Goal: Information Seeking & Learning: Learn about a topic

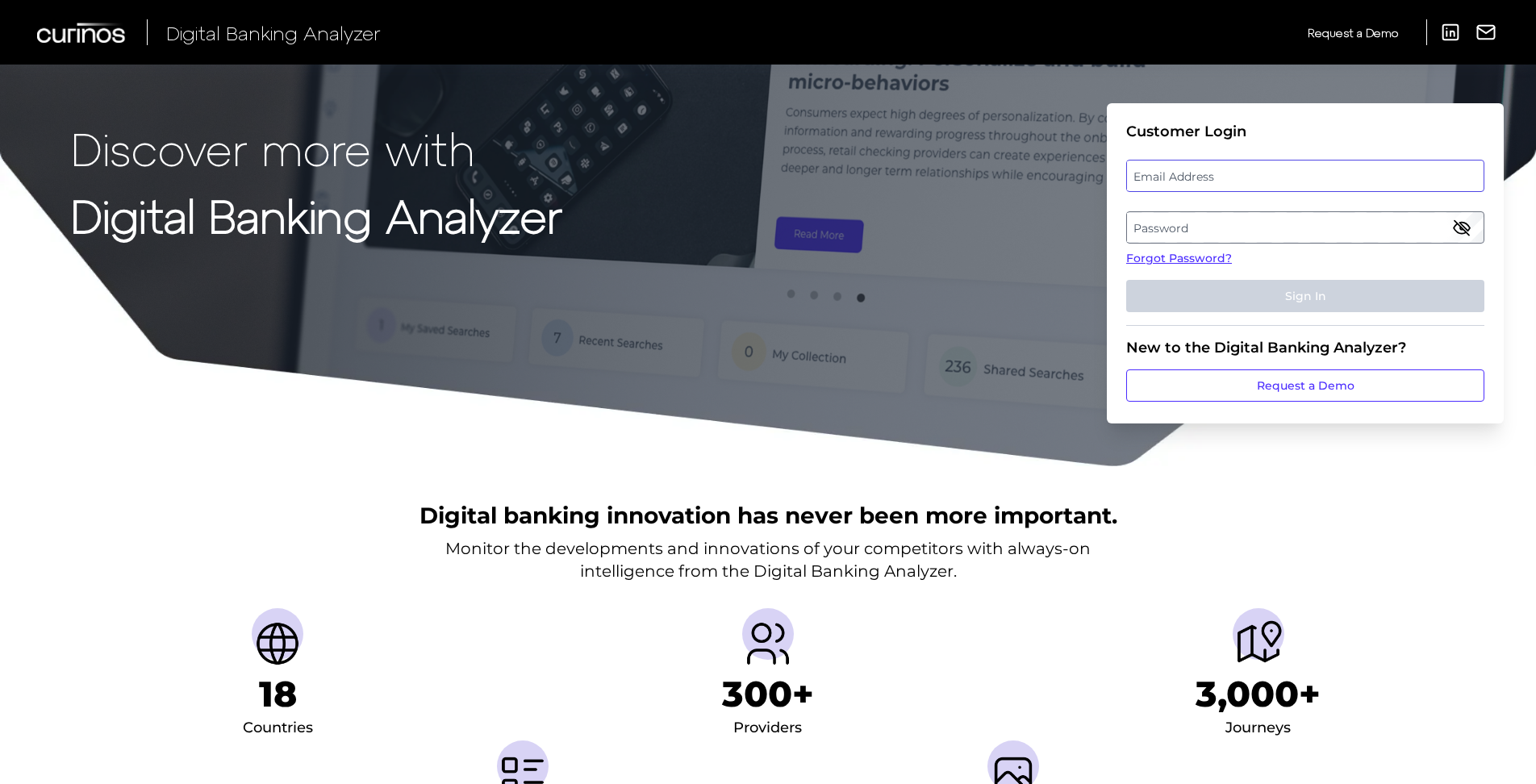
type input "[PERSON_NAME][EMAIL_ADDRESS][PERSON_NAME][DOMAIN_NAME]"
click at [1206, 310] on button "Sign In" at bounding box center [1304, 296] width 358 height 32
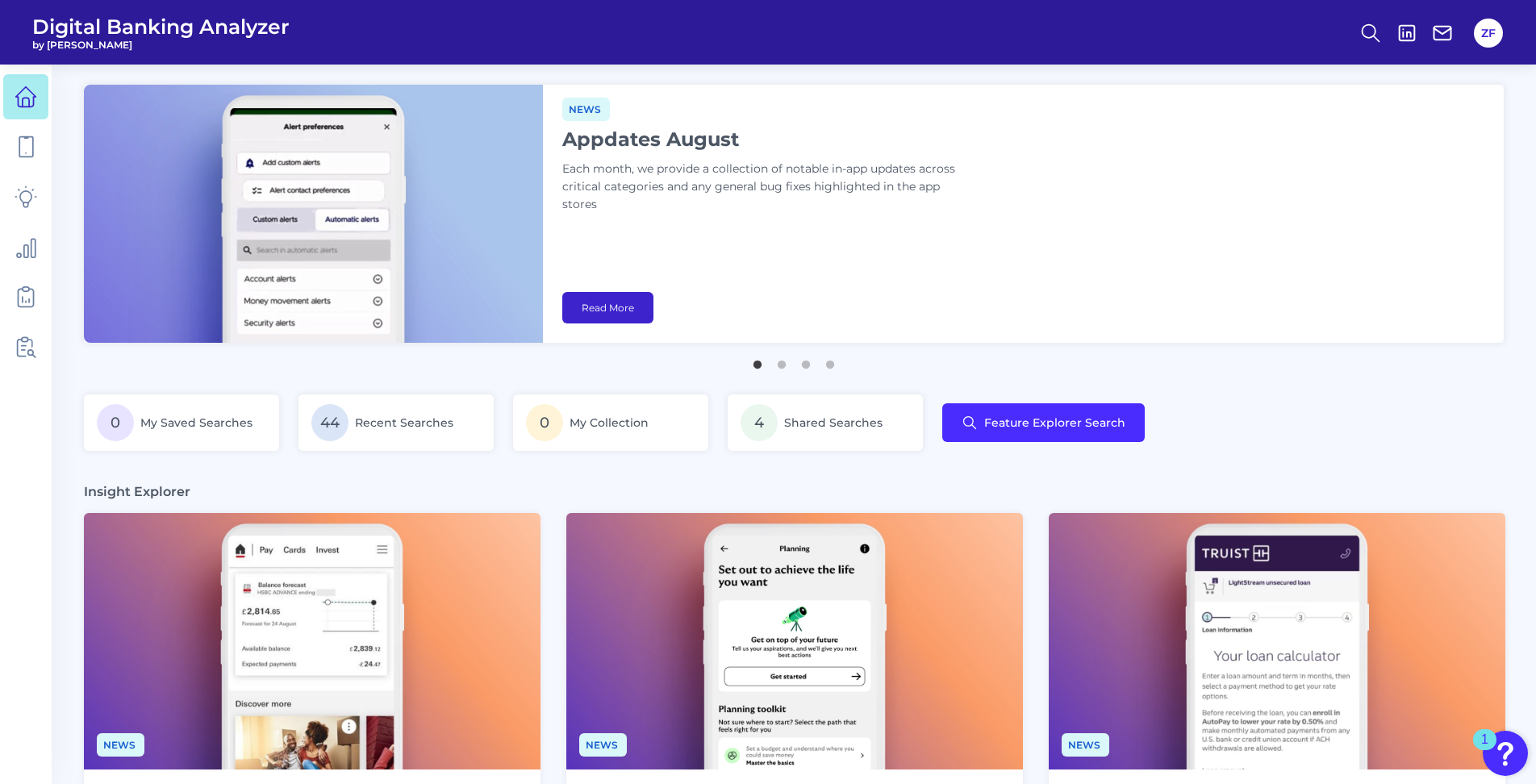
click at [597, 307] on link "Read More" at bounding box center [608, 308] width 91 height 32
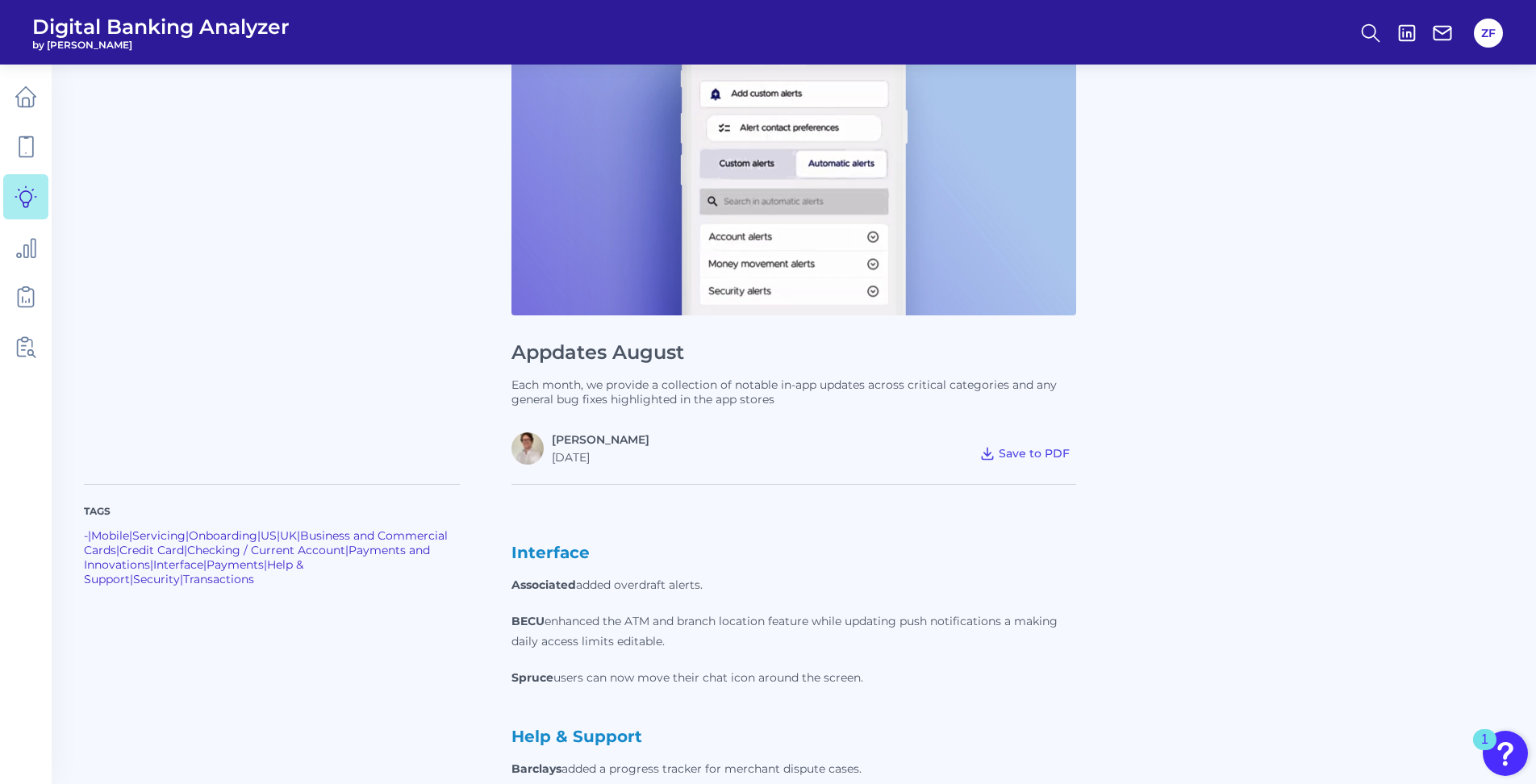
scroll to position [403, 0]
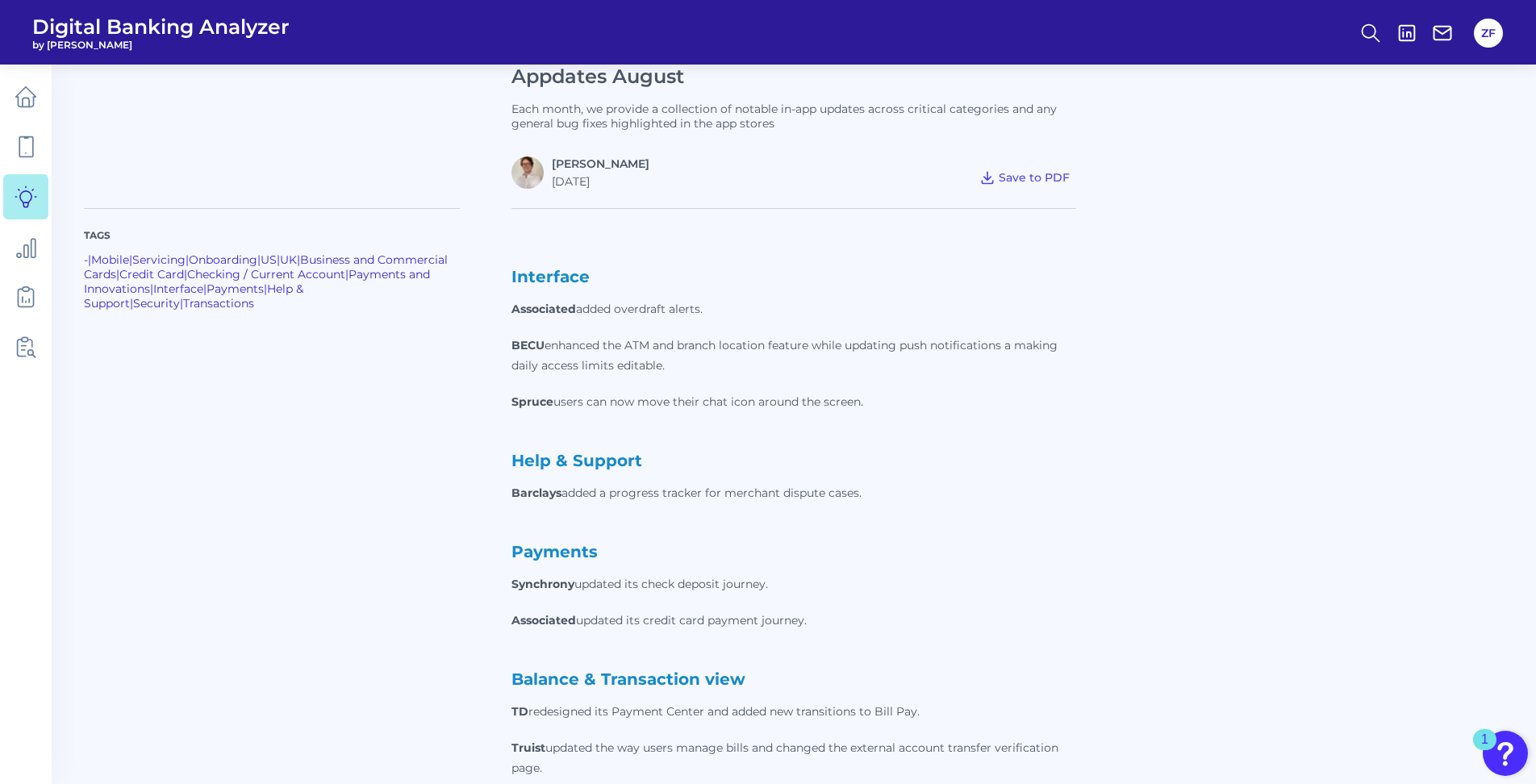
click at [562, 483] on p "Barclays added a progress tracker for merchant dispute cases." at bounding box center [793, 492] width 564 height 20
click at [615, 492] on p "Barclays added a progress tracker for merchant dispute cases." at bounding box center [793, 492] width 564 height 20
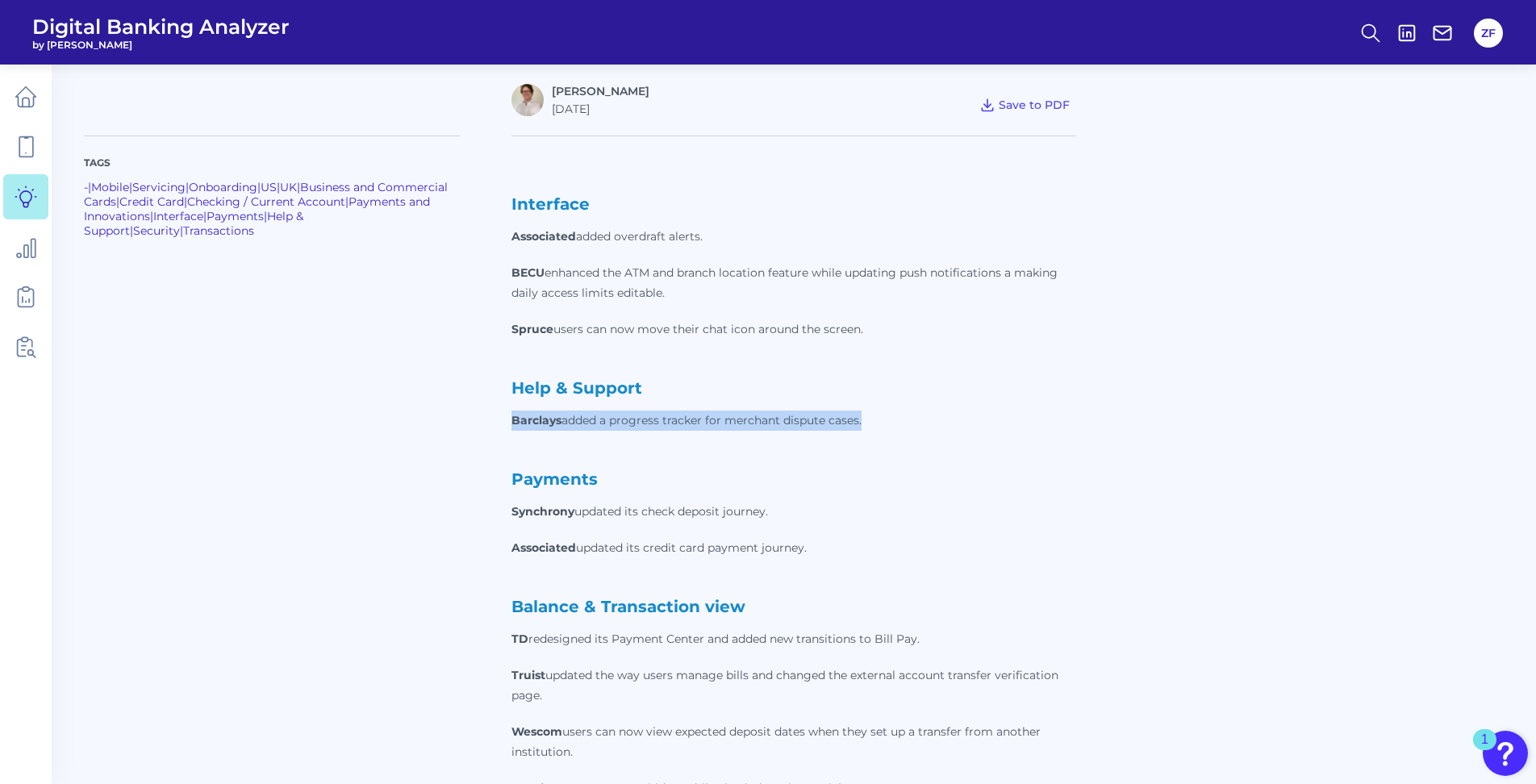
scroll to position [645, 0]
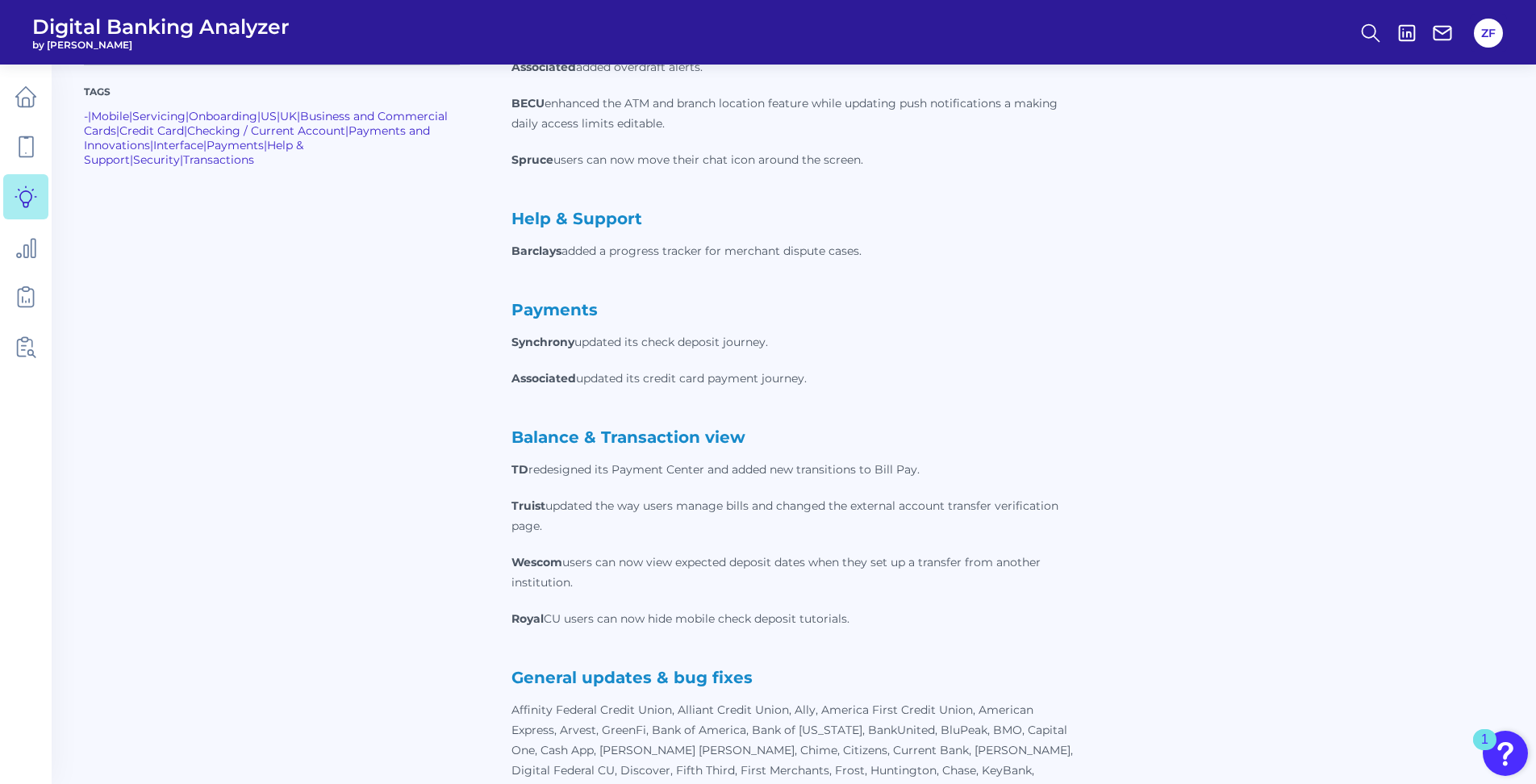
click at [615, 492] on p "Interface Associated added overdraft alerts. BECU enhanced the ATM and branch l…" at bounding box center [793, 481] width 564 height 913
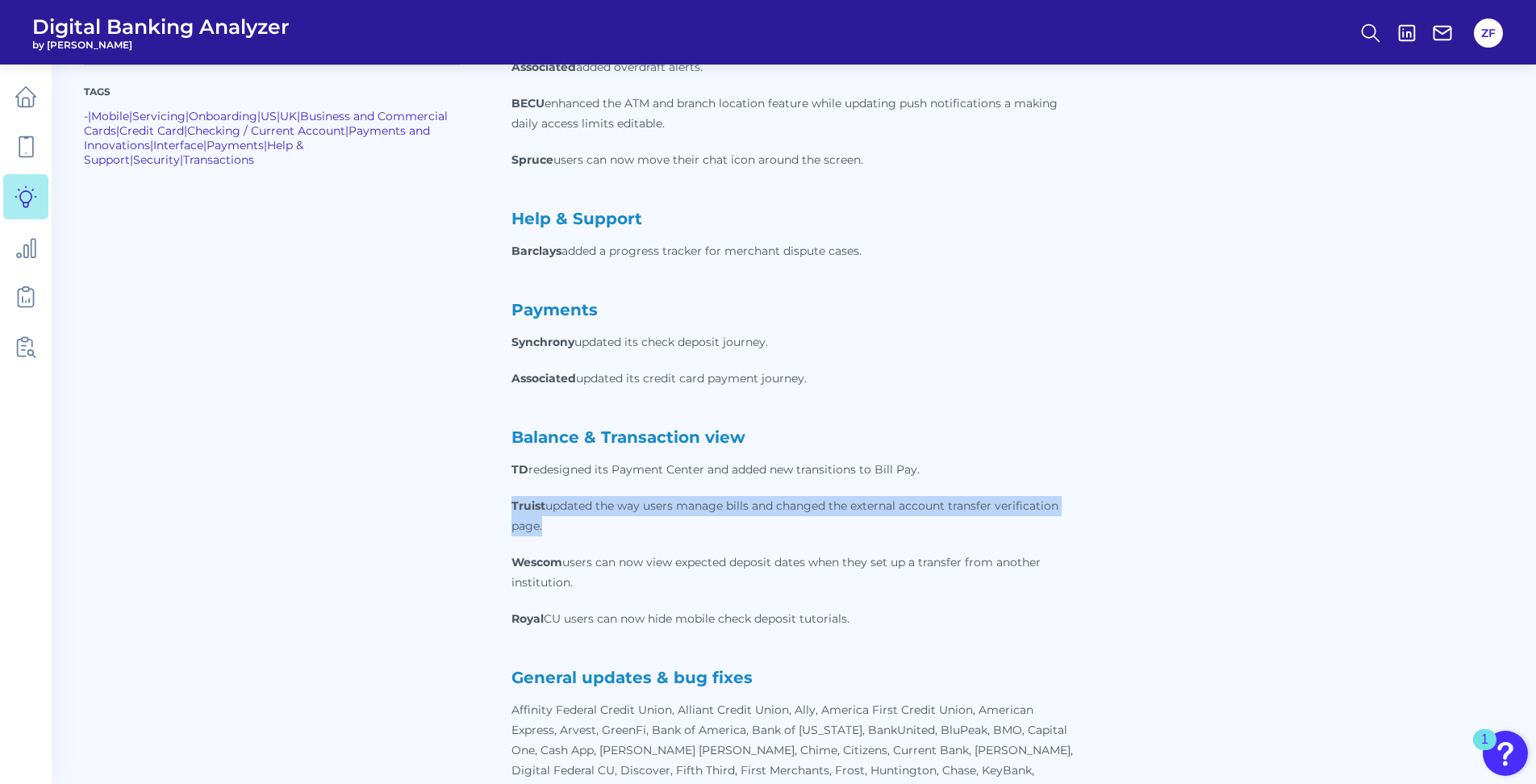
click at [615, 492] on p "Interface Associated added overdraft alerts. BECU enhanced the ATM and branch l…" at bounding box center [793, 481] width 564 height 913
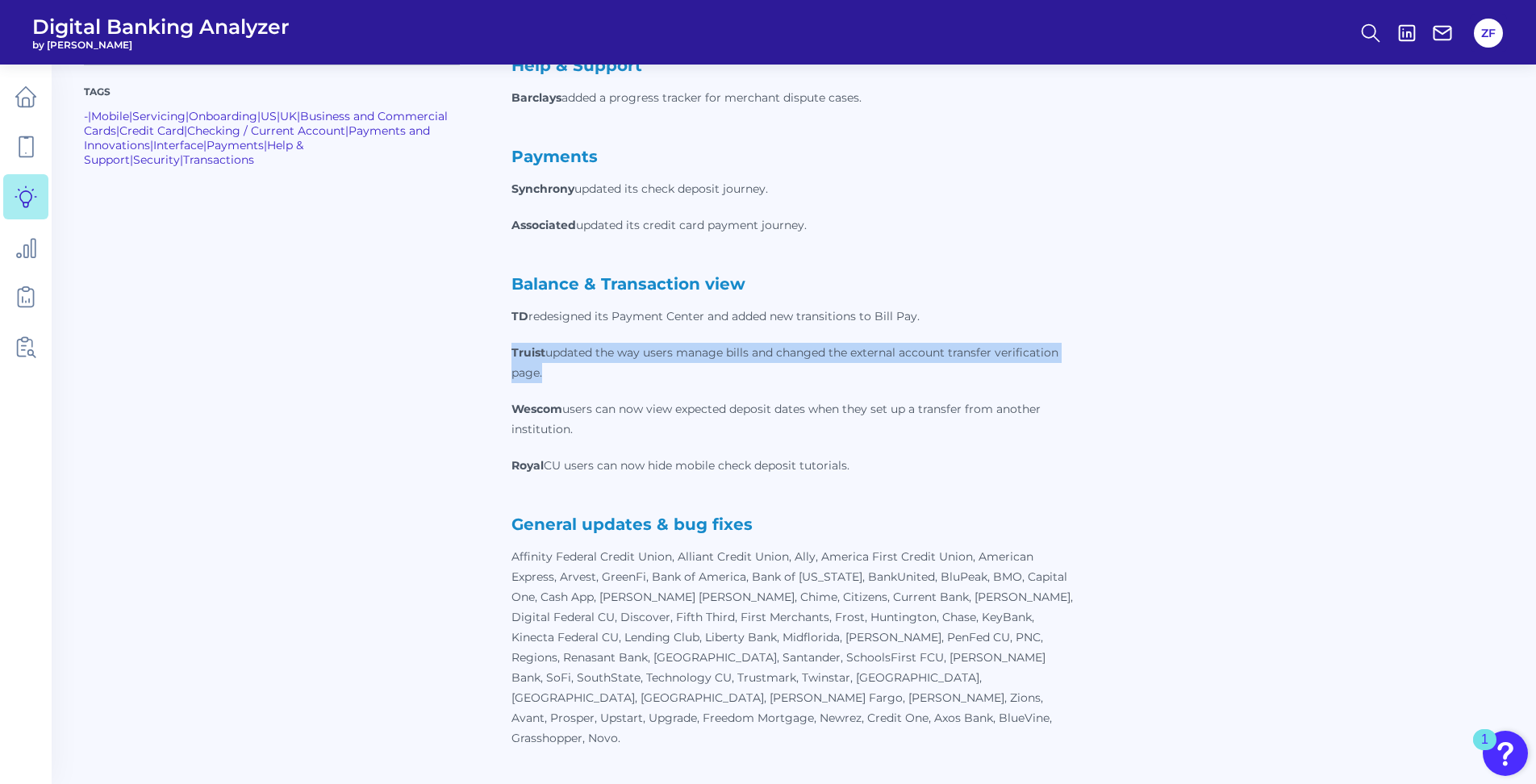
scroll to position [1048, 0]
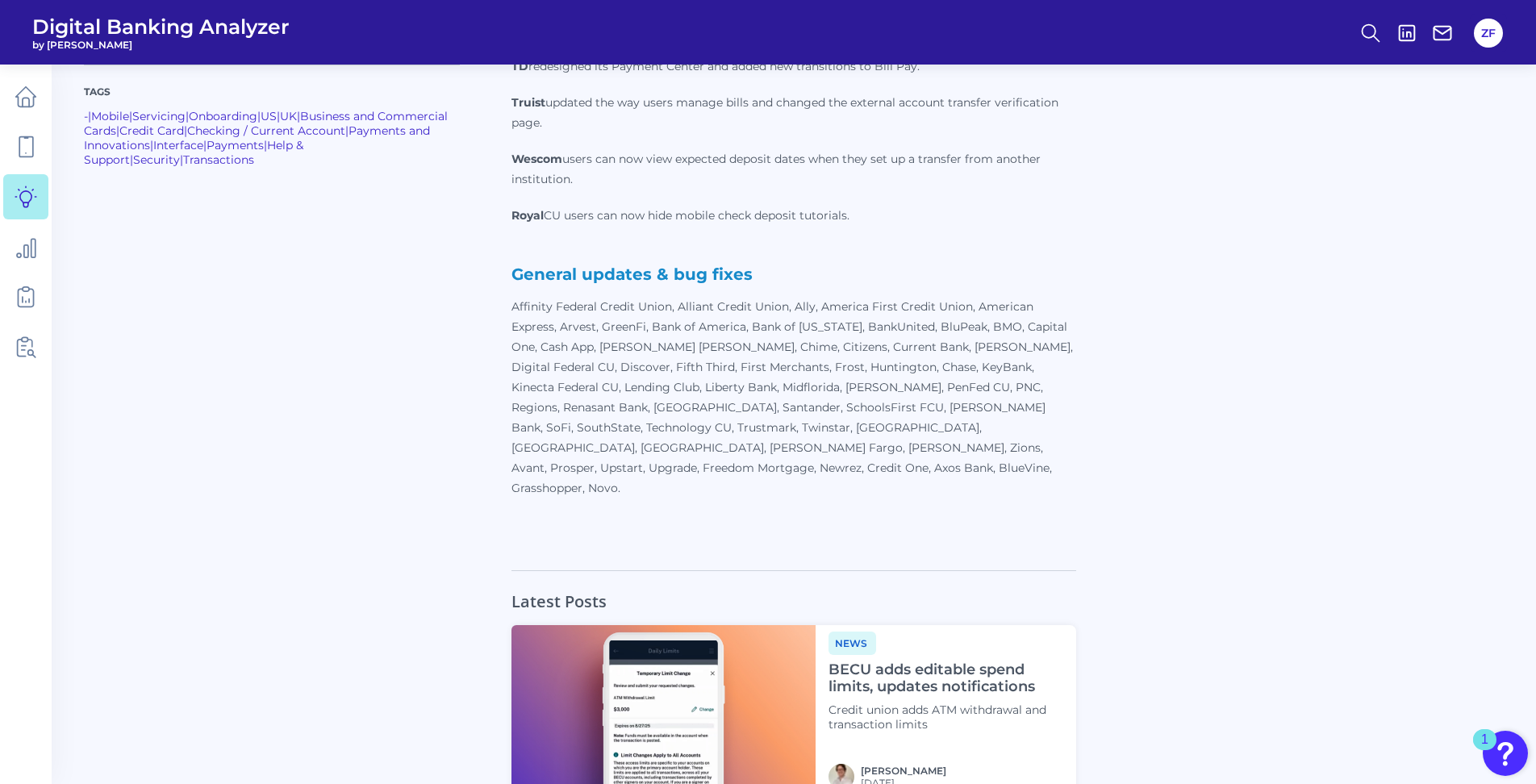
click at [698, 358] on p "Affinity Federal Credit Union, Alliant Credit Union, Ally, America First Credit…" at bounding box center [793, 398] width 564 height 202
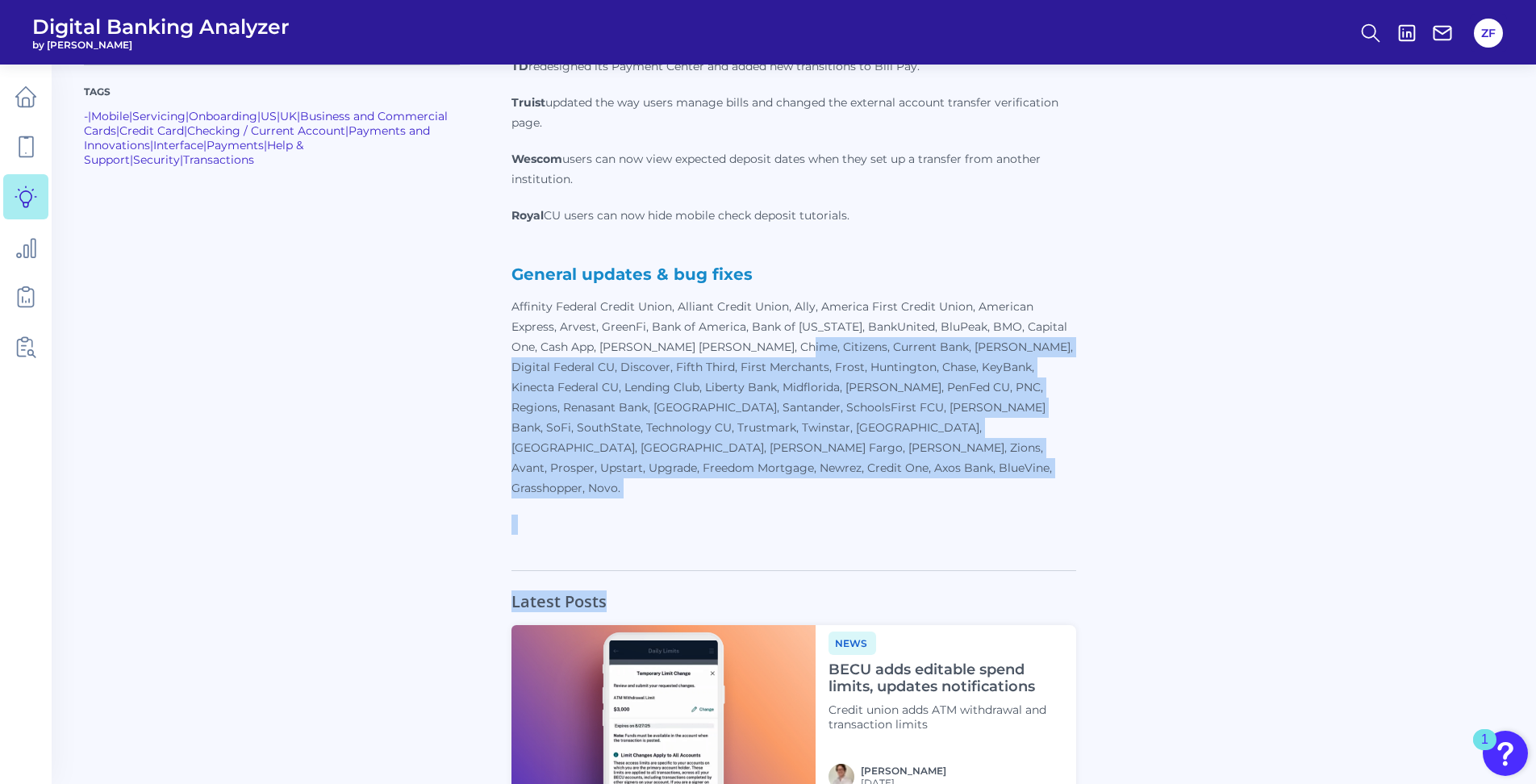
drag, startPoint x: 797, startPoint y: 399, endPoint x: 837, endPoint y: 523, distance: 130.3
click at [837, 523] on td "© 2025 Curinos. All rights reserved. Redistribution, sharing or copying externa…" at bounding box center [793, 122] width 1419 height 2107
drag, startPoint x: 837, startPoint y: 523, endPoint x: 773, endPoint y: 509, distance: 65.5
click at [773, 509] on div "Interface Associated added overdraft alerts. BECU enhanced the ATM and branch l…" at bounding box center [793, 57] width 564 height 987
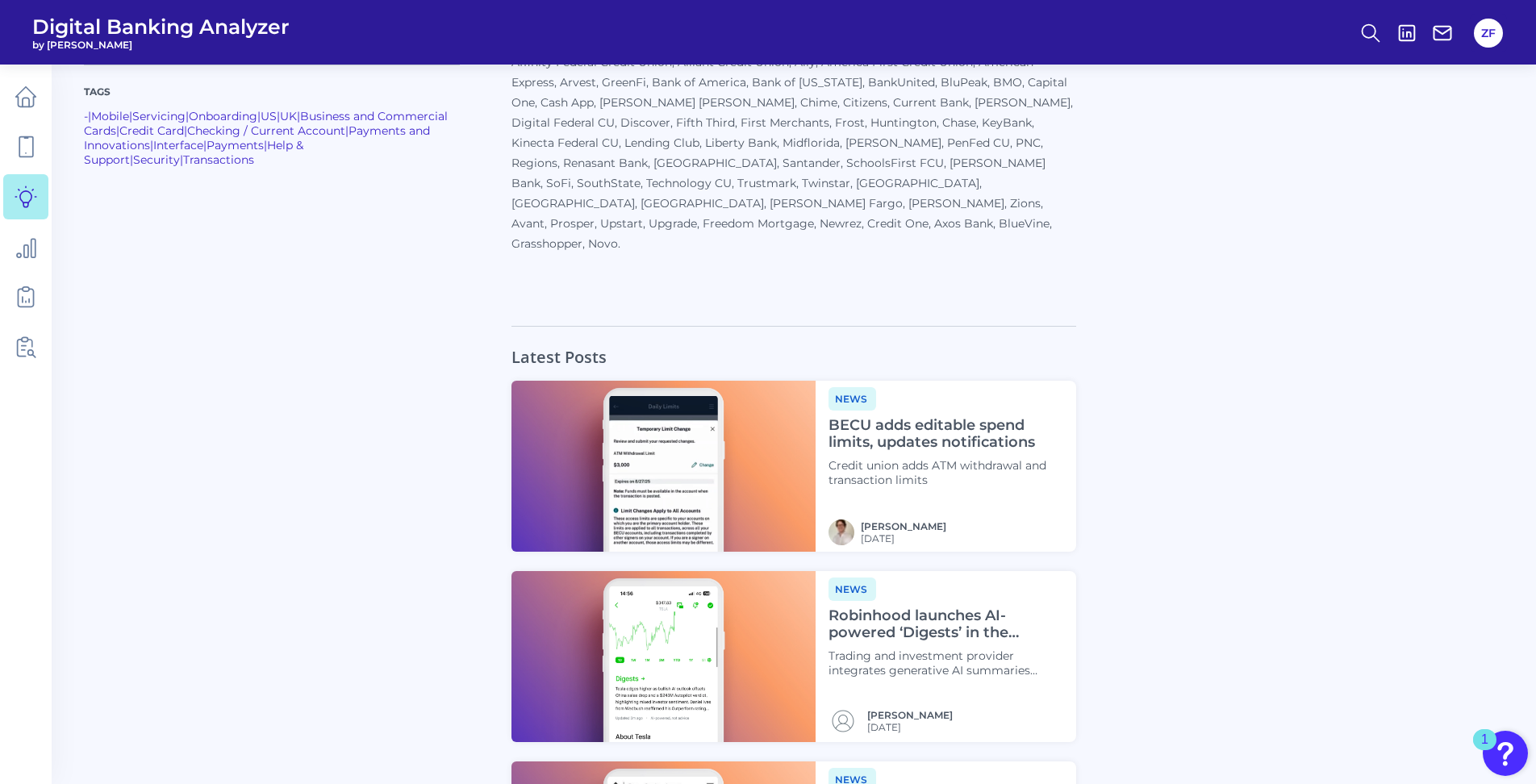
scroll to position [1513, 0]
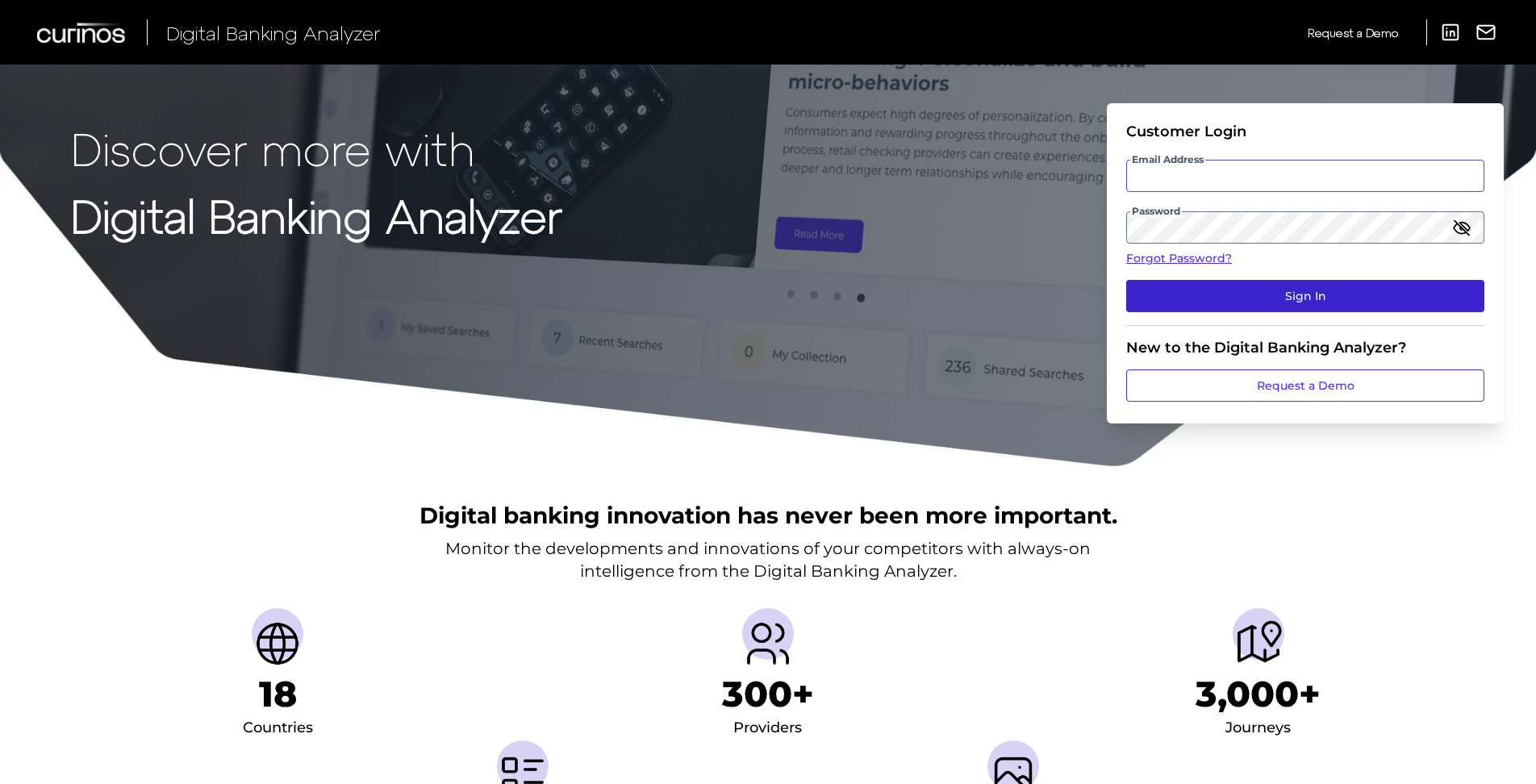
type input "[PERSON_NAME][EMAIL_ADDRESS][PERSON_NAME][DOMAIN_NAME]"
click at [1228, 295] on button "Sign In" at bounding box center [1304, 296] width 358 height 32
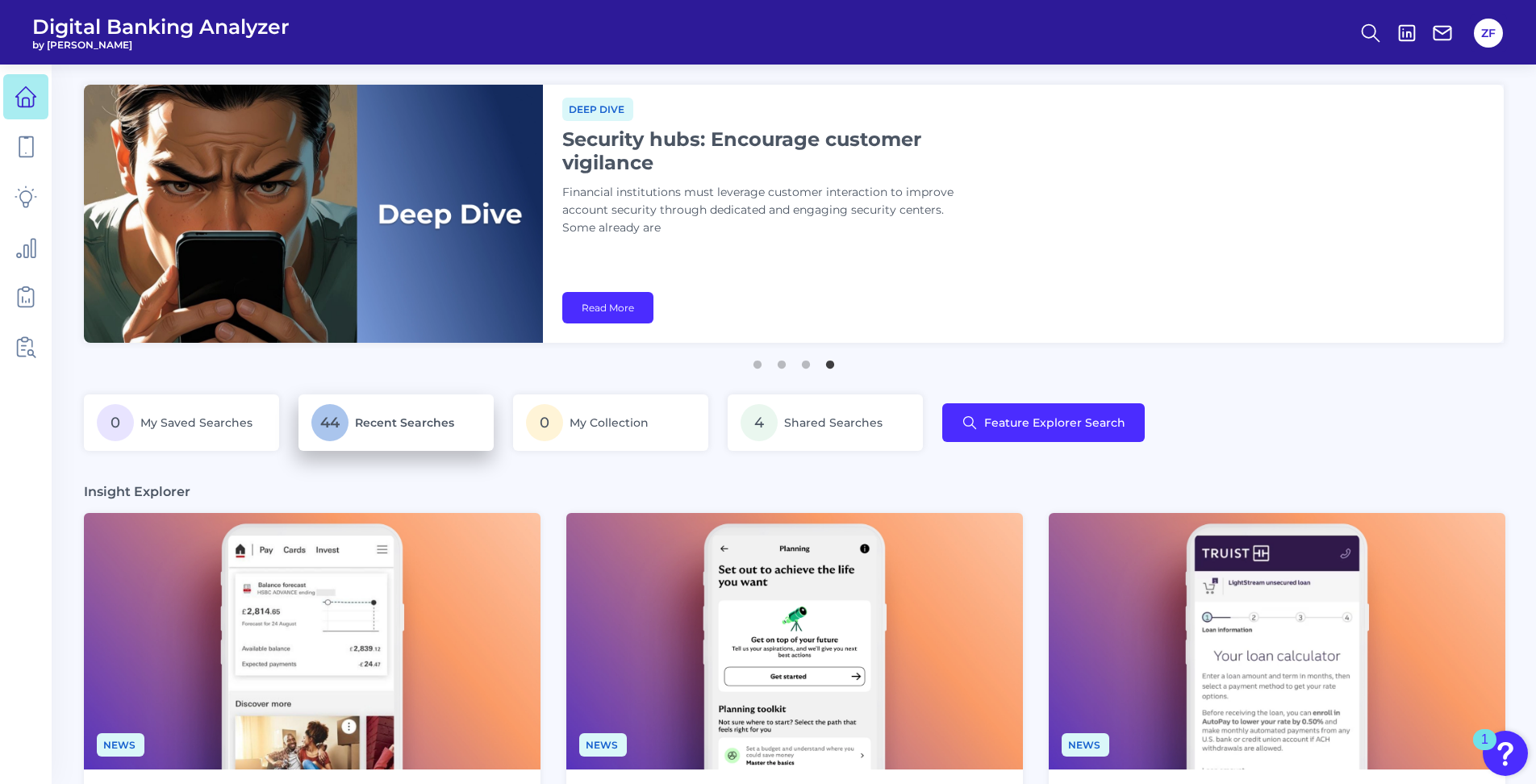
click at [387, 417] on span "Recent Searches" at bounding box center [404, 422] width 99 height 14
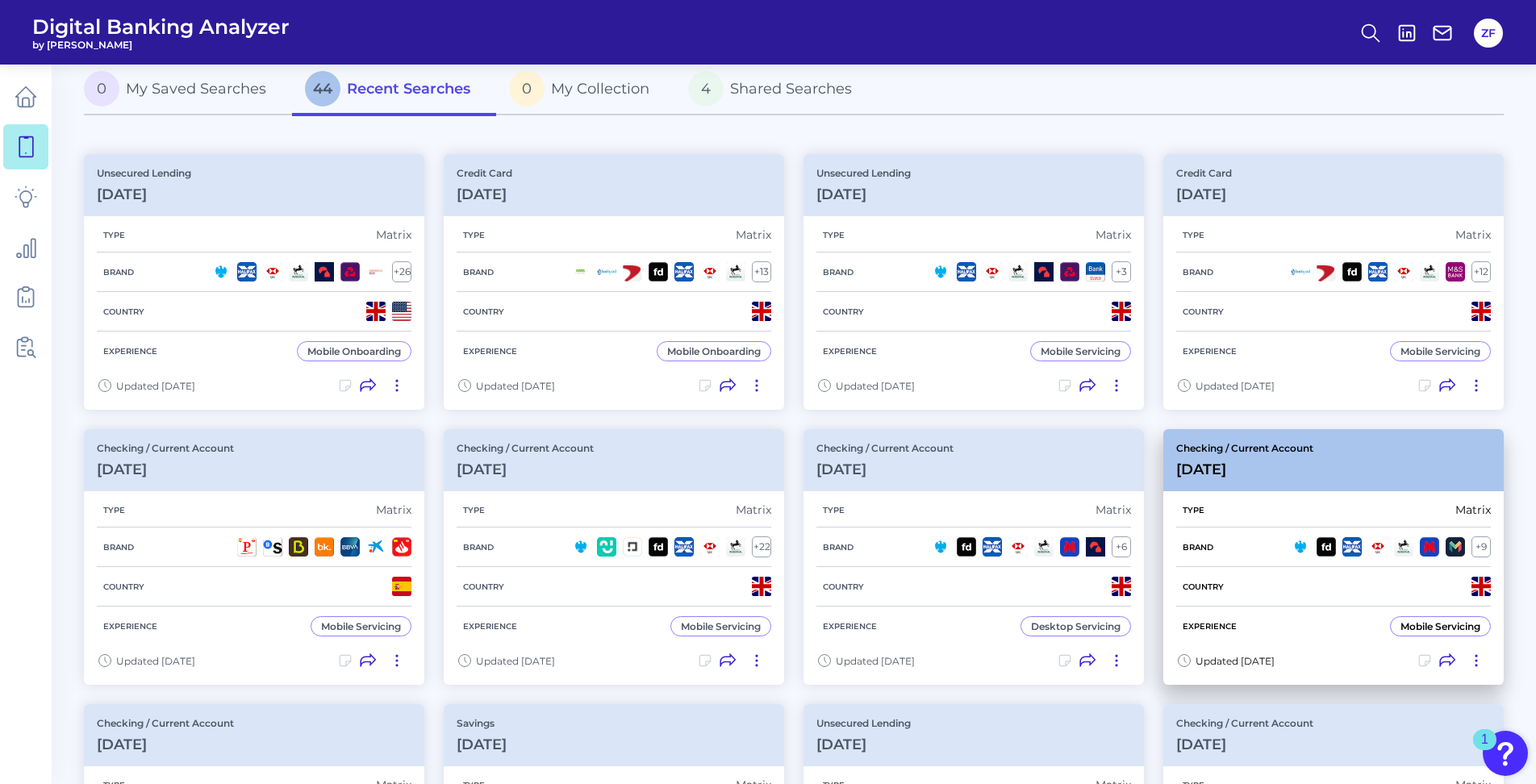
scroll to position [242, 0]
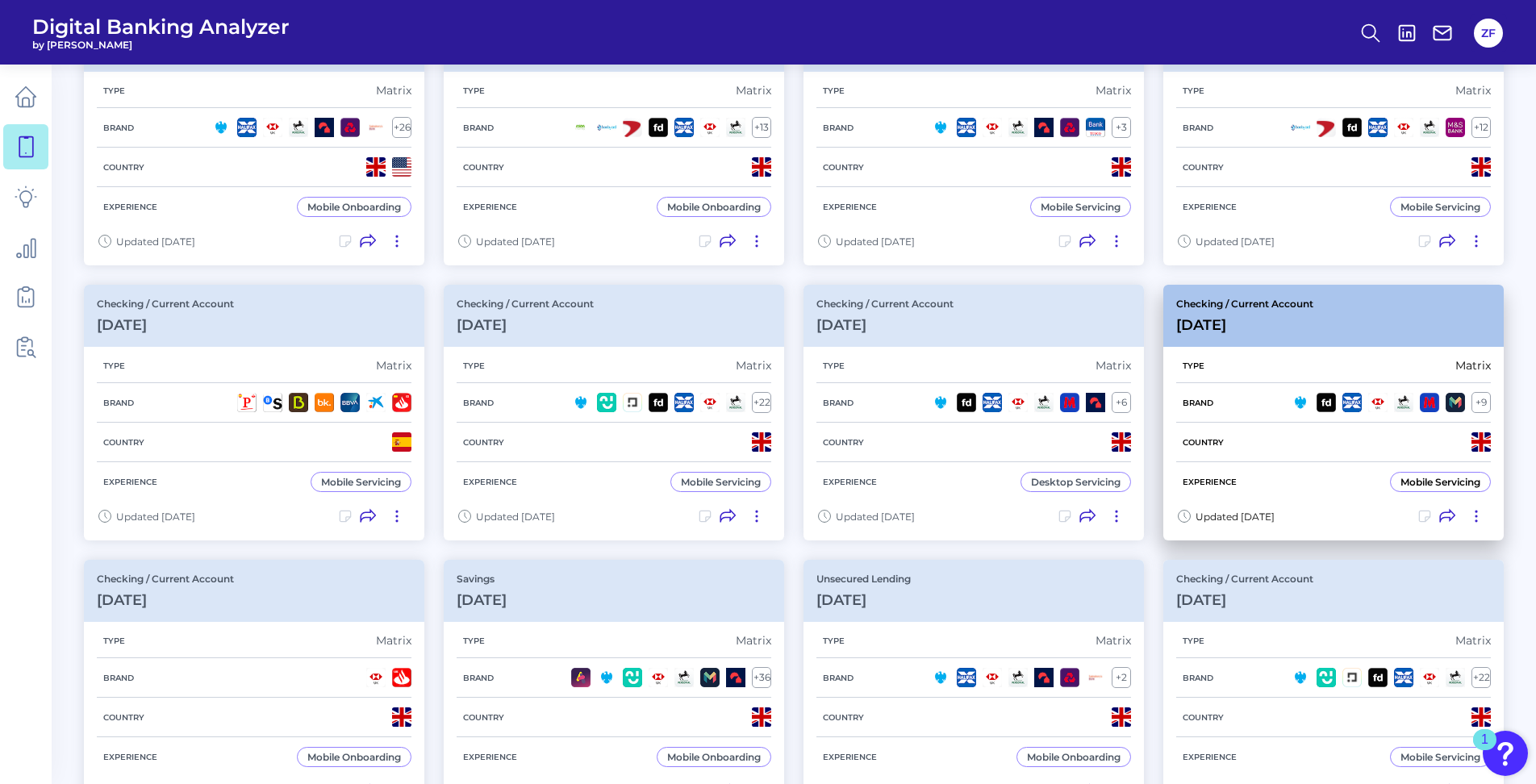
click at [1313, 322] on h3 "Jun 23 2025" at bounding box center [1244, 325] width 137 height 18
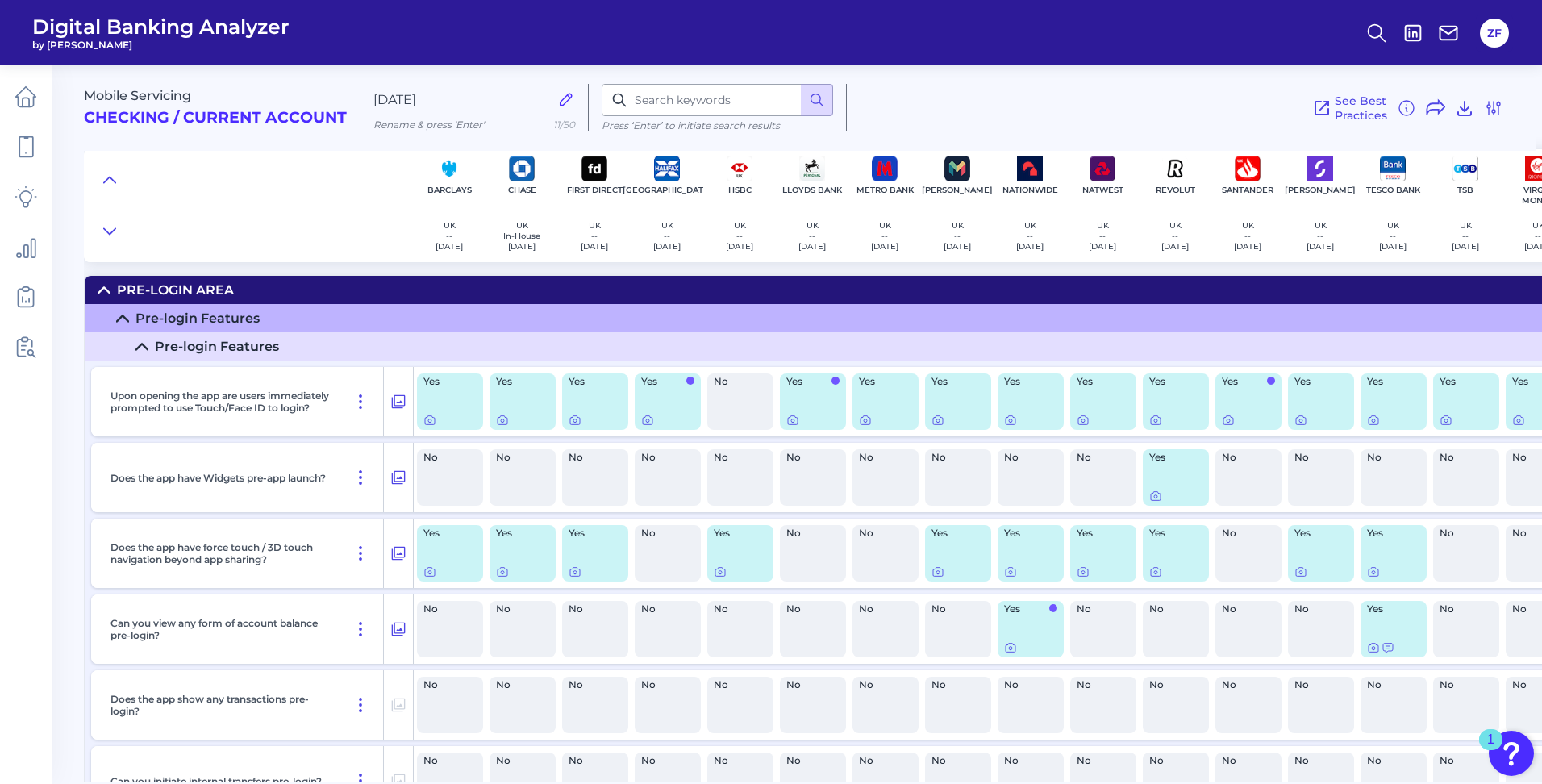
click at [422, 318] on summary "Pre-login Features" at bounding box center [830, 318] width 1491 height 28
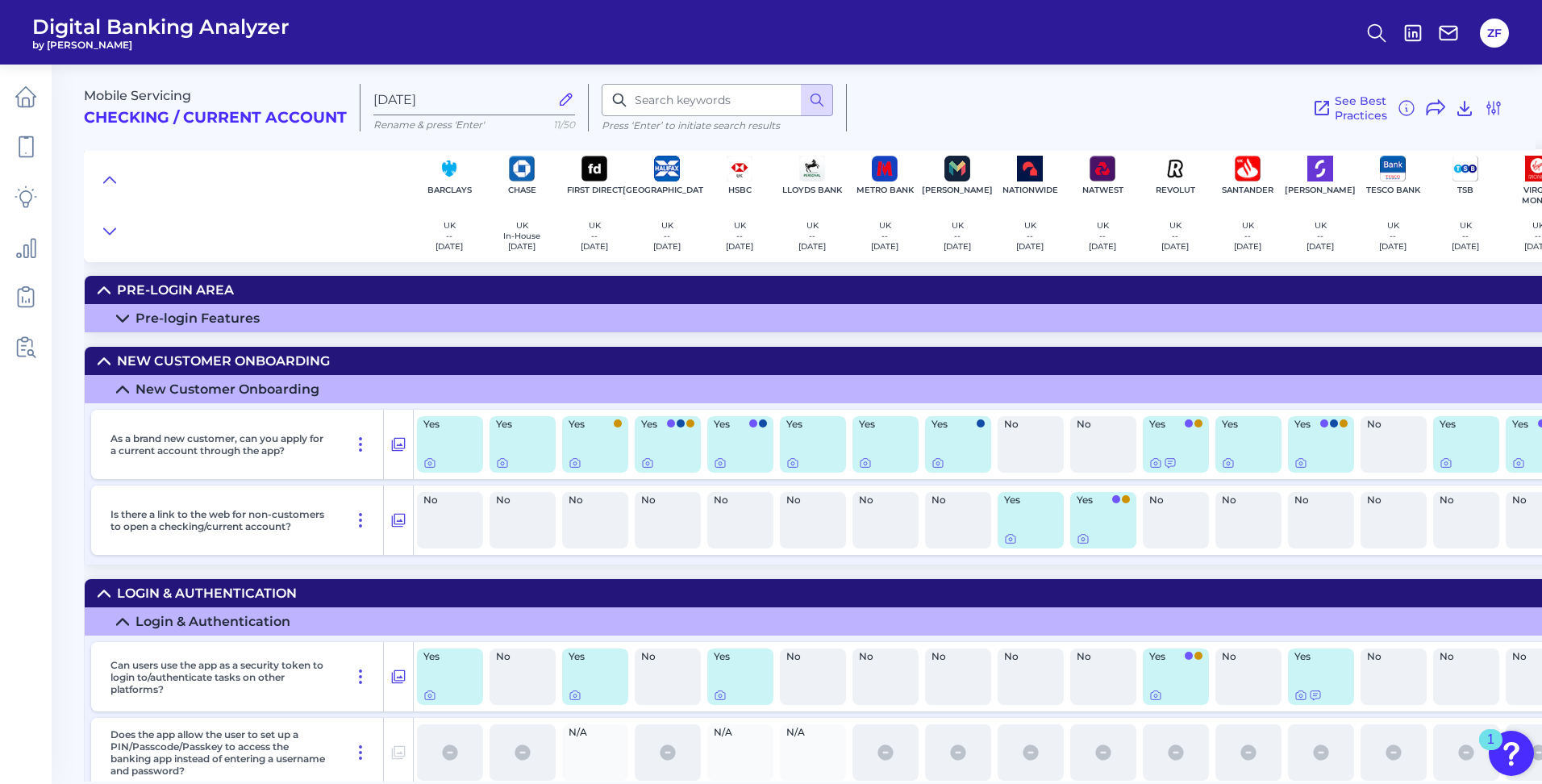
click at [744, 300] on summary "Pre-Login Area" at bounding box center [830, 290] width 1491 height 28
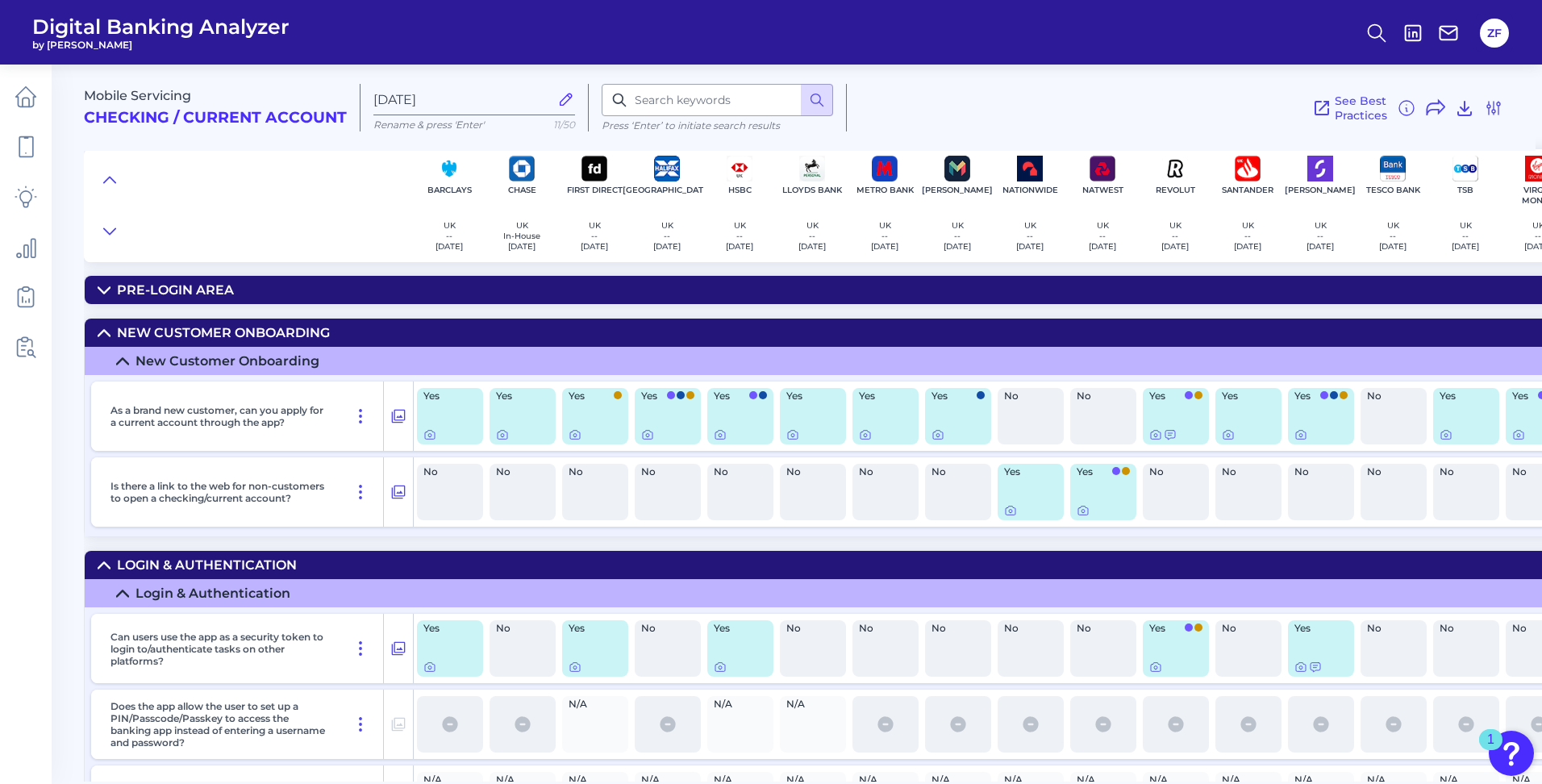
click at [744, 300] on summary "Pre-Login Area" at bounding box center [830, 290] width 1491 height 28
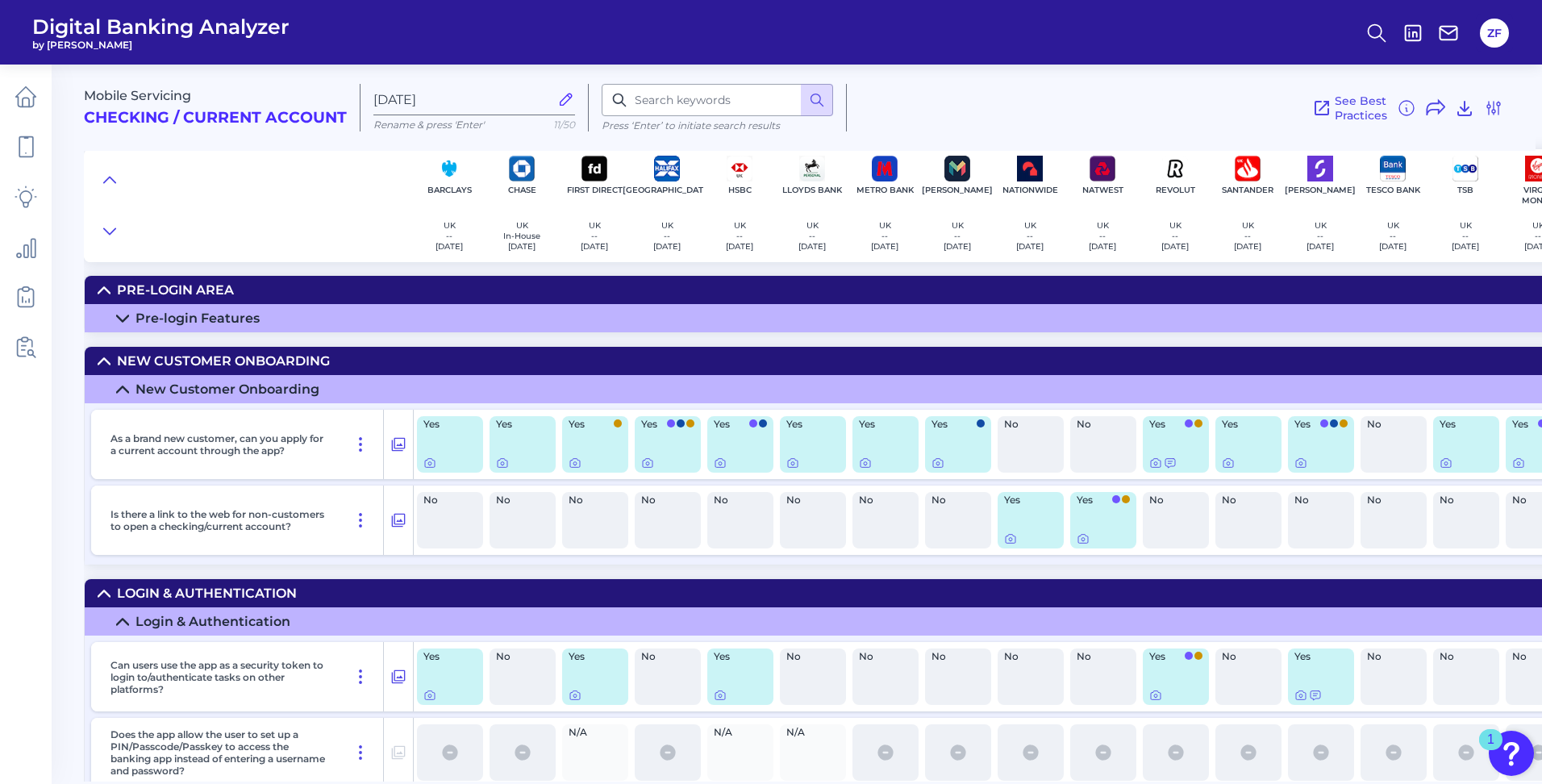
click at [688, 356] on summary "New Customer Onboarding" at bounding box center [830, 361] width 1491 height 28
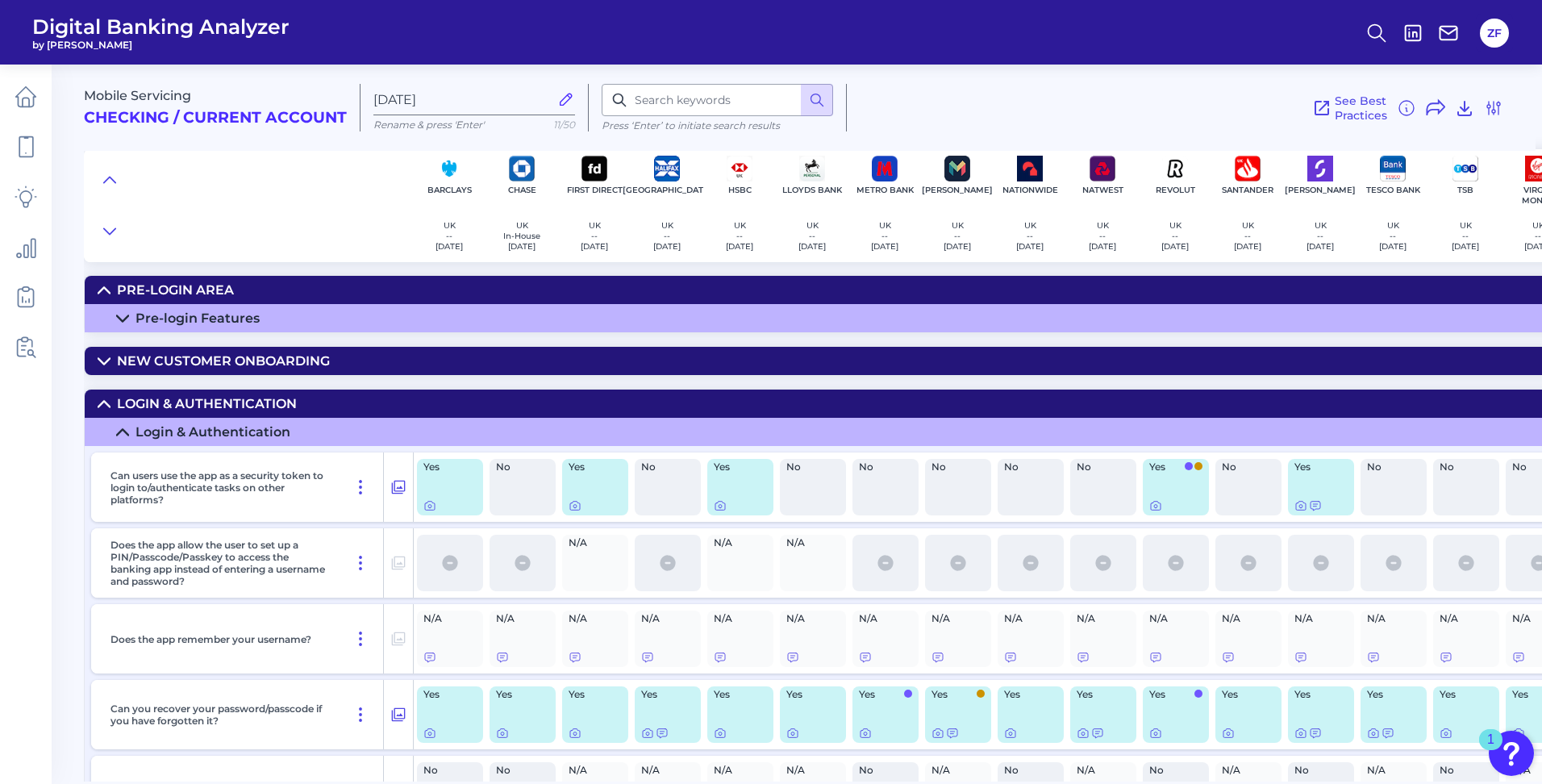
click at [547, 296] on summary "Pre-Login Area" at bounding box center [830, 290] width 1491 height 28
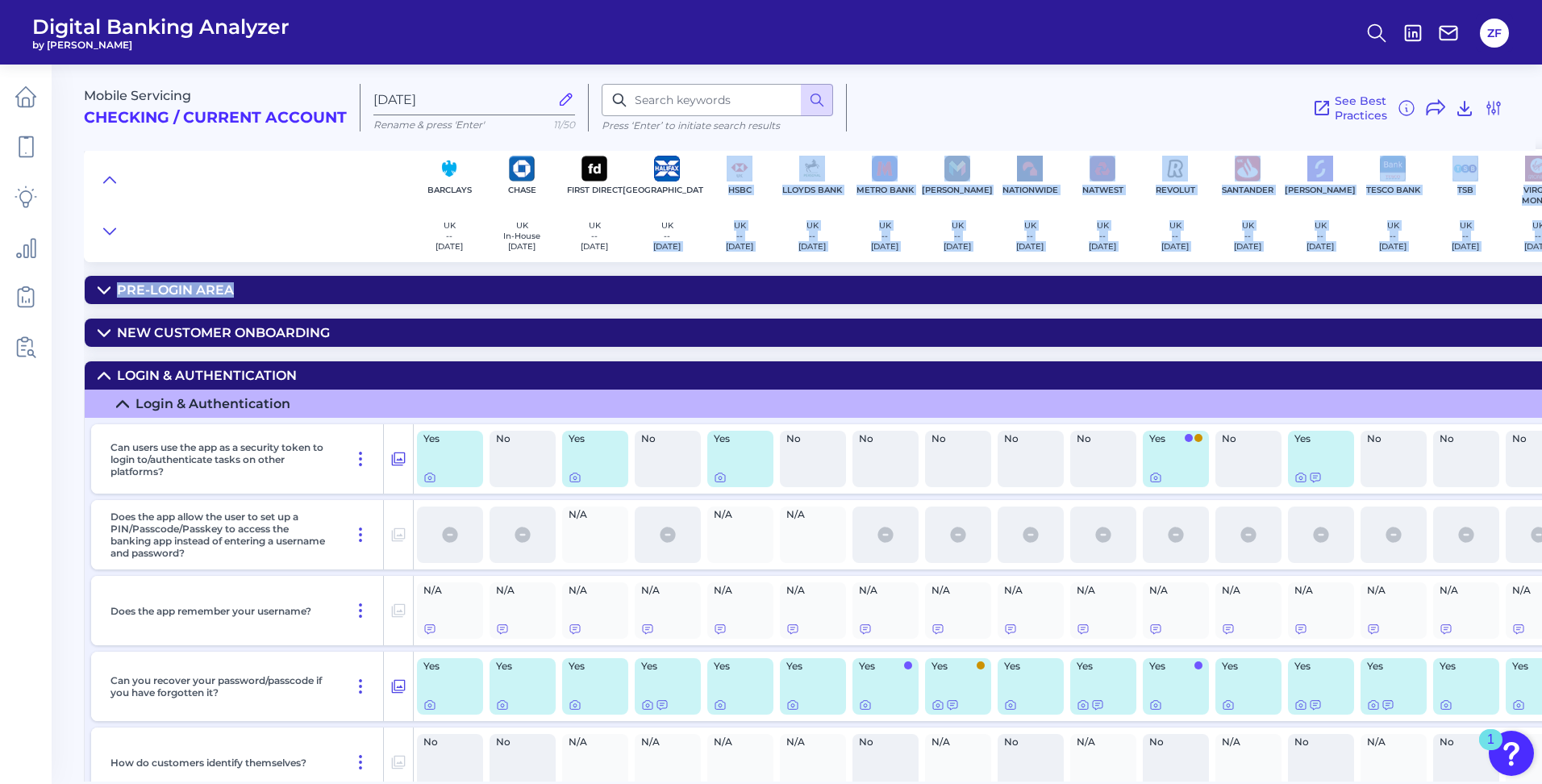
scroll to position [0, 47]
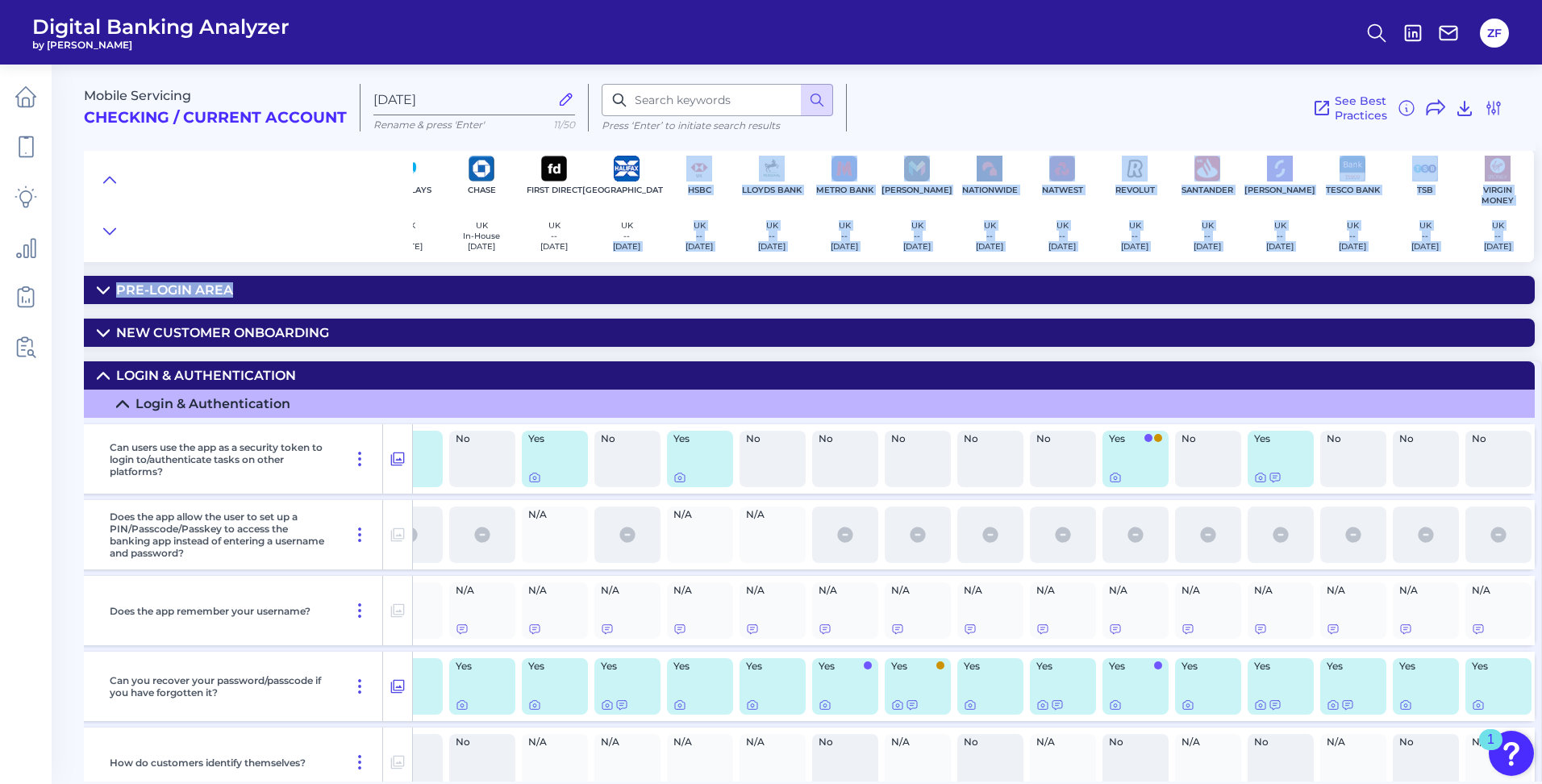
drag, startPoint x: 636, startPoint y: 260, endPoint x: 1545, endPoint y: 270, distance: 909.1
click at [1541, 270] on html "Digital Banking Analyzer by Curinos ZF Mobile Servicing Checking / Current Acco…" at bounding box center [771, 392] width 1542 height 784
drag, startPoint x: 1545, startPoint y: 270, endPoint x: 1446, endPoint y: 255, distance: 100.1
click at [1446, 255] on div "TSB UK -- 2025-04-29" at bounding box center [1425, 206] width 73 height 113
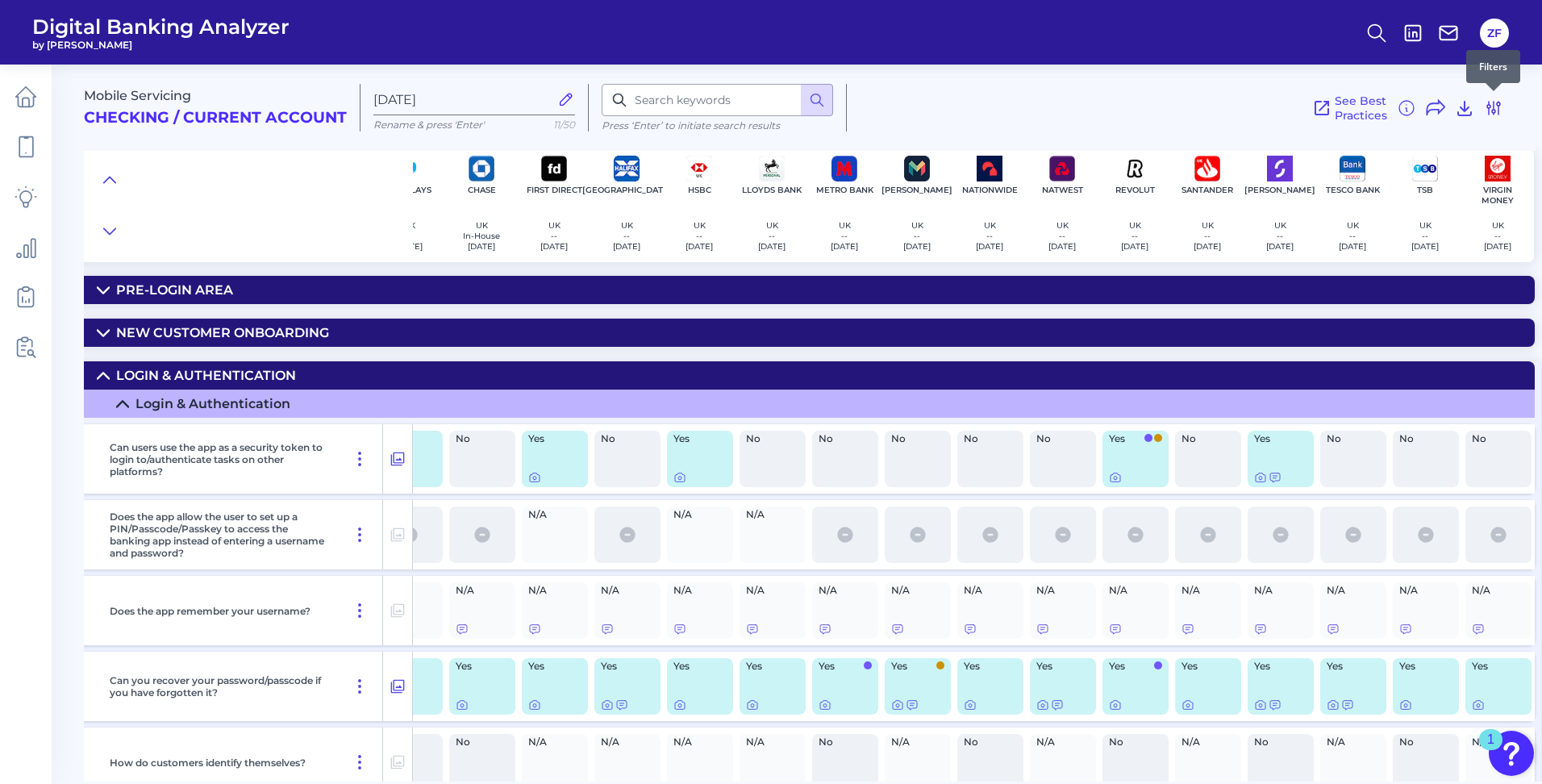
click at [1493, 110] on icon at bounding box center [1493, 108] width 13 height 13
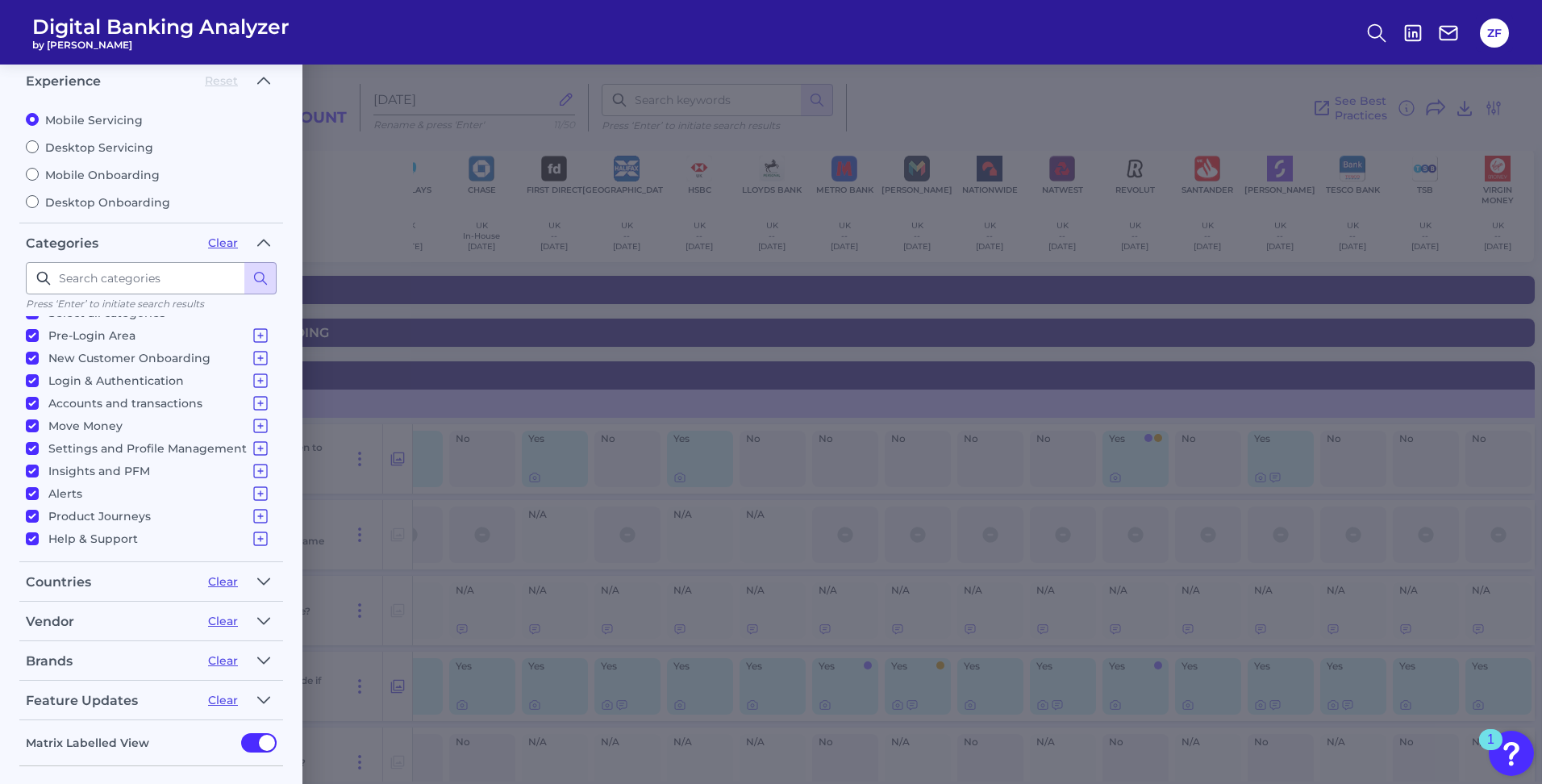
scroll to position [128, 0]
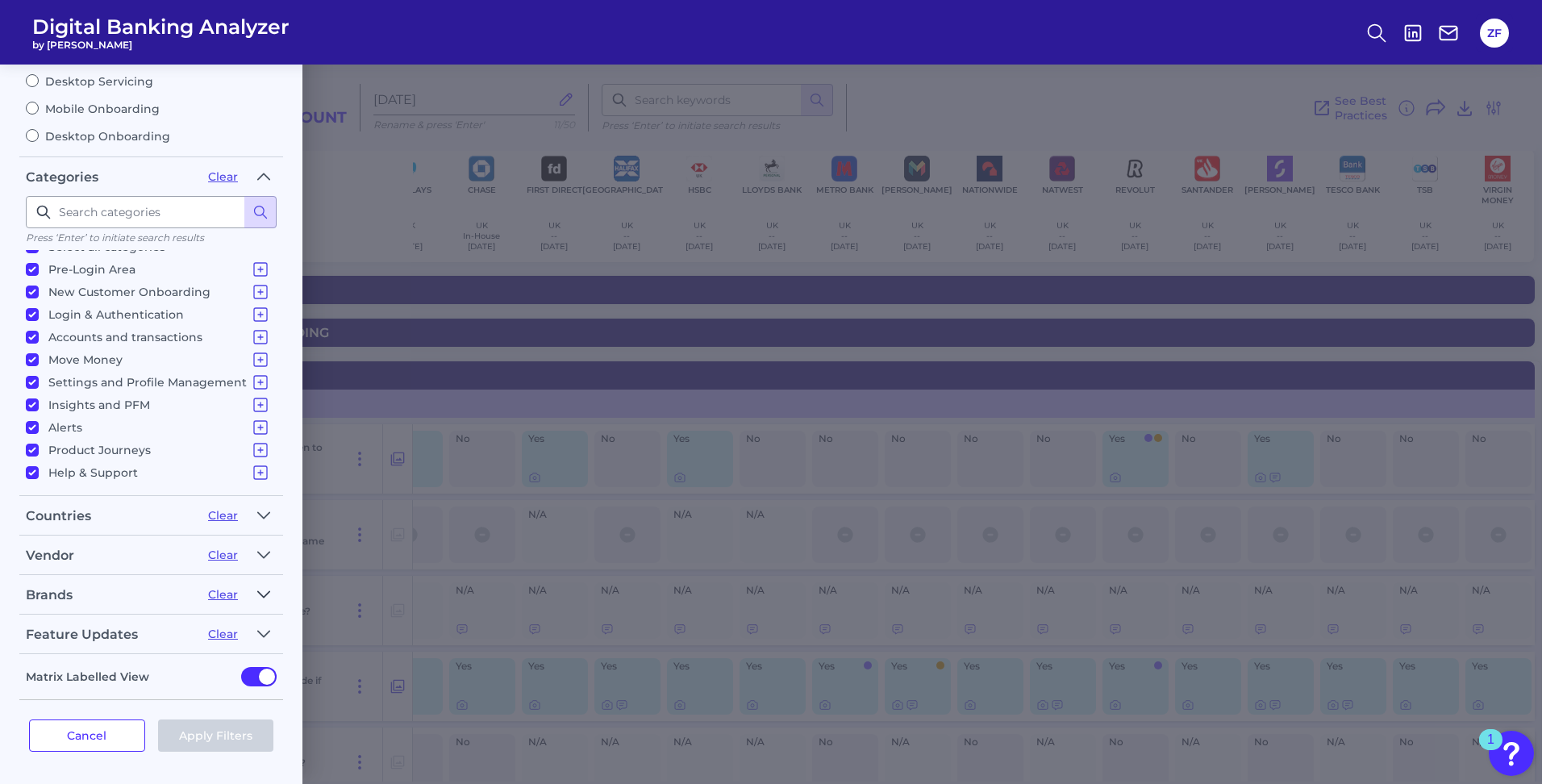
click at [267, 598] on icon "button" at bounding box center [263, 594] width 13 height 19
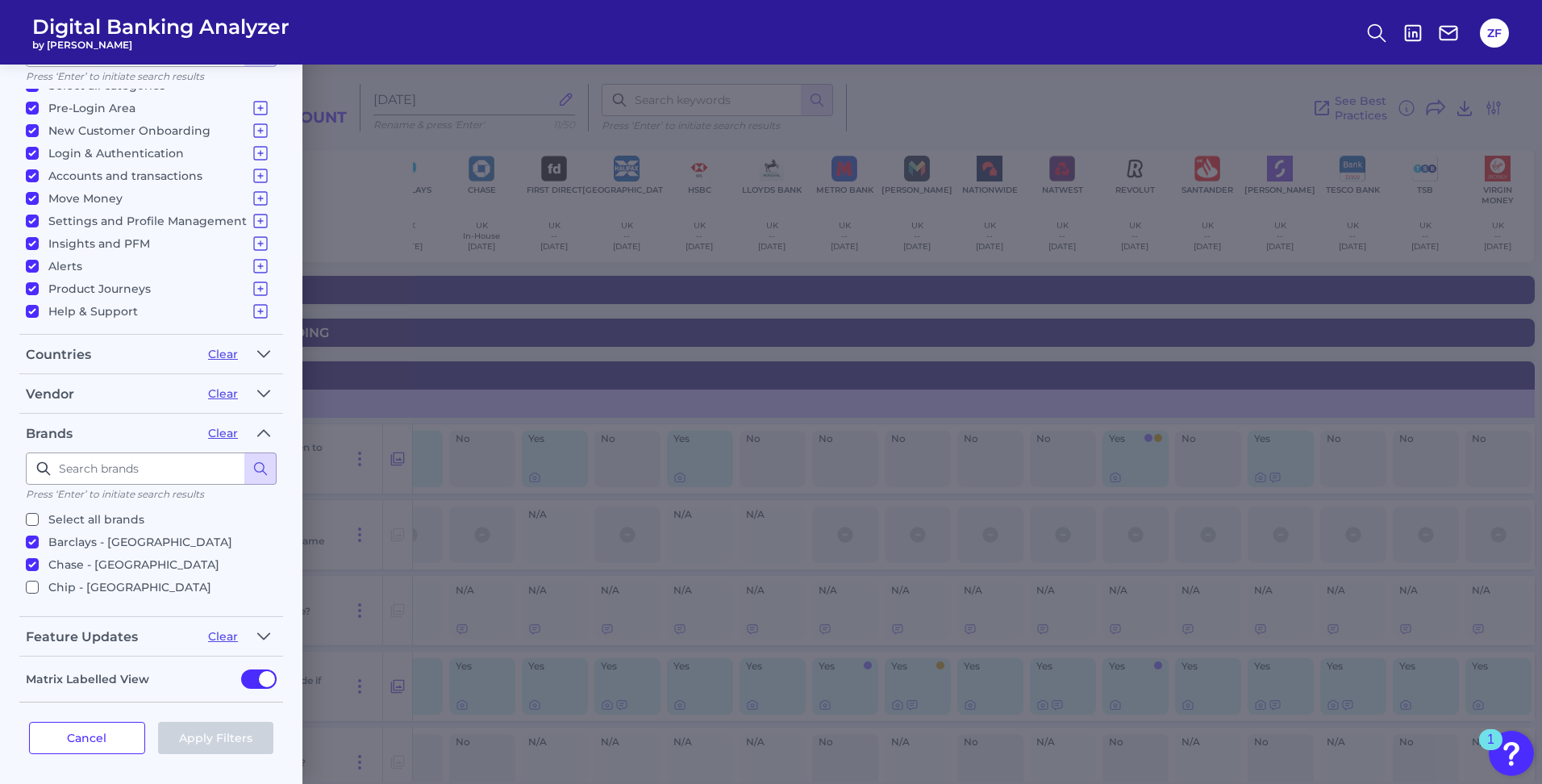
scroll to position [292, 0]
click at [222, 430] on button "Clear" at bounding box center [223, 430] width 30 height 14
checkbox input "false"
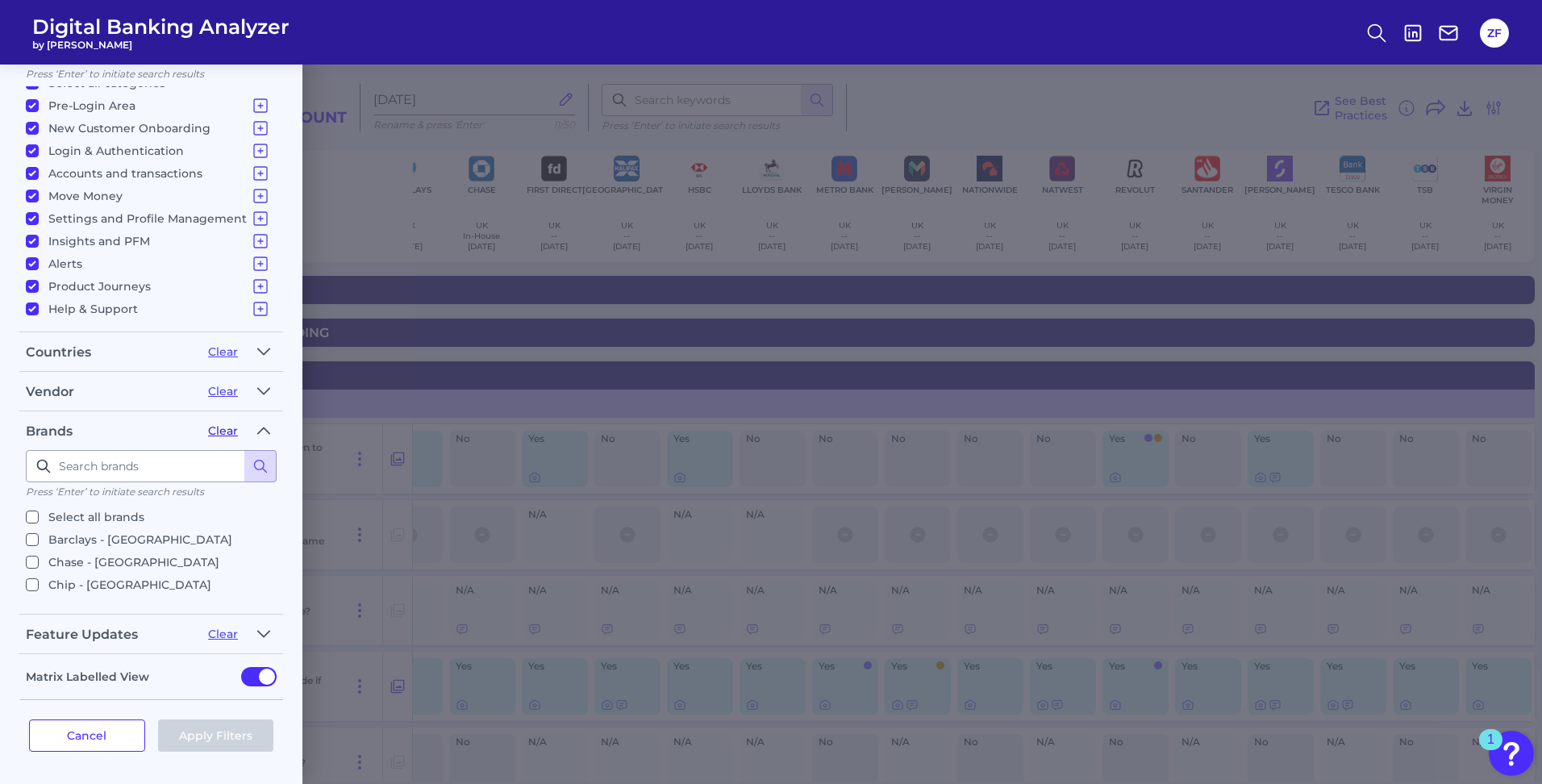
checkbox input "false"
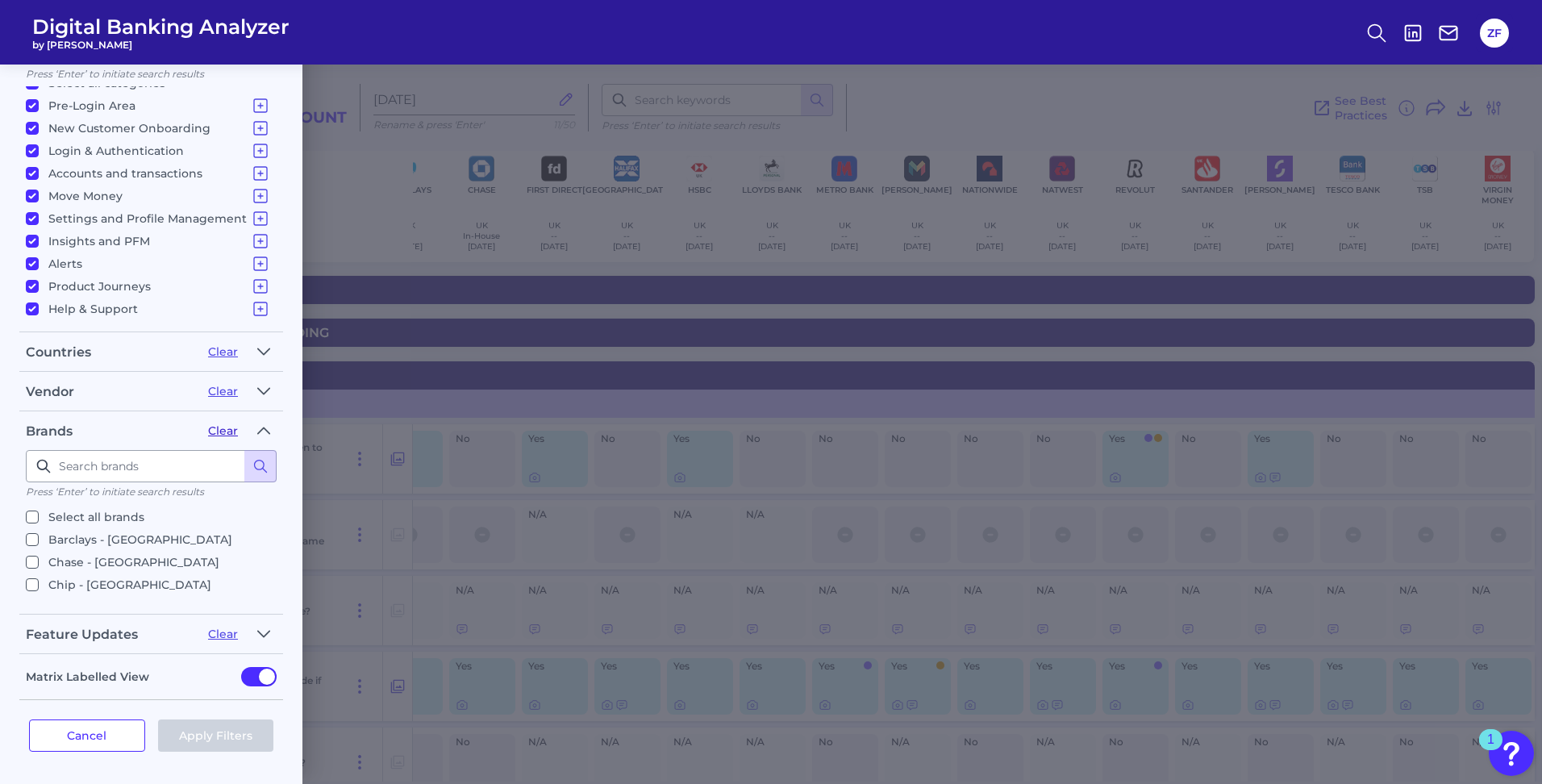
checkbox input "false"
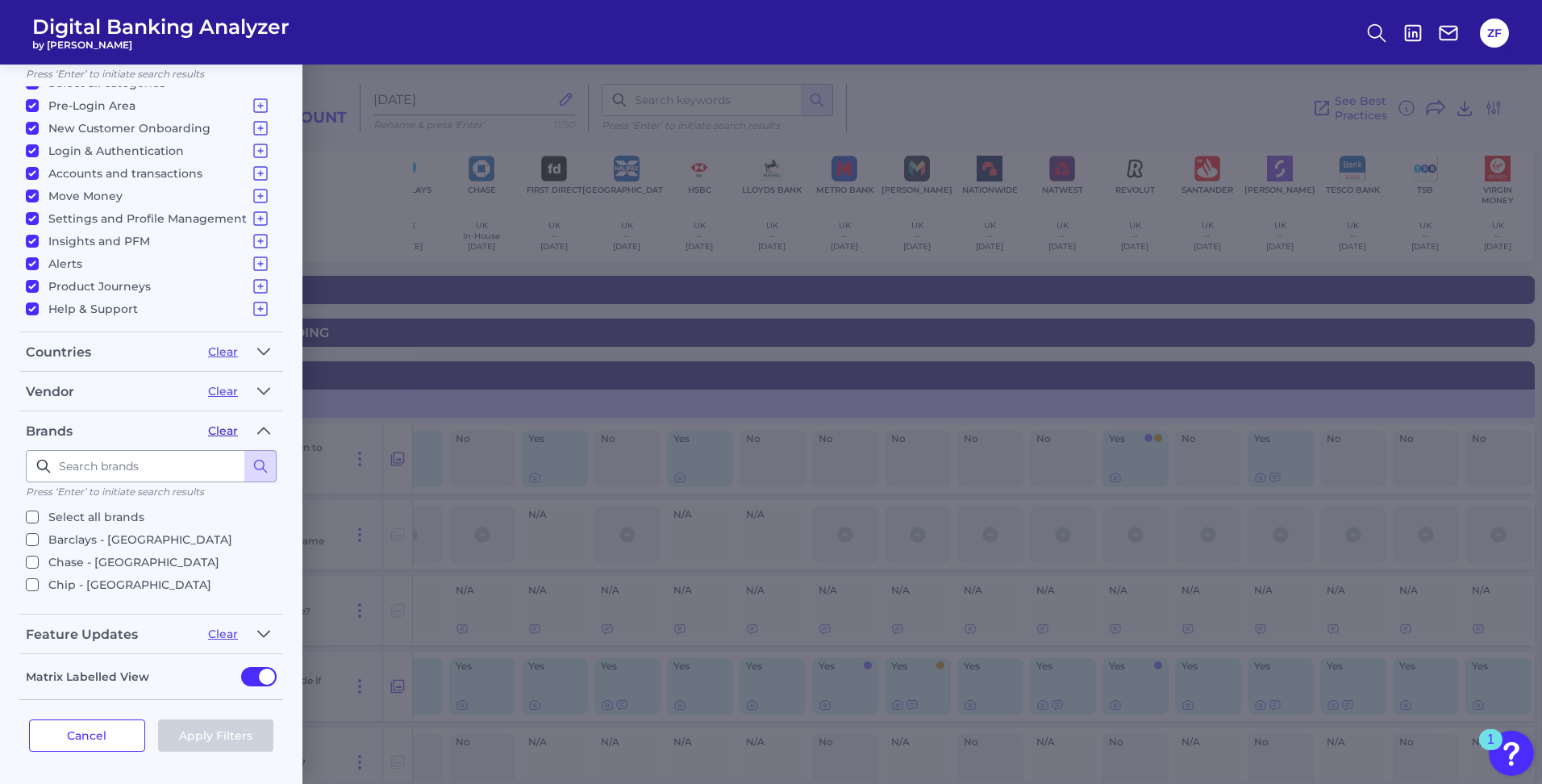
checkbox input "false"
click at [65, 598] on p "TSB - UK" at bounding box center [127, 607] width 158 height 19
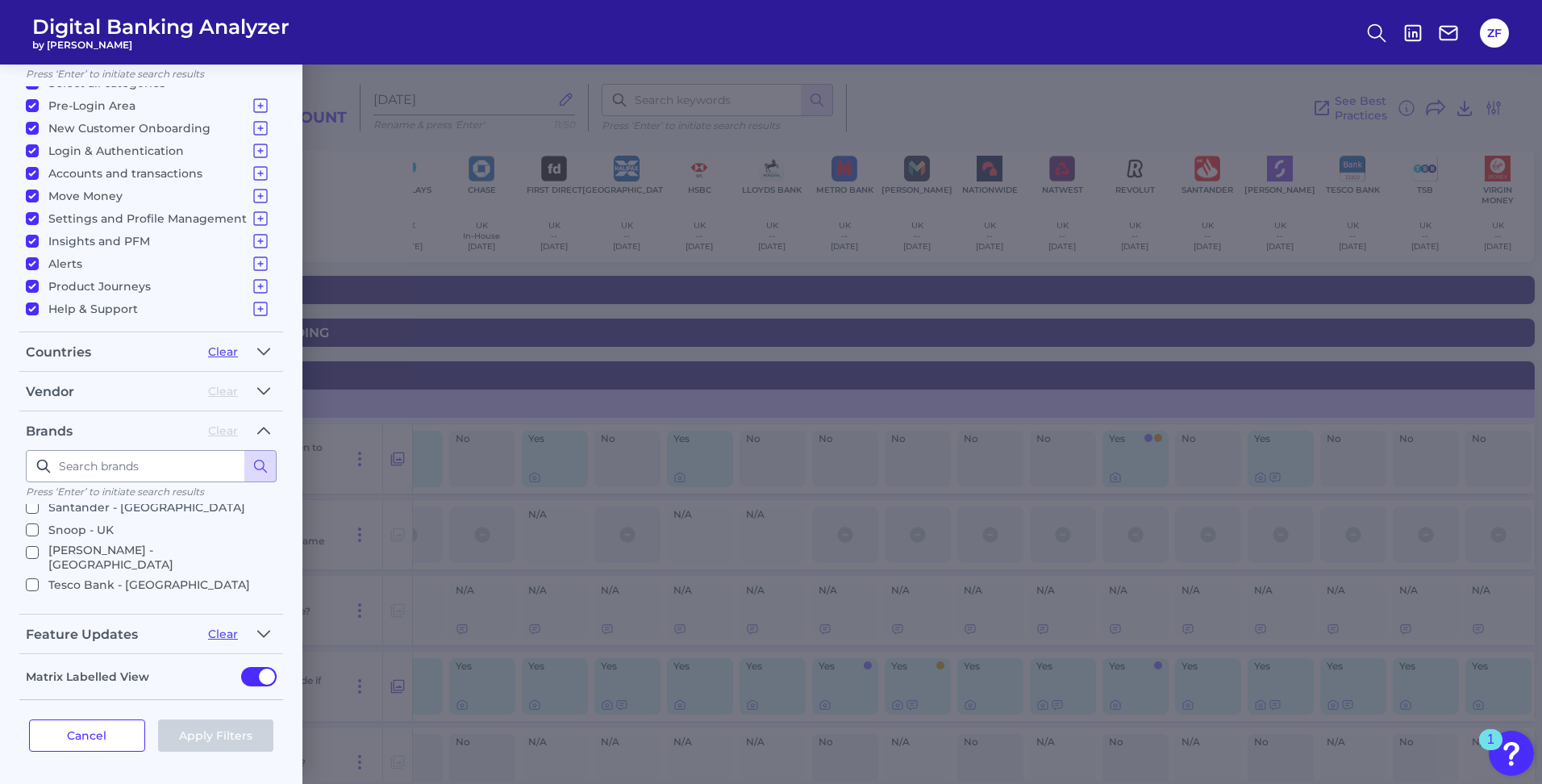
click at [39, 601] on input "TSB - UK" at bounding box center [32, 607] width 13 height 13
checkbox input "true"
click at [227, 732] on button "Apply Filters" at bounding box center [216, 735] width 116 height 32
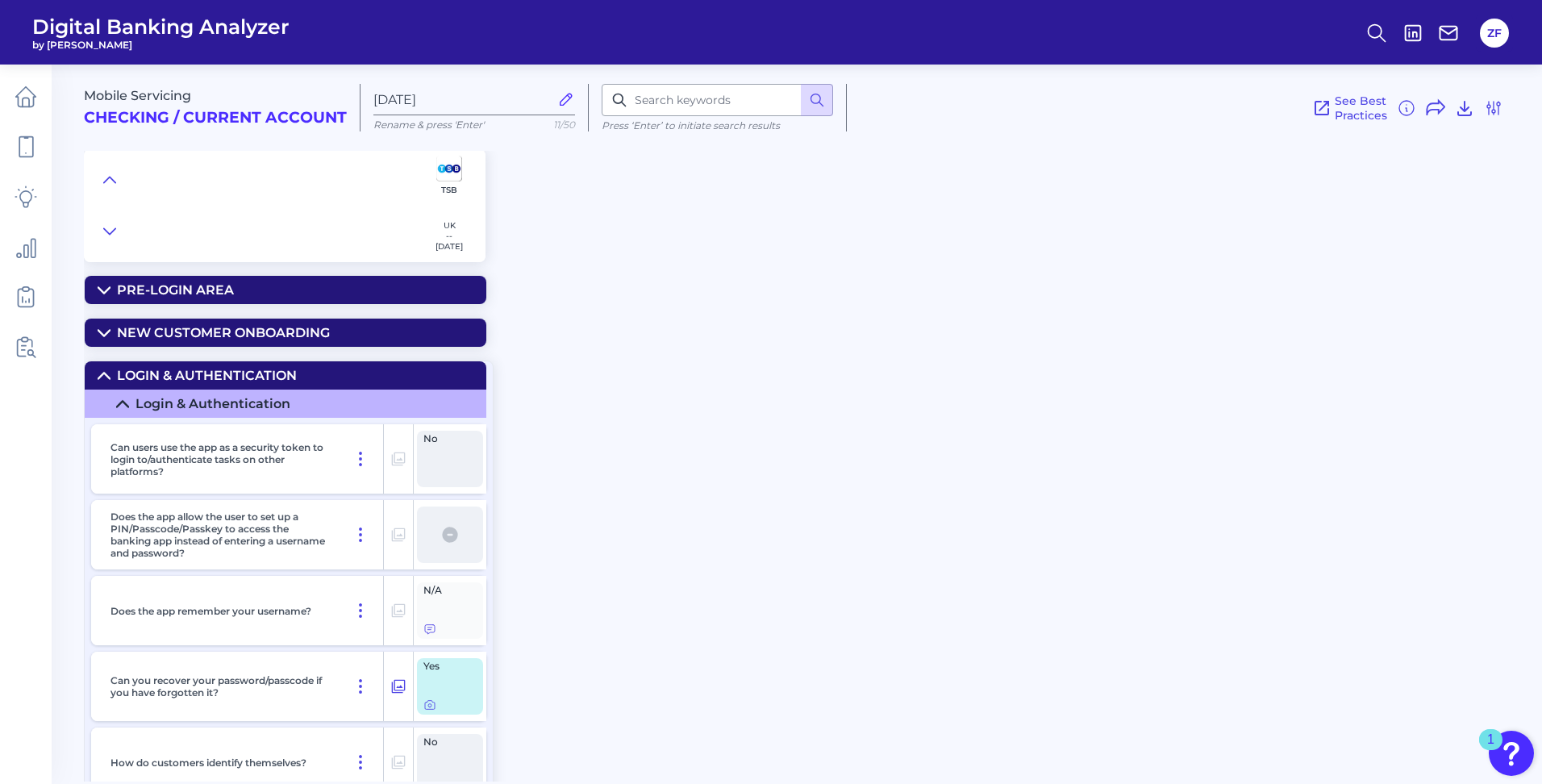
scroll to position [0, 0]
click at [1498, 103] on icon at bounding box center [1493, 108] width 19 height 19
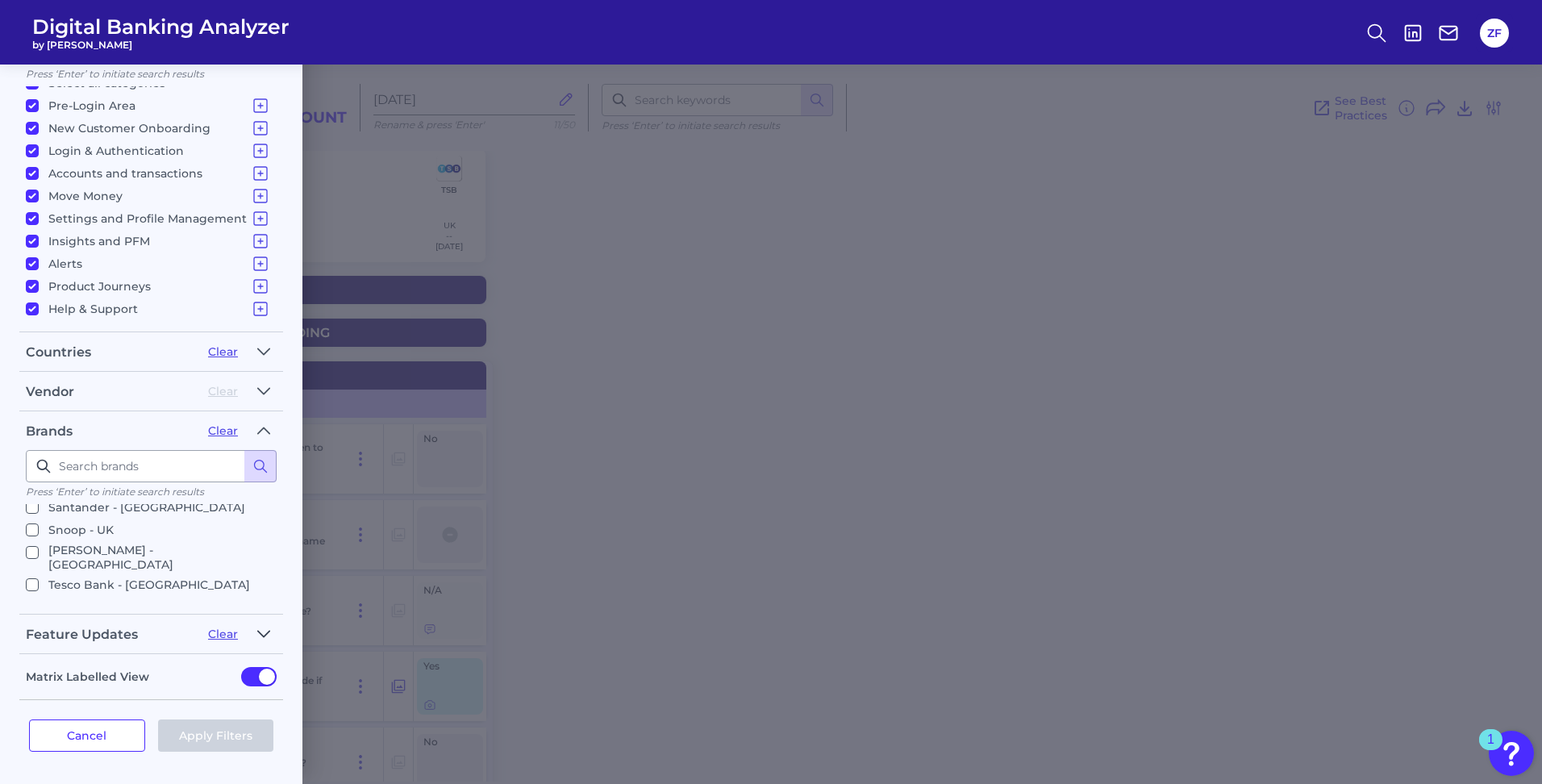
click at [260, 629] on icon "button" at bounding box center [263, 634] width 13 height 19
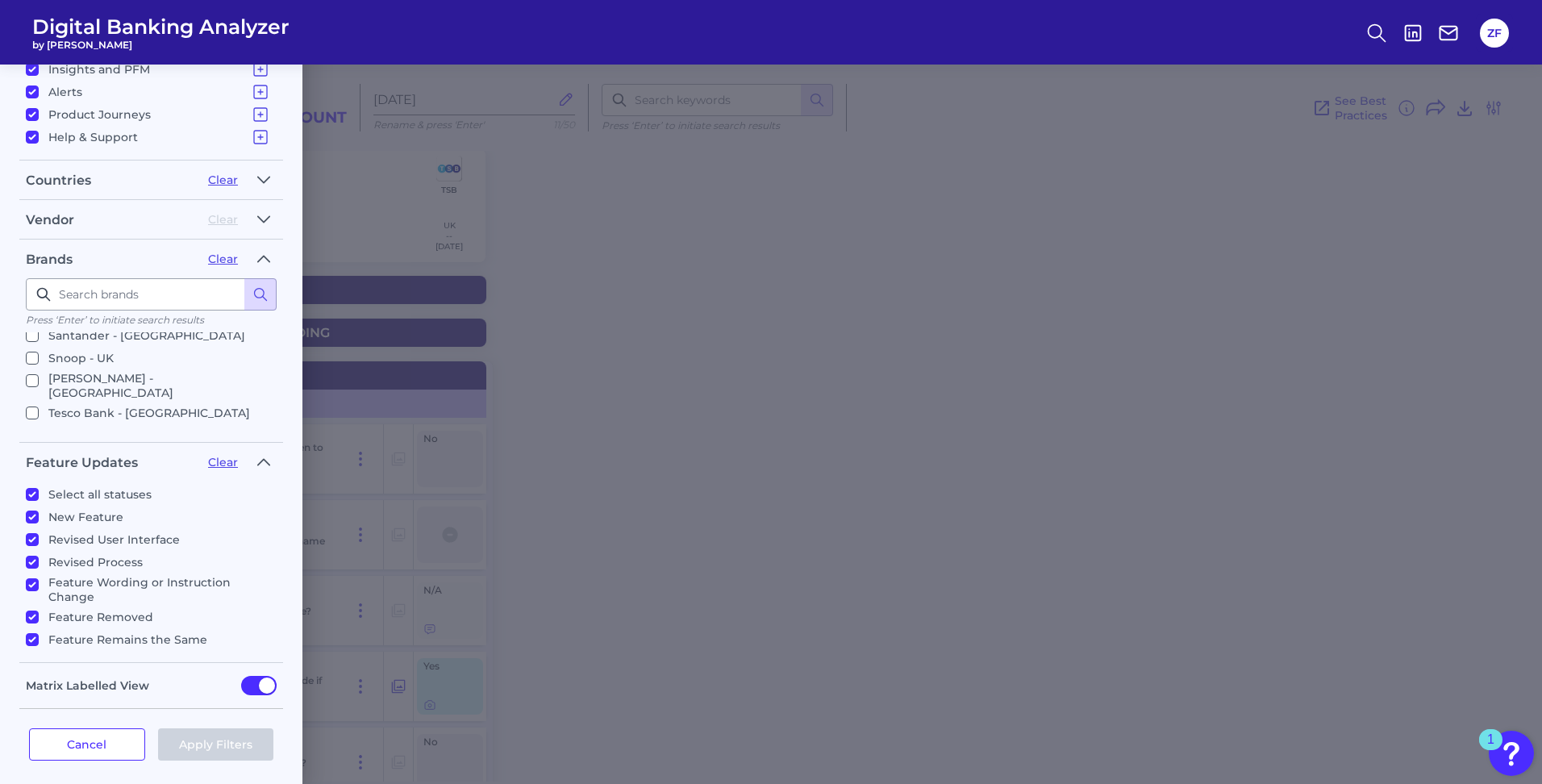
scroll to position [473, 0]
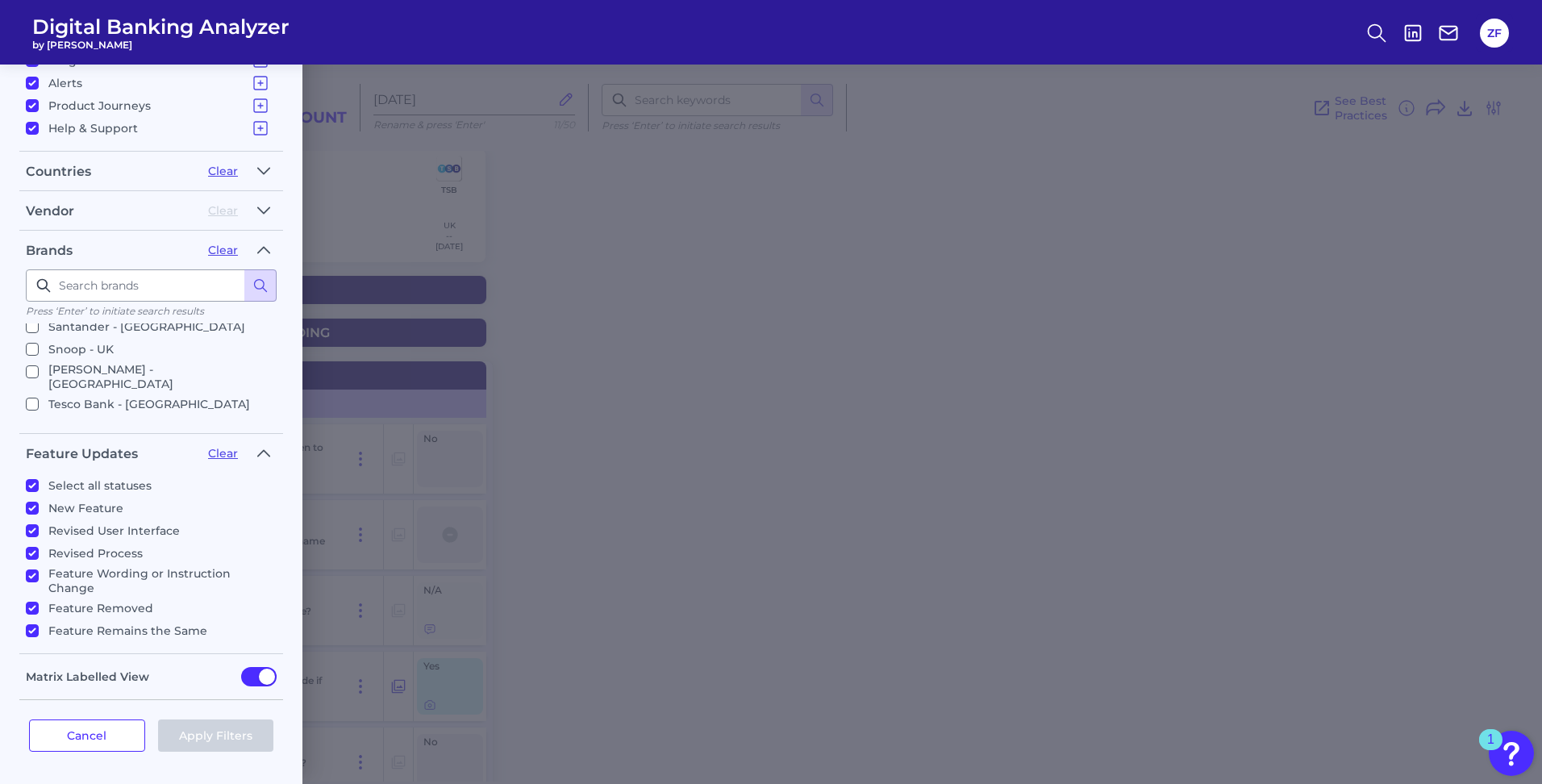
click at [120, 480] on p "Select all statuses" at bounding box center [100, 485] width 103 height 19
click at [39, 480] on input "Select all statuses" at bounding box center [32, 485] width 13 height 13
checkbox input "false"
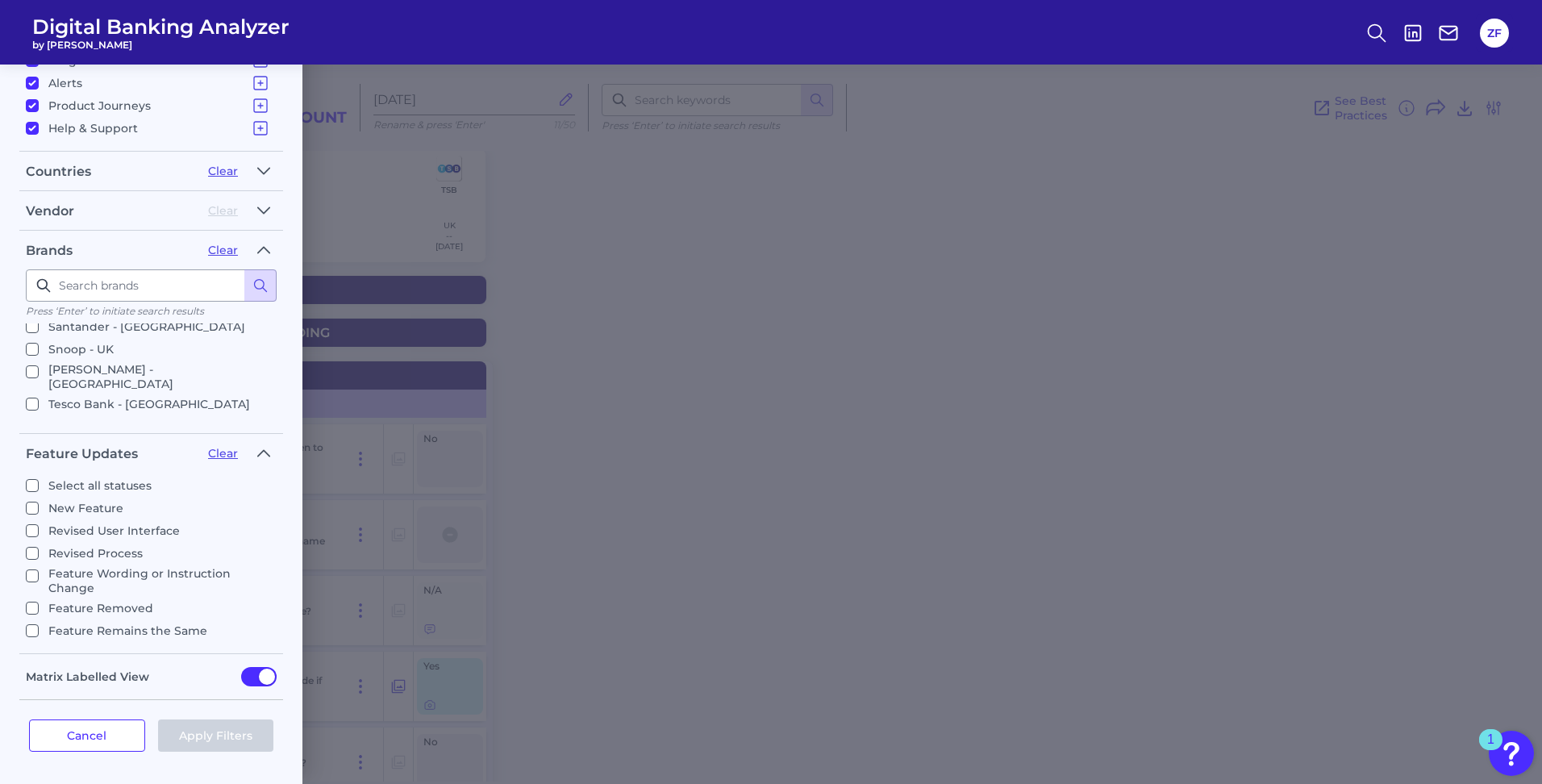
checkbox input "false"
click at [96, 509] on p "New Feature" at bounding box center [86, 508] width 75 height 19
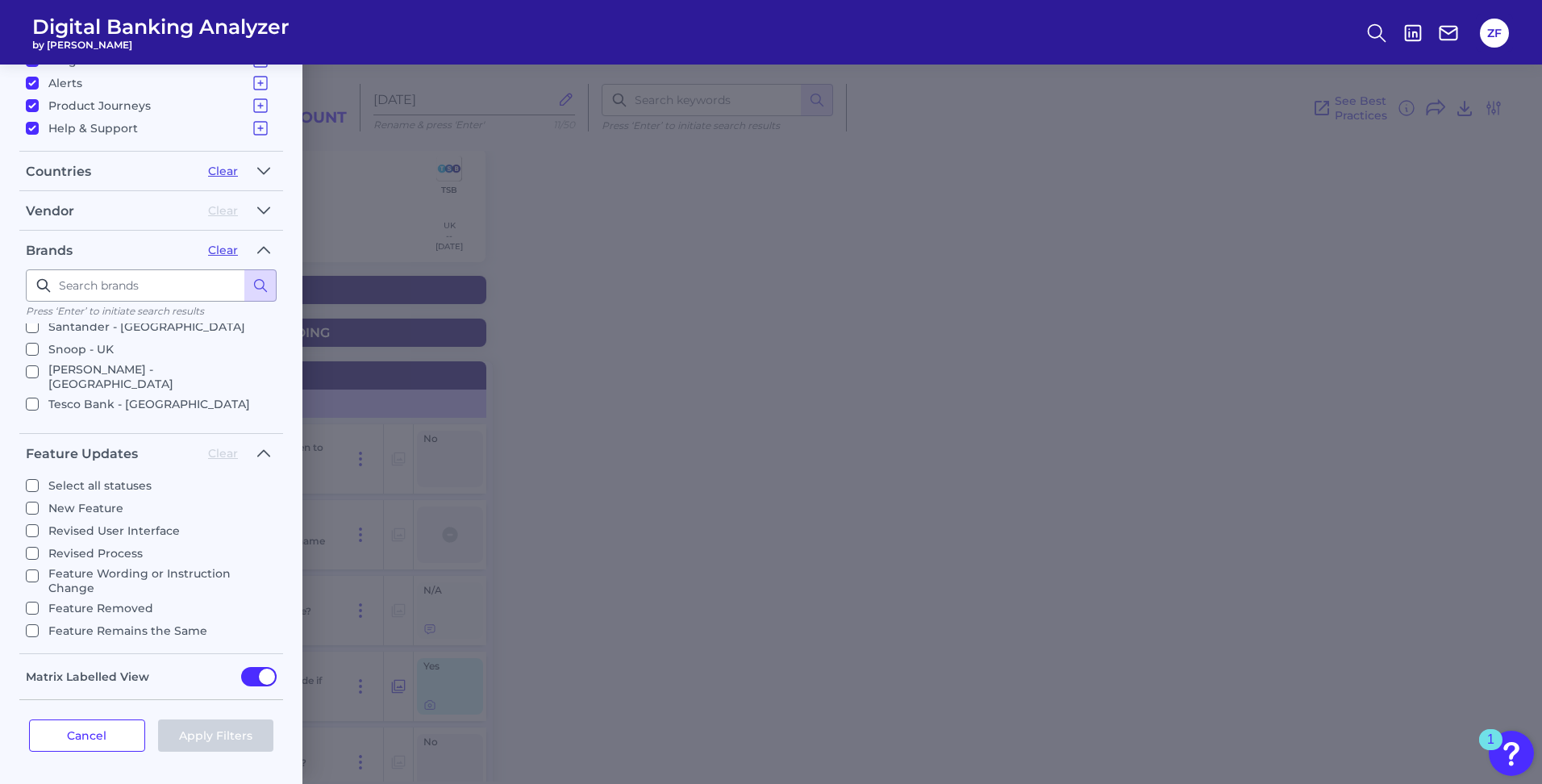
click at [39, 509] on input "New Feature" at bounding box center [32, 507] width 13 height 13
checkbox input "true"
click at [206, 738] on button "Apply Filters" at bounding box center [216, 735] width 116 height 32
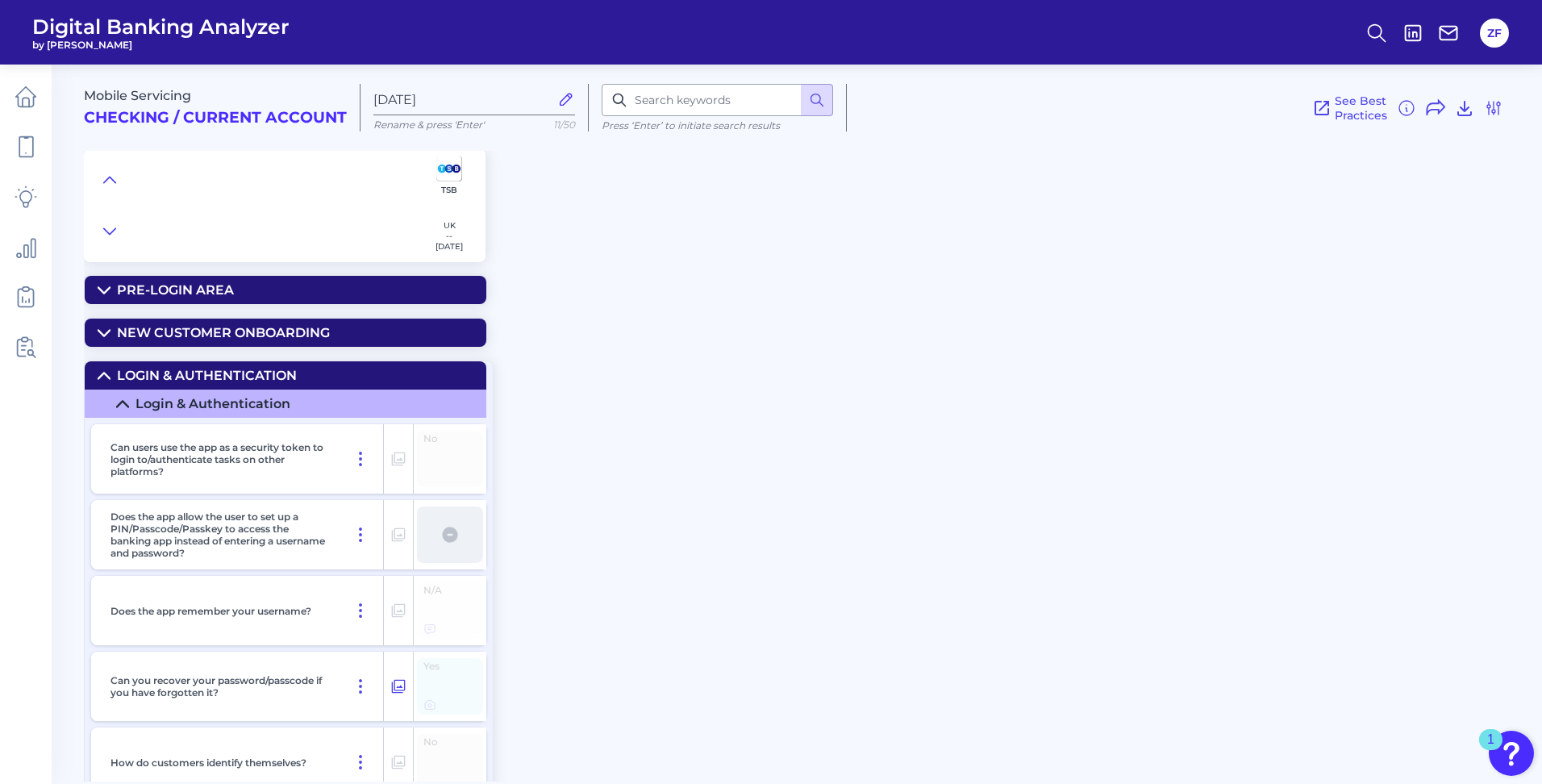
scroll to position [0, 0]
click at [553, 449] on div "Mobile Servicing Checking / Current Account Jun 23 2025 Rename & press 'Enter' …" at bounding box center [813, 416] width 1458 height 729
click at [177, 337] on div "New Customer Onboarding" at bounding box center [223, 332] width 213 height 15
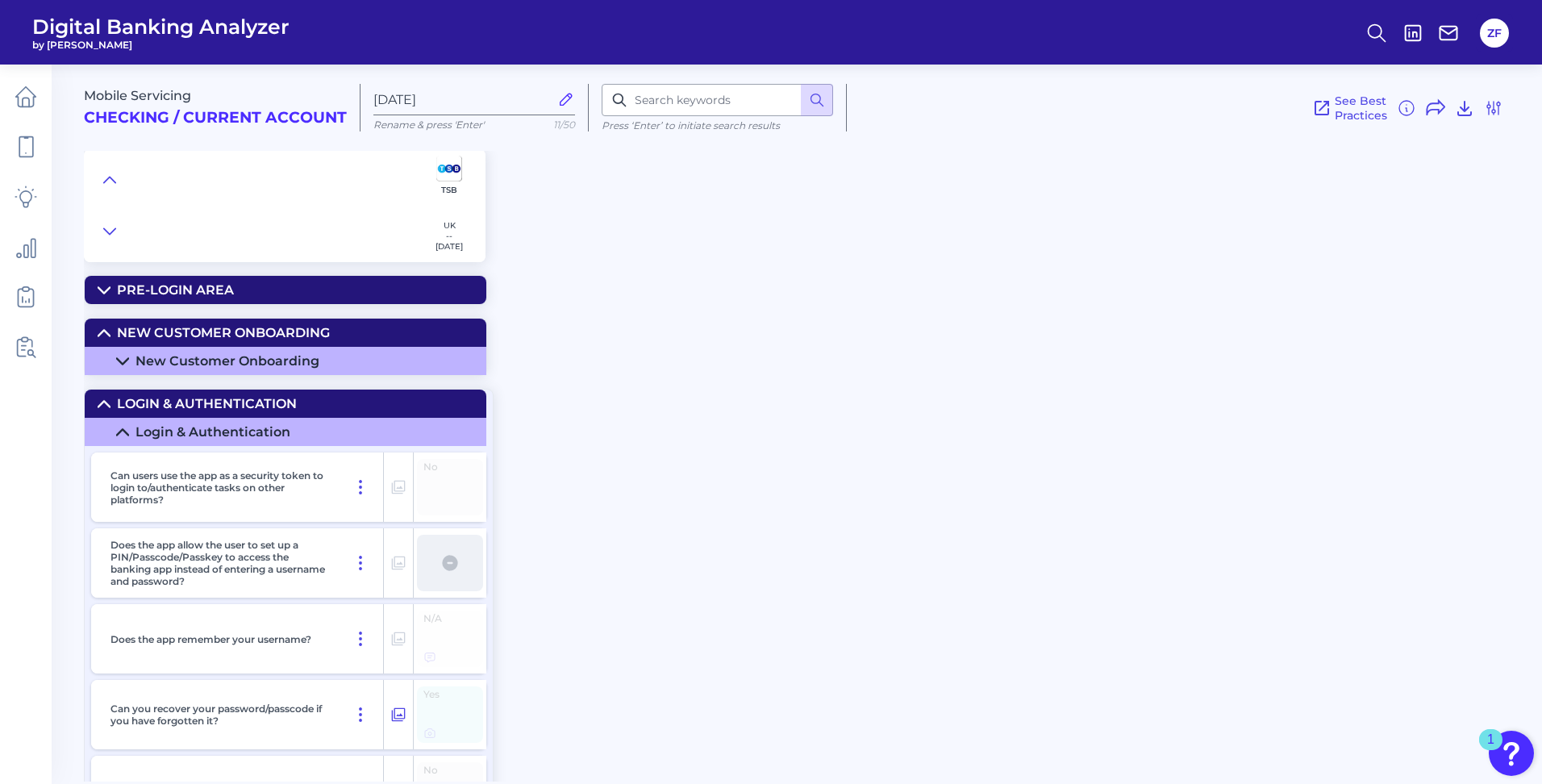
click at [216, 299] on summary "Pre-Login Area" at bounding box center [286, 290] width 401 height 28
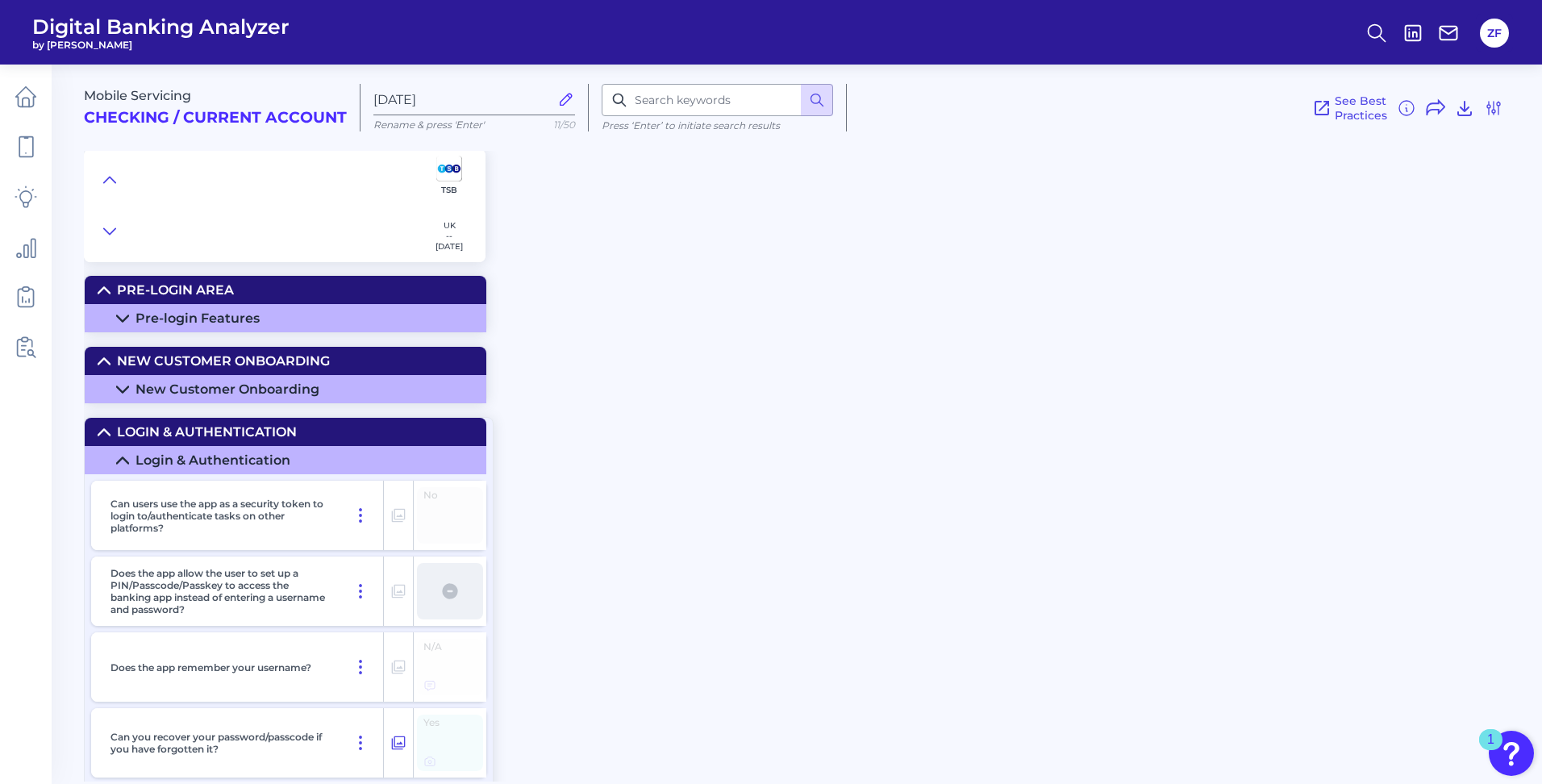
click at [193, 325] on div "Pre-login Features" at bounding box center [197, 317] width 124 height 15
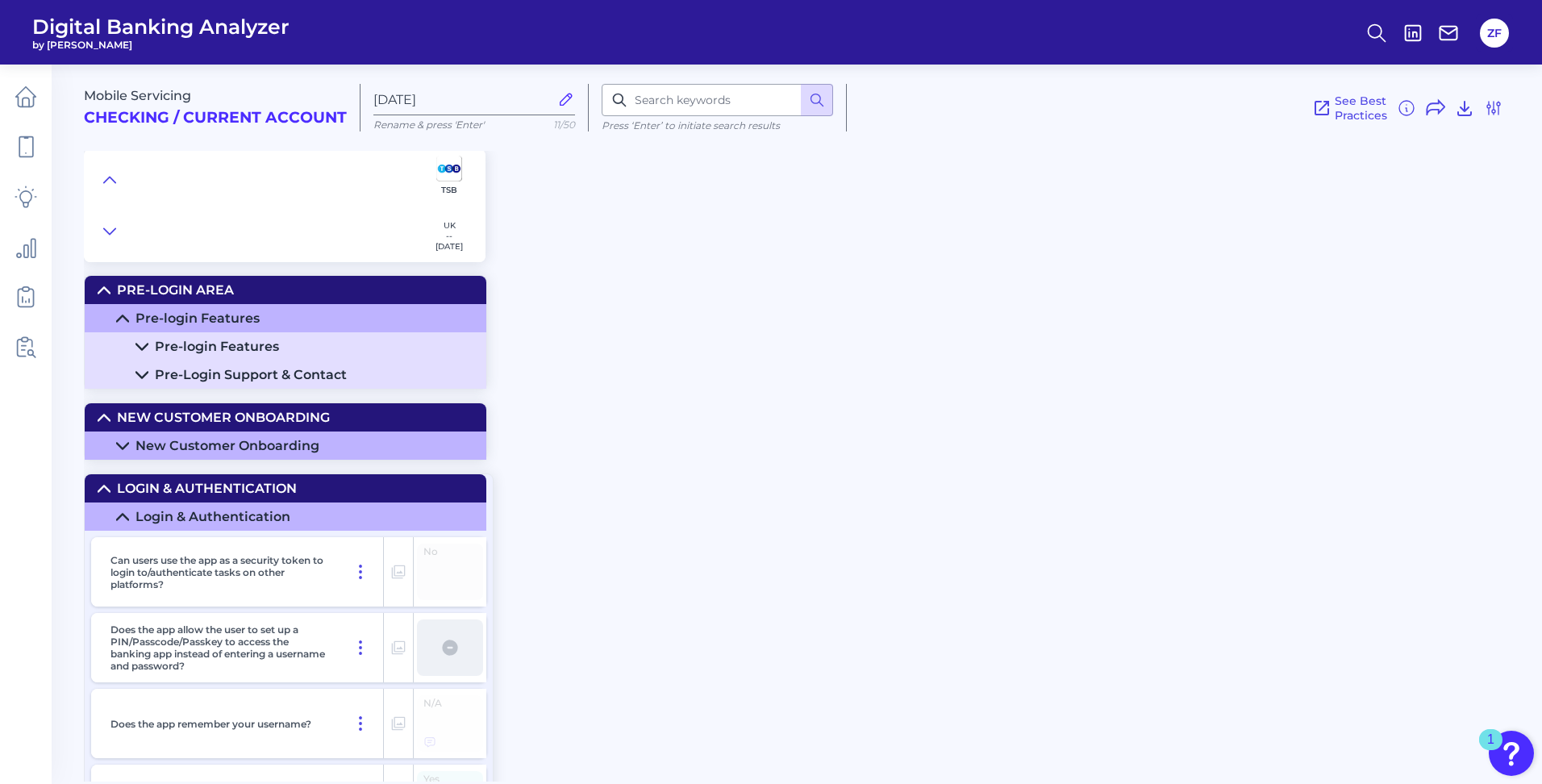
click at [232, 350] on div "Pre-login Features" at bounding box center [217, 346] width 124 height 15
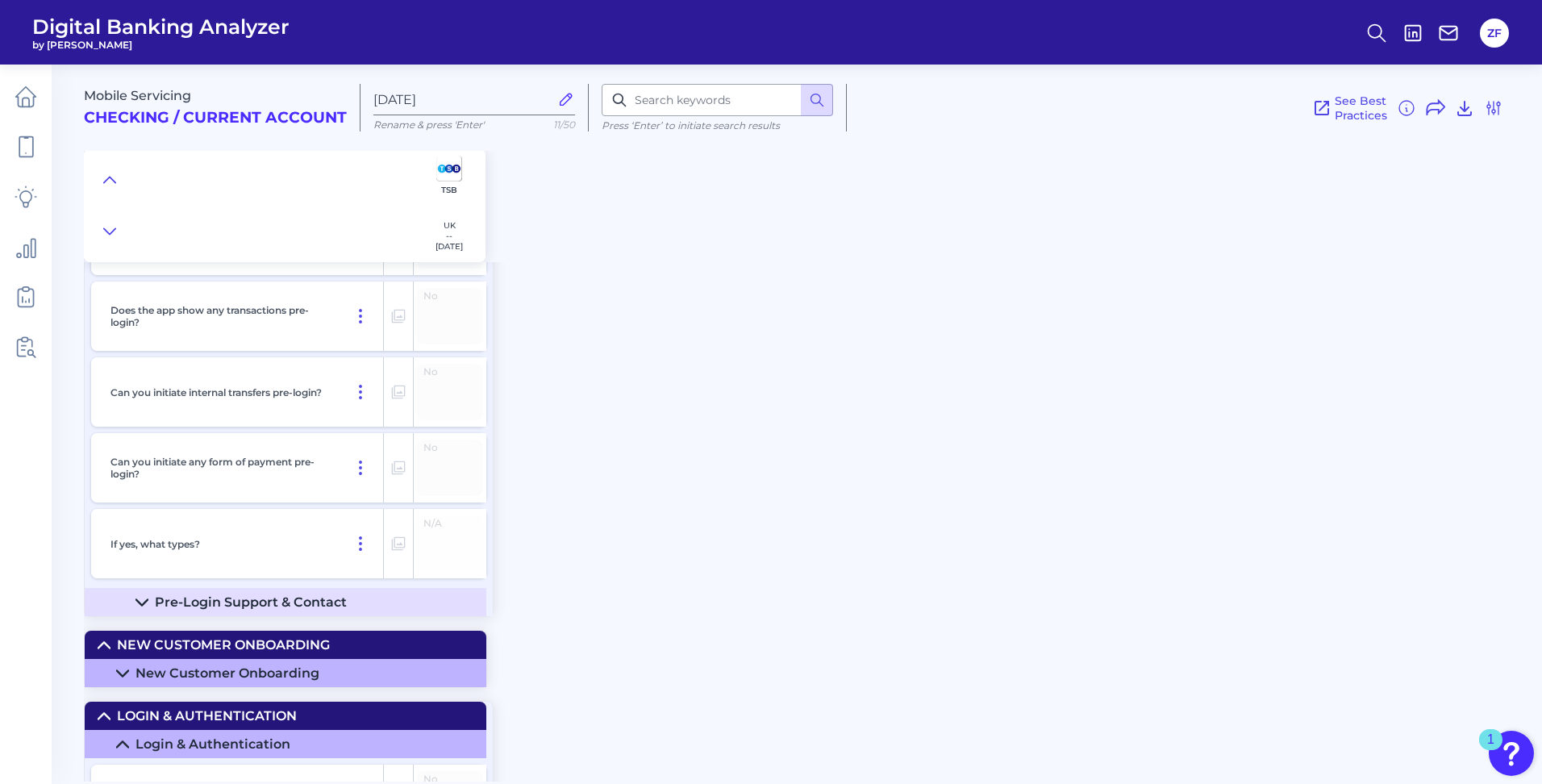
scroll to position [564, 0]
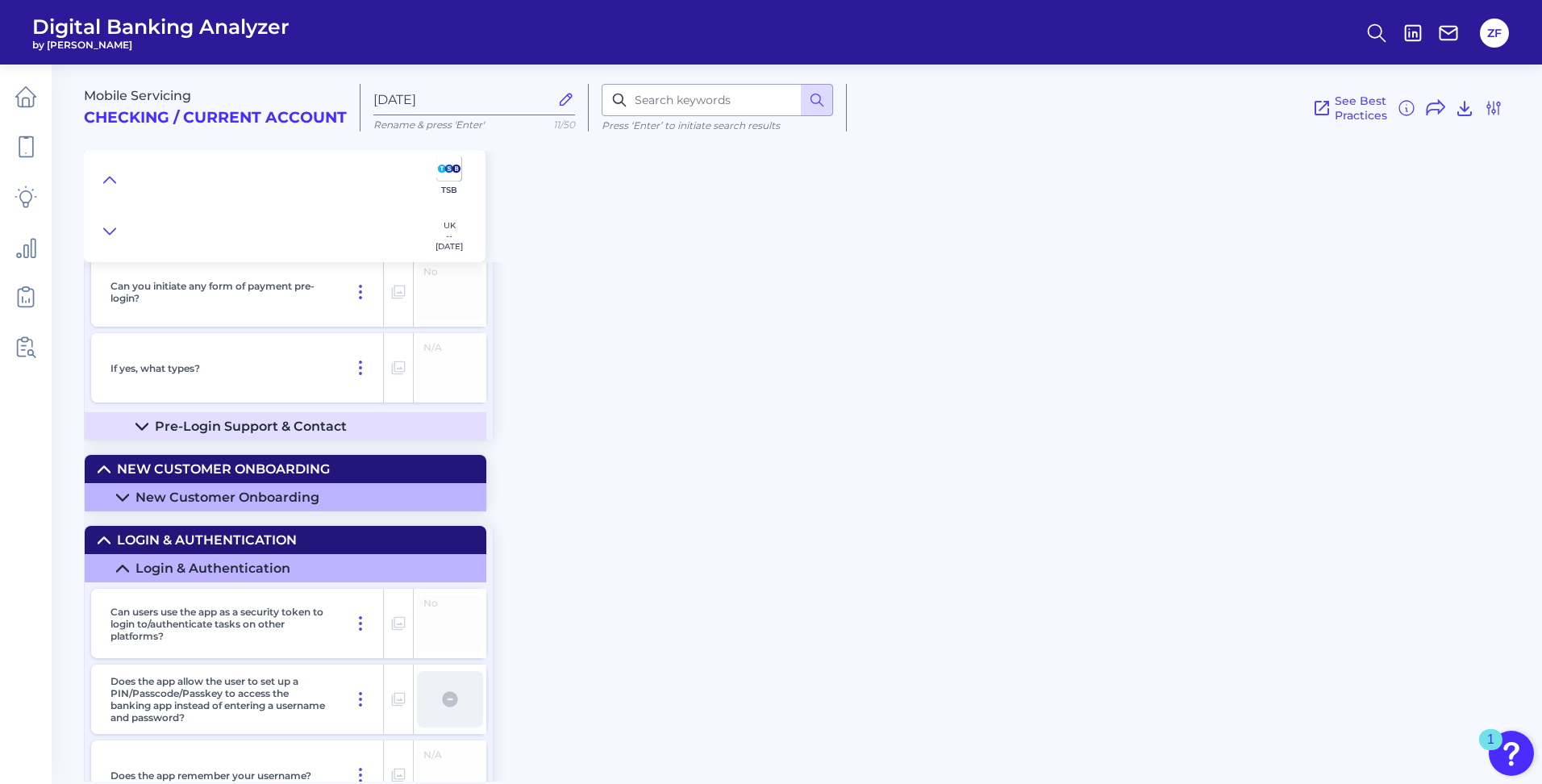
click at [251, 423] on div "Pre-Login Support & Contact" at bounding box center [250, 425] width 192 height 15
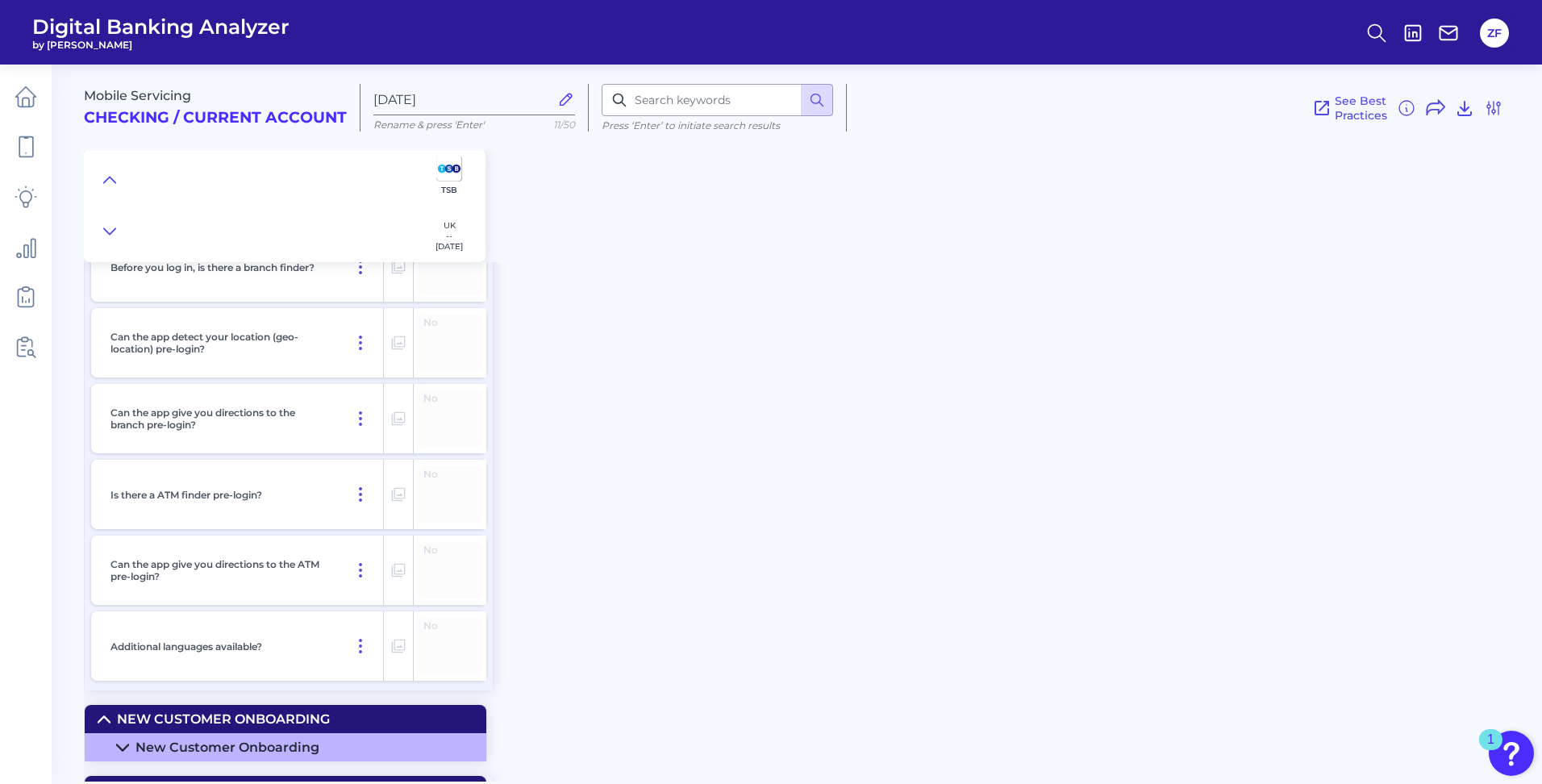
scroll to position [1935, 0]
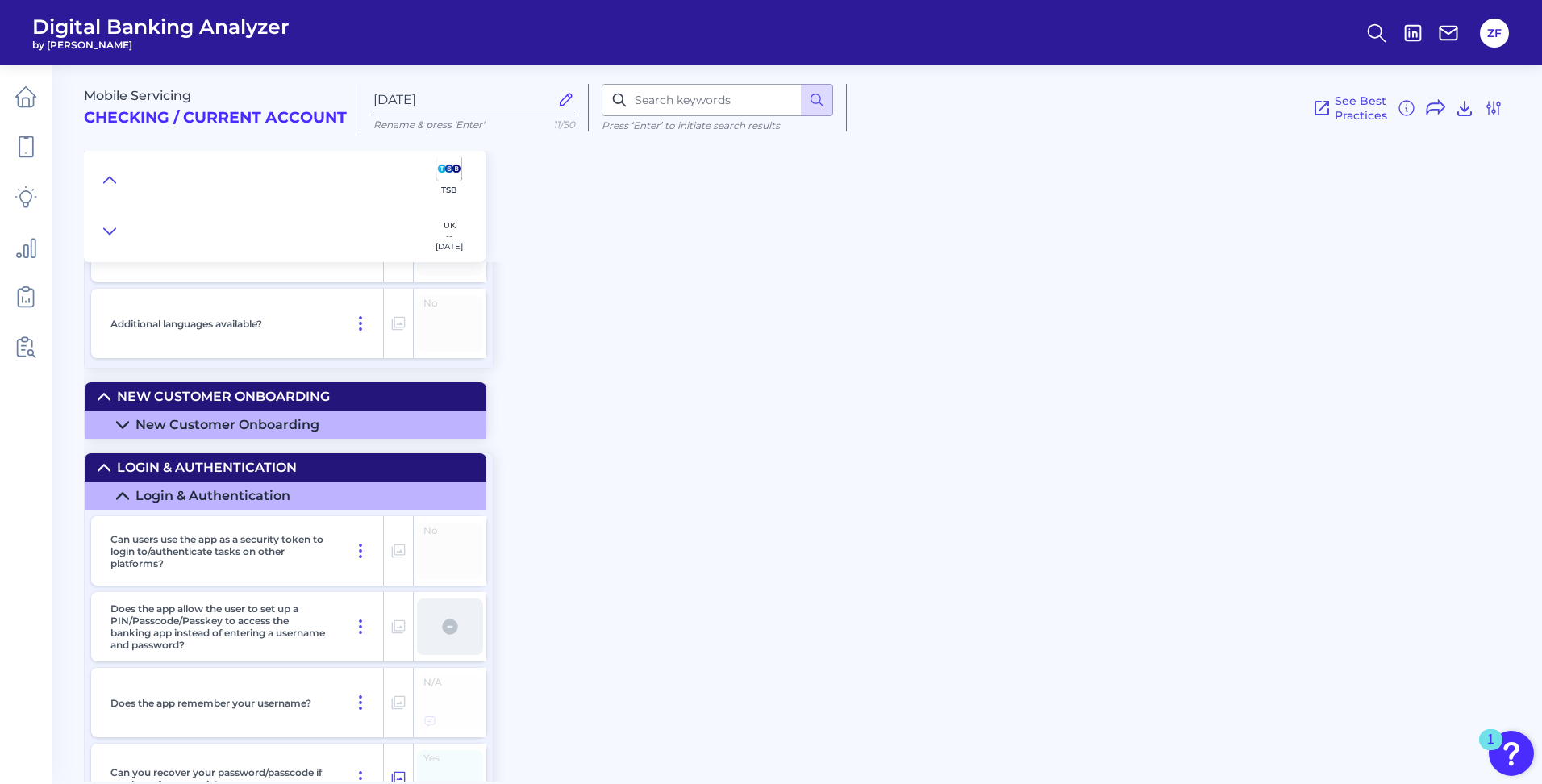
click at [305, 417] on div "New Customer Onboarding" at bounding box center [227, 424] width 184 height 15
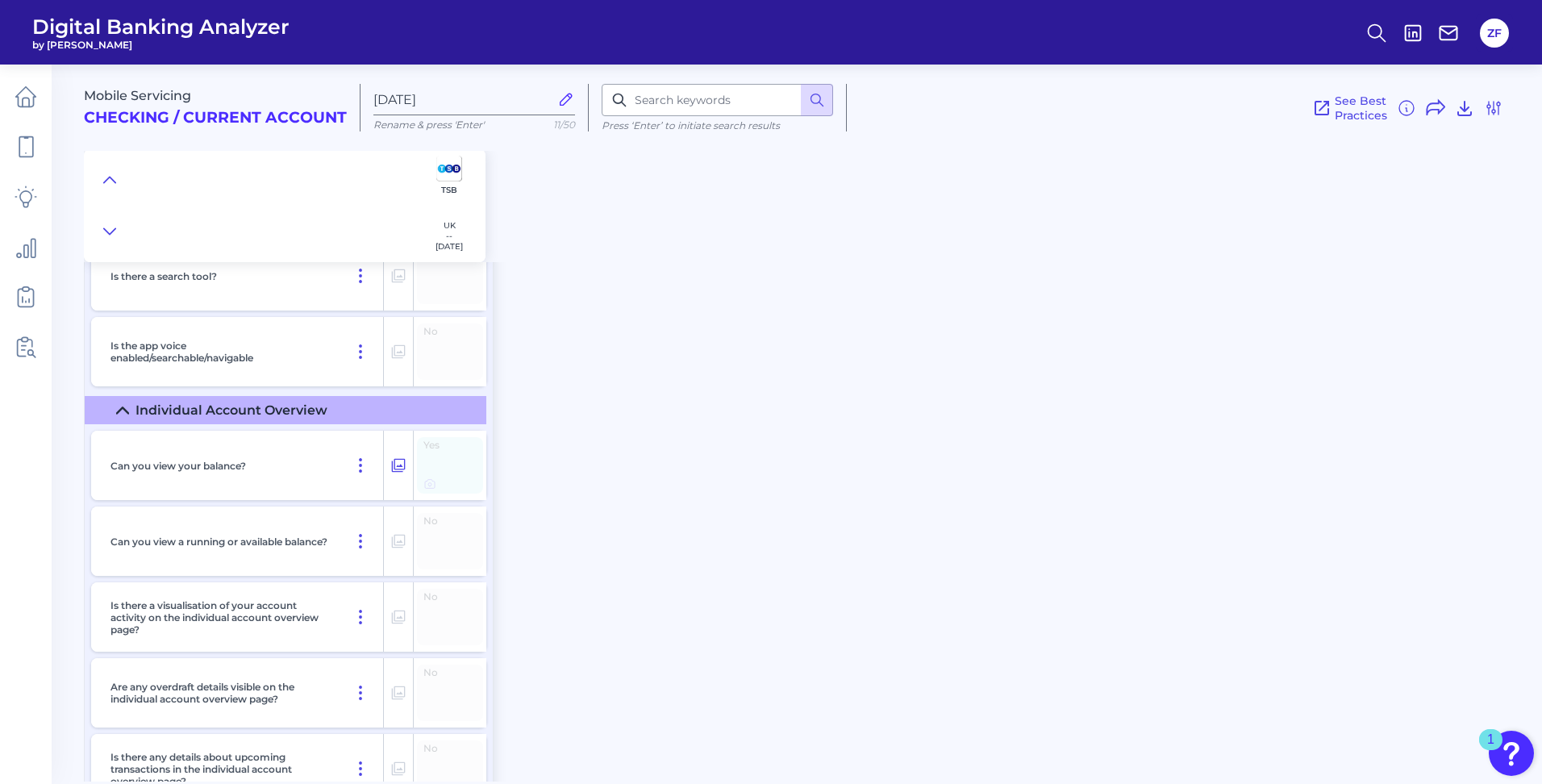
scroll to position [4112, 0]
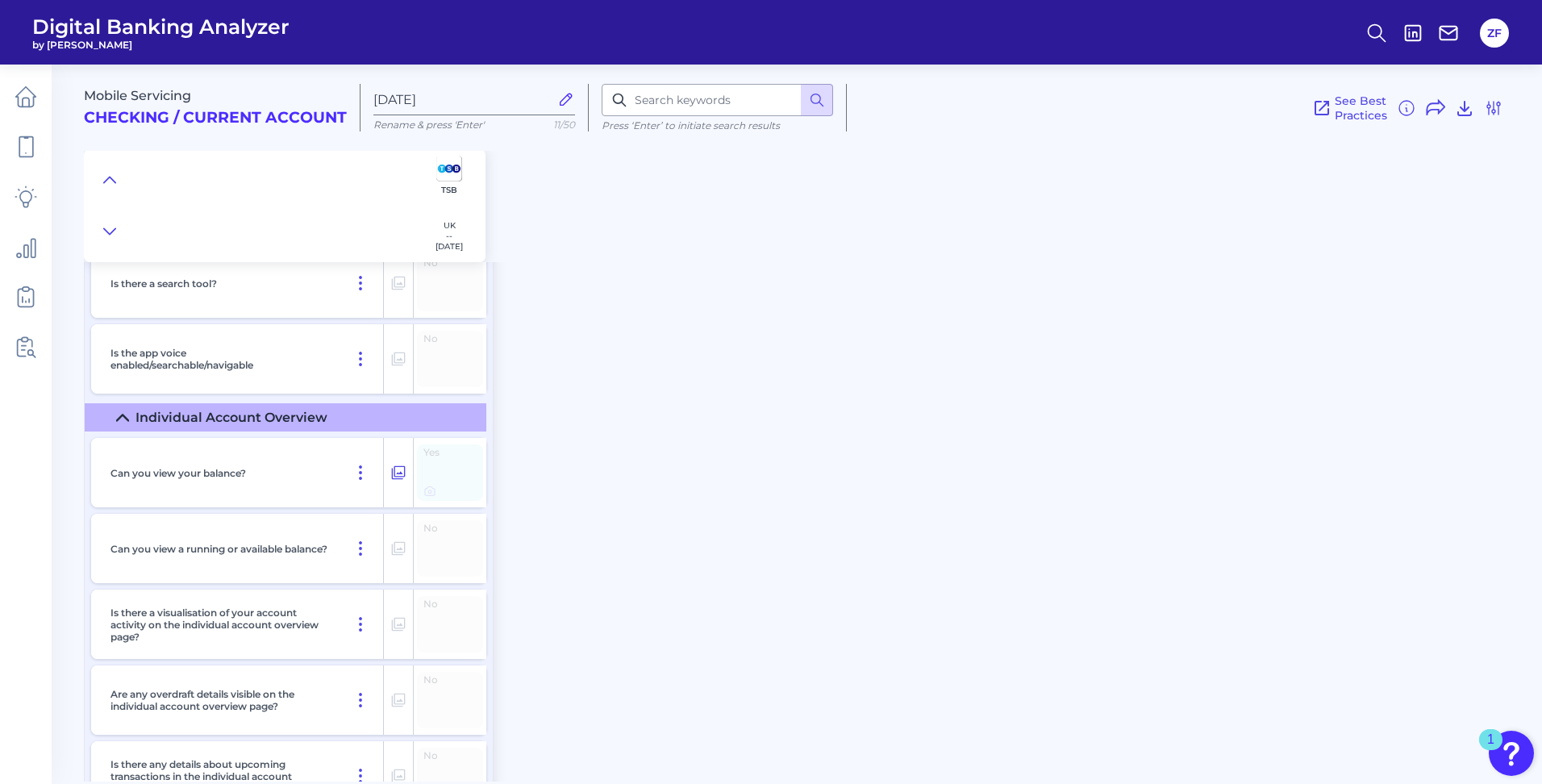
click at [427, 473] on div "Yes" at bounding box center [450, 473] width 66 height 57
click at [402, 474] on icon at bounding box center [398, 473] width 16 height 19
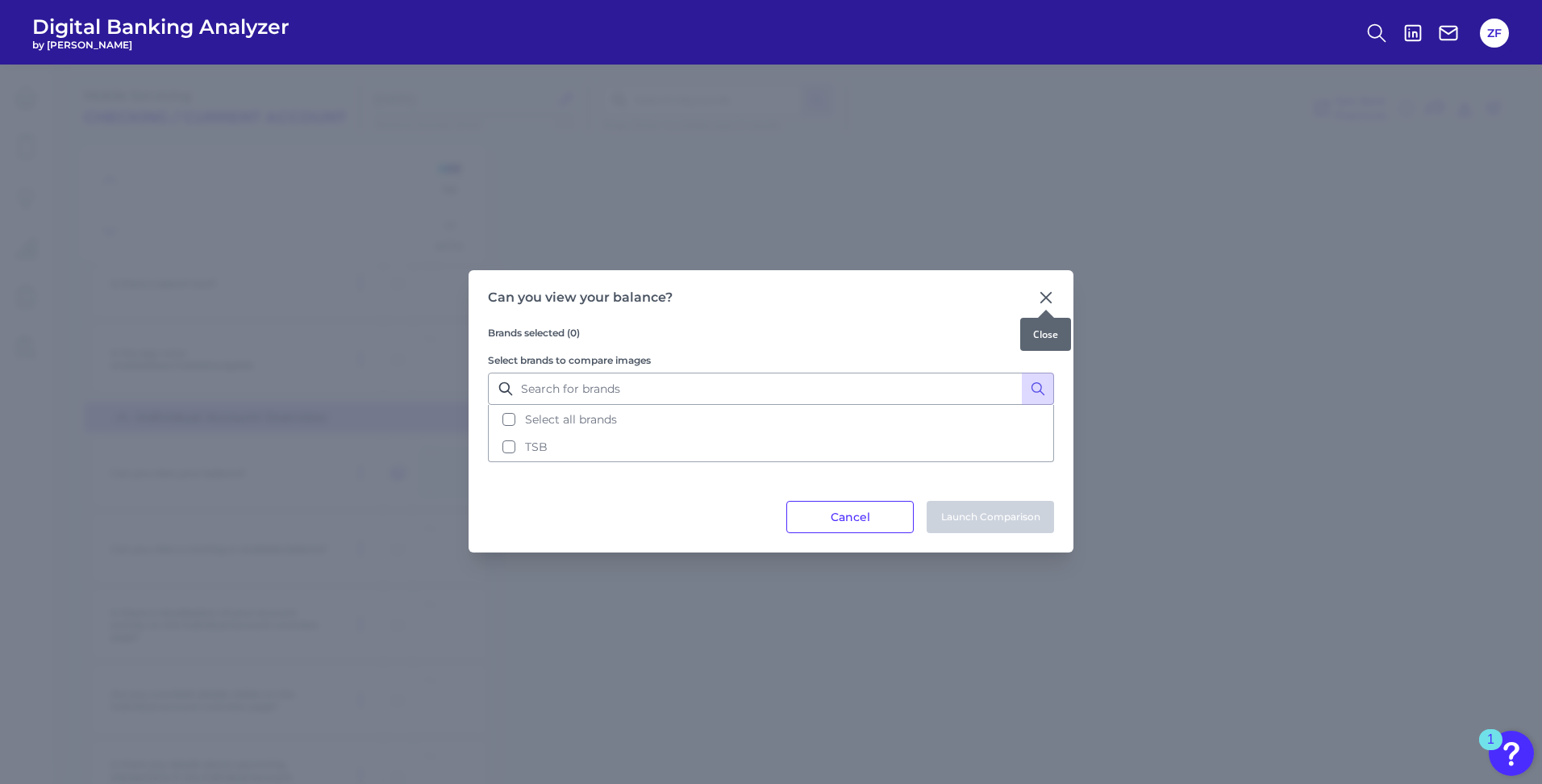
click at [1044, 299] on icon at bounding box center [1046, 297] width 10 height 10
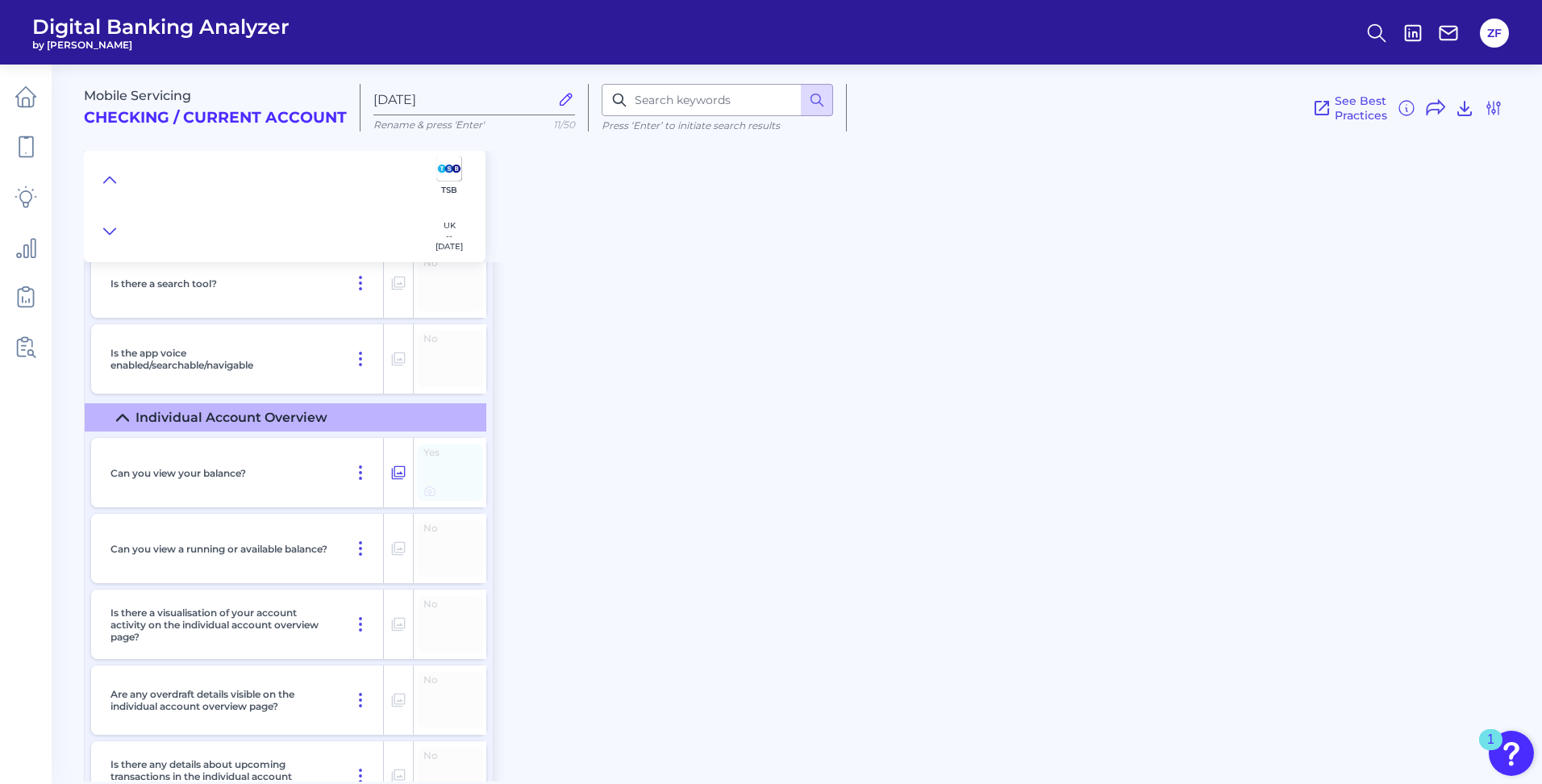
click at [444, 455] on span "Yes" at bounding box center [445, 452] width 43 height 10
click at [431, 491] on icon at bounding box center [430, 491] width 13 height 13
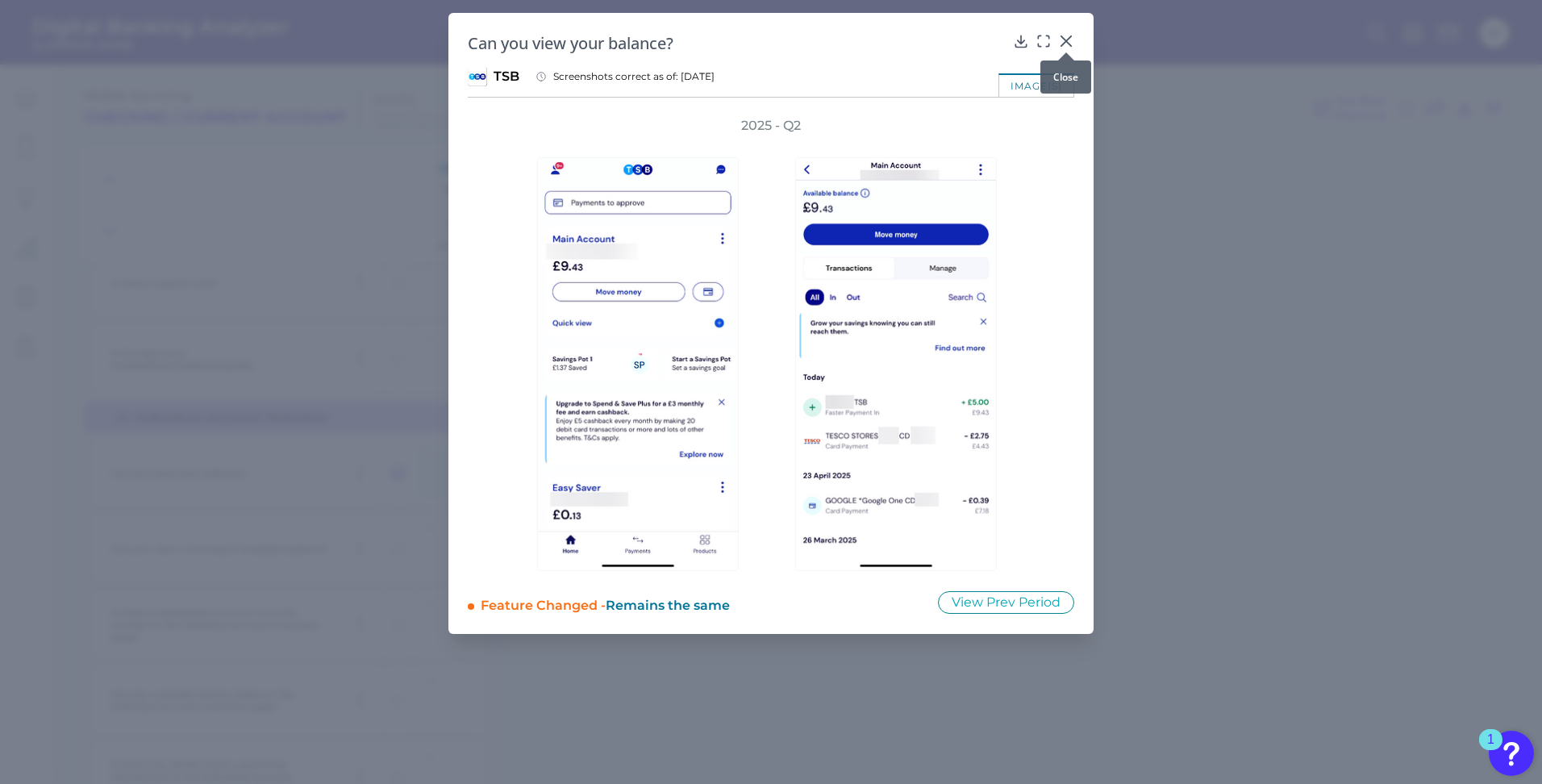
click at [1064, 45] on div at bounding box center [1066, 52] width 16 height 16
click at [1064, 35] on icon at bounding box center [1066, 41] width 16 height 16
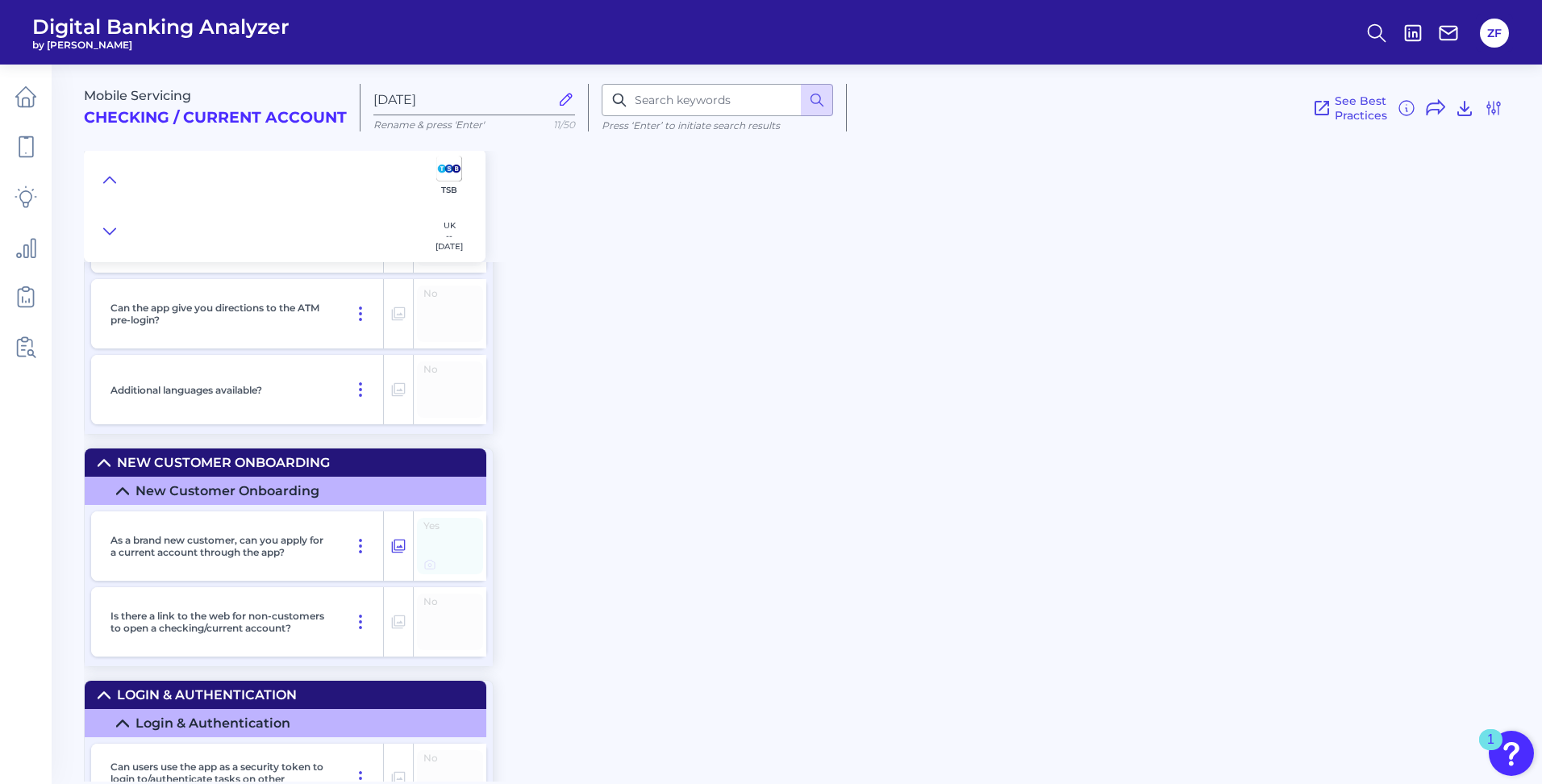
scroll to position [1612, 0]
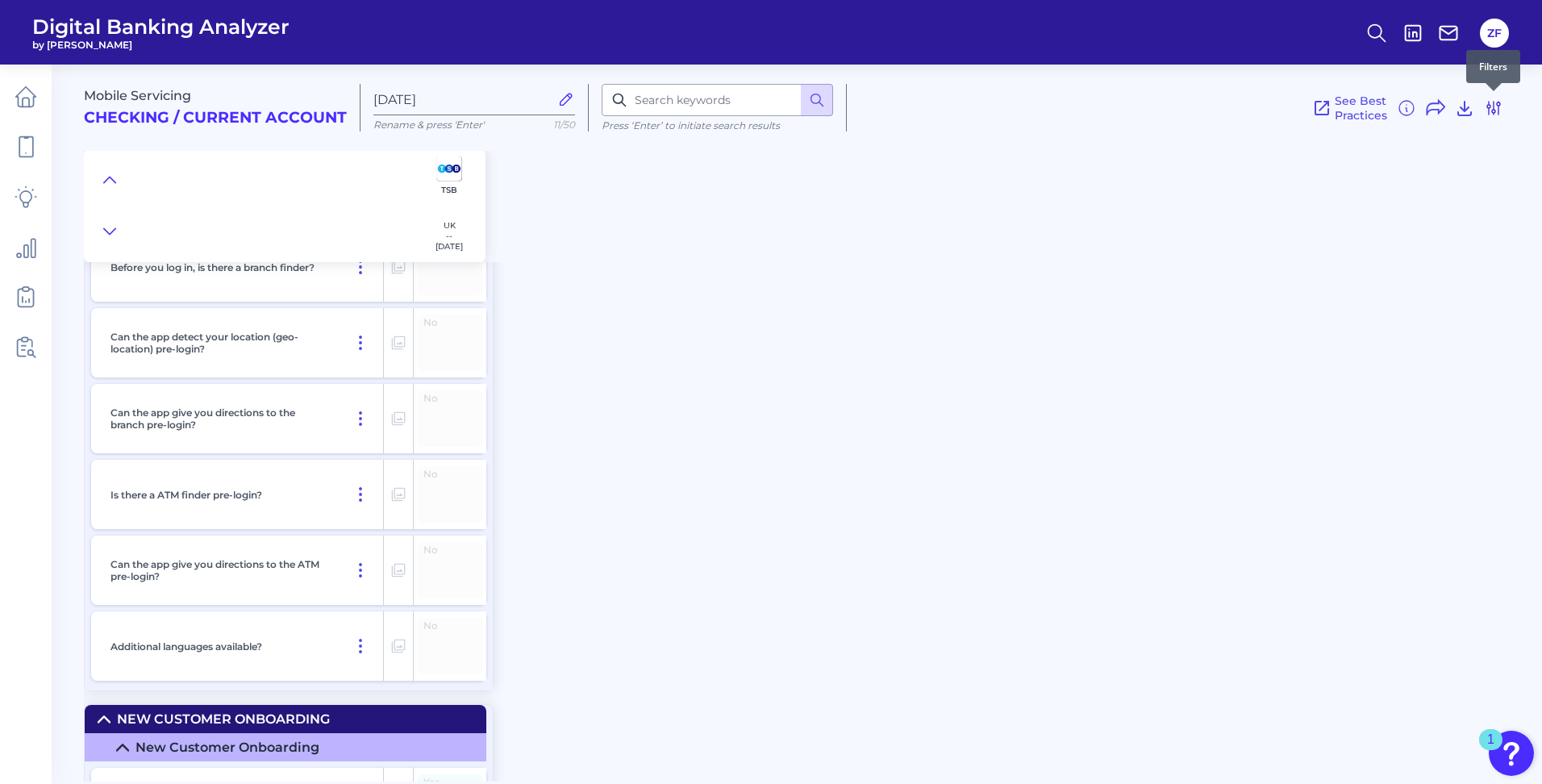
click at [1496, 114] on icon at bounding box center [1493, 108] width 19 height 19
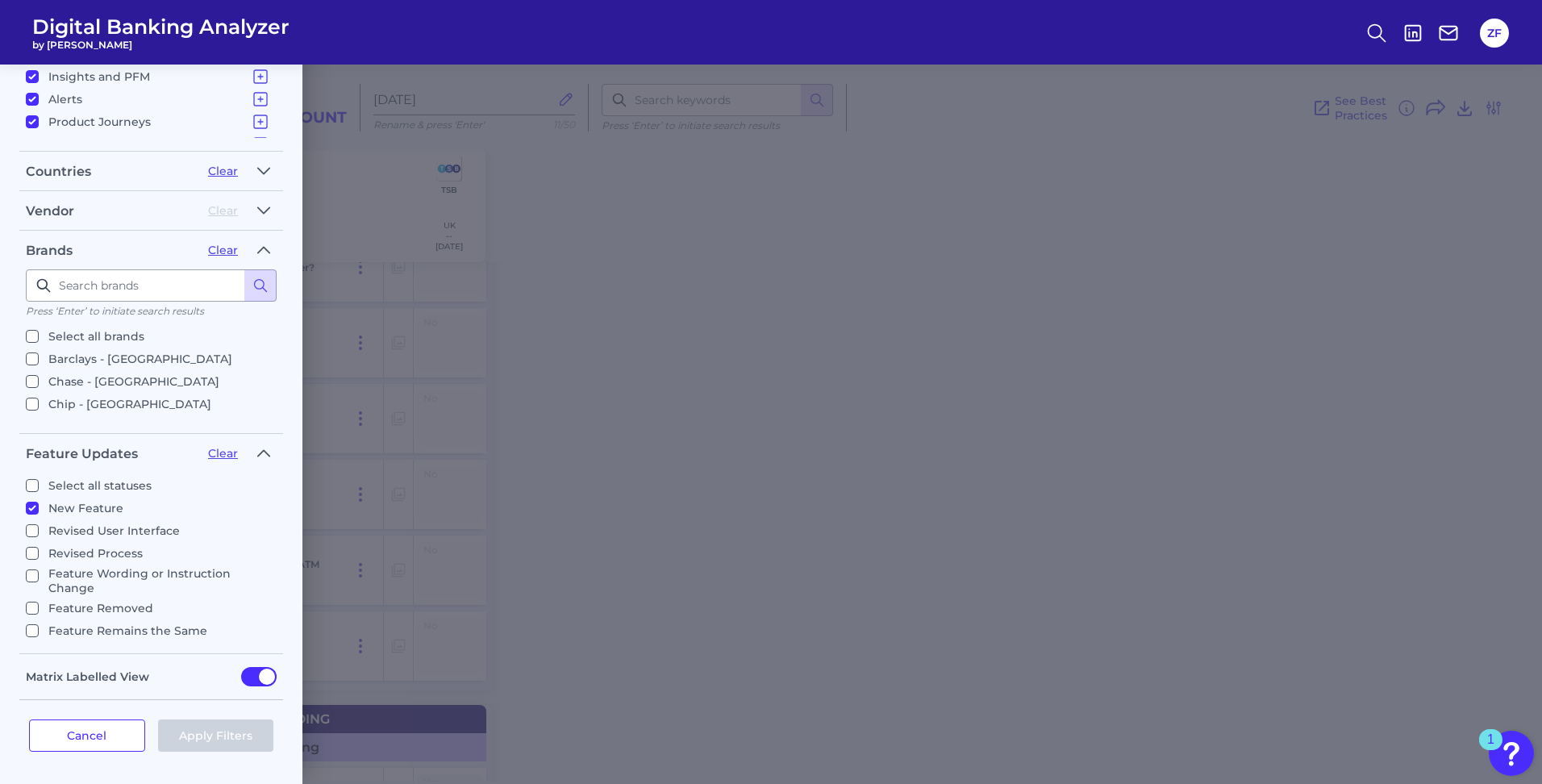
scroll to position [581, 0]
click at [90, 483] on p "Select all statuses" at bounding box center [100, 485] width 103 height 19
click at [39, 483] on input "Select all statuses" at bounding box center [32, 485] width 13 height 13
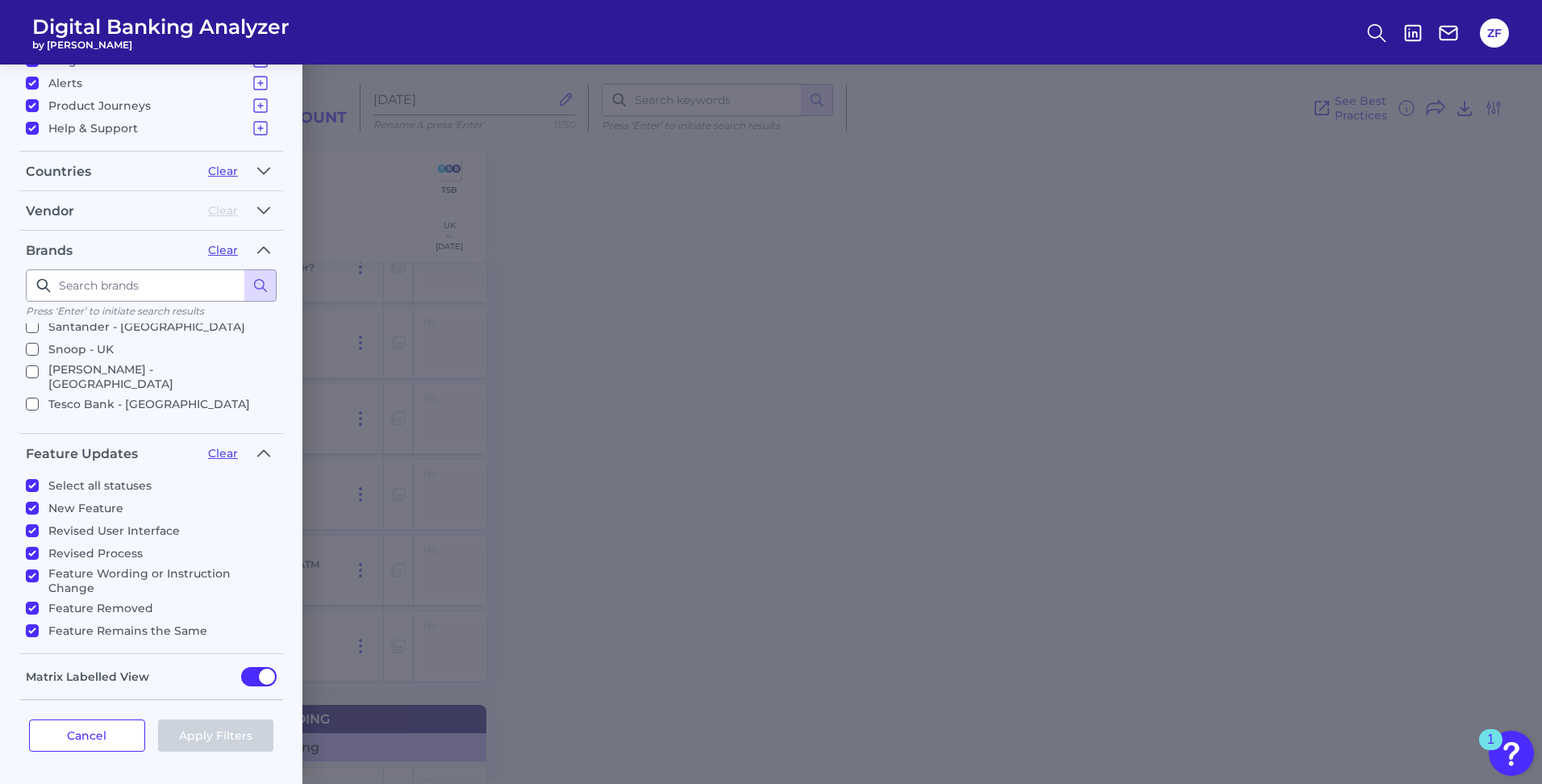
checkbox input "true"
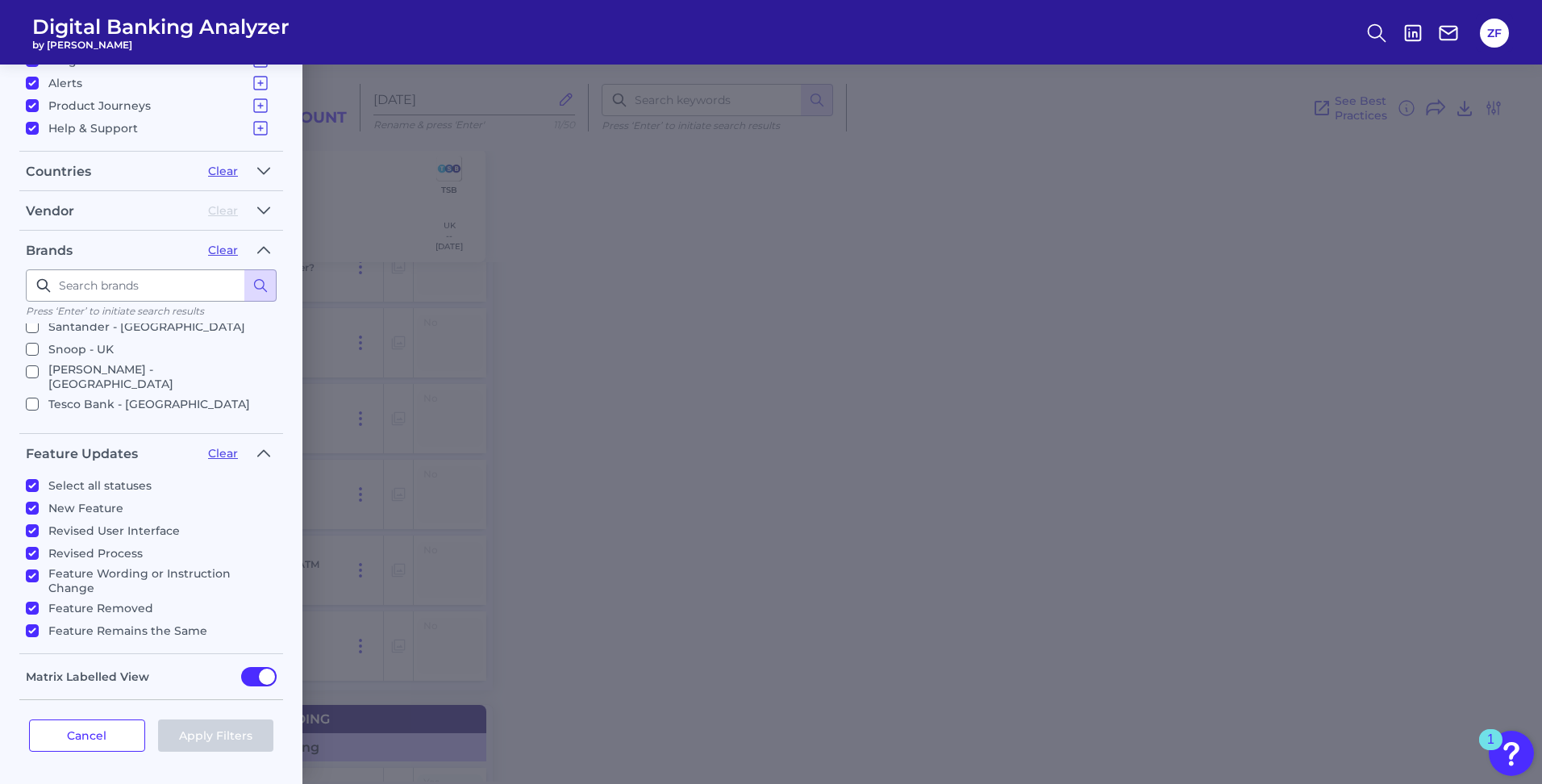
checkbox input "true"
click at [212, 736] on button "Apply Filters" at bounding box center [216, 735] width 116 height 32
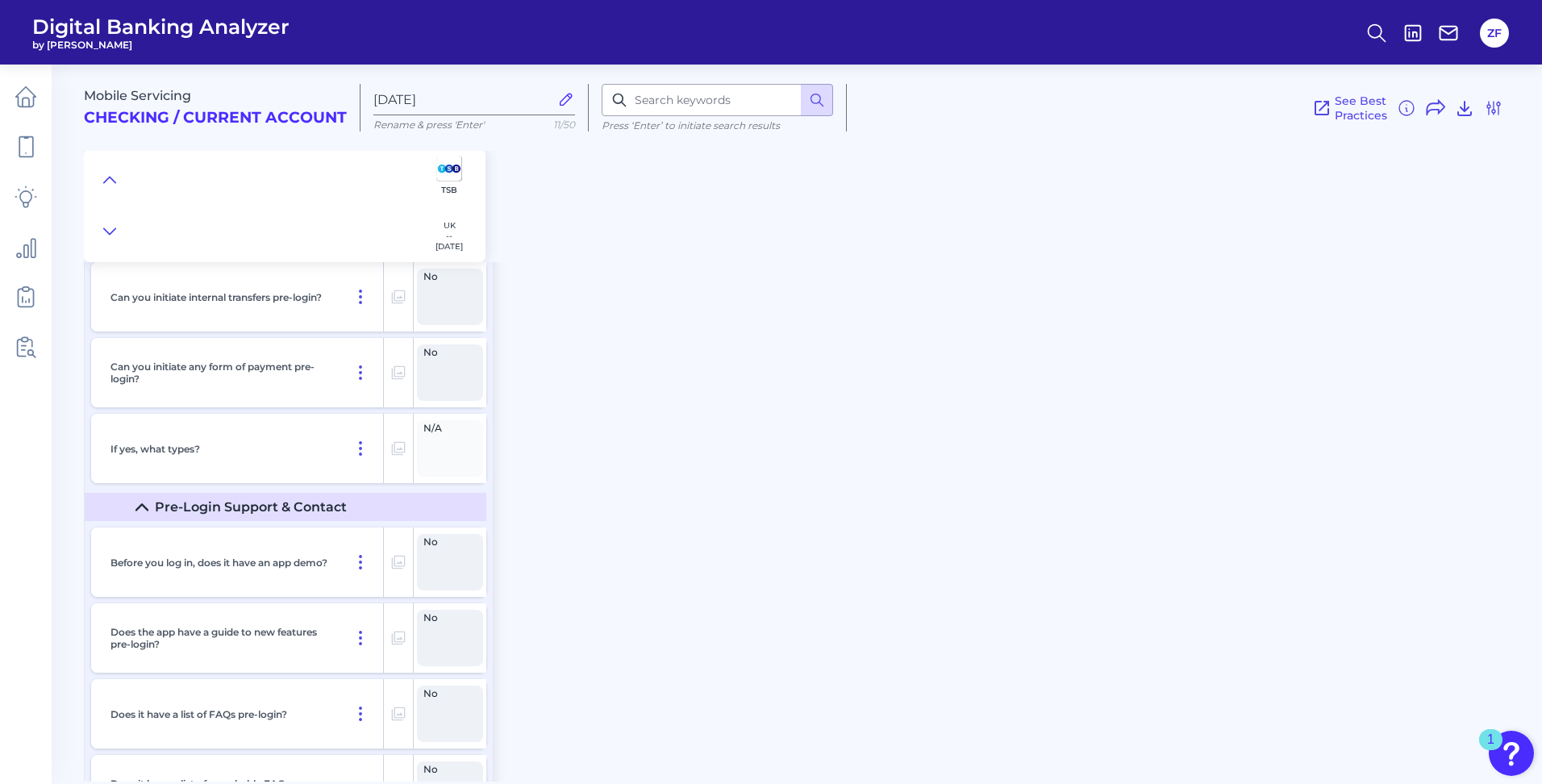
scroll to position [0, 0]
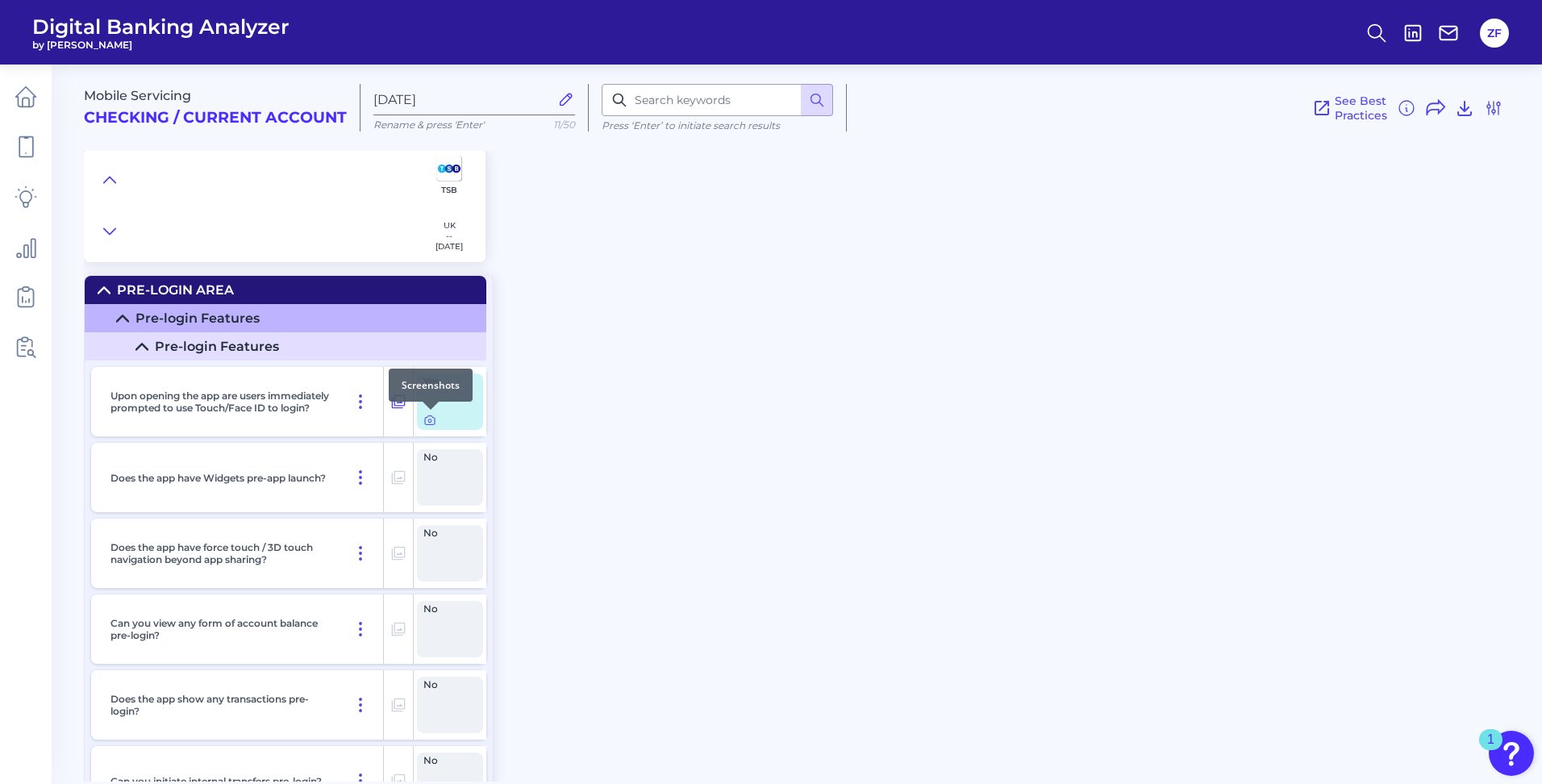
click at [434, 418] on icon at bounding box center [430, 420] width 13 height 13
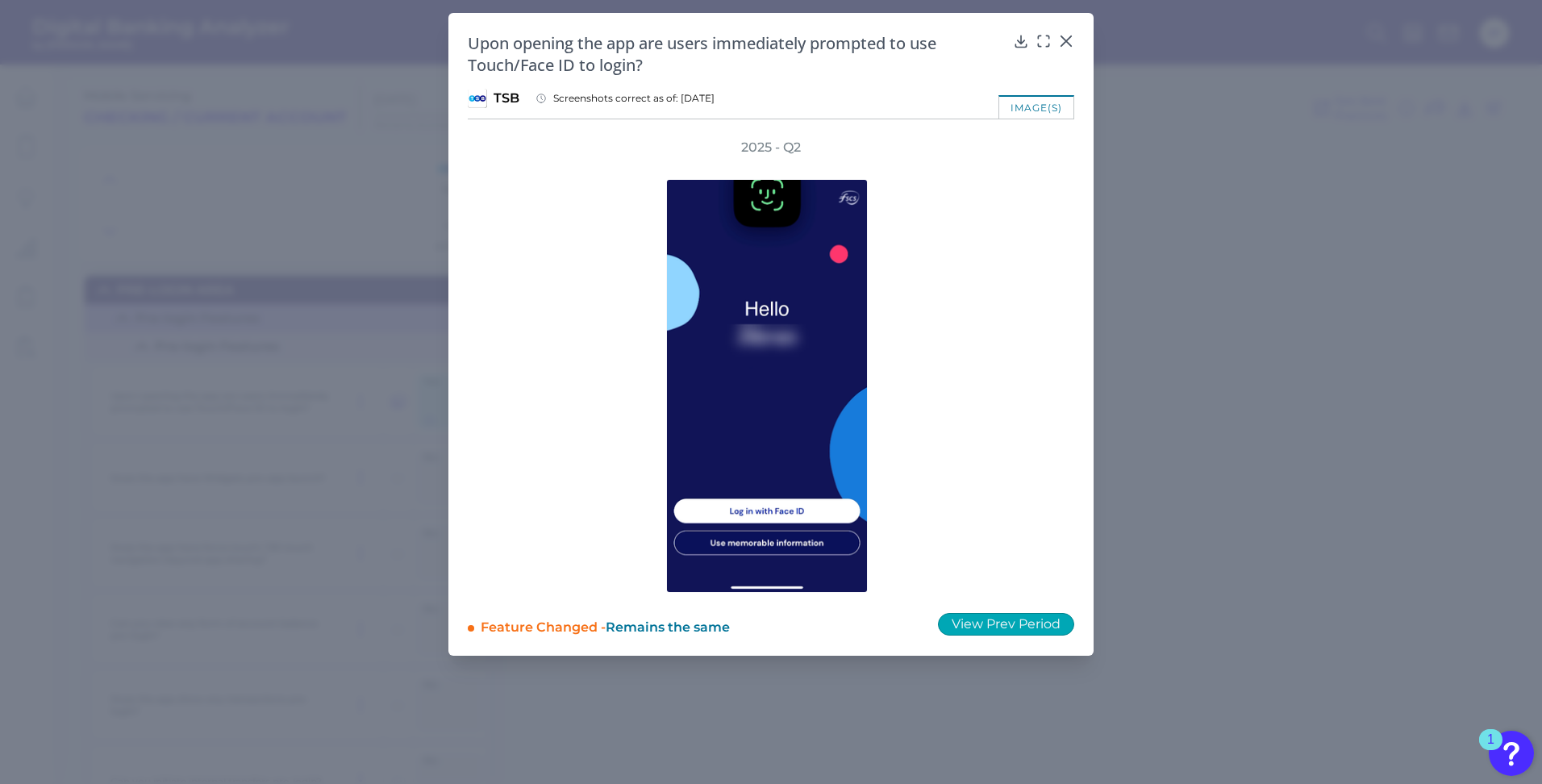
click at [1010, 616] on button "View Prev Period" at bounding box center [1006, 624] width 136 height 23
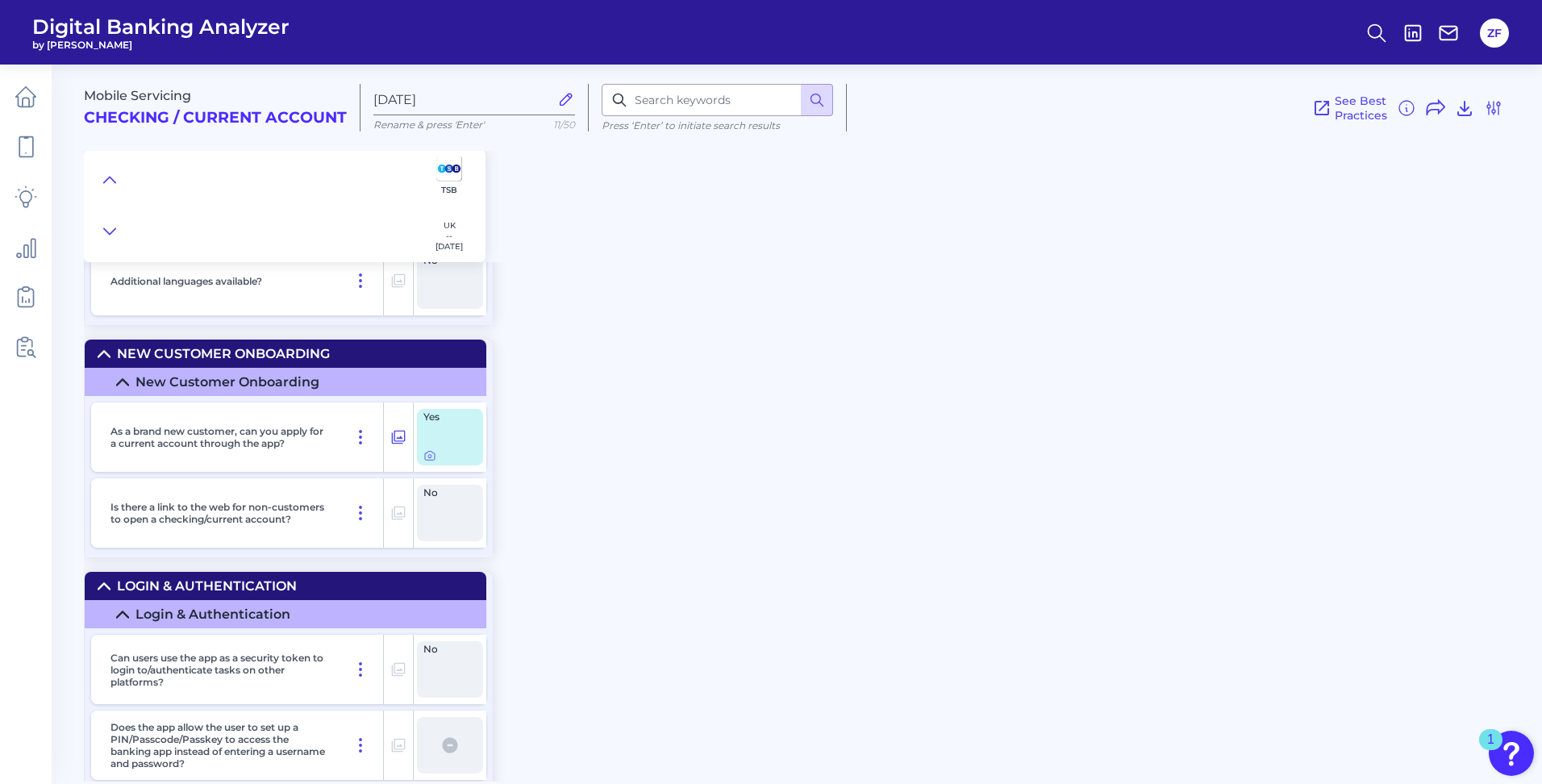
scroll to position [2015, 0]
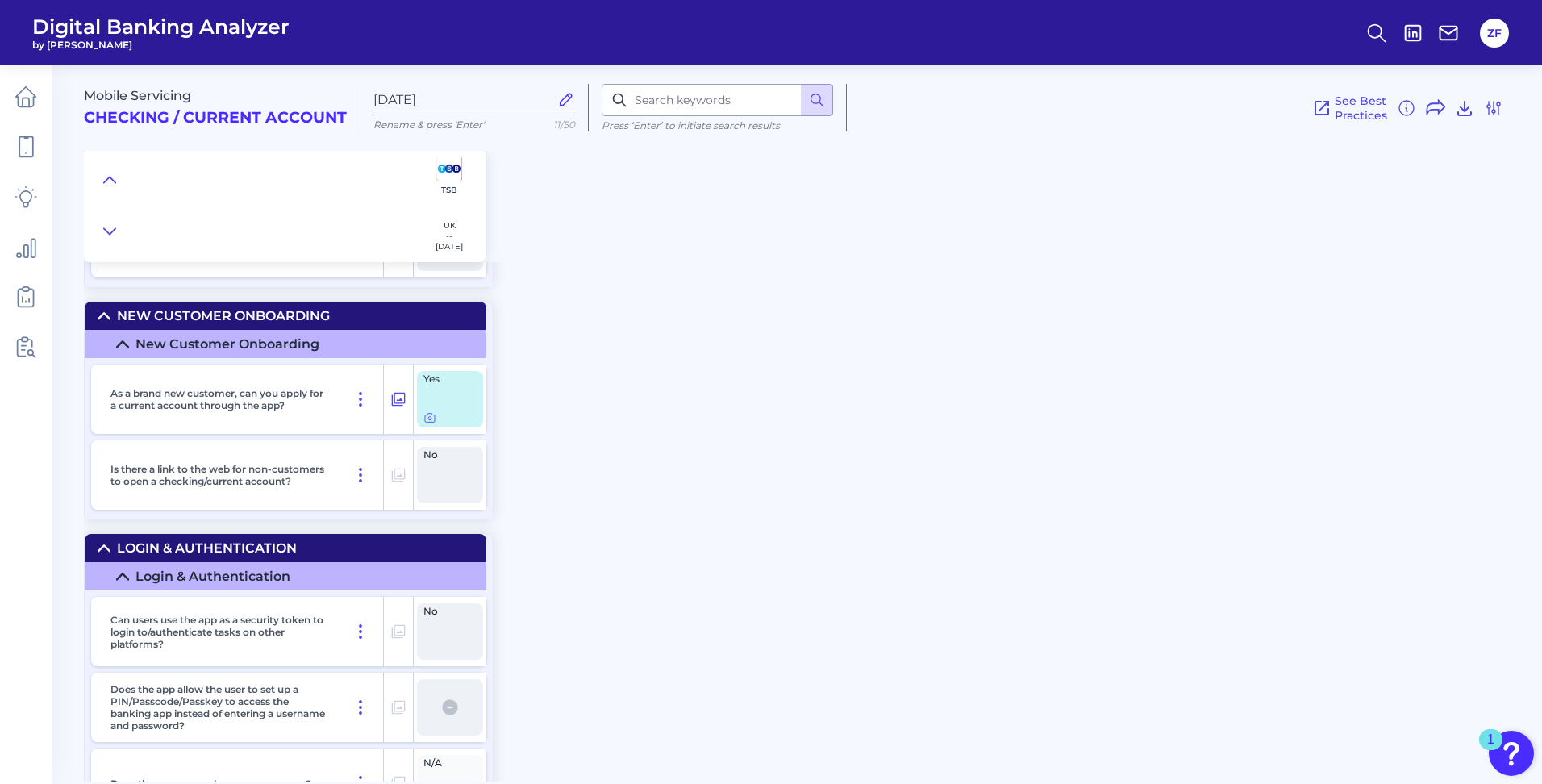
click at [421, 417] on div "Yes" at bounding box center [450, 400] width 66 height 57
click at [427, 419] on icon at bounding box center [430, 417] width 13 height 13
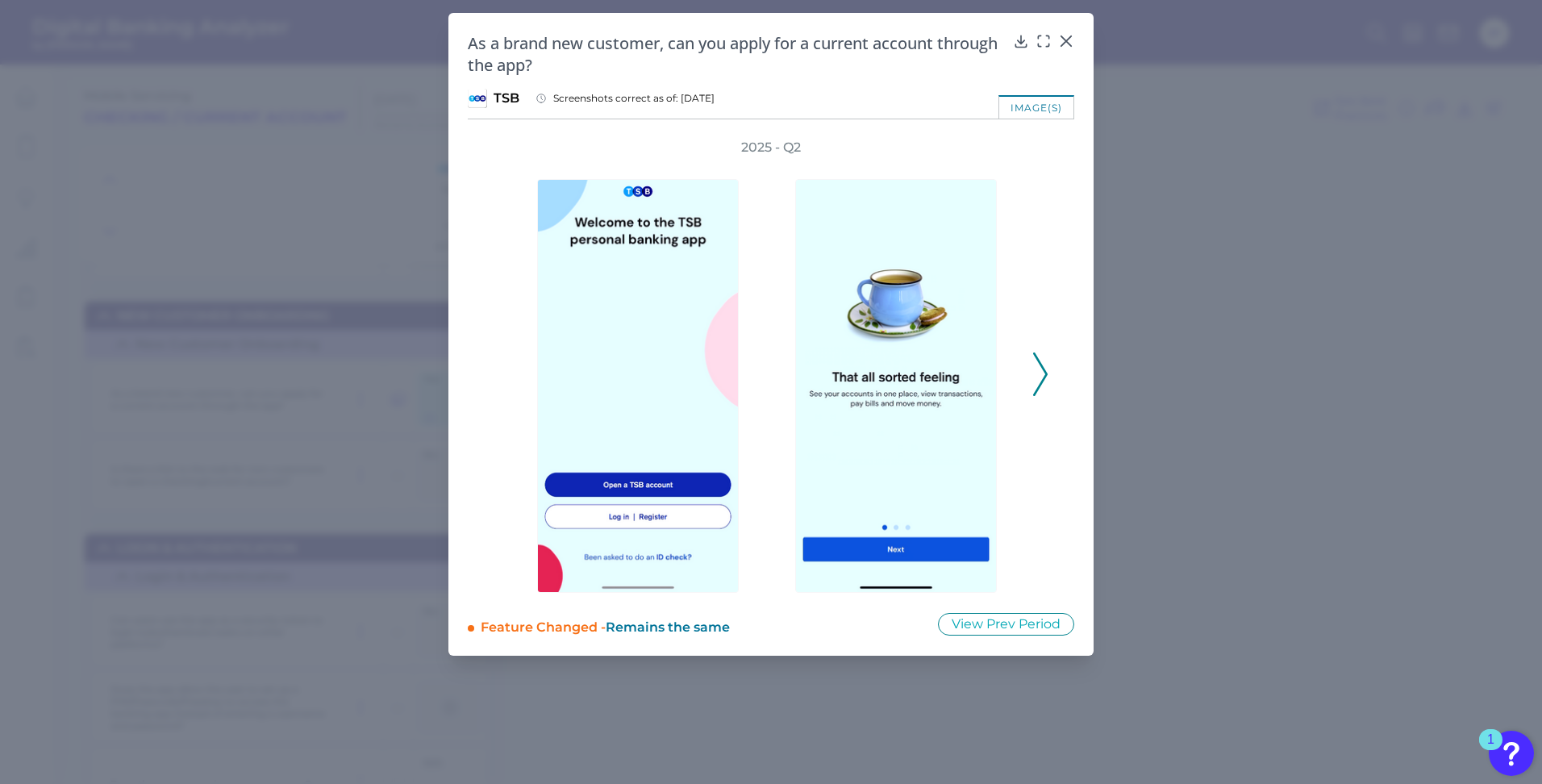
click at [1040, 378] on icon at bounding box center [1040, 374] width 14 height 43
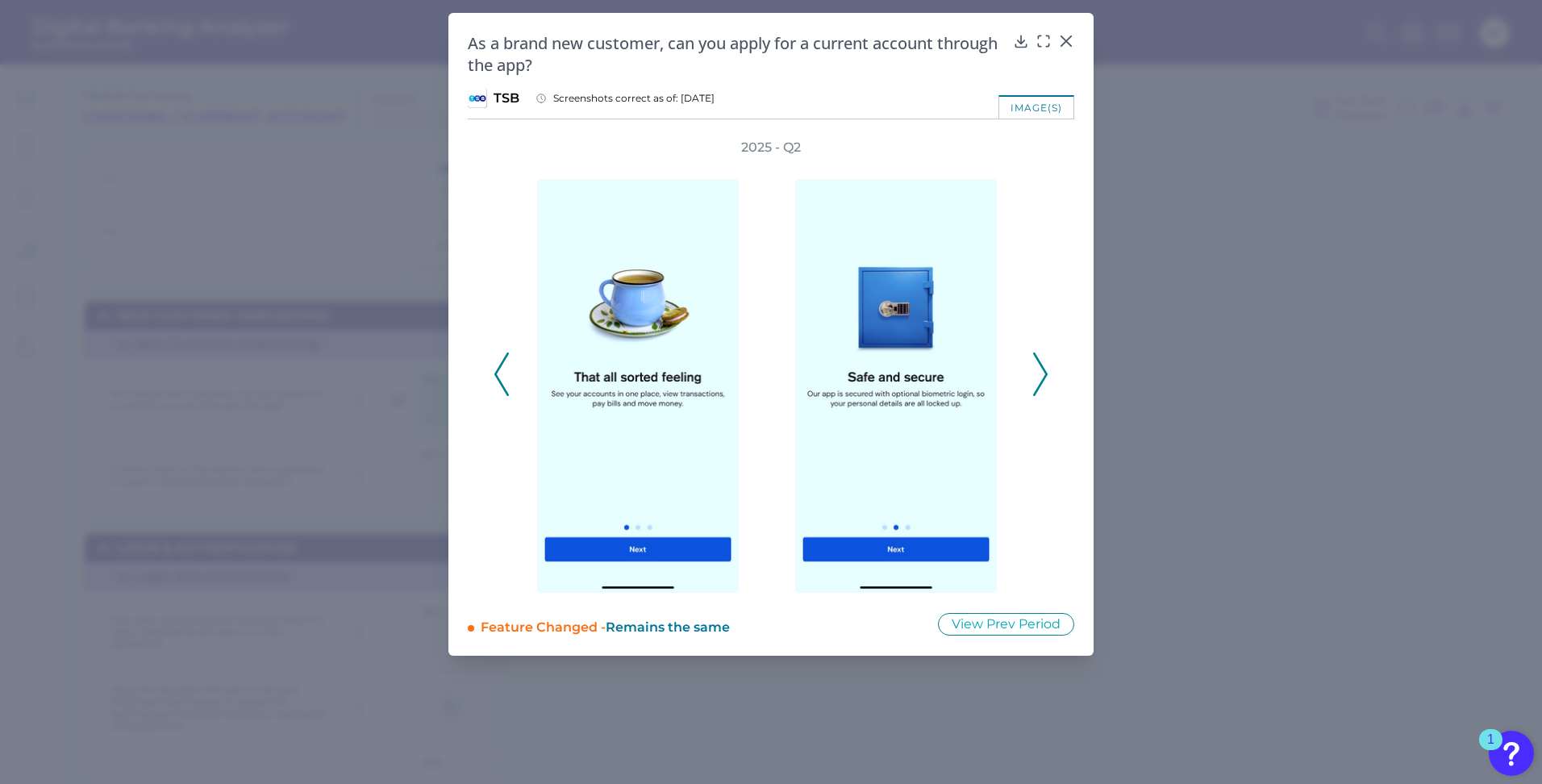
click at [1040, 378] on icon at bounding box center [1040, 374] width 14 height 43
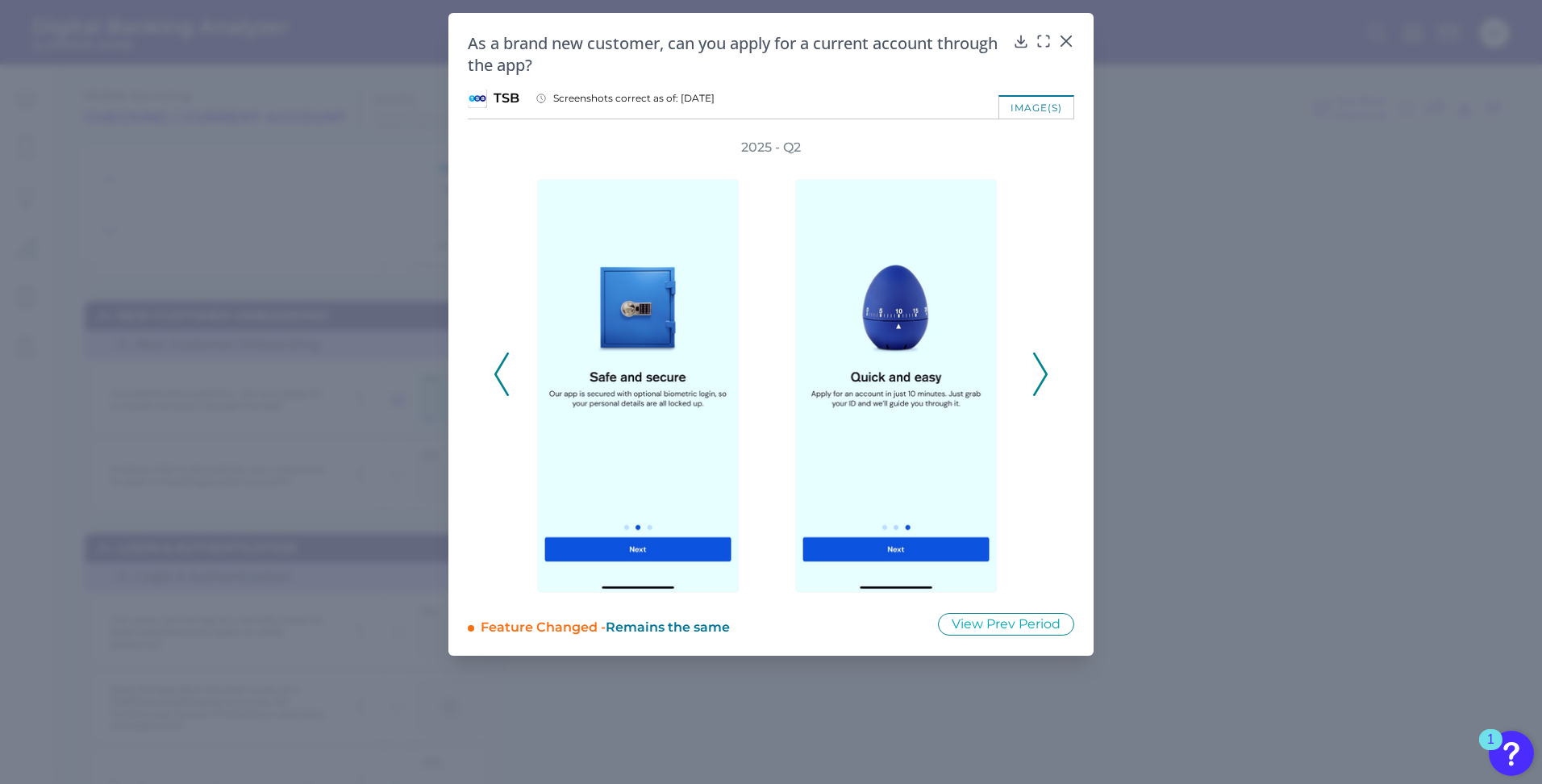
click at [1040, 378] on icon at bounding box center [1040, 374] width 14 height 43
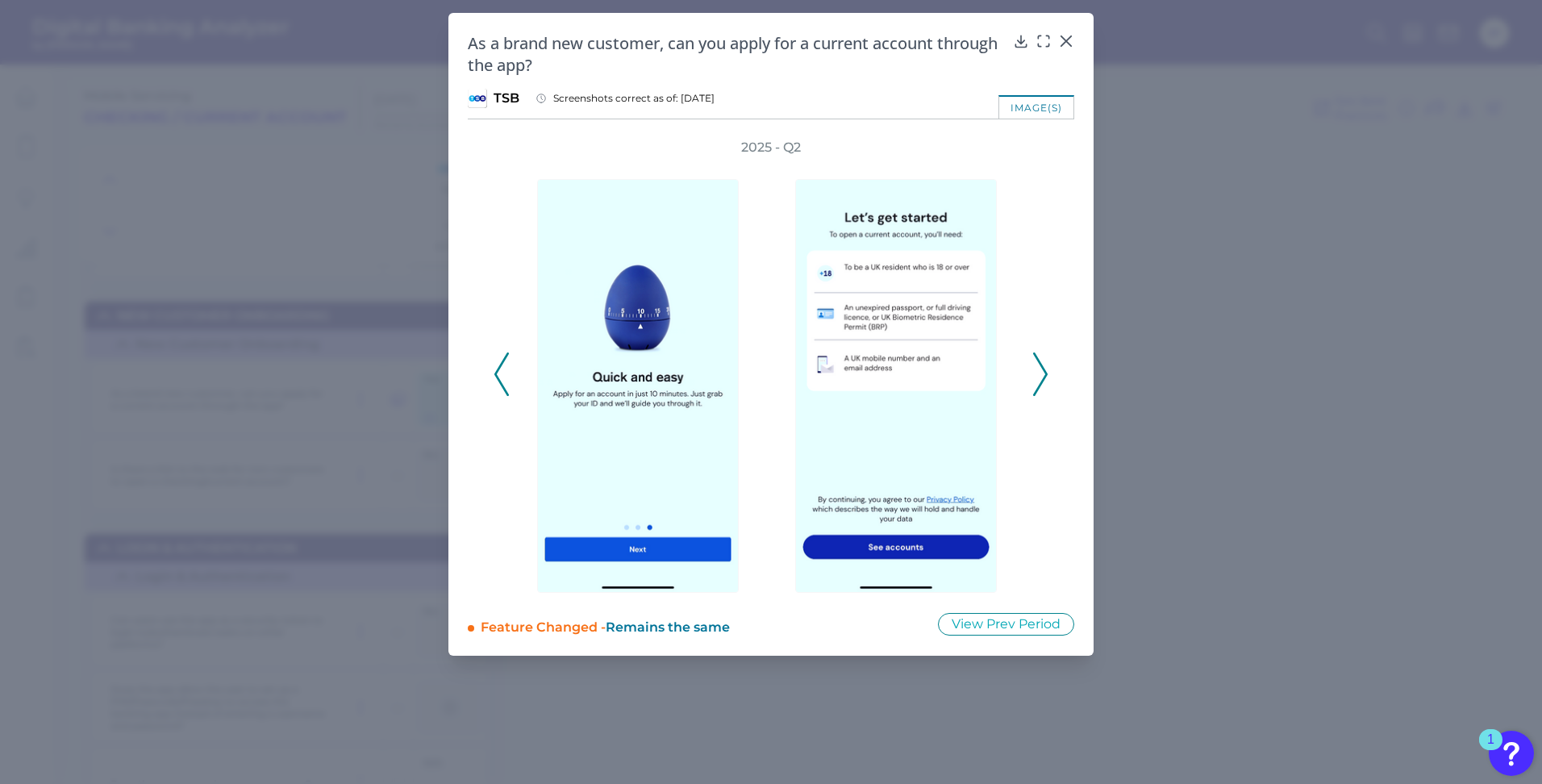
click at [1040, 378] on icon at bounding box center [1040, 374] width 14 height 43
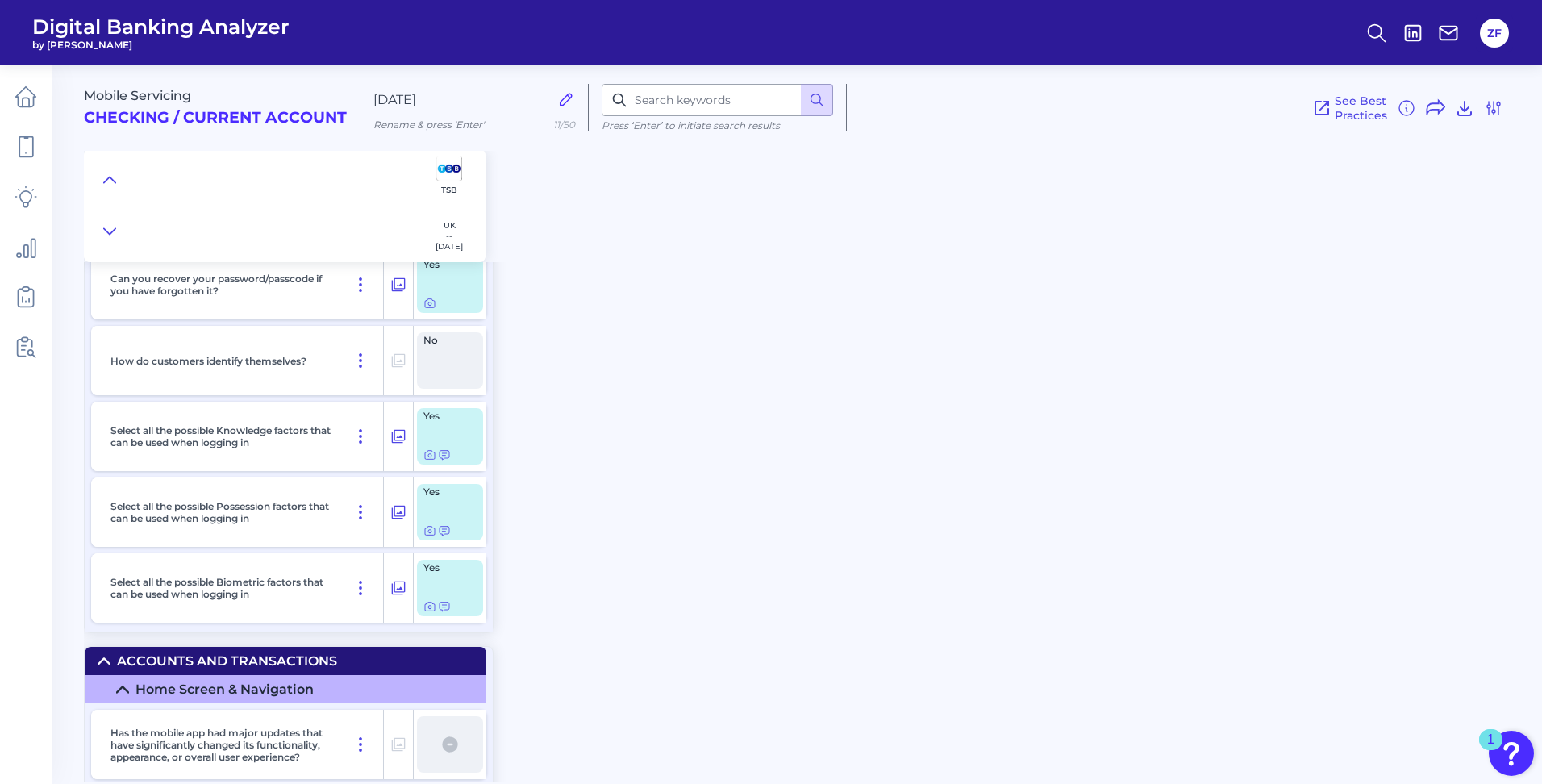
scroll to position [2821, 0]
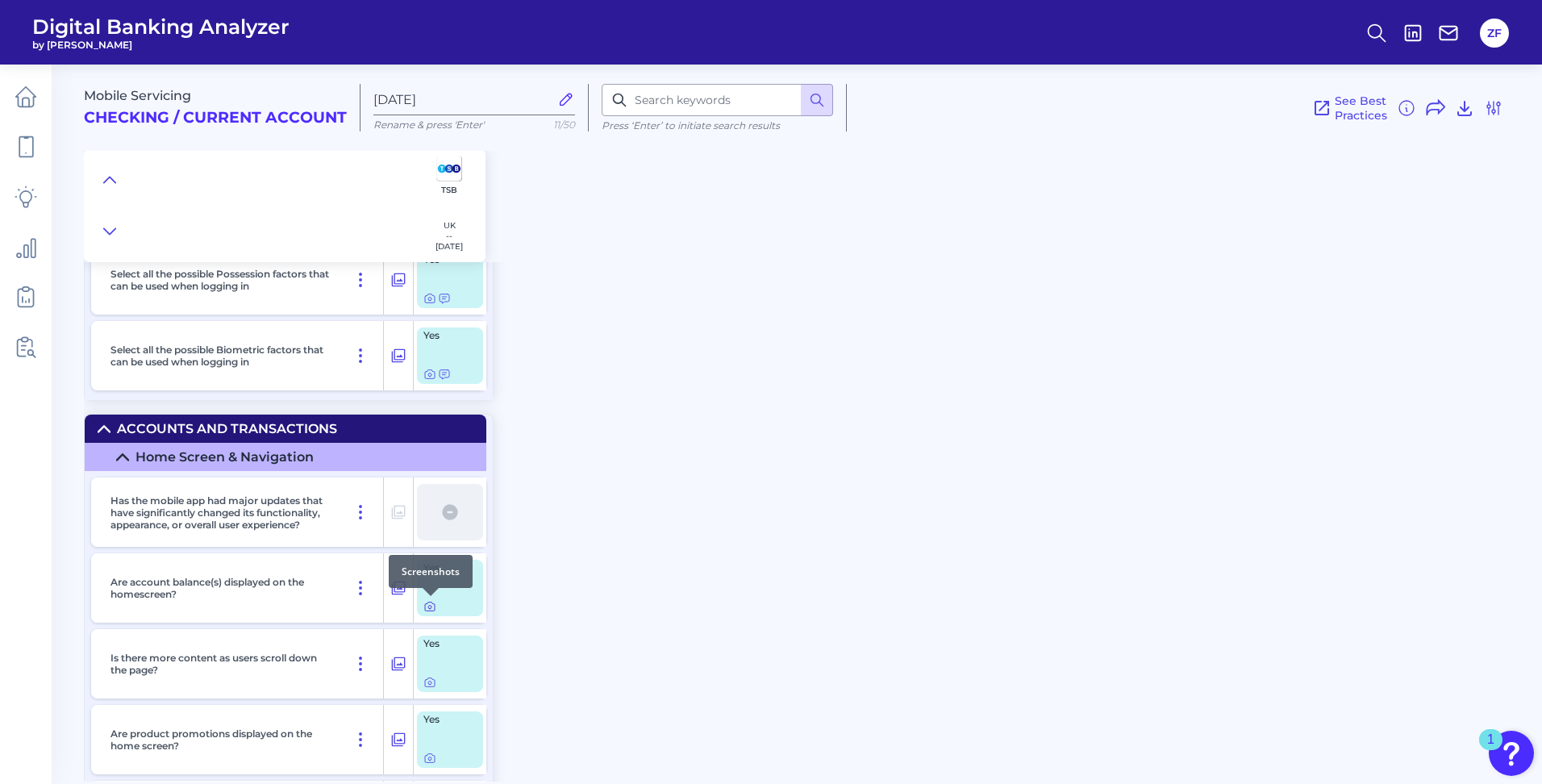
click at [433, 609] on icon at bounding box center [430, 606] width 13 height 13
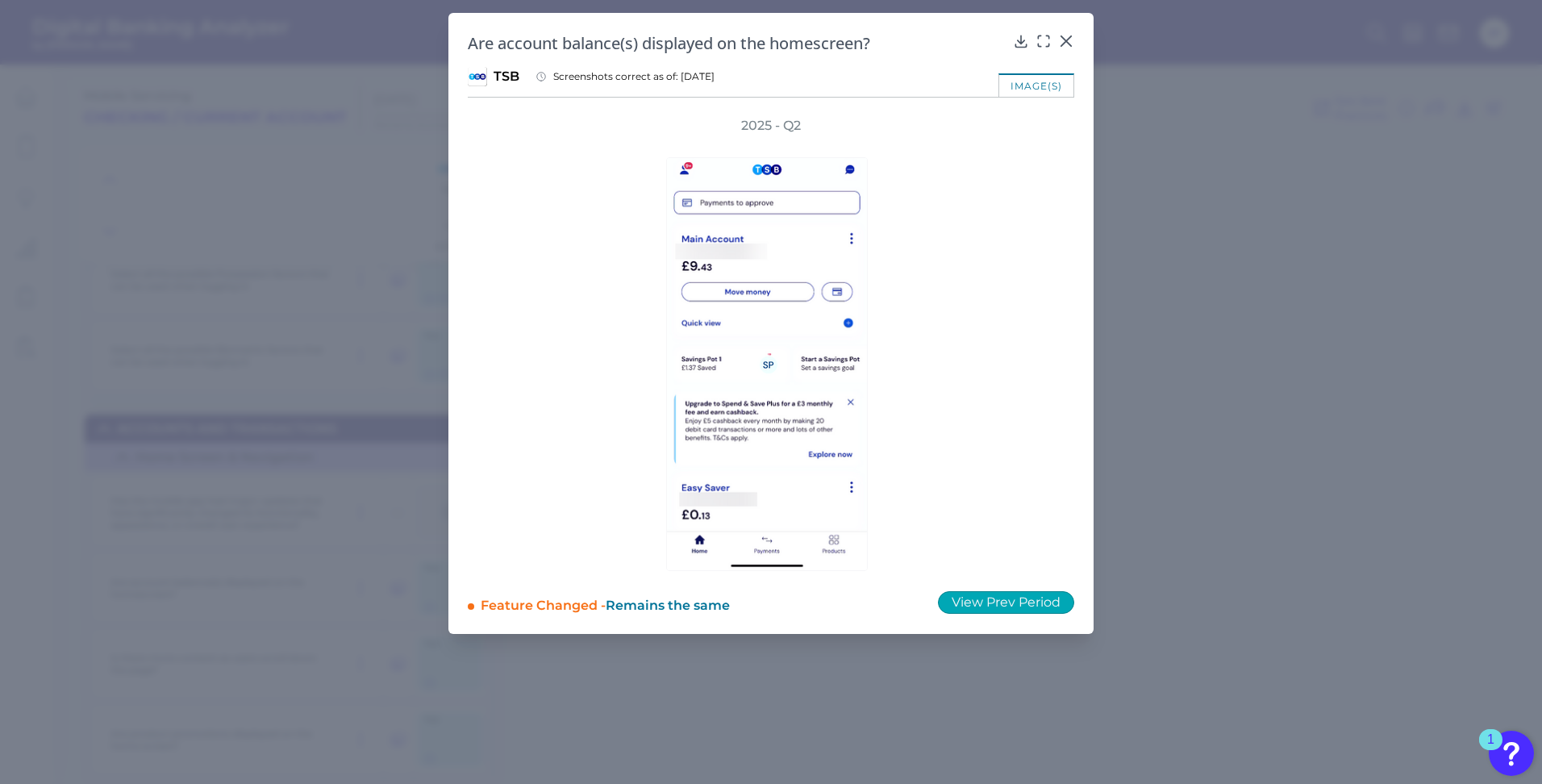
click at [976, 602] on button "View Prev Period" at bounding box center [1006, 603] width 136 height 23
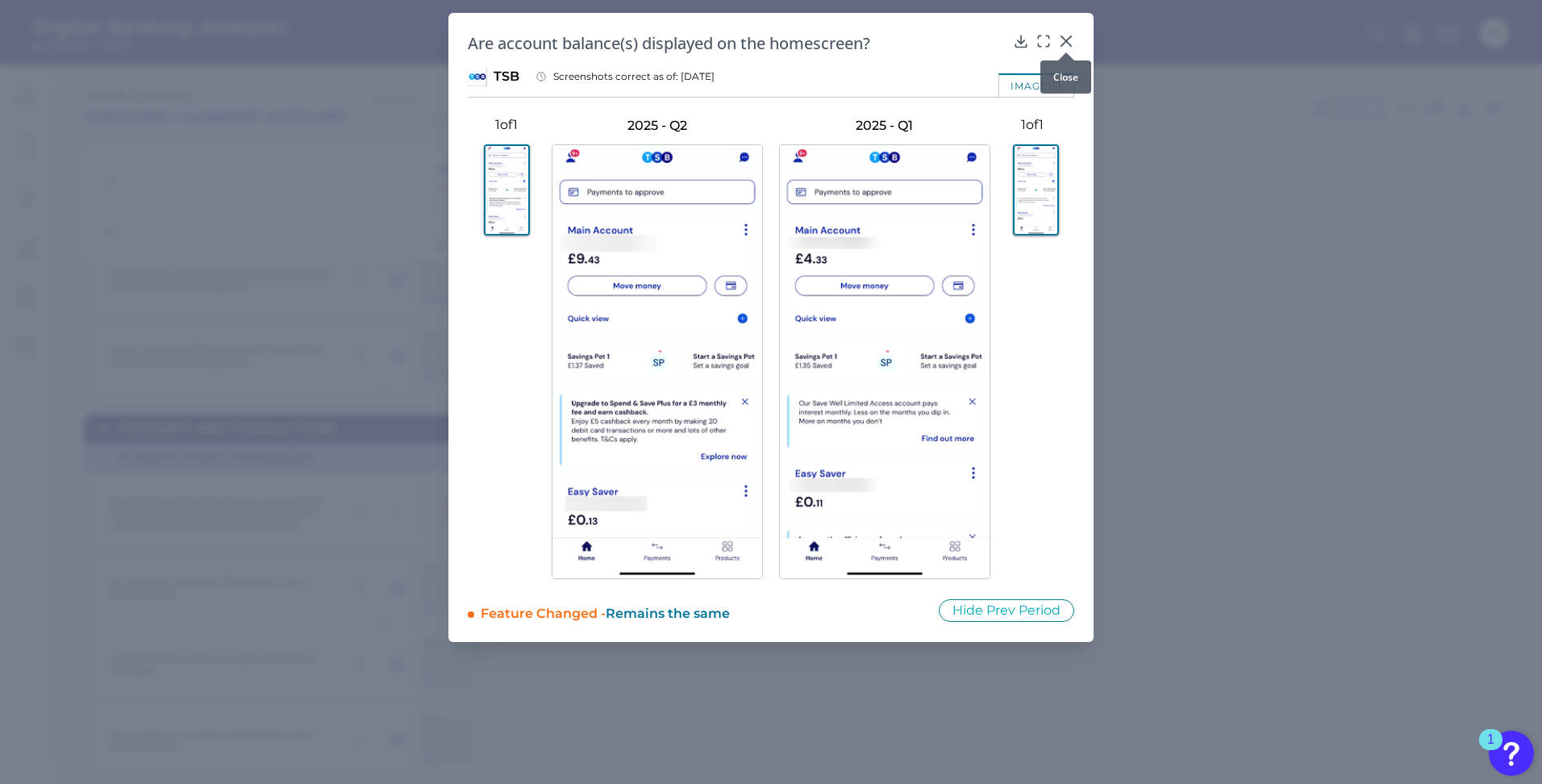
click at [1071, 45] on div at bounding box center [1066, 52] width 16 height 16
click at [1073, 40] on icon at bounding box center [1066, 41] width 16 height 16
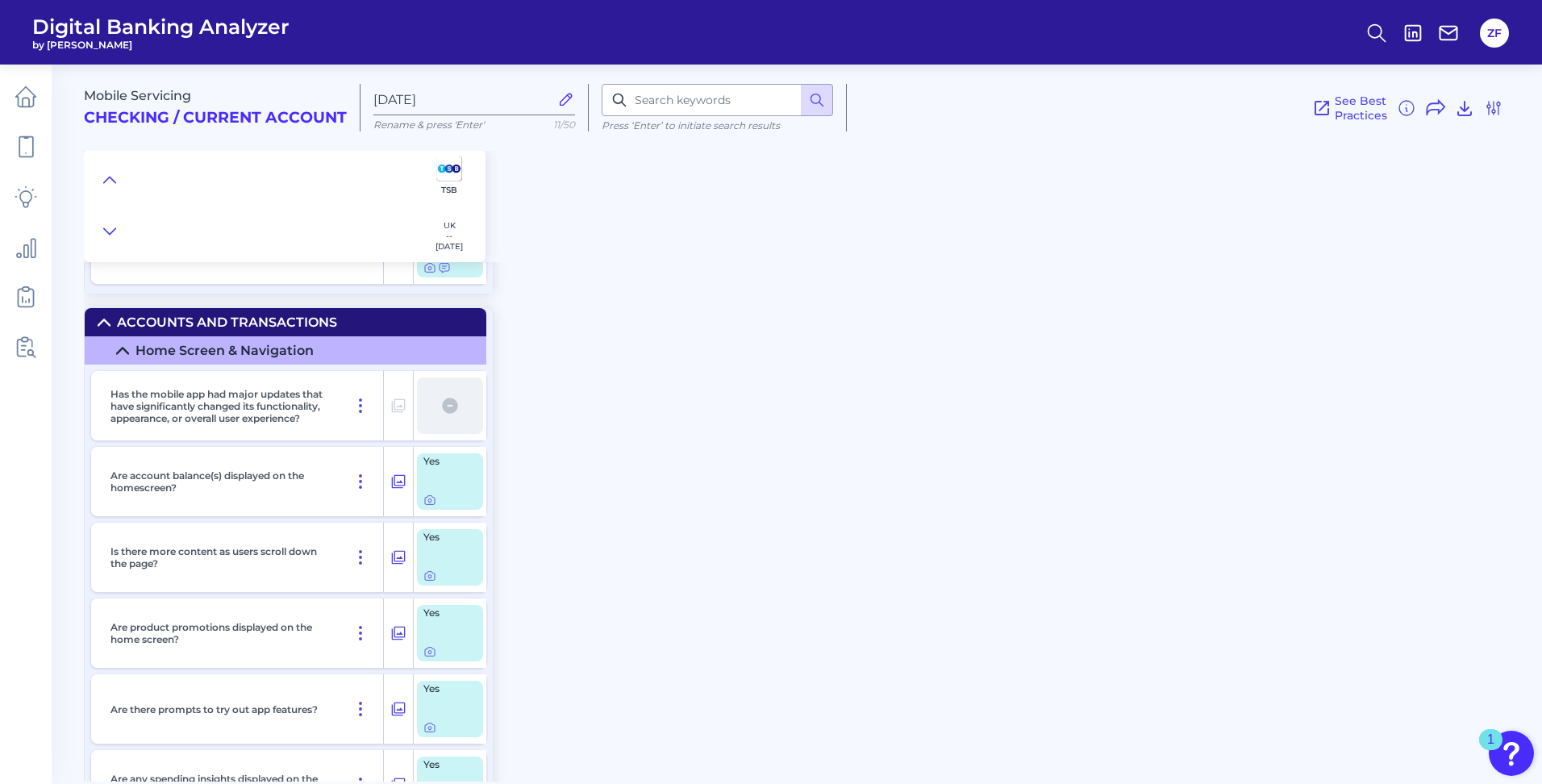
scroll to position [2983, 0]
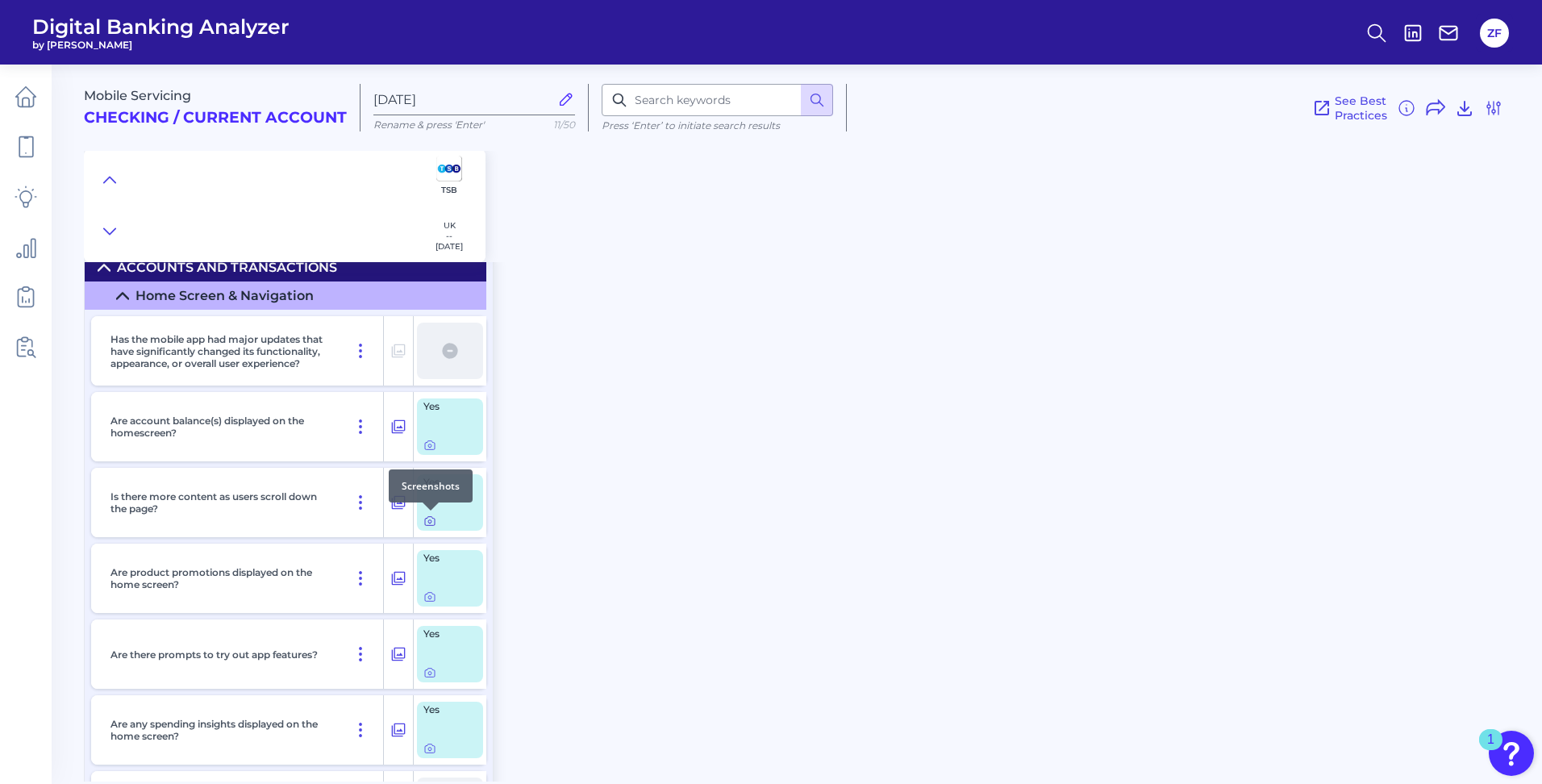
click at [432, 523] on icon at bounding box center [430, 521] width 13 height 13
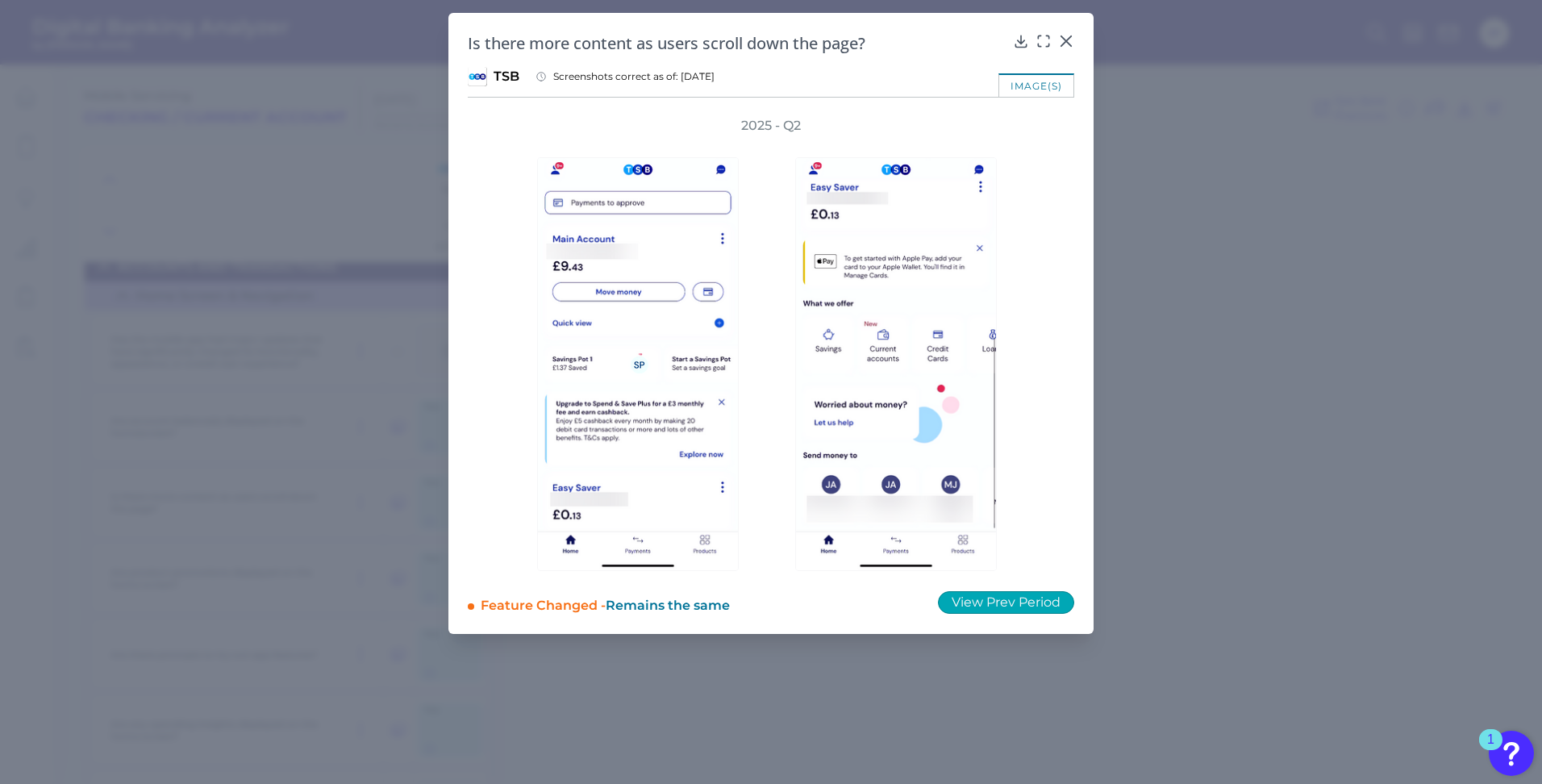
click at [1019, 601] on button "View Prev Period" at bounding box center [1006, 603] width 136 height 23
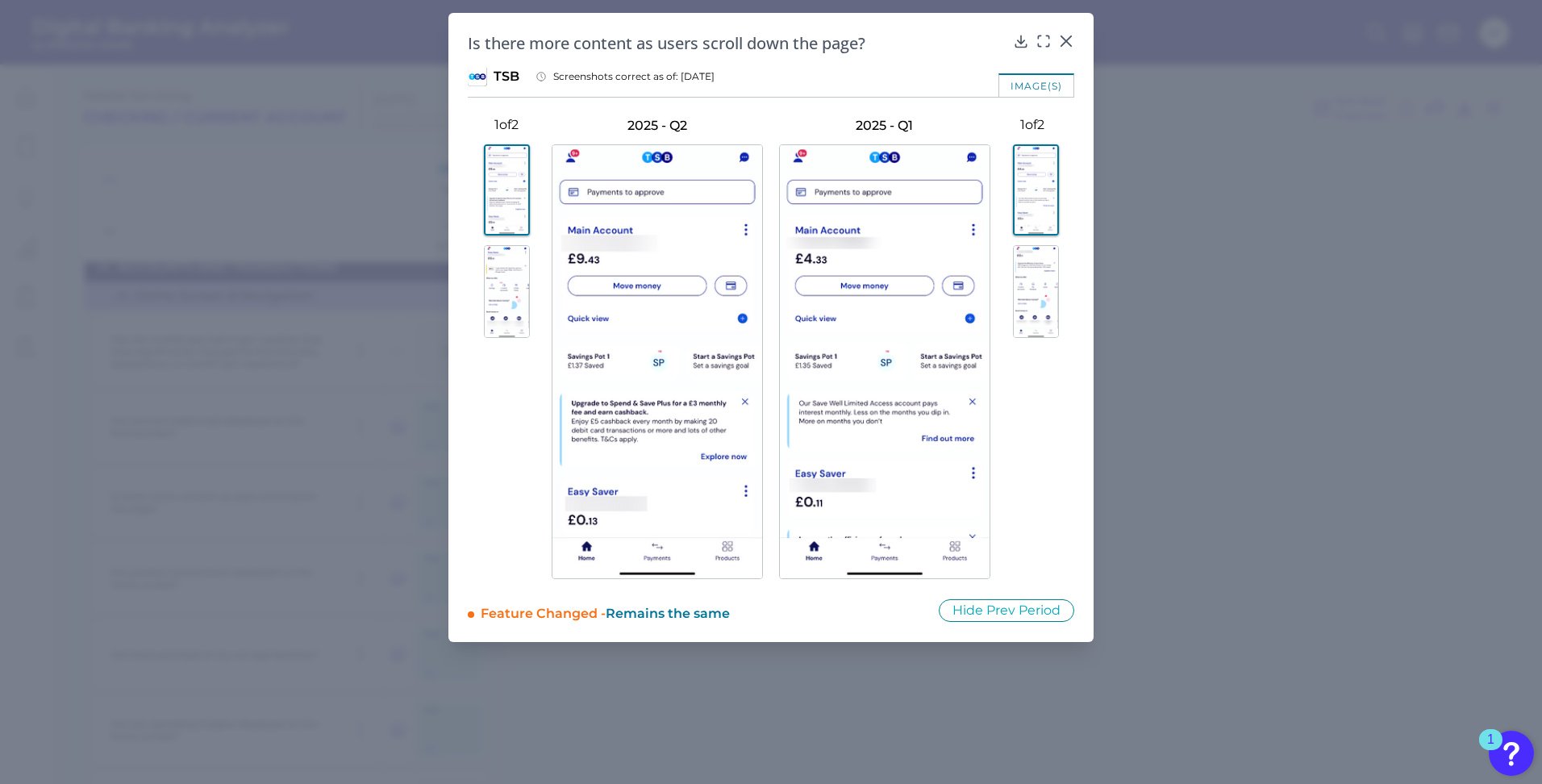
click at [513, 263] on img at bounding box center [507, 291] width 46 height 93
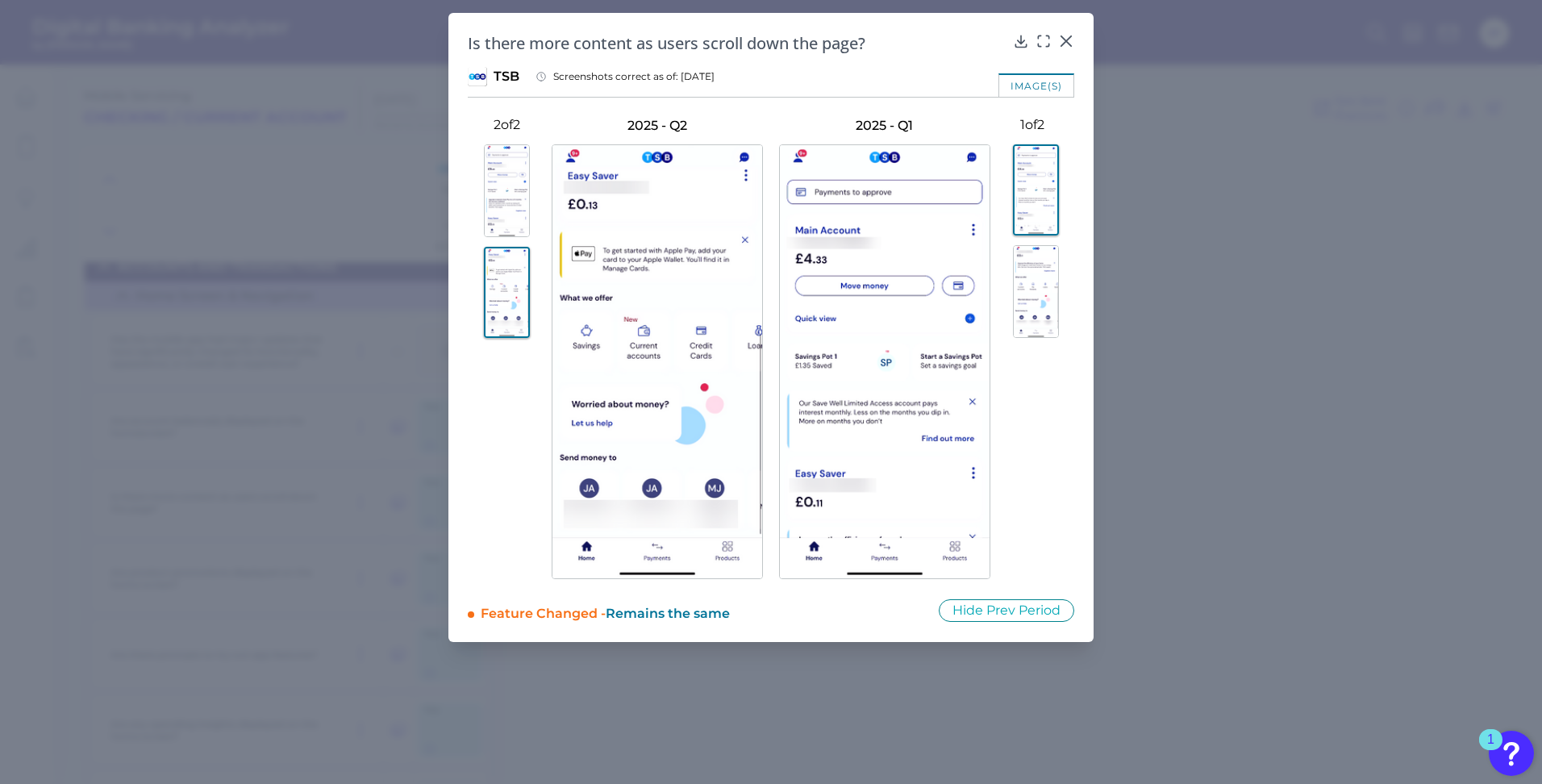
click at [1039, 279] on img at bounding box center [1036, 291] width 46 height 93
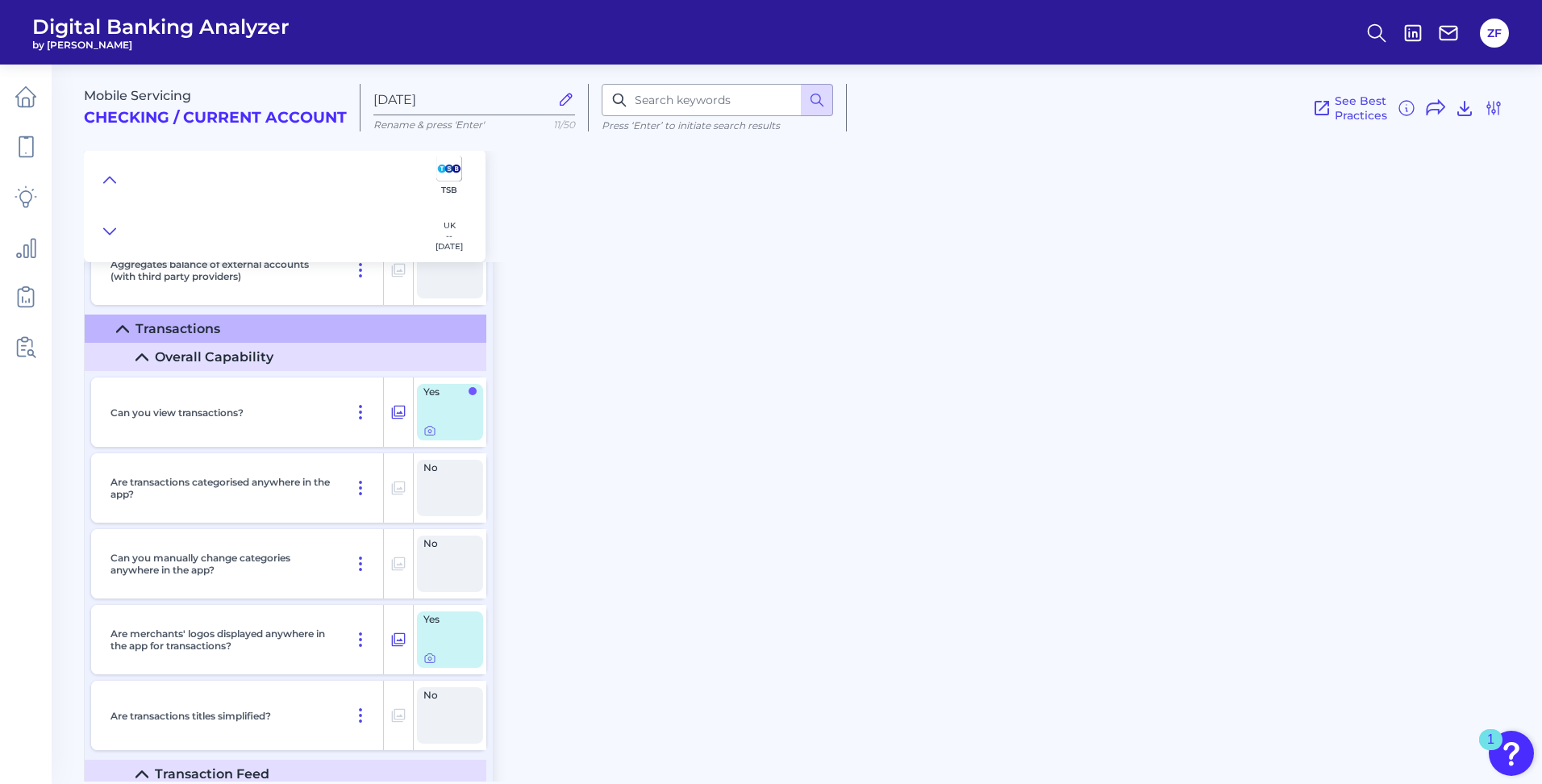
scroll to position [5160, 0]
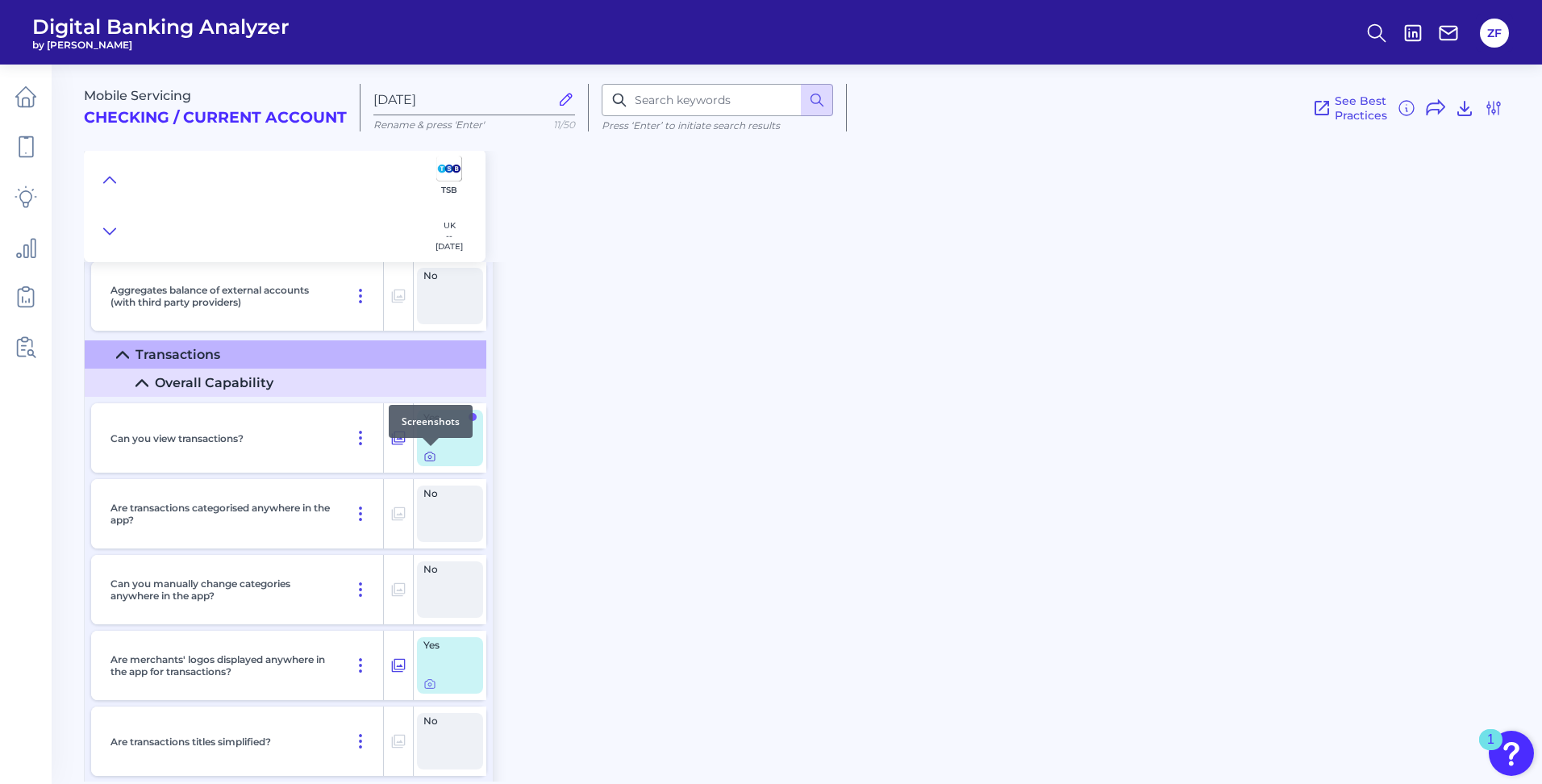
click at [427, 456] on icon at bounding box center [430, 456] width 13 height 13
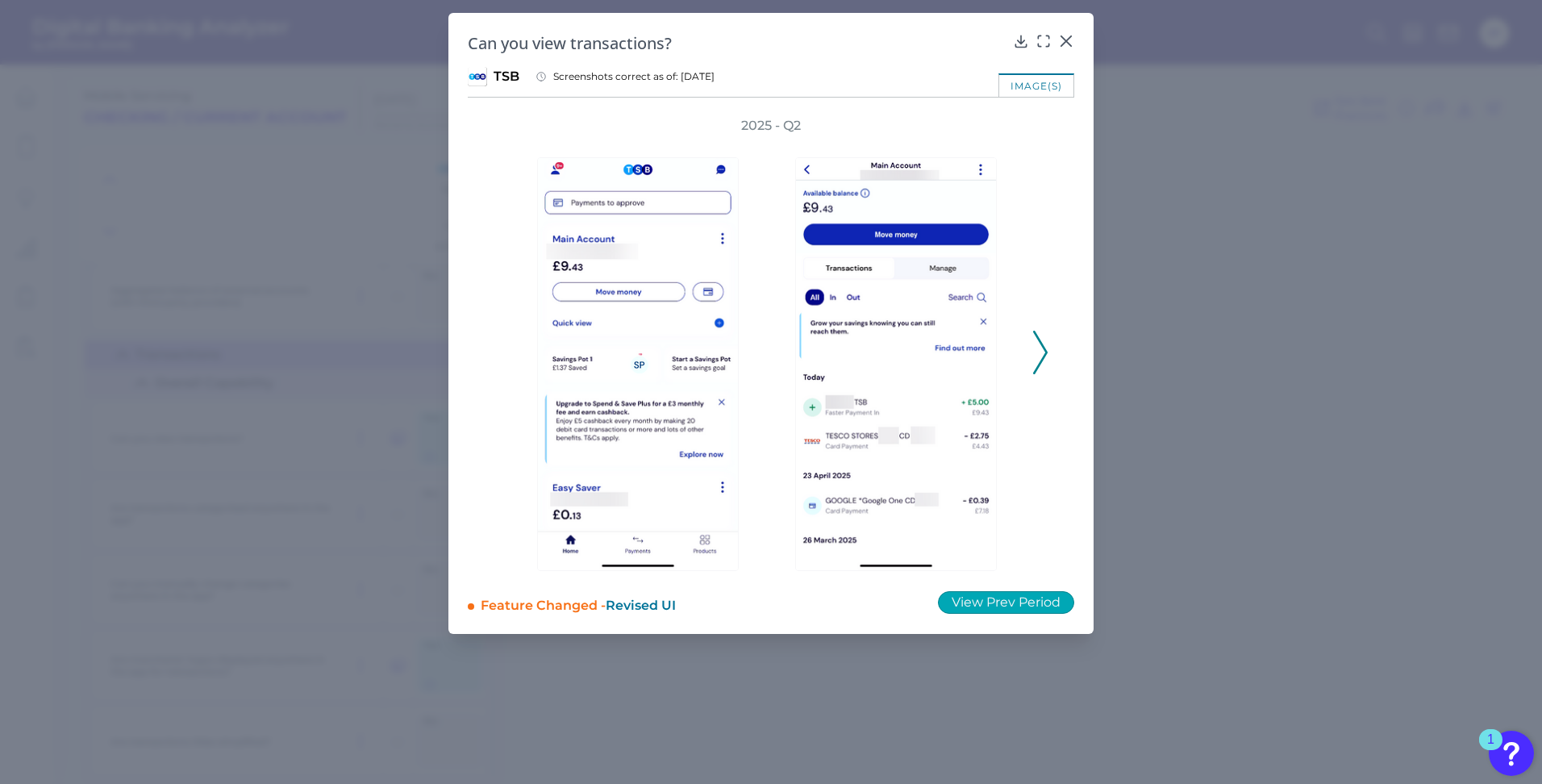
click at [1034, 595] on button "View Prev Period" at bounding box center [1006, 603] width 136 height 23
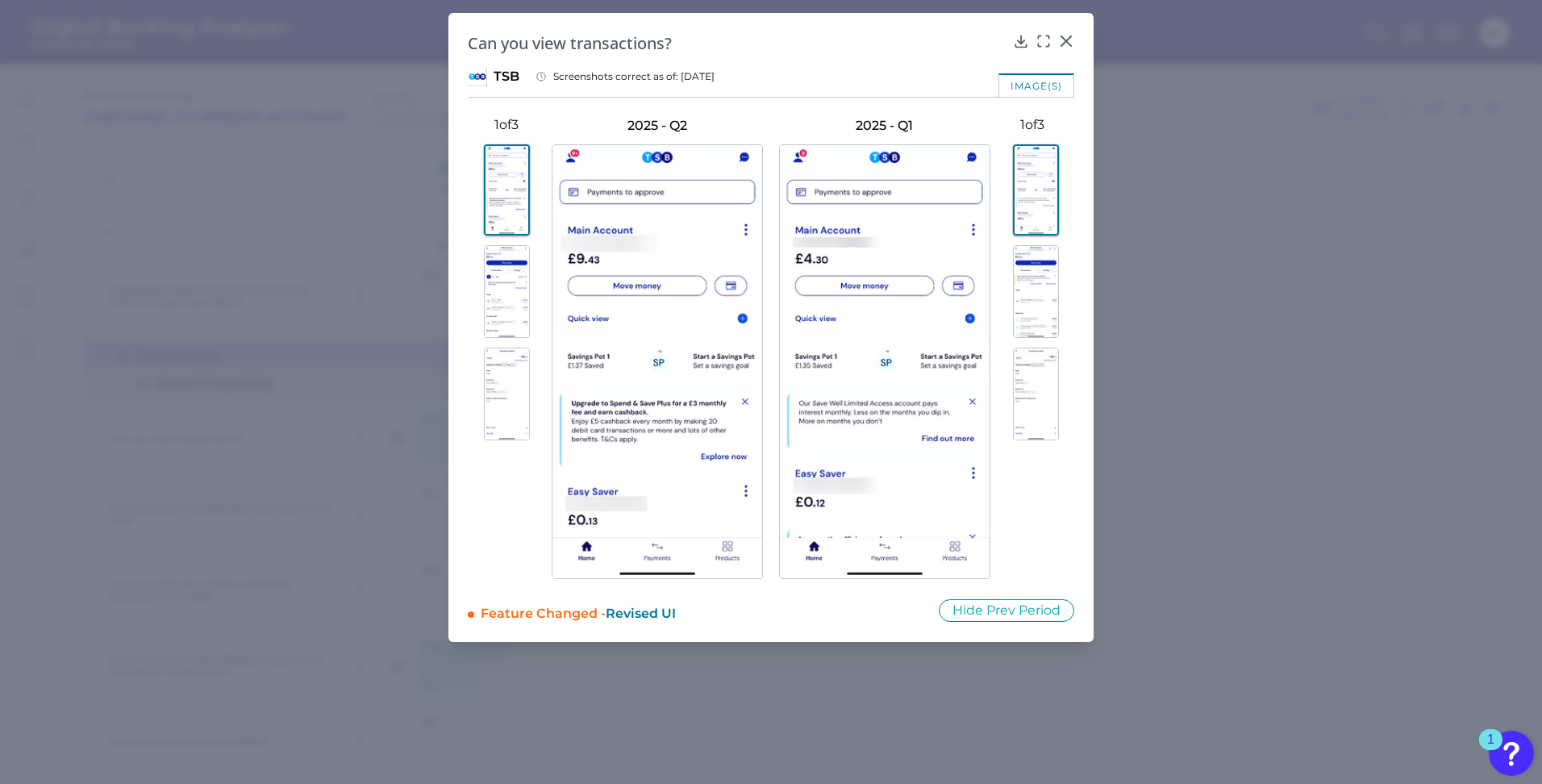
click at [500, 269] on img at bounding box center [507, 291] width 46 height 93
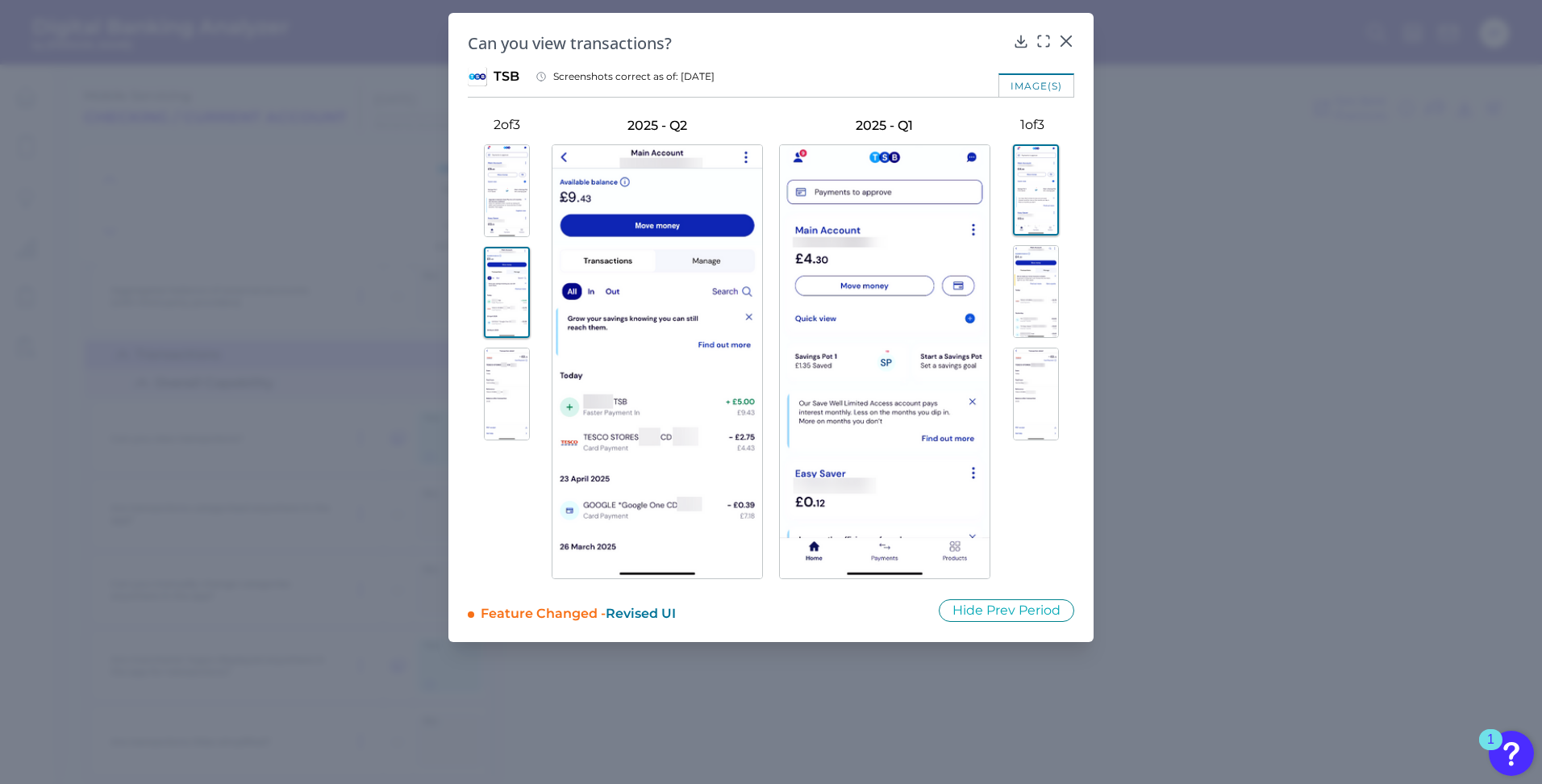
click at [515, 184] on img at bounding box center [507, 190] width 46 height 93
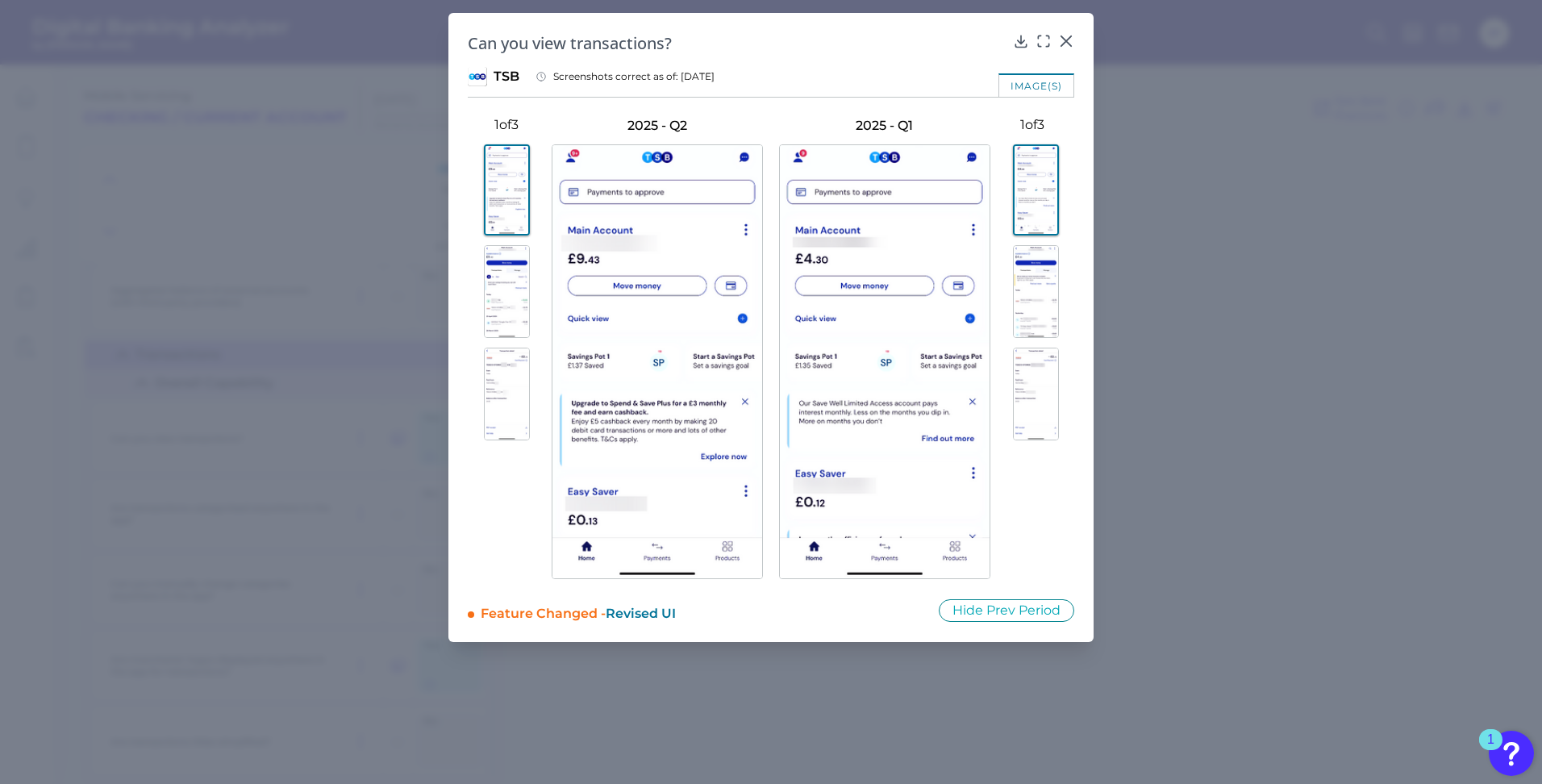
click at [505, 283] on img at bounding box center [507, 291] width 46 height 93
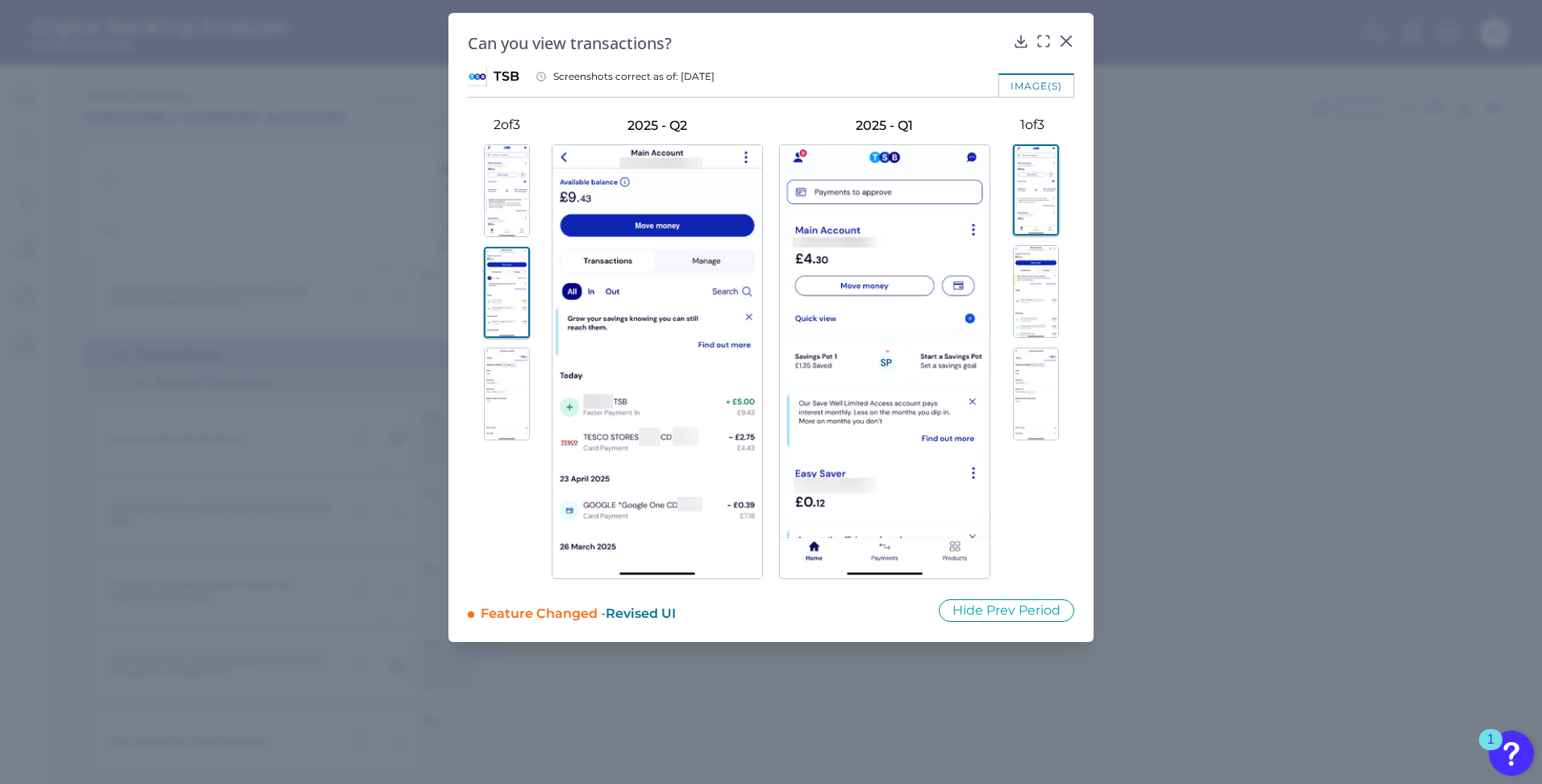
click at [1044, 288] on img at bounding box center [1036, 291] width 46 height 93
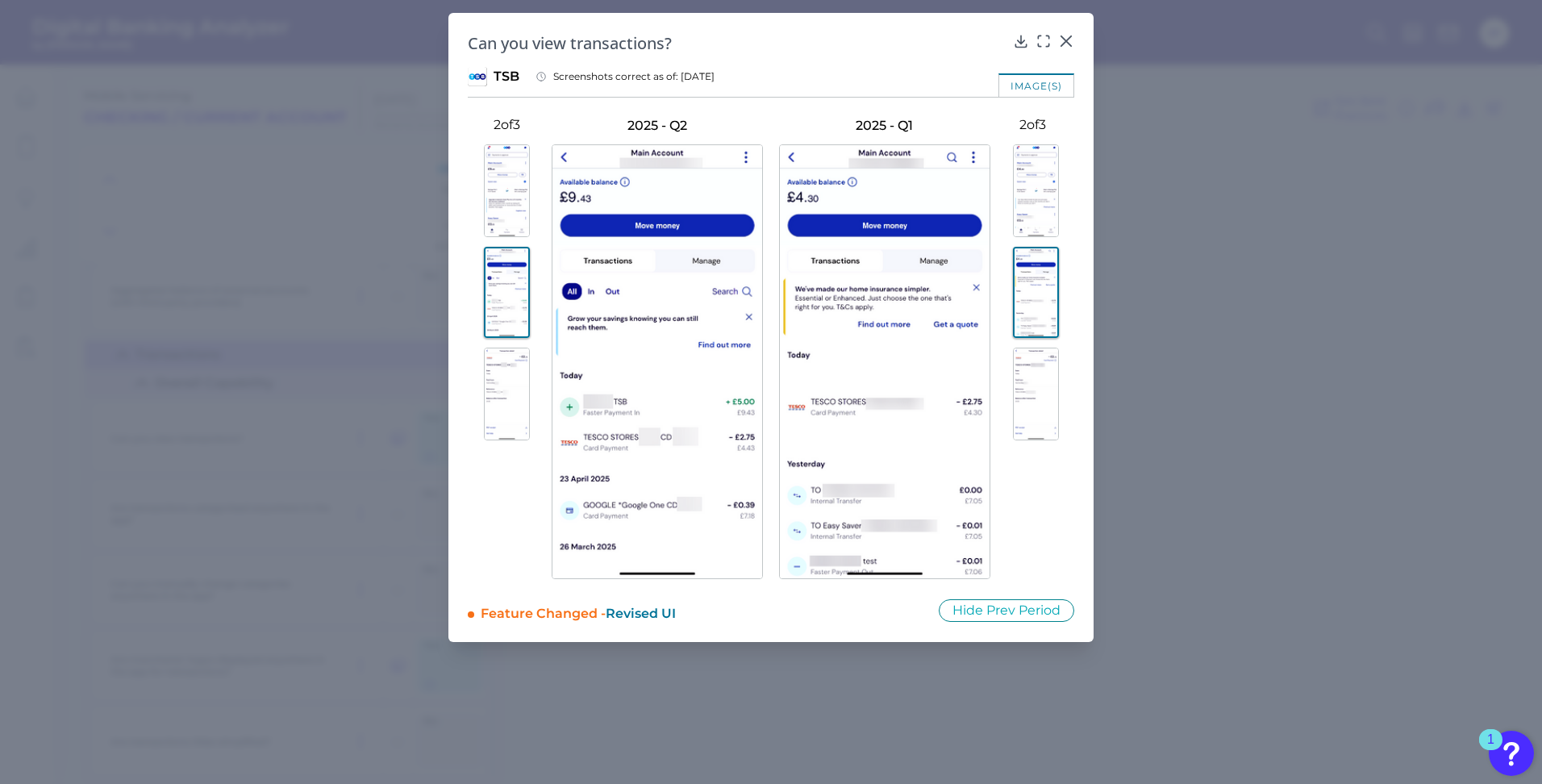
click at [1030, 494] on div at bounding box center [1032, 351] width 84 height 433
click at [1034, 417] on img at bounding box center [1036, 393] width 46 height 93
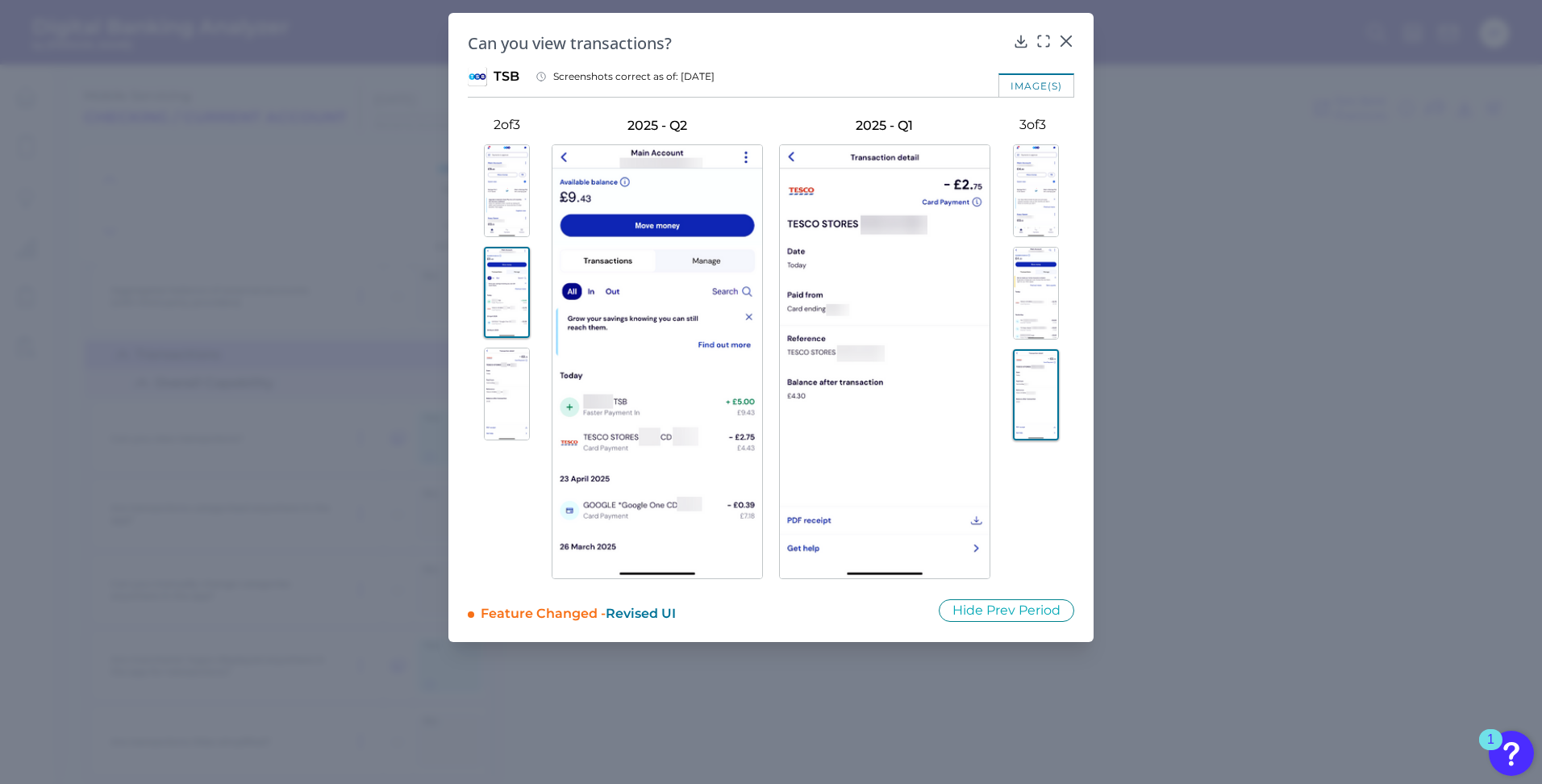
click at [491, 377] on img at bounding box center [507, 393] width 46 height 93
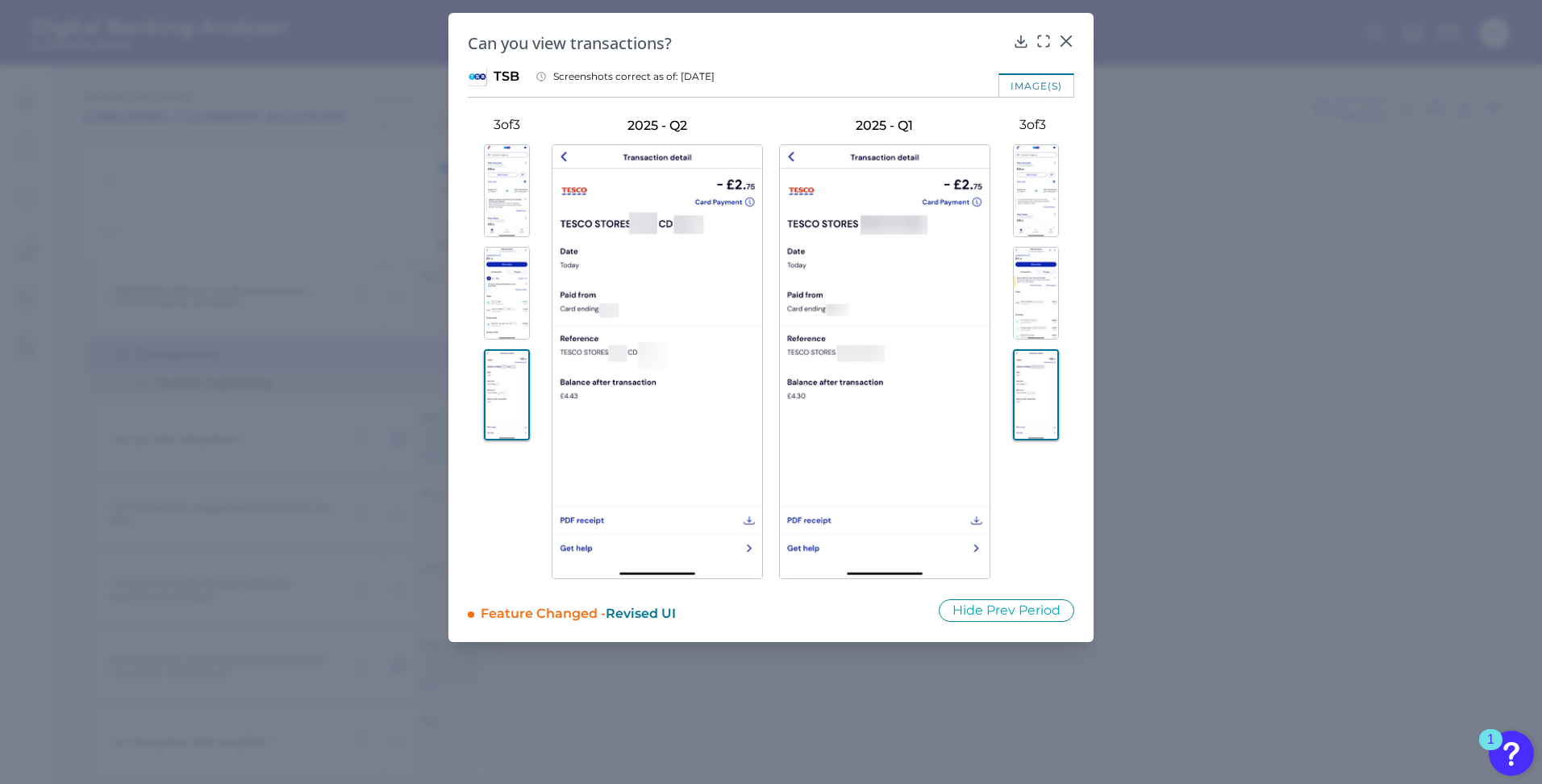
click at [512, 315] on img at bounding box center [507, 293] width 46 height 93
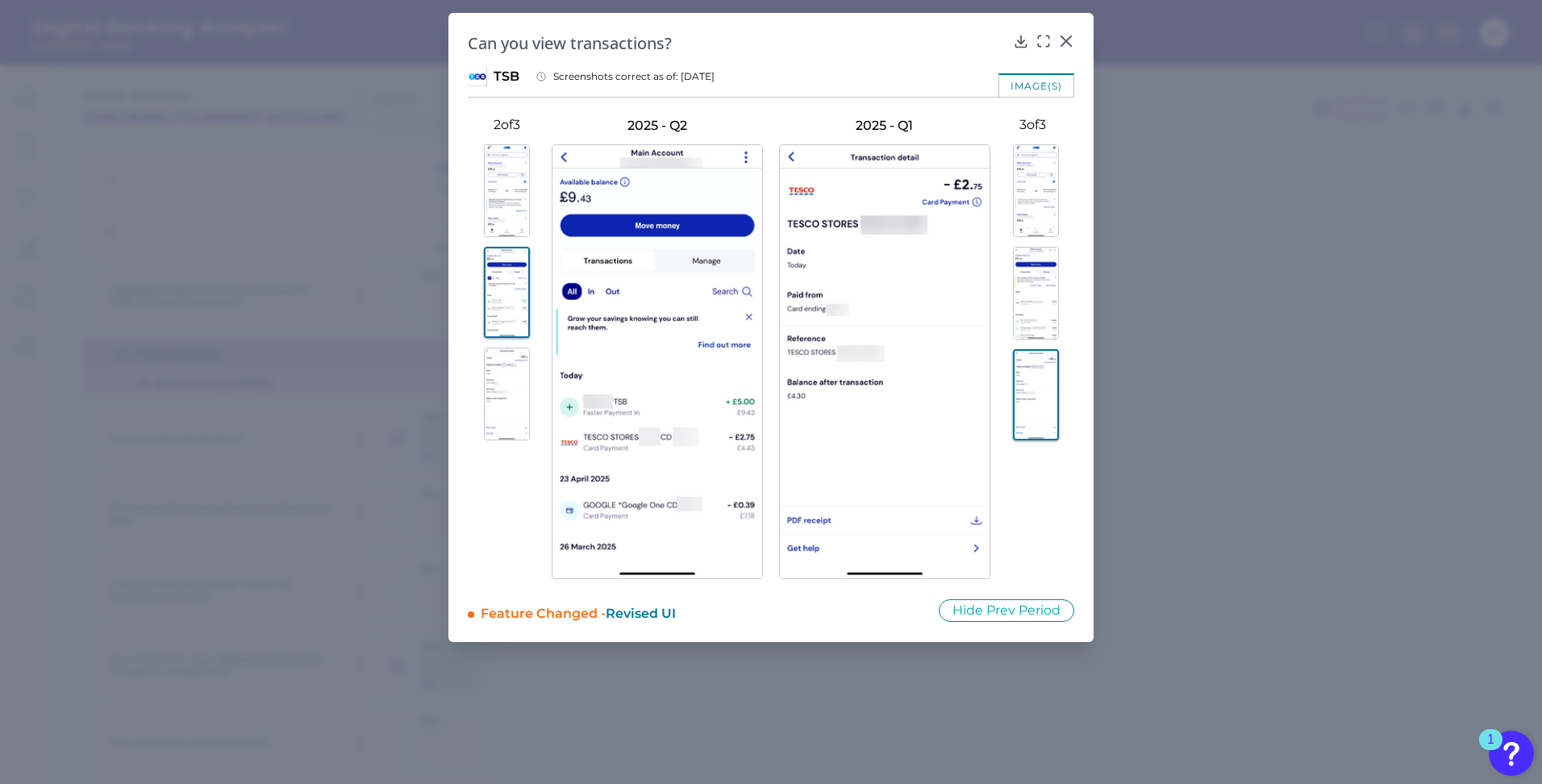
click at [1033, 309] on img at bounding box center [1036, 293] width 46 height 93
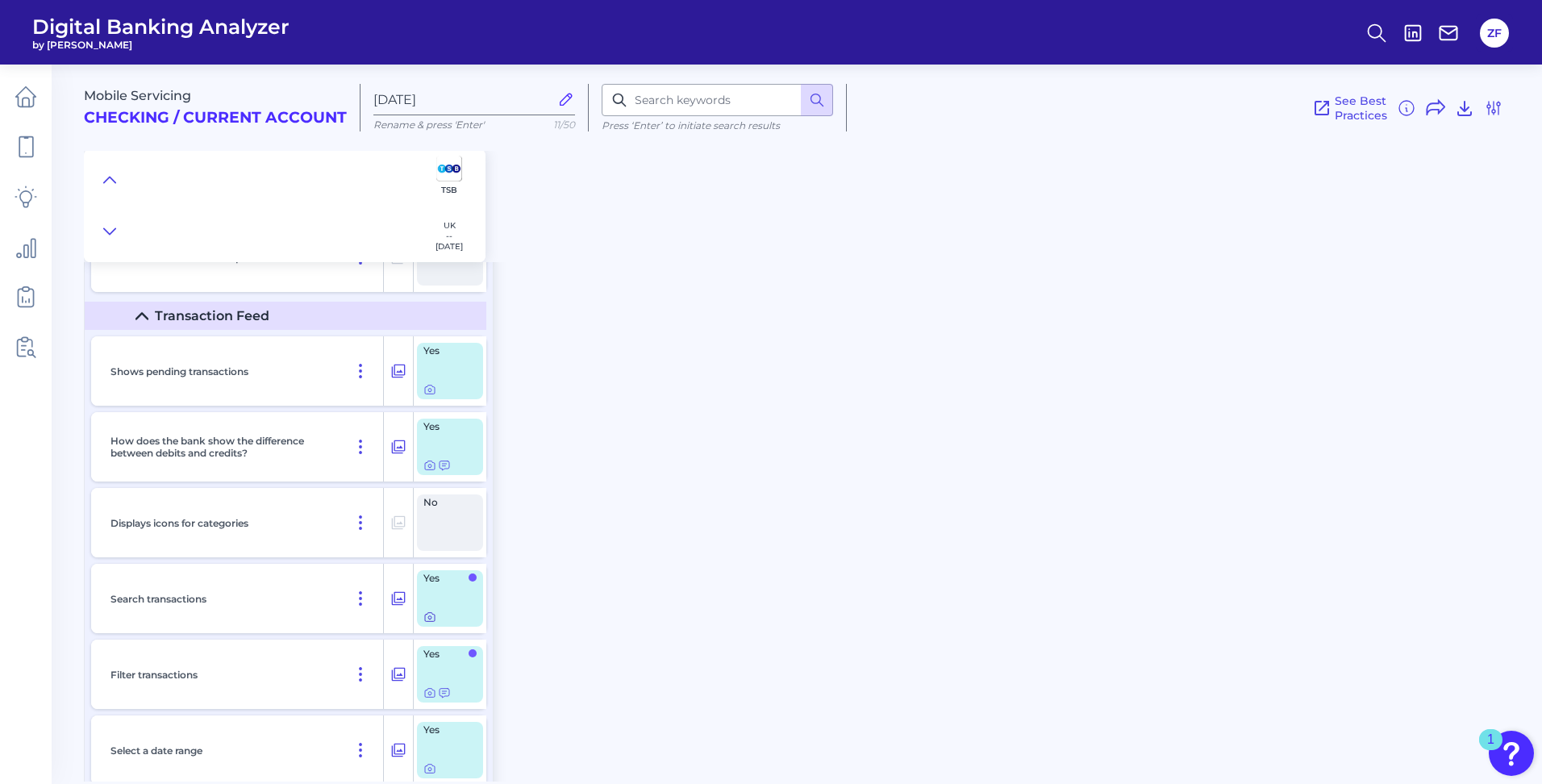
scroll to position [5724, 0]
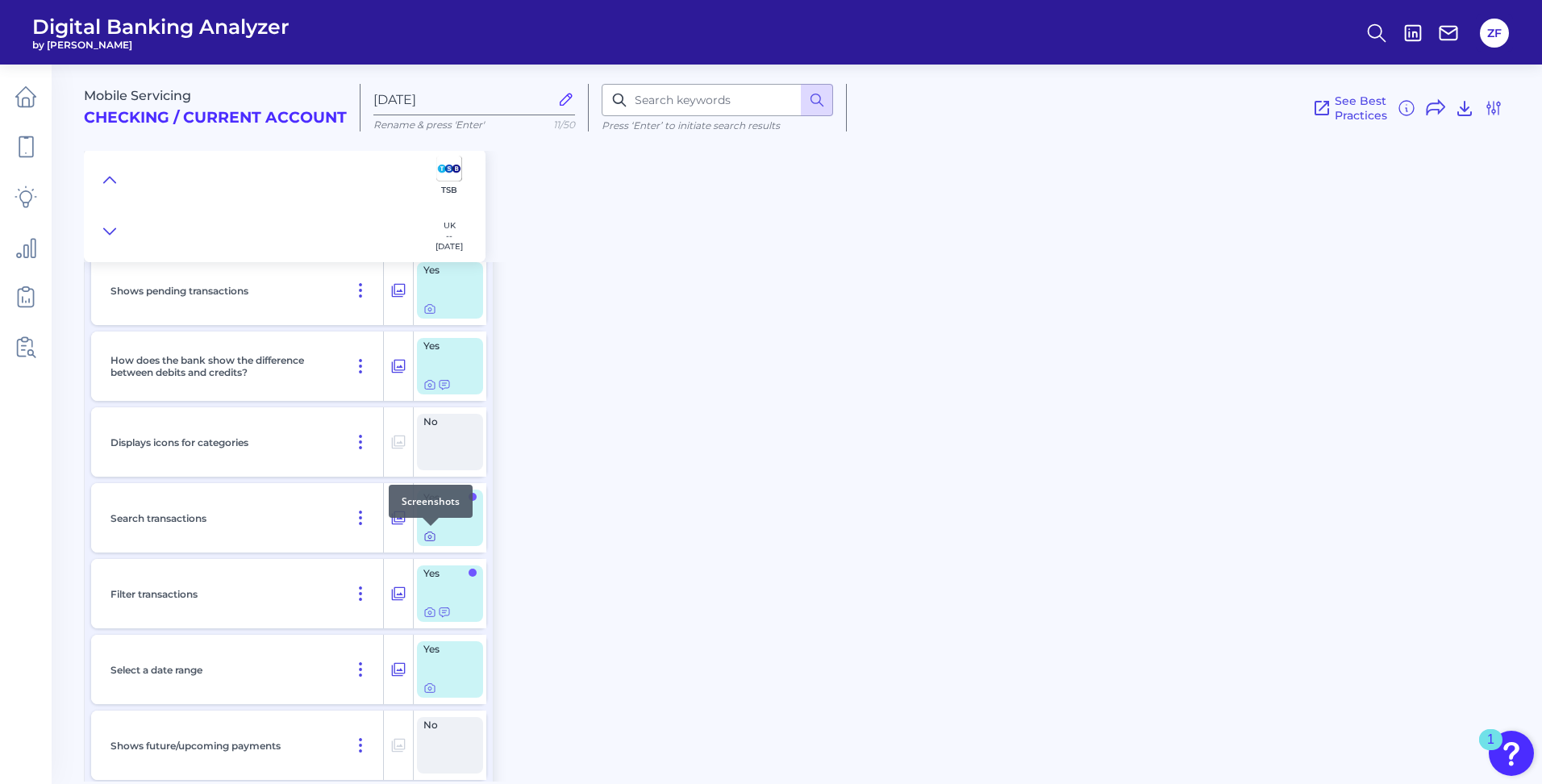
click at [435, 537] on icon at bounding box center [430, 537] width 10 height 9
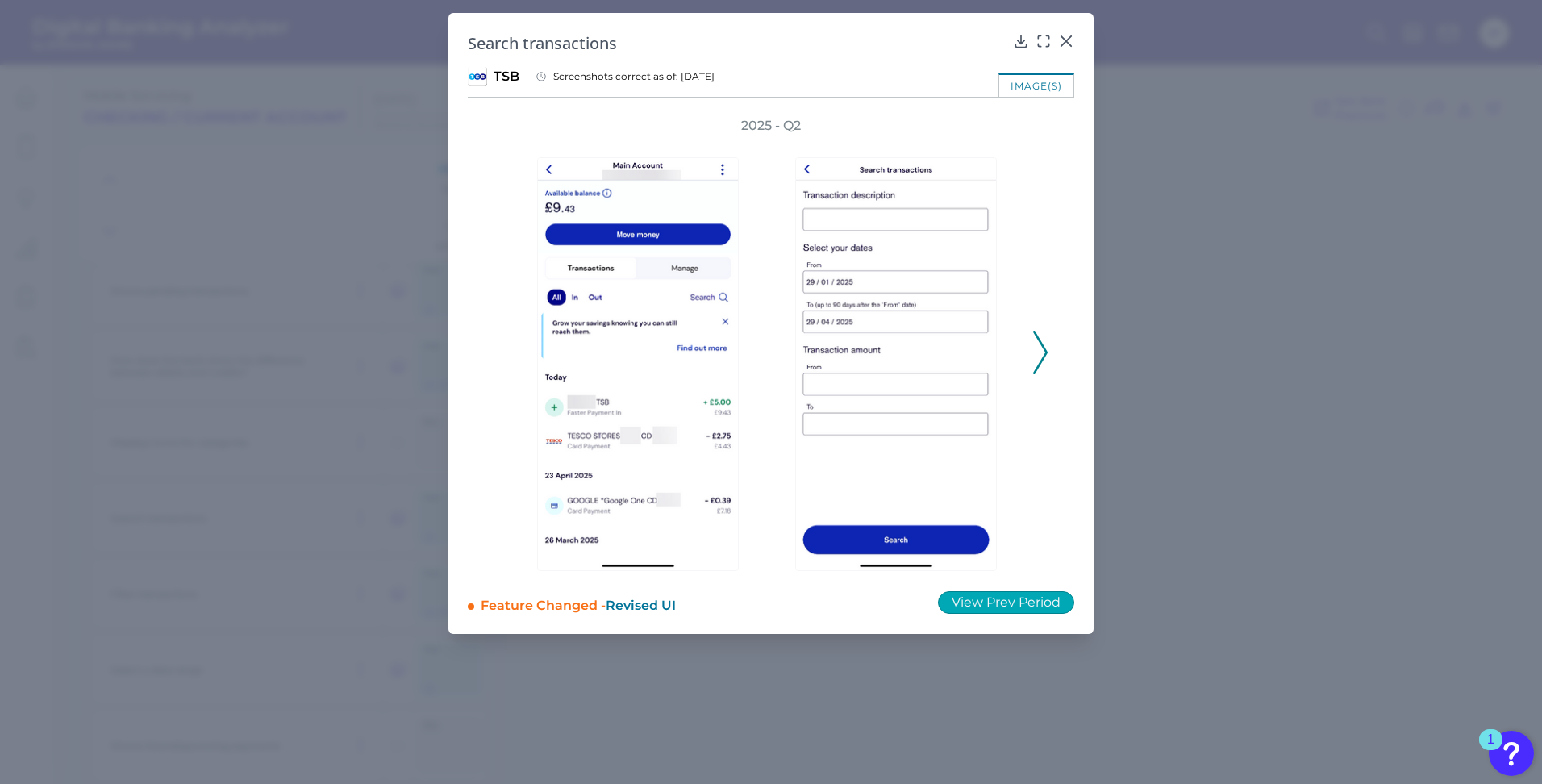
click at [1042, 596] on button "View Prev Period" at bounding box center [1006, 603] width 136 height 23
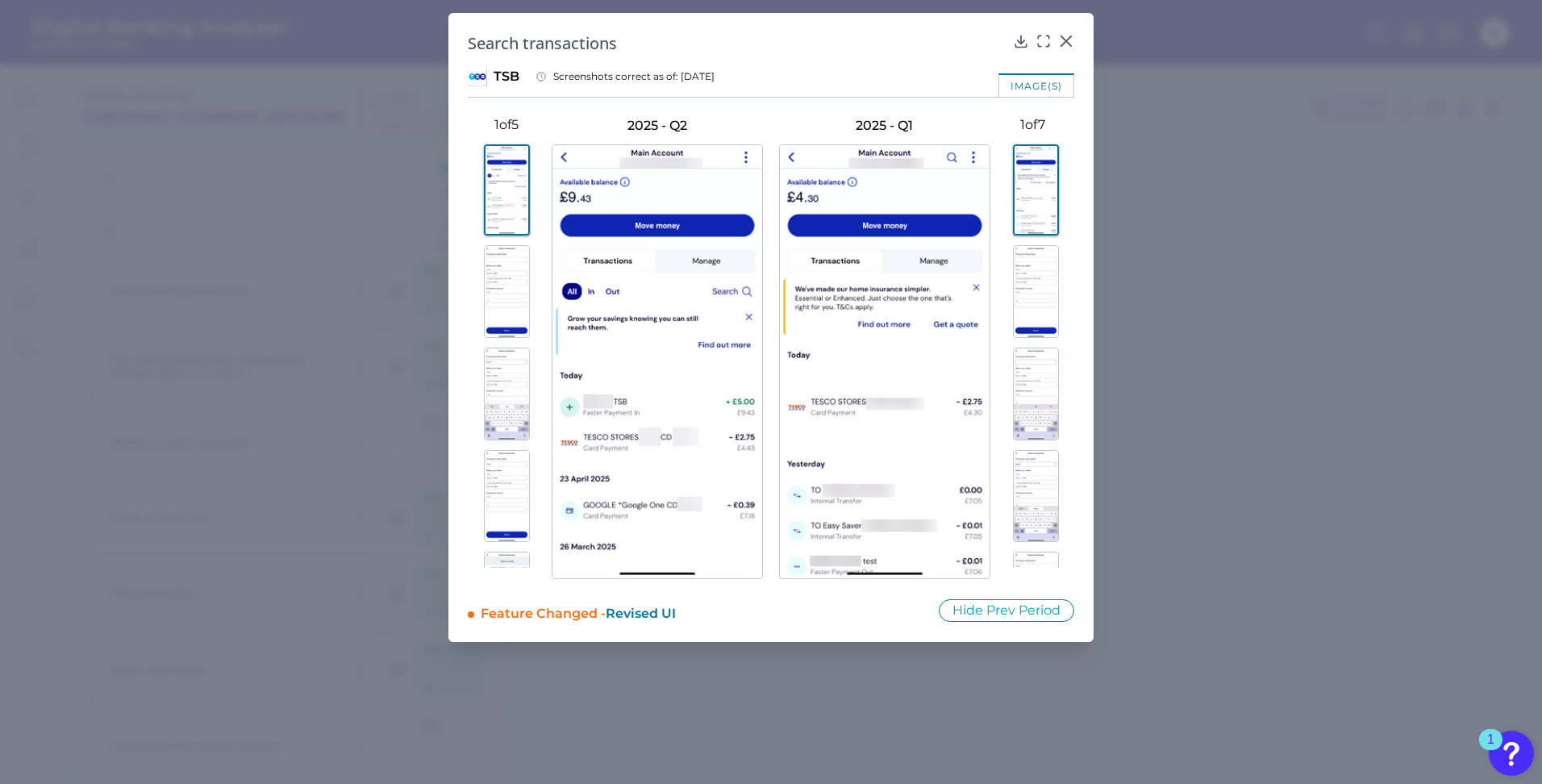
click at [509, 285] on img at bounding box center [507, 291] width 46 height 93
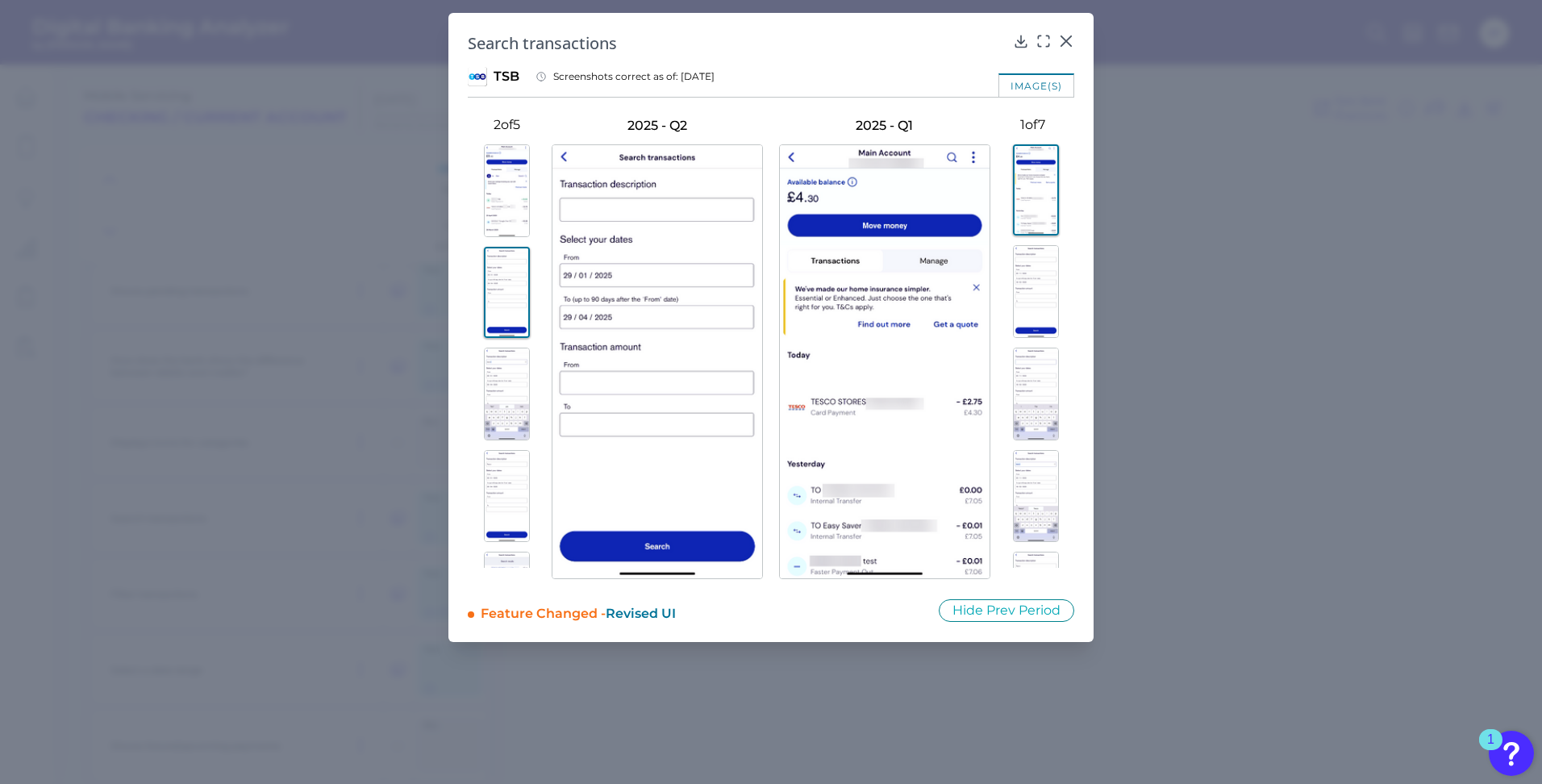
click at [533, 216] on button at bounding box center [507, 190] width 78 height 93
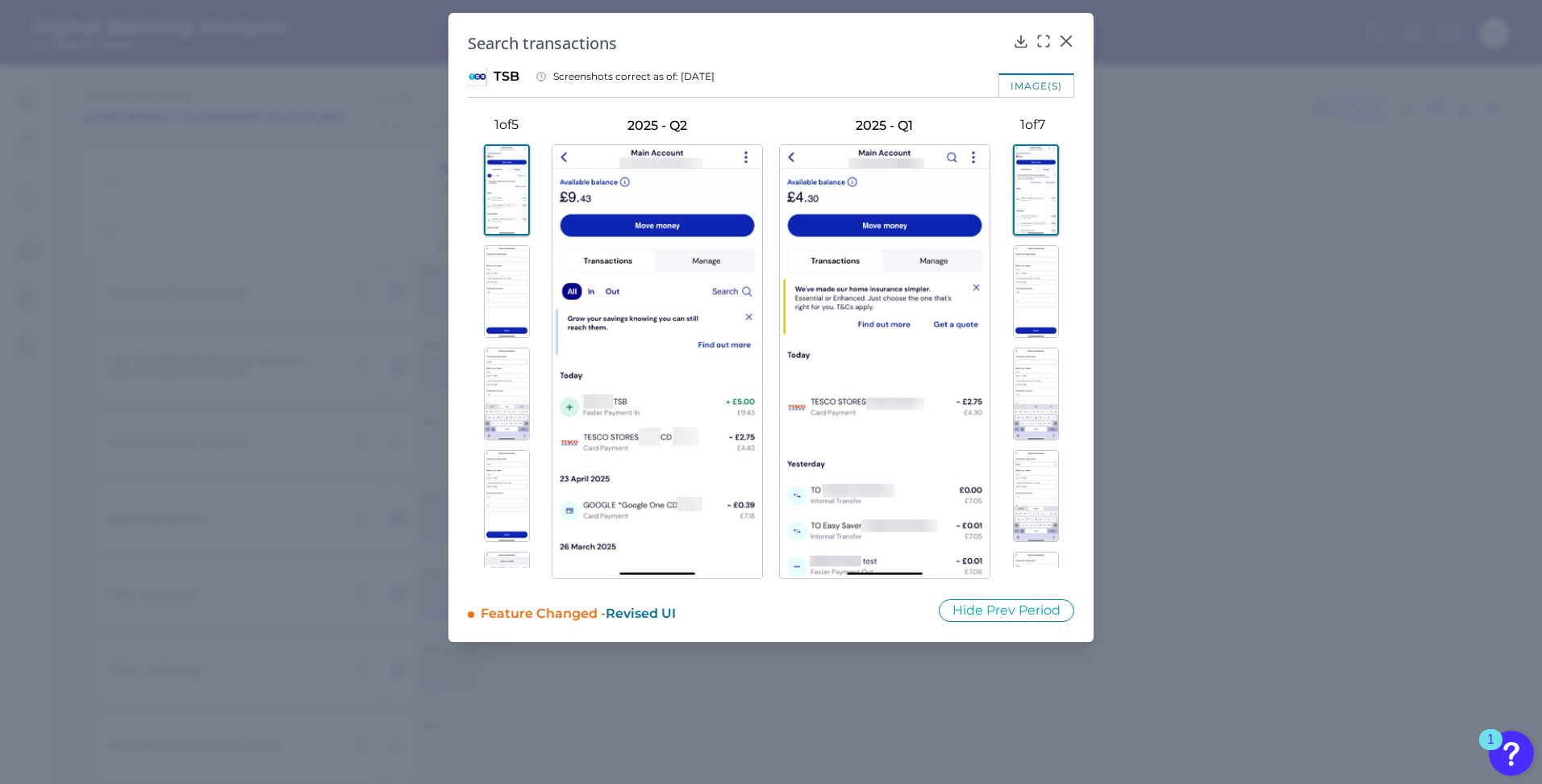
click at [505, 278] on img at bounding box center [507, 291] width 46 height 93
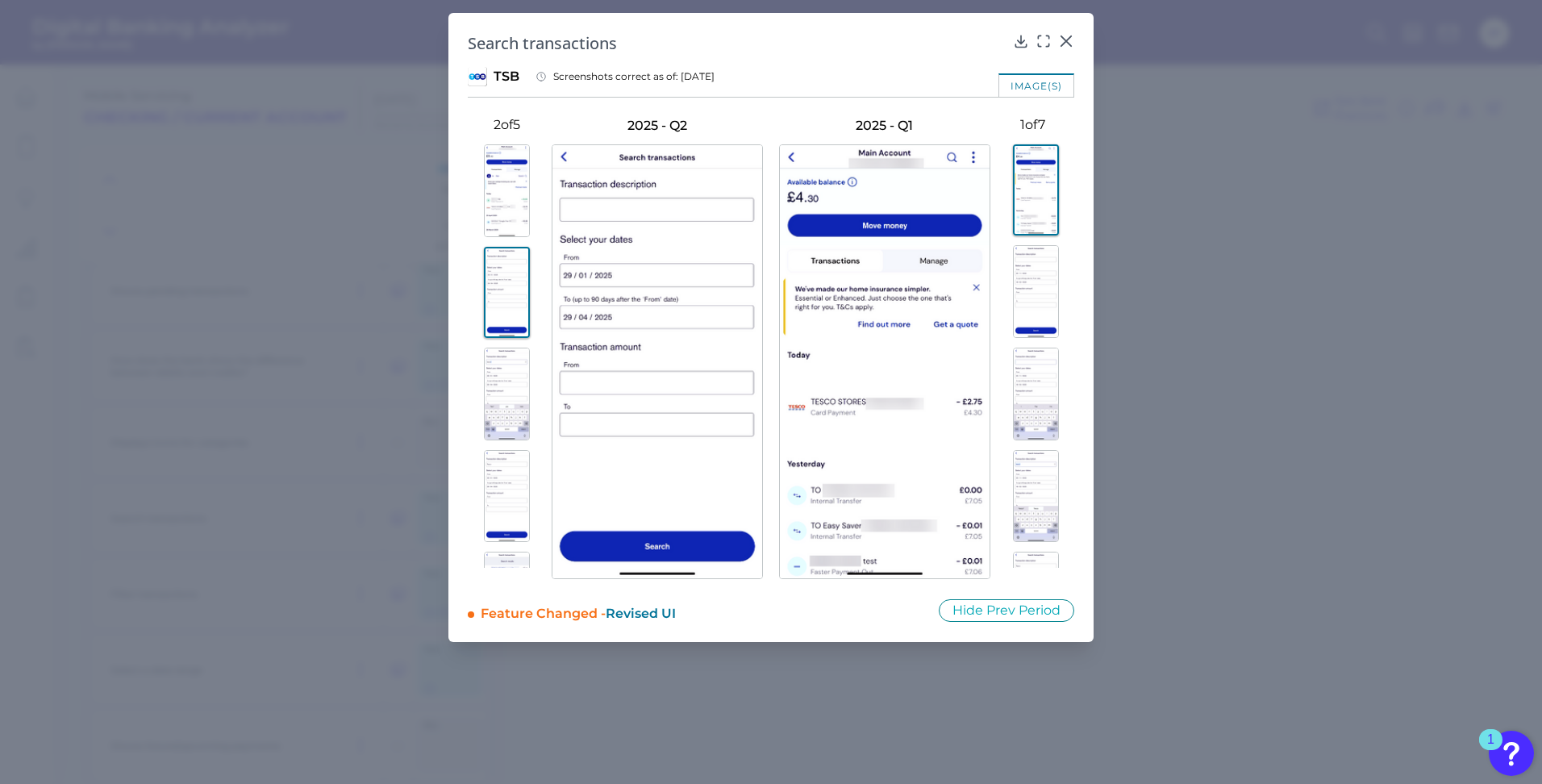
click at [1019, 278] on img at bounding box center [1036, 291] width 46 height 93
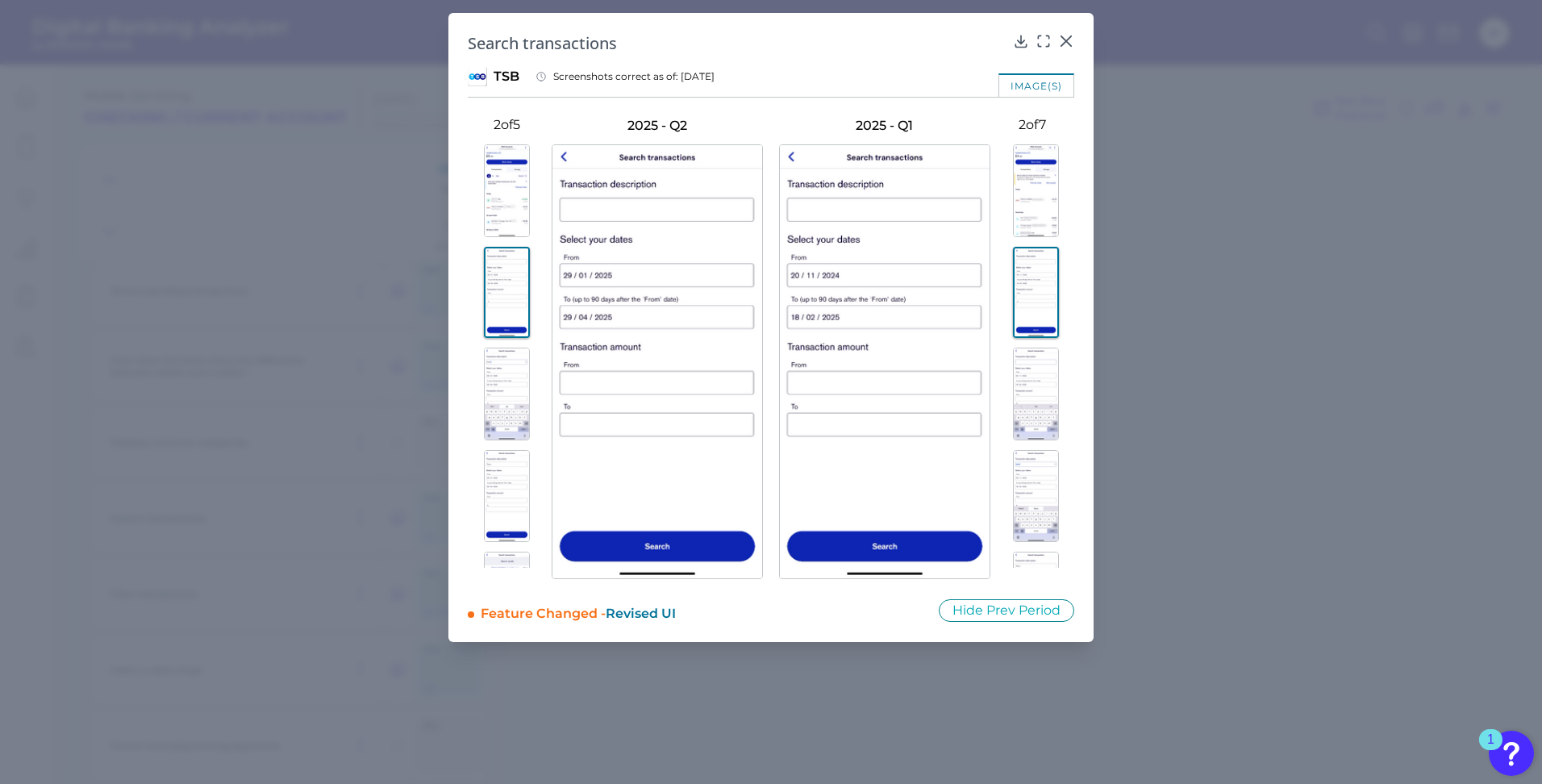
click at [516, 390] on img at bounding box center [507, 393] width 46 height 93
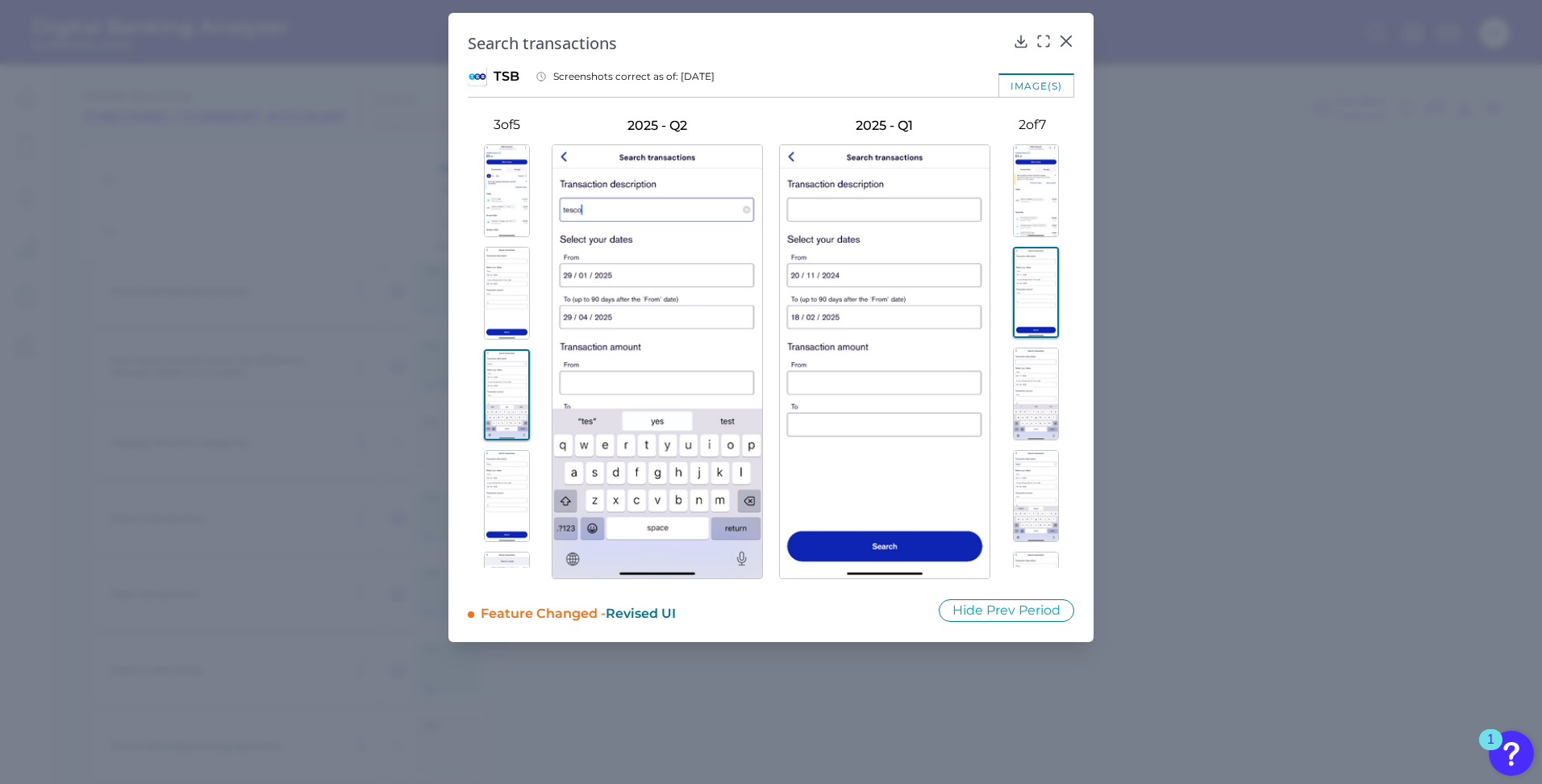
click at [1037, 384] on img at bounding box center [1036, 393] width 46 height 93
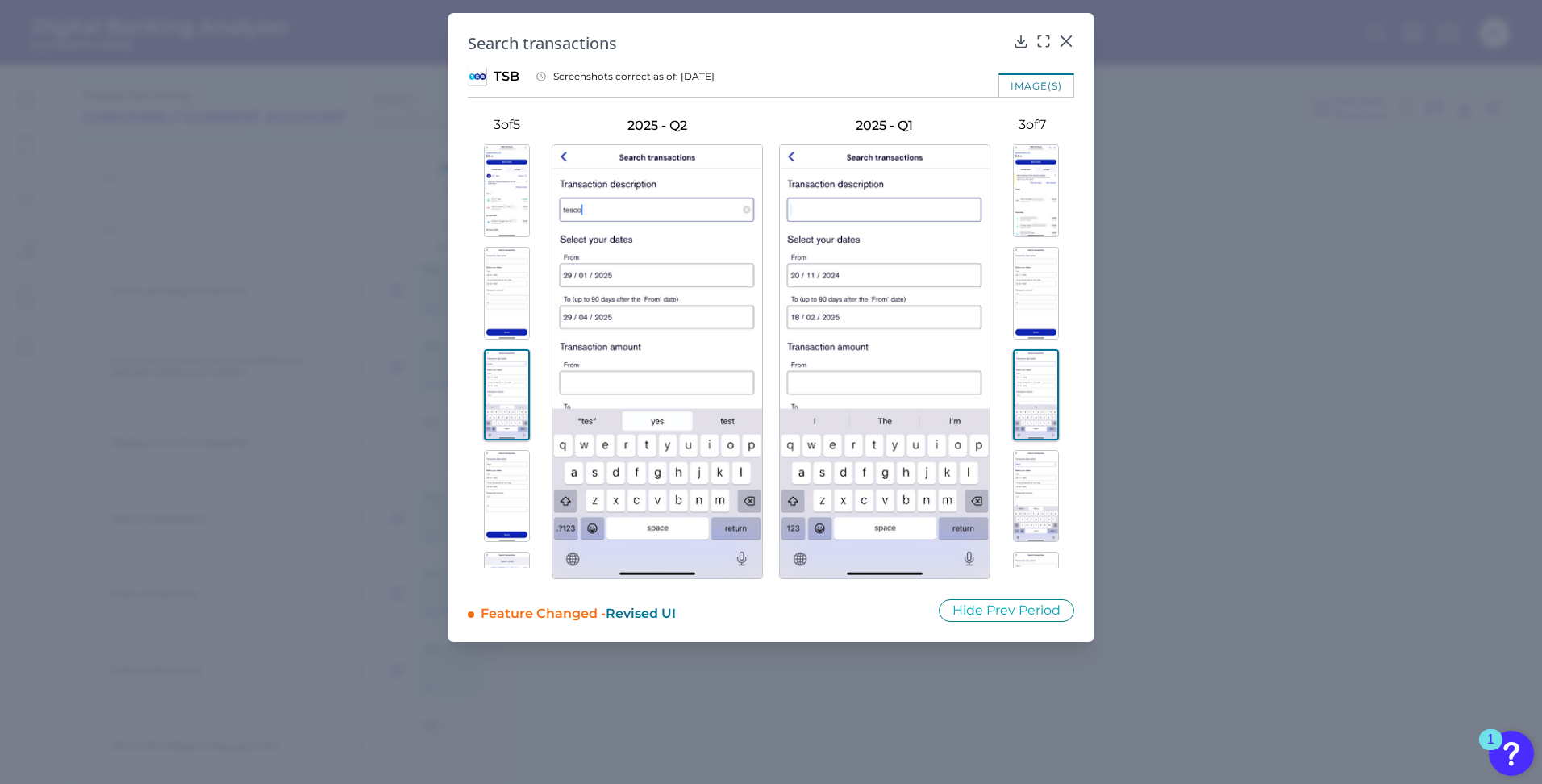
click at [499, 473] on img at bounding box center [507, 496] width 46 height 93
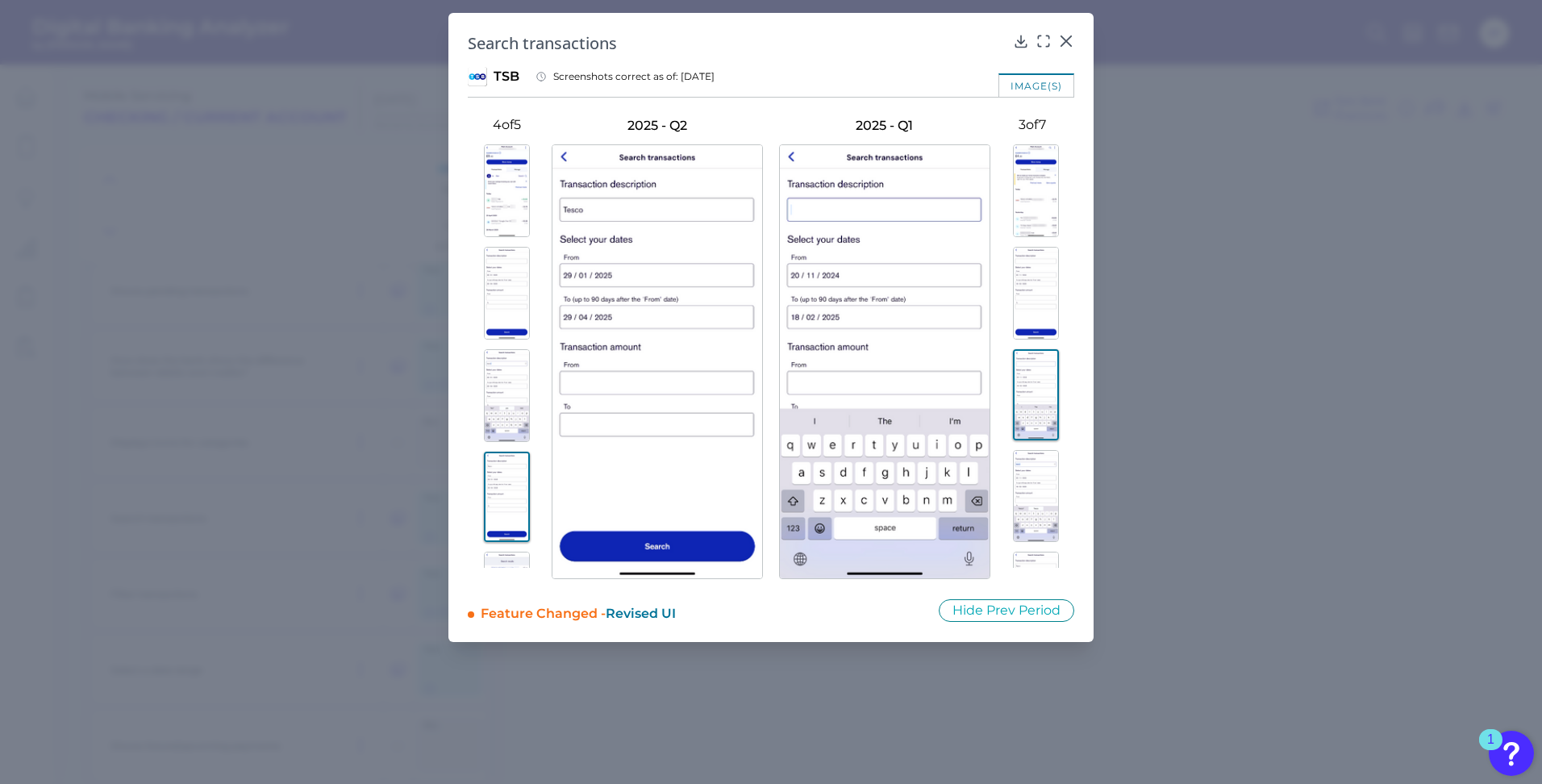
click at [1041, 482] on img at bounding box center [1036, 496] width 46 height 93
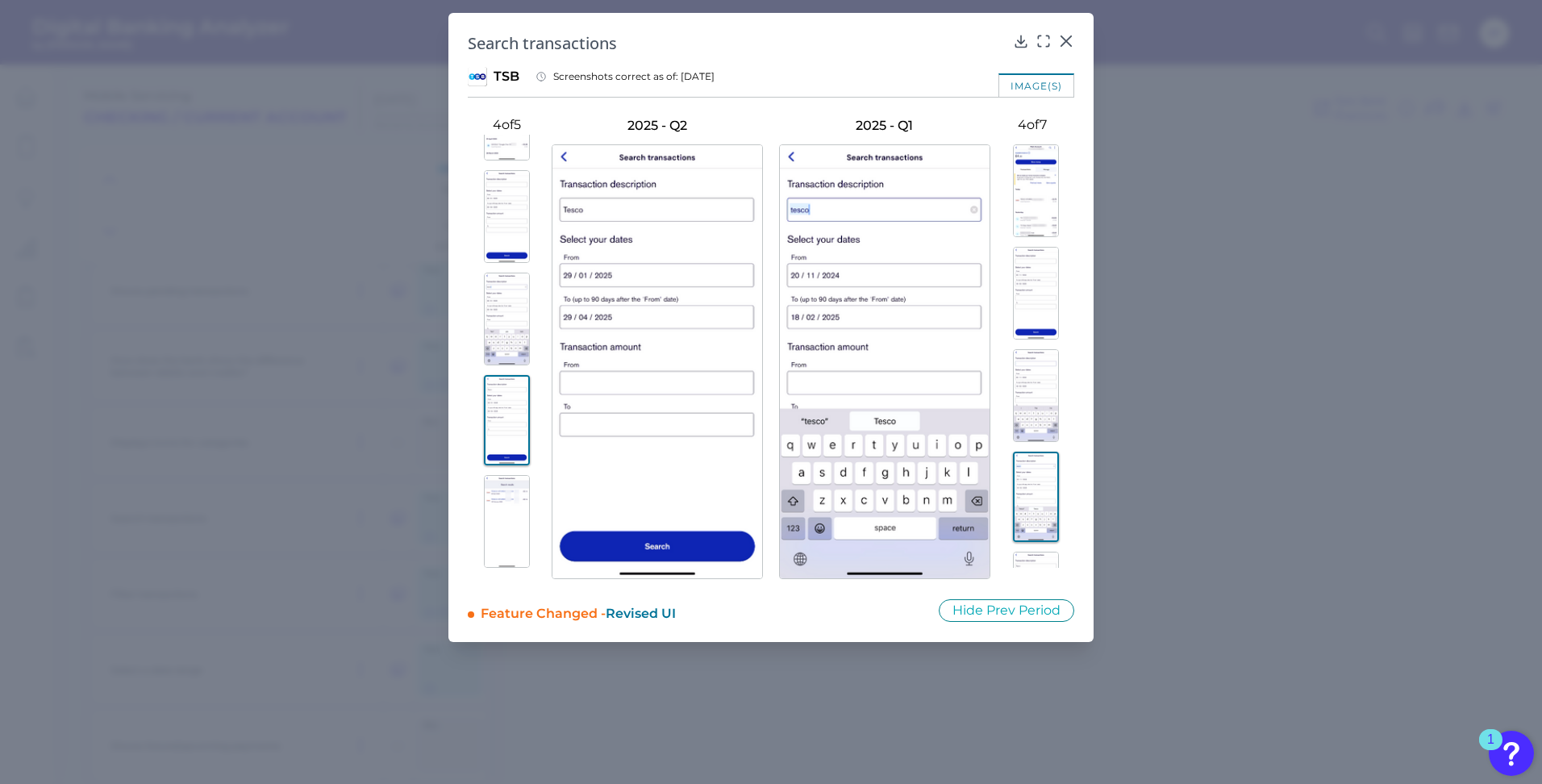
click at [518, 502] on img at bounding box center [507, 521] width 46 height 93
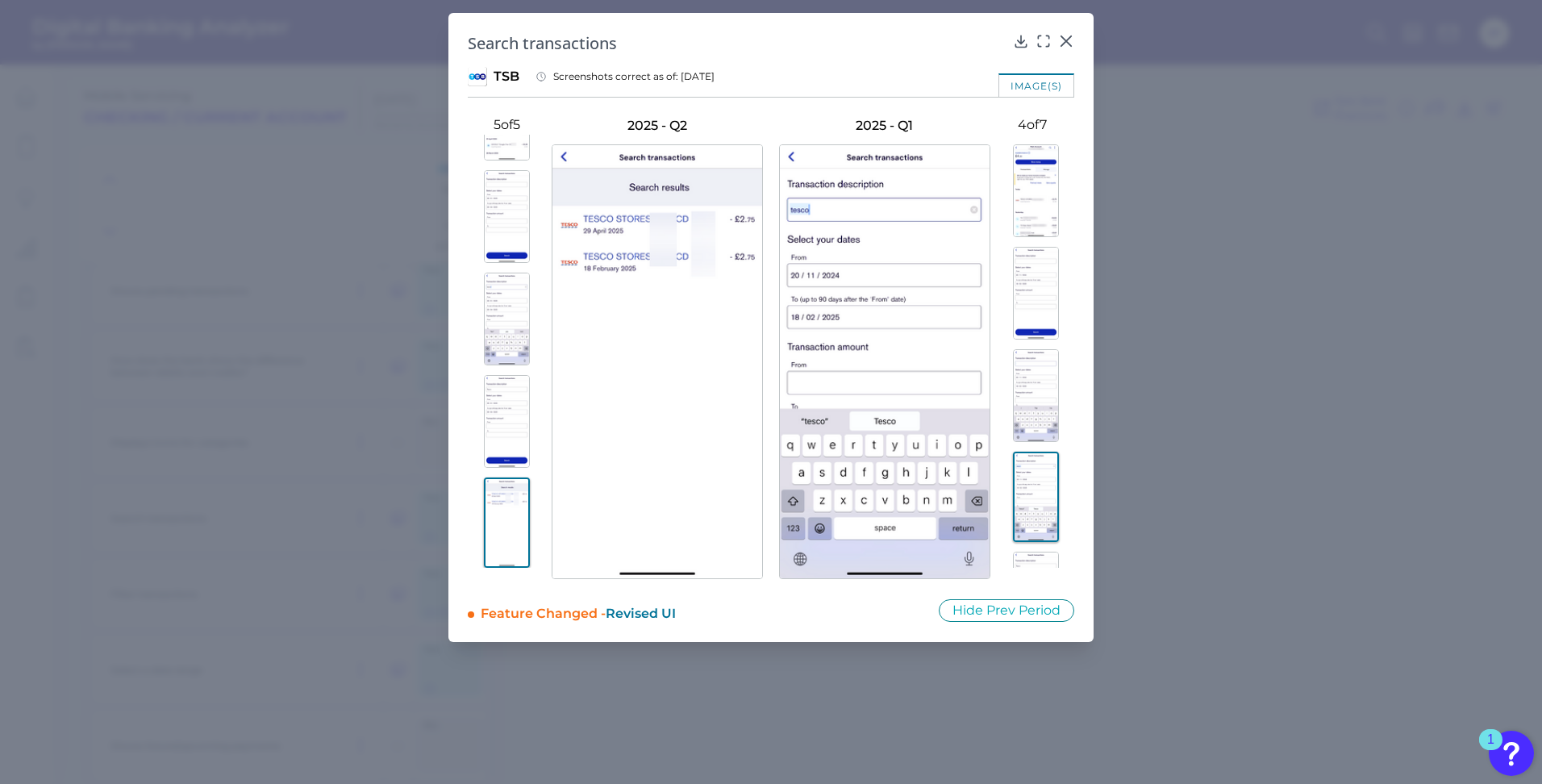
click at [1025, 514] on img at bounding box center [1036, 497] width 46 height 91
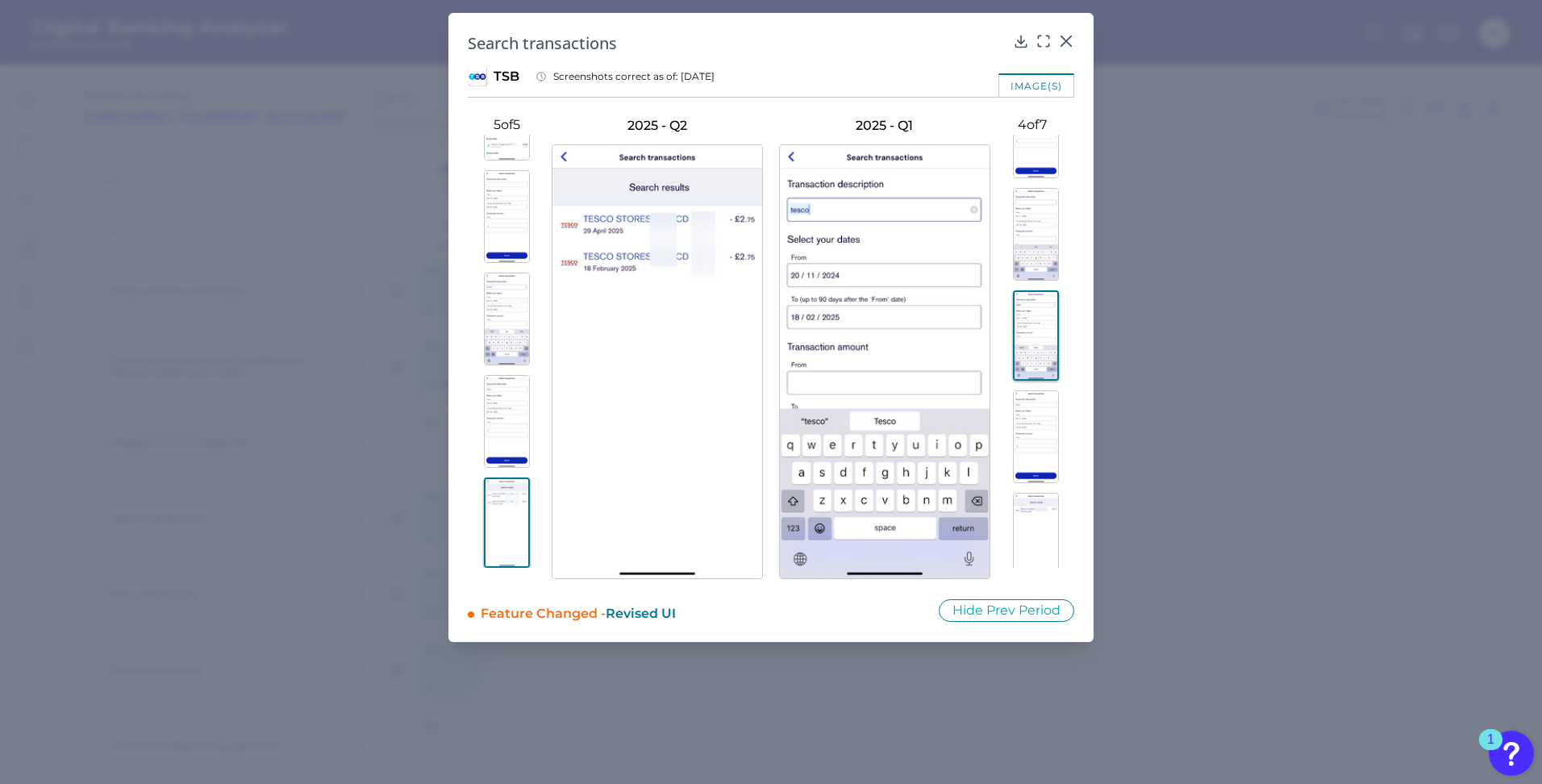
click at [1031, 508] on img at bounding box center [1036, 538] width 46 height 93
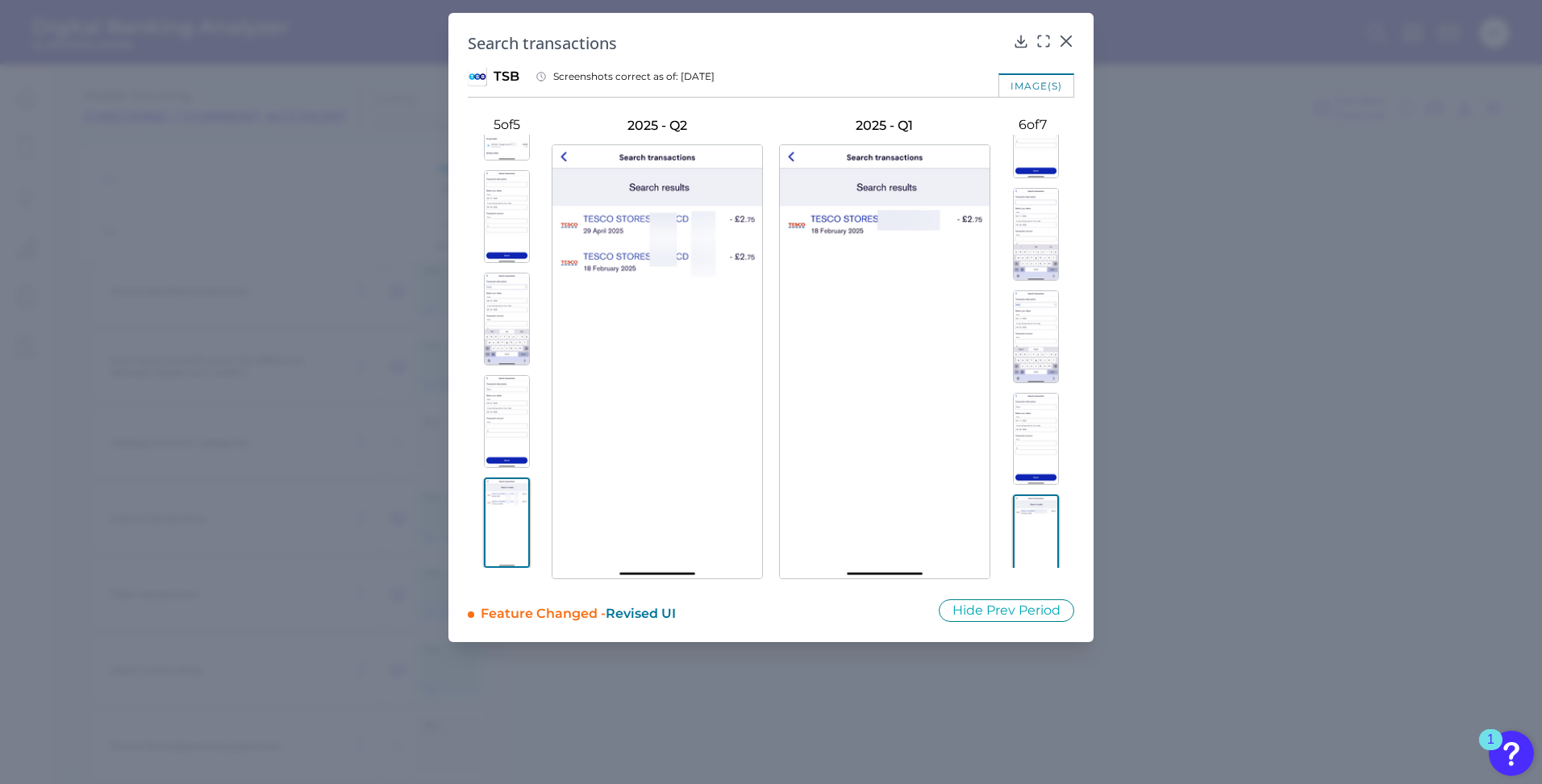
click at [1034, 465] on img at bounding box center [1036, 438] width 46 height 93
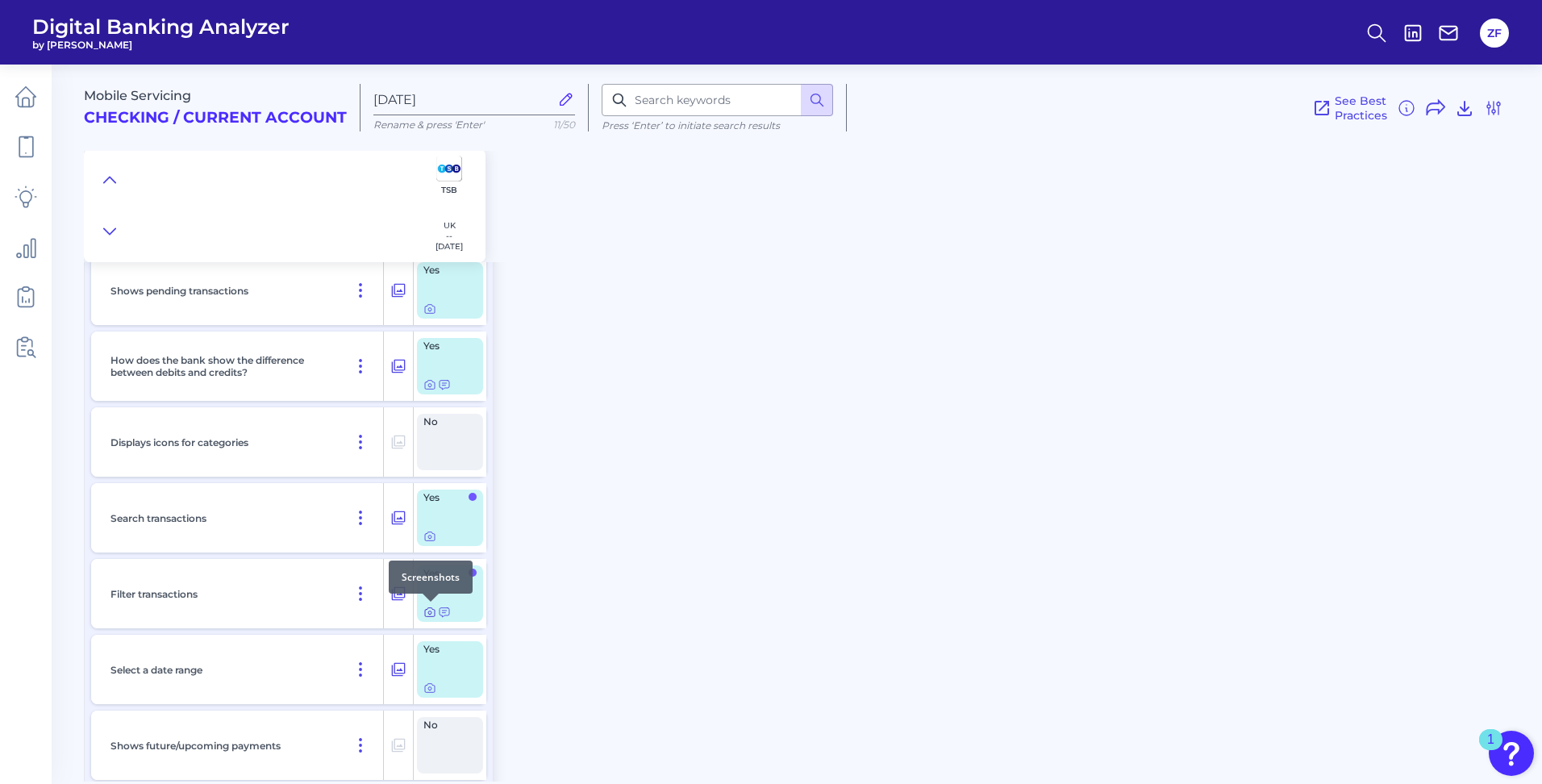
click at [426, 615] on icon at bounding box center [430, 612] width 13 height 13
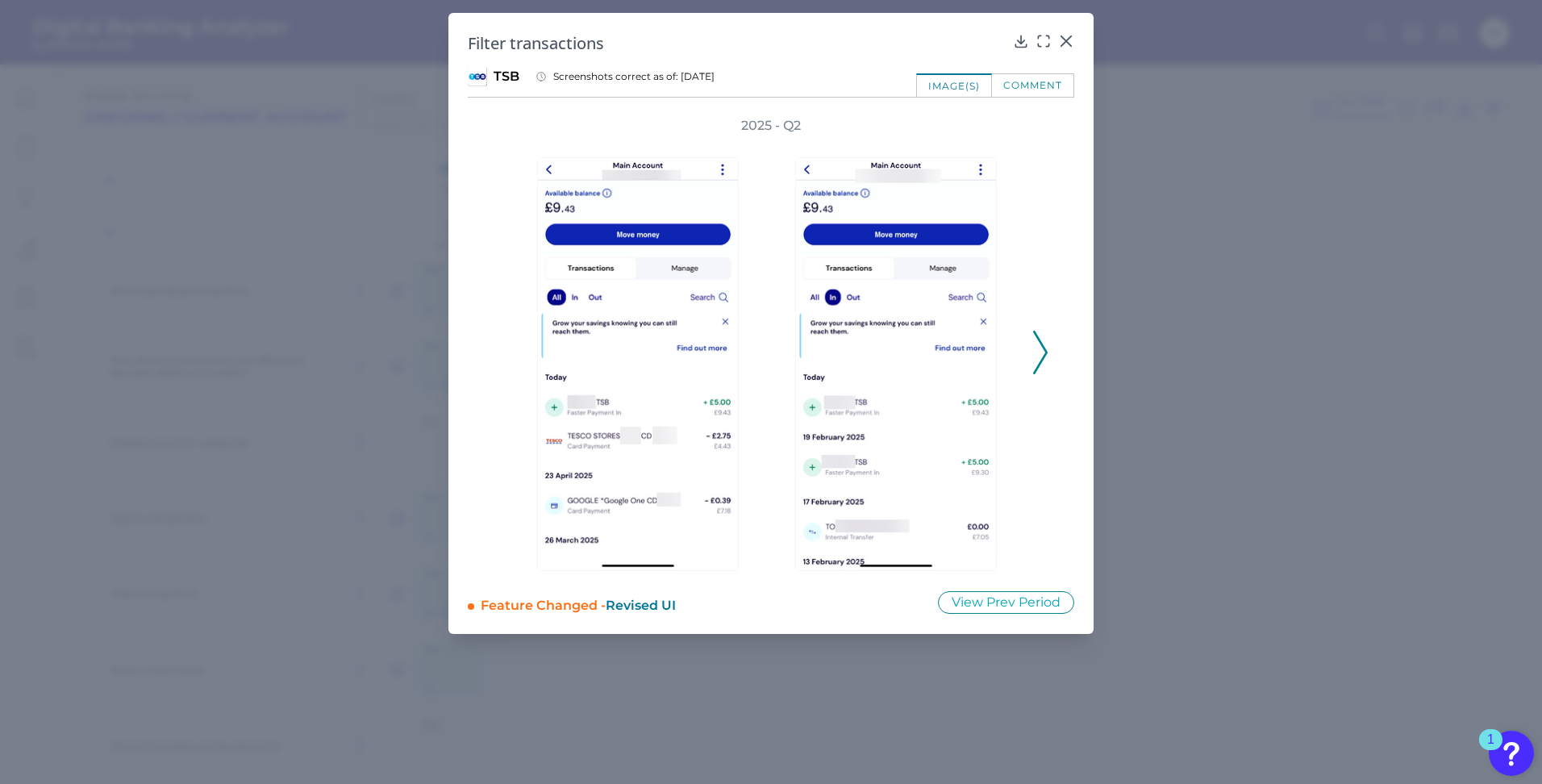
click at [1033, 354] on button at bounding box center [1041, 352] width 16 height 43
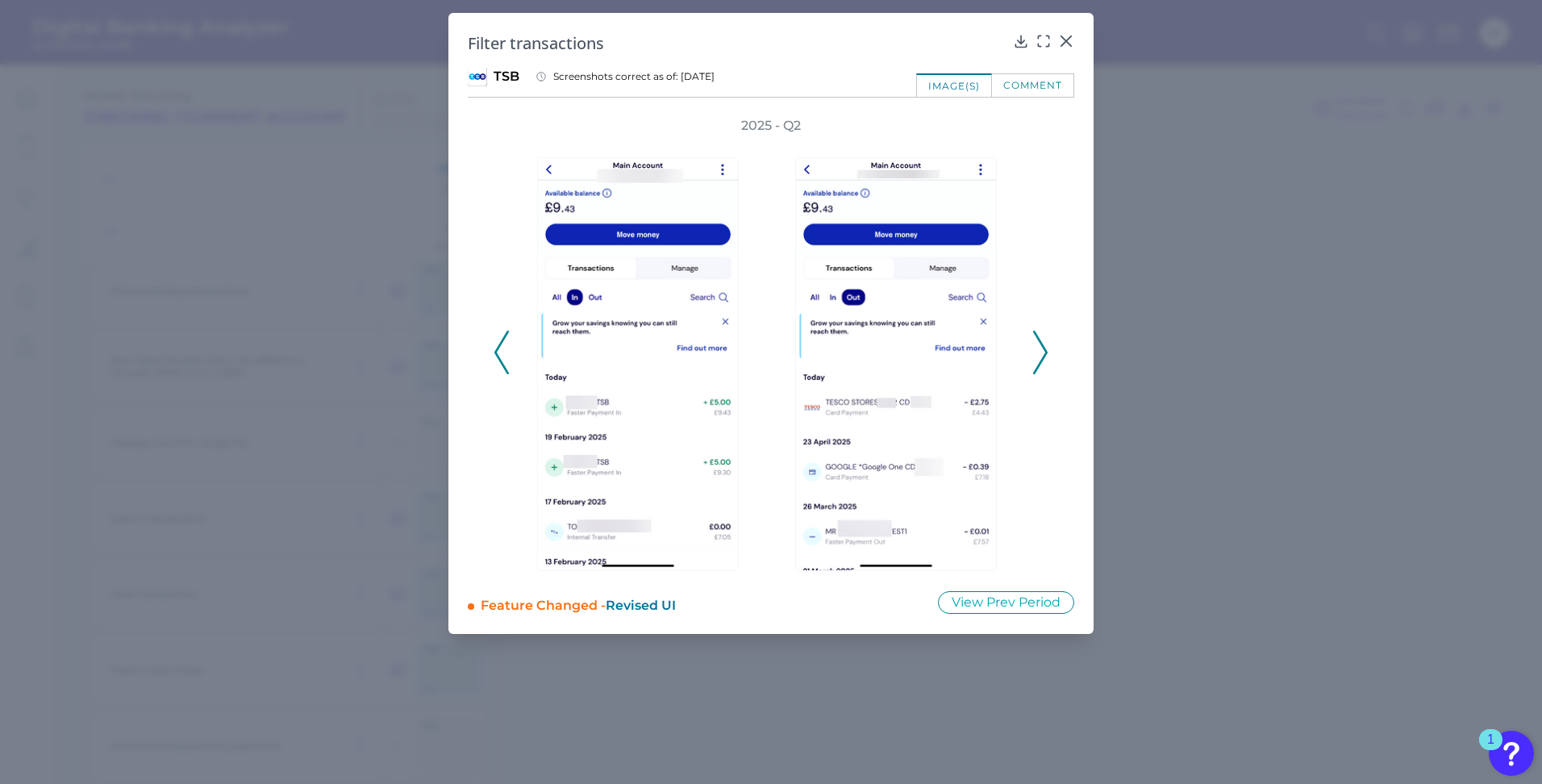
click at [1034, 352] on icon at bounding box center [1040, 352] width 14 height 43
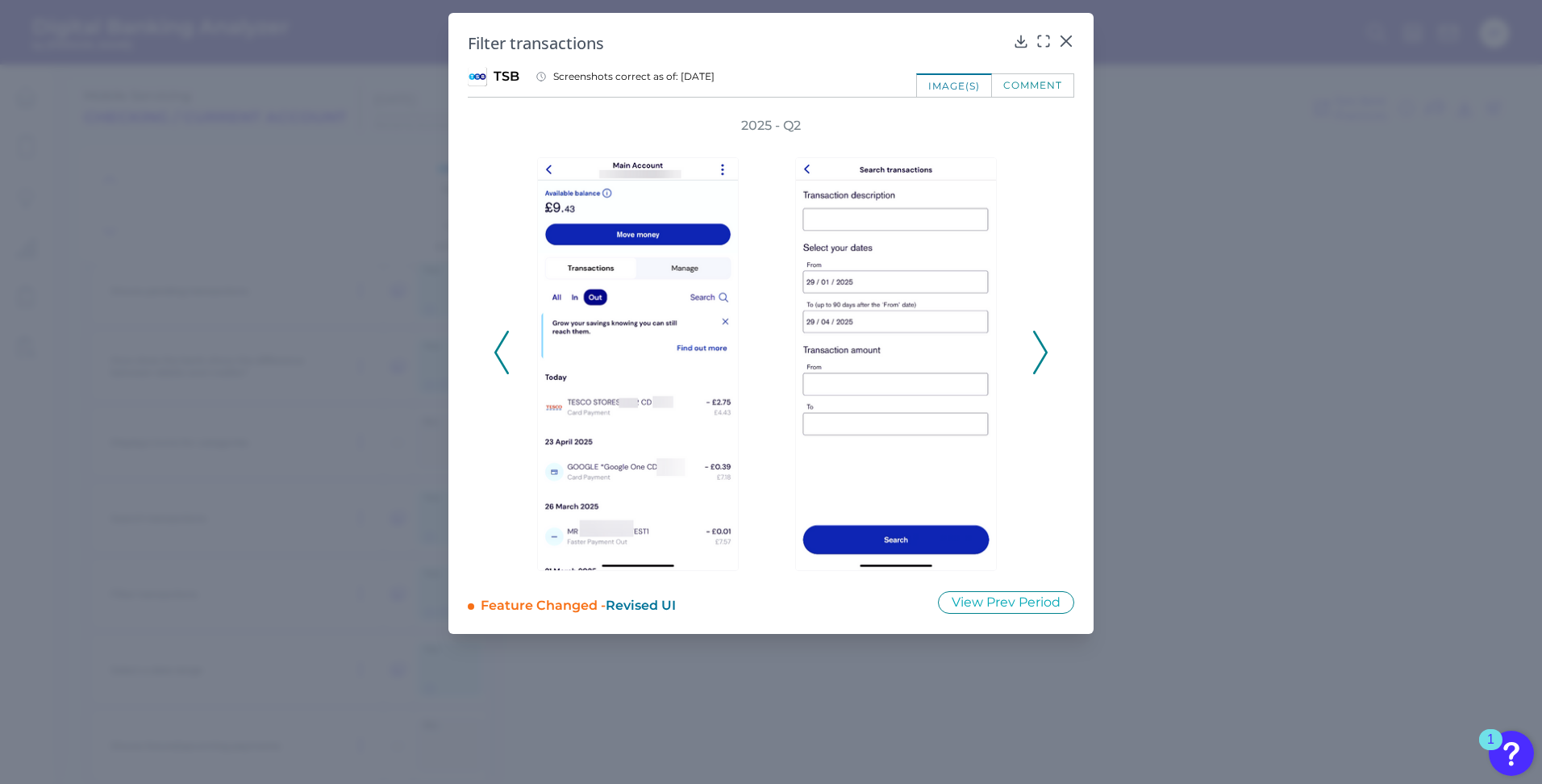
click at [1034, 352] on icon at bounding box center [1040, 352] width 14 height 43
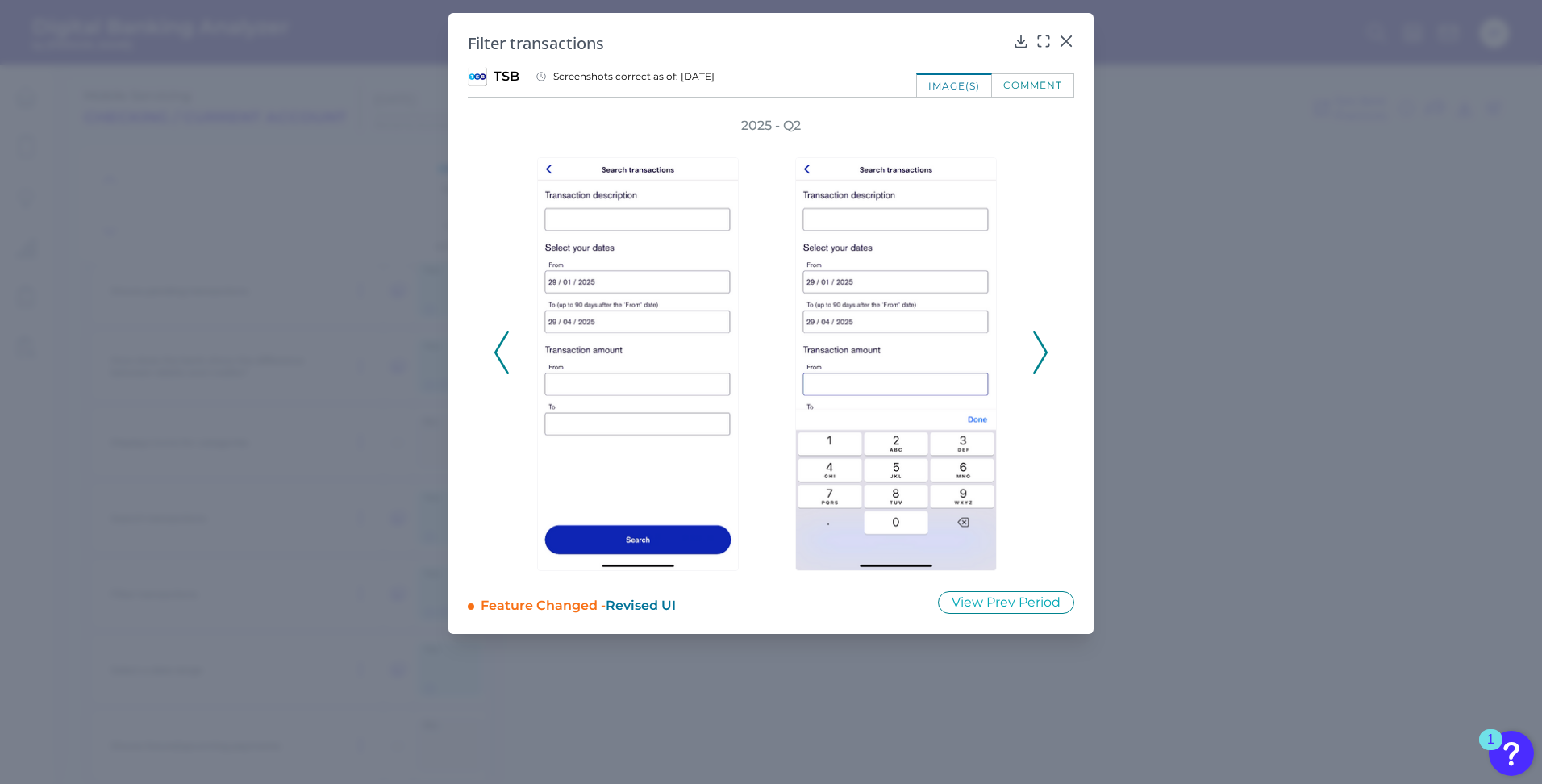
click at [1034, 352] on icon at bounding box center [1040, 352] width 14 height 43
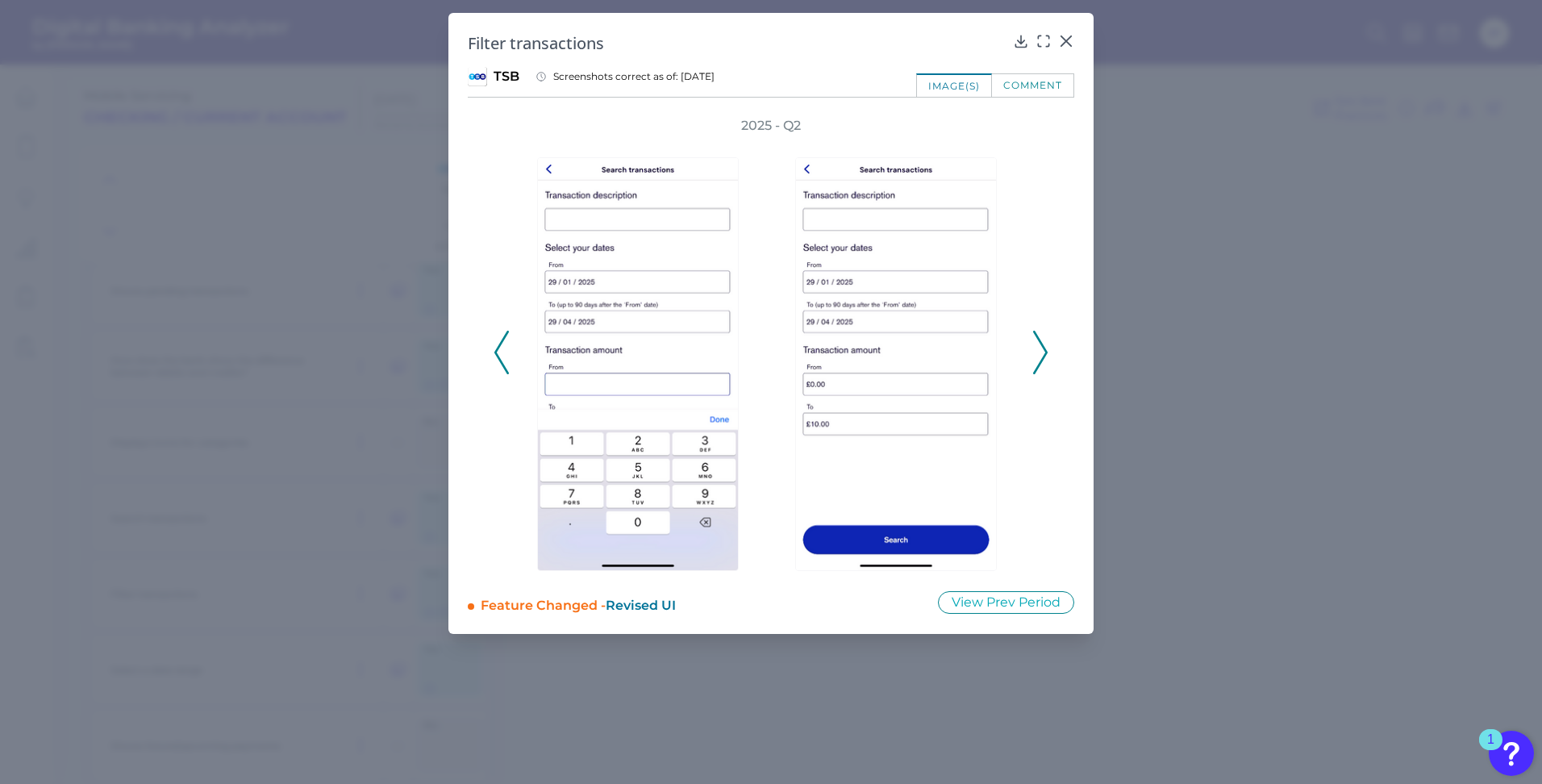
click at [1034, 352] on icon at bounding box center [1040, 352] width 14 height 43
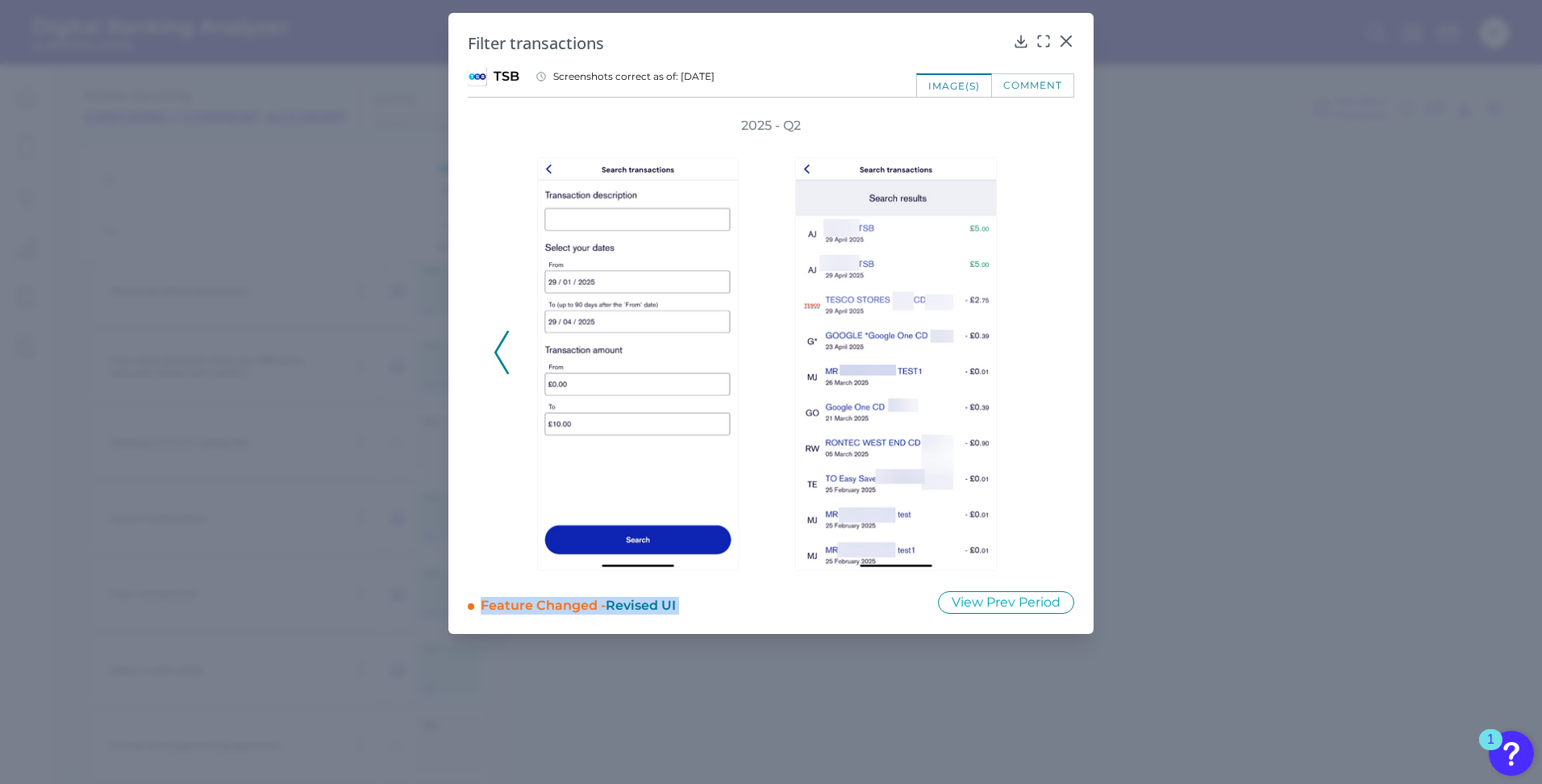
click at [1034, 352] on div "2025 - Q2" at bounding box center [771, 344] width 555 height 454
drag, startPoint x: 1034, startPoint y: 352, endPoint x: 1194, endPoint y: 390, distance: 164.5
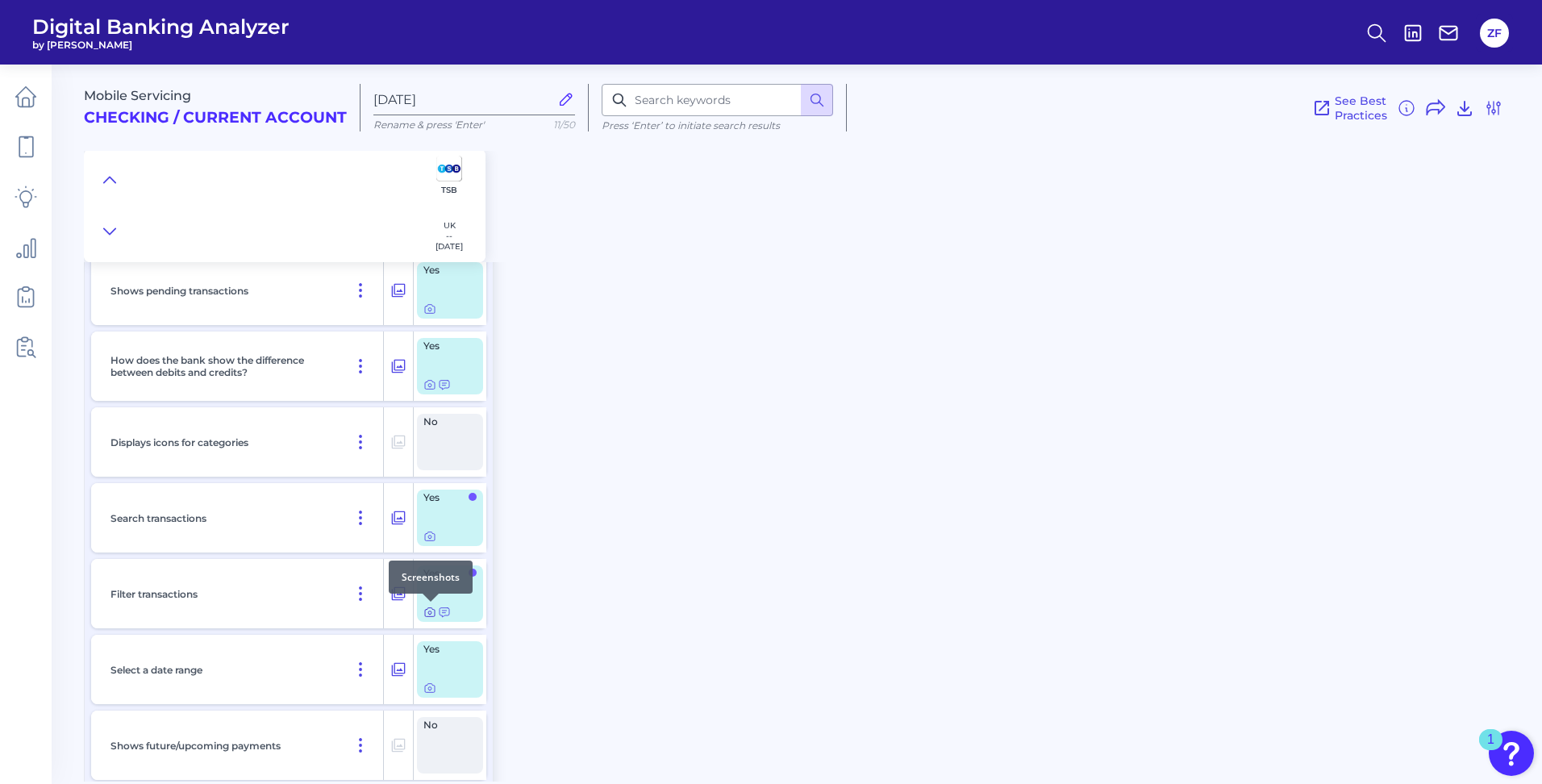
click at [428, 610] on icon at bounding box center [430, 612] width 13 height 13
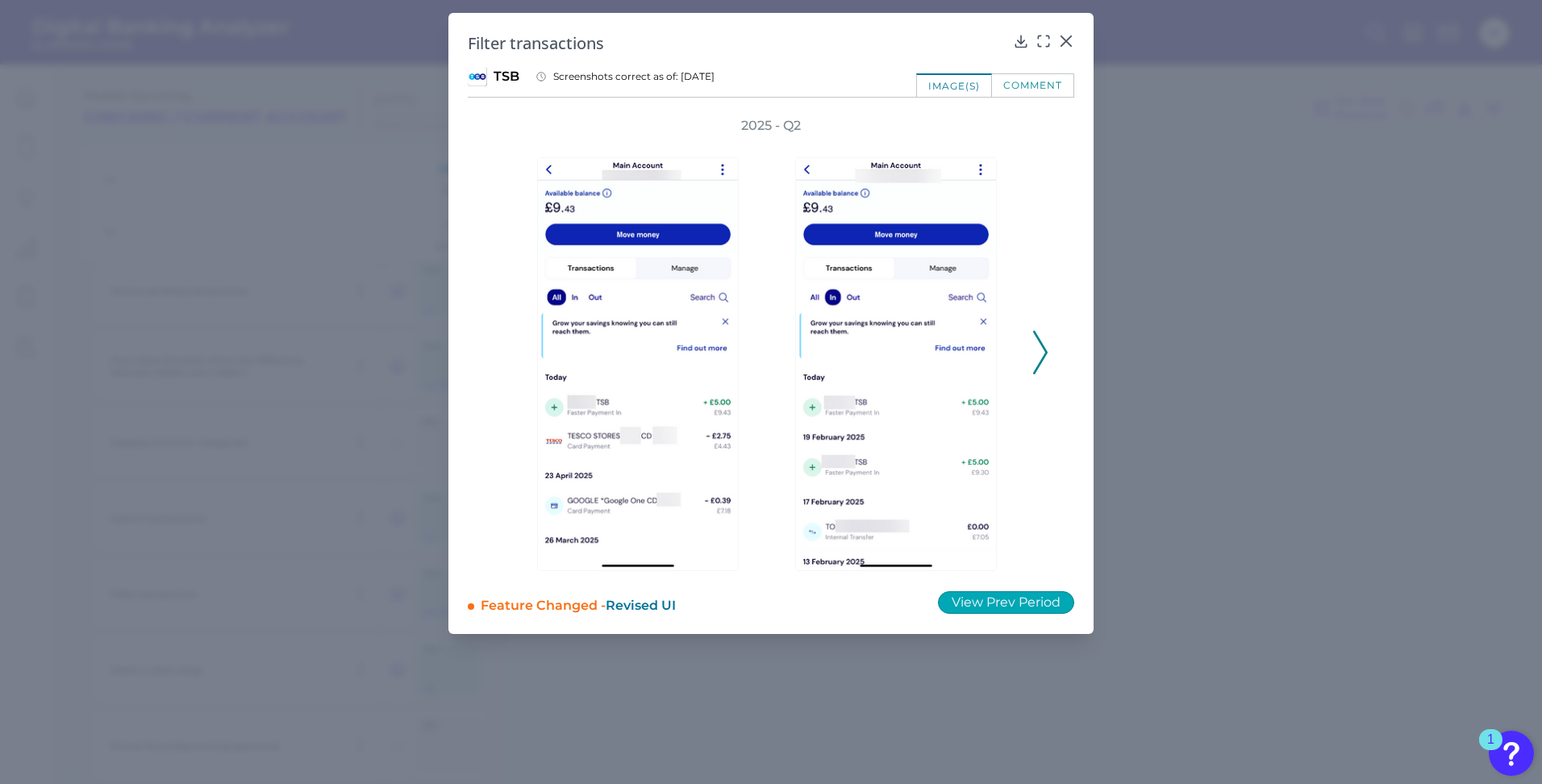
click at [986, 598] on button "View Prev Period" at bounding box center [1006, 603] width 136 height 23
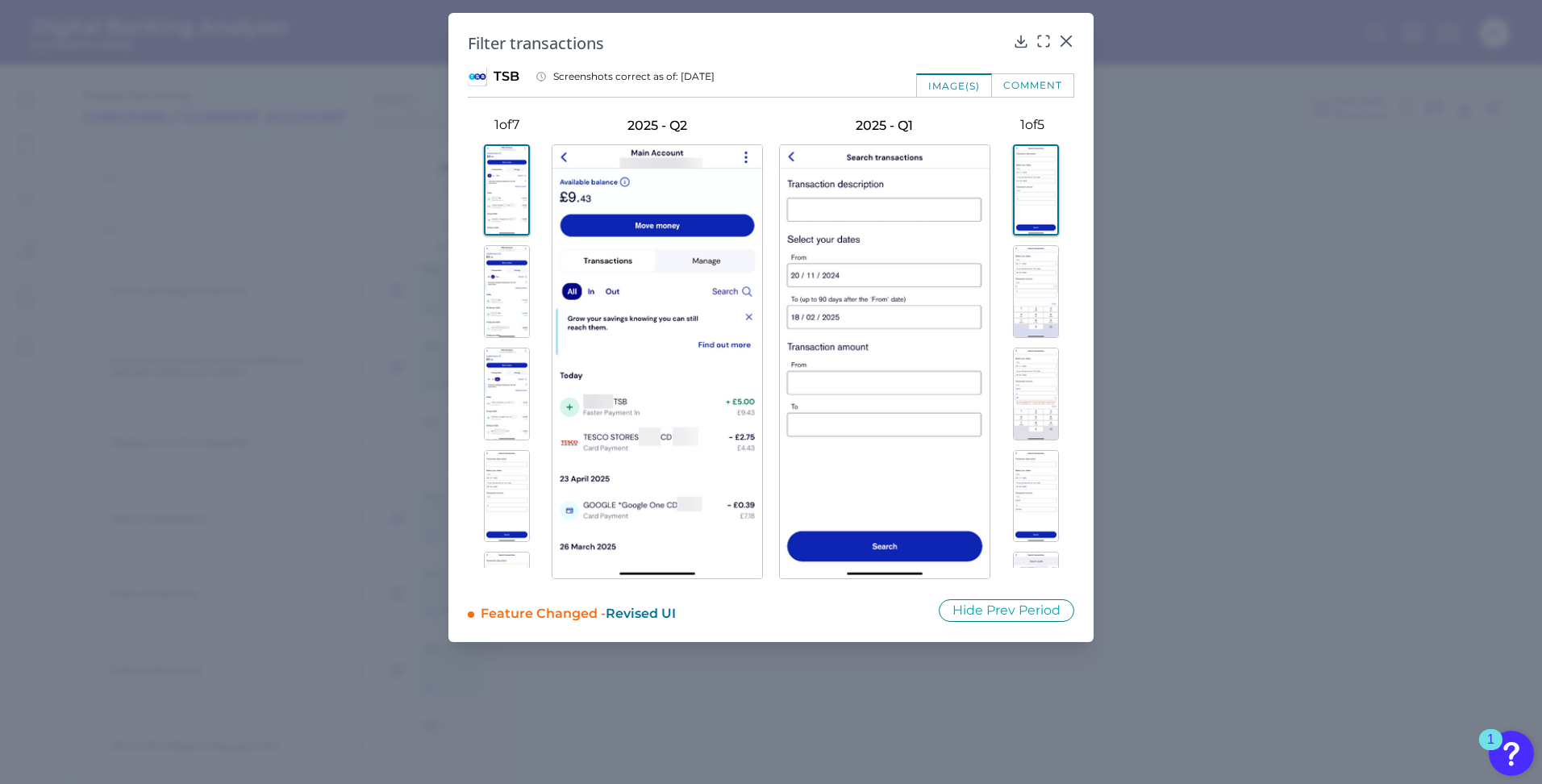
click at [484, 289] on img at bounding box center [507, 291] width 46 height 93
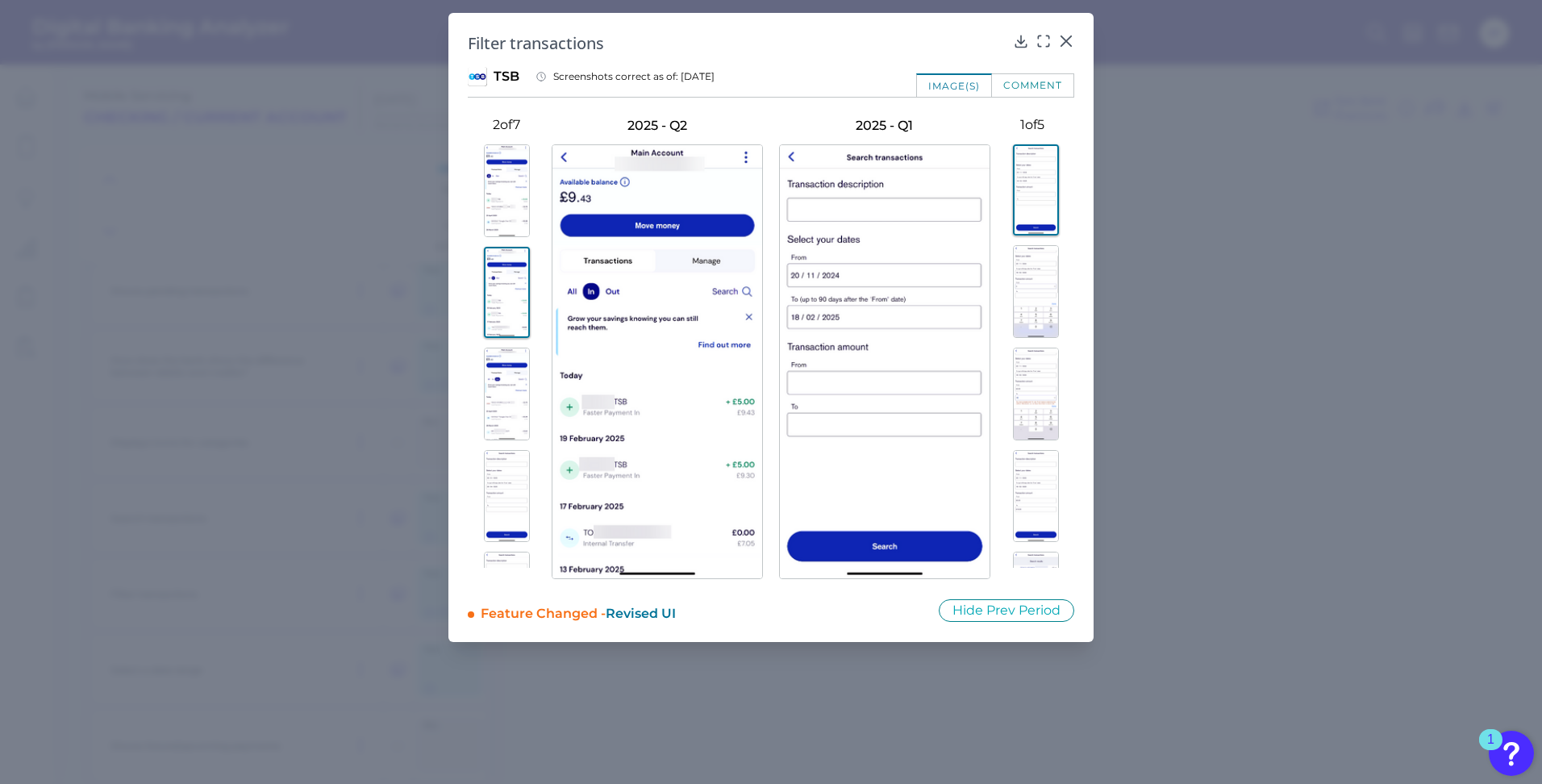
click at [1032, 285] on img at bounding box center [1036, 291] width 46 height 93
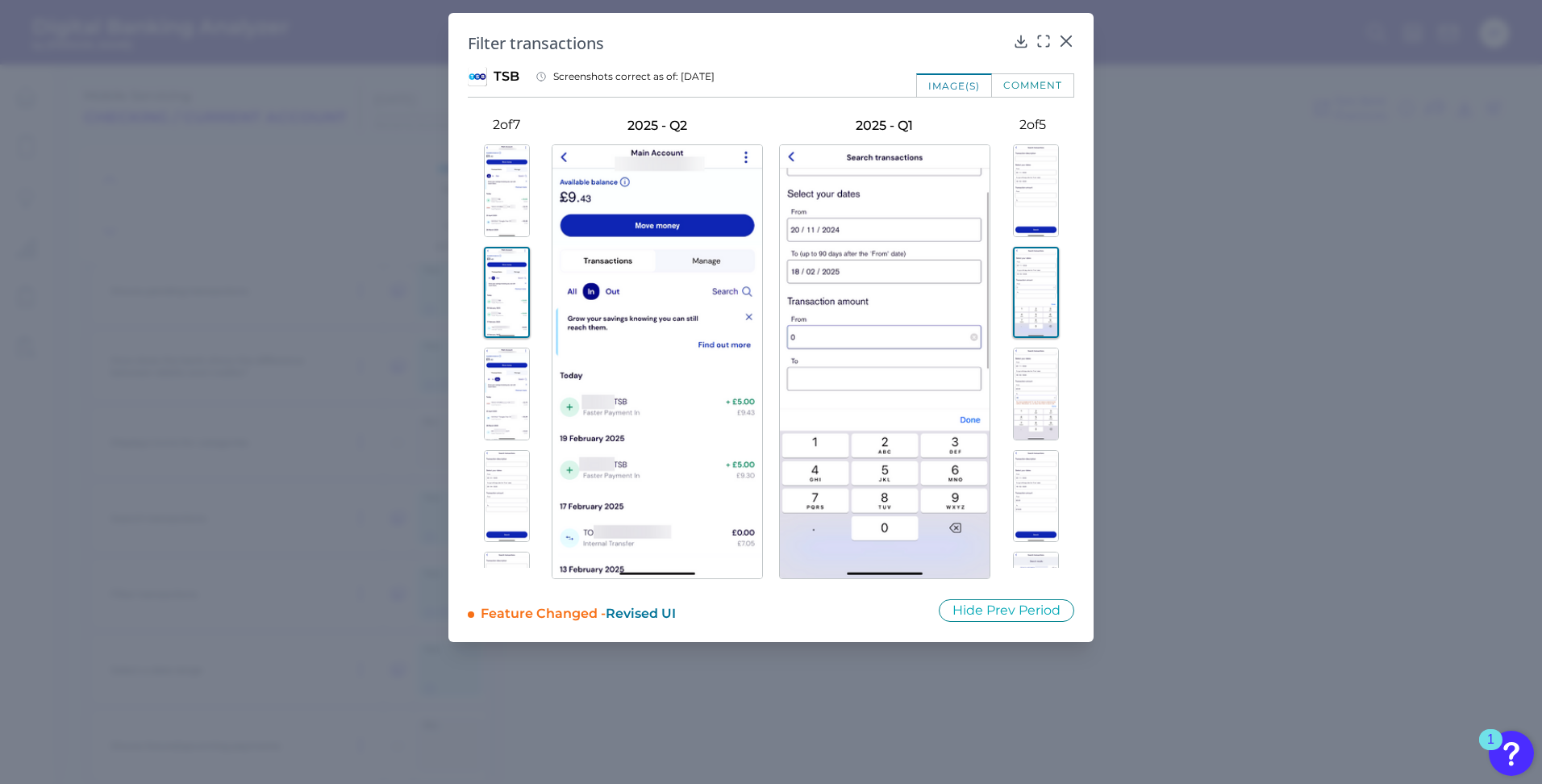
click at [495, 379] on img at bounding box center [507, 393] width 46 height 93
click at [1027, 402] on img at bounding box center [1036, 393] width 46 height 93
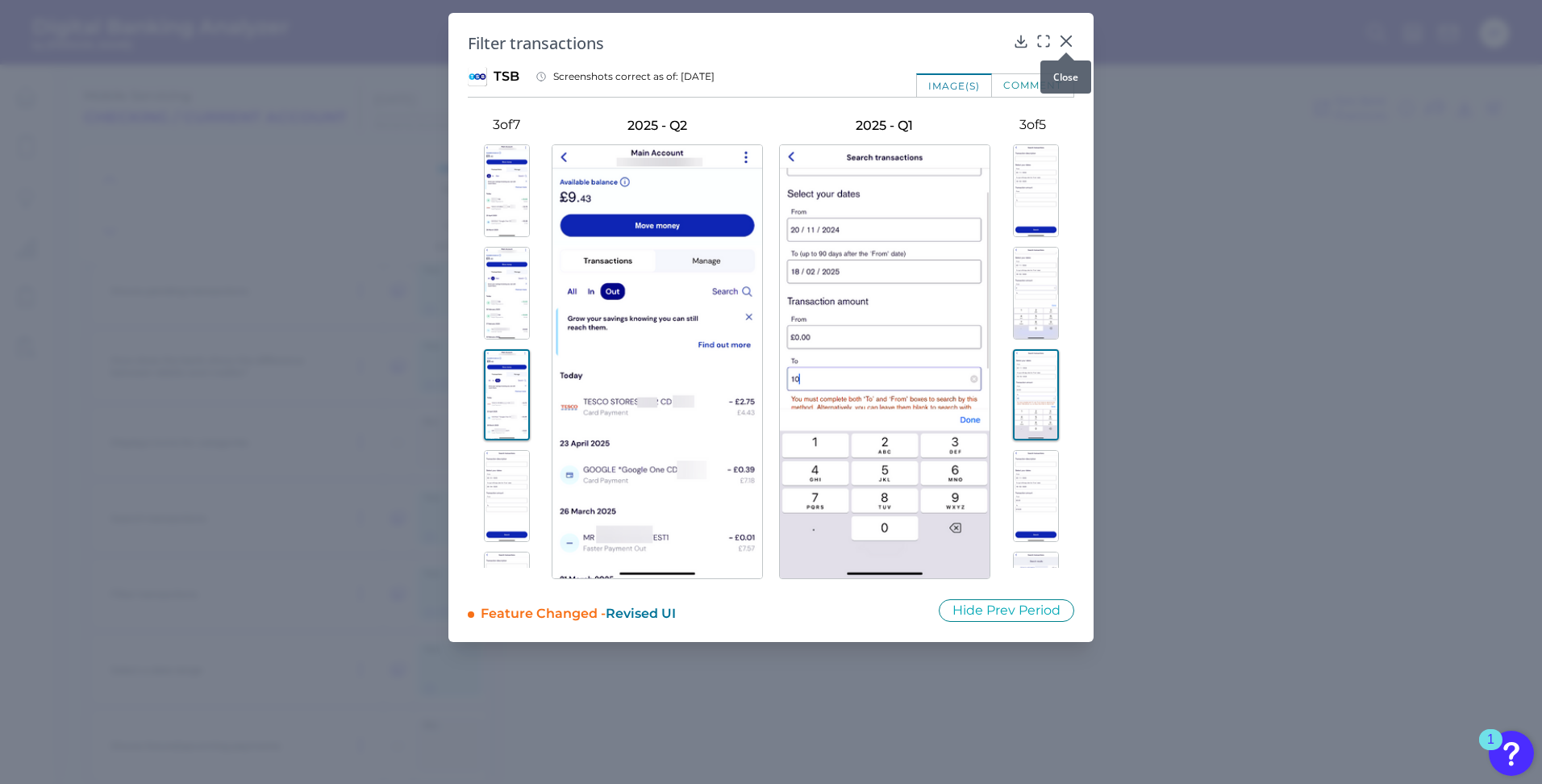
click at [1062, 42] on icon at bounding box center [1066, 41] width 16 height 16
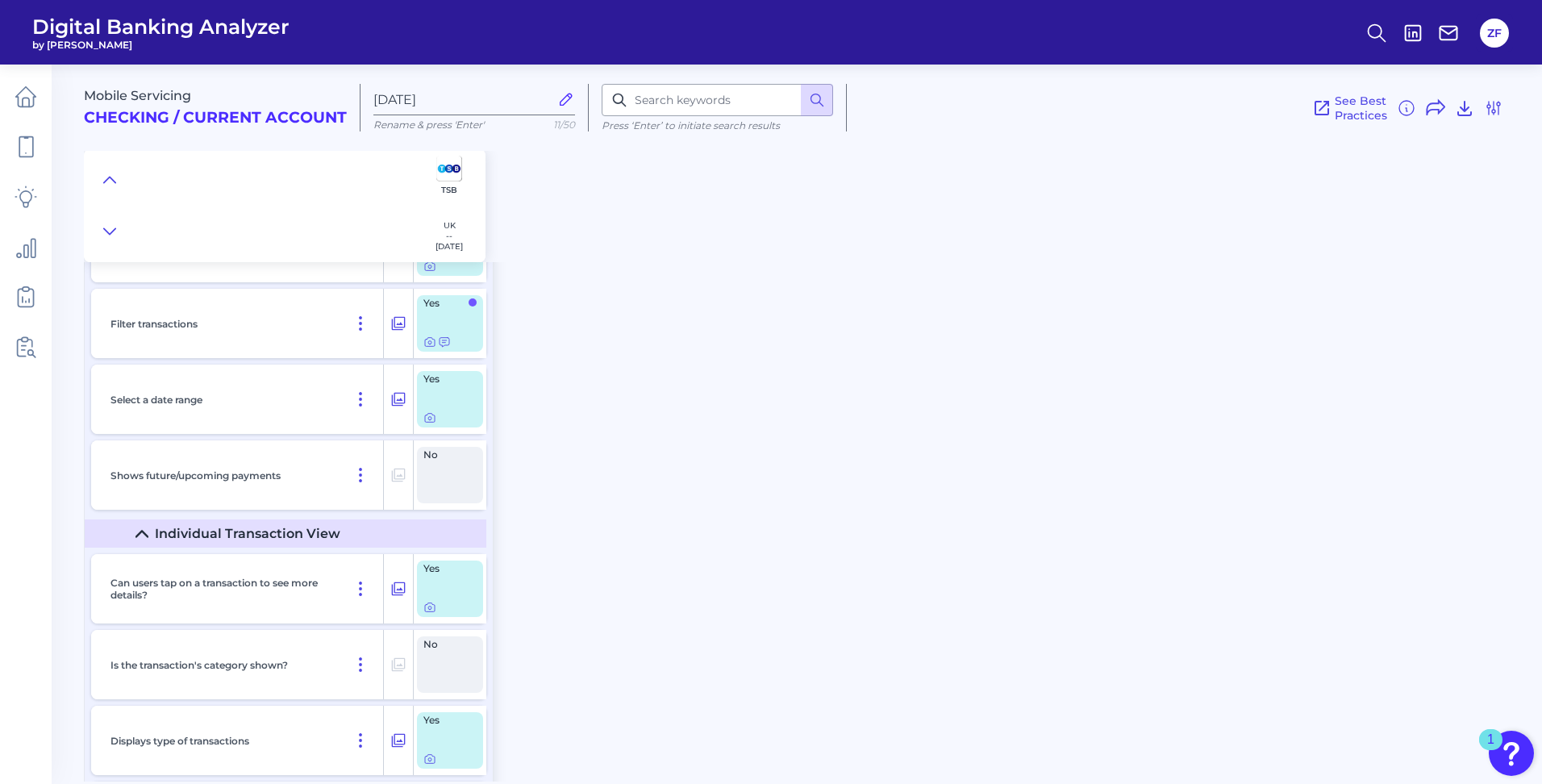
scroll to position [5966, 0]
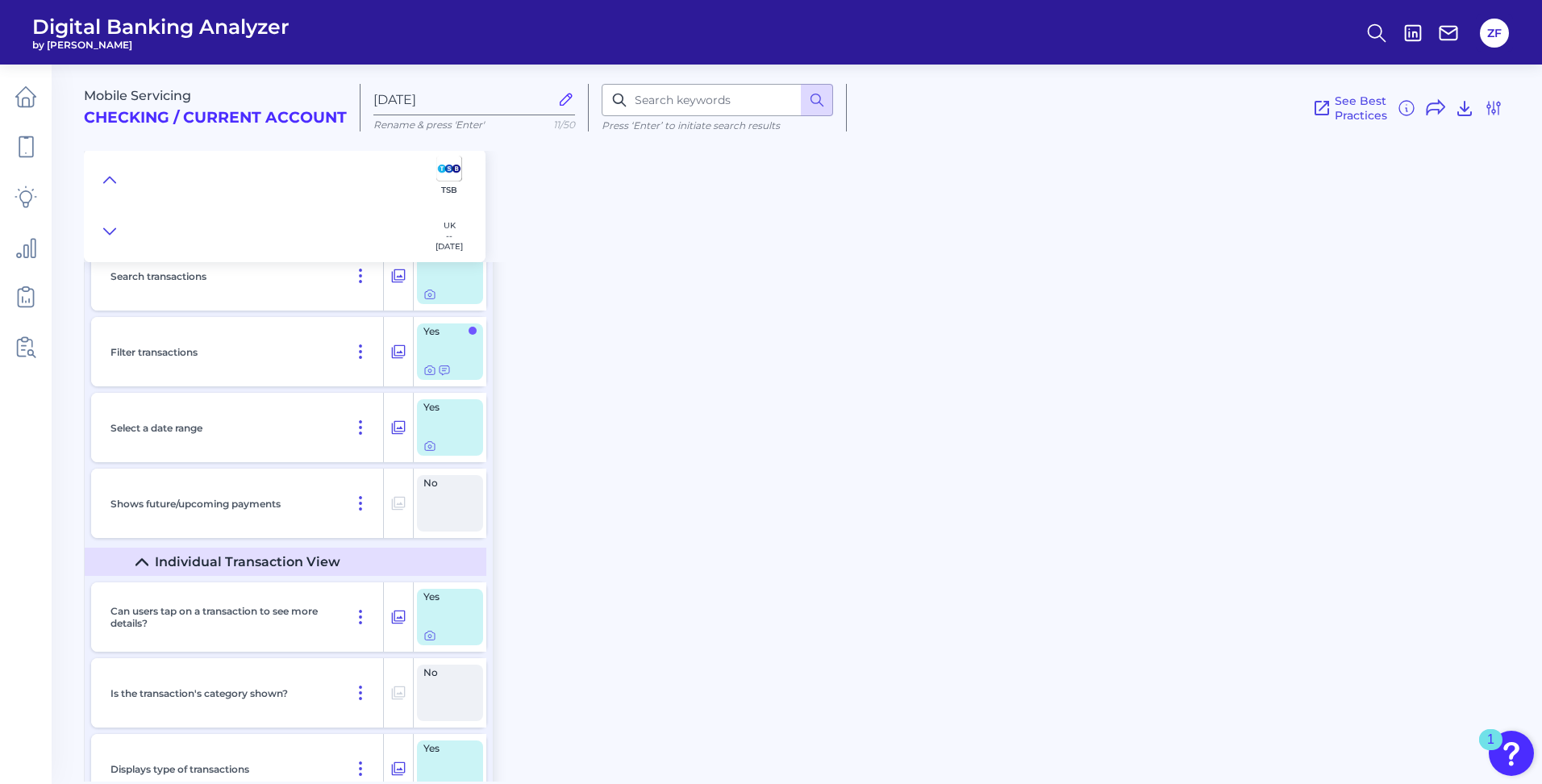
click at [905, 379] on div "Mobile Servicing Checking / Current Account Jun 23 2025 Rename & press 'Enter' …" at bounding box center [813, 416] width 1458 height 729
click at [973, 592] on div "Mobile Servicing Checking / Current Account Jun 23 2025 Rename & press 'Enter' …" at bounding box center [813, 416] width 1458 height 729
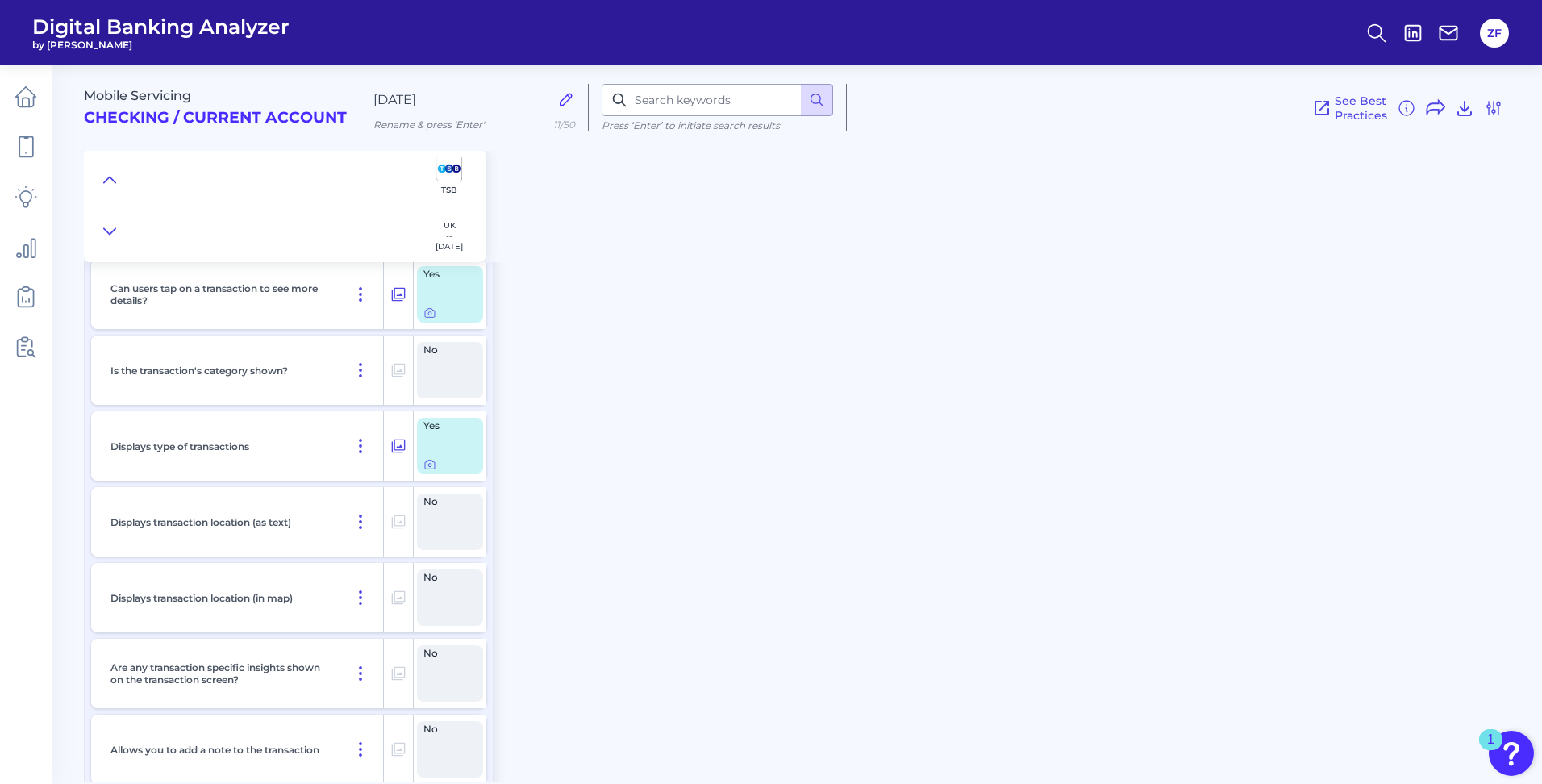
scroll to position [6611, 0]
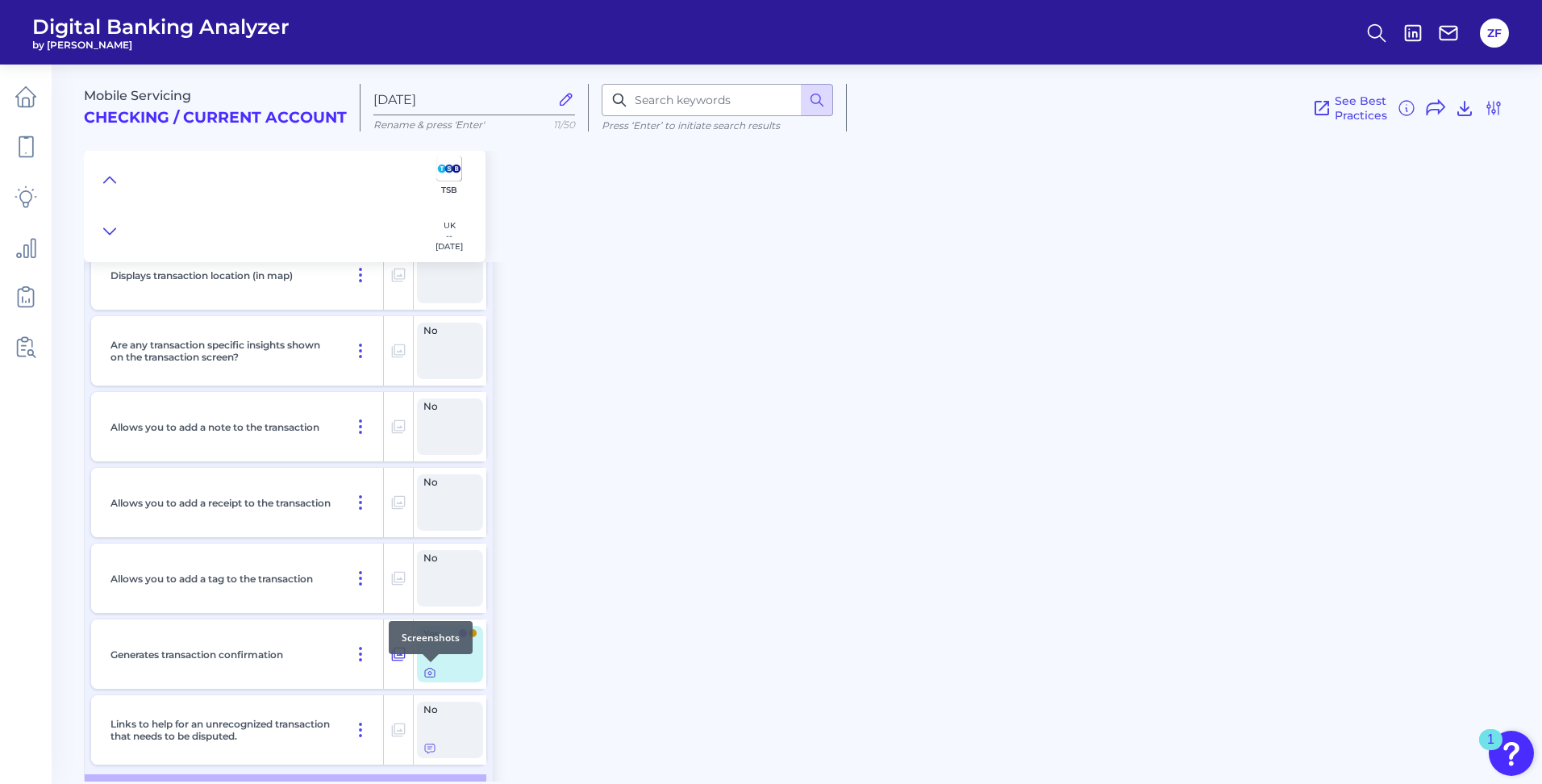
click at [430, 672] on icon at bounding box center [430, 674] width 4 height 4
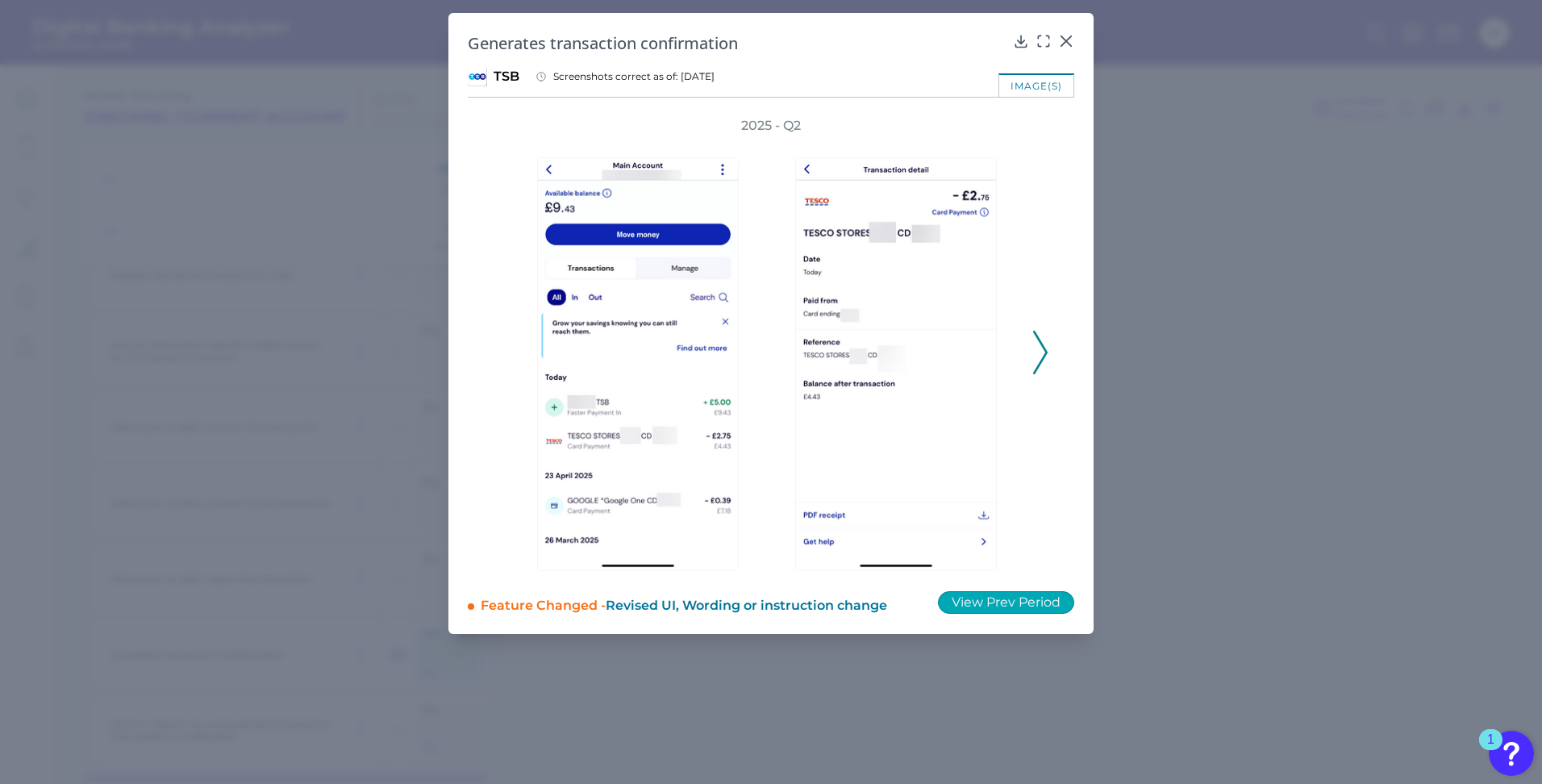
click at [1013, 599] on button "View Prev Period" at bounding box center [1006, 603] width 136 height 23
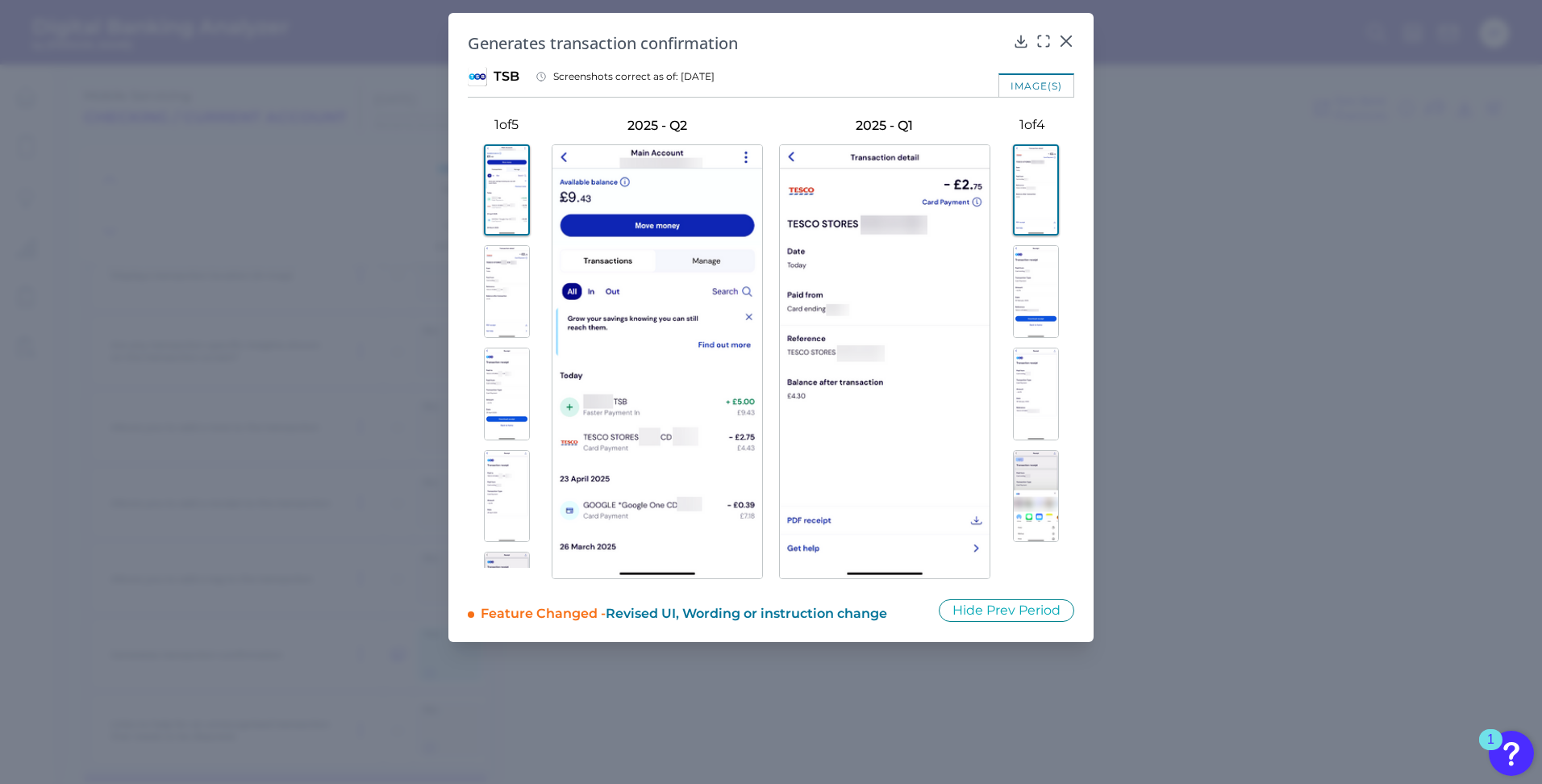
click at [519, 287] on img at bounding box center [507, 291] width 46 height 93
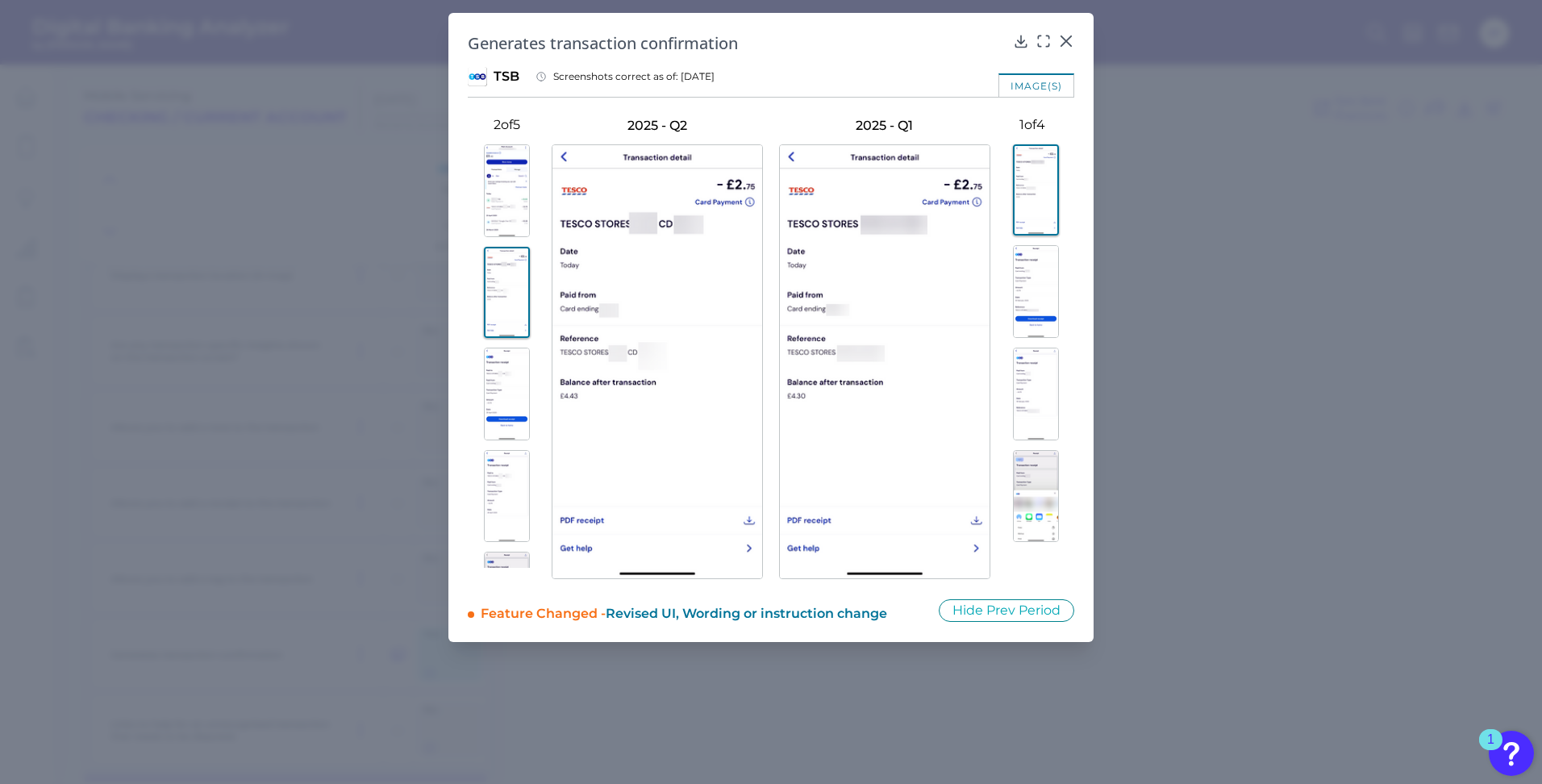
click at [1023, 268] on img at bounding box center [1036, 291] width 46 height 93
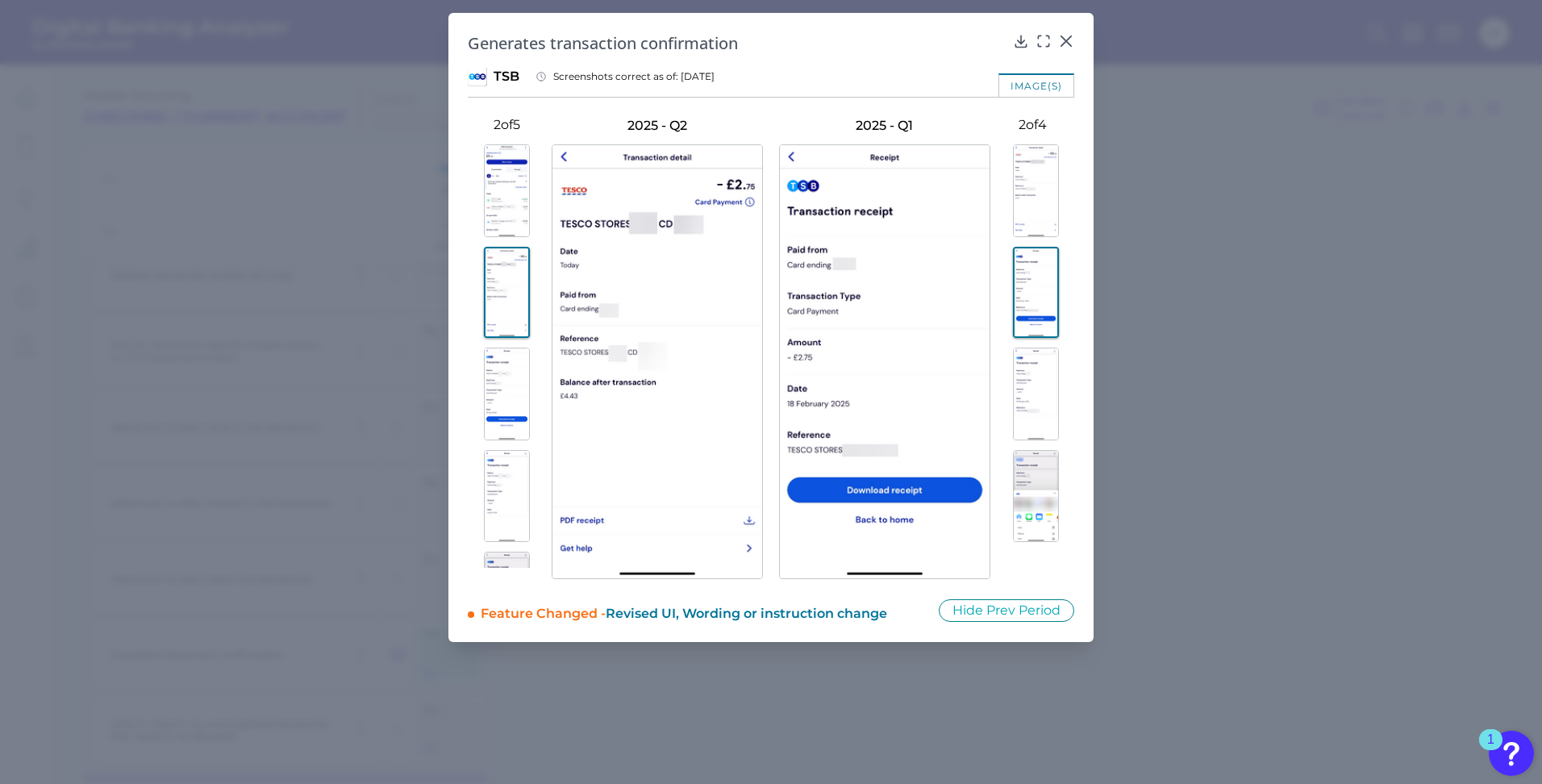
click at [514, 387] on img at bounding box center [507, 393] width 46 height 93
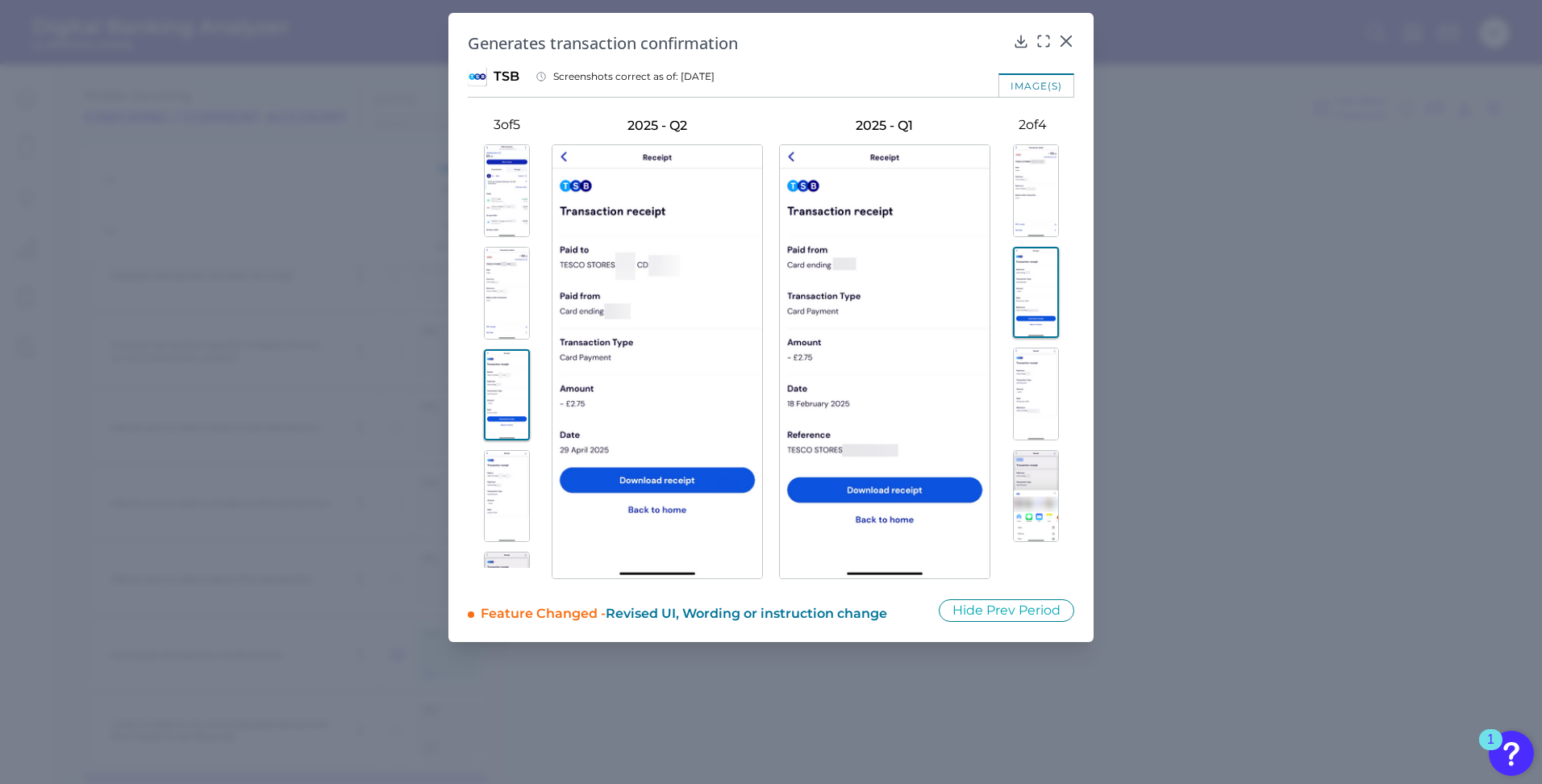
click at [1028, 367] on img at bounding box center [1036, 393] width 46 height 93
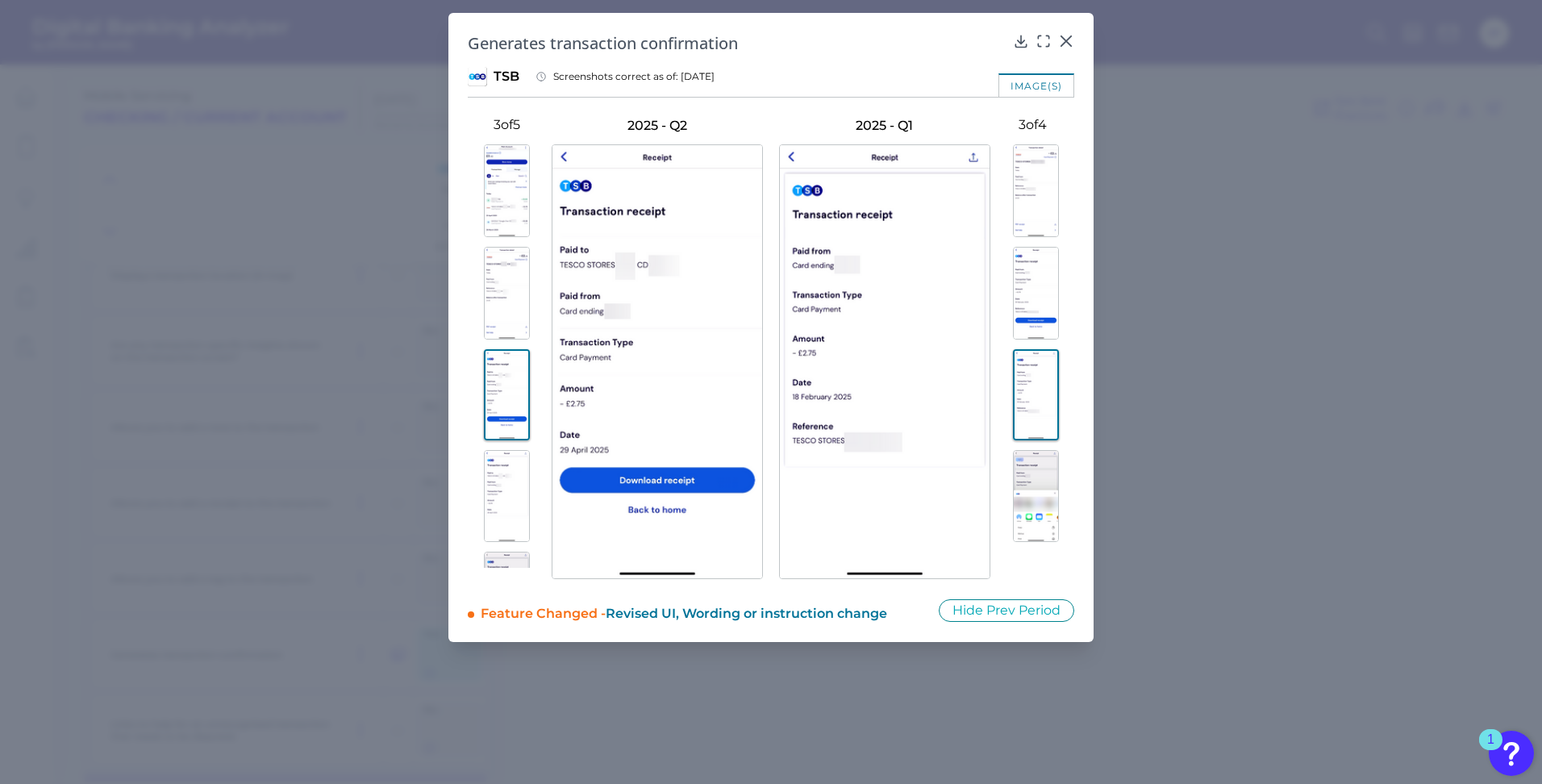
click at [509, 470] on img at bounding box center [507, 496] width 46 height 93
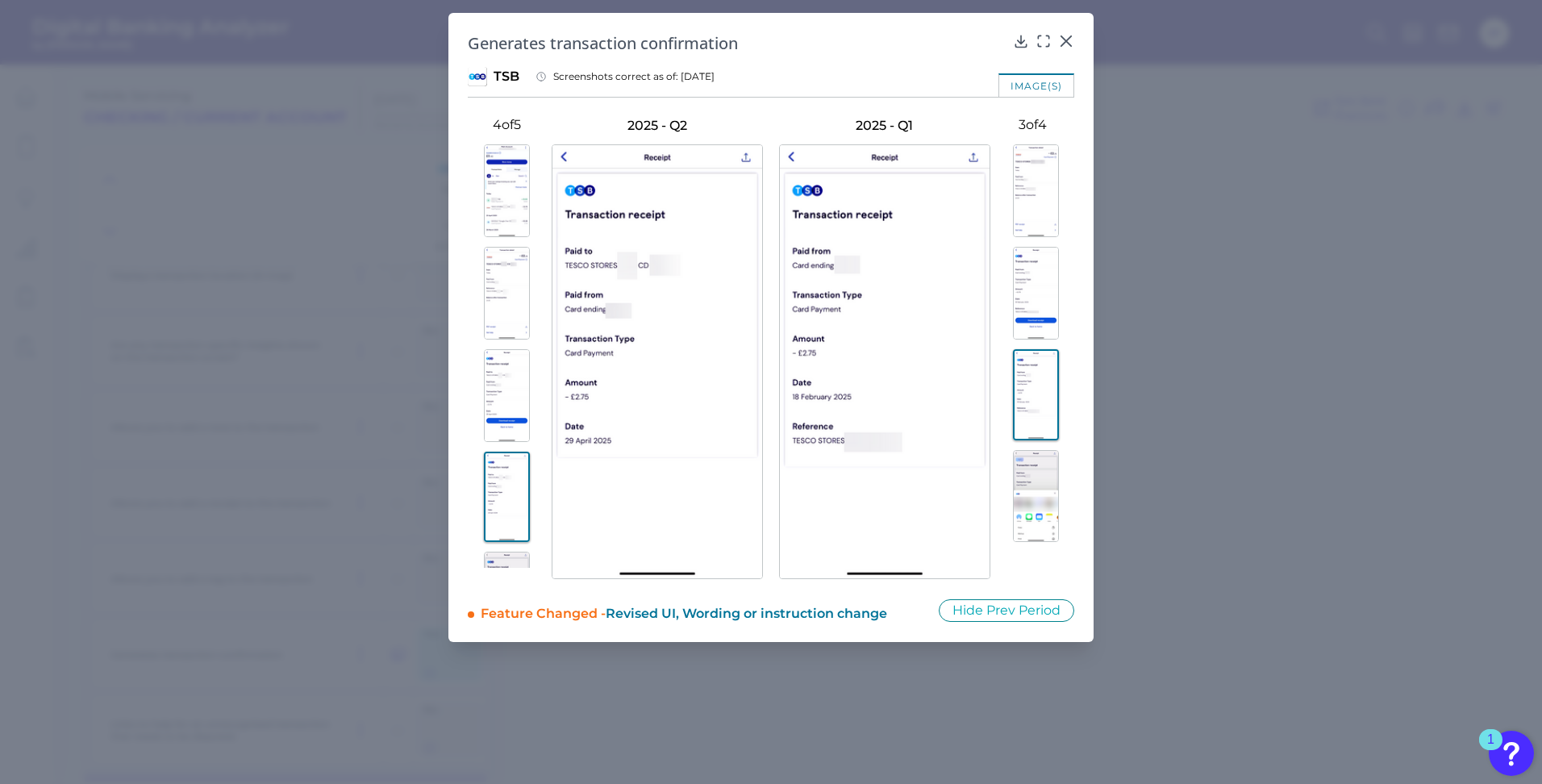
click at [1030, 461] on img at bounding box center [1036, 496] width 46 height 93
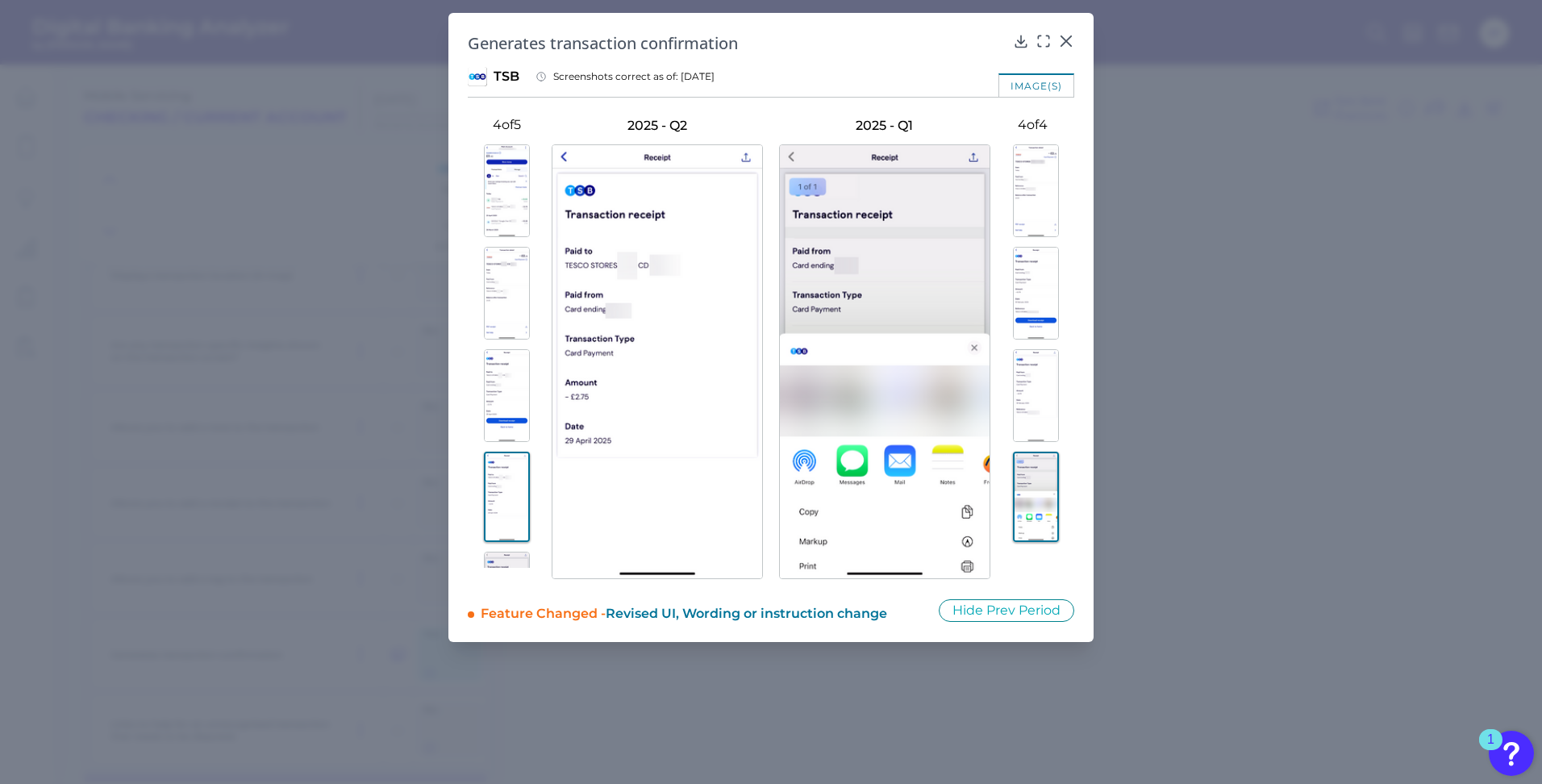
scroll to position [77, 0]
click at [500, 520] on img at bounding box center [507, 521] width 46 height 93
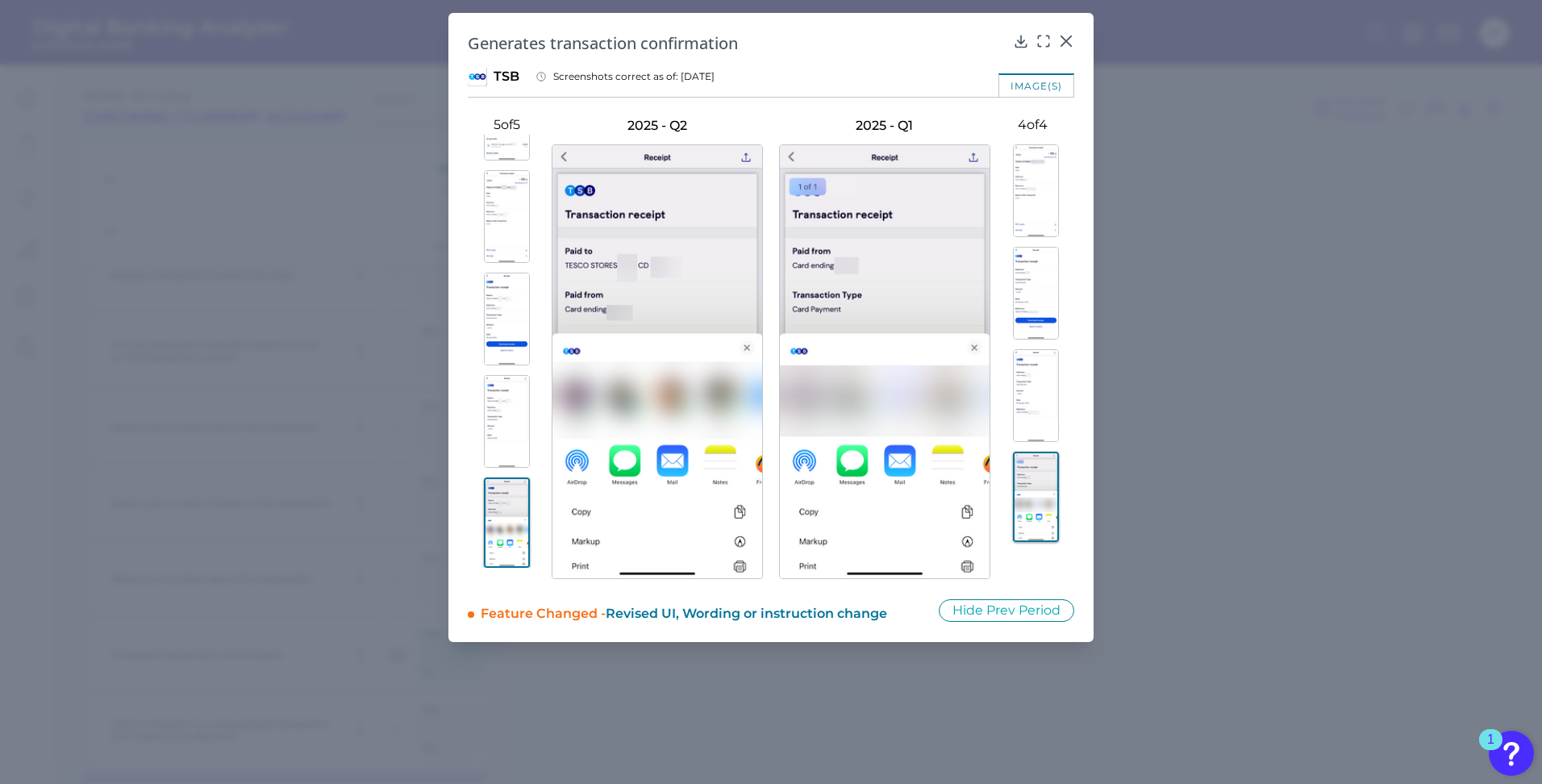
click at [513, 438] on img at bounding box center [507, 421] width 46 height 93
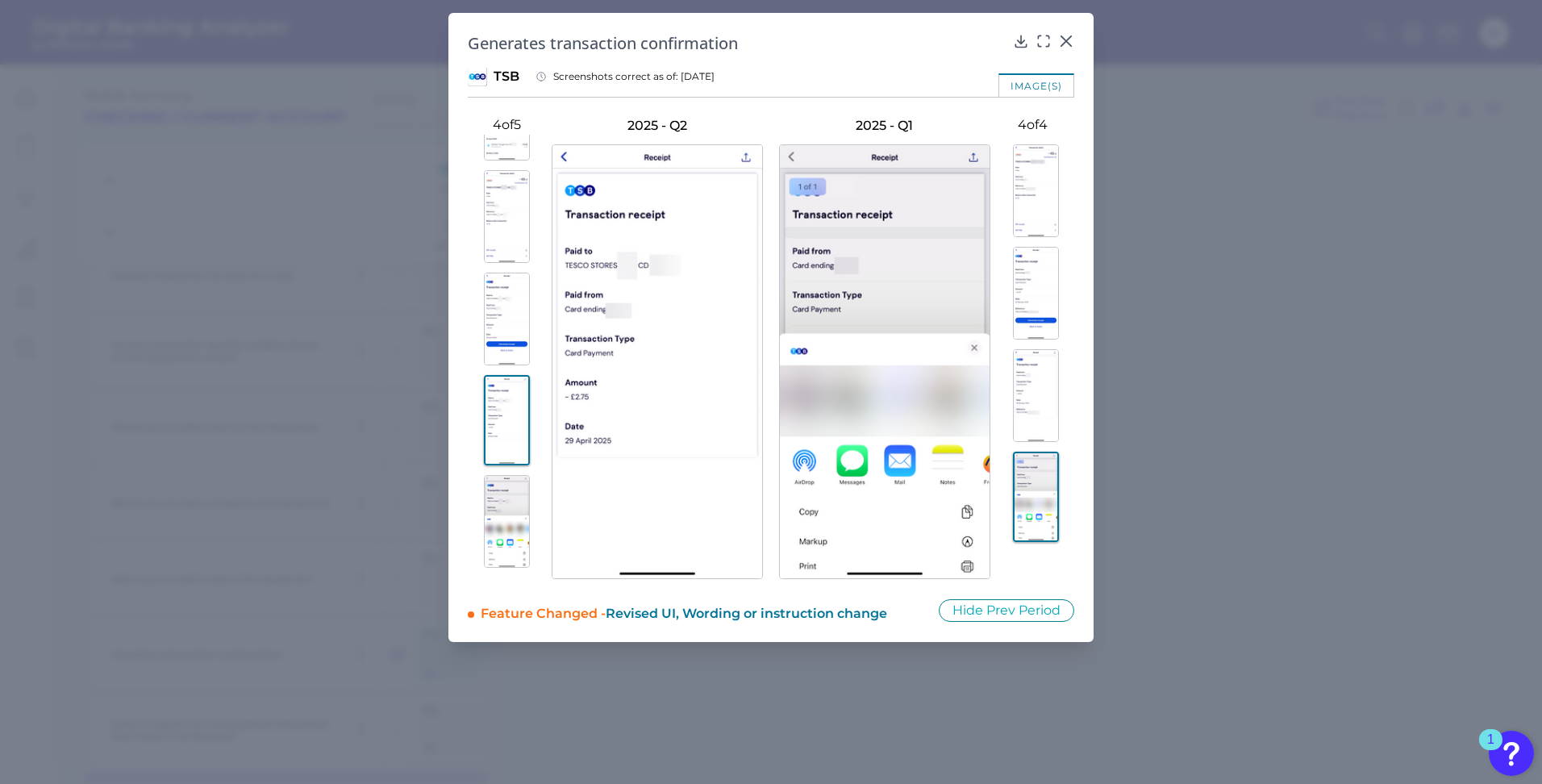
click at [1034, 376] on img at bounding box center [1036, 395] width 46 height 93
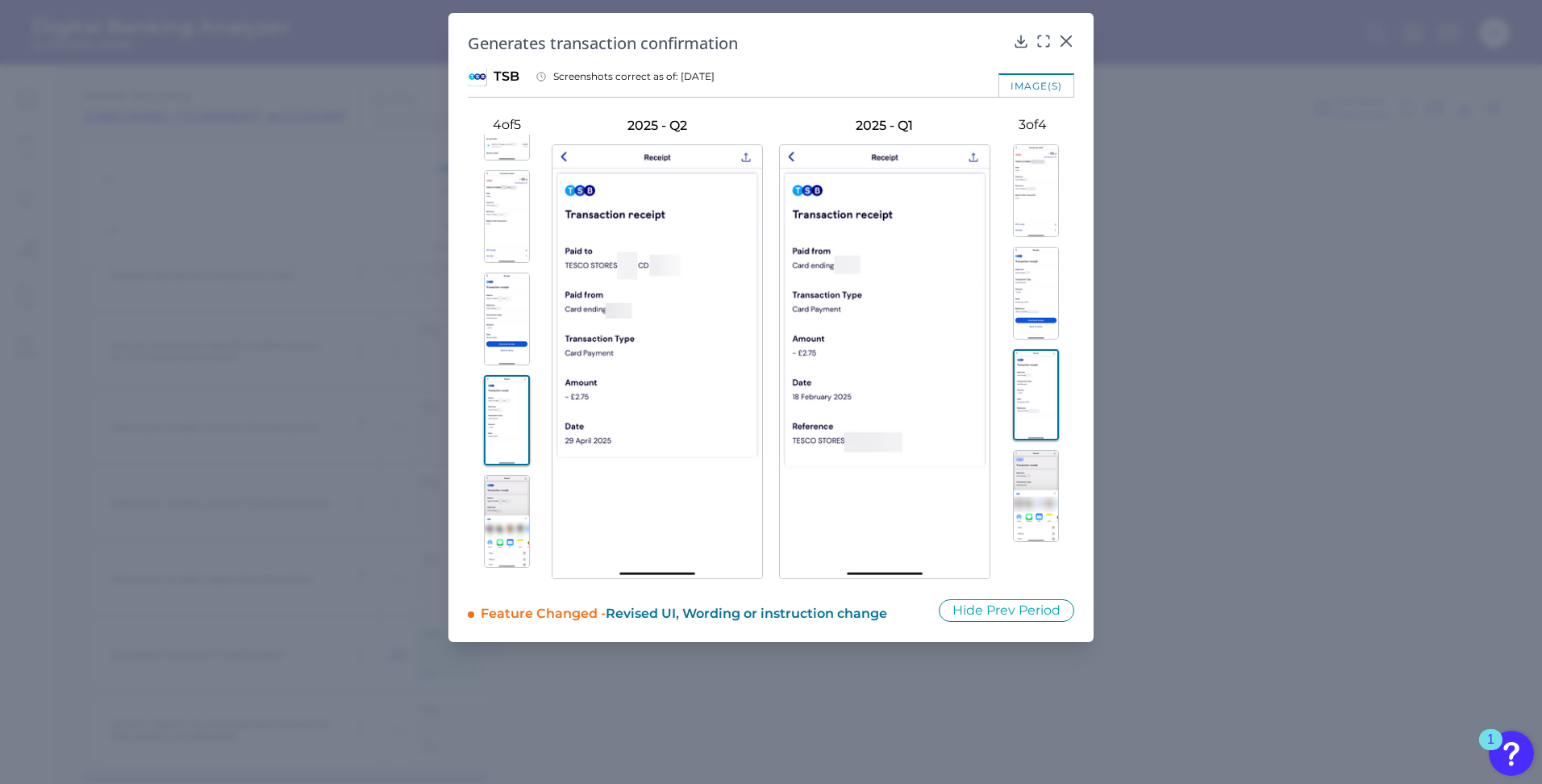
click at [509, 329] on img at bounding box center [507, 318] width 46 height 93
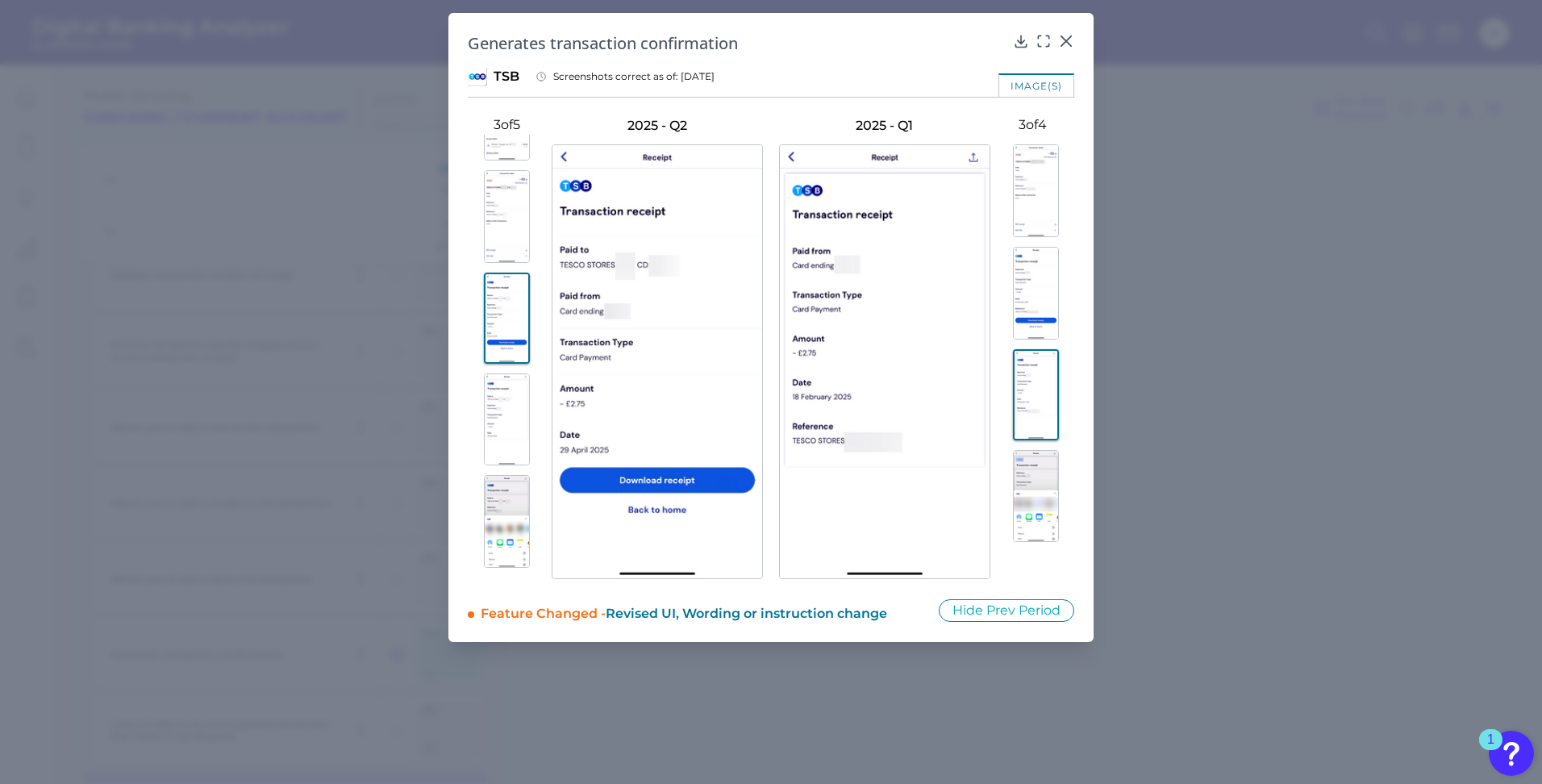
click at [1049, 291] on img at bounding box center [1036, 293] width 46 height 93
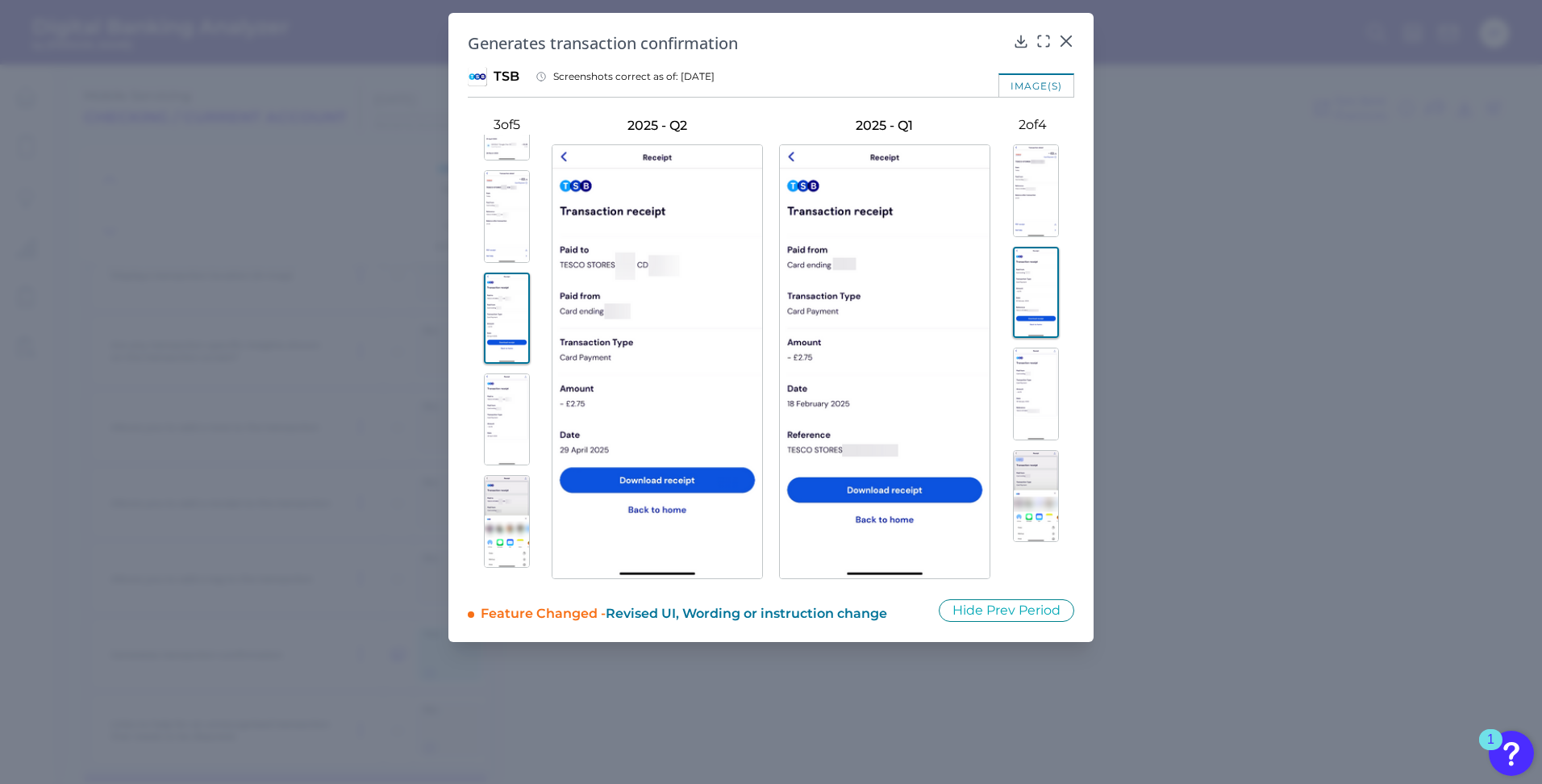
click at [1045, 219] on img at bounding box center [1036, 190] width 46 height 93
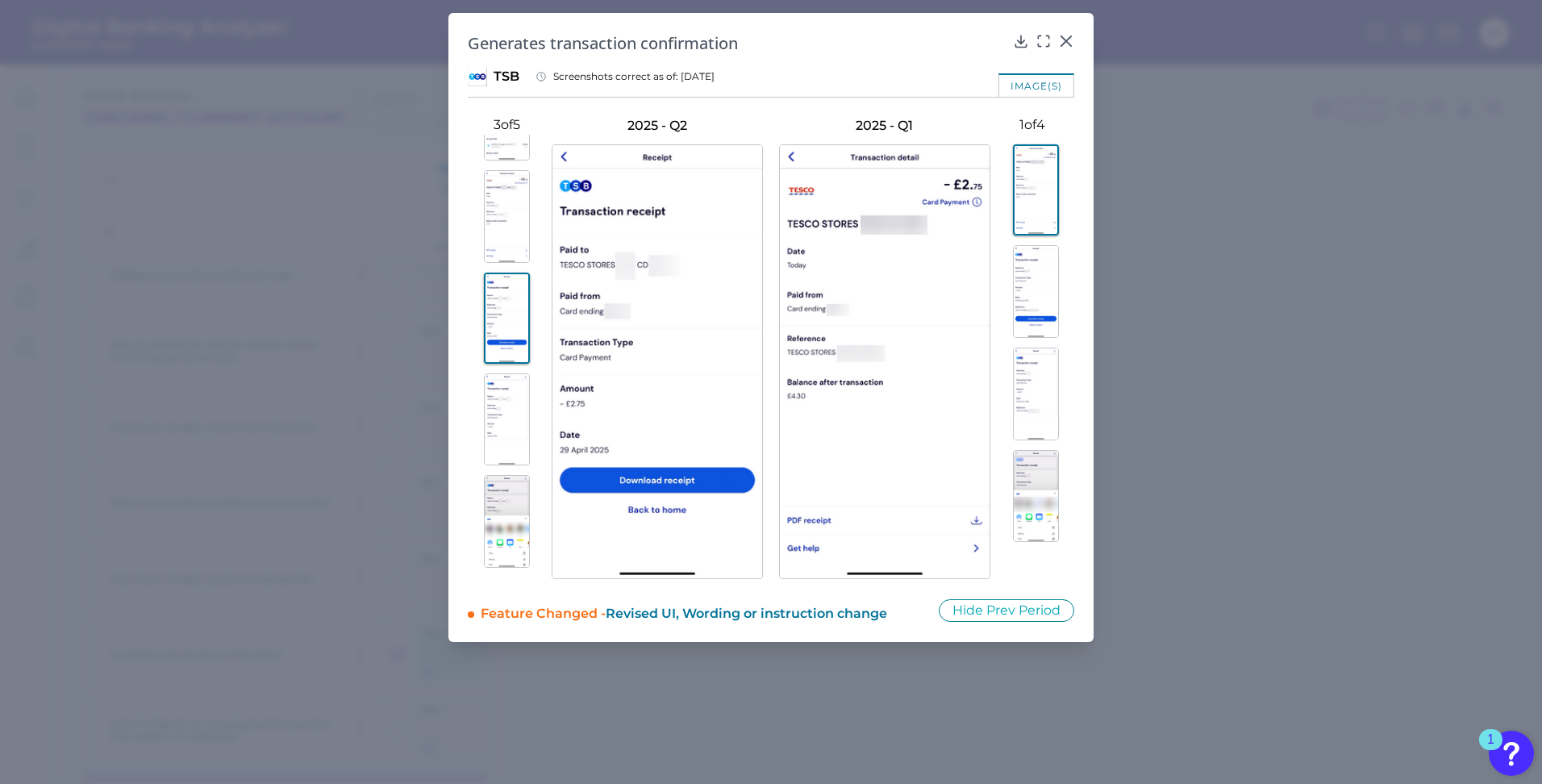
click at [501, 240] on img at bounding box center [507, 216] width 46 height 93
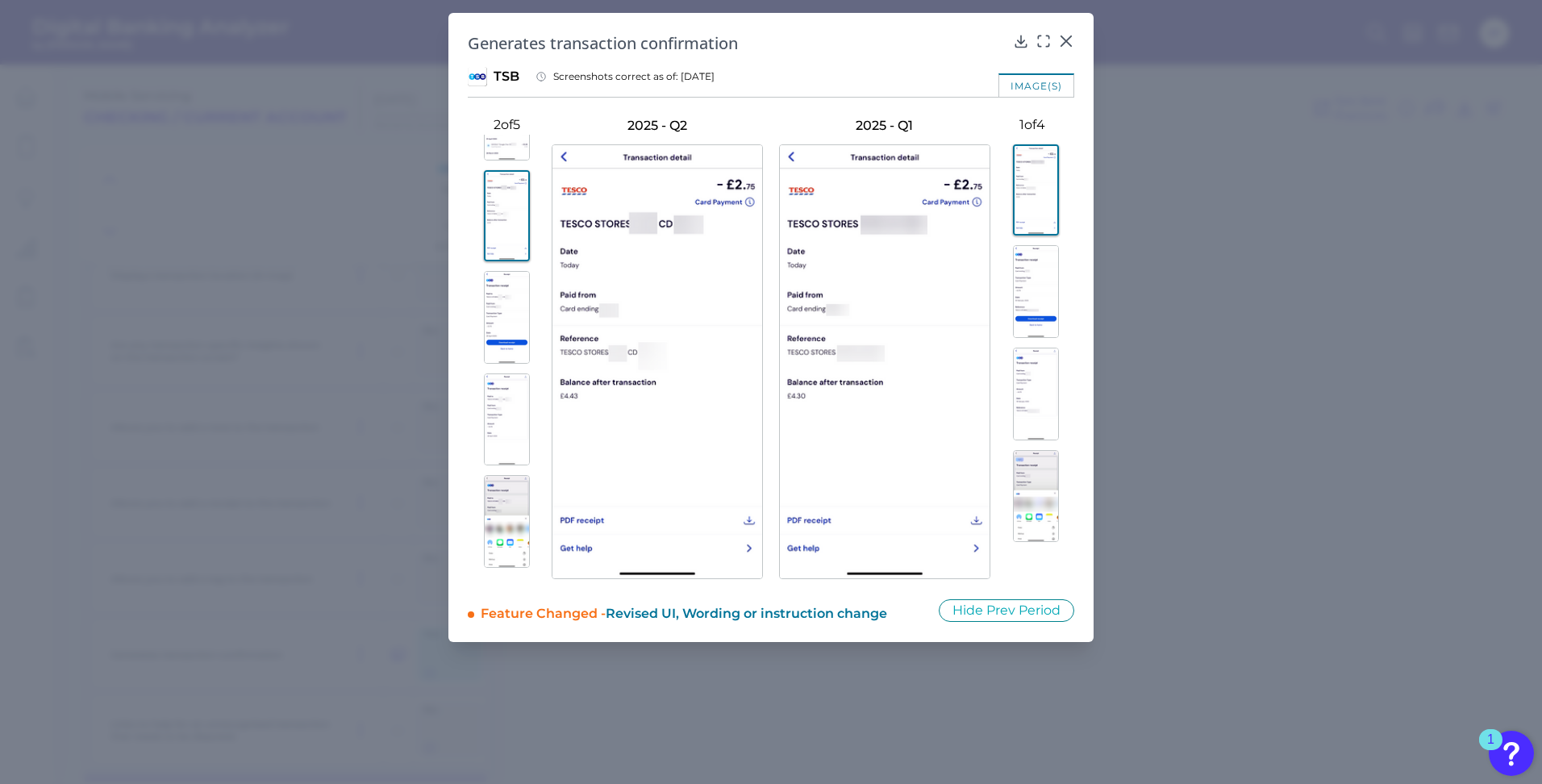
scroll to position [0, 0]
click at [514, 203] on img at bounding box center [507, 190] width 46 height 93
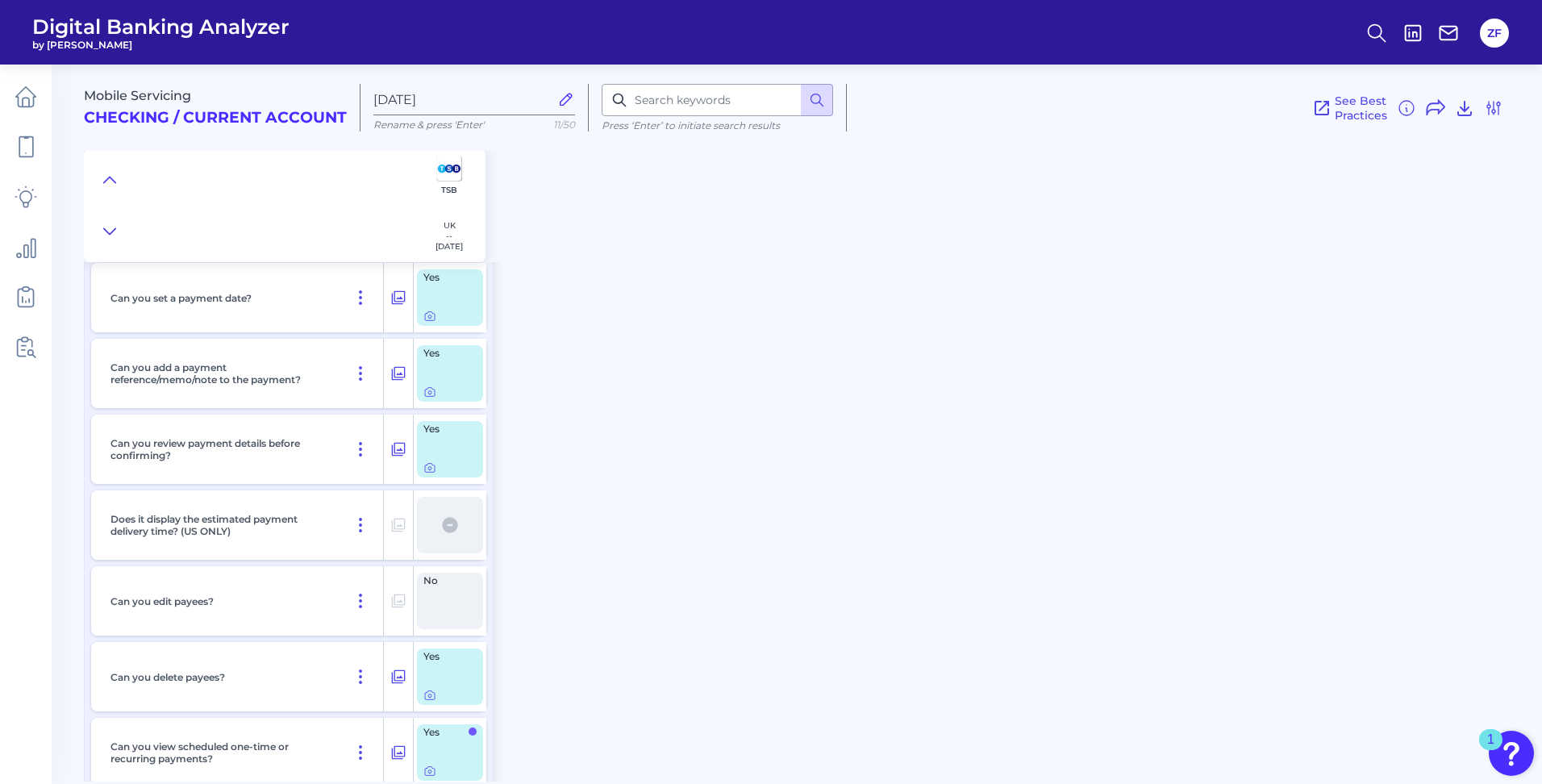
scroll to position [8707, 0]
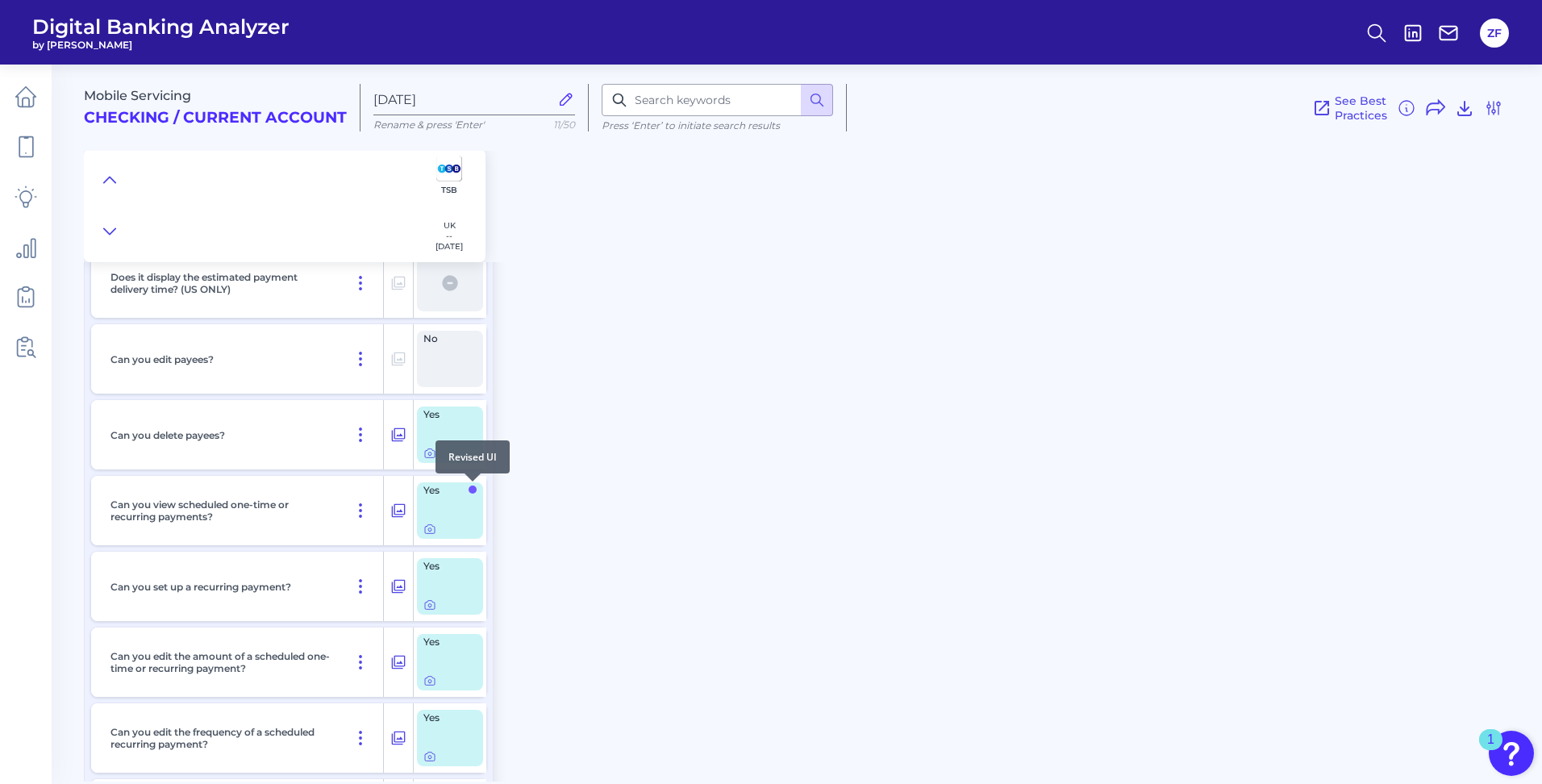
click at [473, 490] on span at bounding box center [472, 489] width 8 height 8
click at [427, 530] on icon at bounding box center [430, 529] width 13 height 13
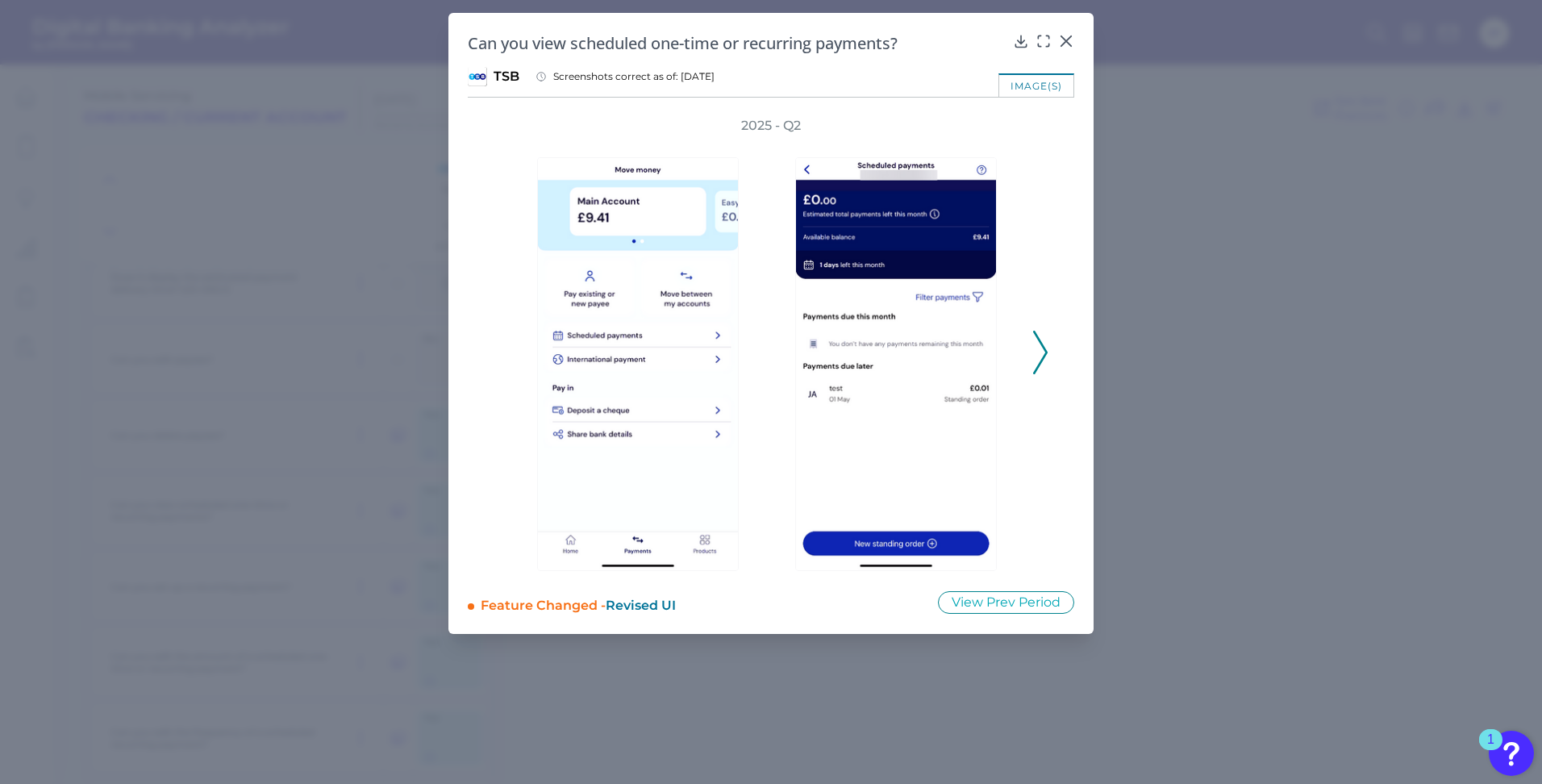
click at [1031, 354] on div "2025 - Q2" at bounding box center [771, 344] width 555 height 454
click at [1040, 344] on icon at bounding box center [1040, 352] width 14 height 43
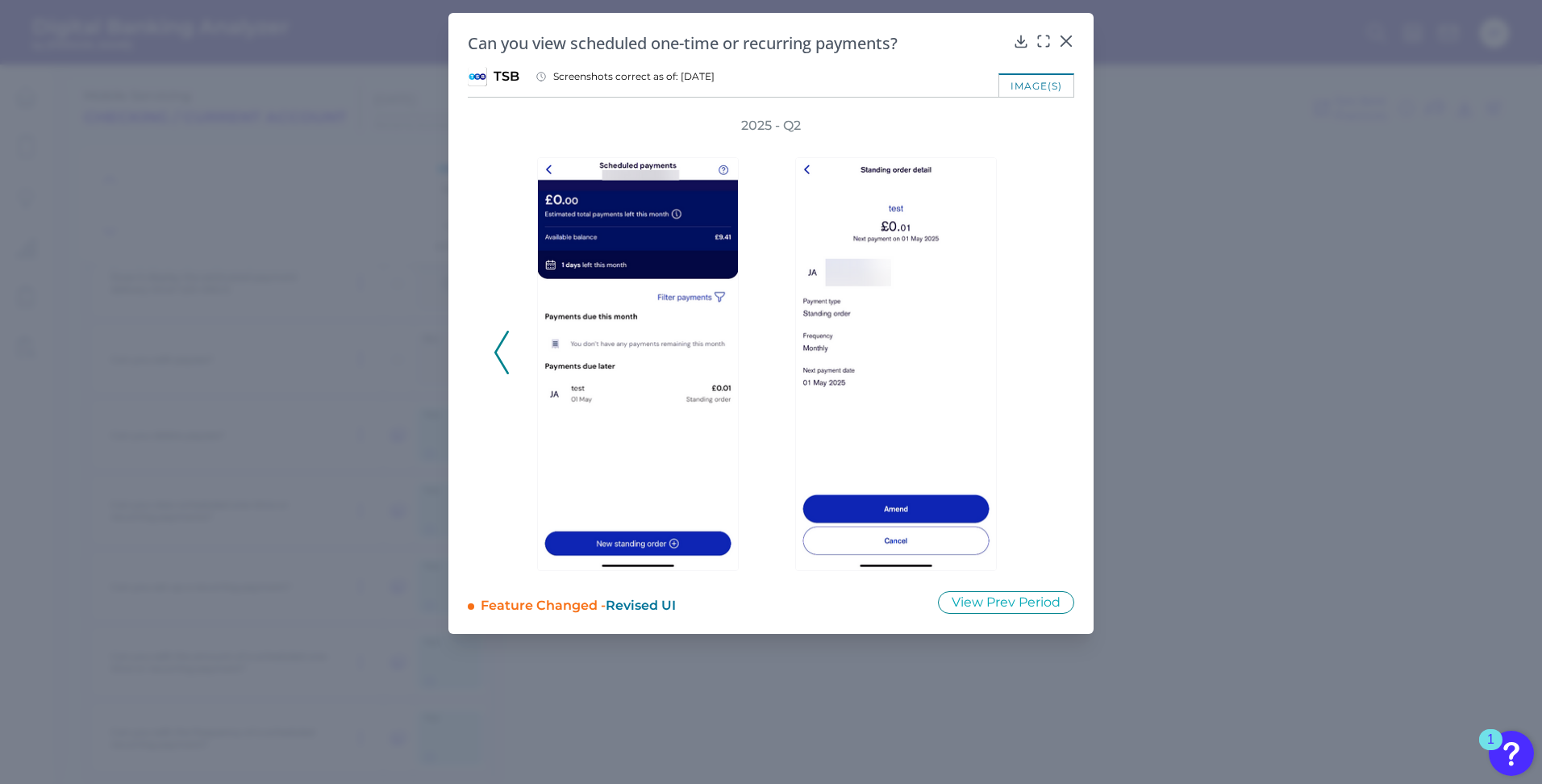
click at [1040, 344] on div "2025 - Q2" at bounding box center [771, 344] width 555 height 454
click at [509, 353] on div "2025 - Q2" at bounding box center [771, 344] width 555 height 454
click at [503, 357] on icon at bounding box center [501, 352] width 14 height 43
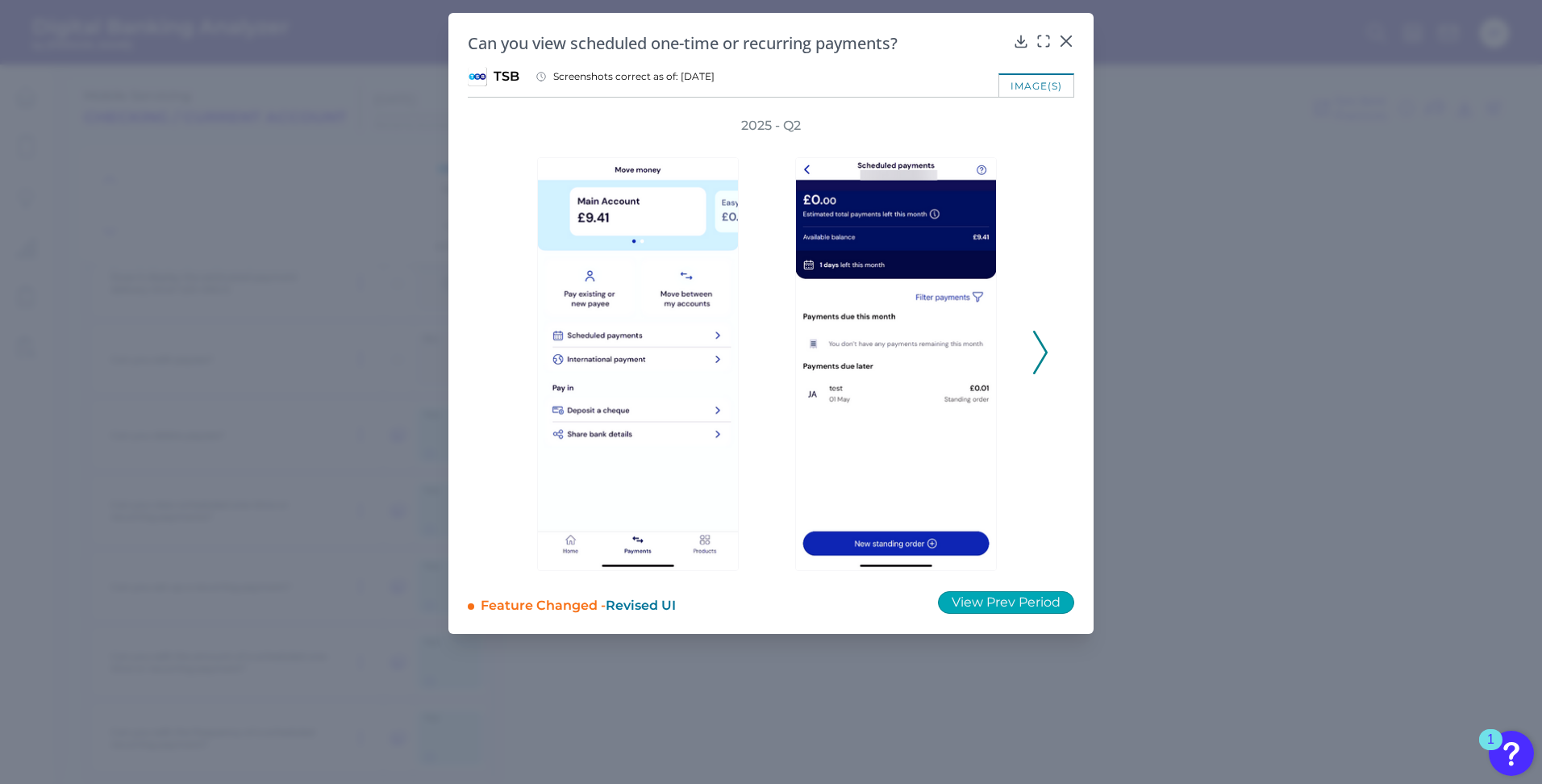
click at [981, 606] on button "View Prev Period" at bounding box center [1006, 603] width 136 height 23
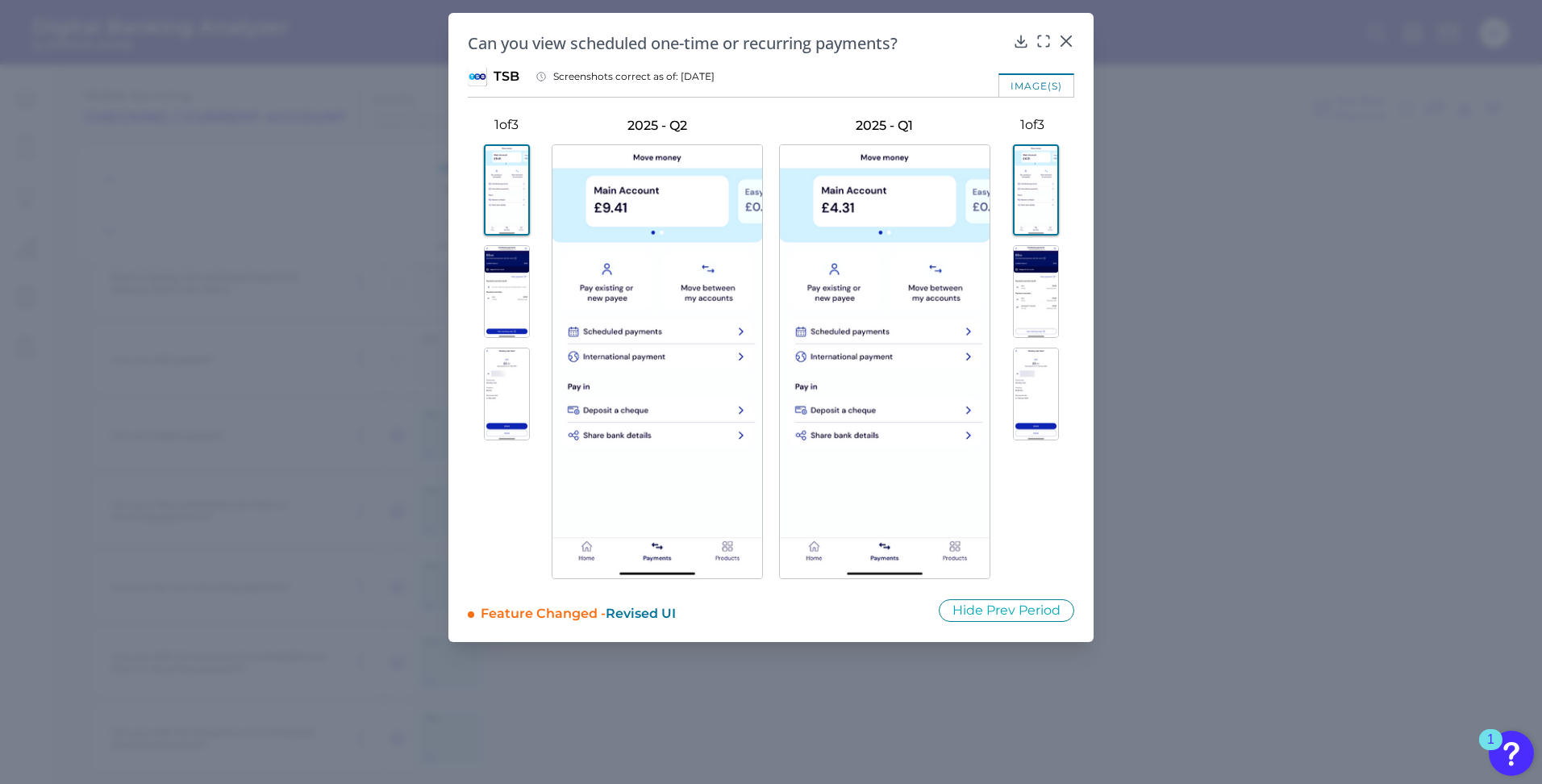
click at [1039, 285] on img at bounding box center [1036, 291] width 46 height 93
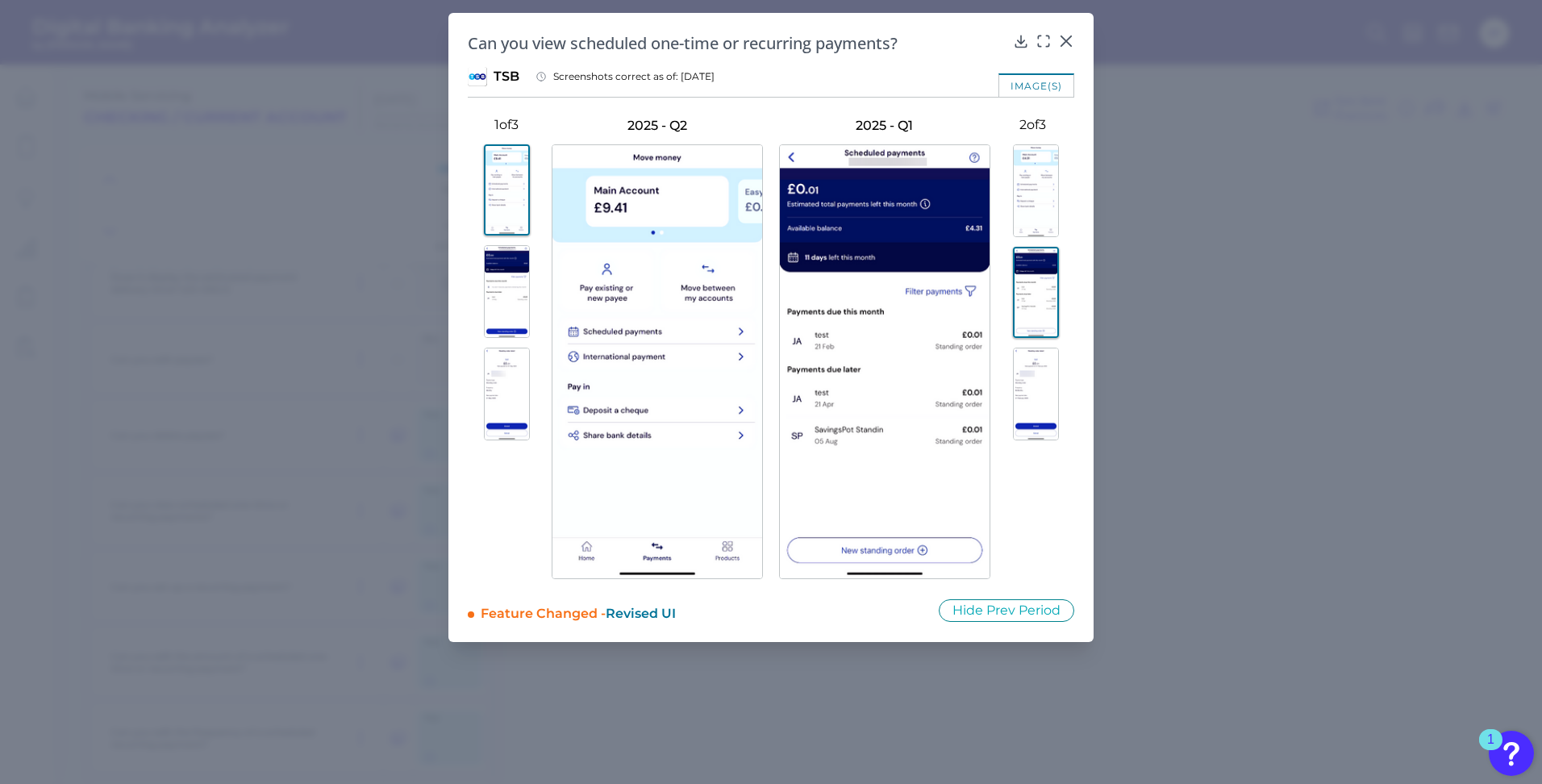
click at [1046, 372] on img at bounding box center [1036, 393] width 46 height 93
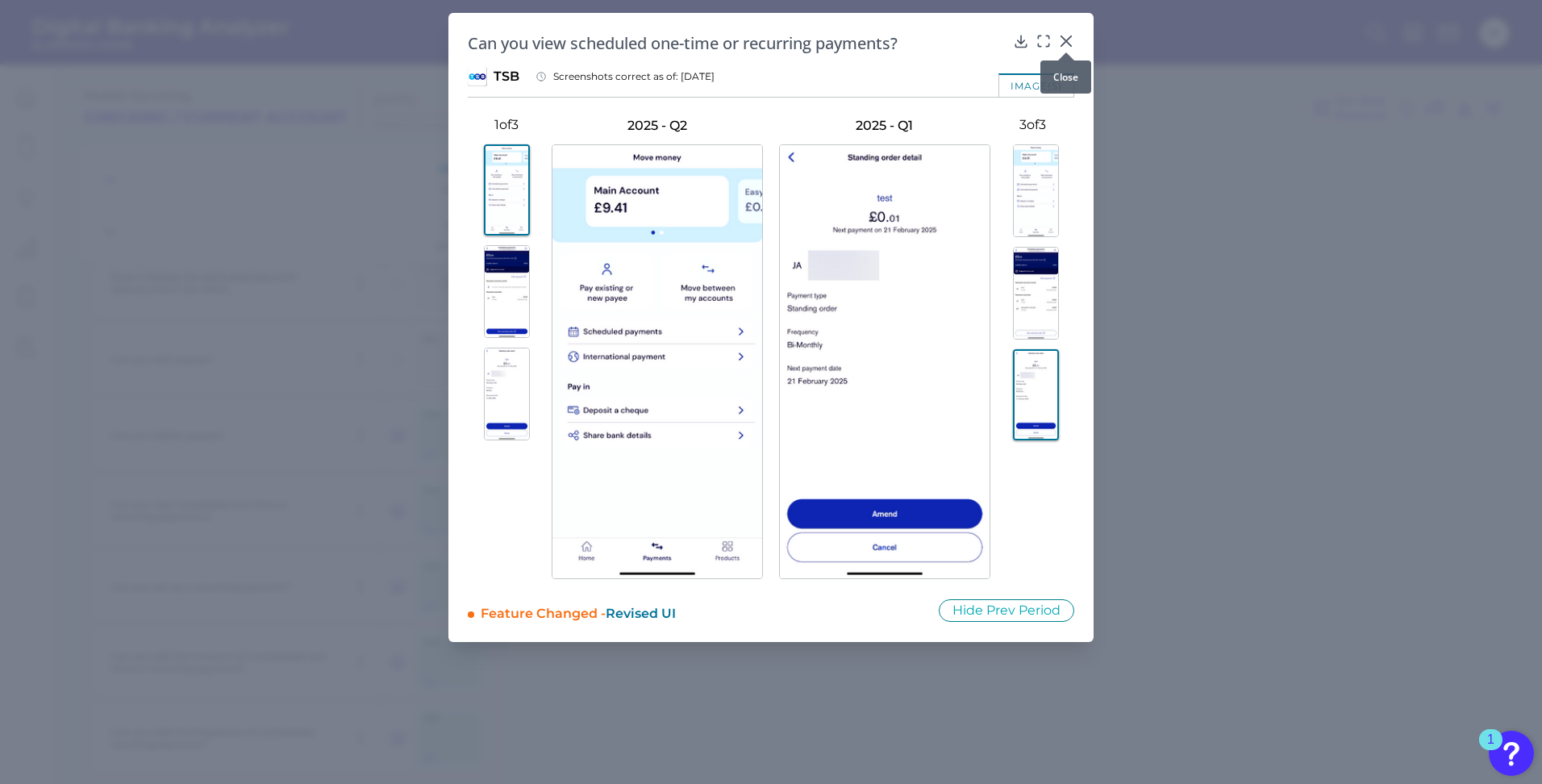
click at [1070, 39] on icon at bounding box center [1066, 41] width 16 height 16
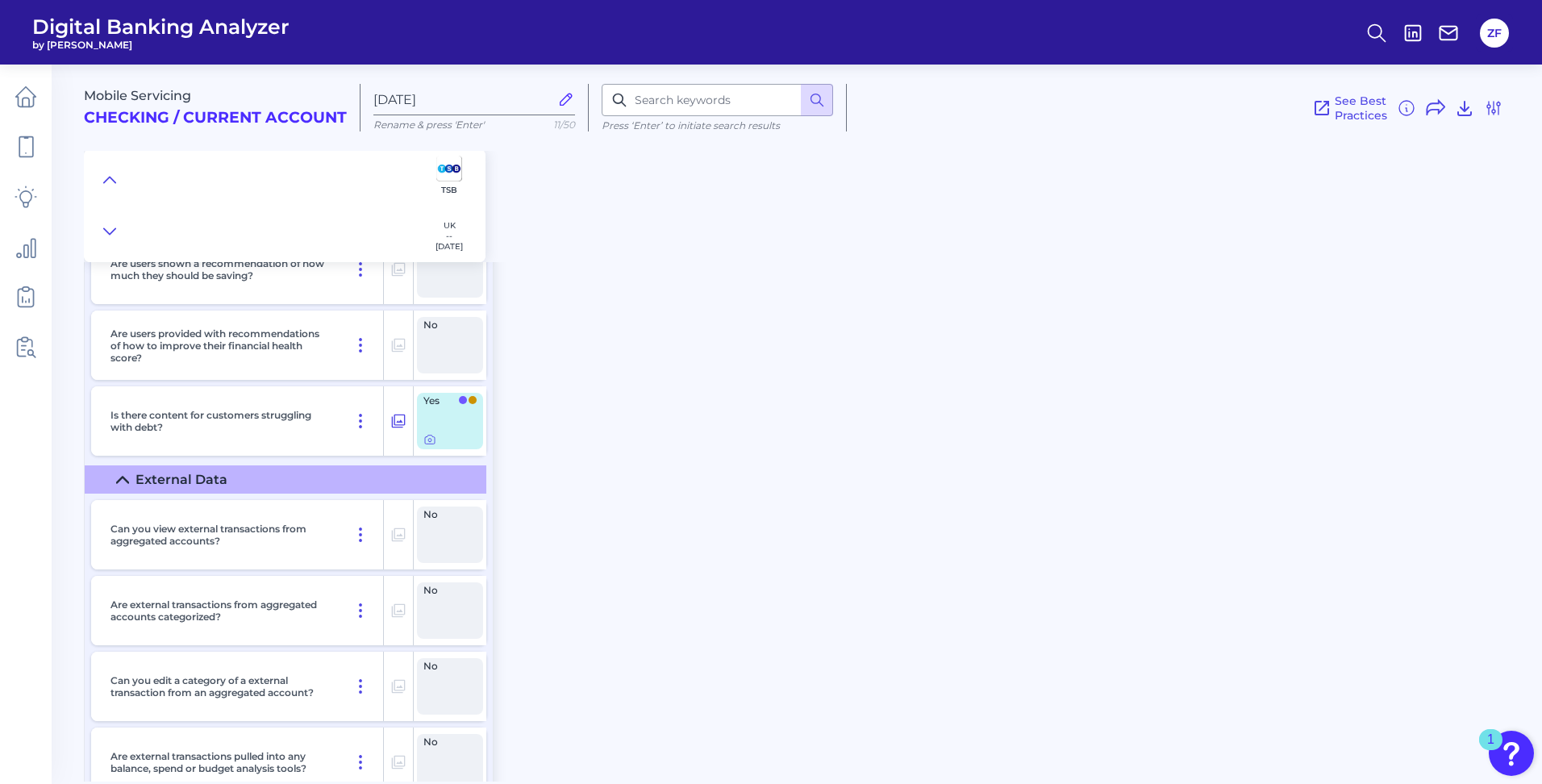
scroll to position [21284, 0]
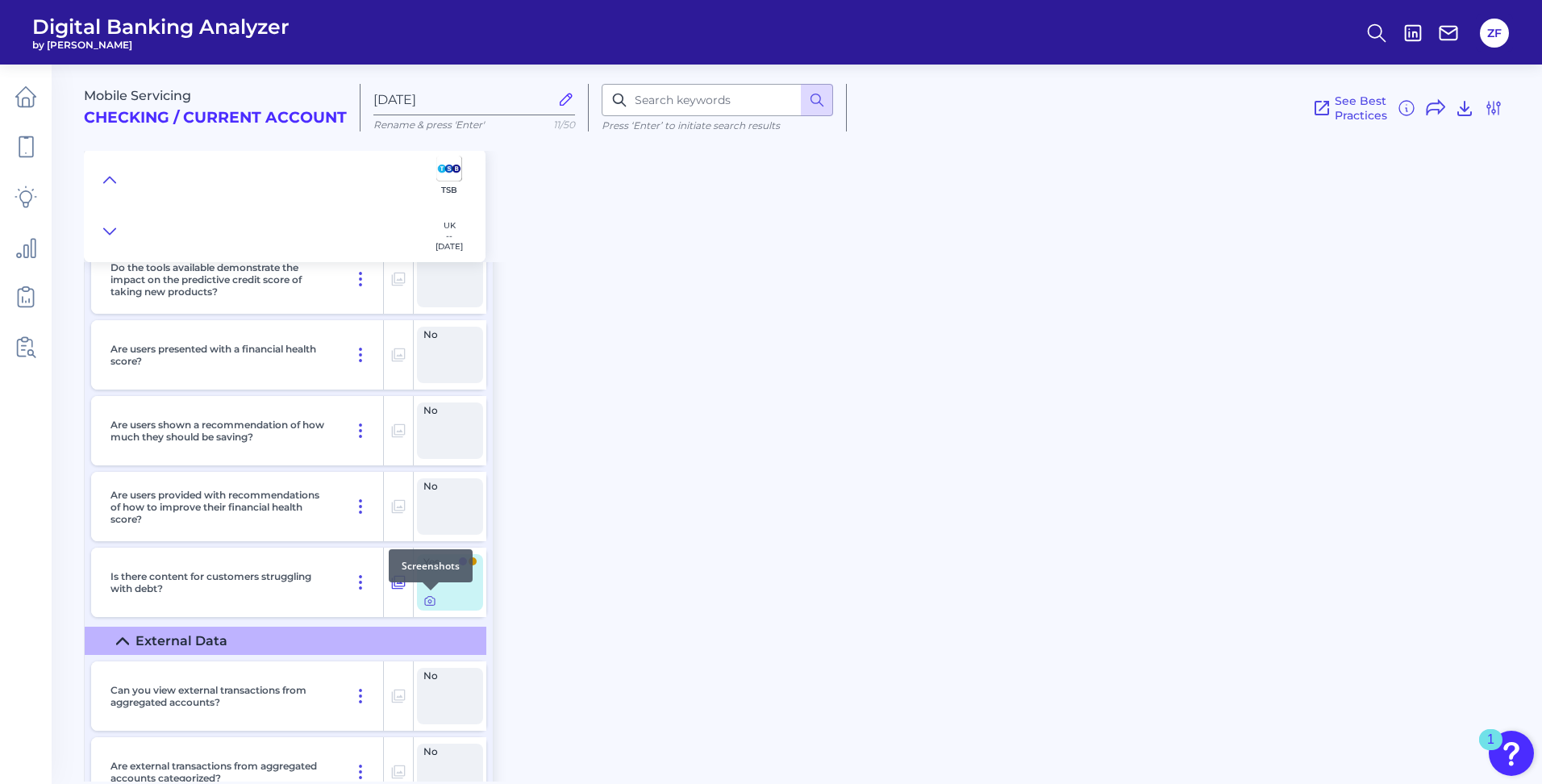
click at [428, 601] on icon at bounding box center [430, 602] width 4 height 4
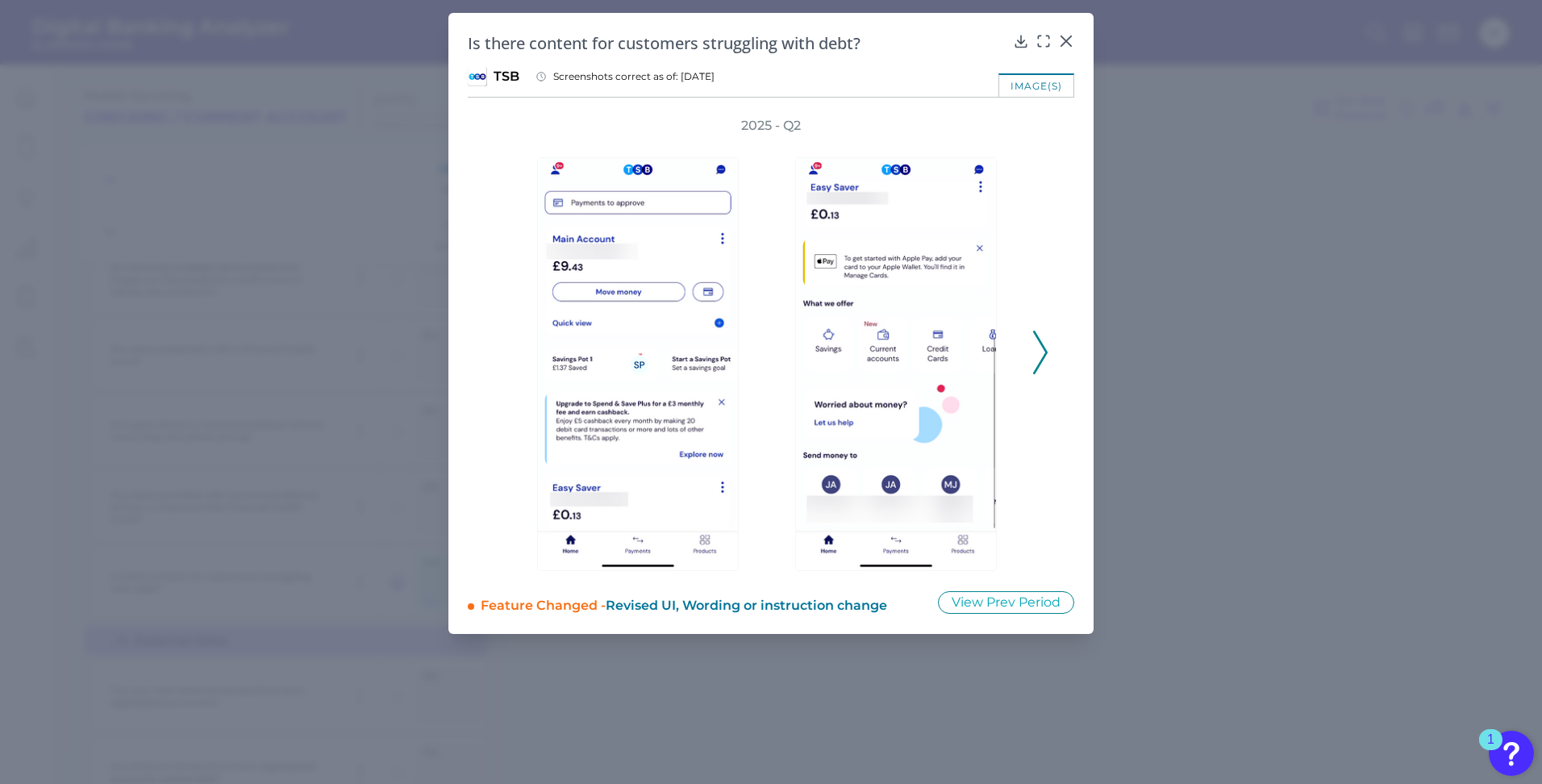
click at [1042, 359] on polyline at bounding box center [1040, 353] width 12 height 42
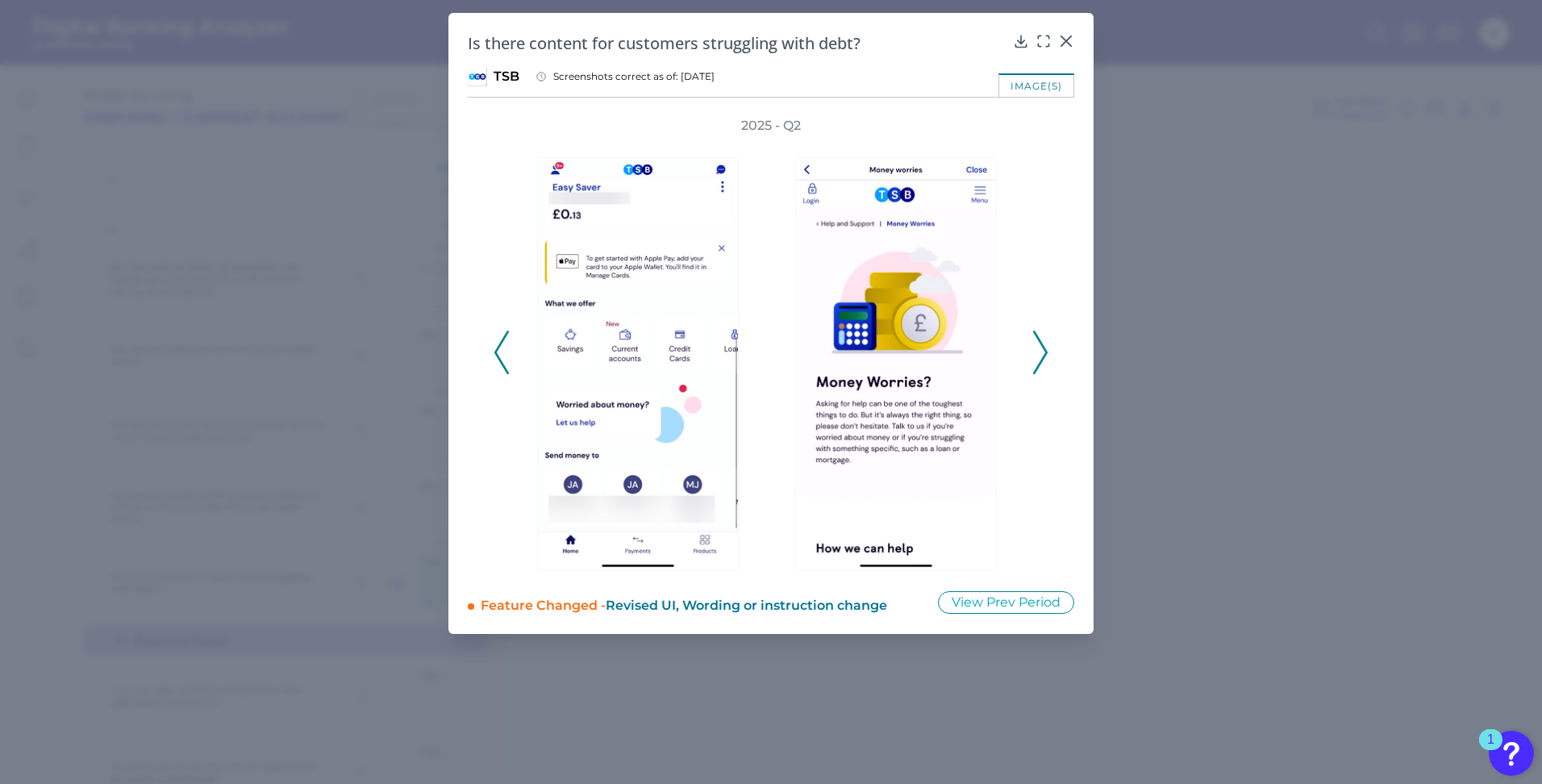
click at [1042, 359] on polyline at bounding box center [1040, 353] width 12 height 42
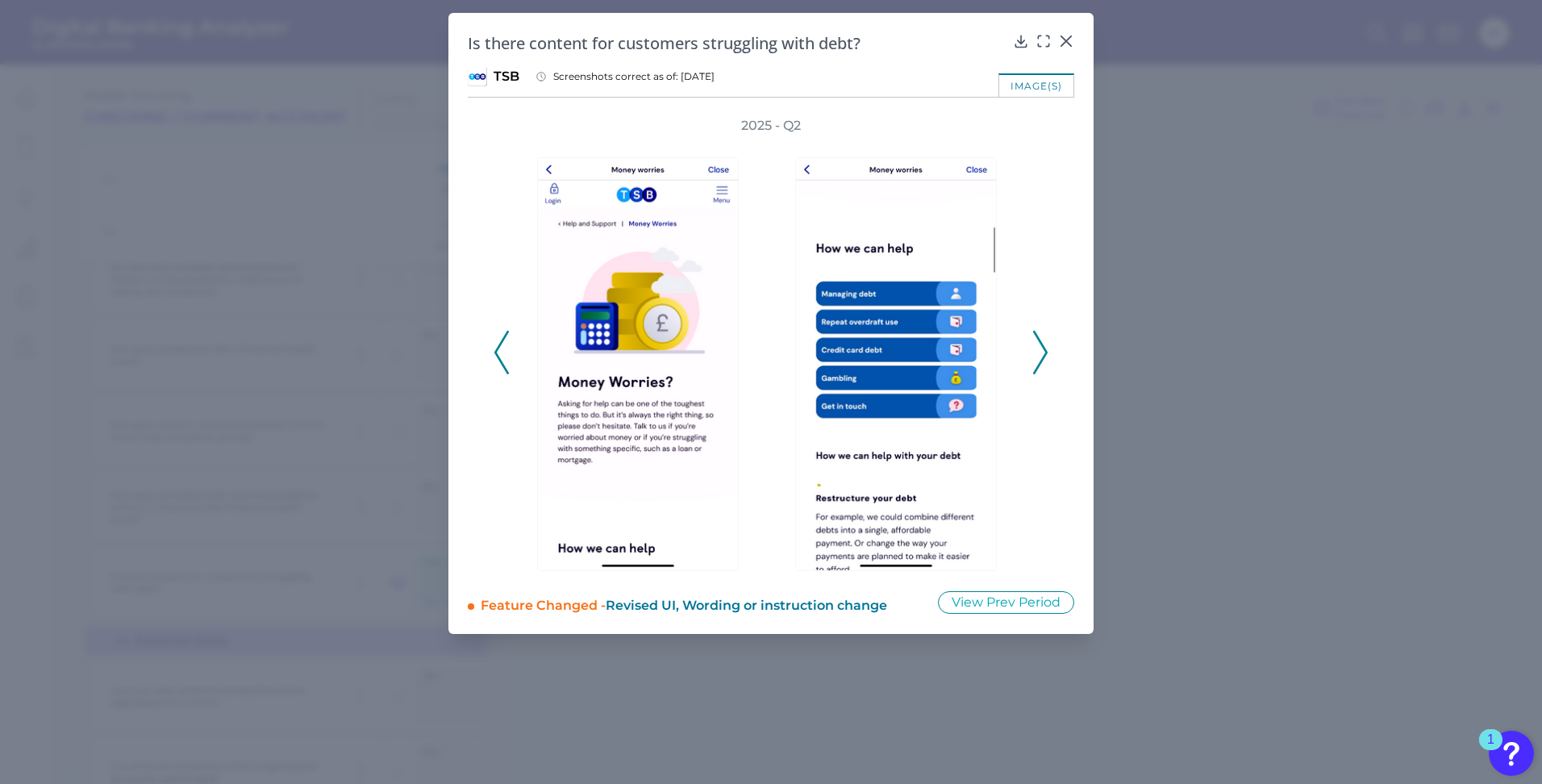
click at [1042, 359] on polyline at bounding box center [1040, 353] width 12 height 42
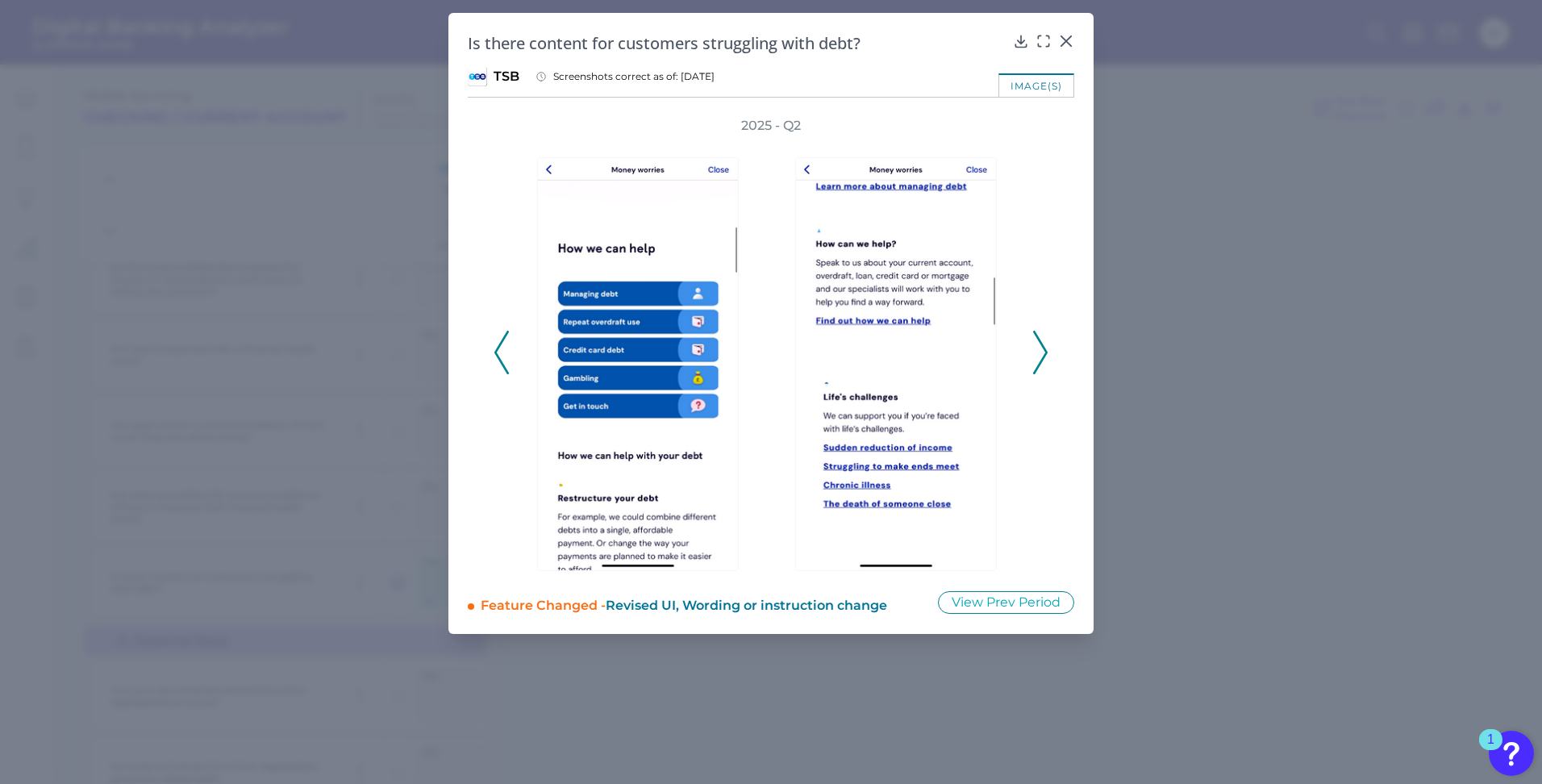
click at [1042, 359] on polyline at bounding box center [1040, 353] width 12 height 42
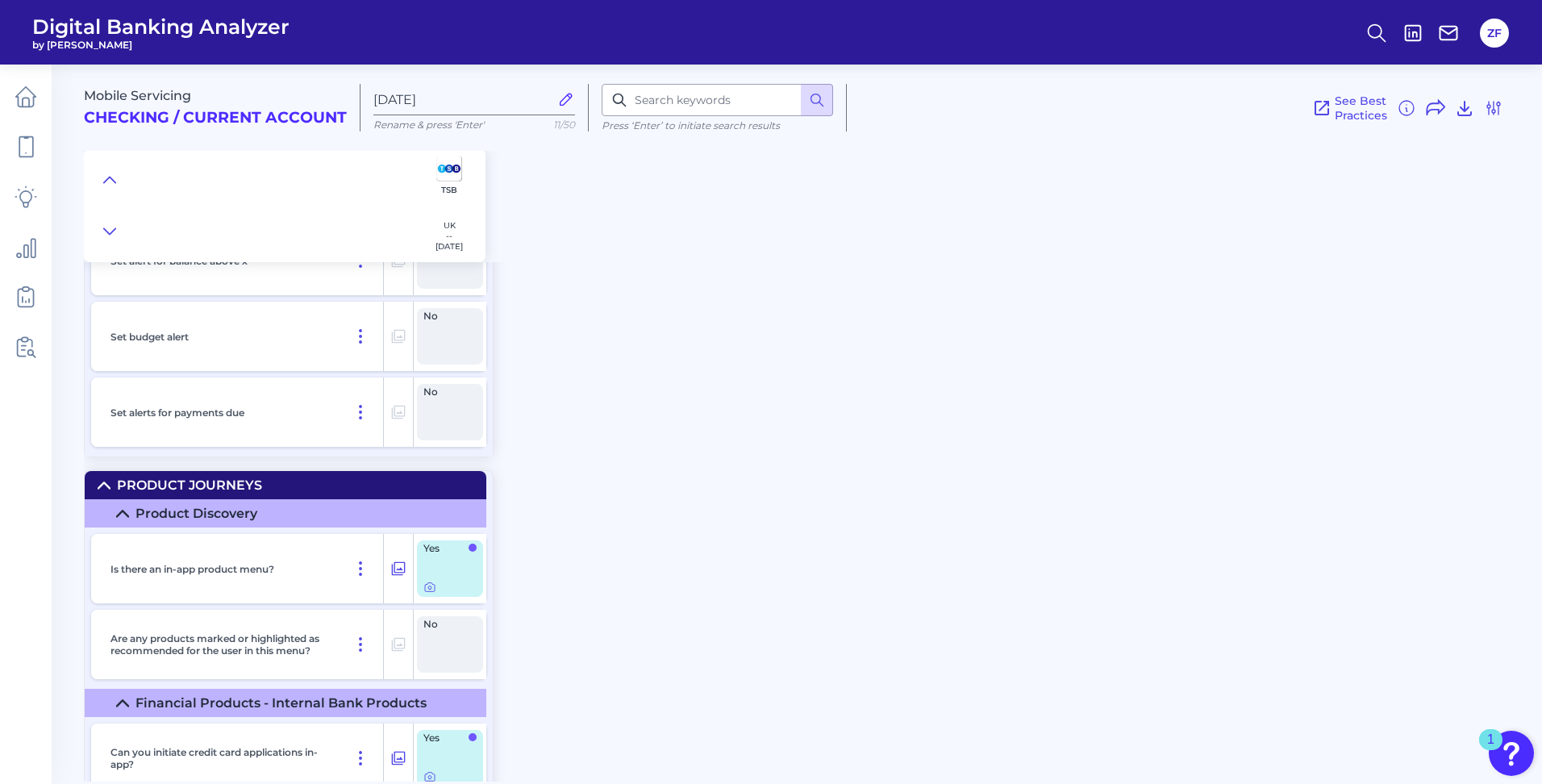
scroll to position [23783, 0]
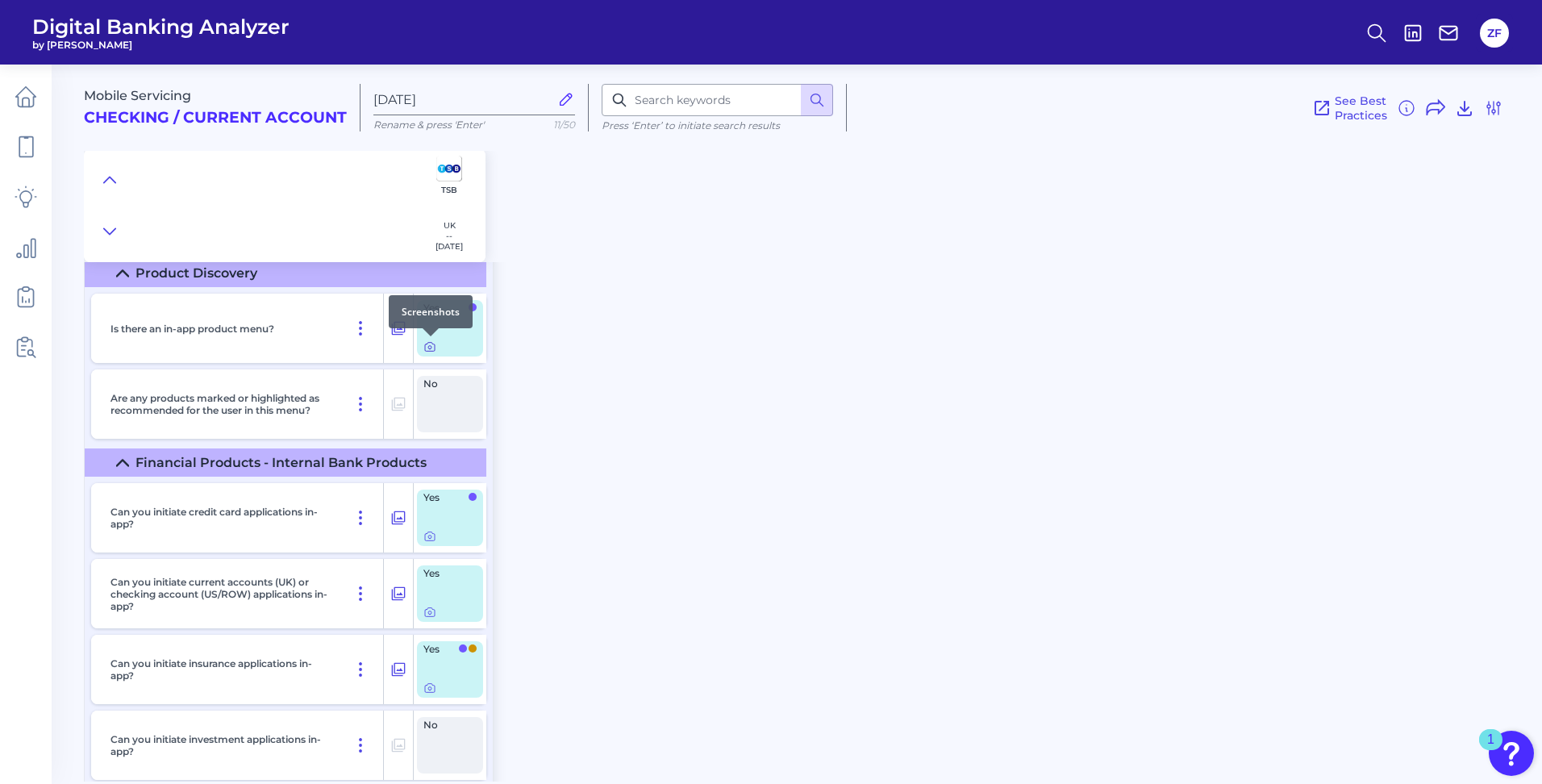
click at [428, 348] on icon at bounding box center [430, 347] width 4 height 4
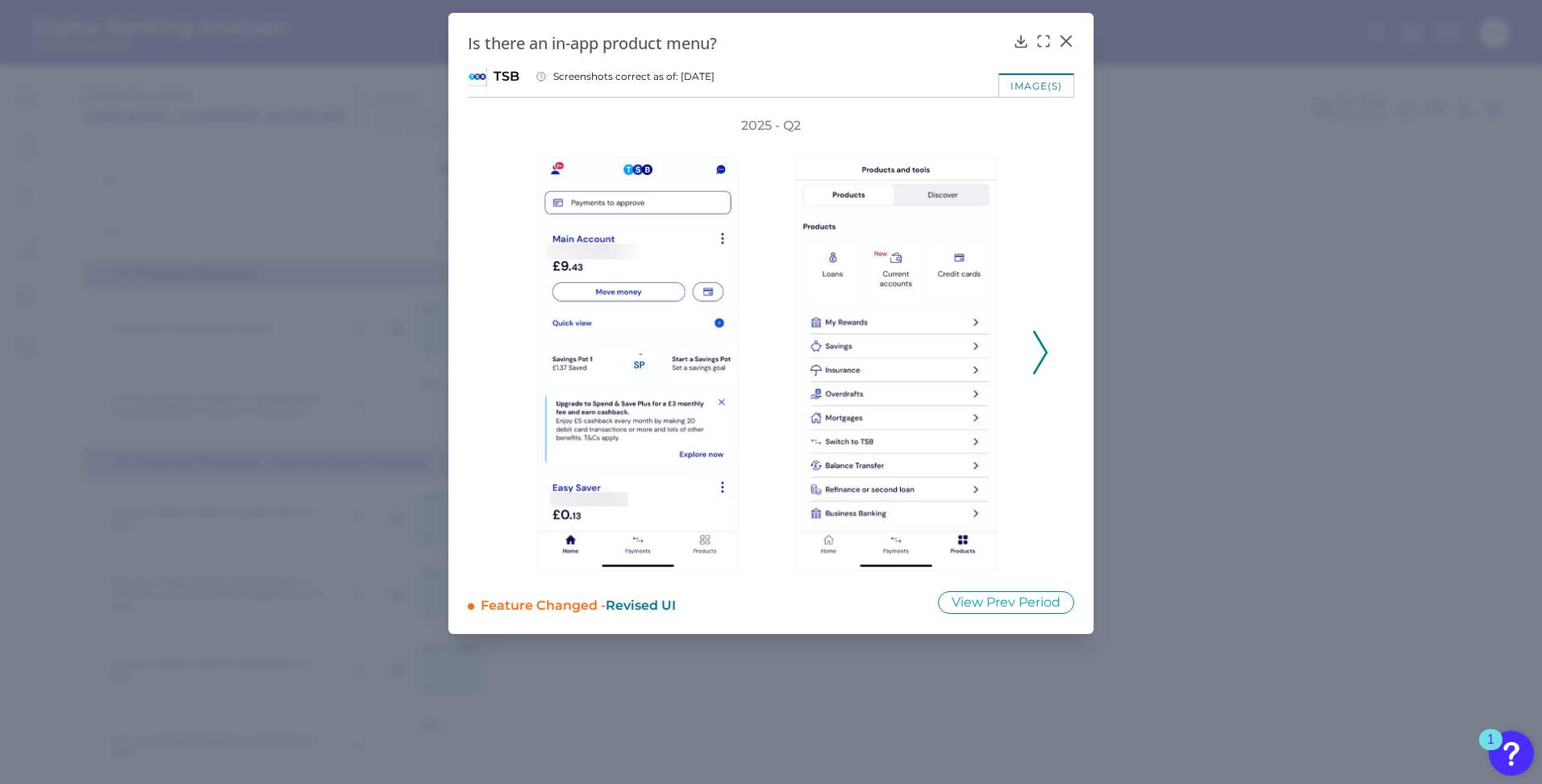
click at [1033, 369] on button at bounding box center [1041, 352] width 16 height 43
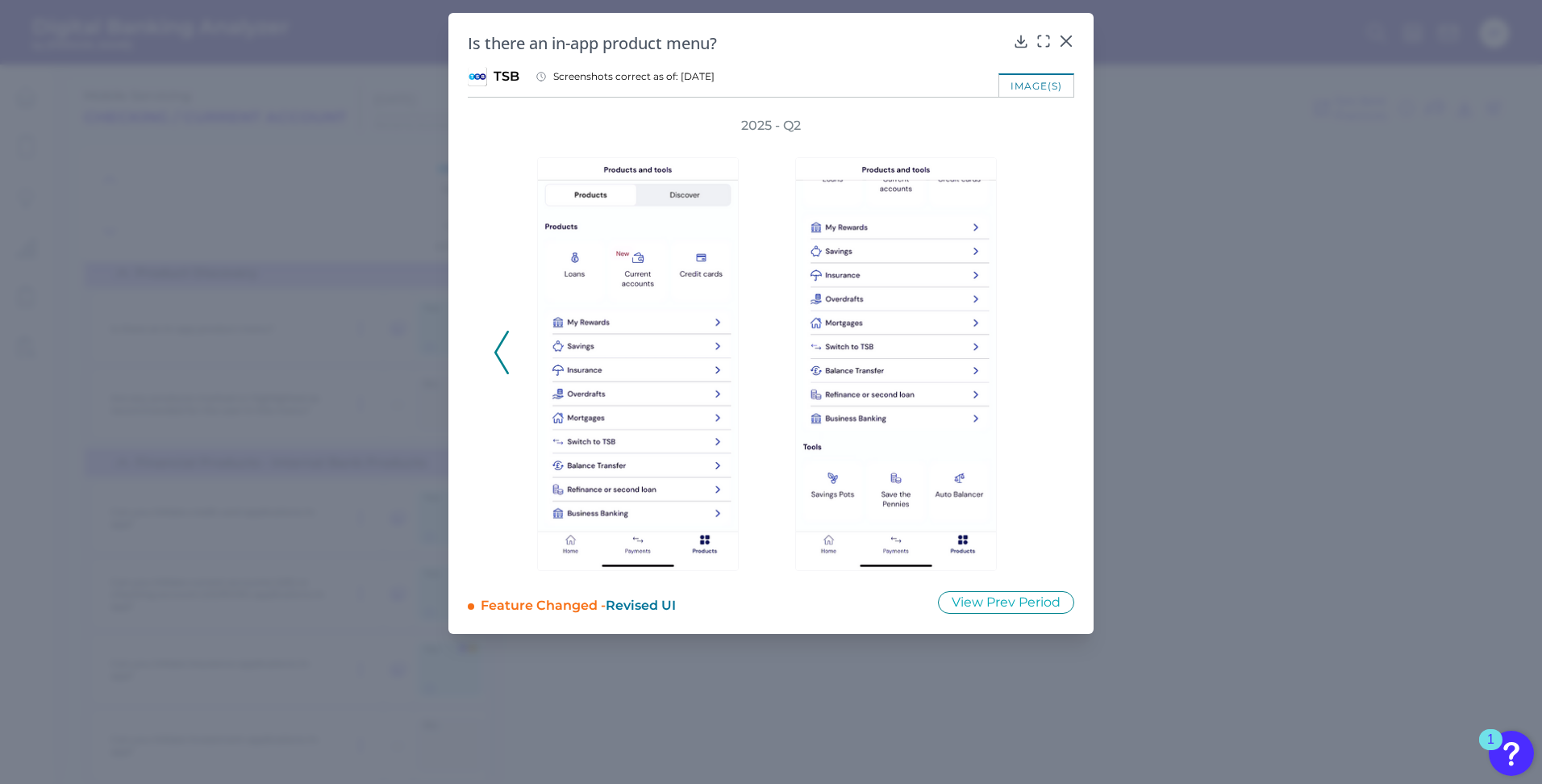
click at [1036, 358] on div "2025 - Q2" at bounding box center [771, 344] width 555 height 454
click at [500, 354] on icon at bounding box center [501, 352] width 14 height 43
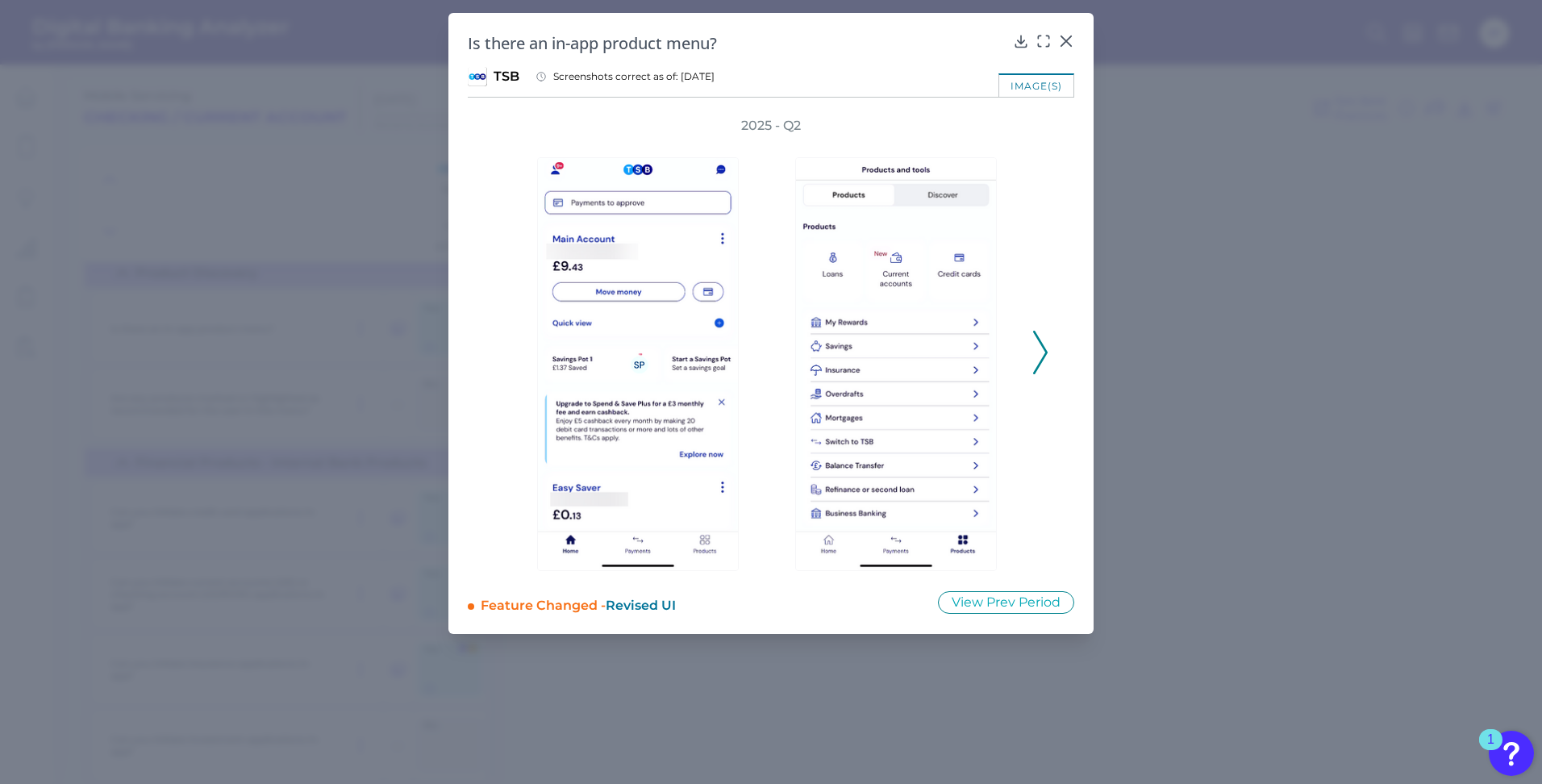
click at [1036, 346] on icon at bounding box center [1040, 352] width 14 height 43
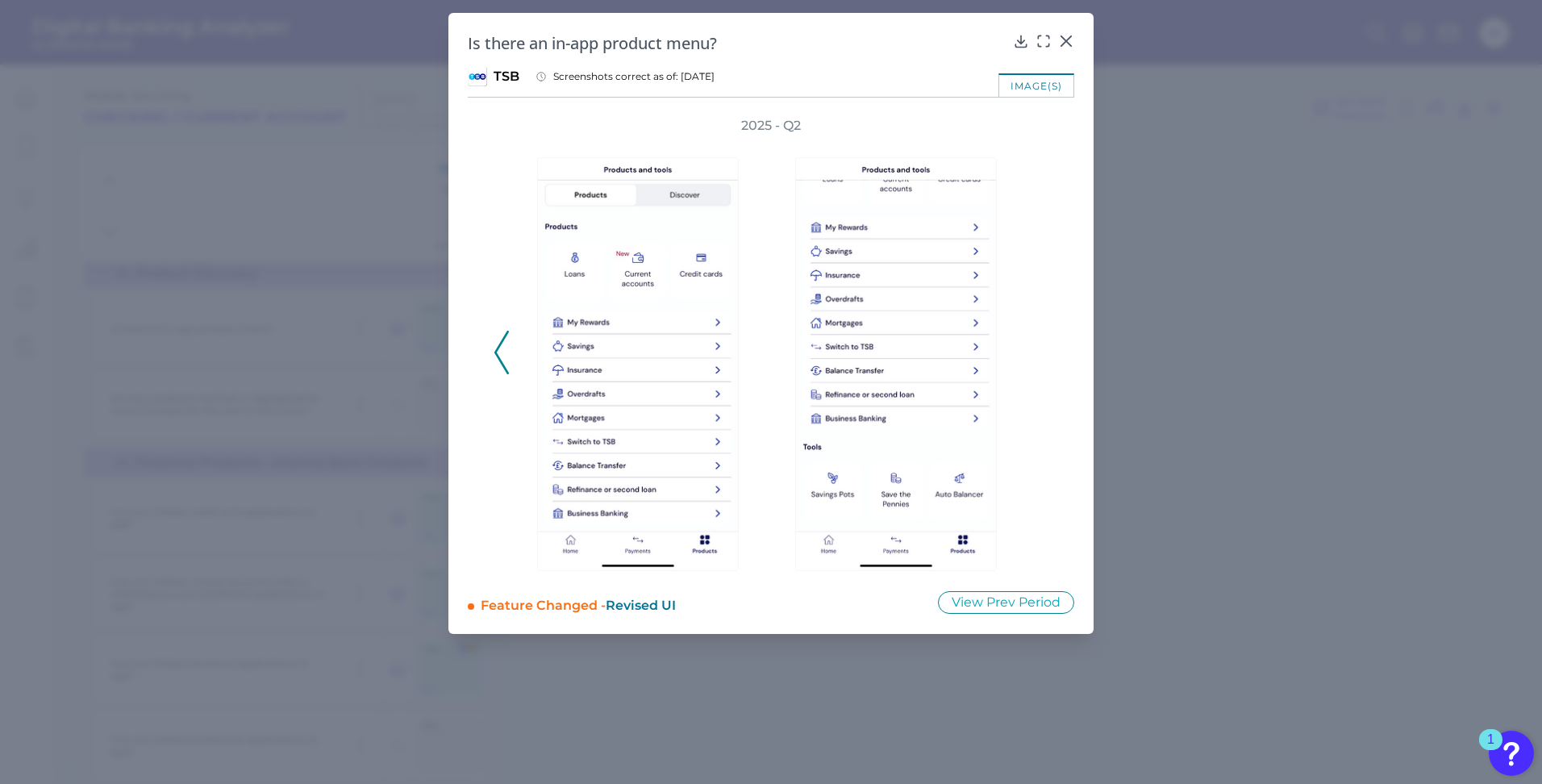
click at [508, 367] on icon at bounding box center [501, 352] width 14 height 43
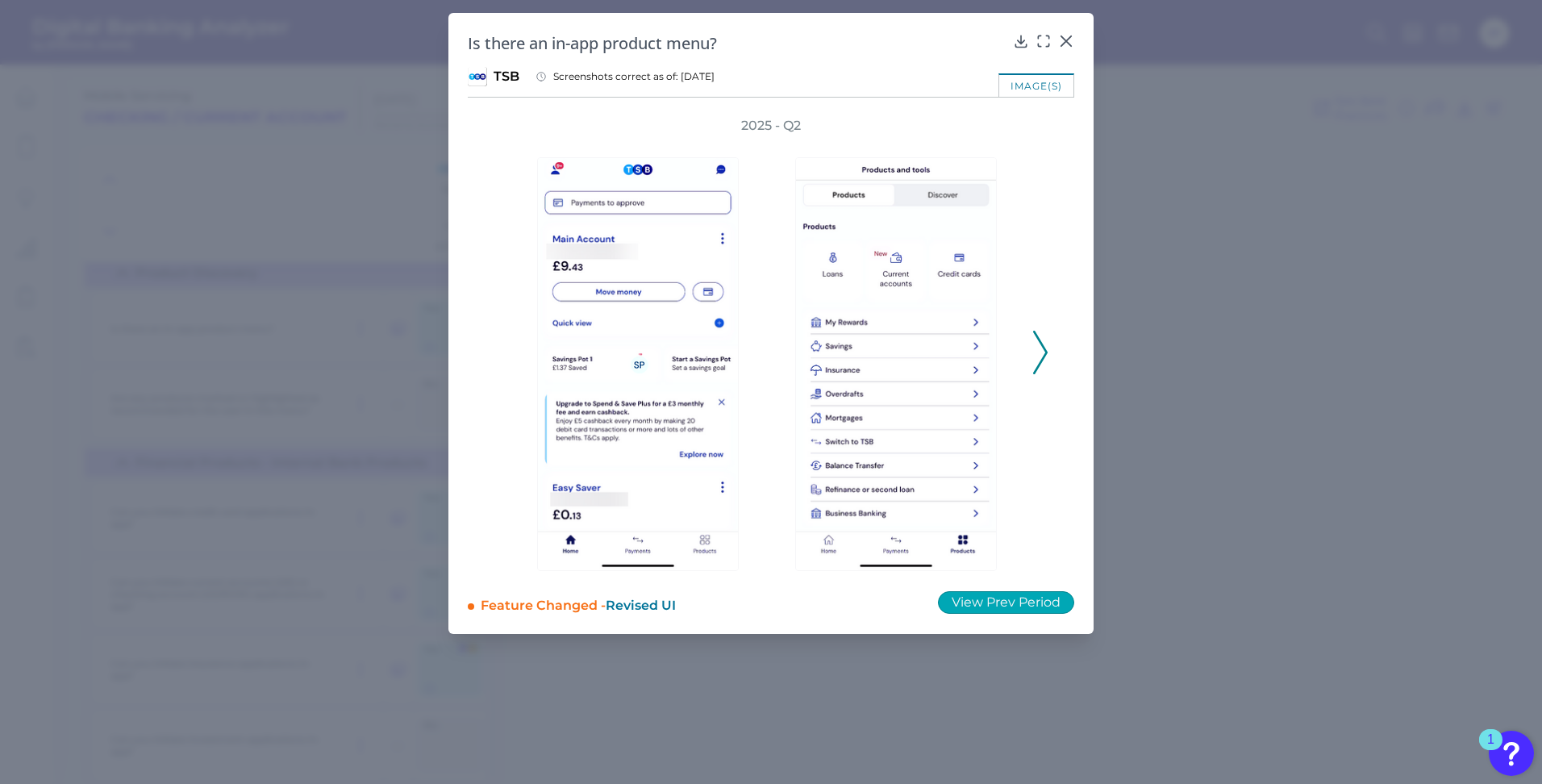
click at [981, 595] on button "View Prev Period" at bounding box center [1006, 603] width 136 height 23
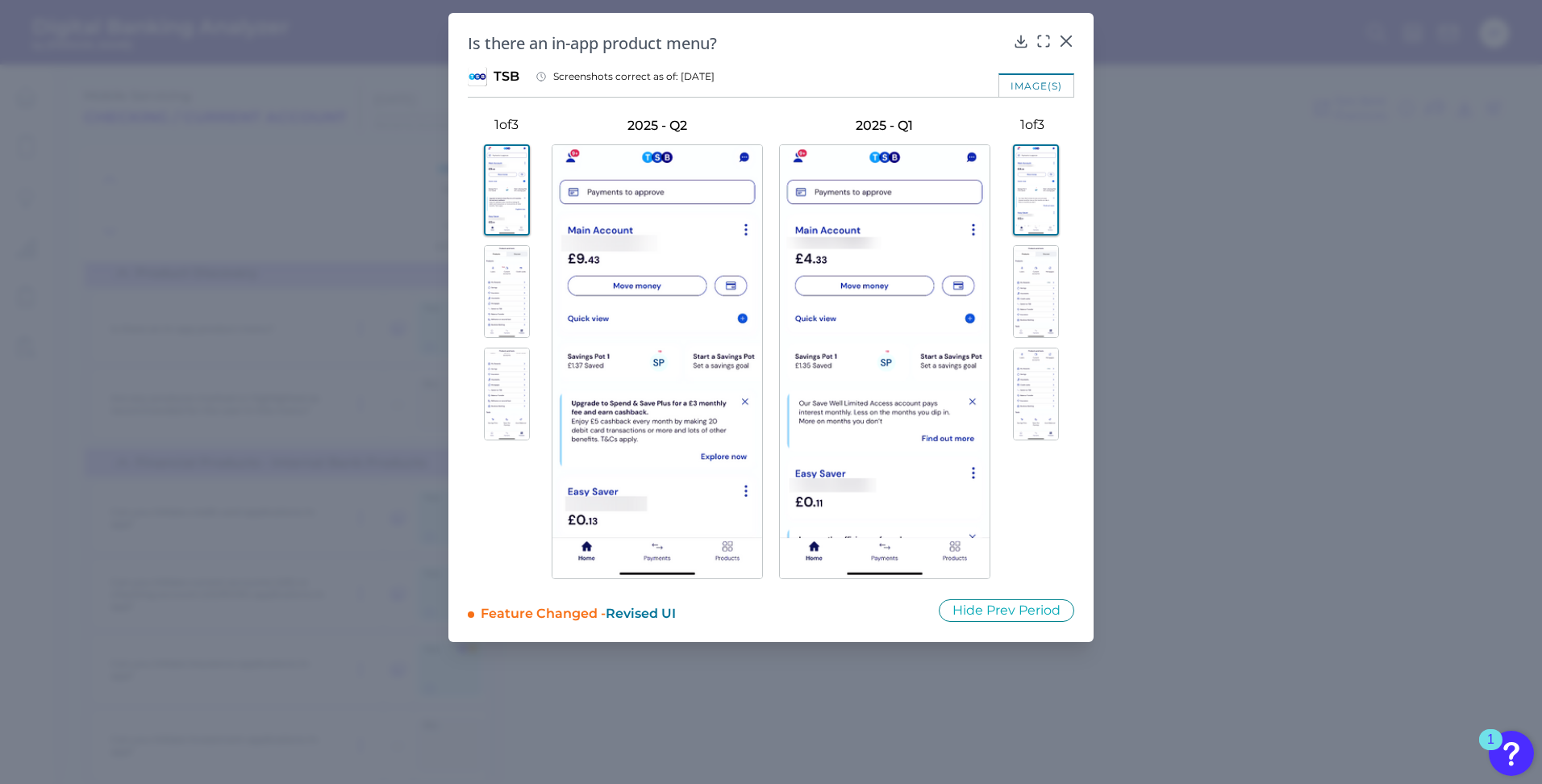
click at [498, 289] on img at bounding box center [507, 291] width 46 height 93
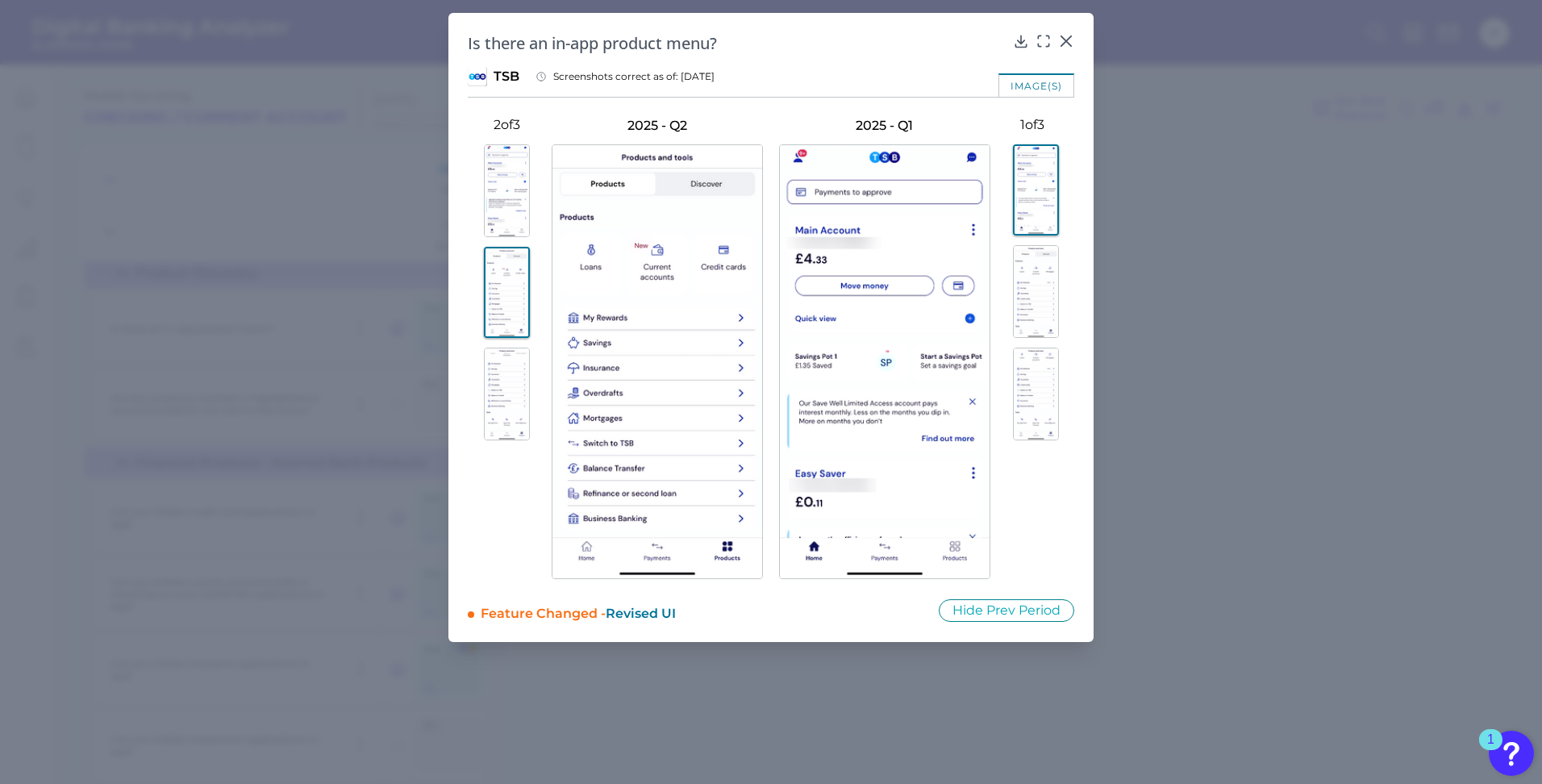
click at [1037, 269] on img at bounding box center [1036, 291] width 46 height 93
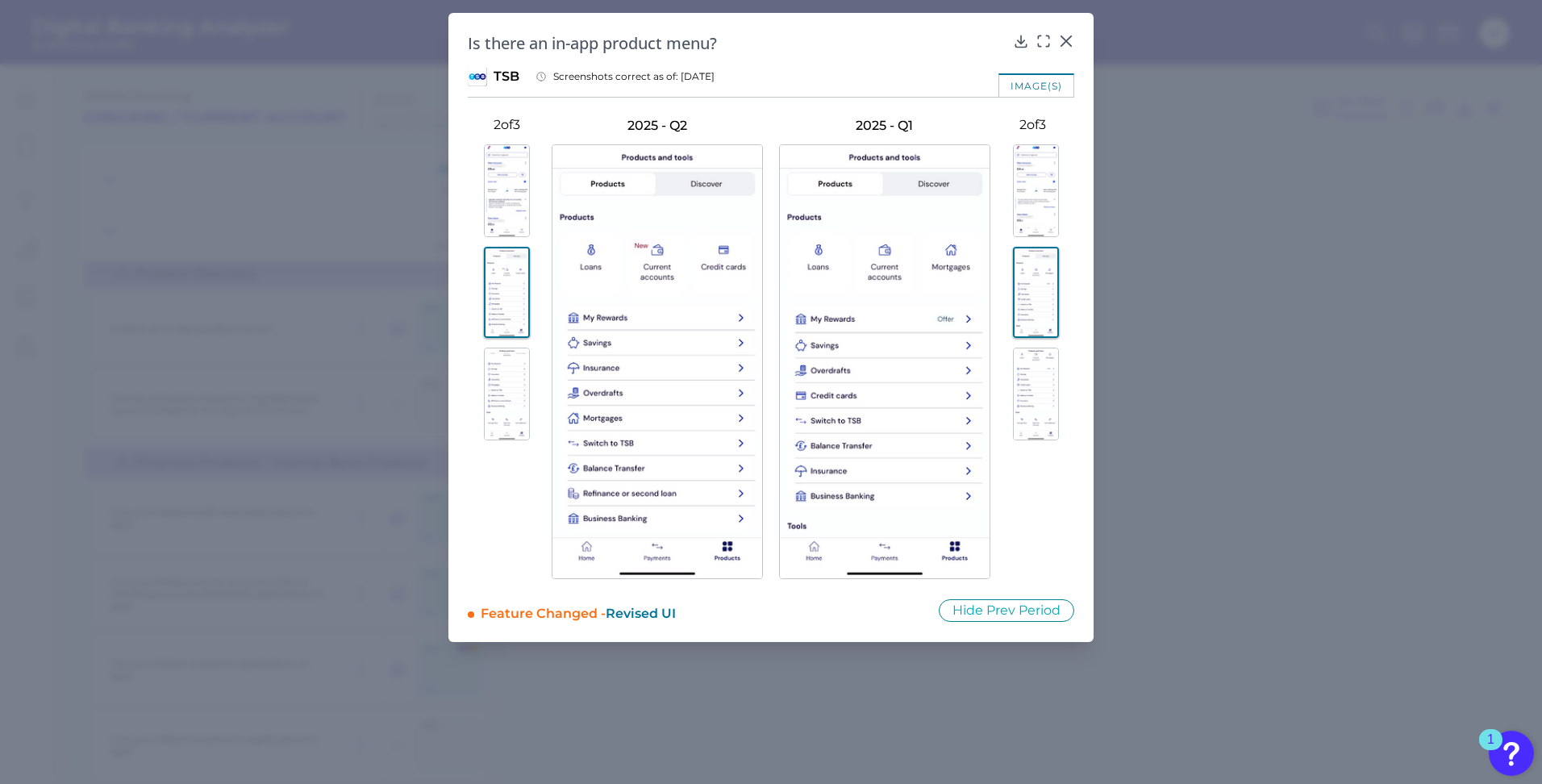
click at [511, 398] on img at bounding box center [507, 393] width 46 height 93
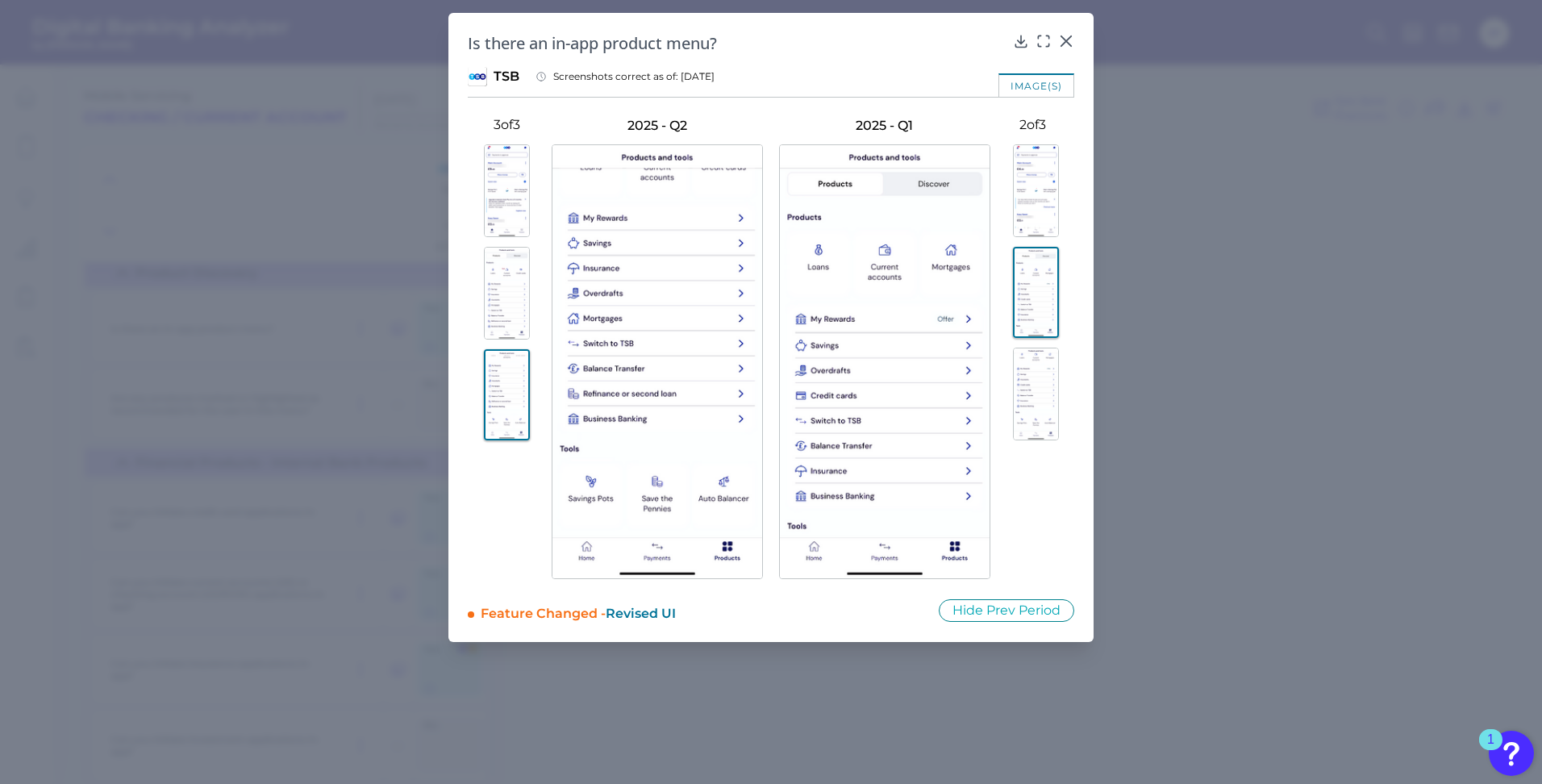
click at [1041, 384] on img at bounding box center [1036, 393] width 46 height 93
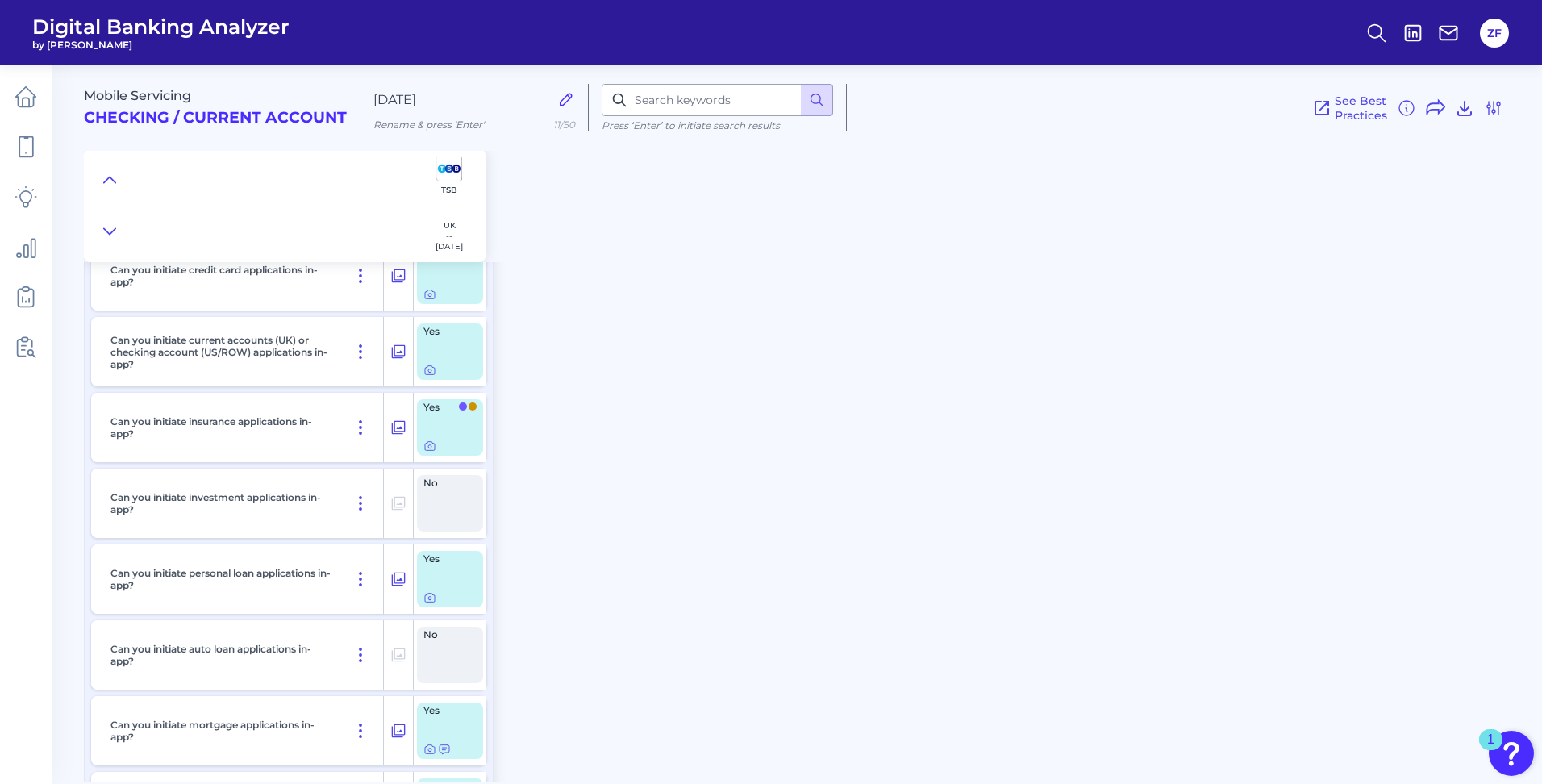
scroll to position [23944, 0]
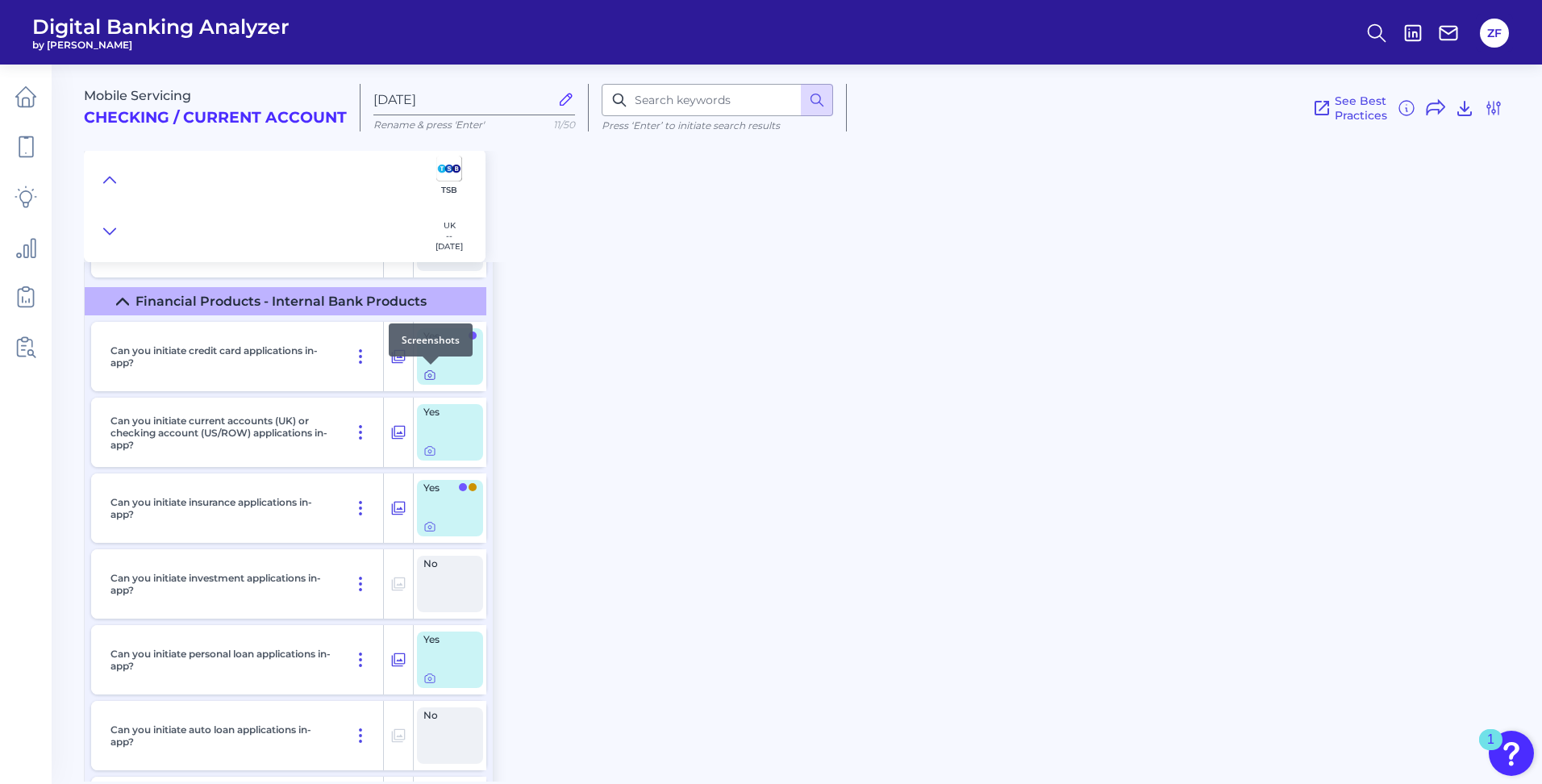
click at [431, 371] on div at bounding box center [431, 364] width 16 height 16
click at [431, 374] on icon at bounding box center [430, 376] width 4 height 4
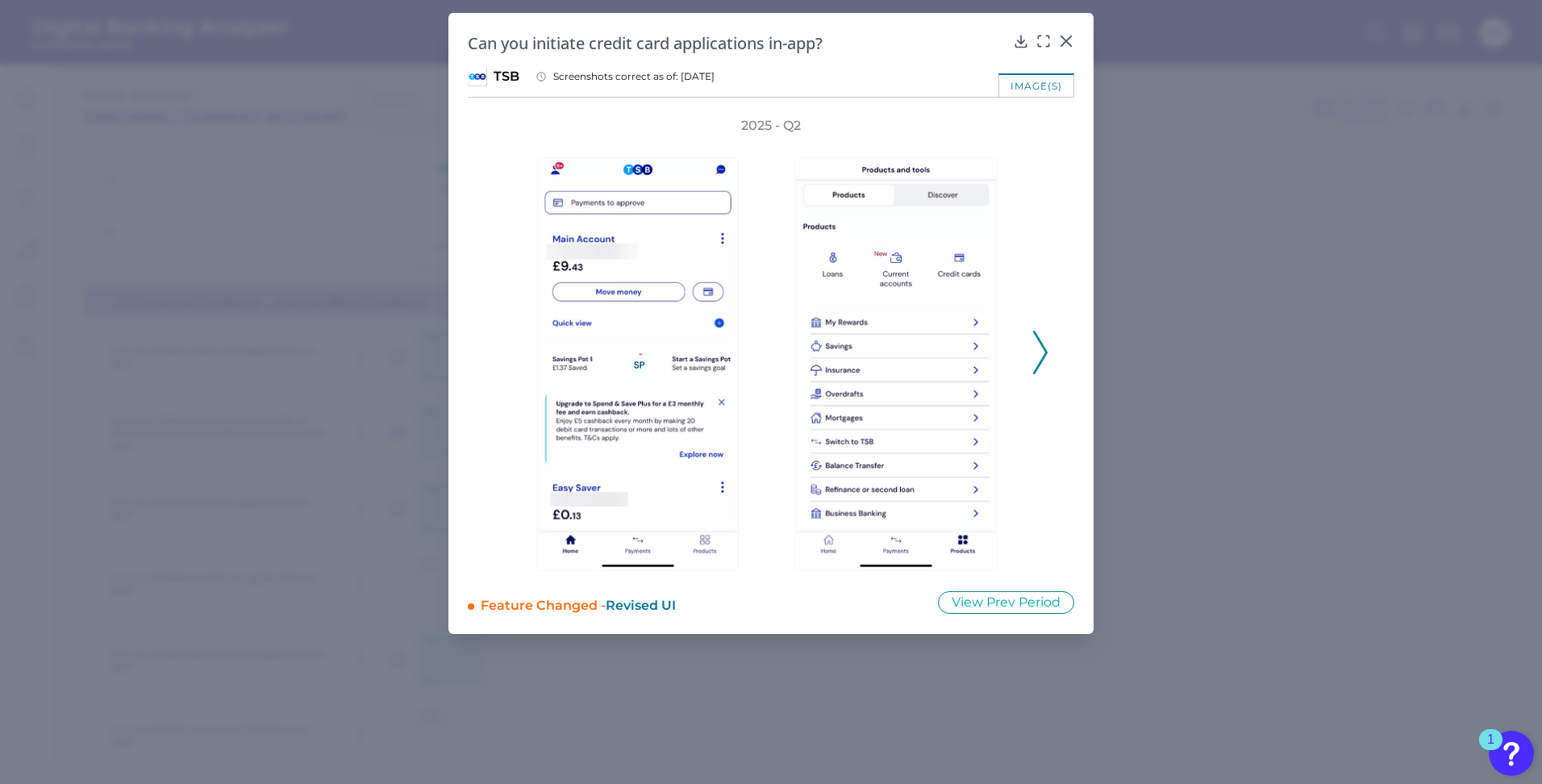
click at [1041, 362] on polyline at bounding box center [1040, 353] width 12 height 42
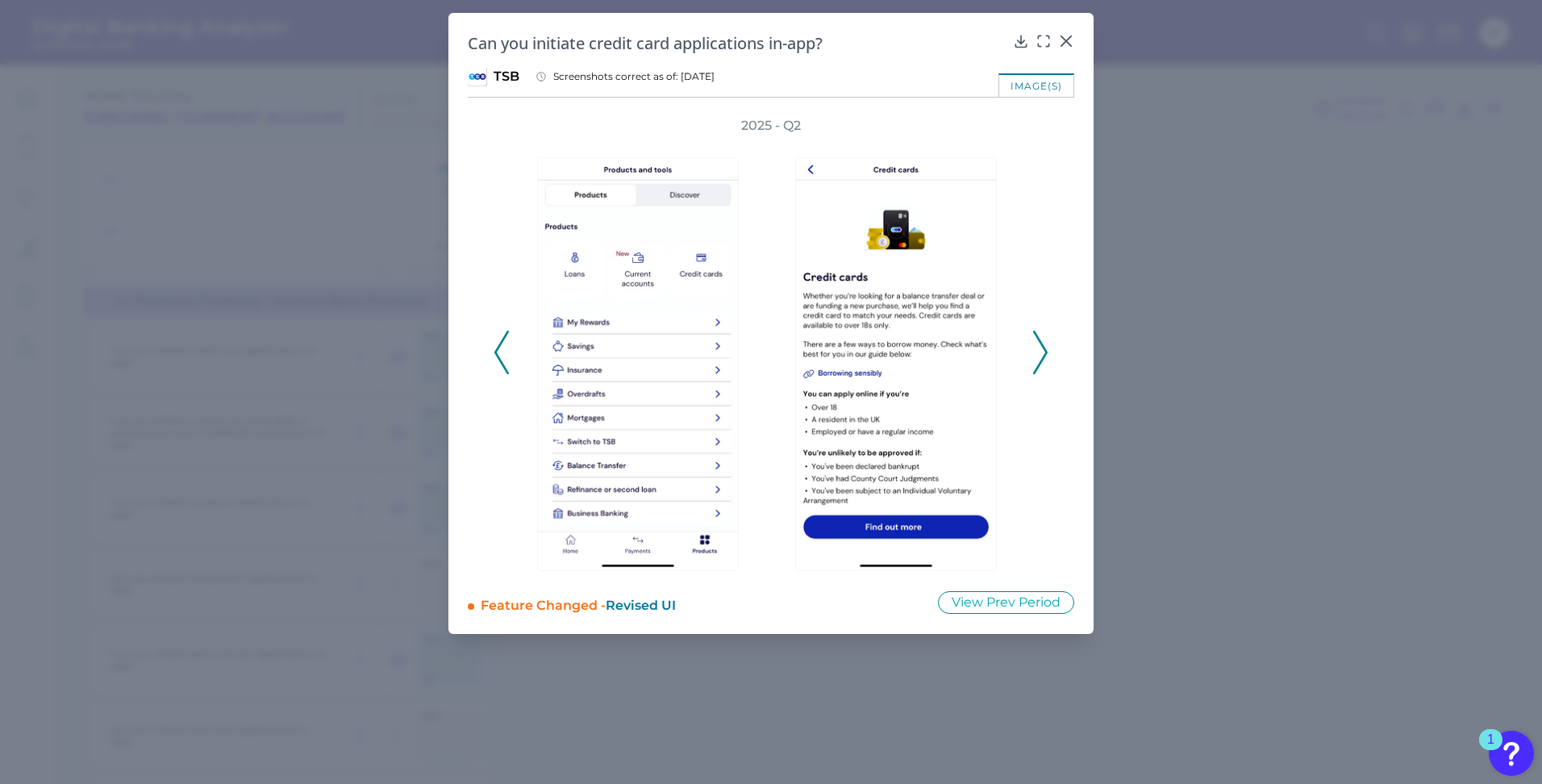
click at [1041, 354] on icon at bounding box center [1040, 352] width 14 height 43
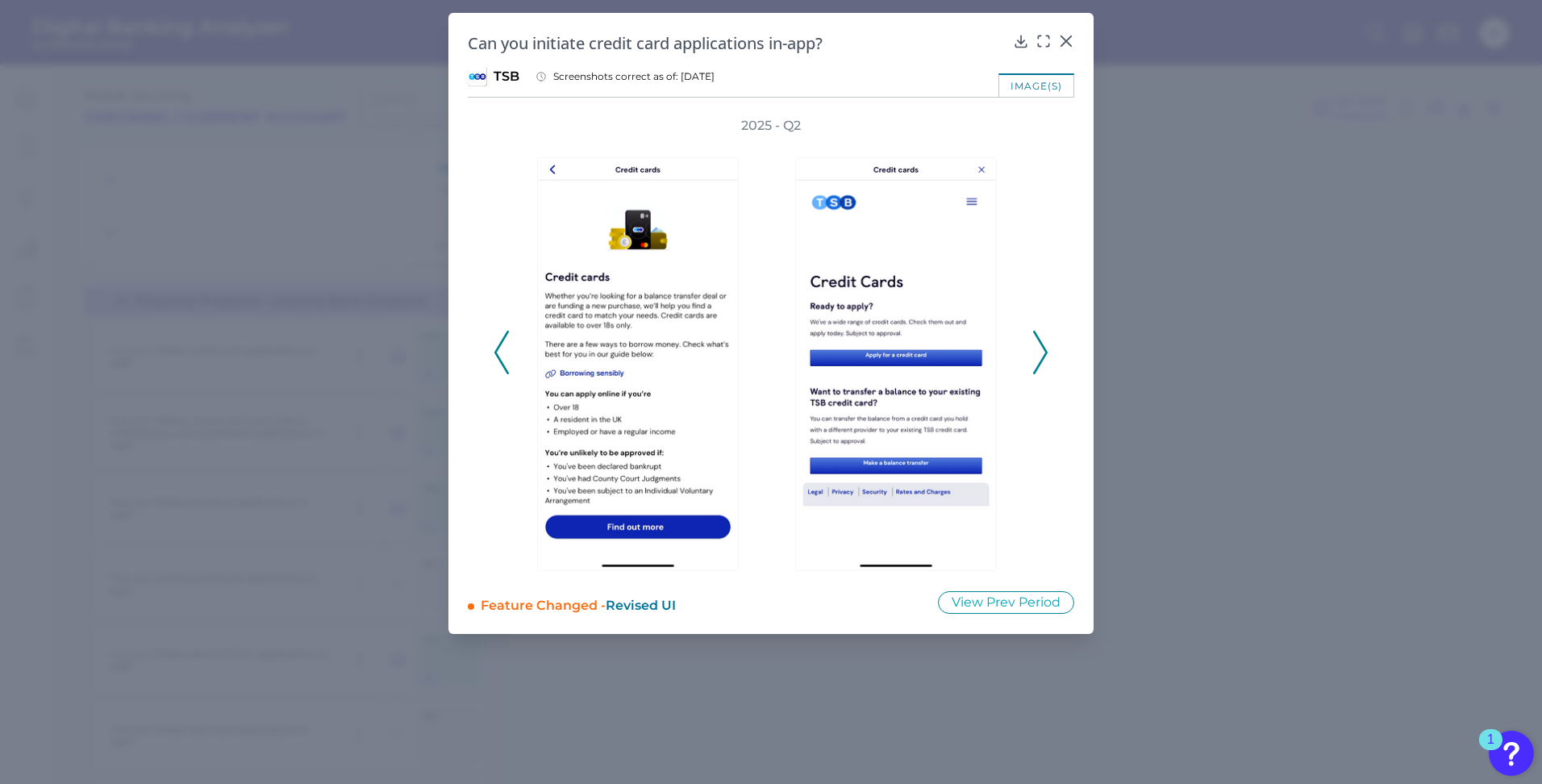
click at [1041, 354] on icon at bounding box center [1040, 352] width 14 height 43
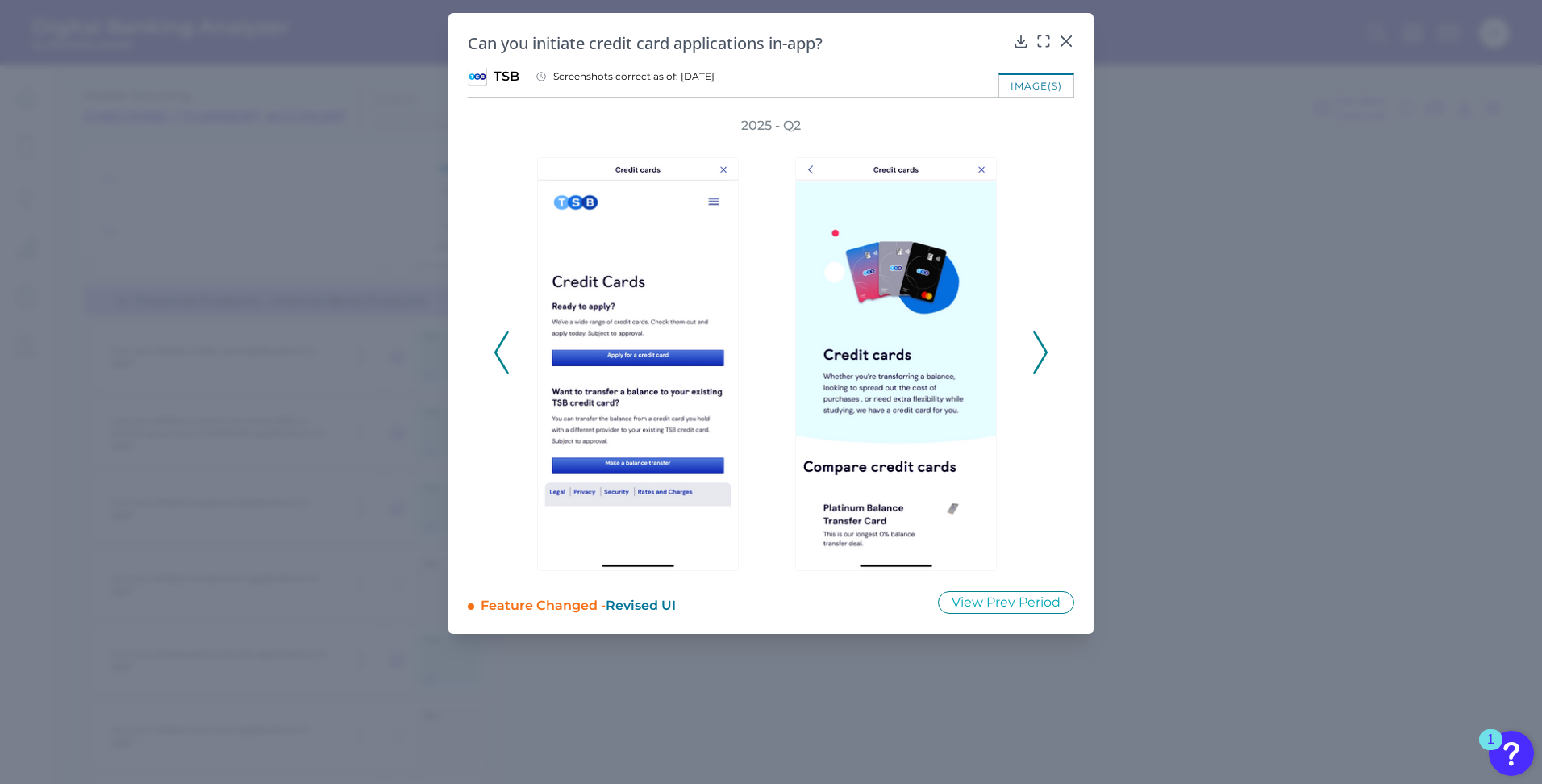
click at [1041, 354] on icon at bounding box center [1040, 352] width 14 height 43
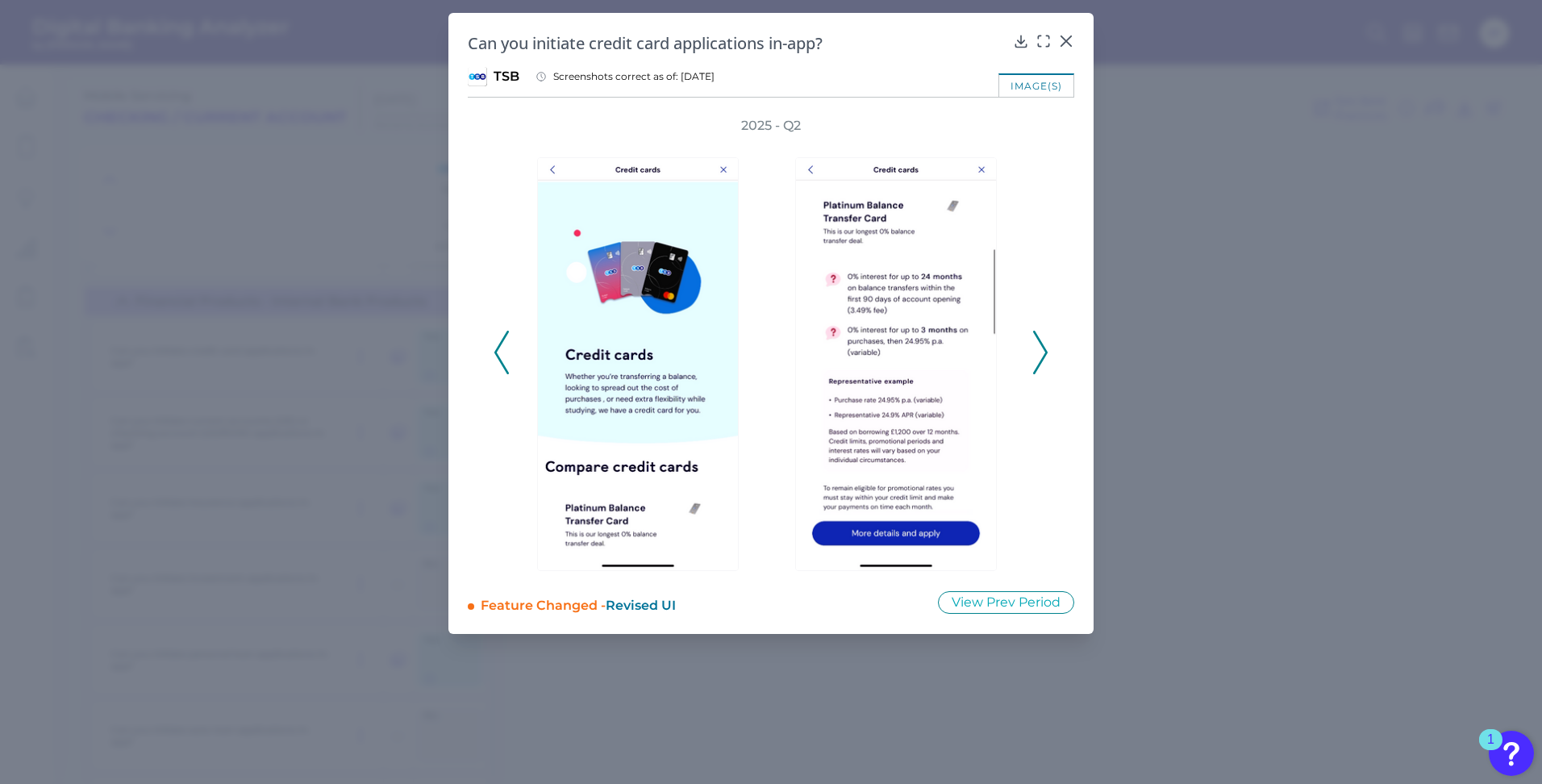
click at [1041, 354] on icon at bounding box center [1040, 352] width 14 height 43
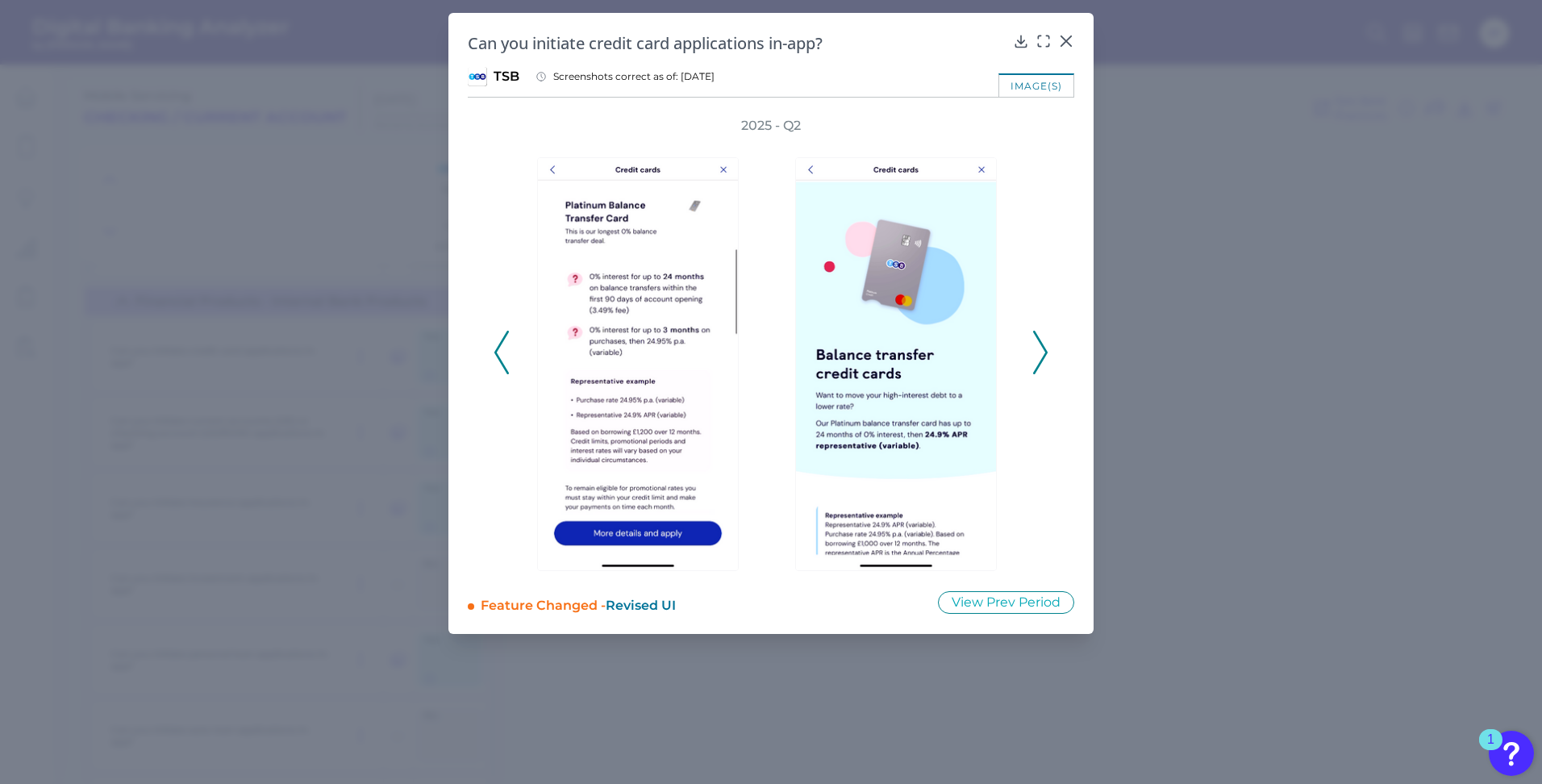
click at [1041, 354] on icon at bounding box center [1040, 352] width 14 height 43
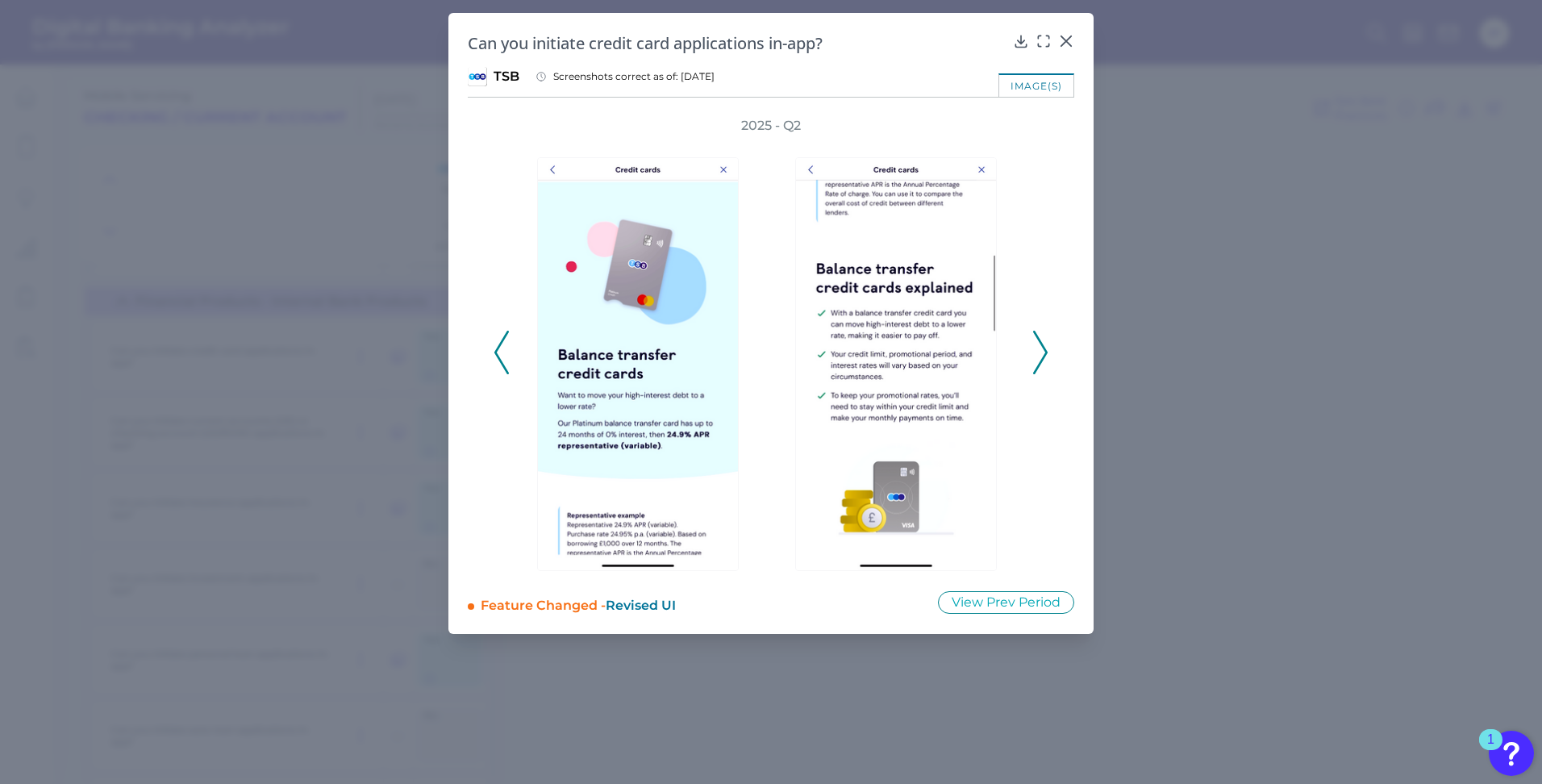
click at [1041, 354] on icon at bounding box center [1040, 352] width 14 height 43
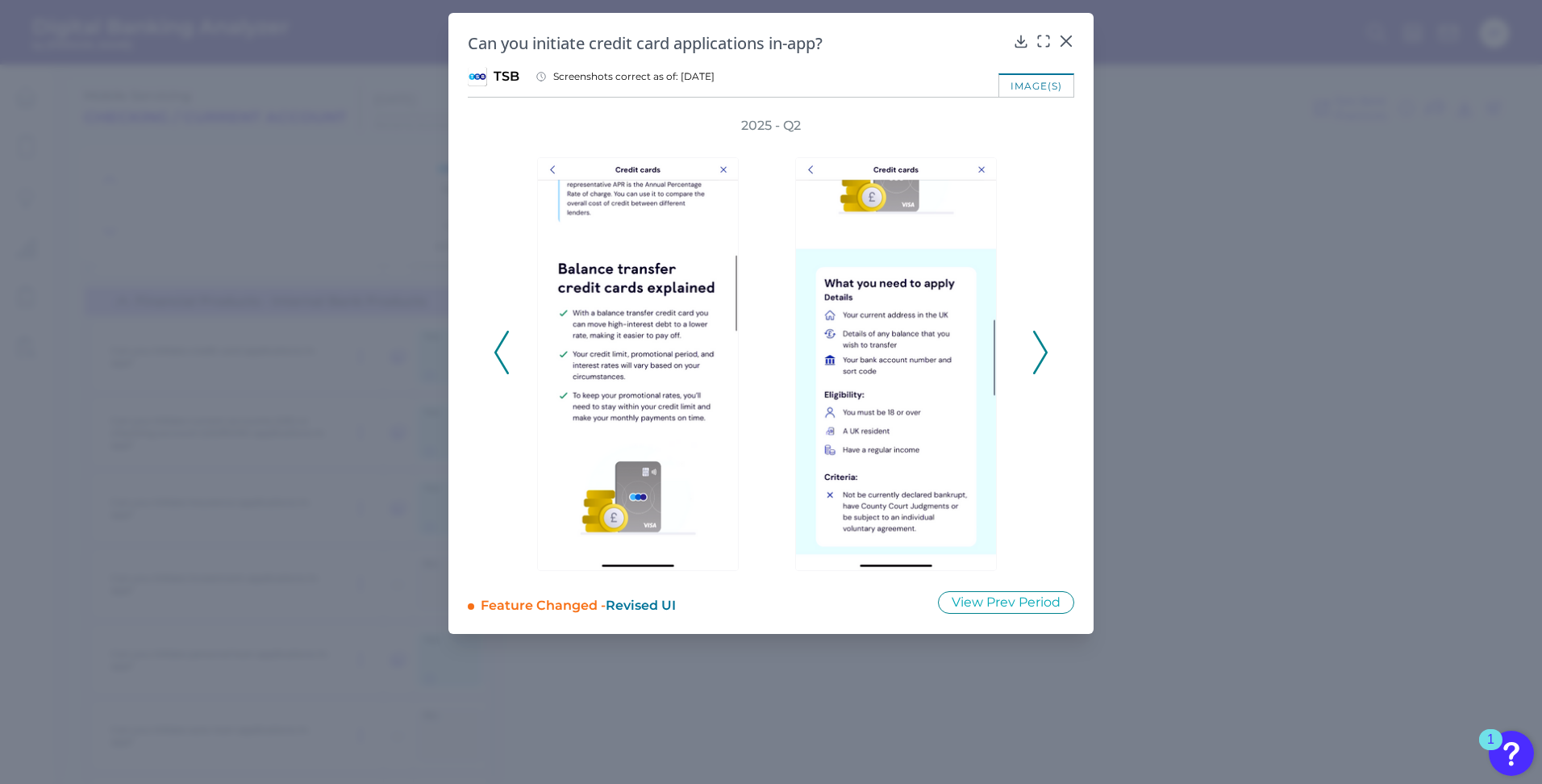
click at [1041, 354] on icon at bounding box center [1040, 352] width 14 height 43
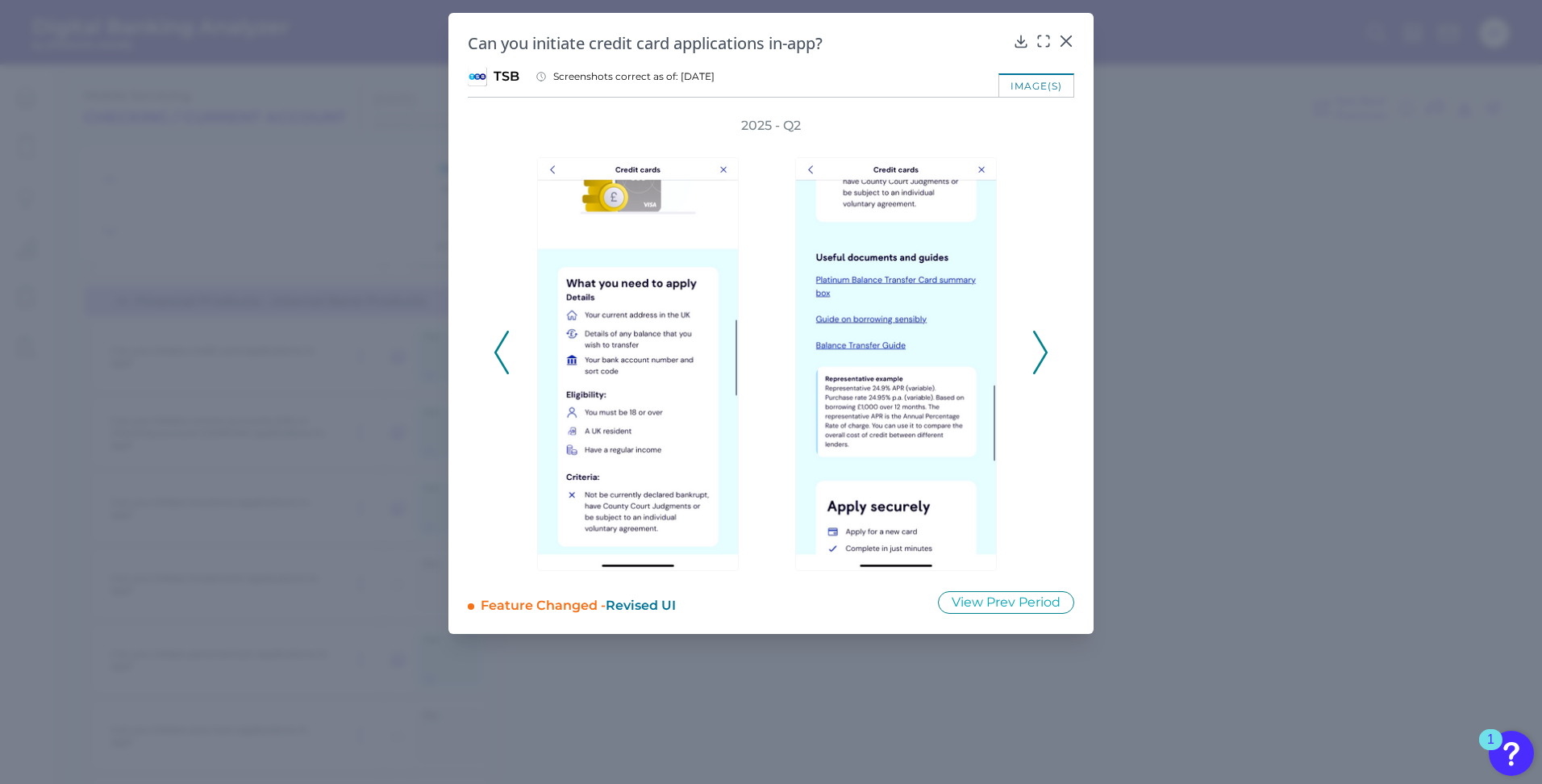
click at [1041, 354] on icon at bounding box center [1040, 352] width 14 height 43
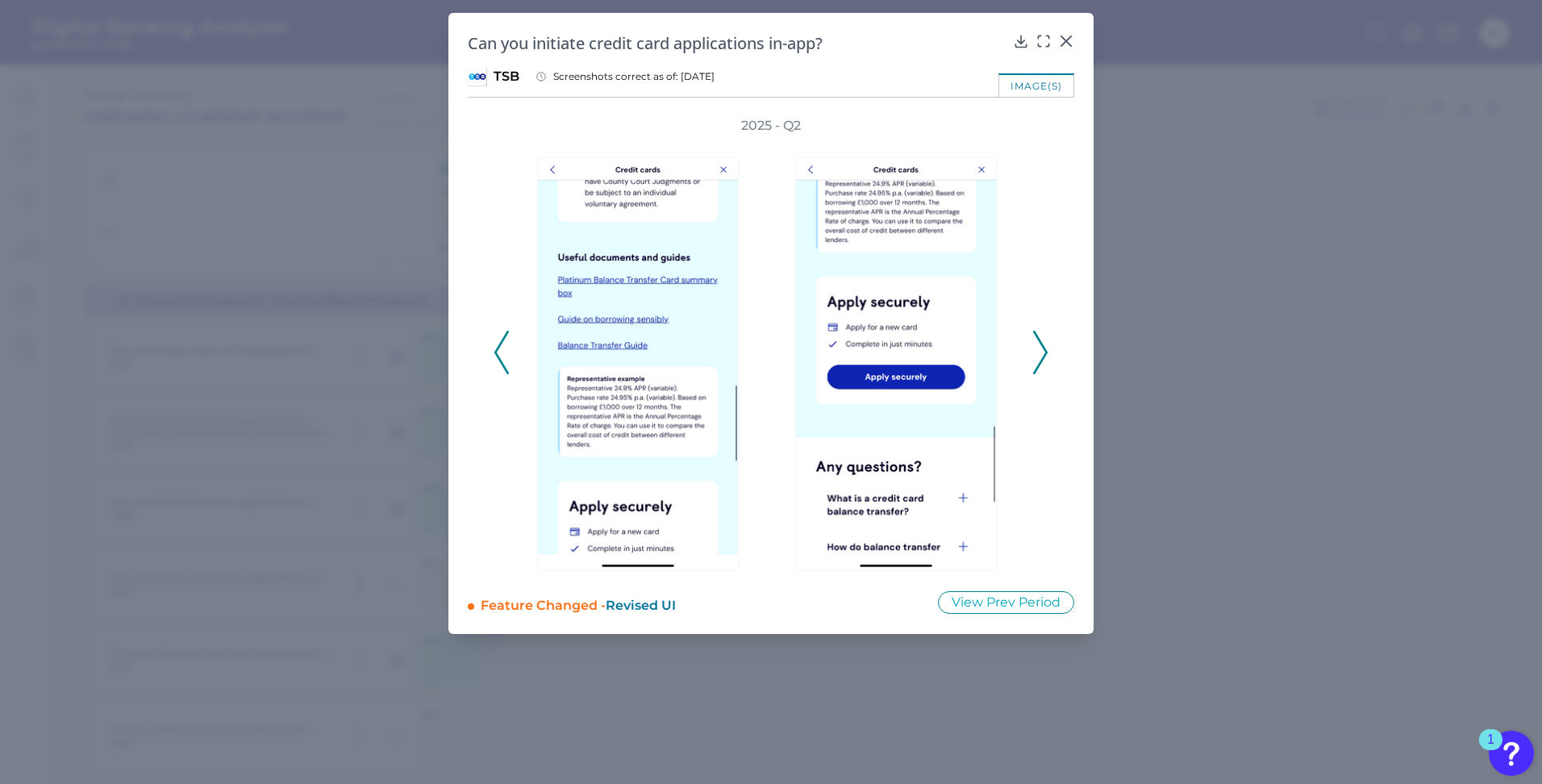
click at [1041, 354] on icon at bounding box center [1040, 352] width 14 height 43
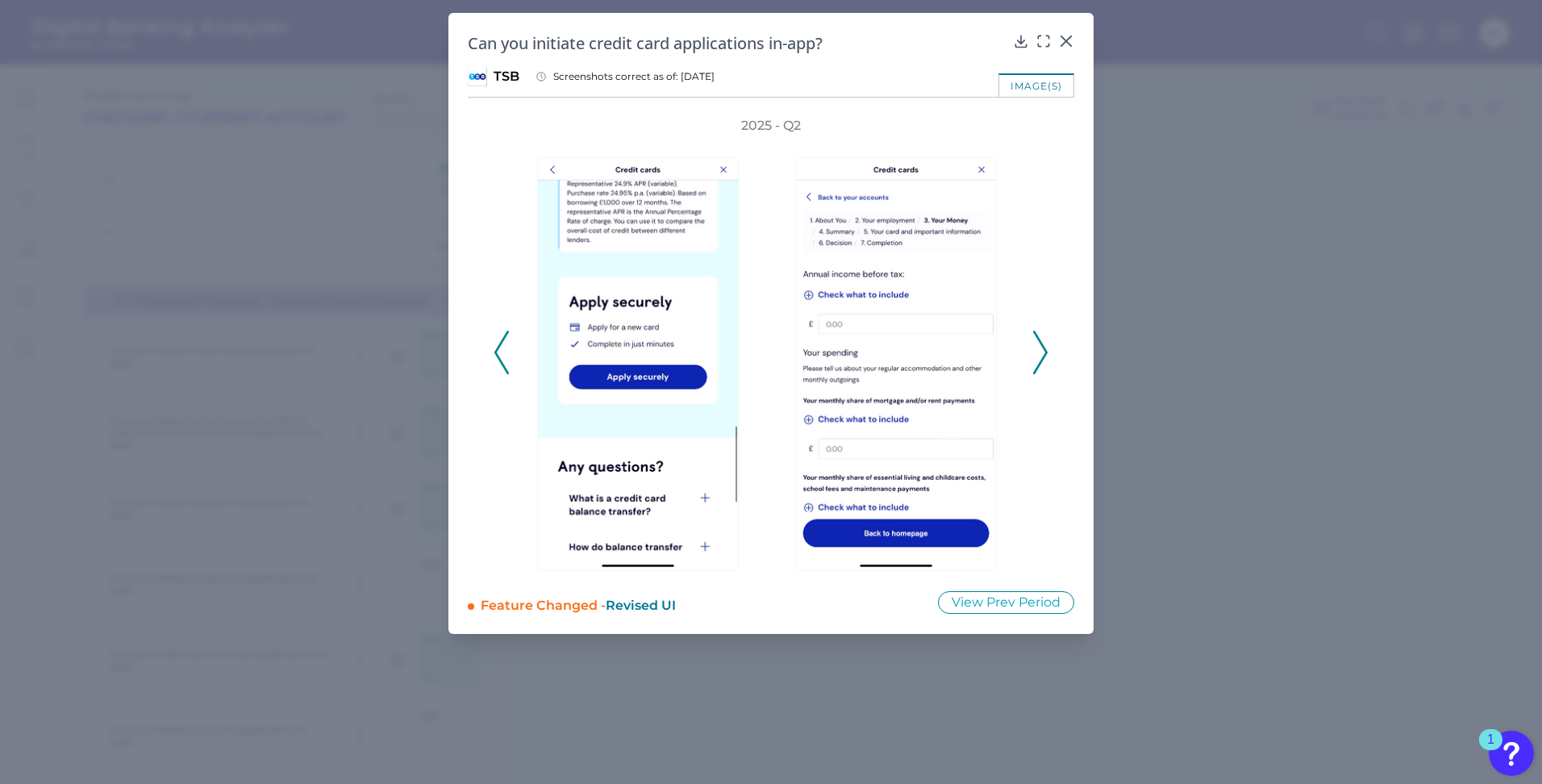
click at [1041, 354] on icon at bounding box center [1040, 352] width 14 height 43
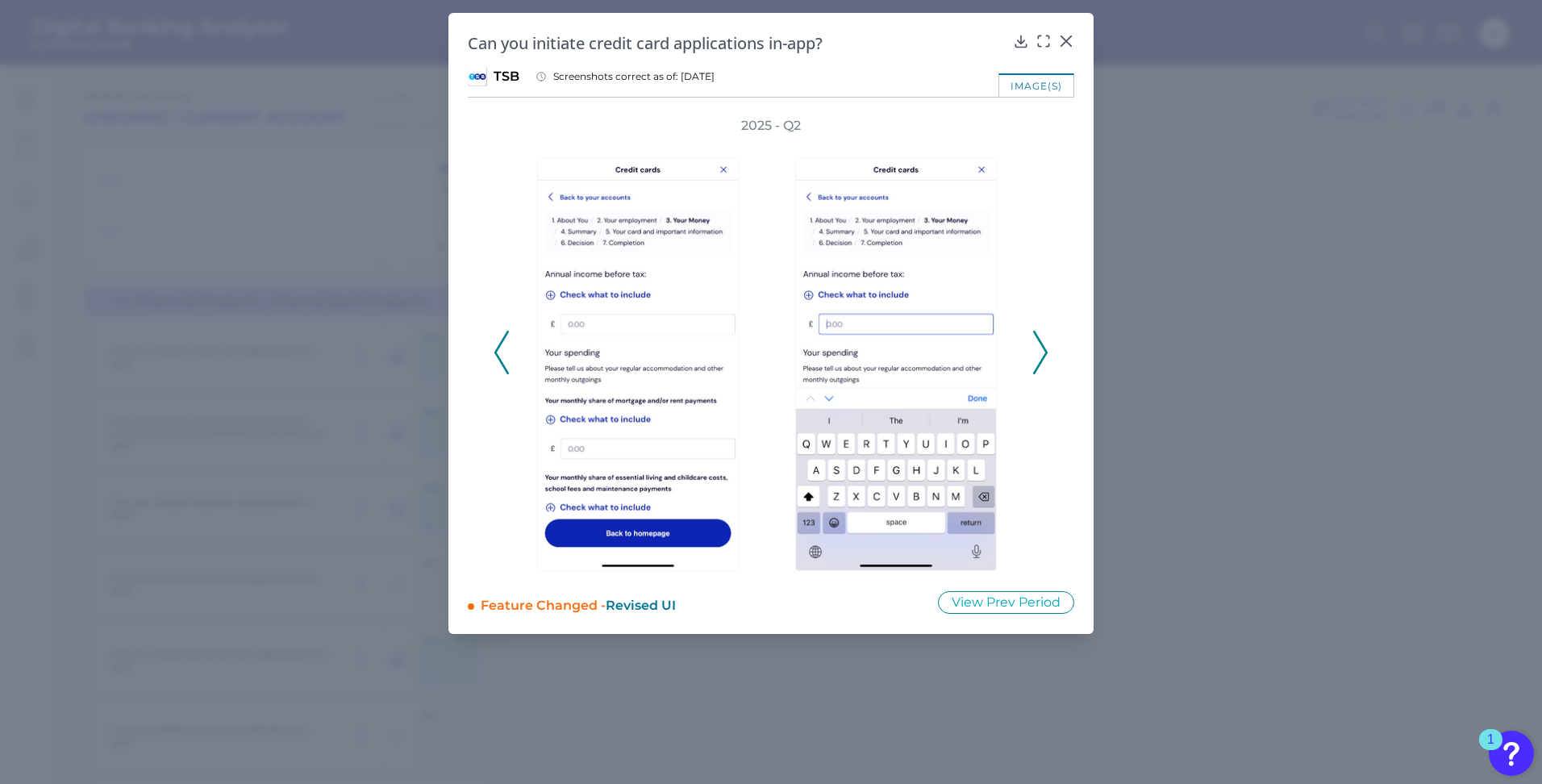
click at [1041, 354] on icon at bounding box center [1040, 352] width 14 height 43
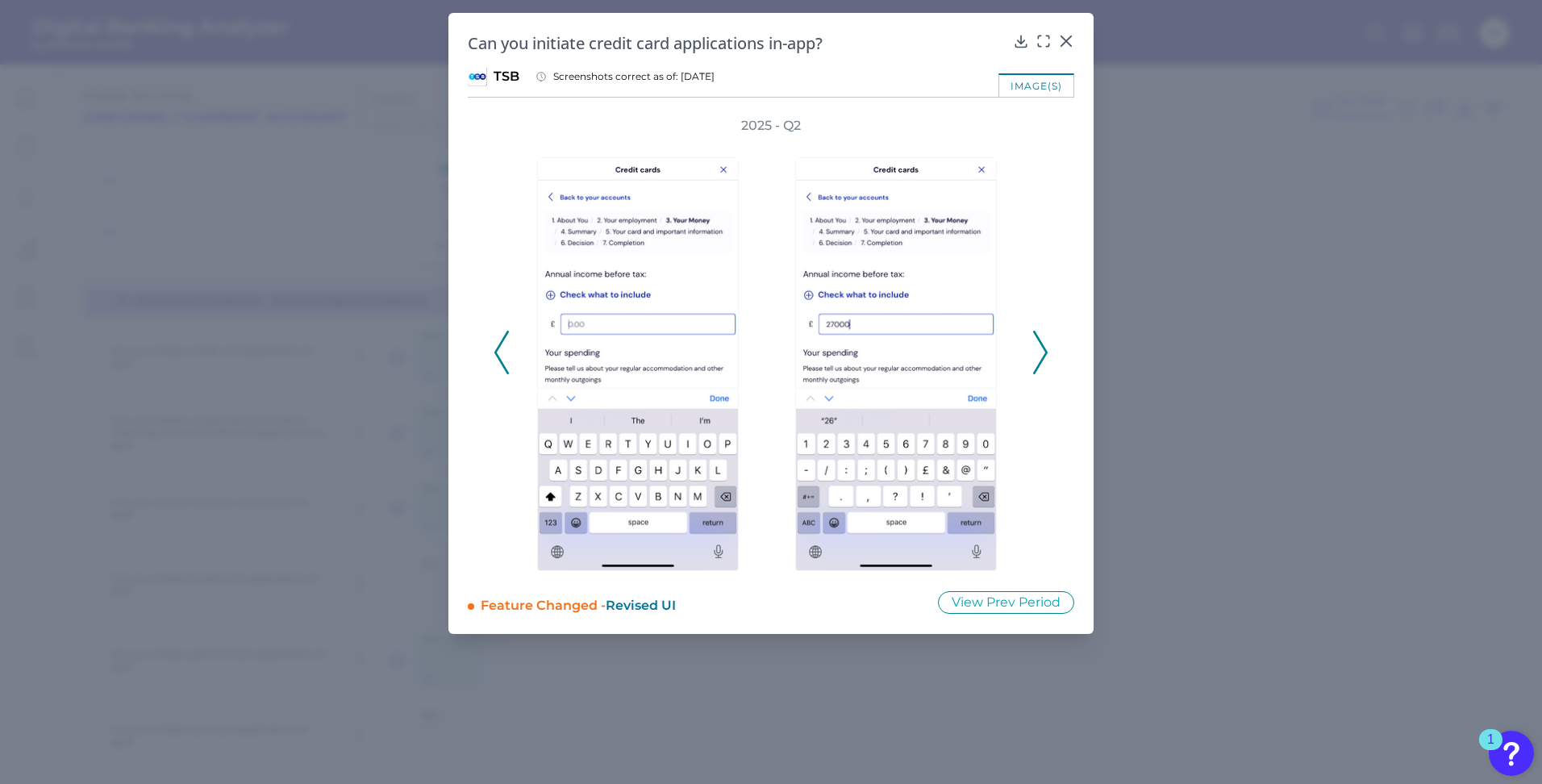
click at [1041, 354] on icon at bounding box center [1040, 352] width 14 height 43
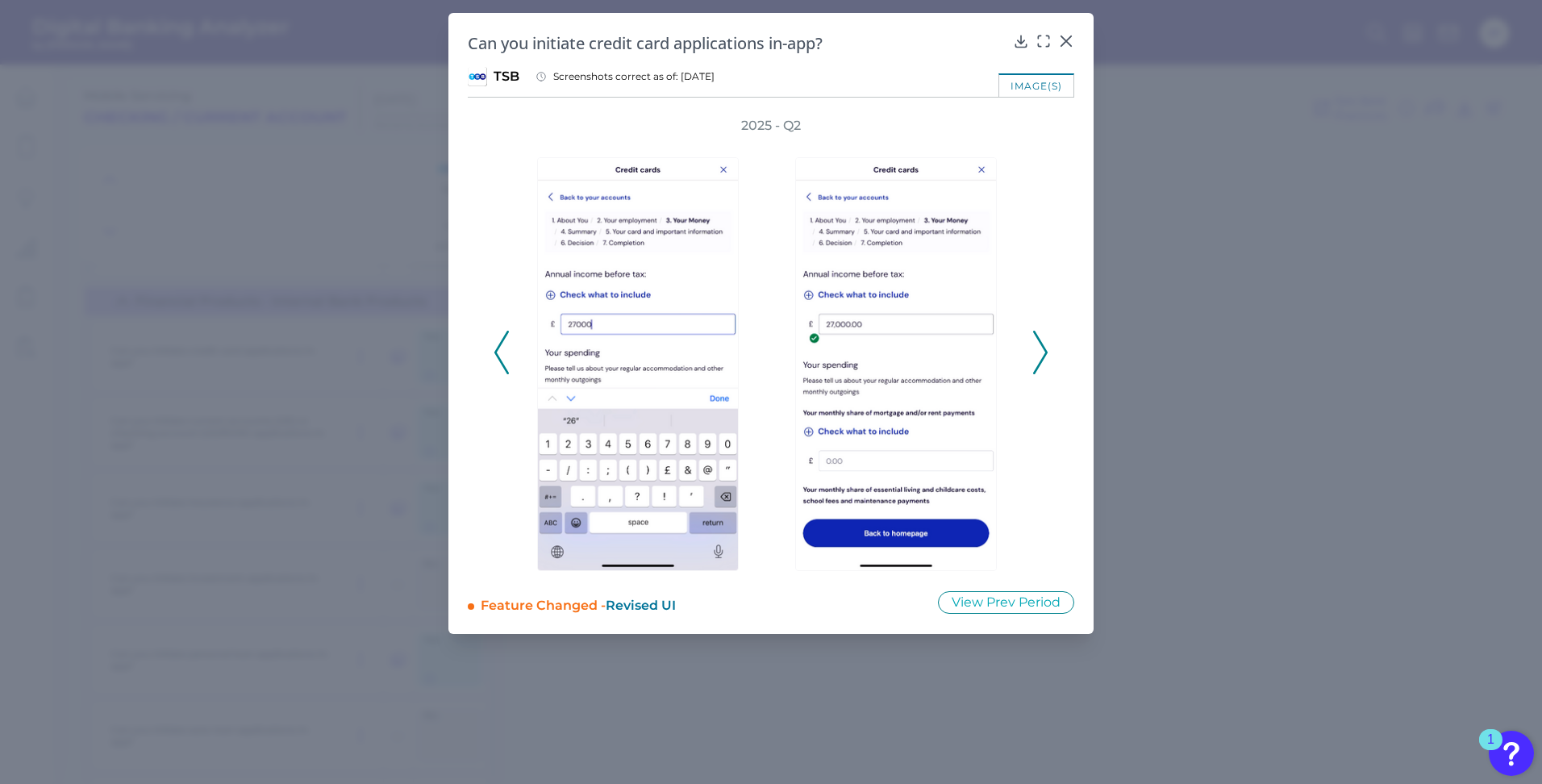
click at [1041, 354] on icon at bounding box center [1040, 352] width 14 height 43
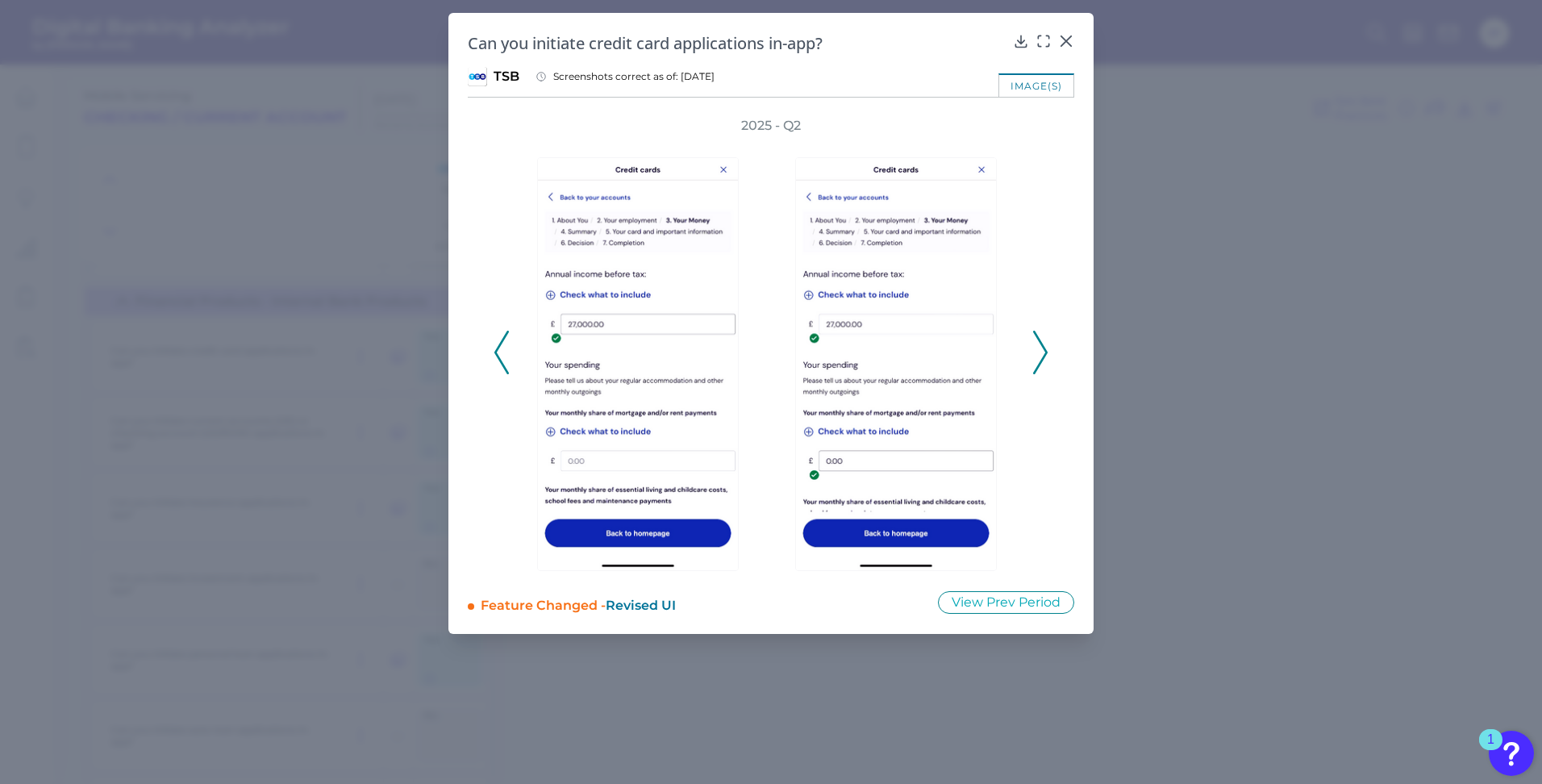
click at [1041, 354] on icon at bounding box center [1040, 352] width 14 height 43
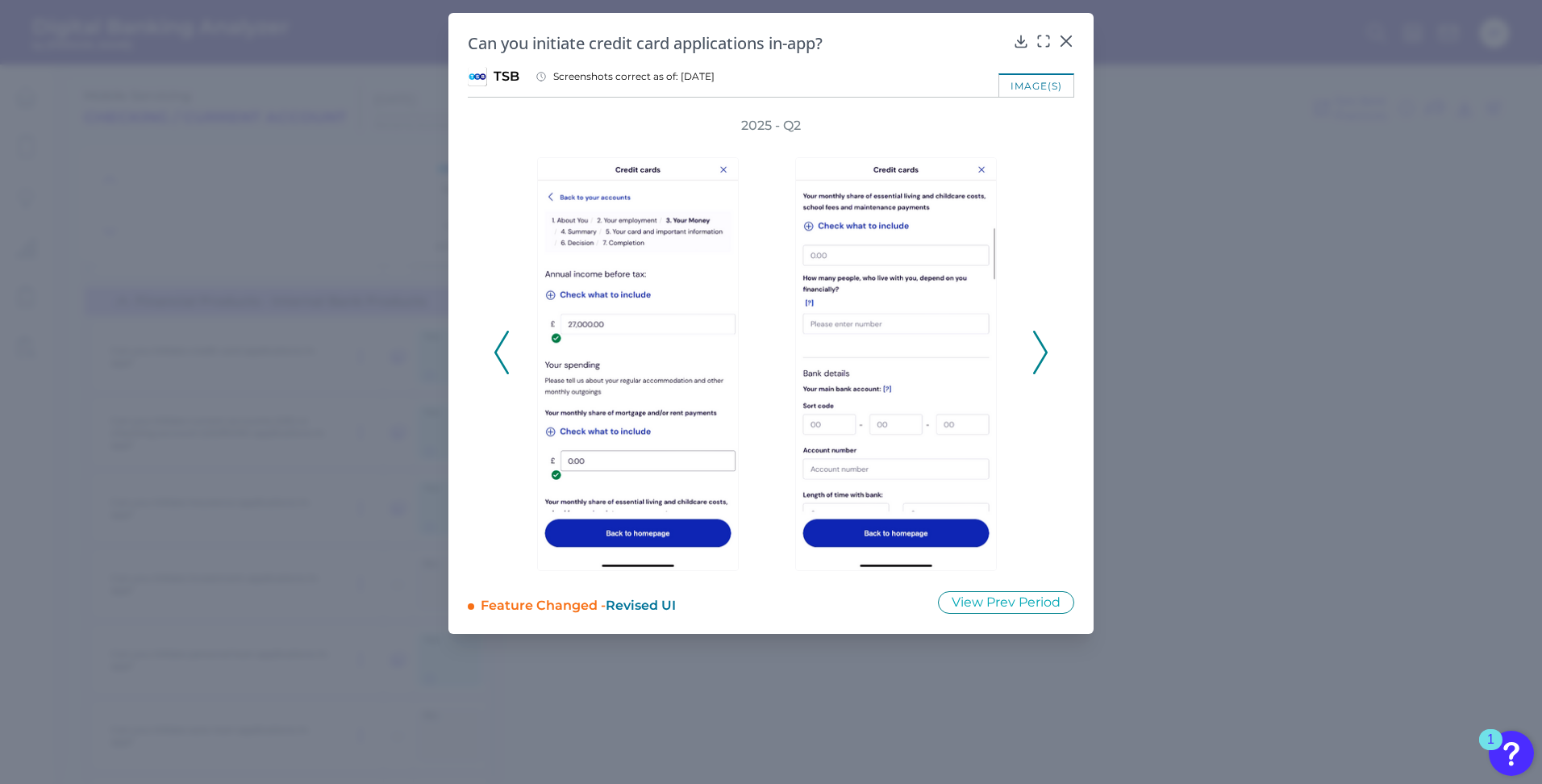
click at [1041, 354] on icon at bounding box center [1040, 352] width 14 height 43
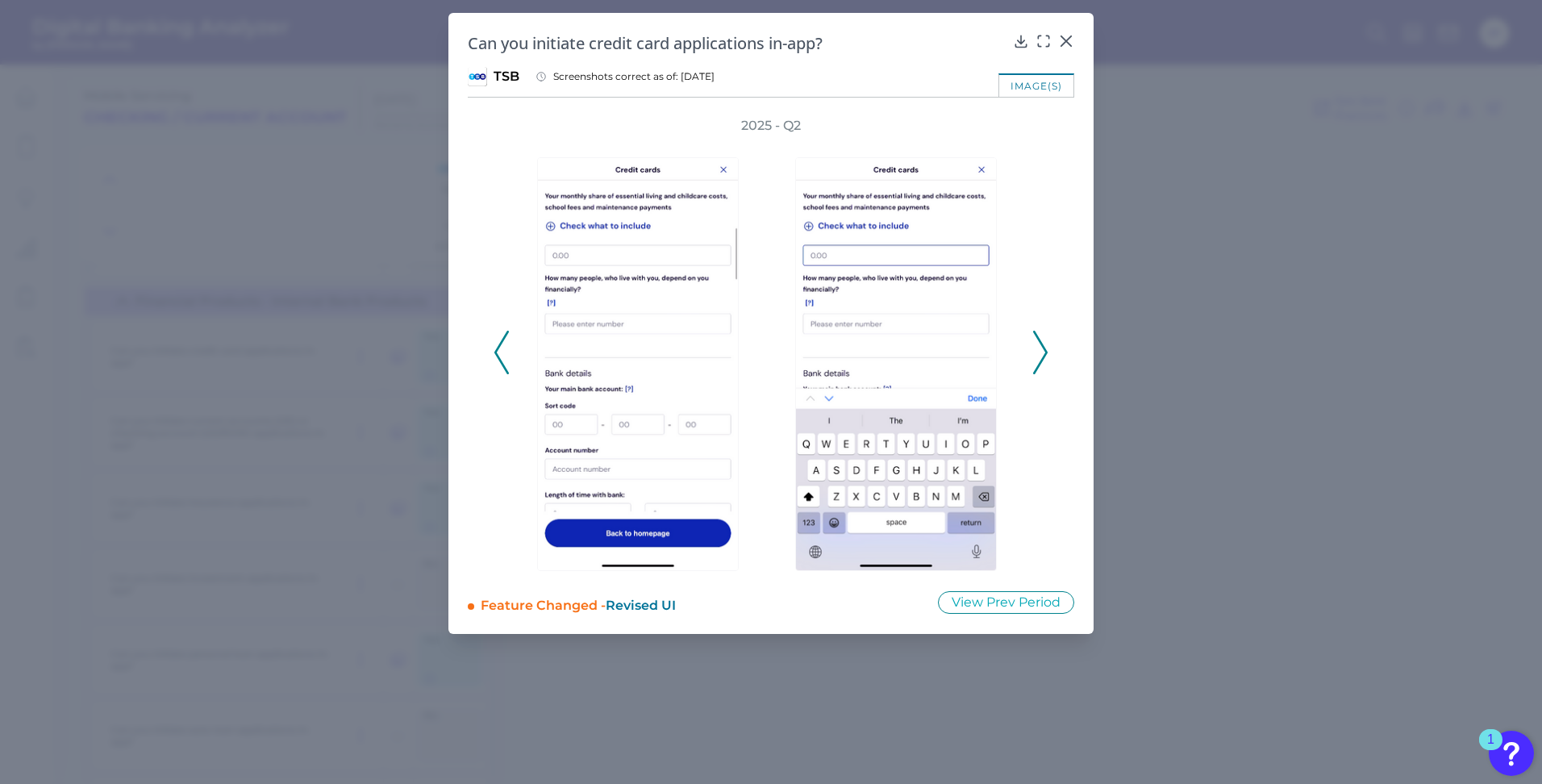
click at [1041, 354] on icon at bounding box center [1040, 352] width 14 height 43
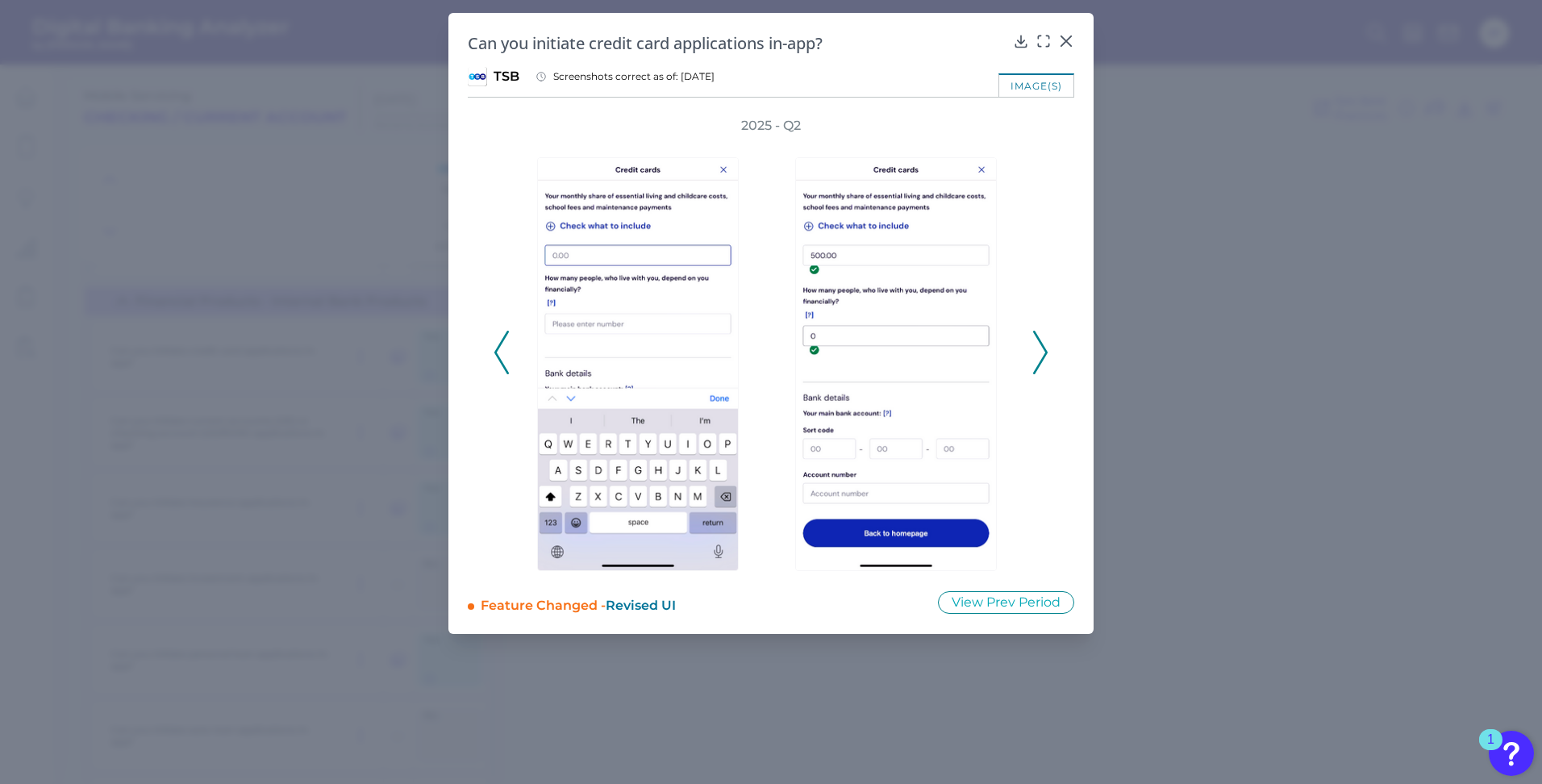
click at [1041, 354] on icon at bounding box center [1040, 352] width 14 height 43
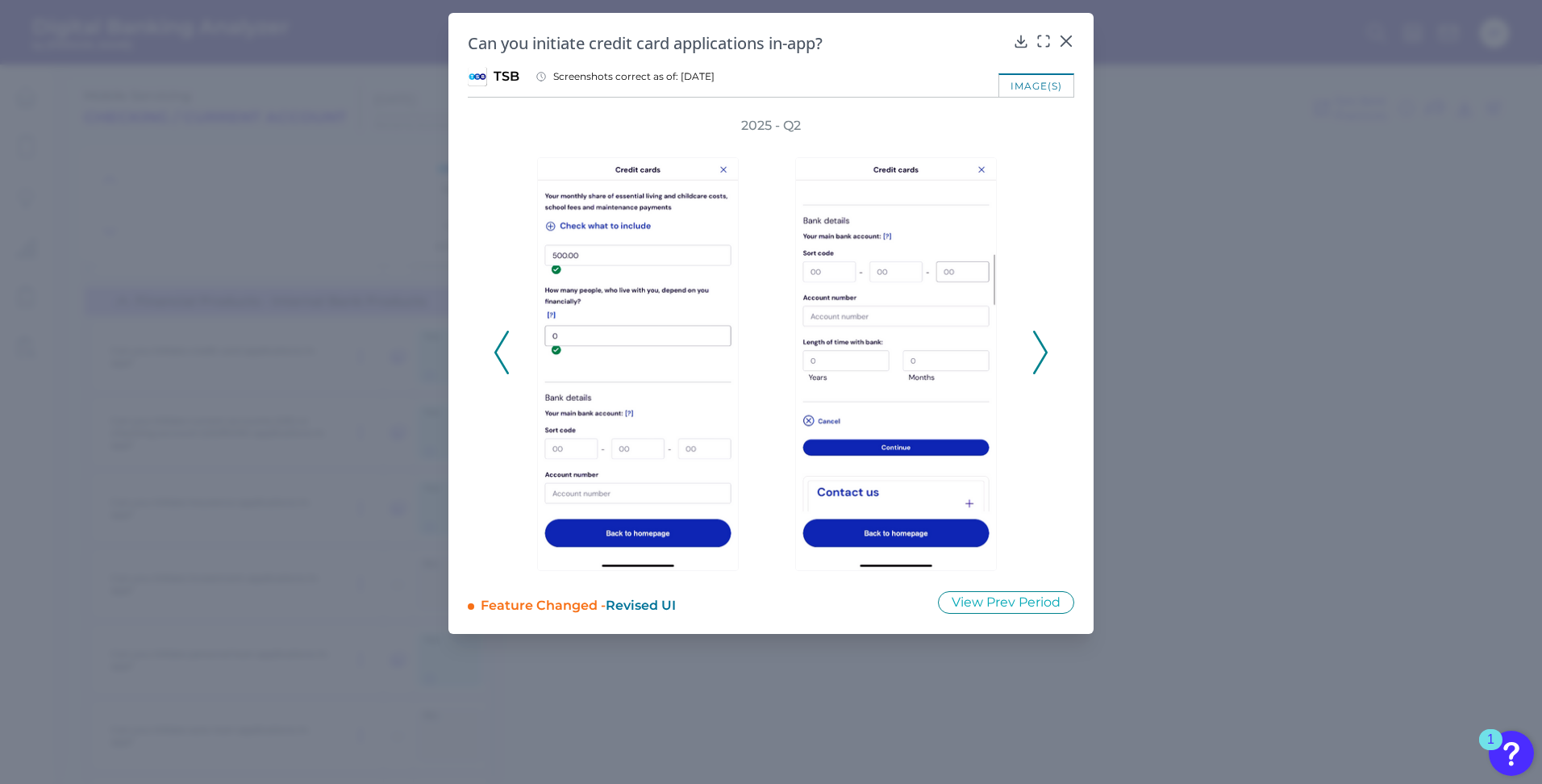
click at [1041, 354] on icon at bounding box center [1040, 352] width 14 height 43
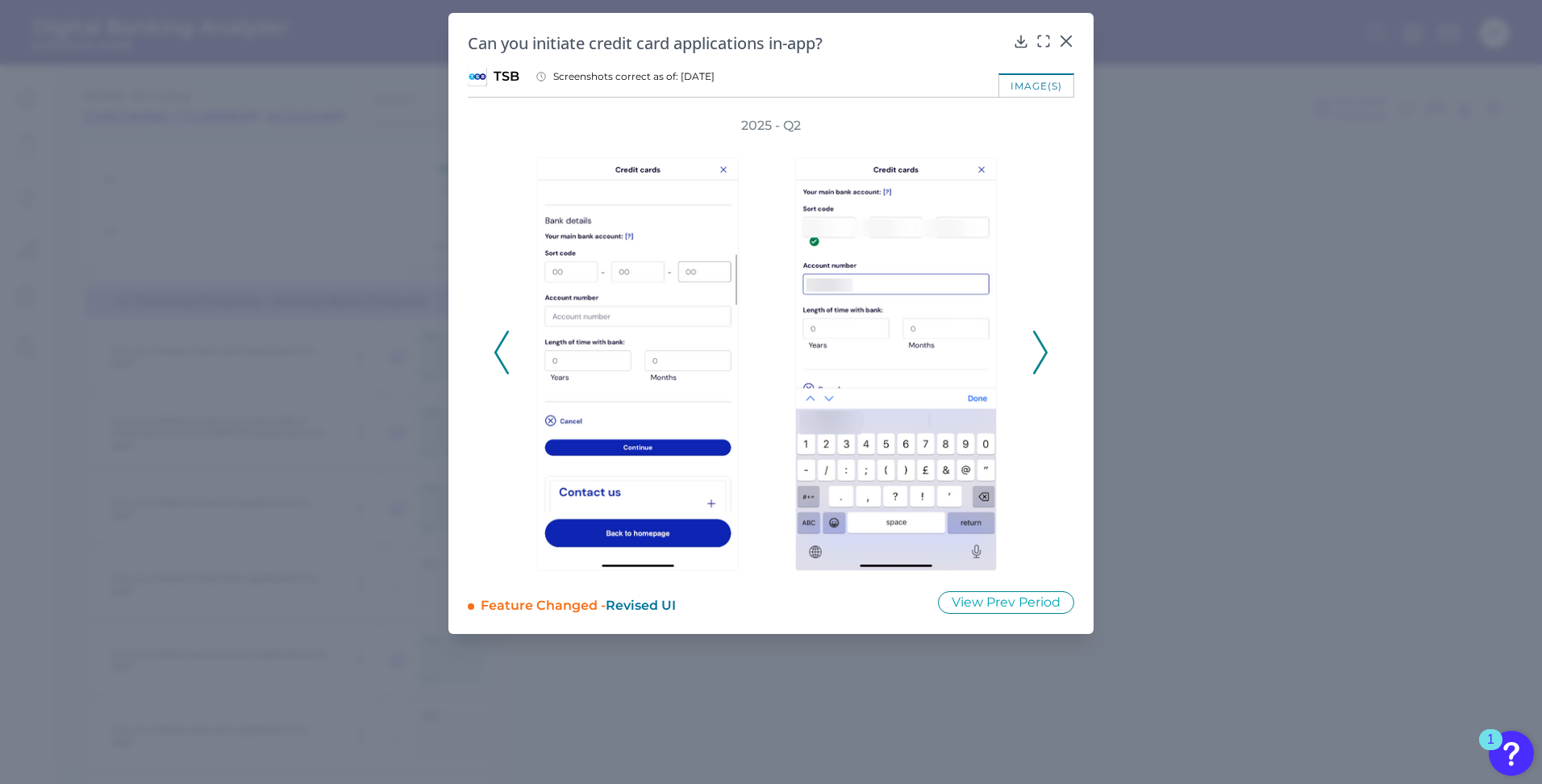
click at [1041, 354] on icon at bounding box center [1040, 352] width 14 height 43
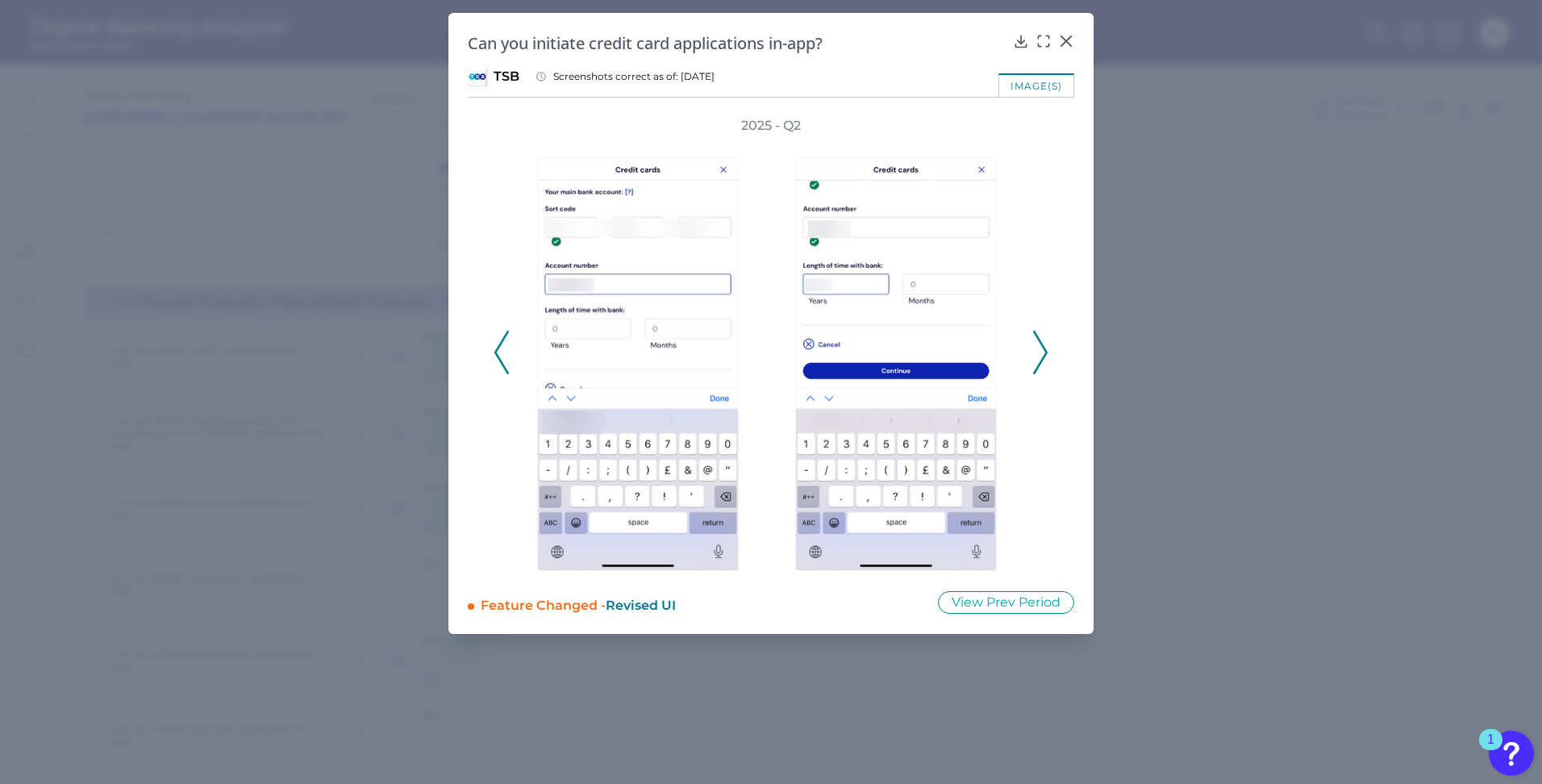
click at [1041, 354] on icon at bounding box center [1040, 352] width 14 height 43
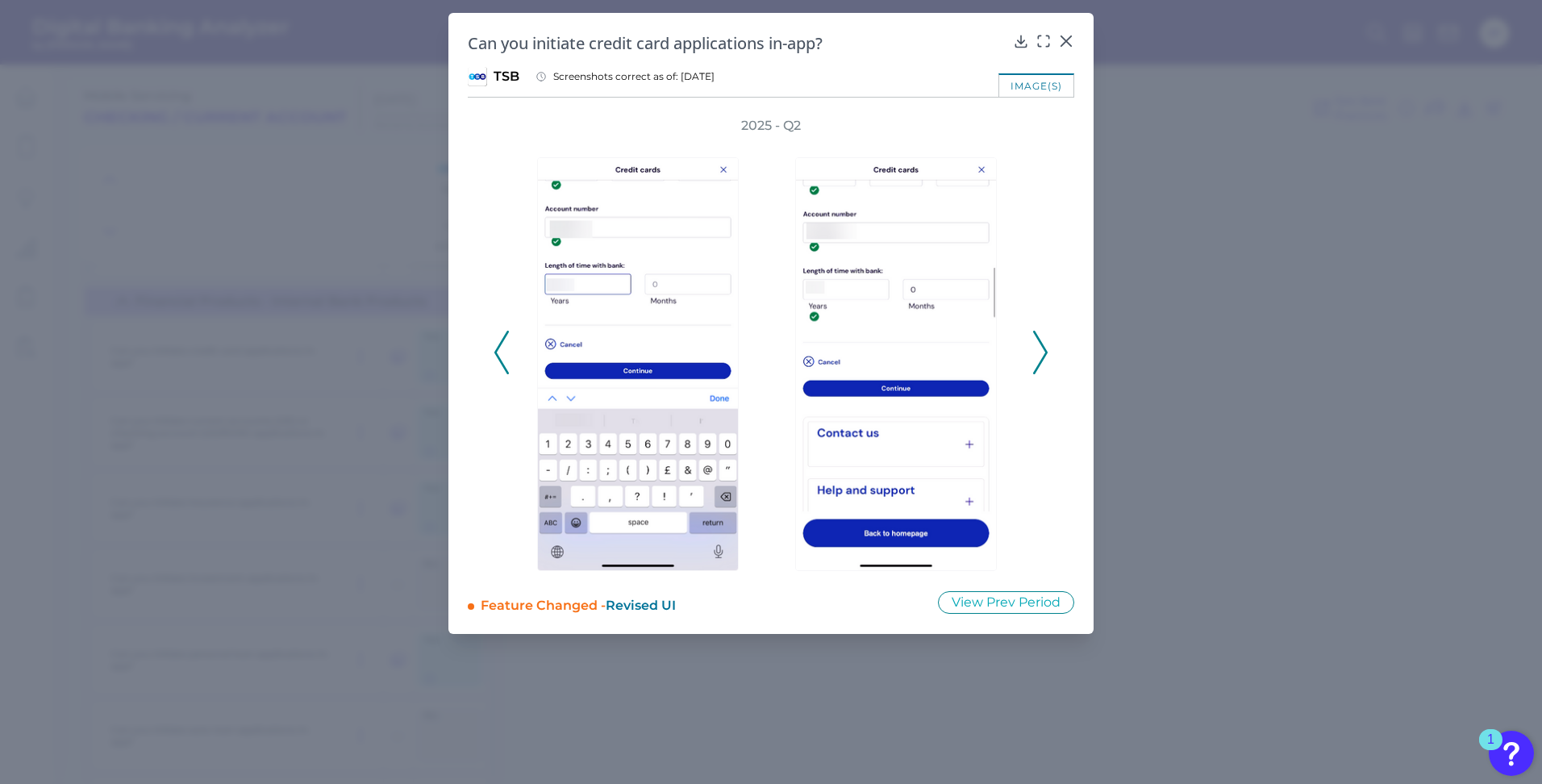
click at [1041, 354] on icon at bounding box center [1040, 352] width 14 height 43
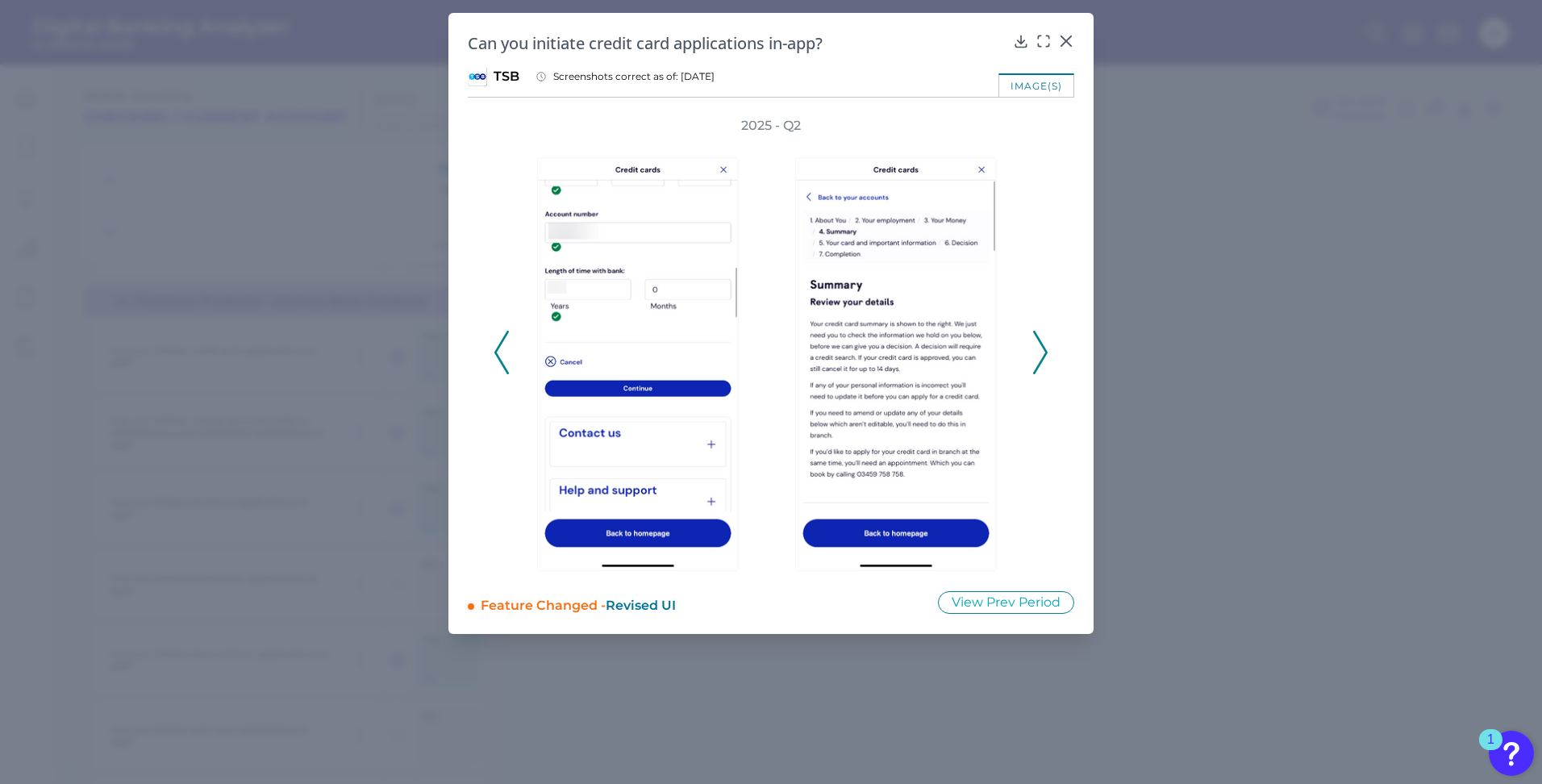
click at [1041, 354] on icon at bounding box center [1040, 352] width 14 height 43
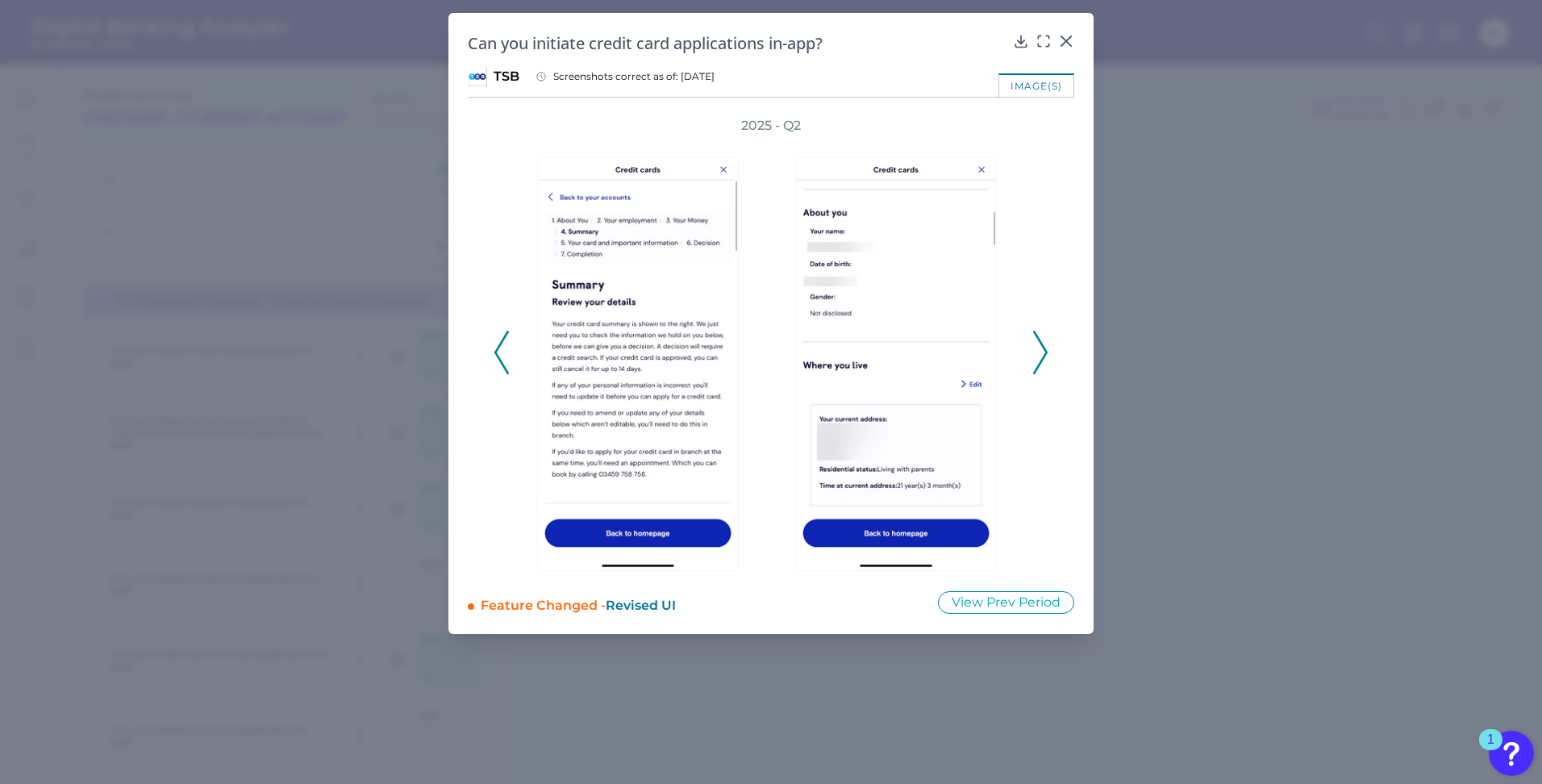
click at [1041, 354] on icon at bounding box center [1040, 352] width 14 height 43
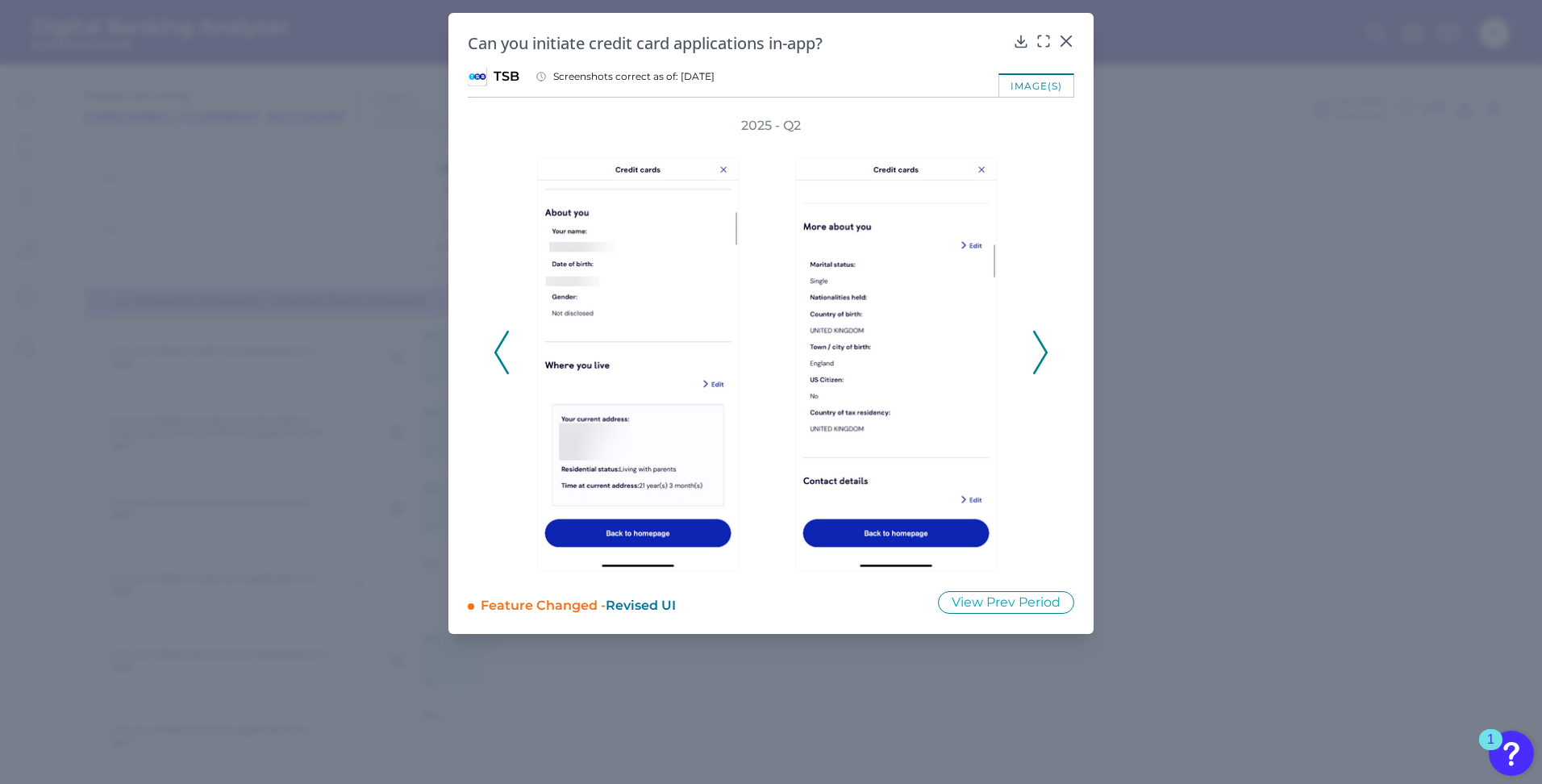
click at [1041, 354] on icon at bounding box center [1040, 352] width 14 height 43
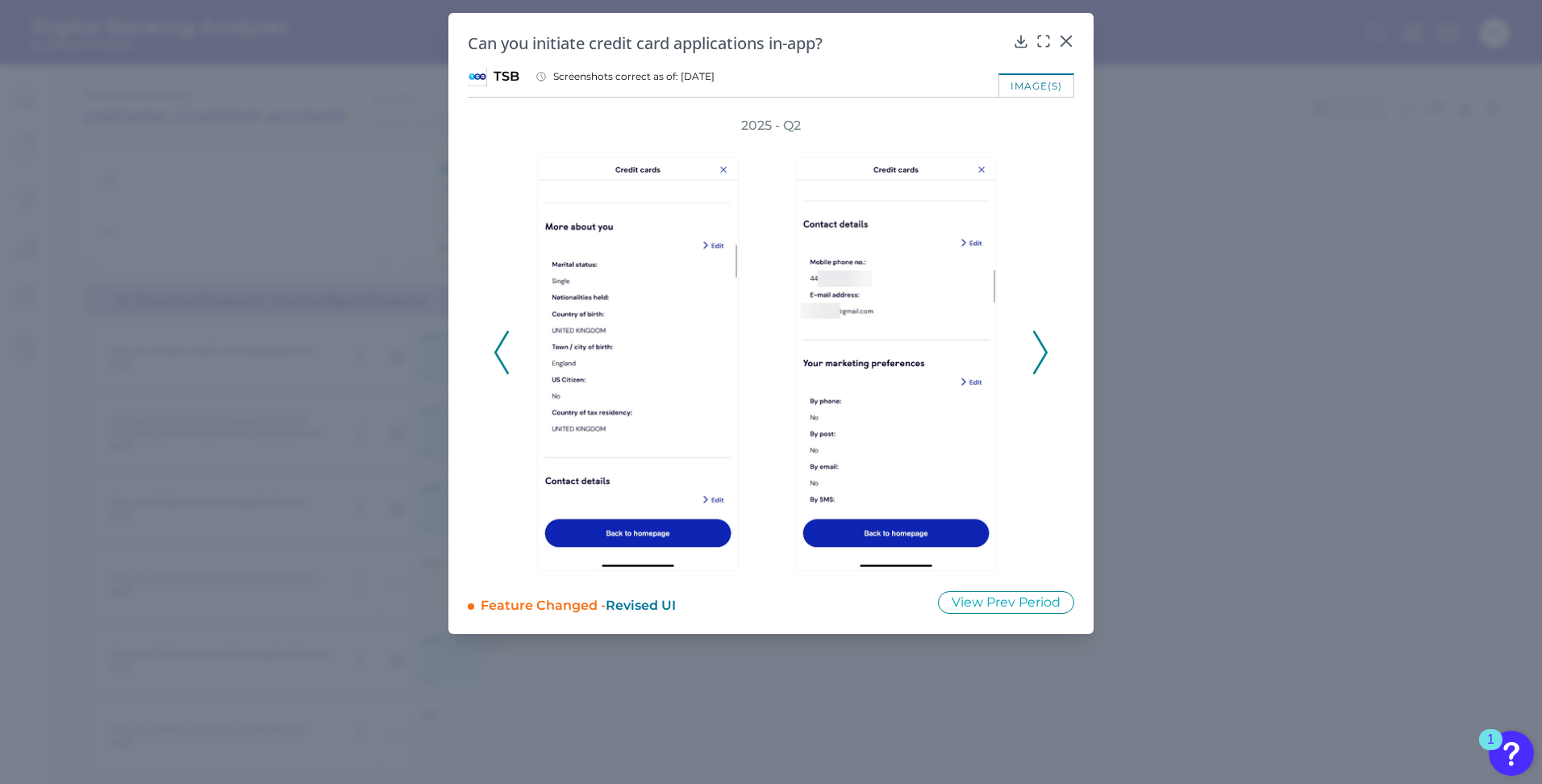
click at [1041, 354] on icon at bounding box center [1040, 352] width 14 height 43
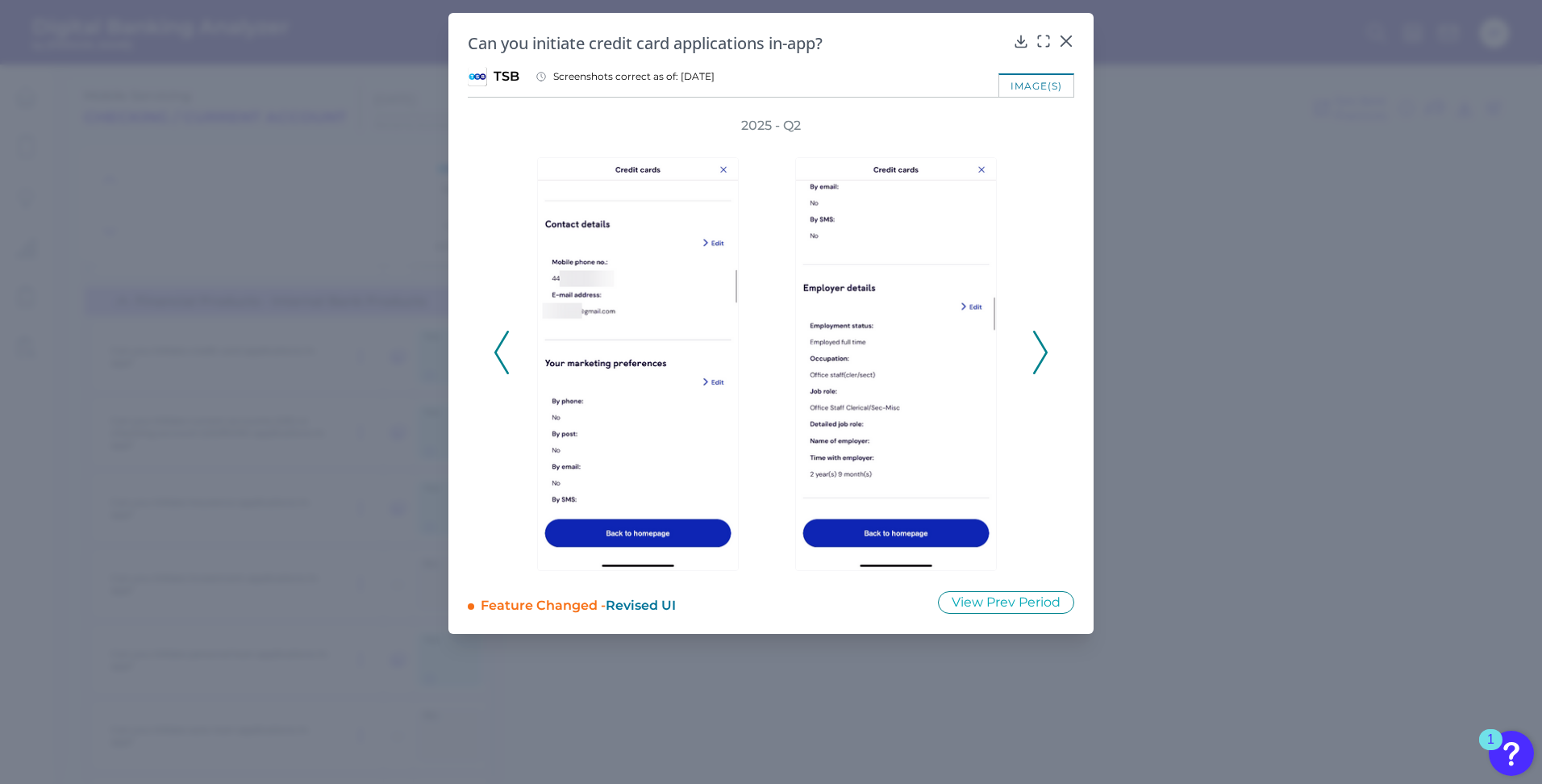
click at [1041, 354] on icon at bounding box center [1040, 352] width 14 height 43
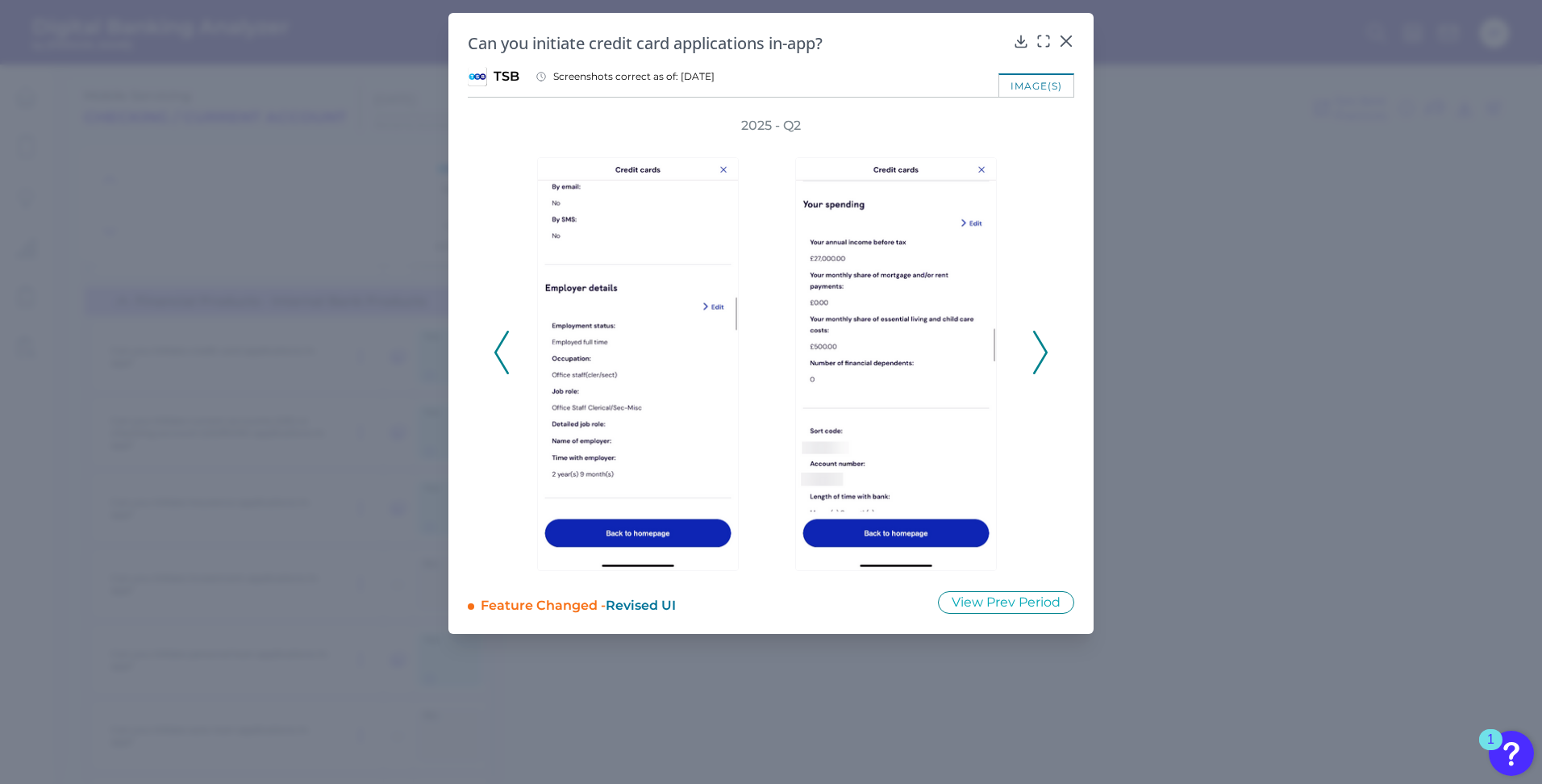
click at [1041, 354] on icon at bounding box center [1040, 352] width 14 height 43
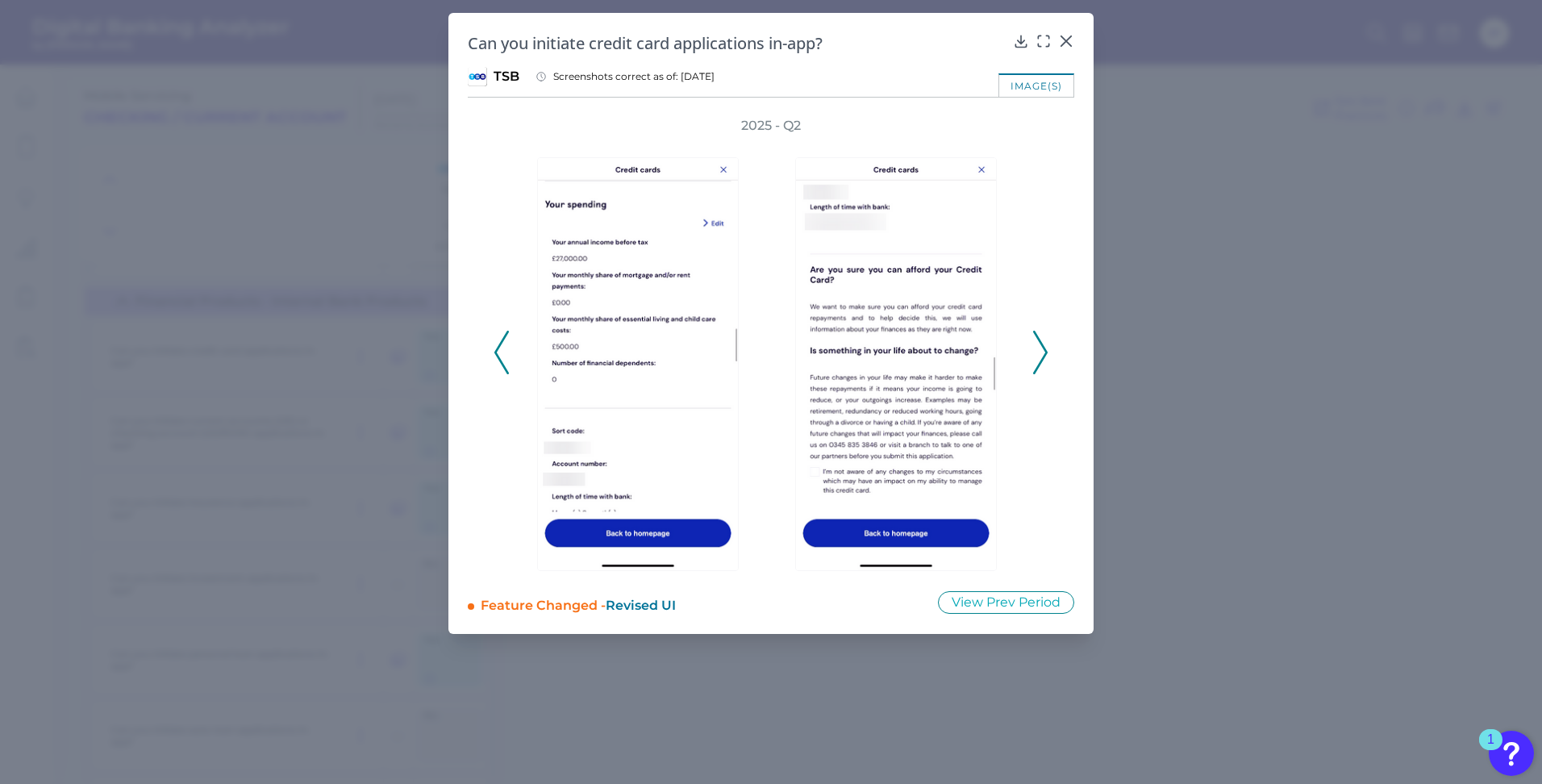
click at [1041, 354] on icon at bounding box center [1040, 352] width 14 height 43
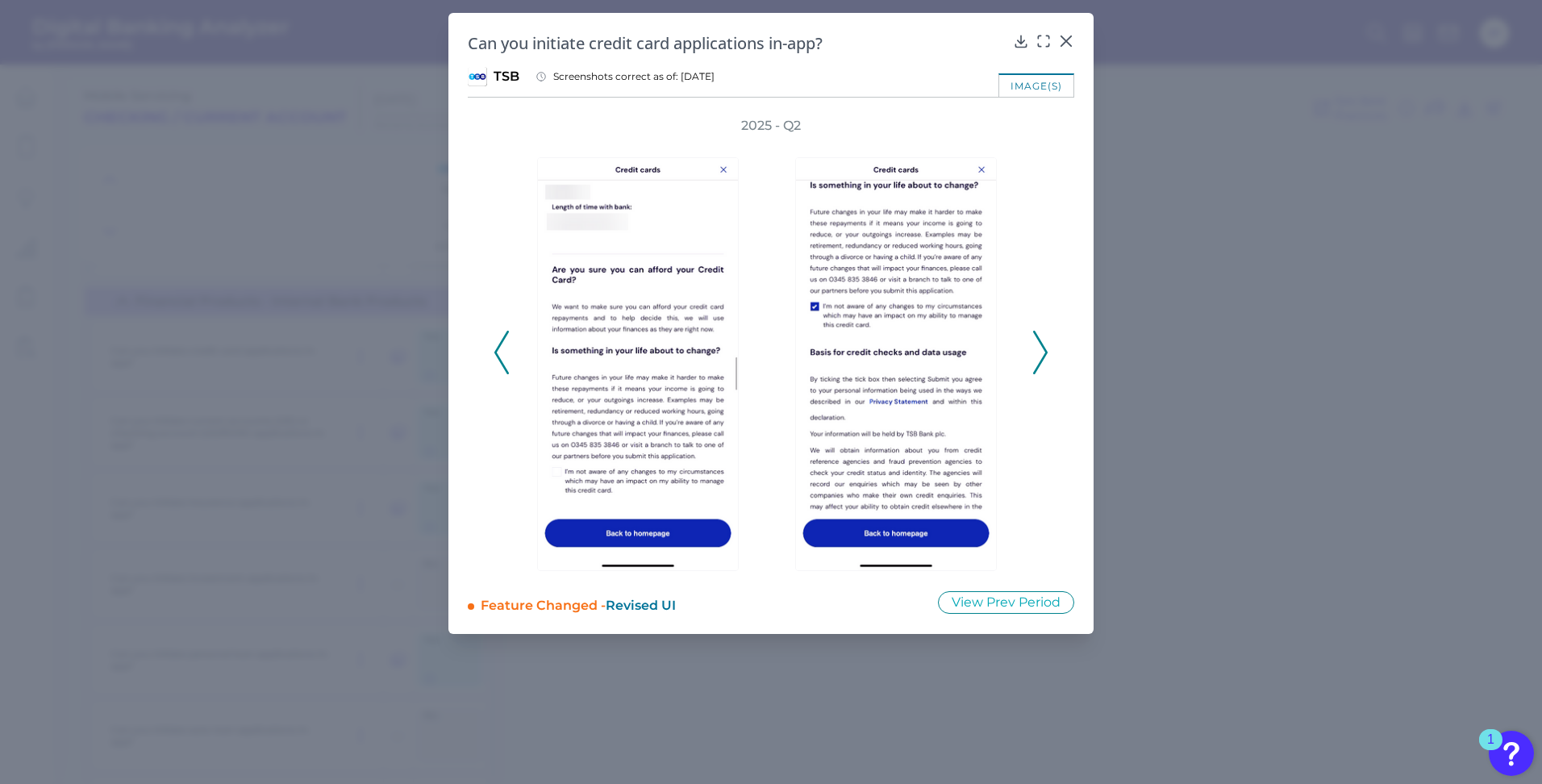
click at [1041, 354] on icon at bounding box center [1040, 352] width 14 height 43
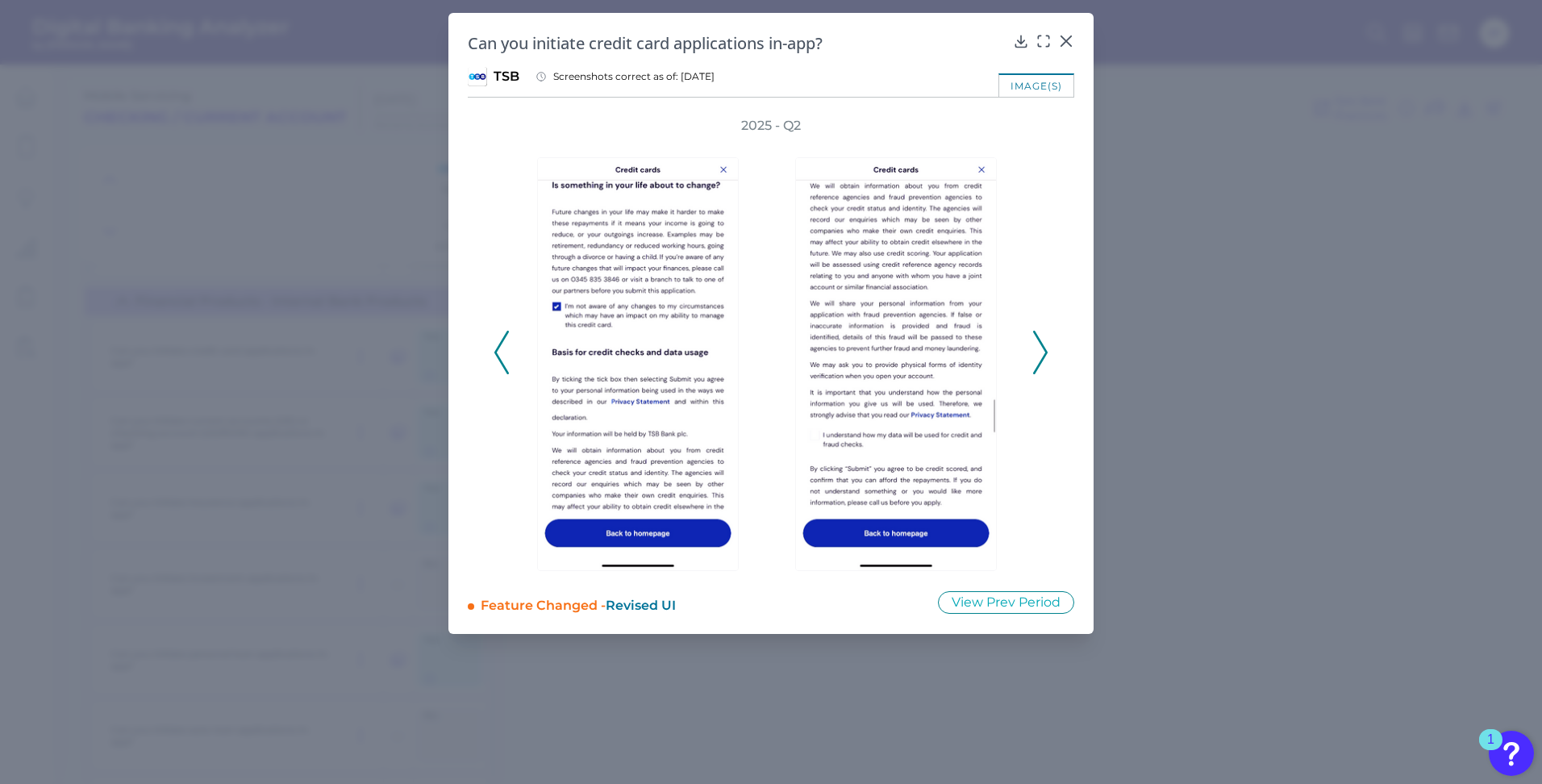
click at [1041, 354] on icon at bounding box center [1040, 352] width 14 height 43
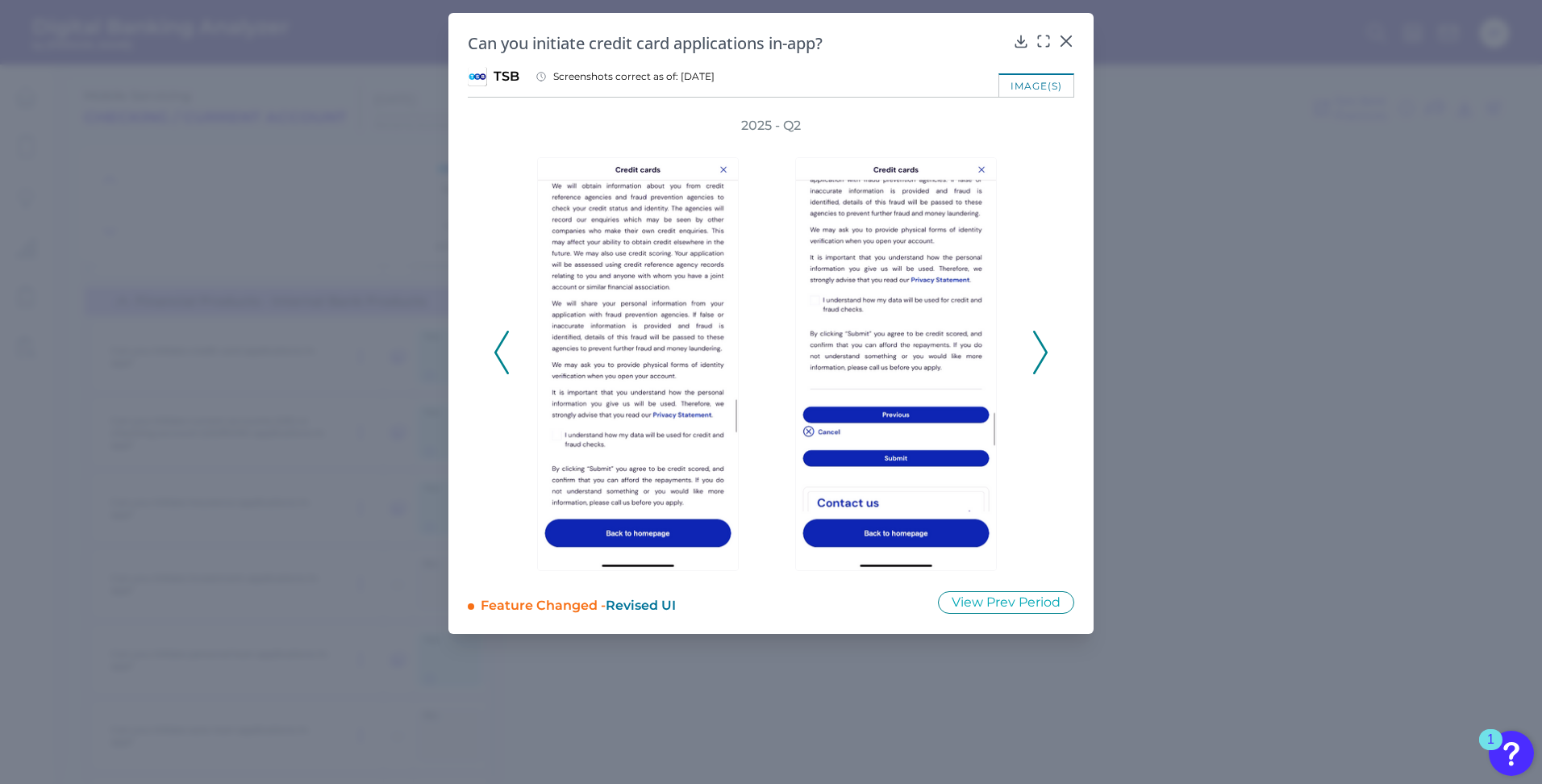
click at [1041, 354] on icon at bounding box center [1040, 352] width 14 height 43
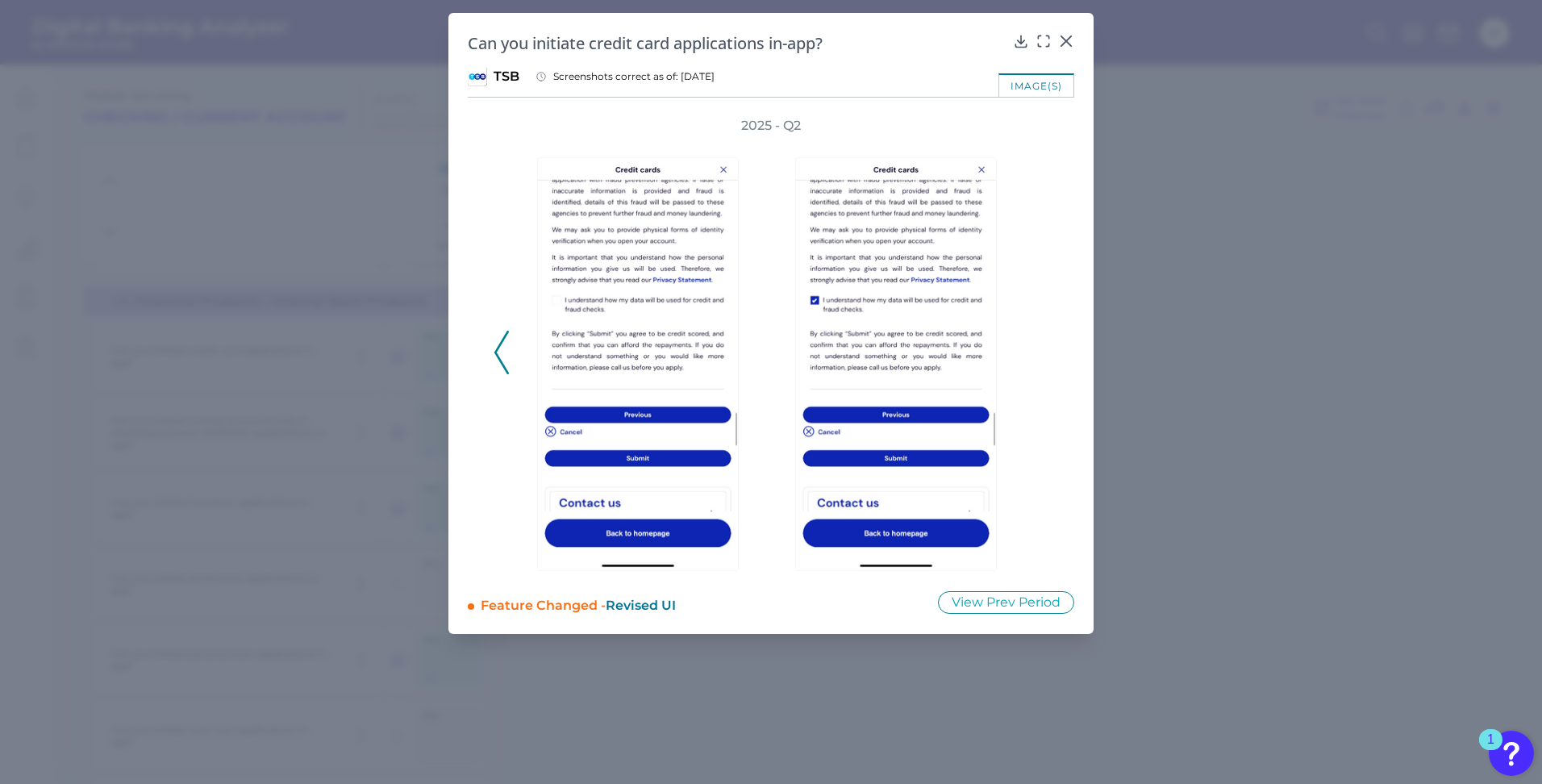
click at [1041, 354] on div "2025 - Q2" at bounding box center [771, 344] width 555 height 454
drag, startPoint x: 1041, startPoint y: 354, endPoint x: 1042, endPoint y: 383, distance: 29.0
click at [1042, 383] on div "2025 - Q2" at bounding box center [771, 344] width 555 height 454
click at [509, 374] on div "2025 - Q2" at bounding box center [771, 344] width 555 height 454
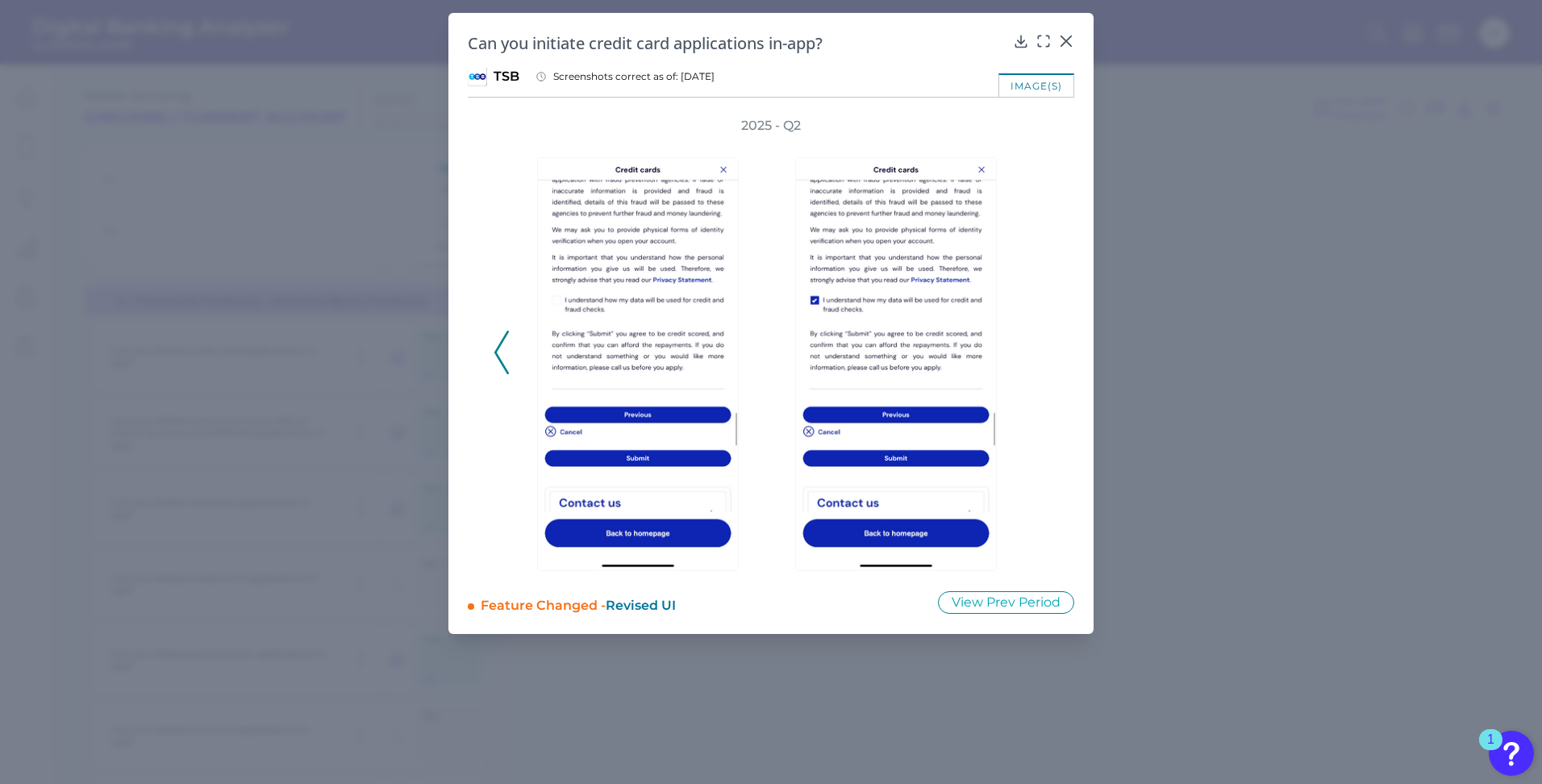
click at [505, 373] on icon at bounding box center [501, 352] width 14 height 43
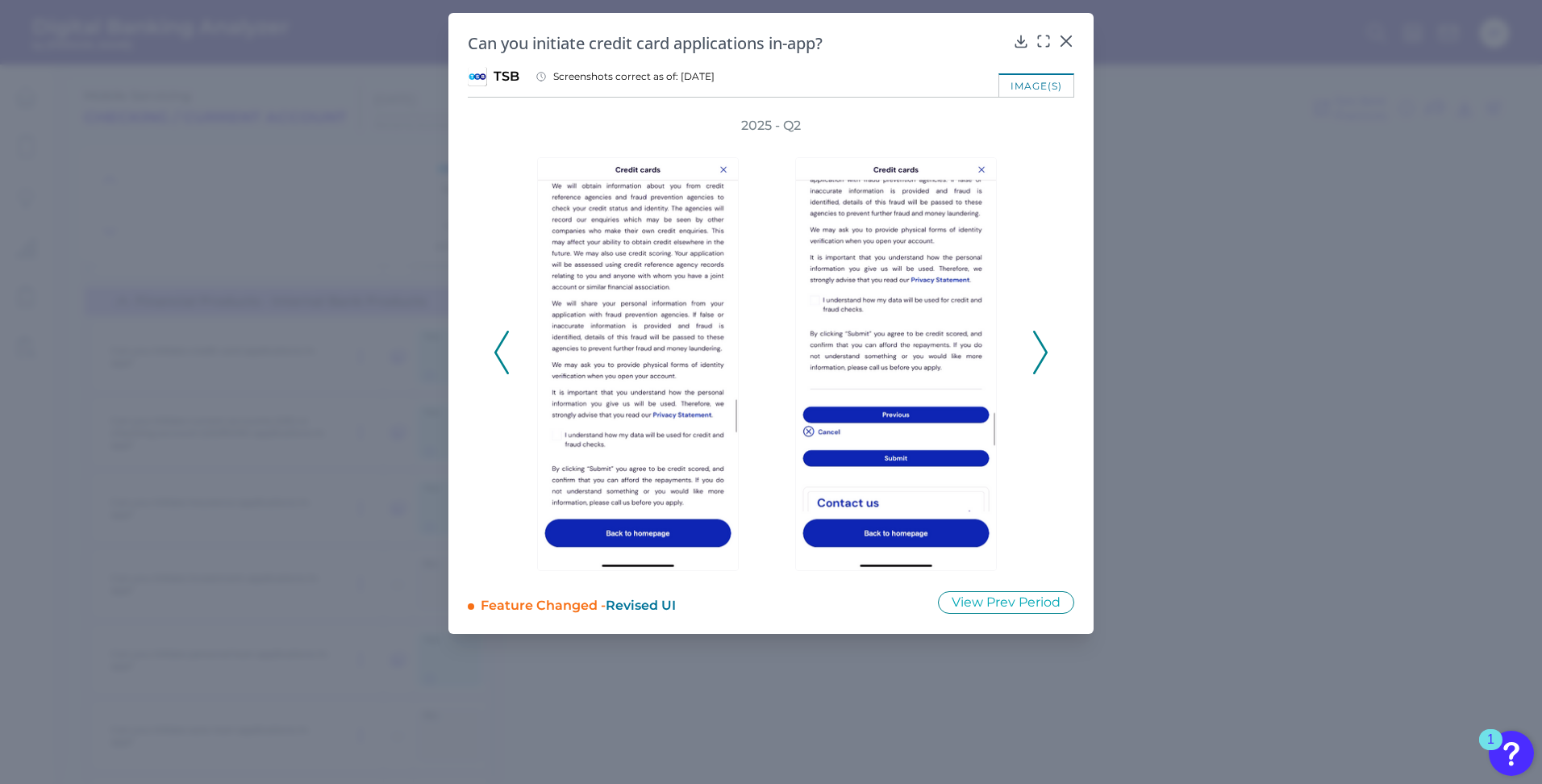
click at [505, 373] on icon at bounding box center [501, 352] width 14 height 43
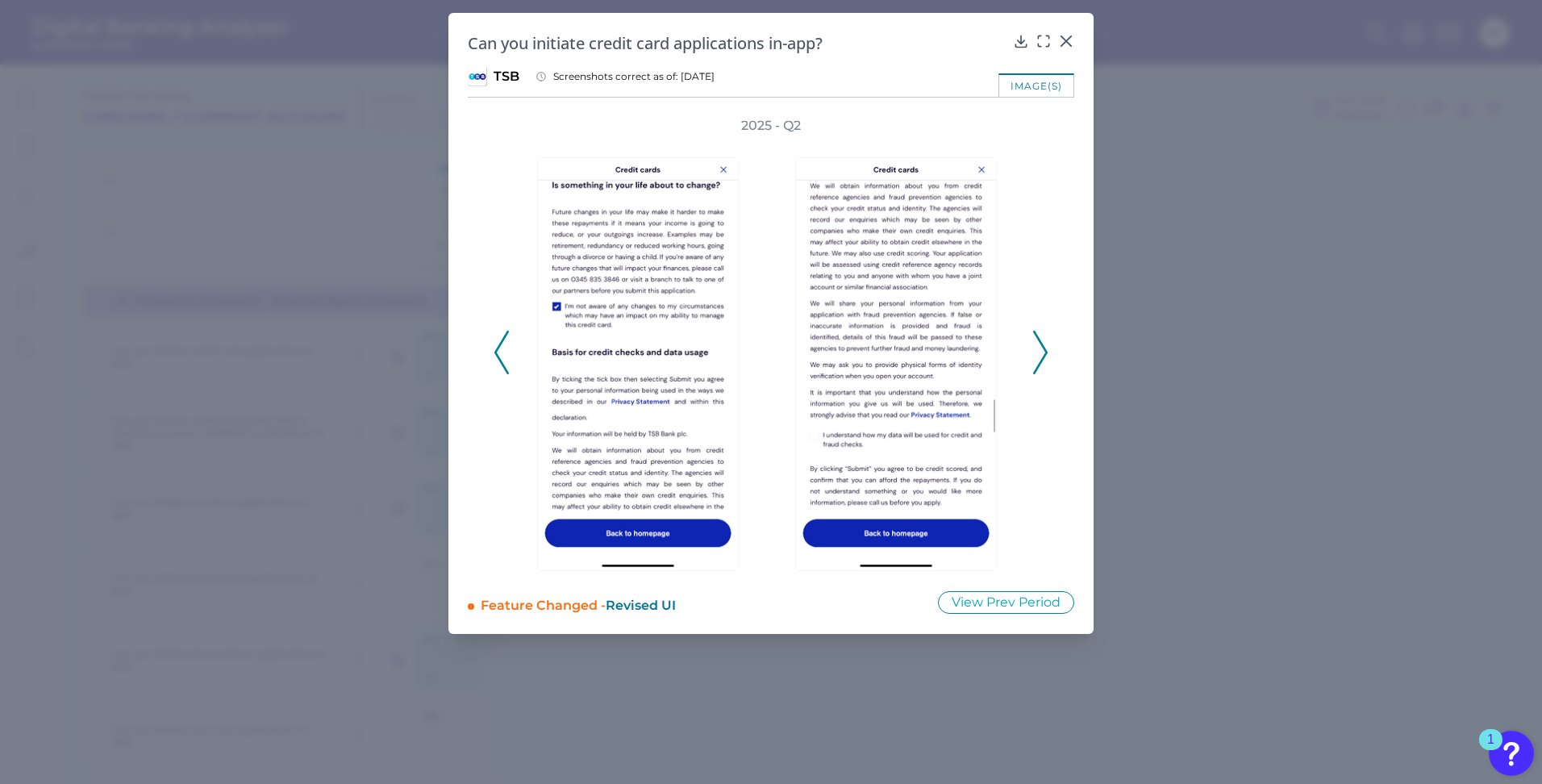
click at [505, 373] on icon at bounding box center [501, 352] width 14 height 43
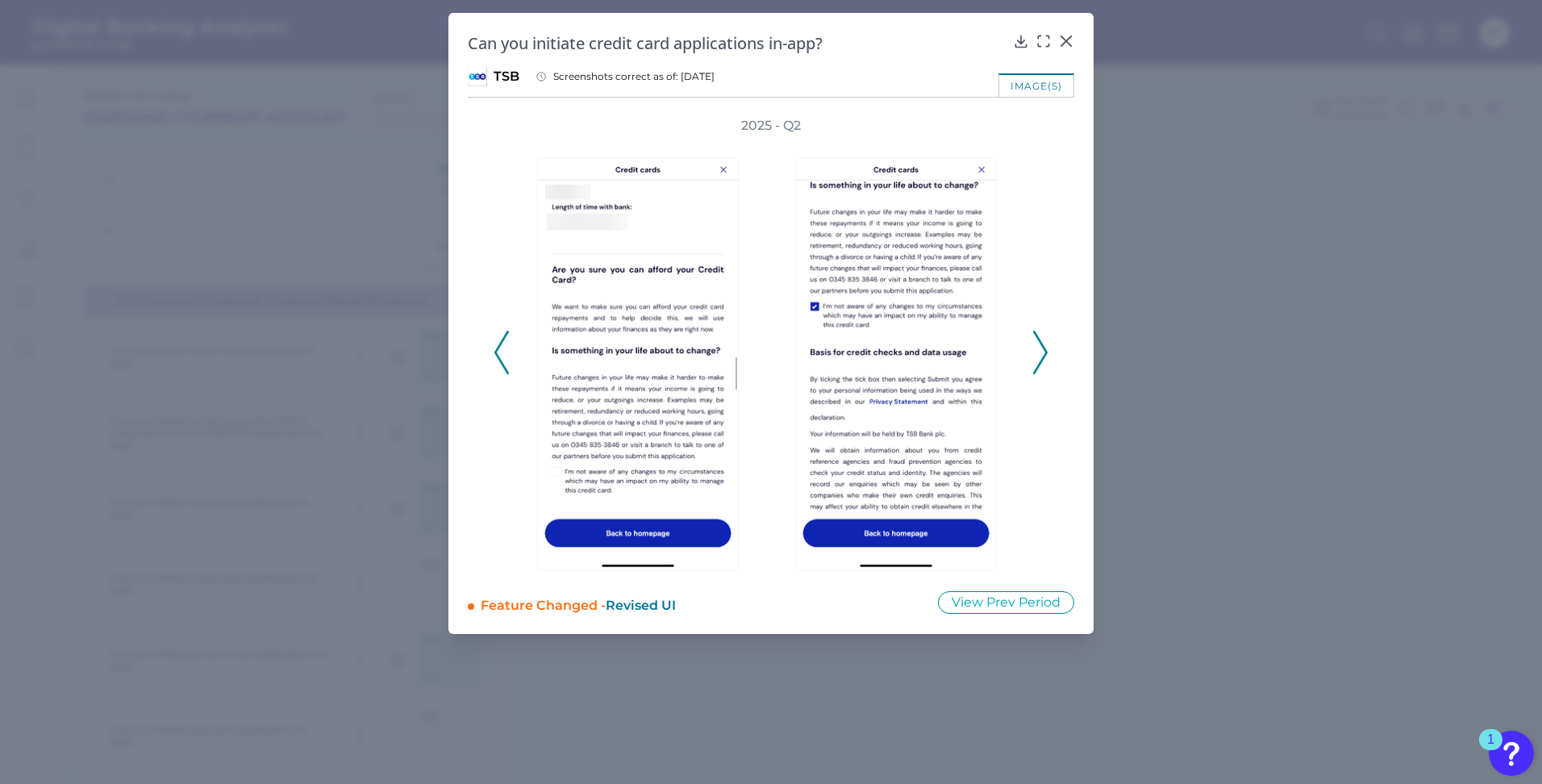
click at [505, 373] on icon at bounding box center [501, 352] width 14 height 43
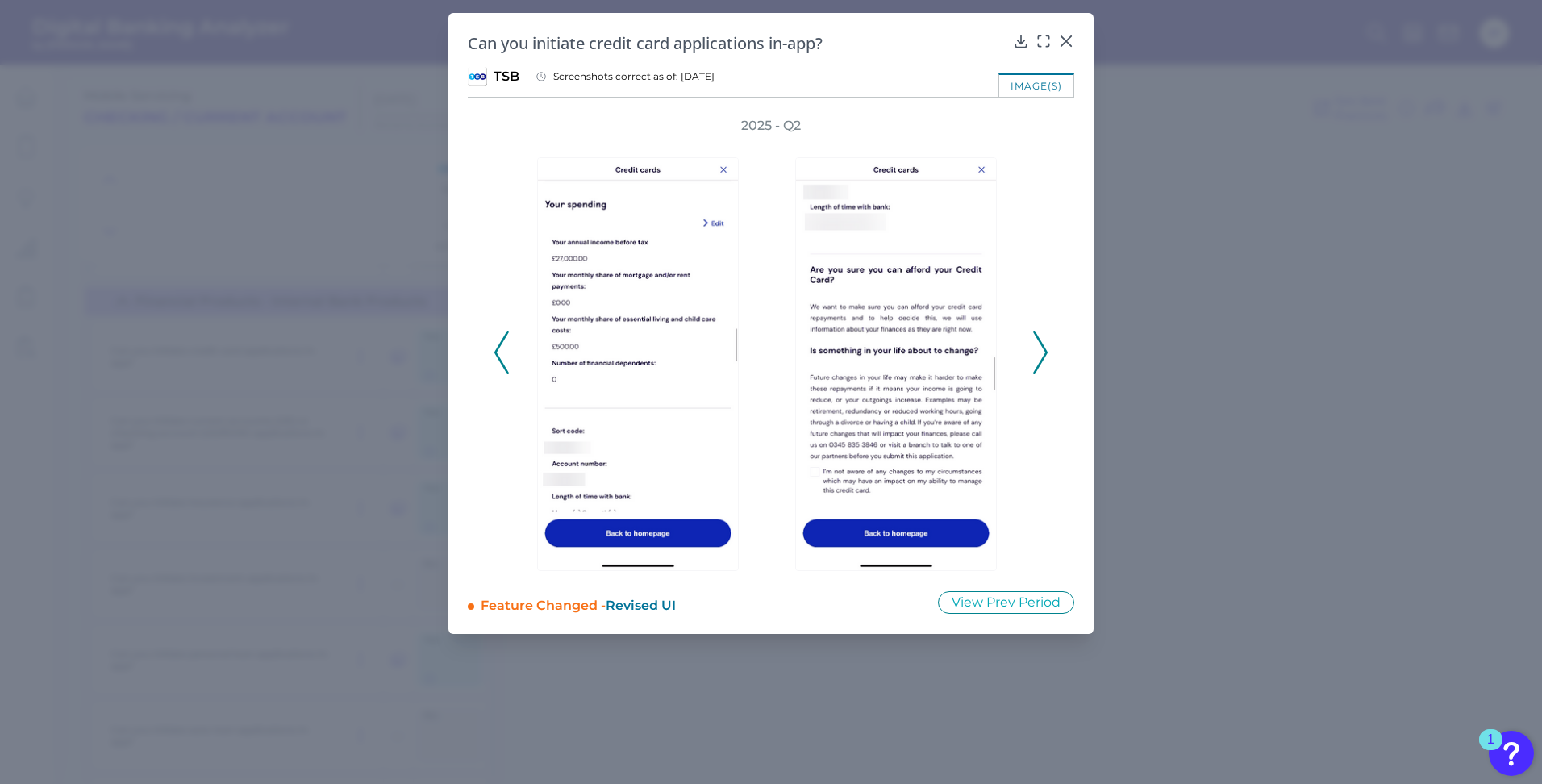
click at [505, 373] on icon at bounding box center [501, 352] width 14 height 43
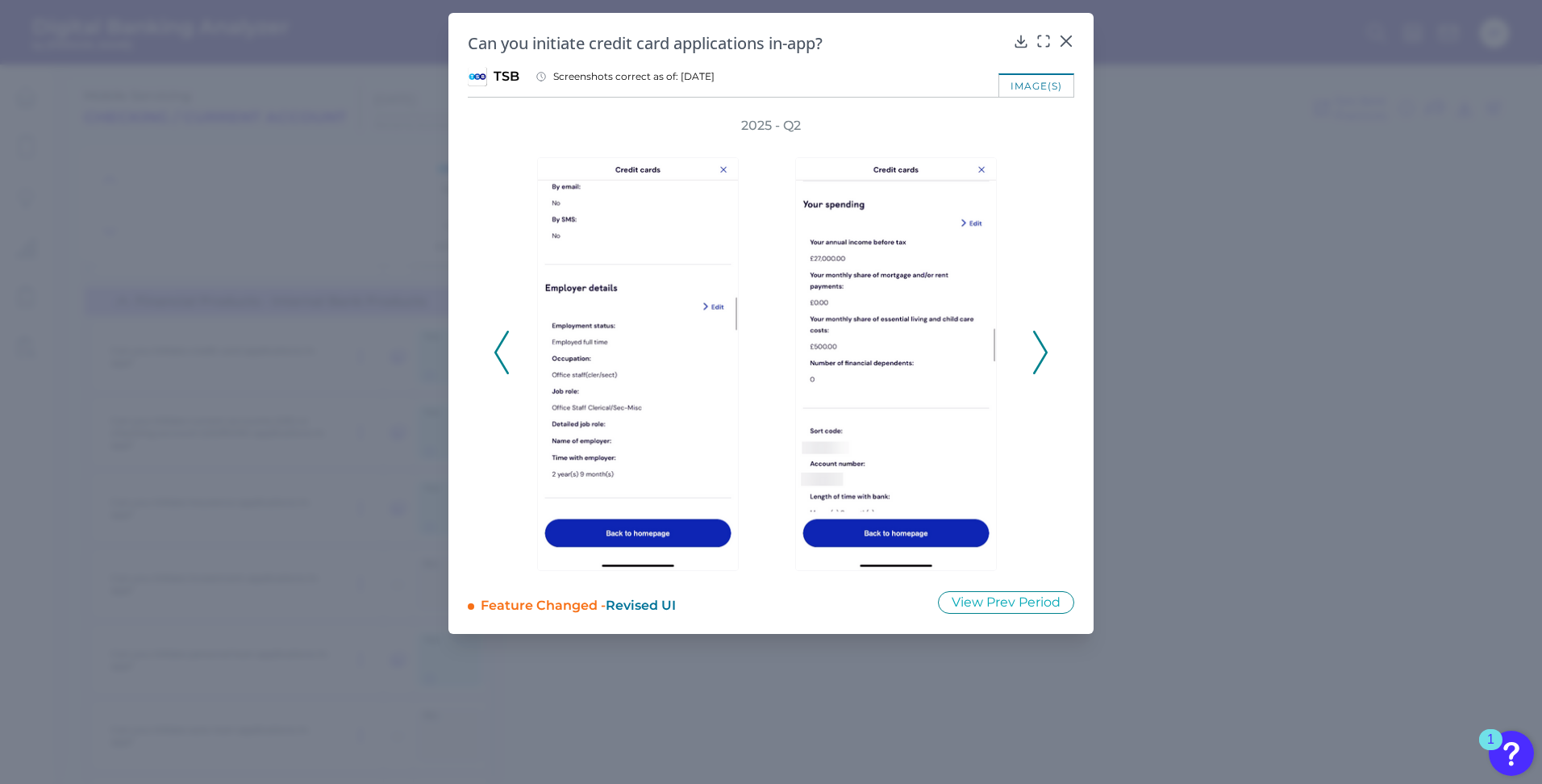
click at [505, 373] on icon at bounding box center [501, 352] width 14 height 43
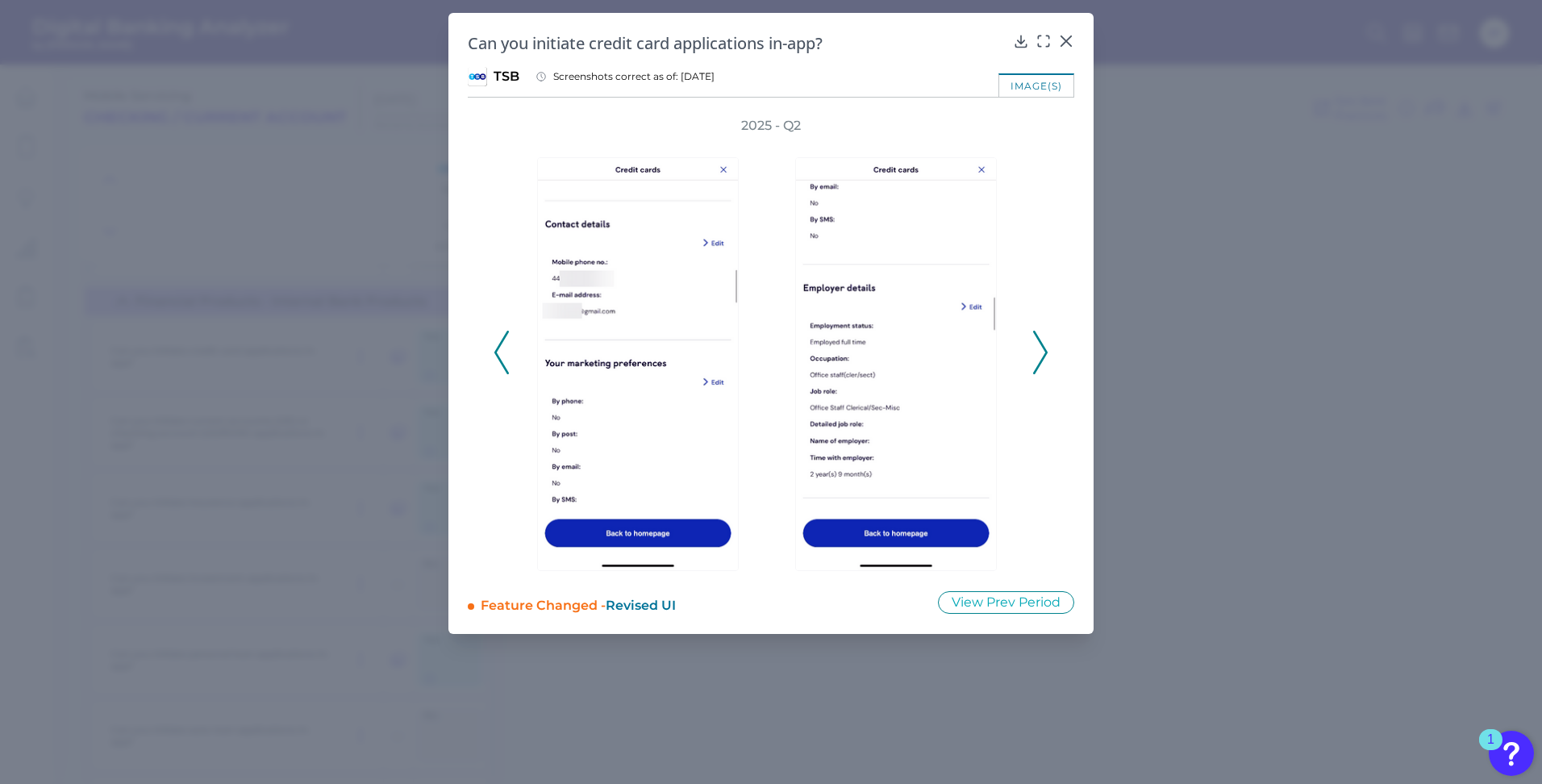
click at [505, 373] on icon at bounding box center [501, 352] width 14 height 43
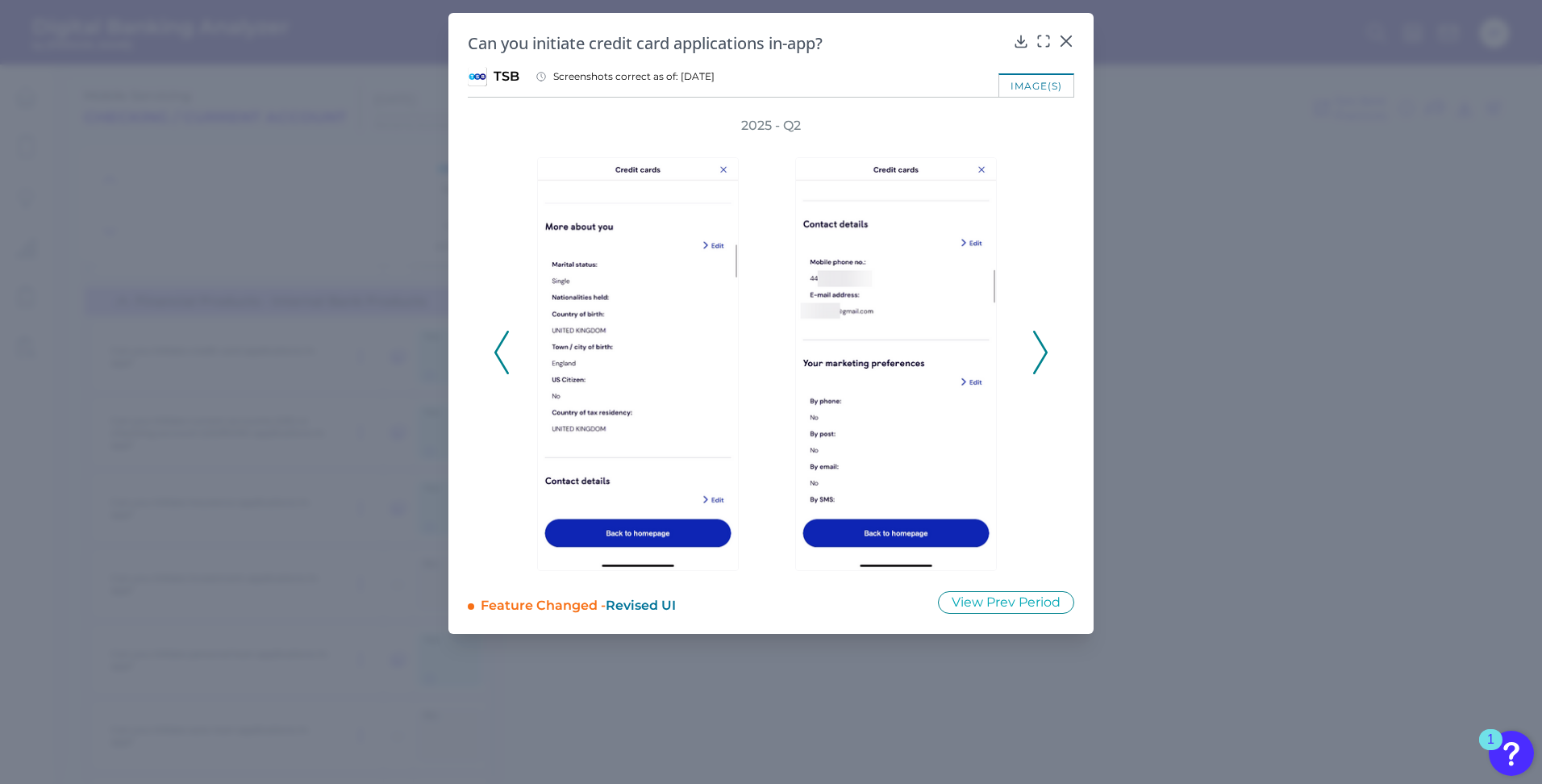
click at [505, 373] on icon at bounding box center [501, 352] width 14 height 43
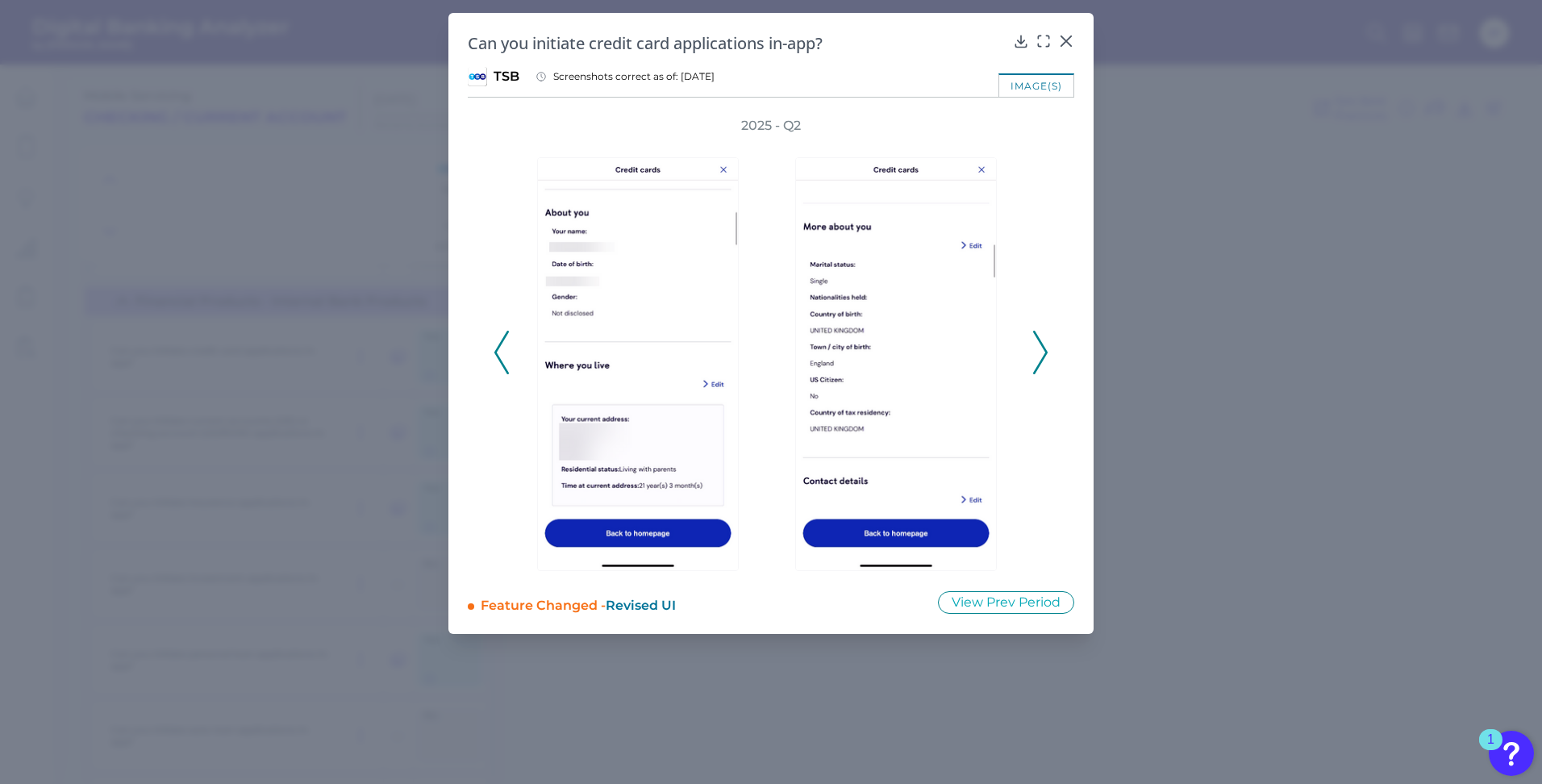
click at [505, 373] on icon at bounding box center [501, 352] width 14 height 43
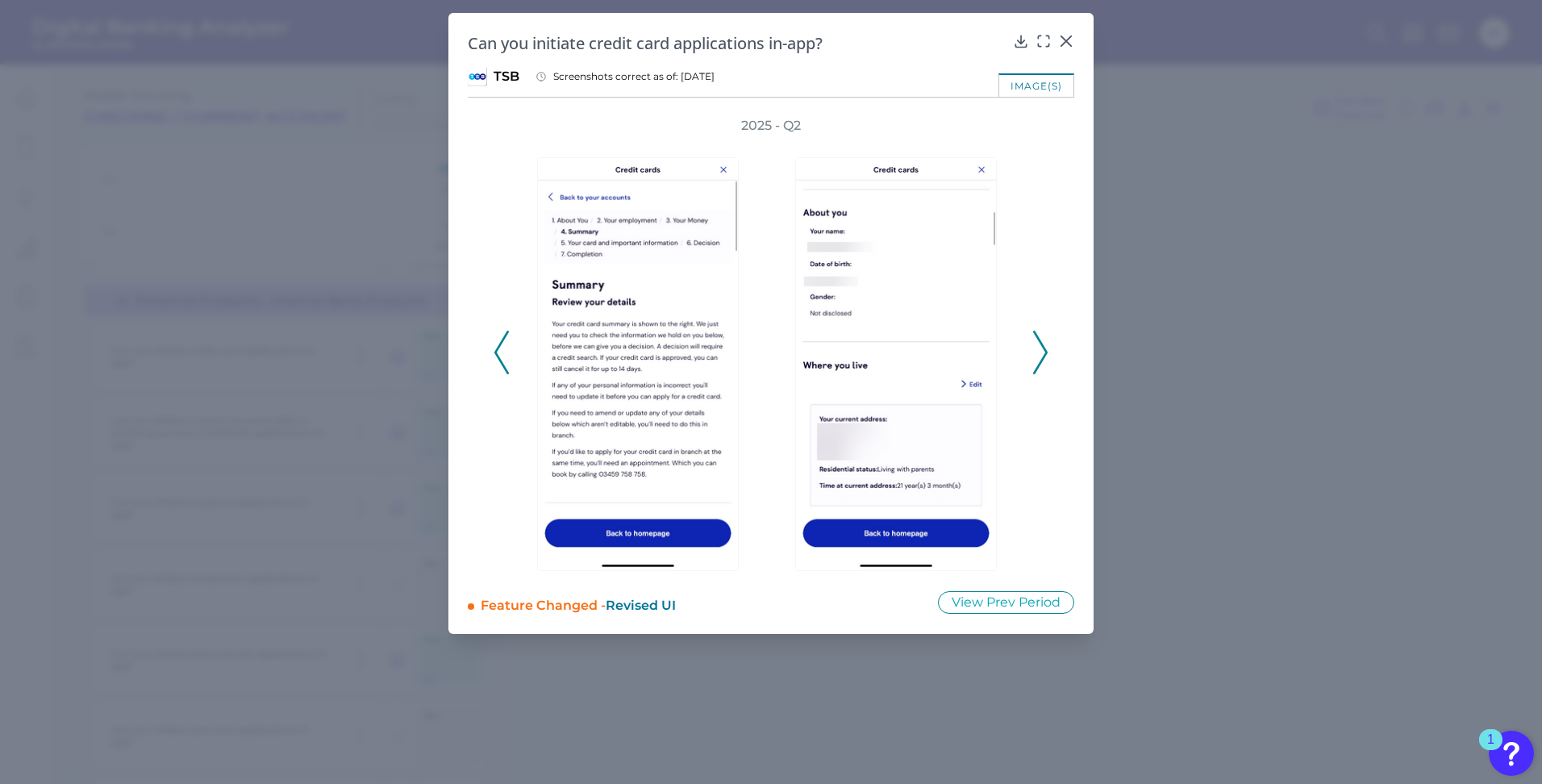
click at [505, 373] on icon at bounding box center [501, 352] width 14 height 43
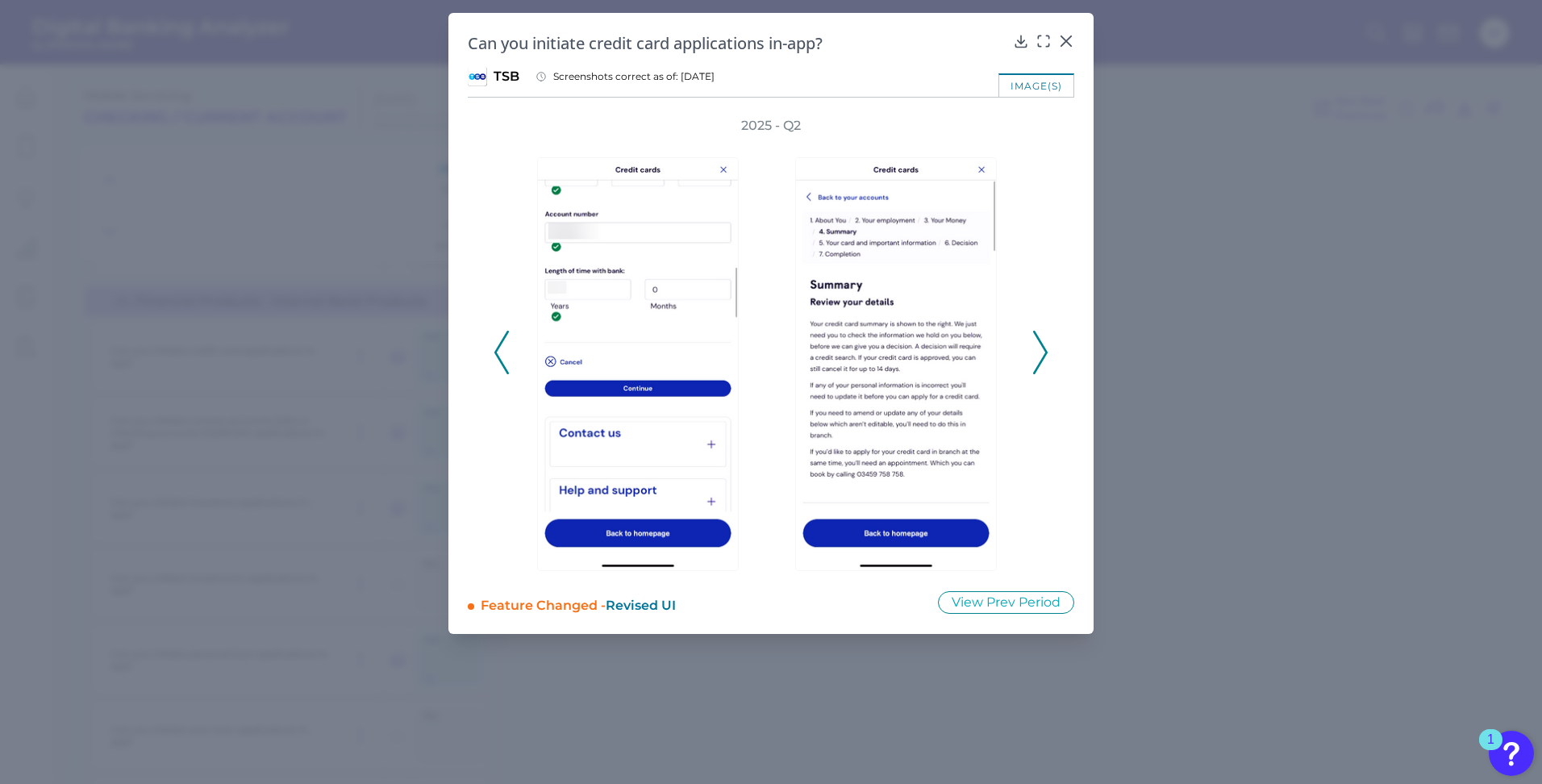
click at [1048, 357] on button at bounding box center [1041, 352] width 16 height 43
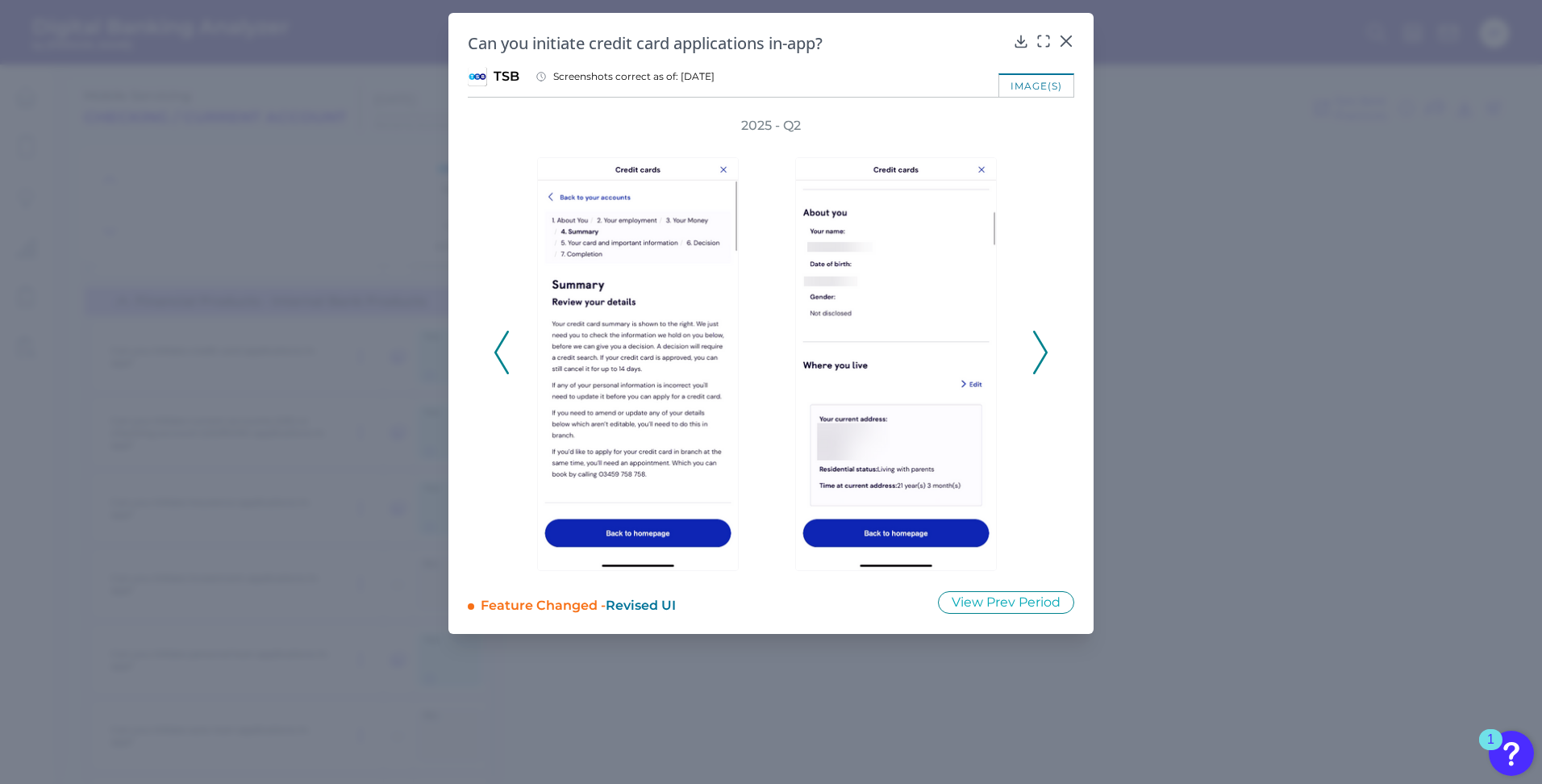
click at [1048, 357] on button at bounding box center [1041, 352] width 16 height 43
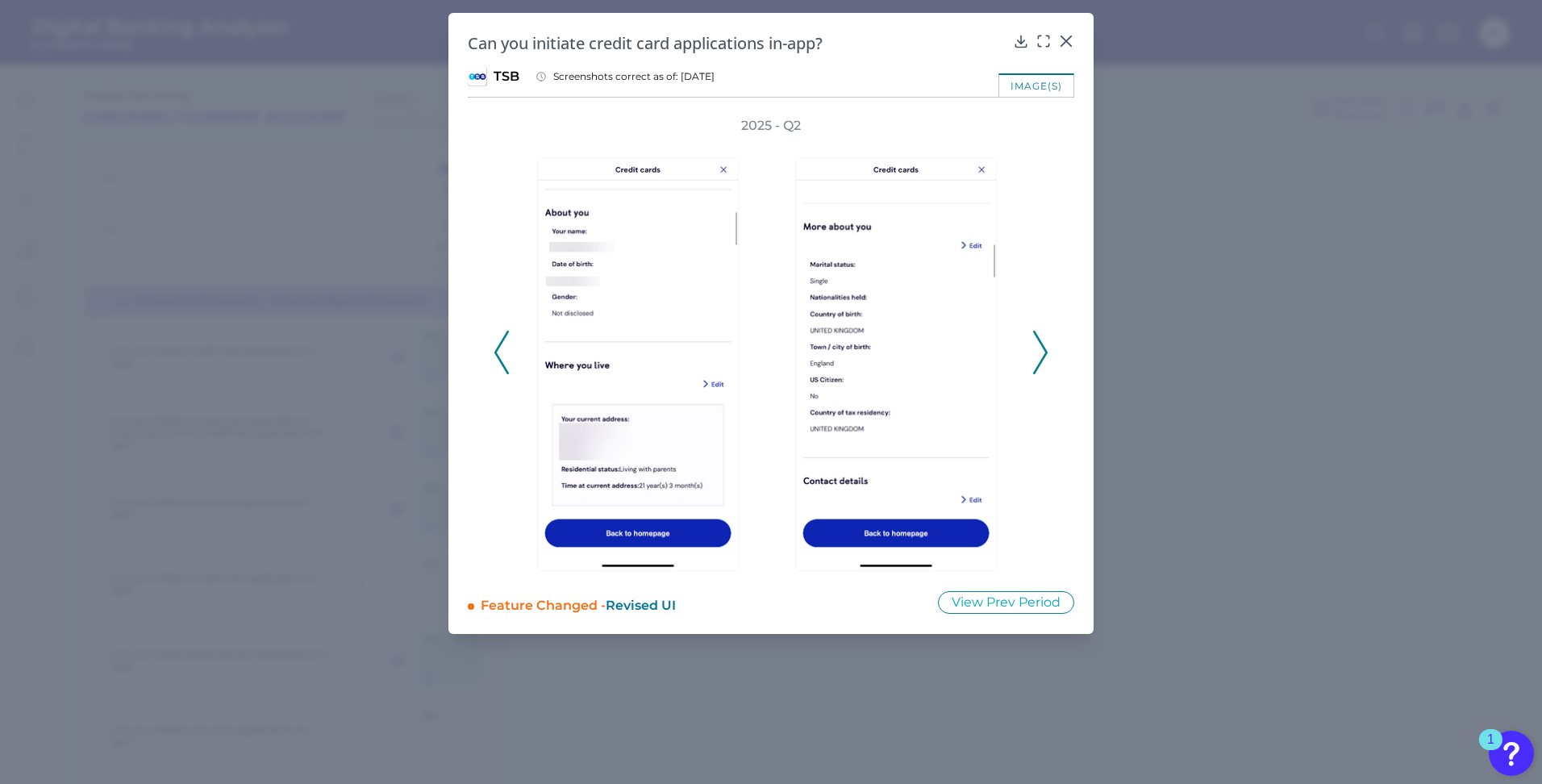
click at [507, 367] on icon at bounding box center [501, 352] width 14 height 43
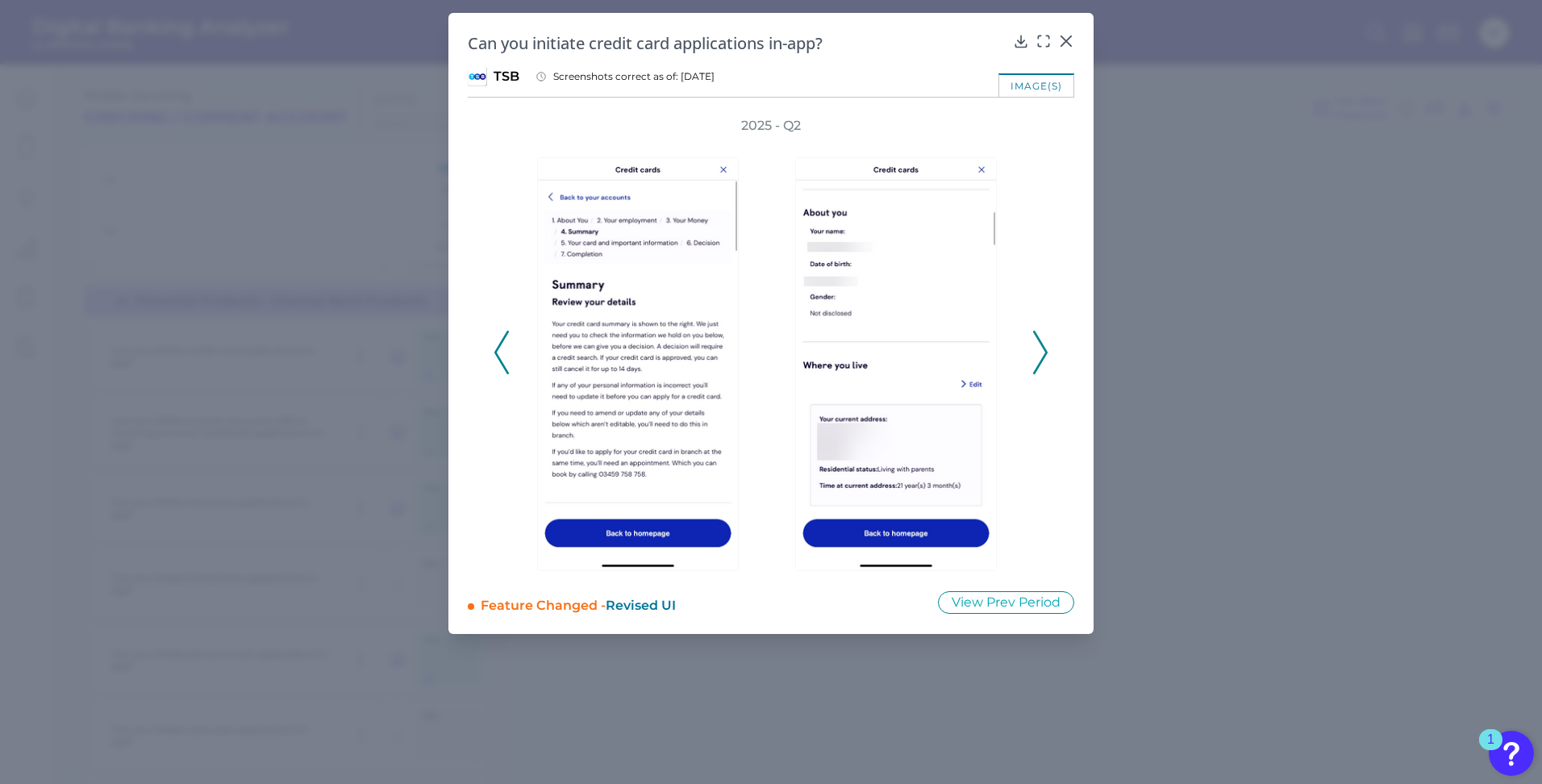
click at [507, 367] on icon at bounding box center [501, 352] width 14 height 43
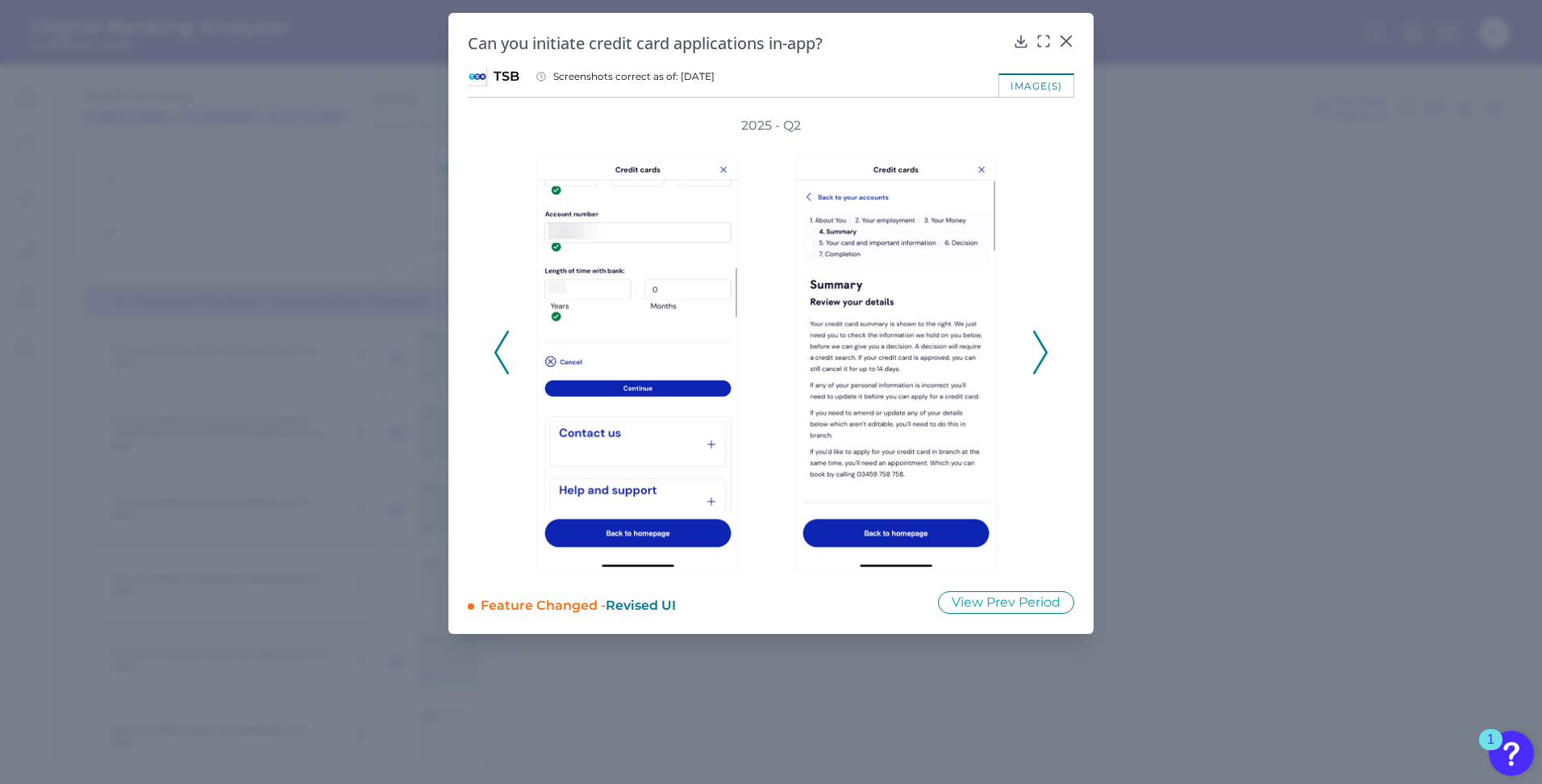
click at [507, 367] on icon at bounding box center [501, 352] width 14 height 43
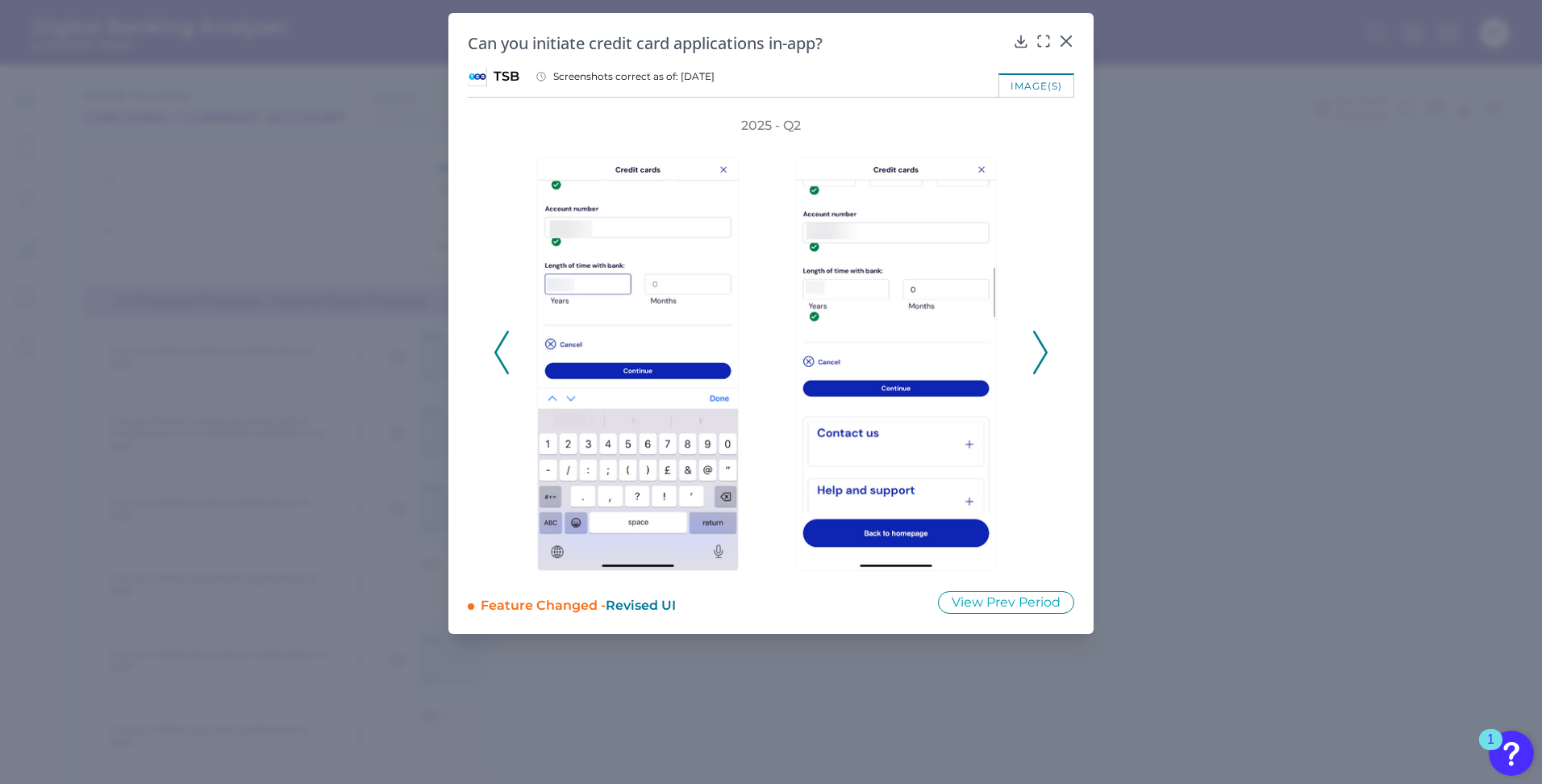
click at [507, 367] on icon at bounding box center [501, 352] width 14 height 43
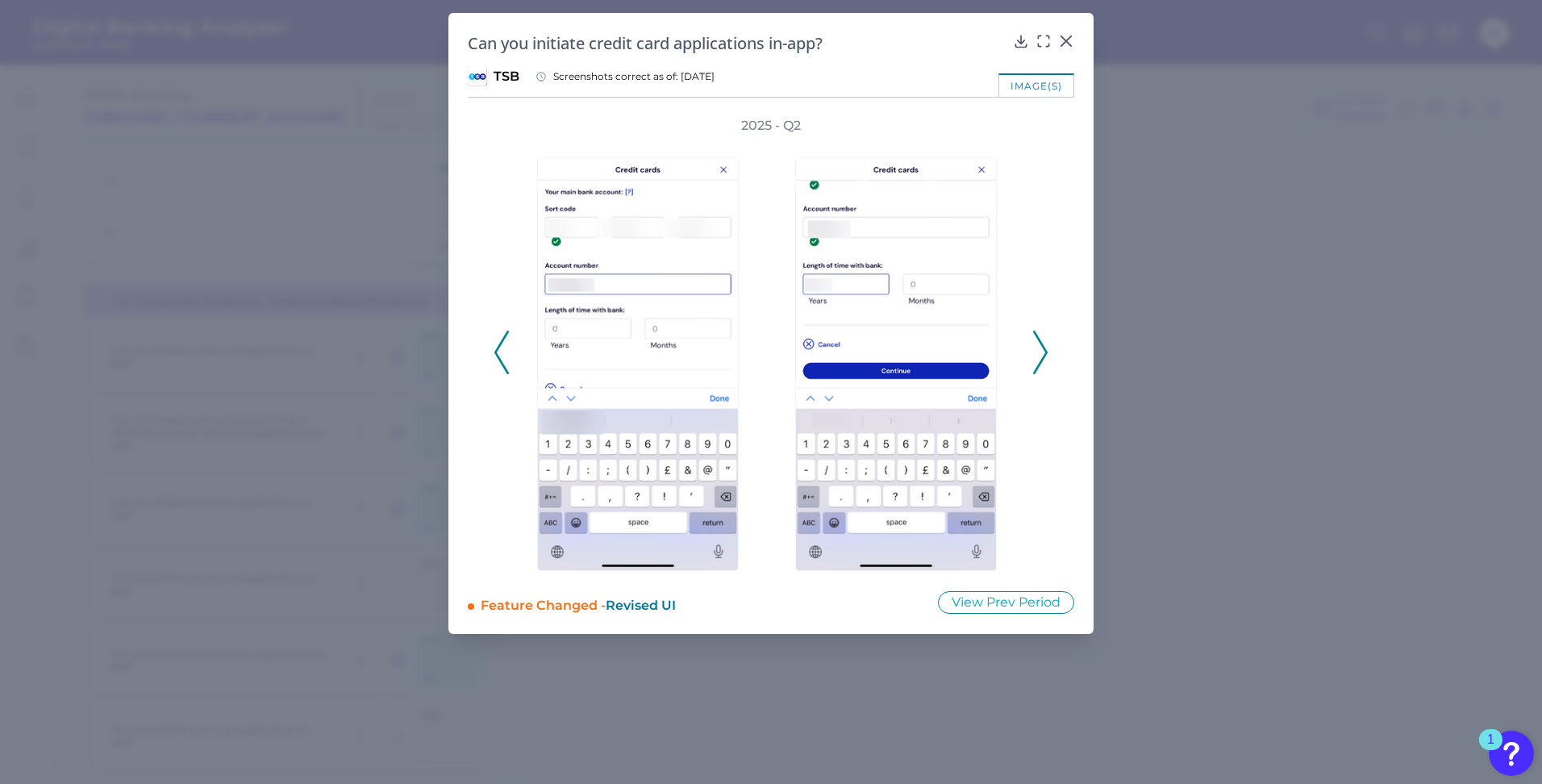
click at [507, 367] on icon at bounding box center [501, 352] width 14 height 43
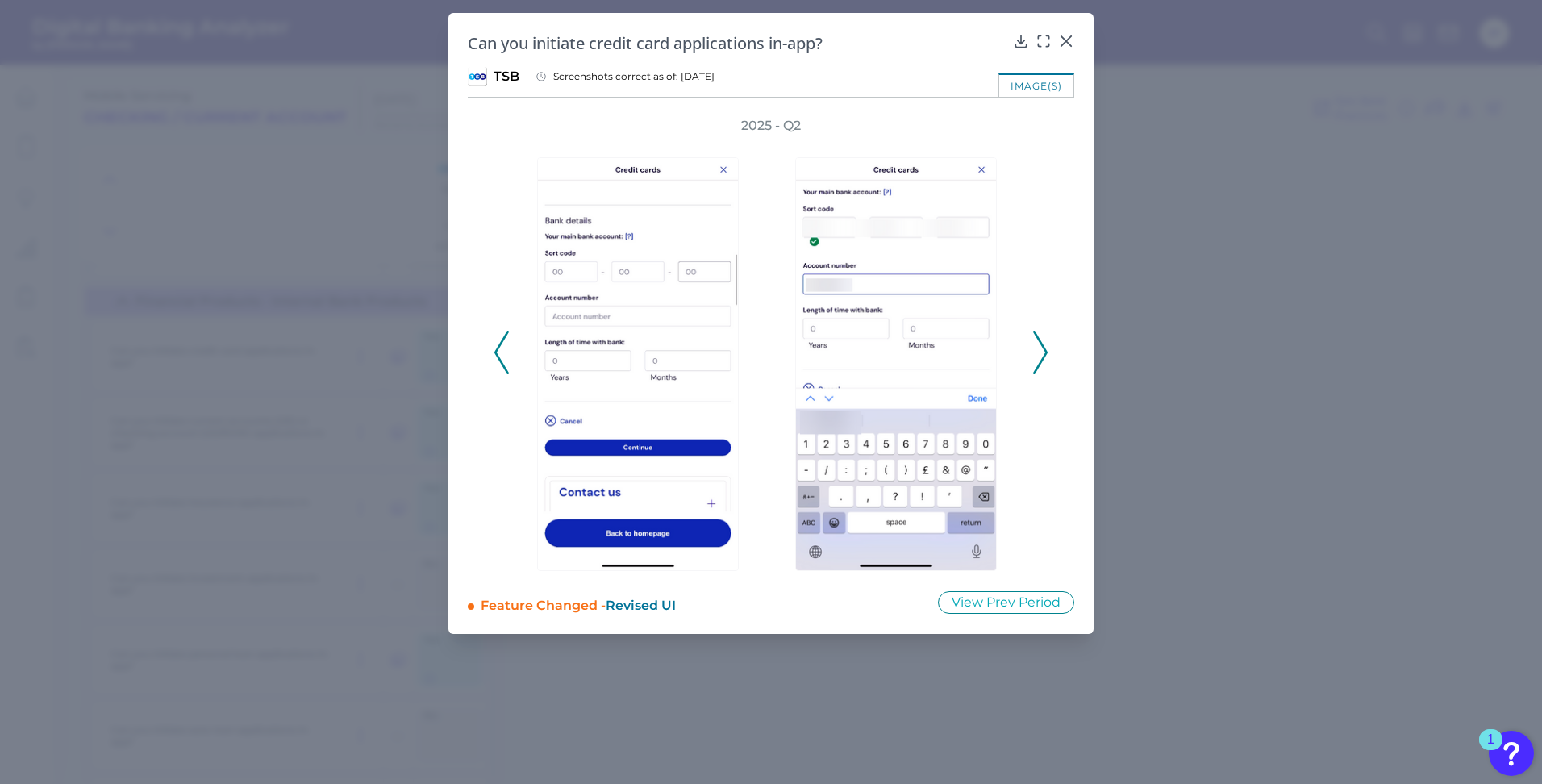
click at [507, 367] on icon at bounding box center [501, 352] width 14 height 43
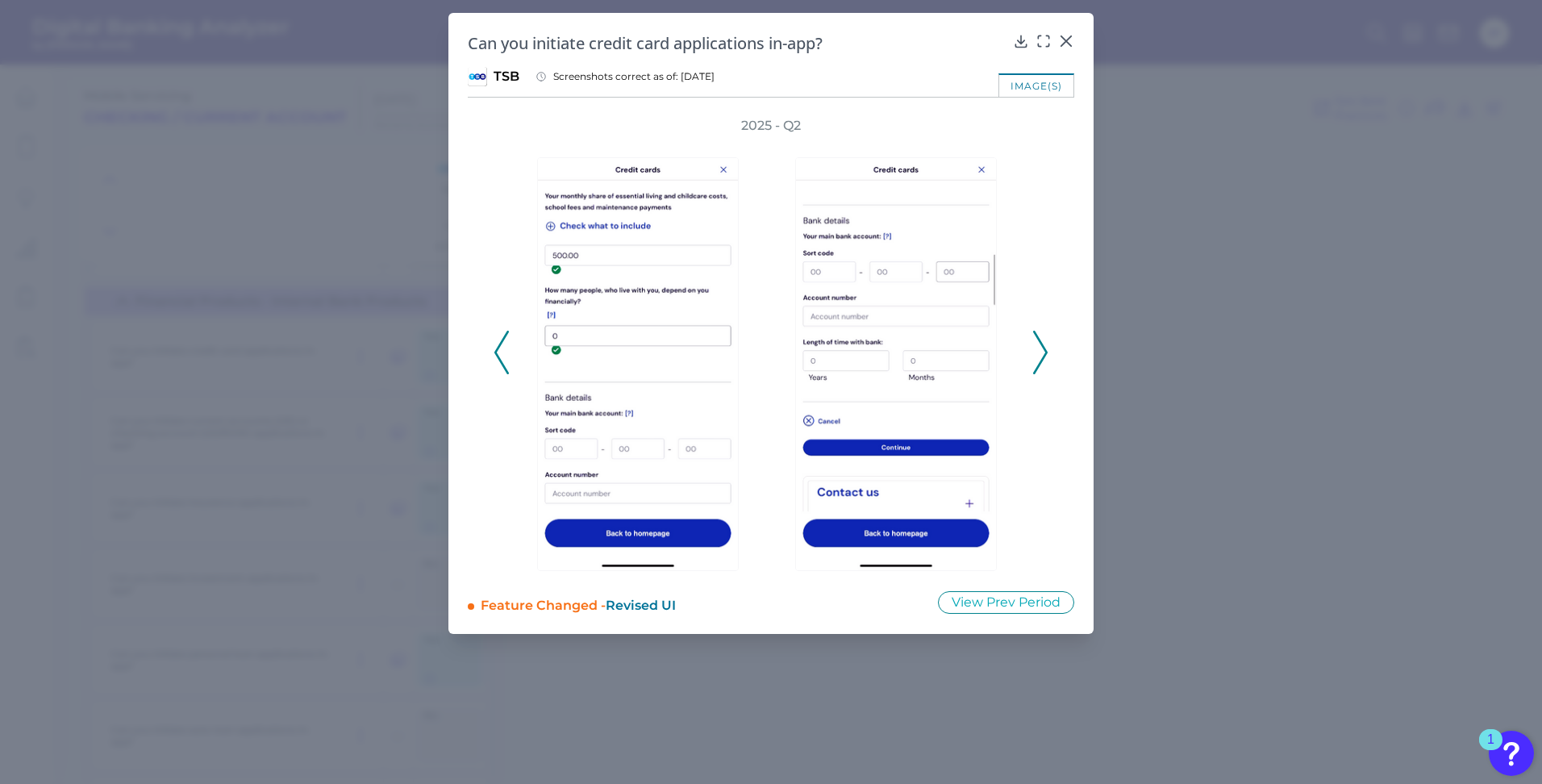
click at [507, 367] on icon at bounding box center [501, 352] width 14 height 43
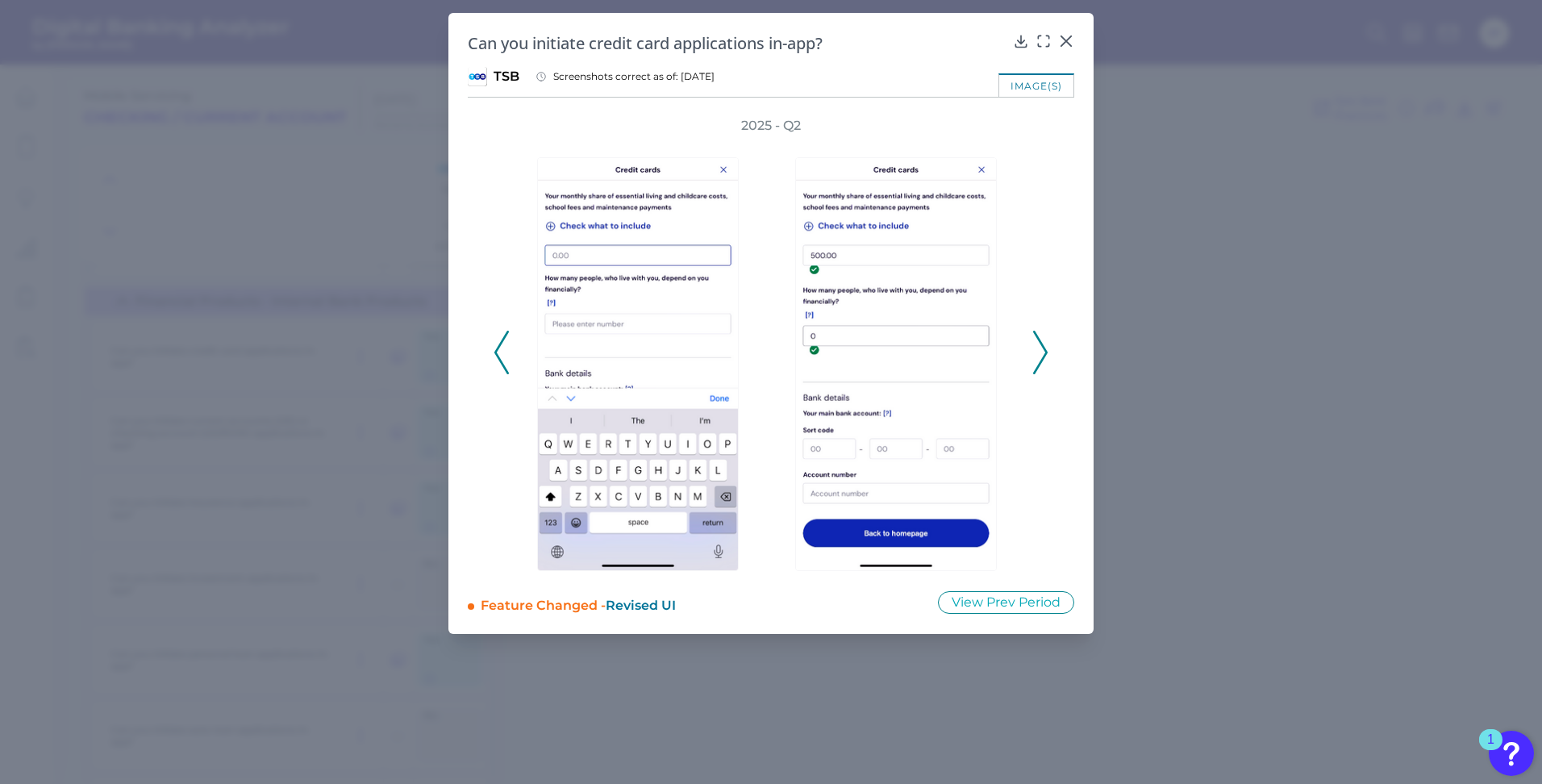
click at [507, 367] on icon at bounding box center [501, 352] width 14 height 43
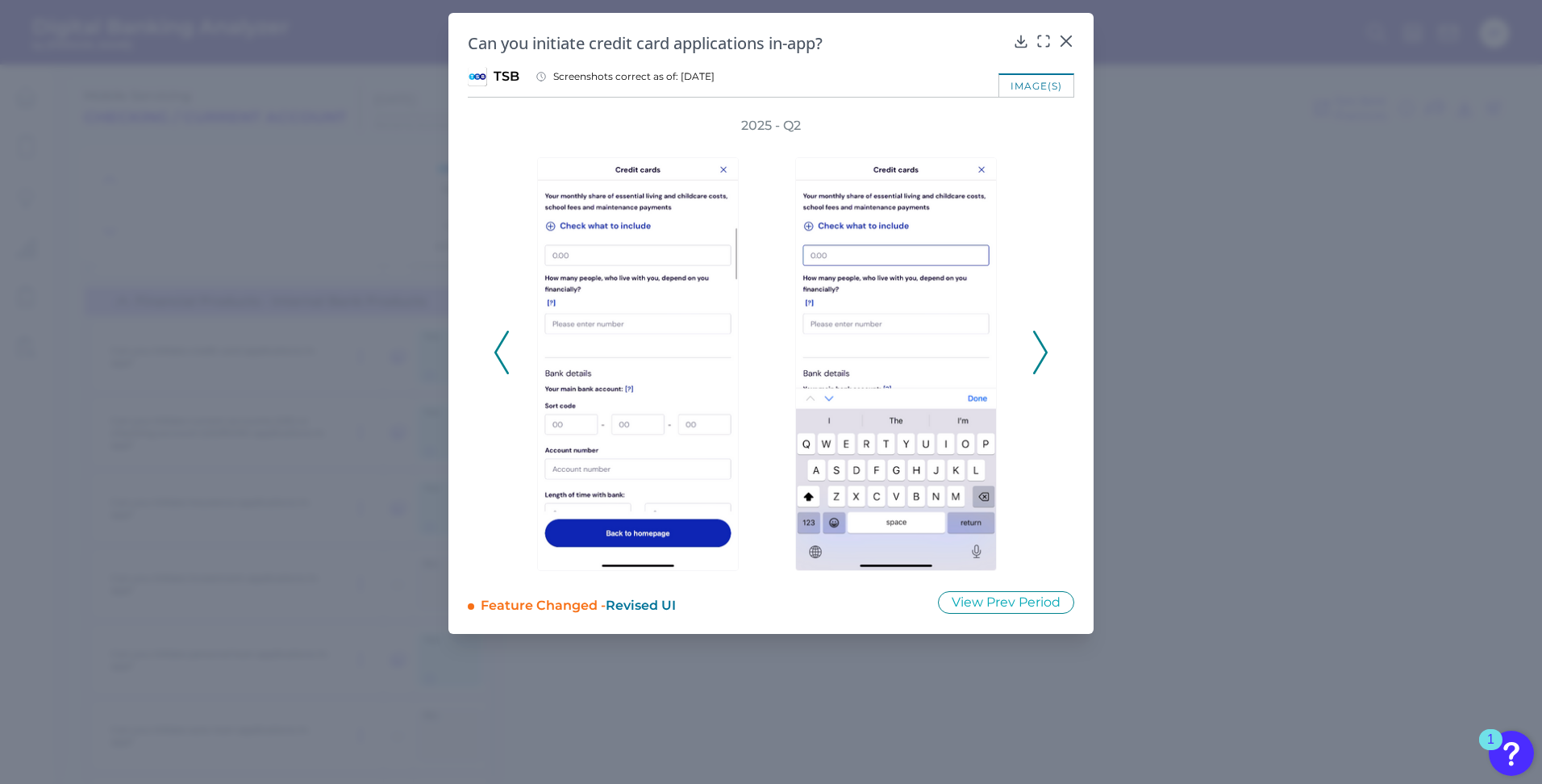
click at [507, 367] on icon at bounding box center [501, 352] width 14 height 43
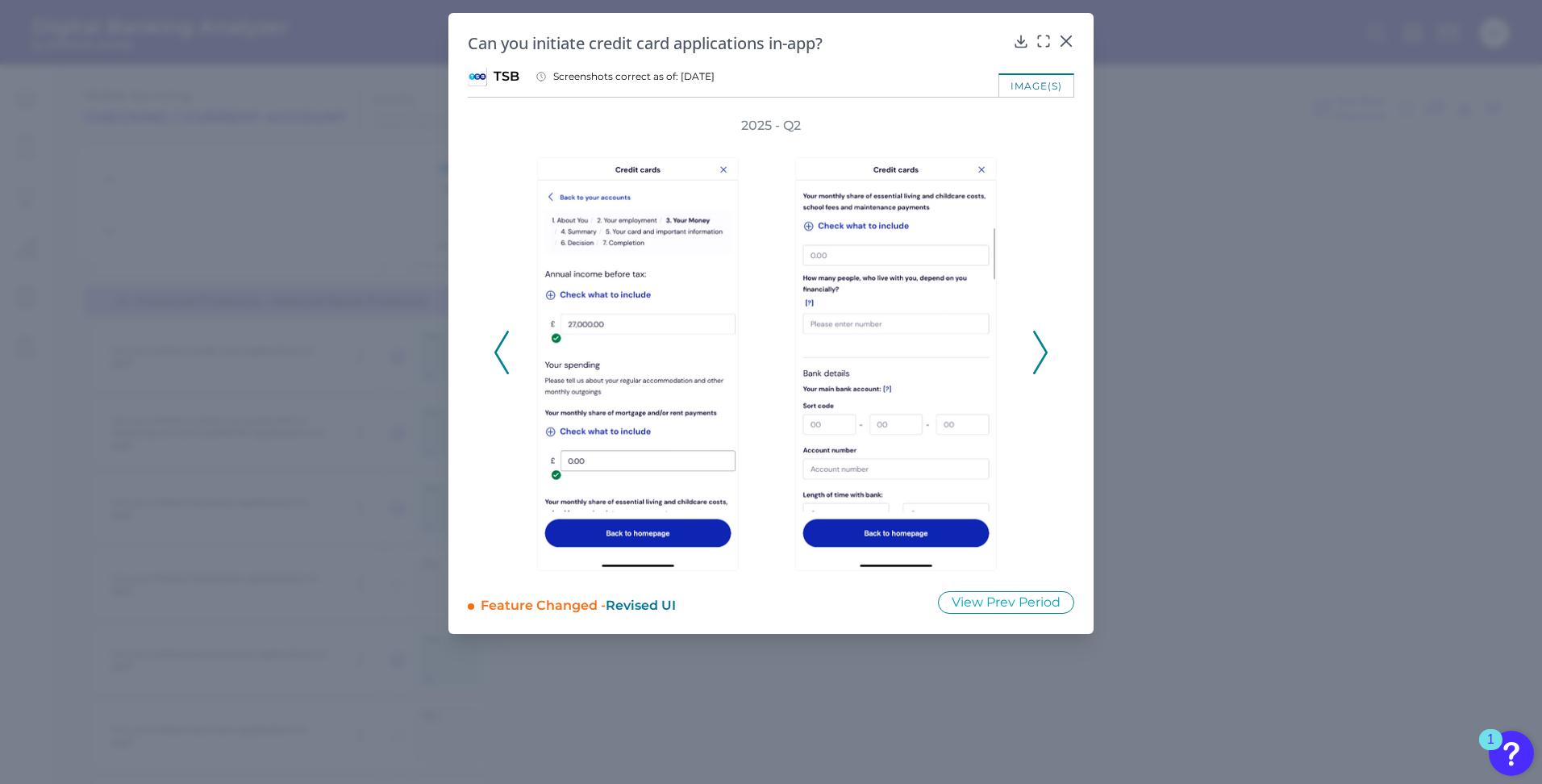
click at [507, 367] on icon at bounding box center [501, 352] width 14 height 43
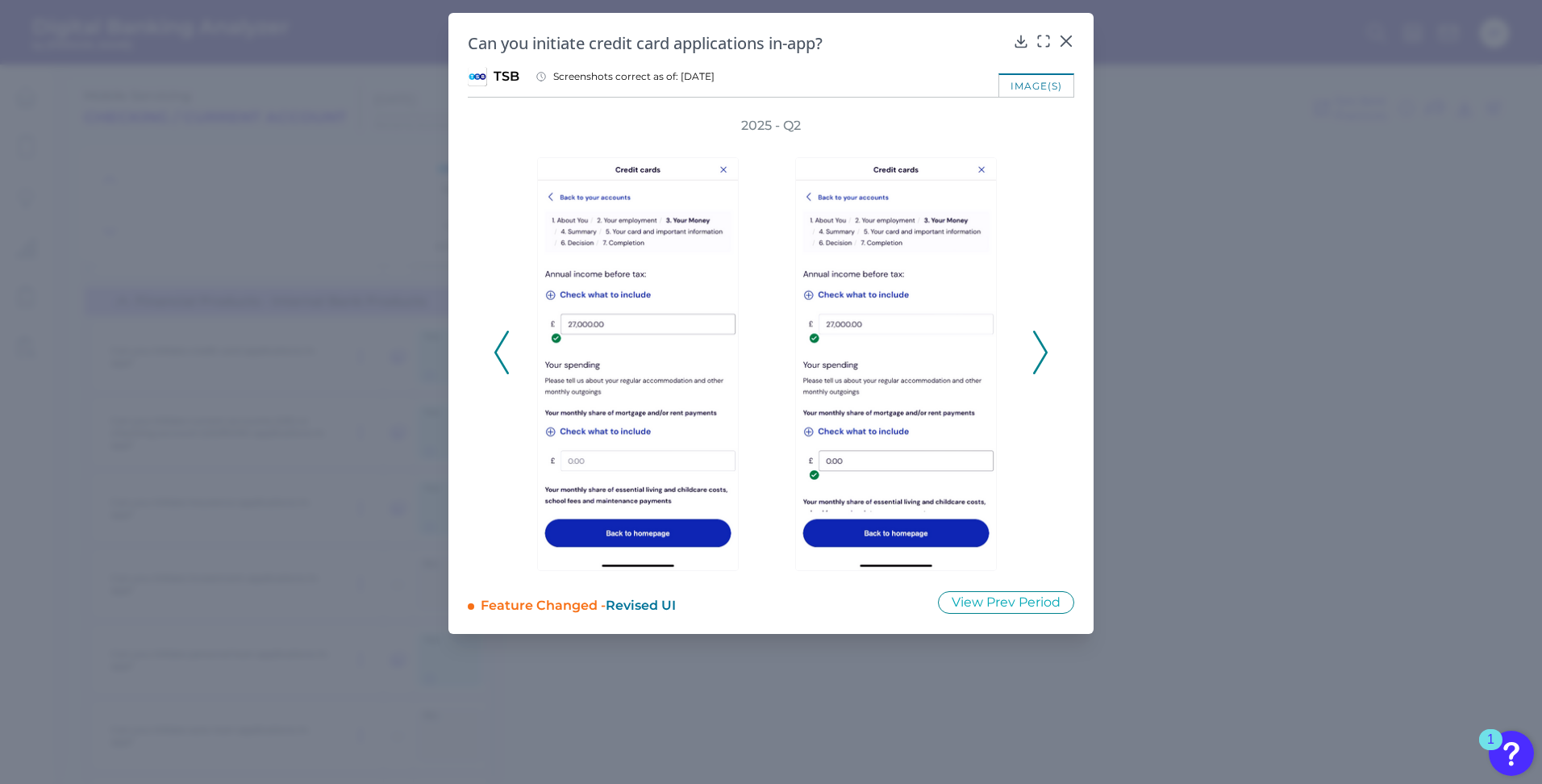
click at [507, 367] on icon at bounding box center [501, 352] width 14 height 43
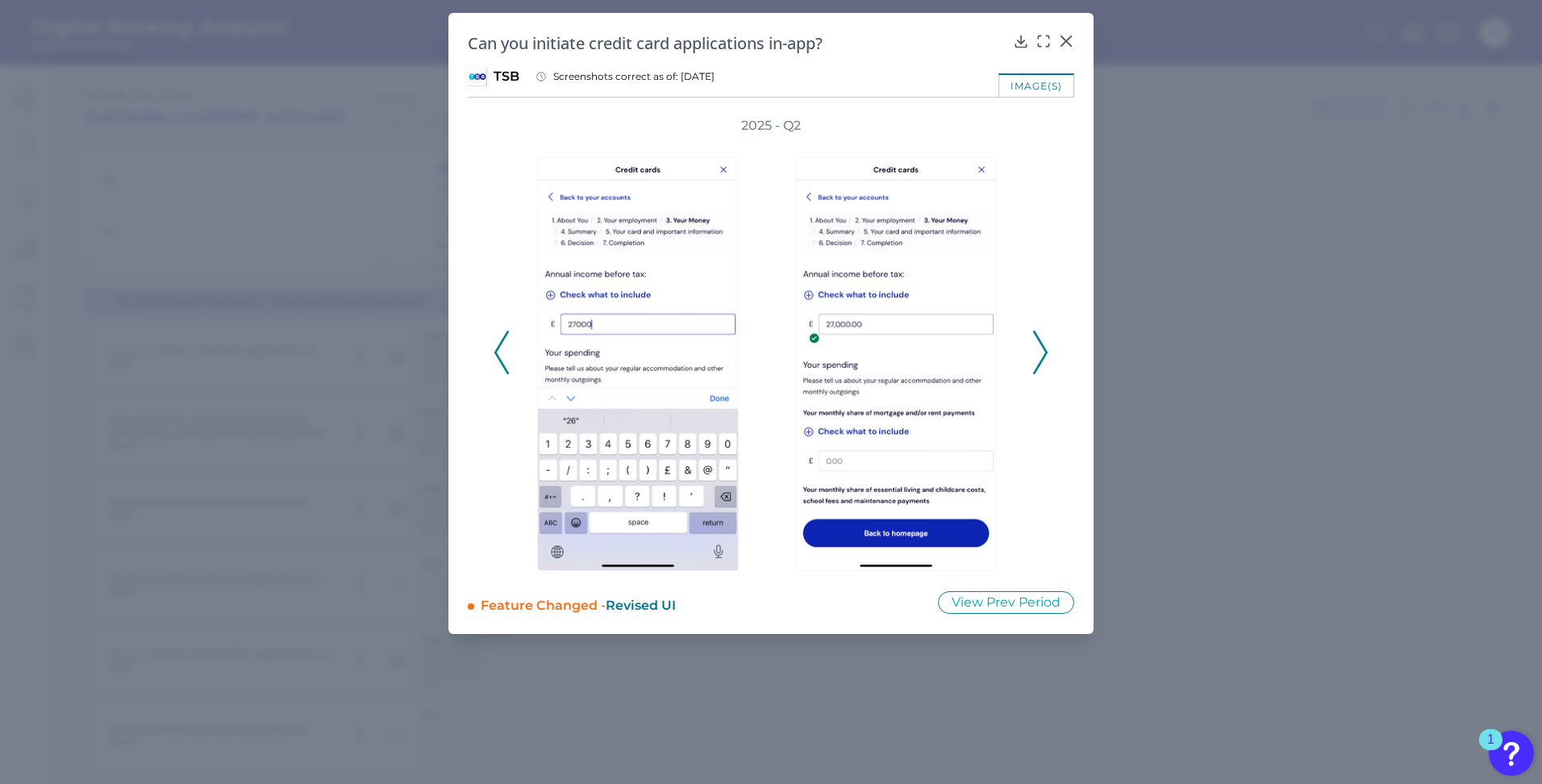
click at [507, 367] on icon at bounding box center [501, 352] width 14 height 43
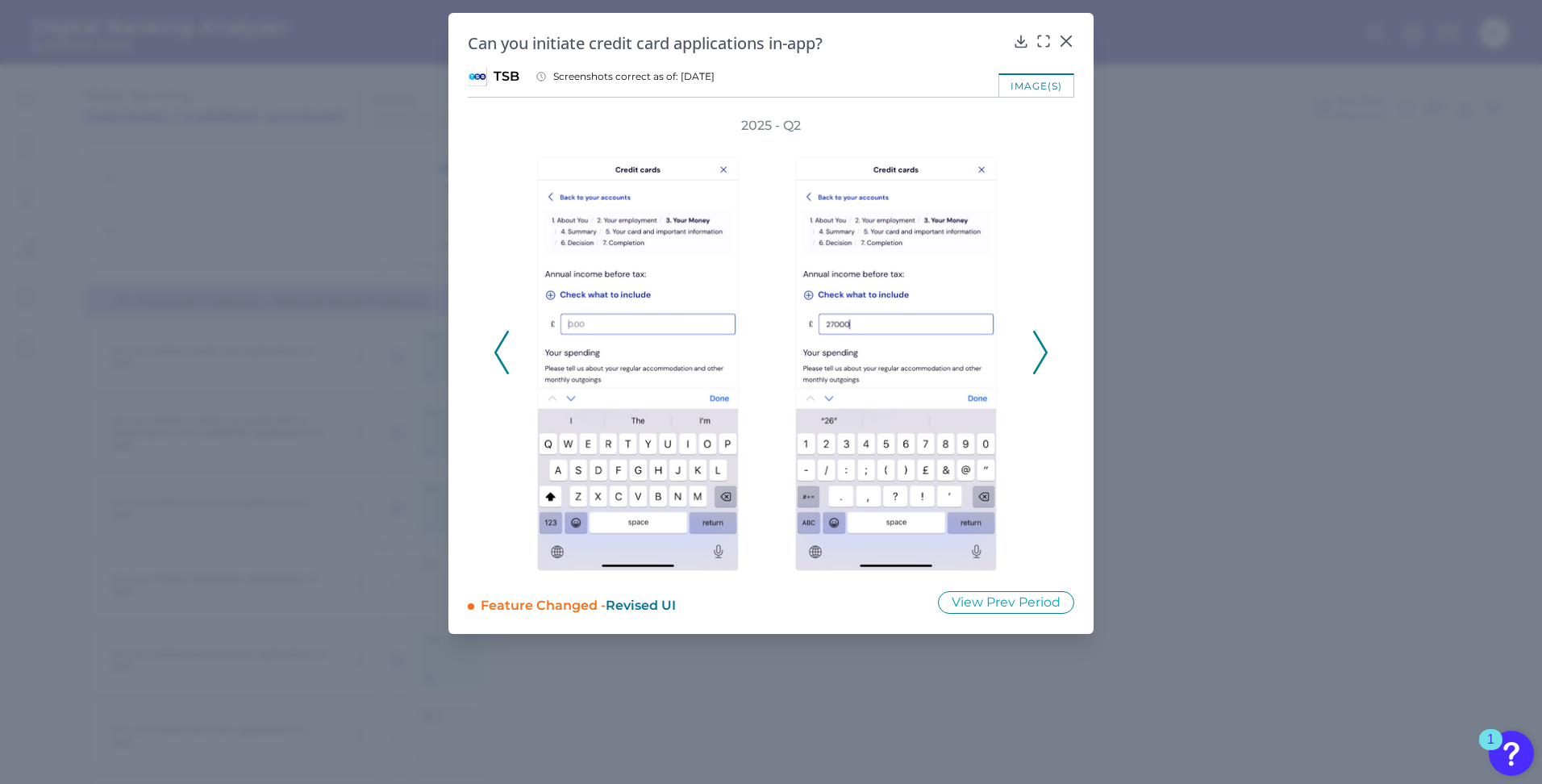
click at [507, 367] on icon at bounding box center [501, 352] width 14 height 43
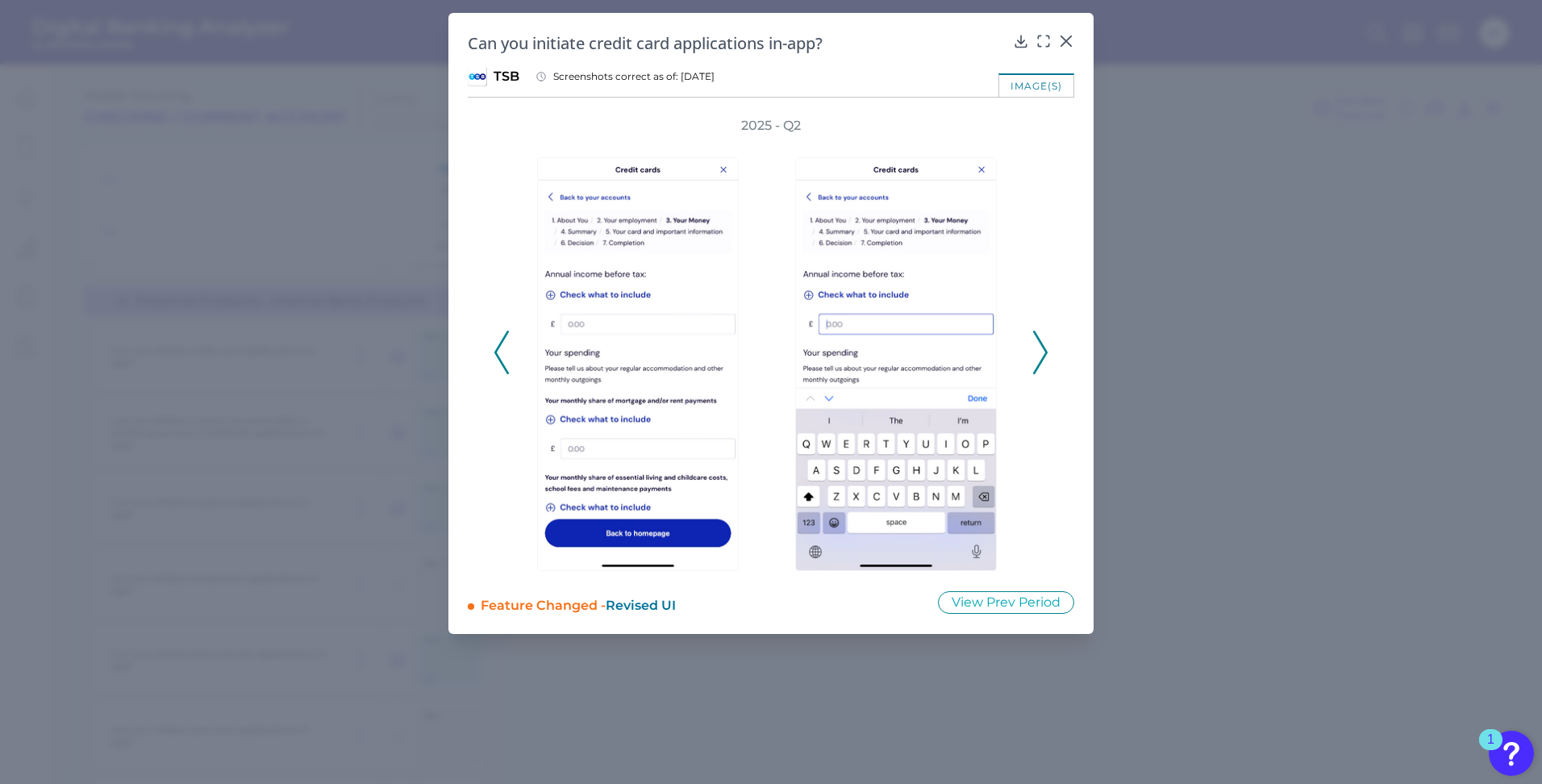
click at [507, 367] on icon at bounding box center [501, 352] width 14 height 43
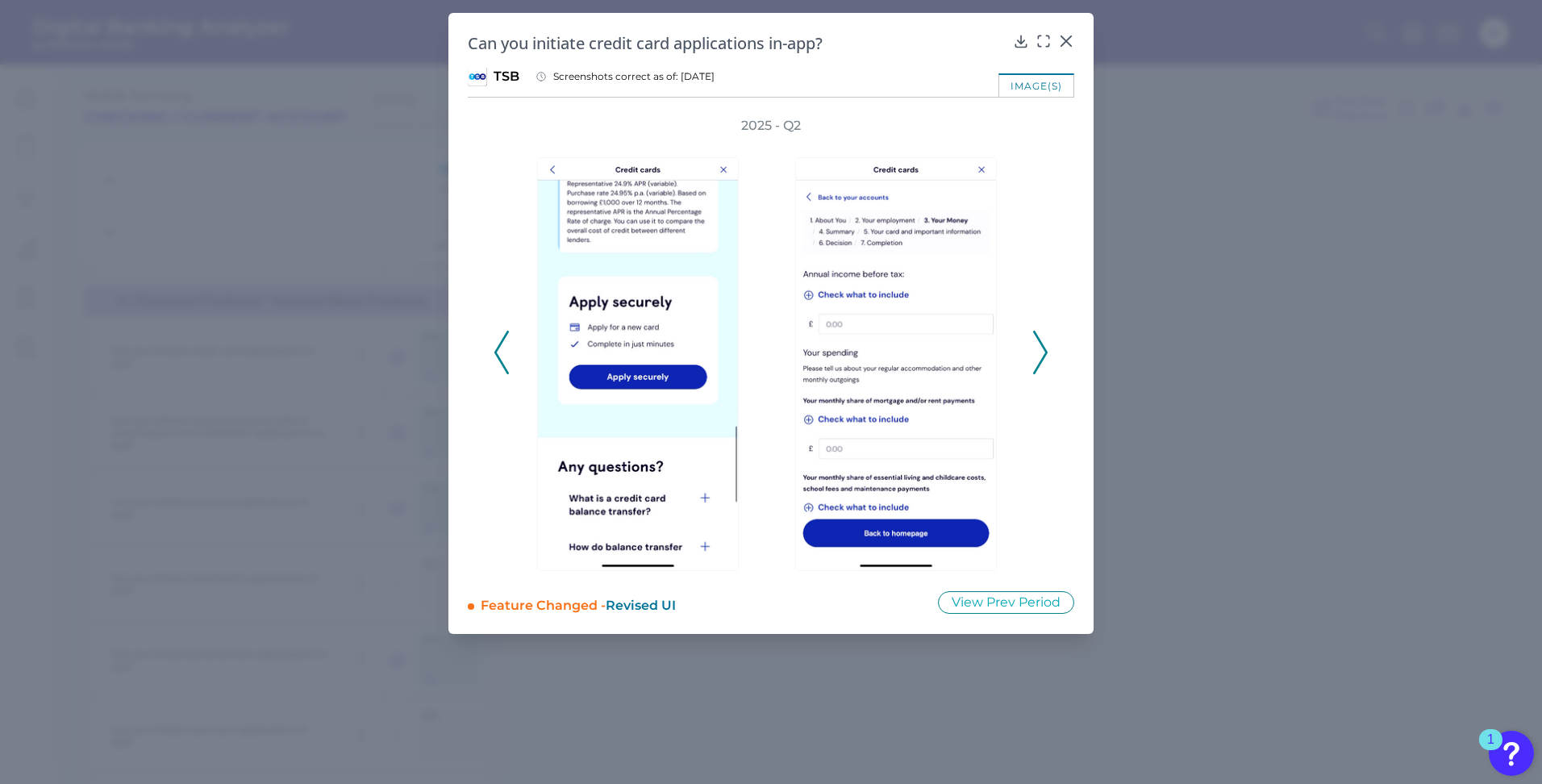
click at [507, 367] on icon at bounding box center [501, 352] width 14 height 43
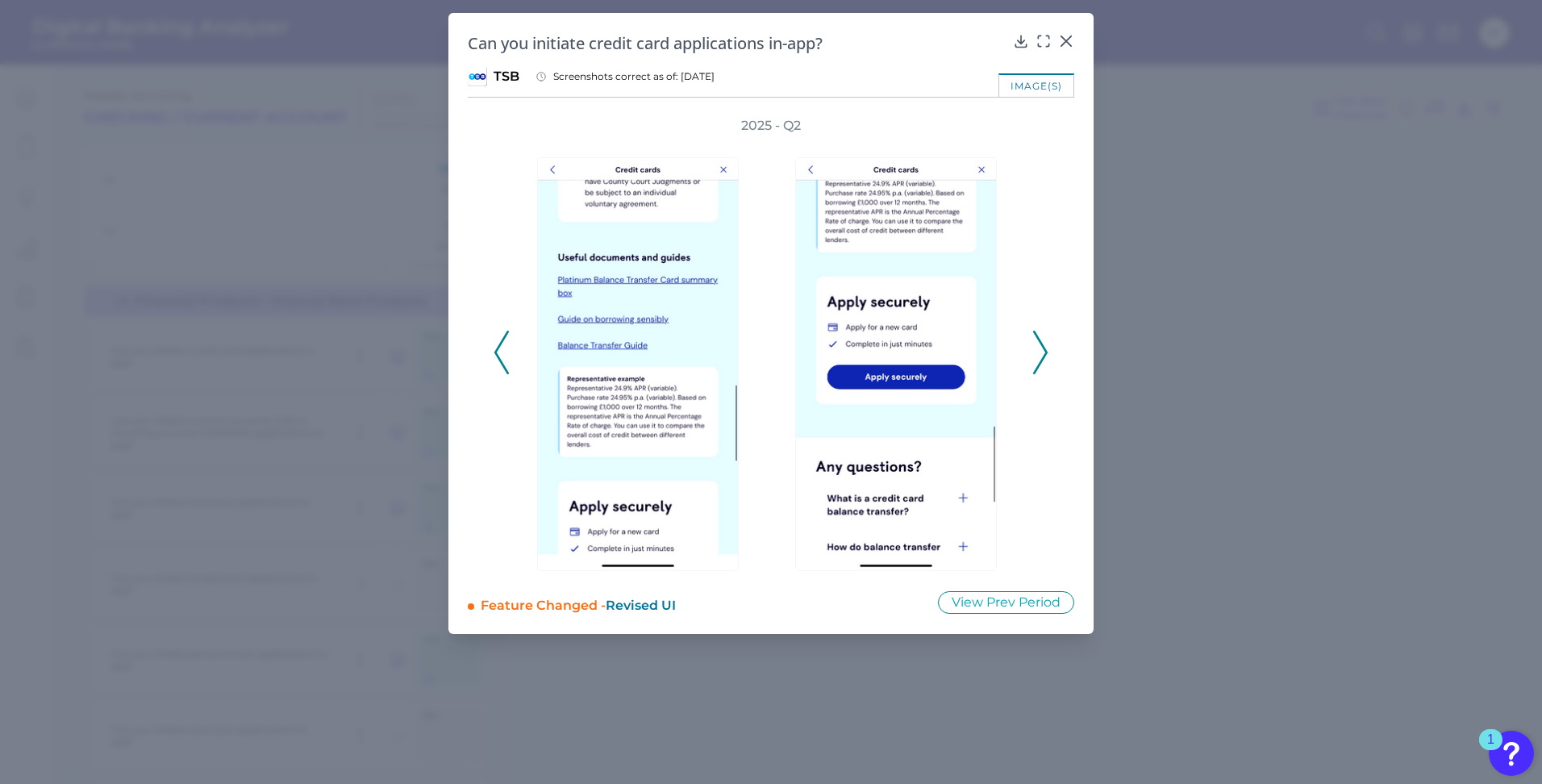
click at [507, 367] on icon at bounding box center [501, 352] width 14 height 43
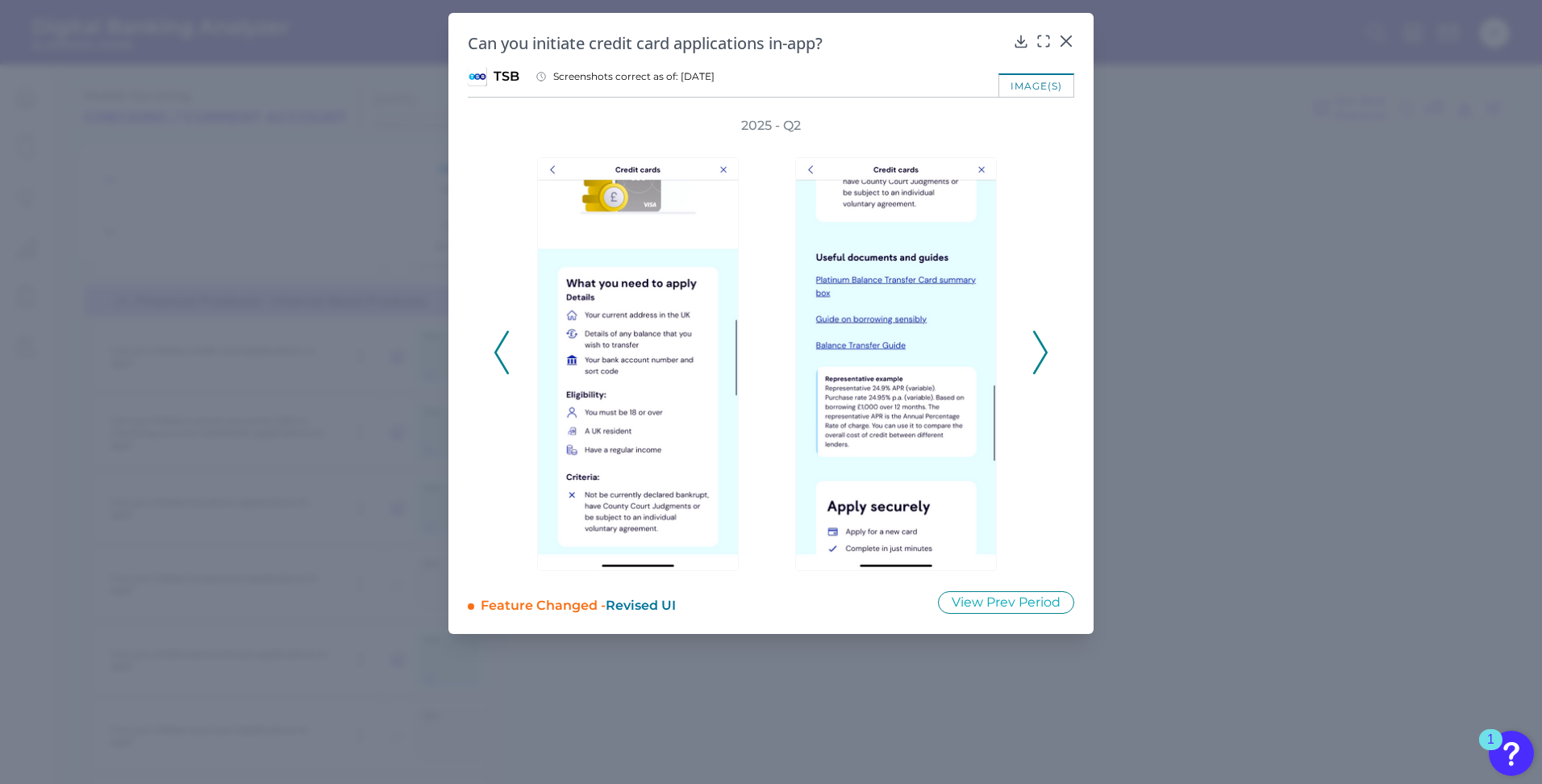
click at [507, 367] on icon at bounding box center [501, 352] width 14 height 43
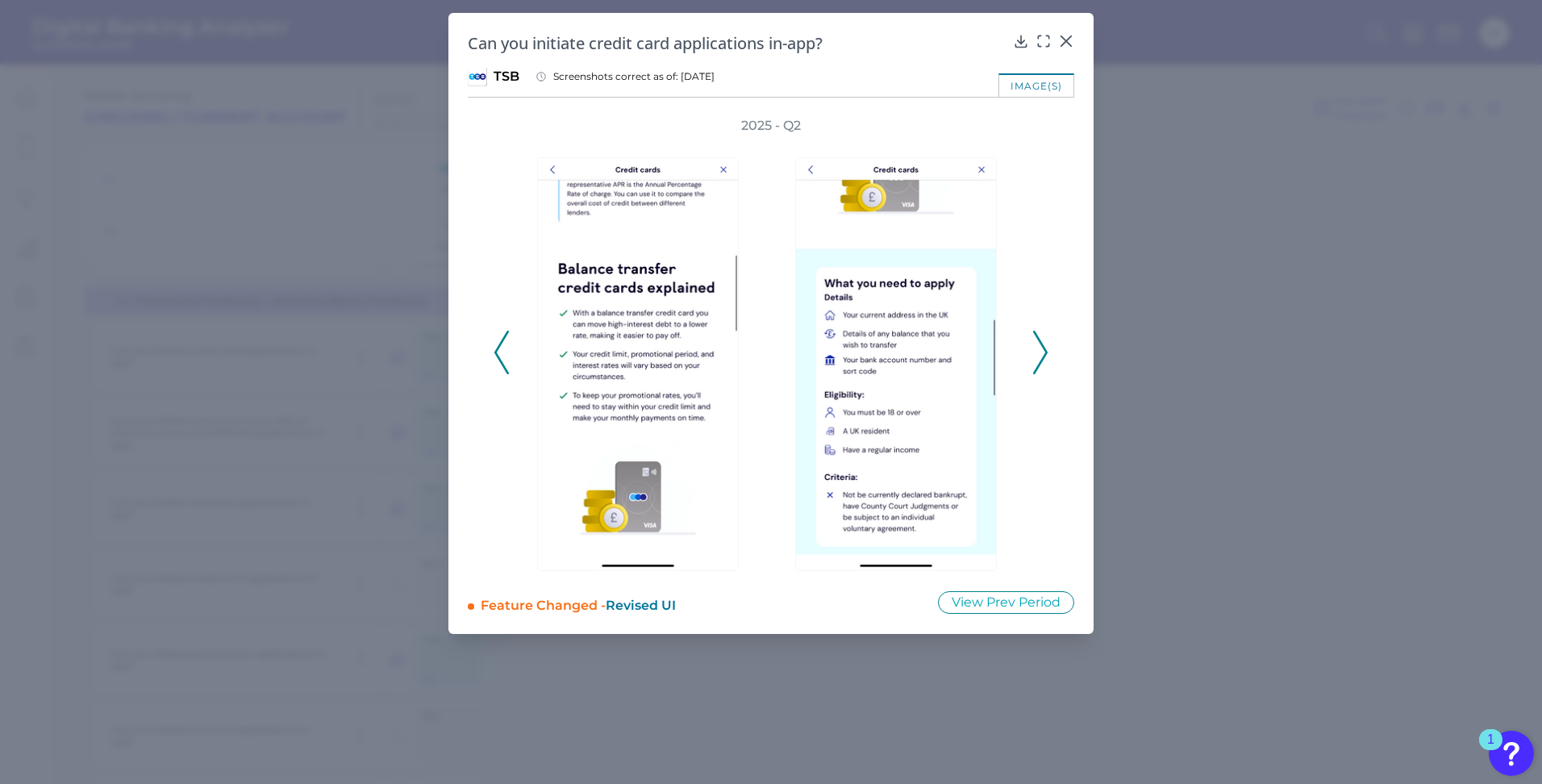
click at [507, 367] on icon at bounding box center [501, 352] width 14 height 43
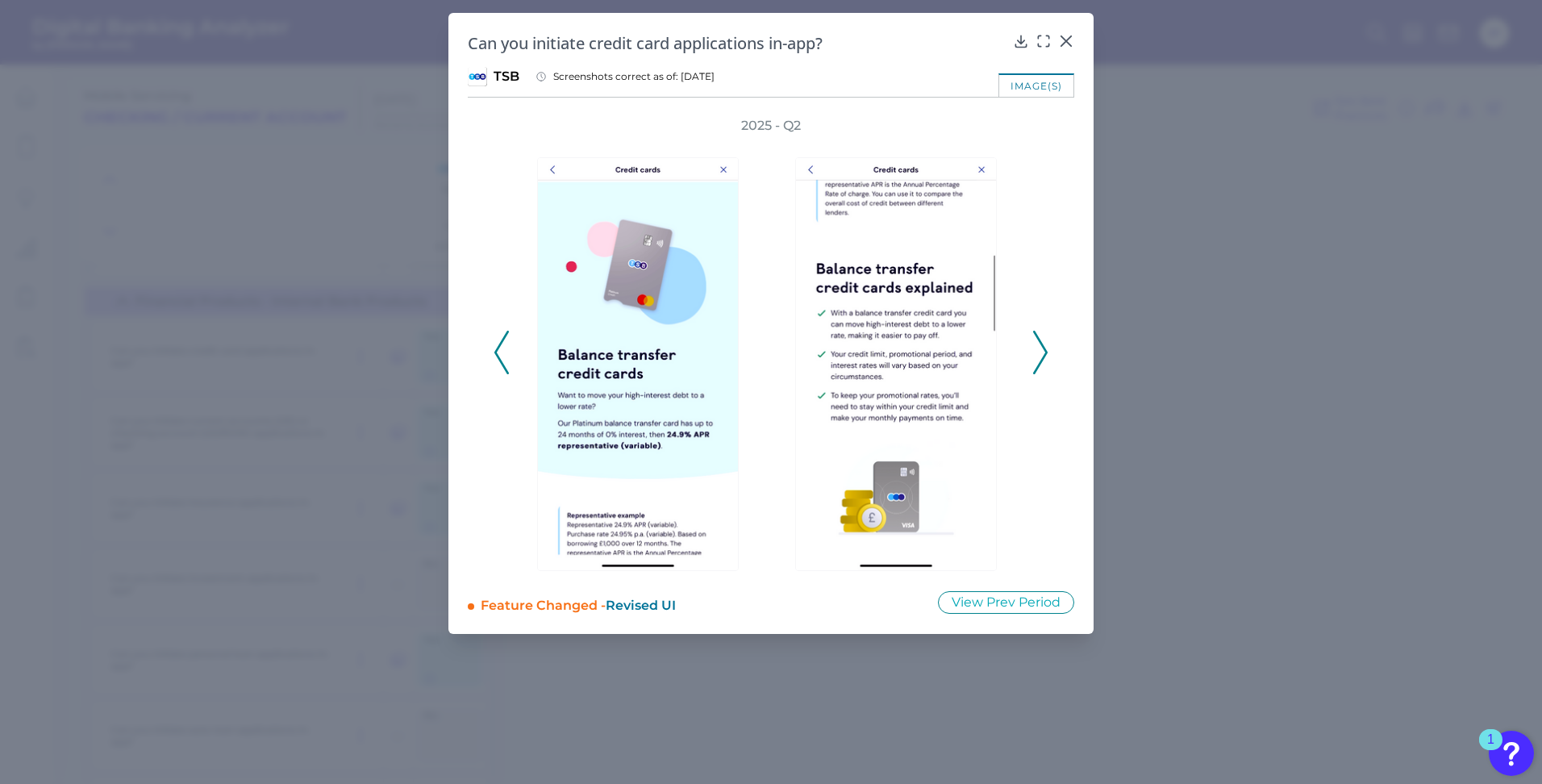
click at [507, 367] on icon at bounding box center [501, 352] width 14 height 43
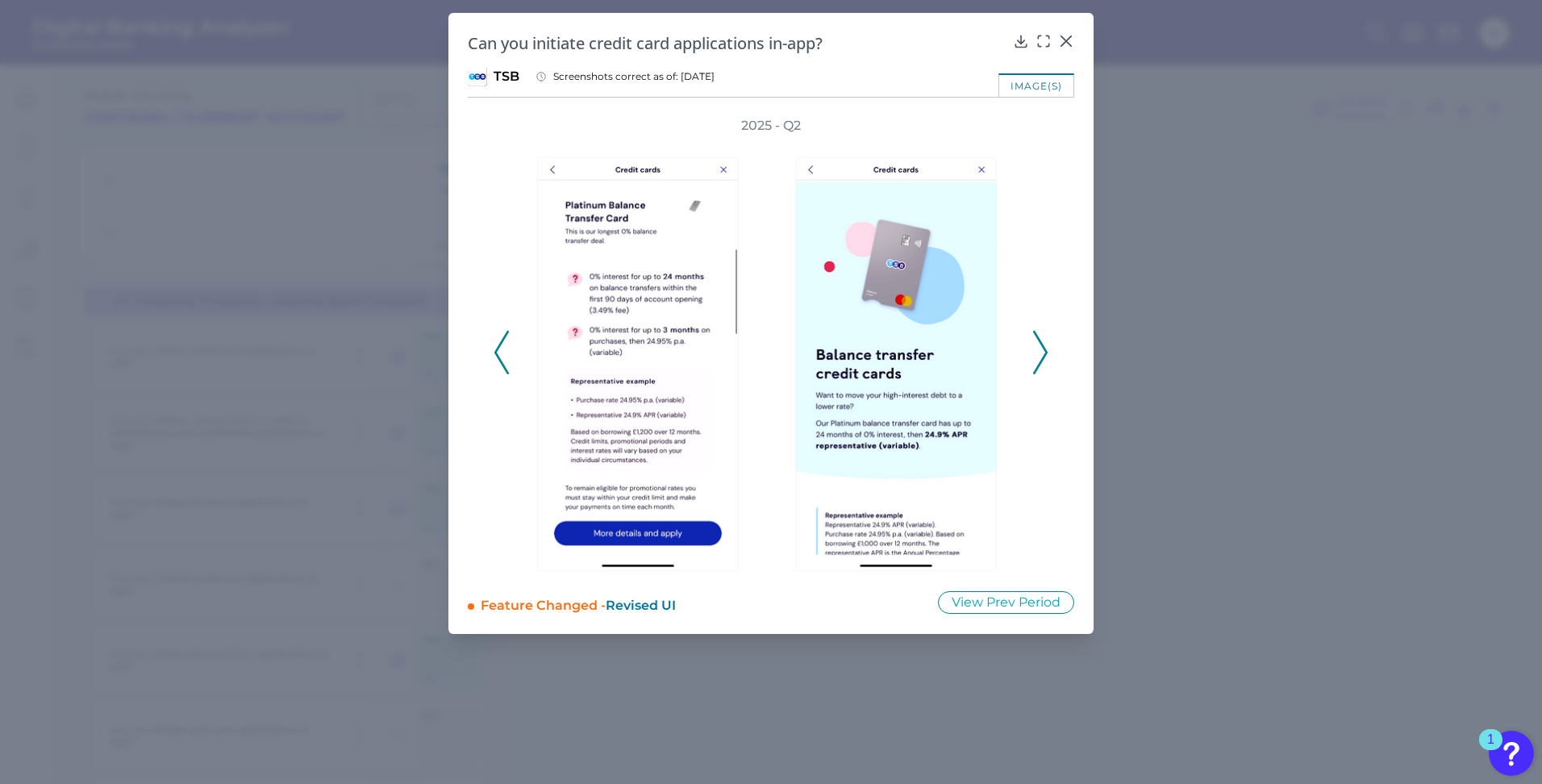
click at [507, 367] on icon at bounding box center [501, 352] width 14 height 43
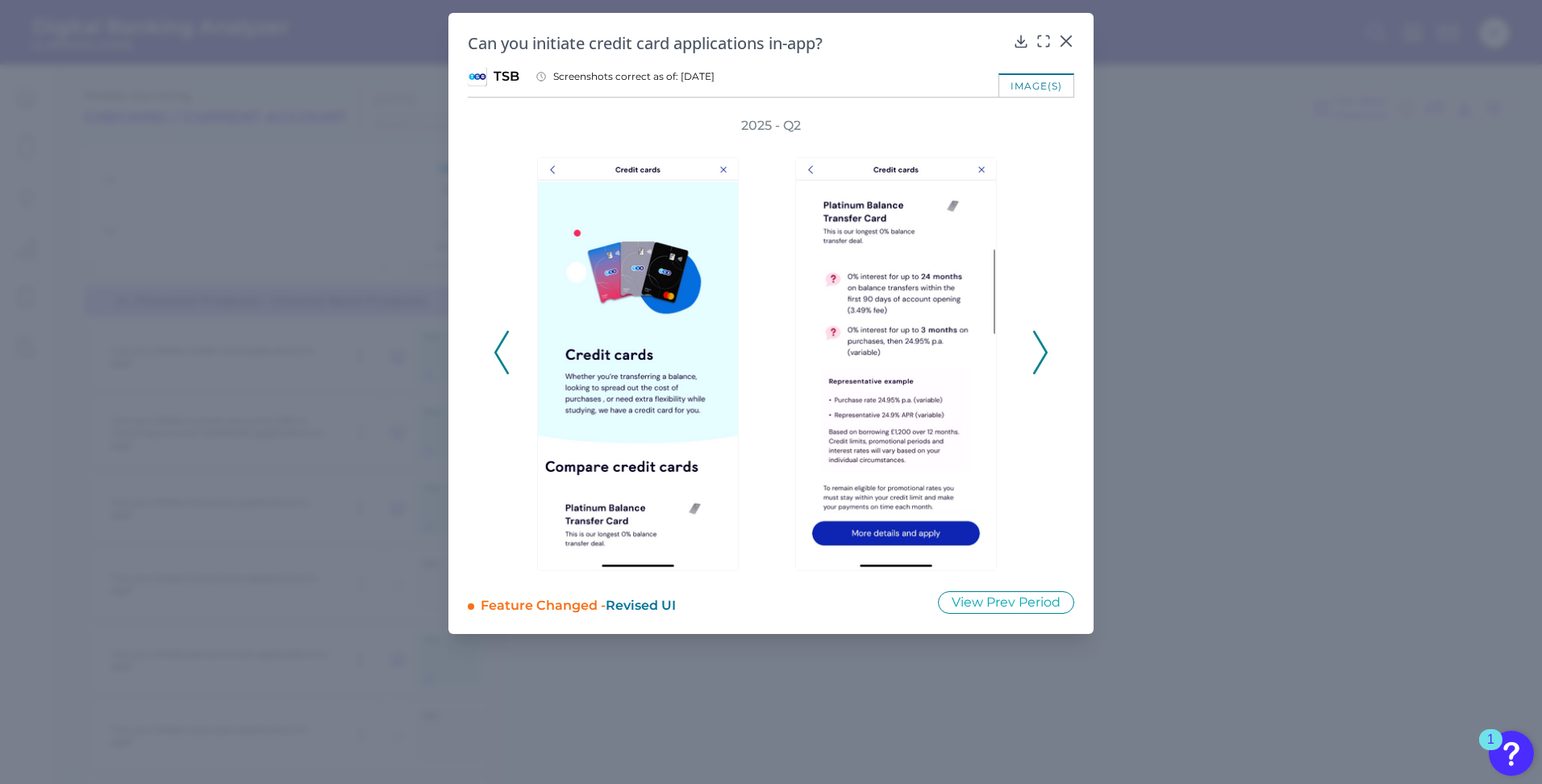
click at [507, 367] on icon at bounding box center [501, 352] width 14 height 43
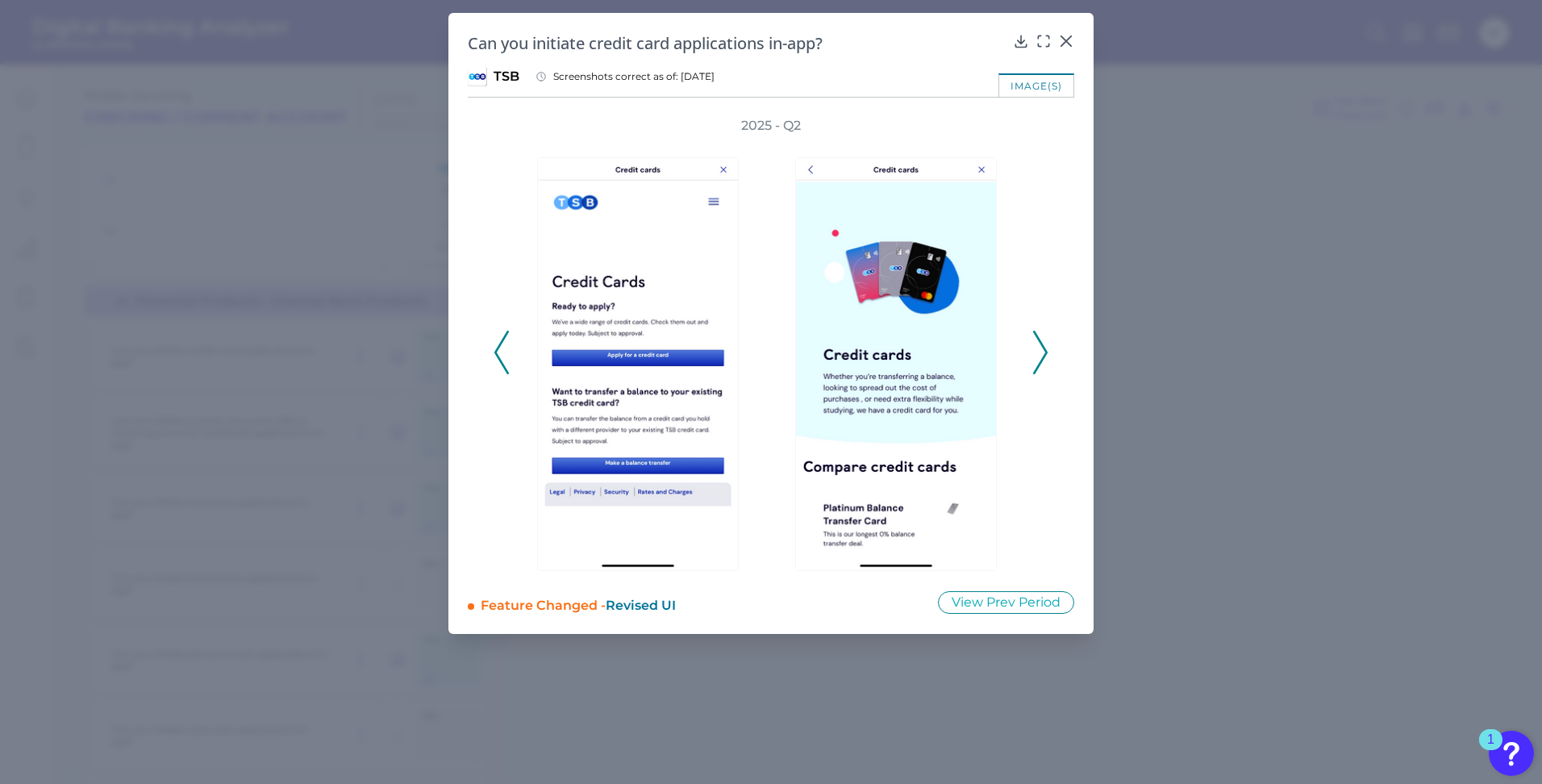
click at [507, 367] on icon at bounding box center [501, 352] width 14 height 43
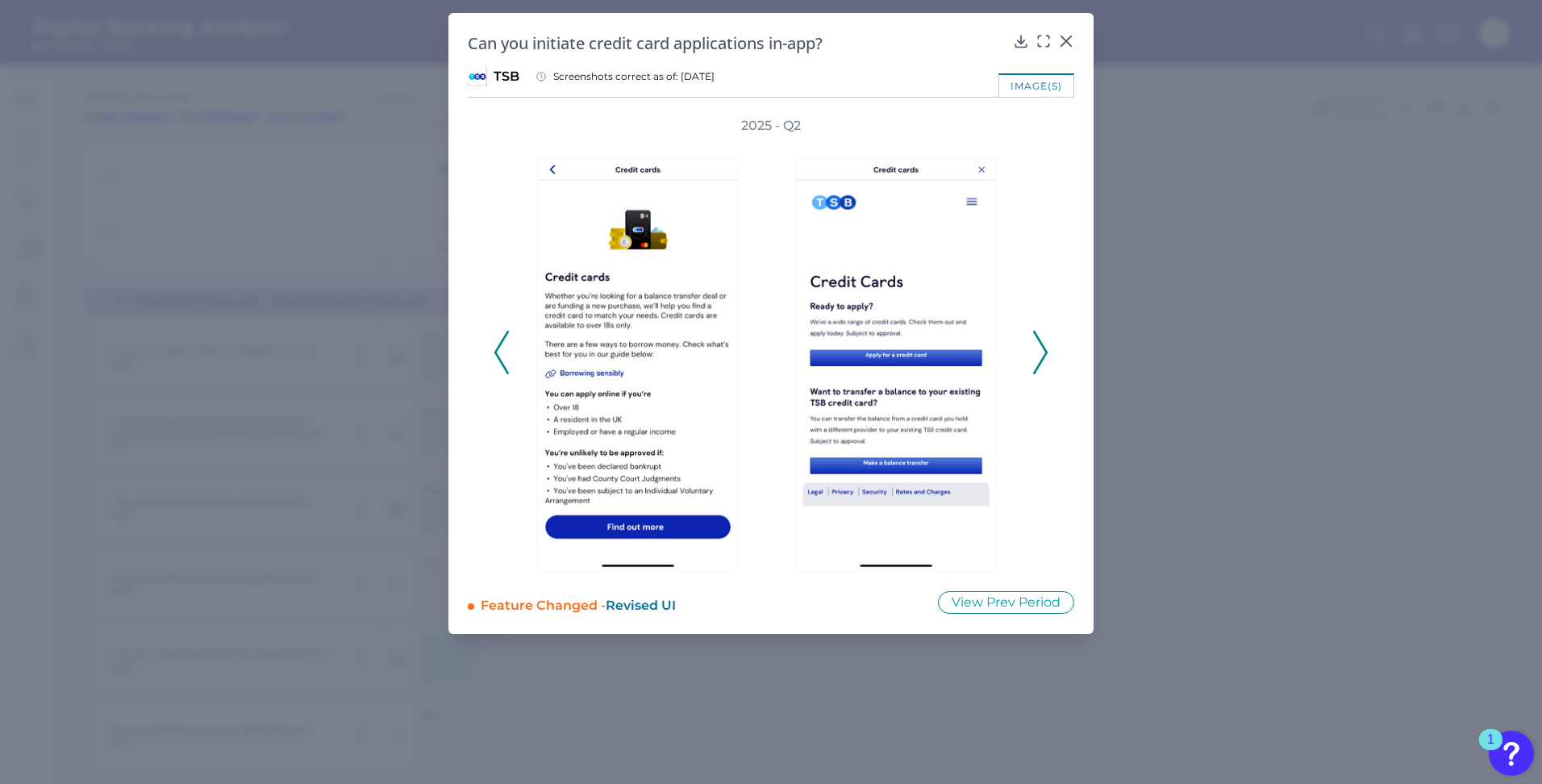
click at [507, 367] on icon at bounding box center [501, 352] width 14 height 43
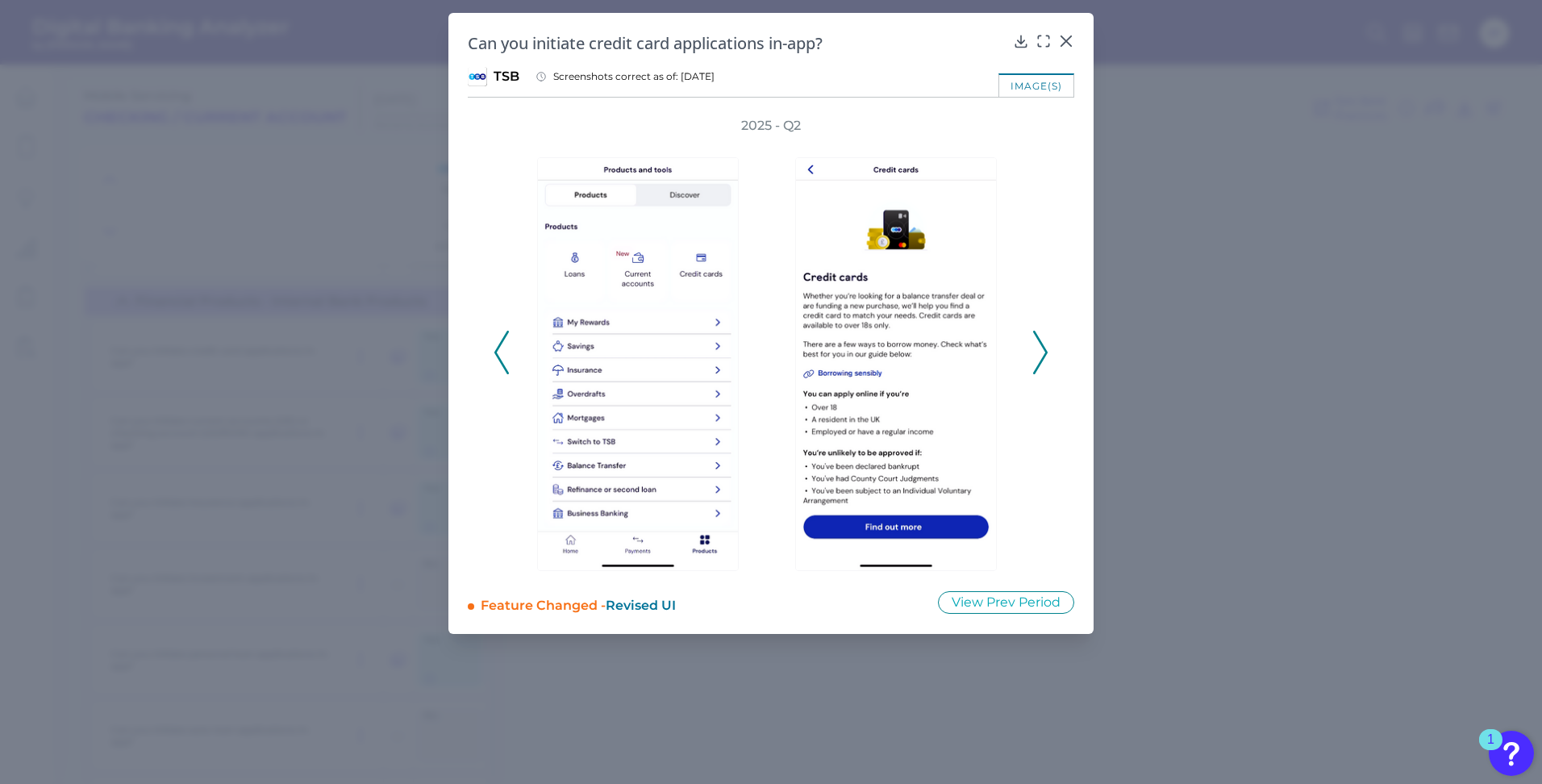
click at [507, 367] on icon at bounding box center [501, 352] width 14 height 43
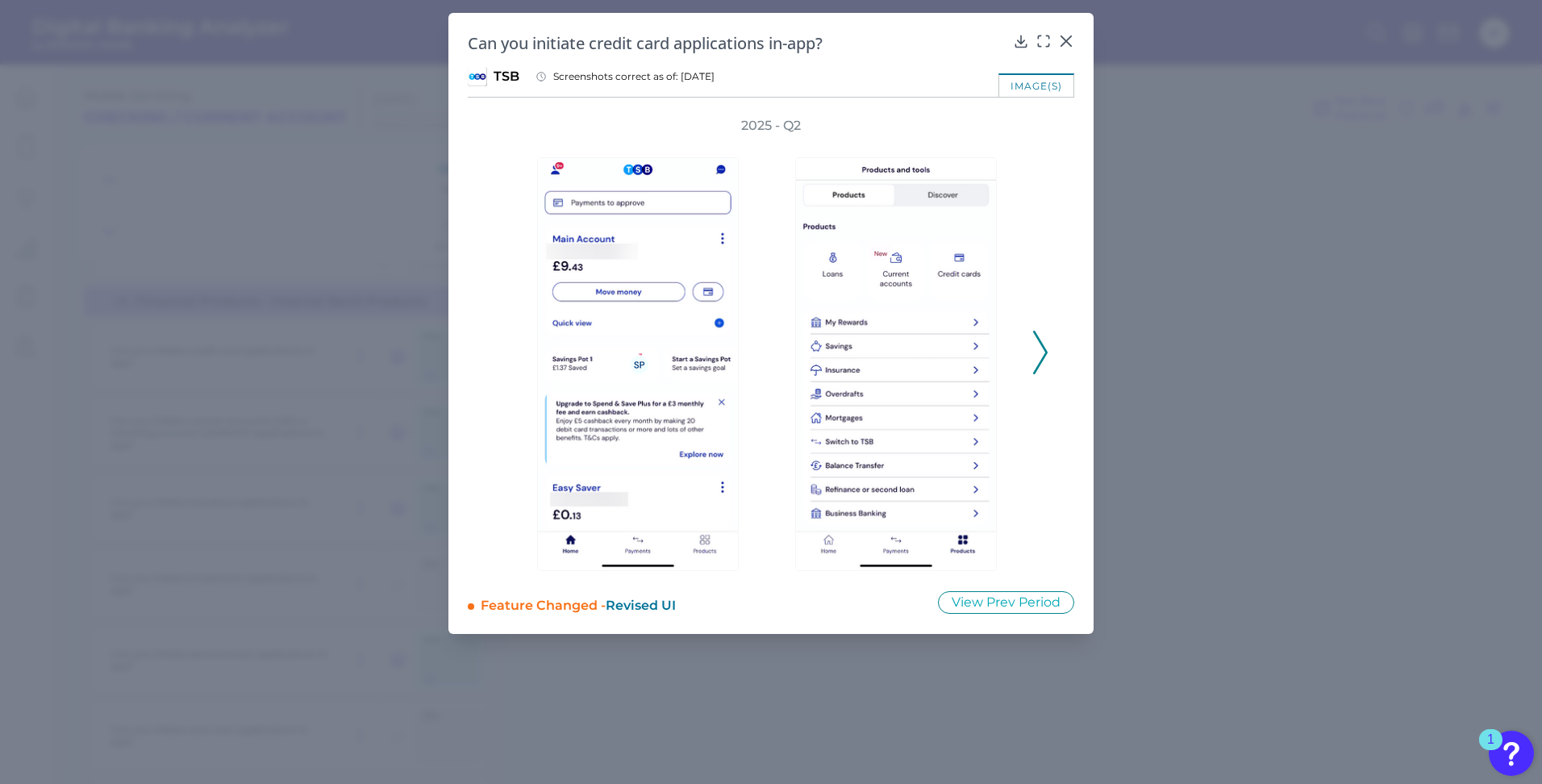
click at [507, 367] on div "2025 - Q2" at bounding box center [771, 344] width 555 height 454
click at [1035, 86] on div "image(s)" at bounding box center [1036, 85] width 76 height 23
click at [1027, 593] on button "View Prev Period" at bounding box center [1006, 603] width 136 height 23
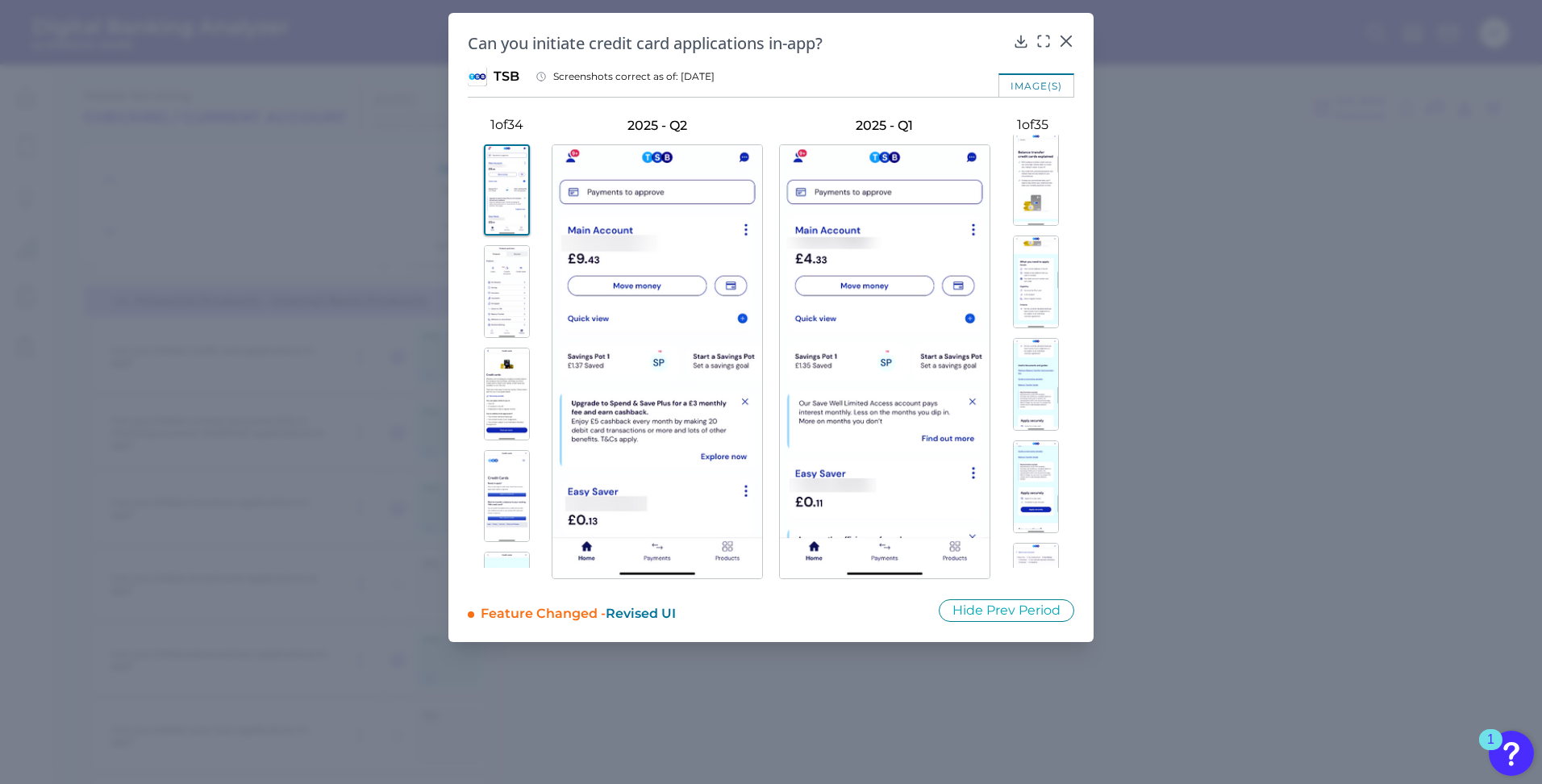
click at [1032, 320] on img at bounding box center [1036, 281] width 46 height 93
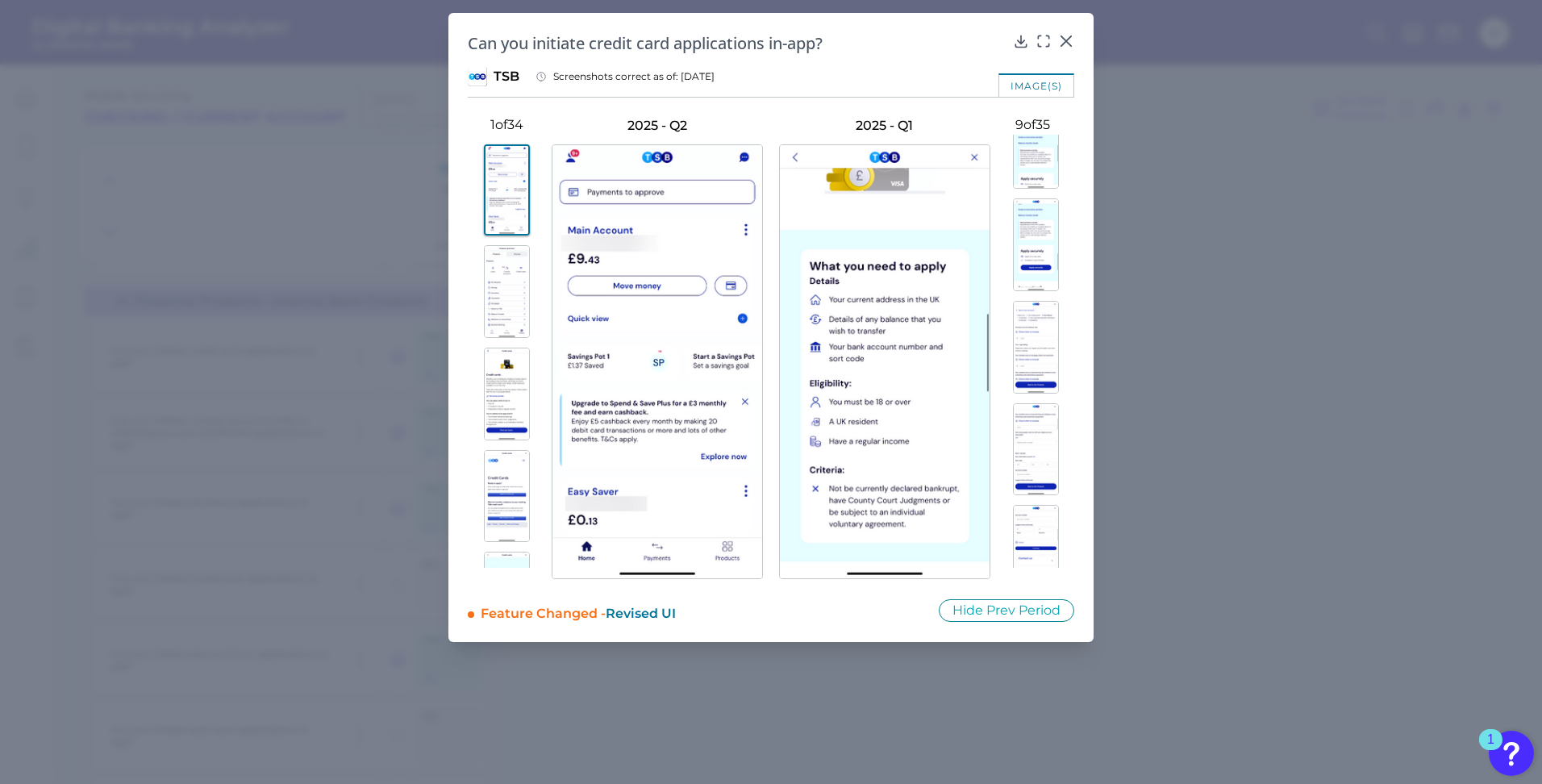
scroll to position [969, 0]
click at [1032, 320] on img at bounding box center [1036, 351] width 46 height 93
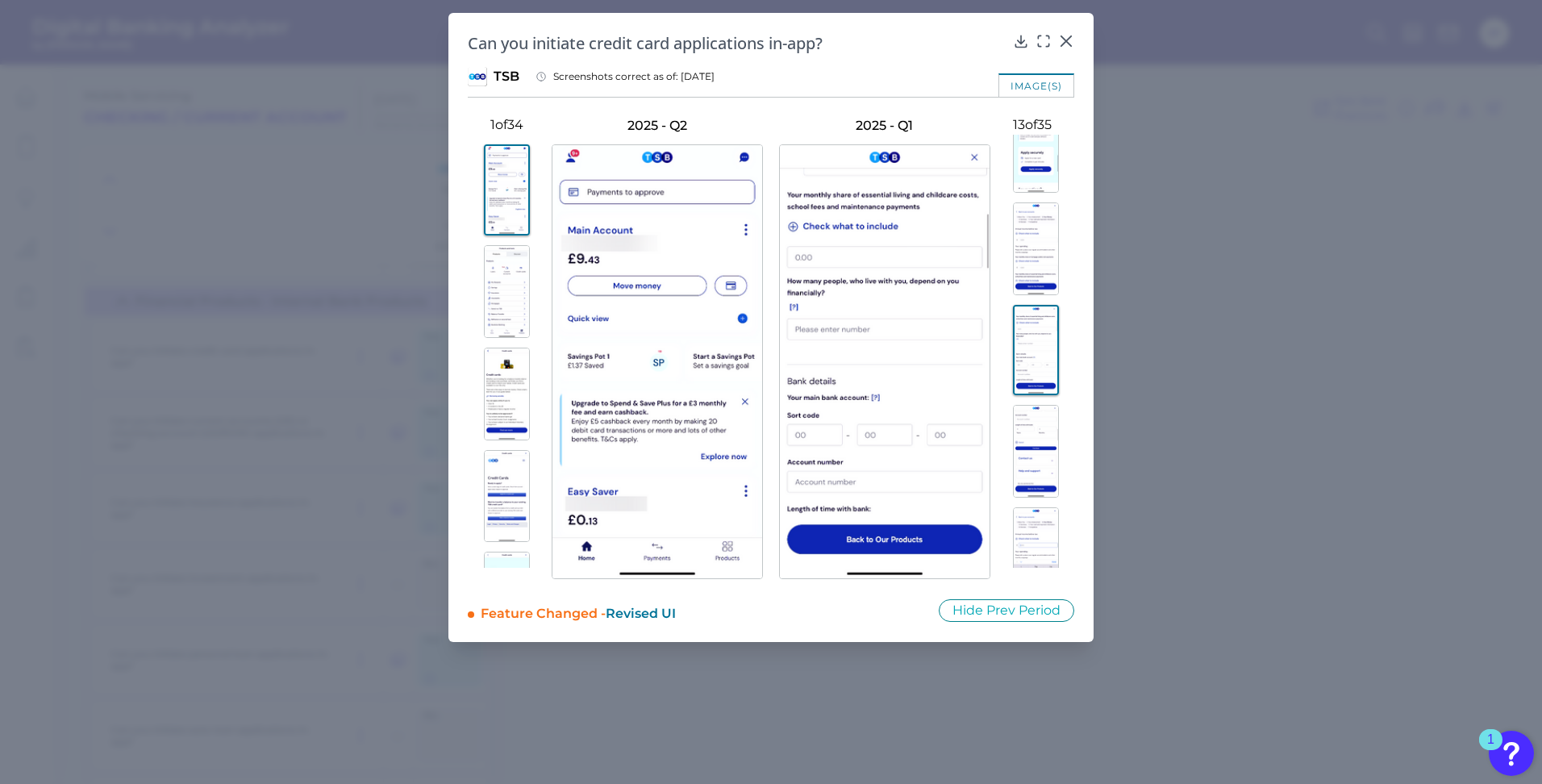
click at [1048, 445] on img at bounding box center [1036, 451] width 46 height 93
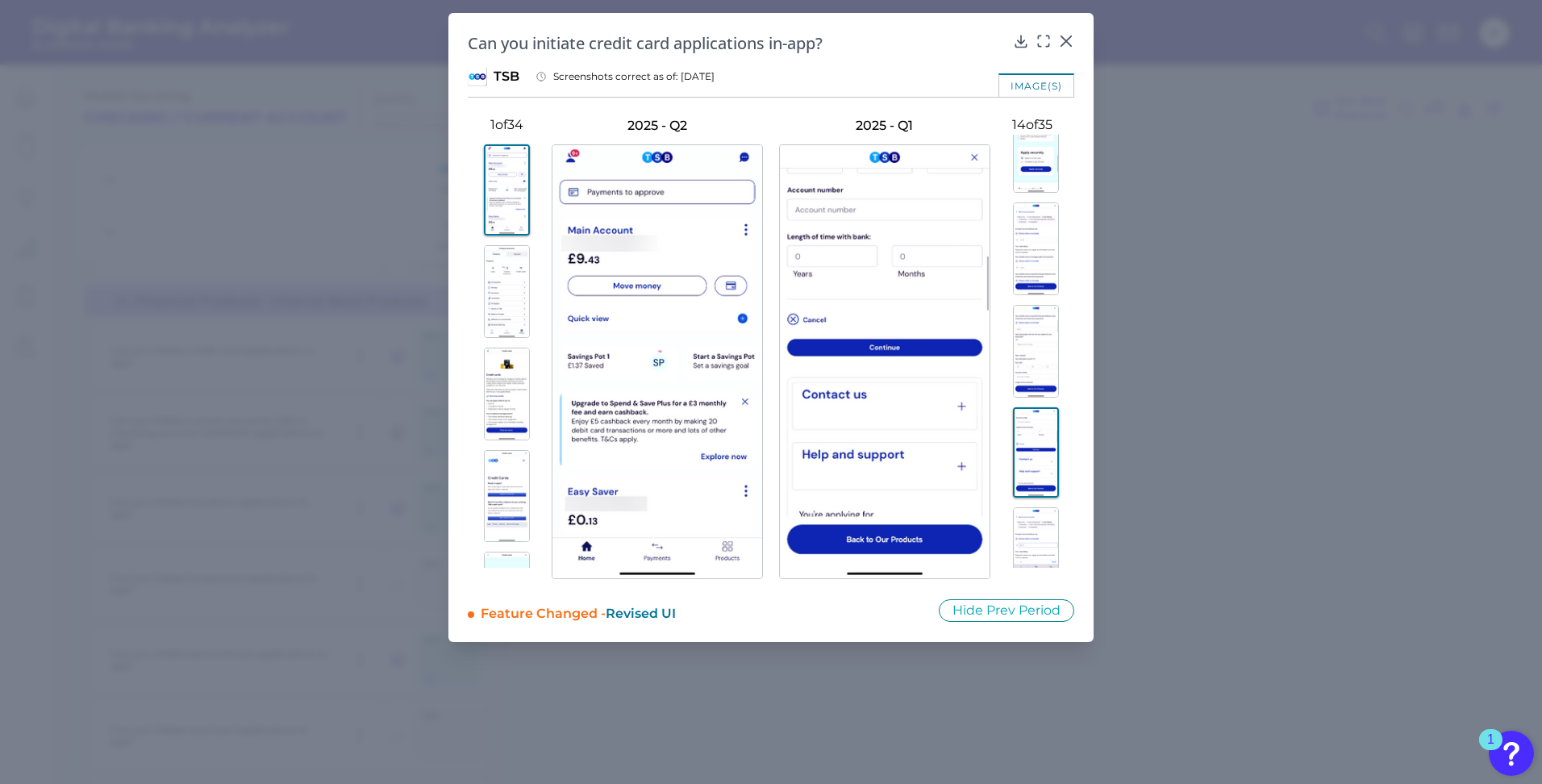
scroll to position [1229, 0]
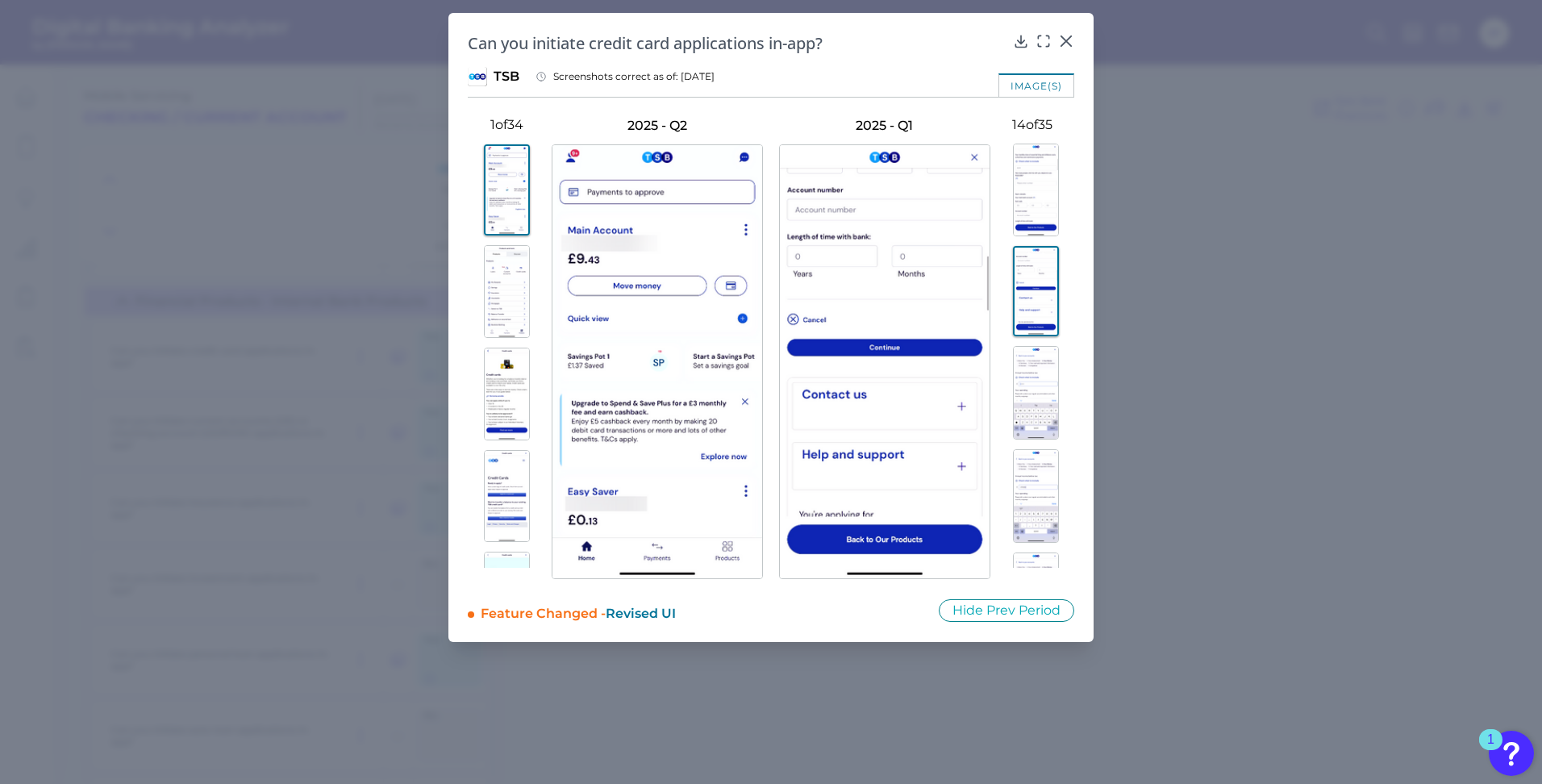
click at [1046, 413] on img at bounding box center [1036, 392] width 46 height 94
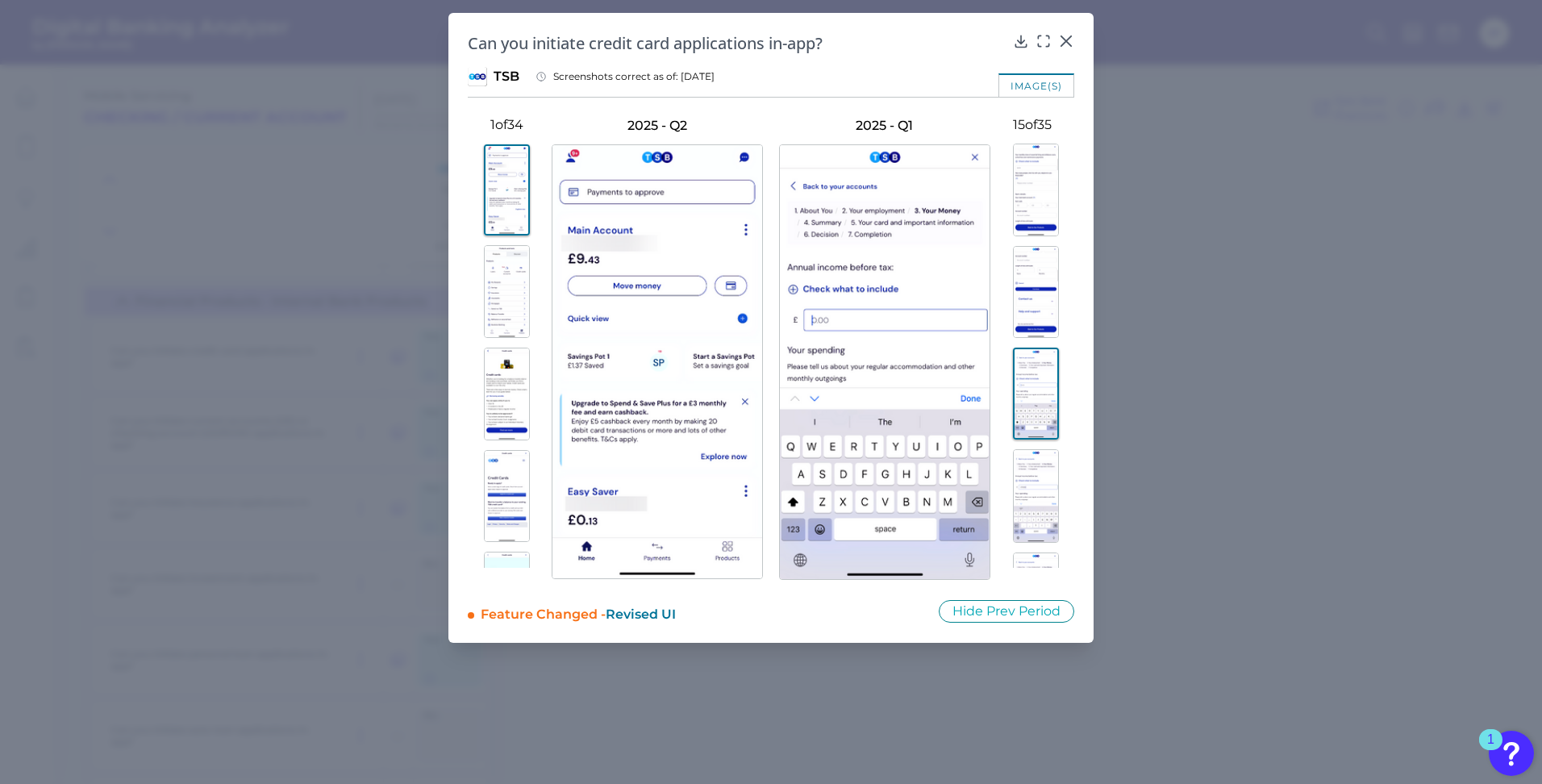
click at [1046, 476] on img at bounding box center [1036, 496] width 46 height 94
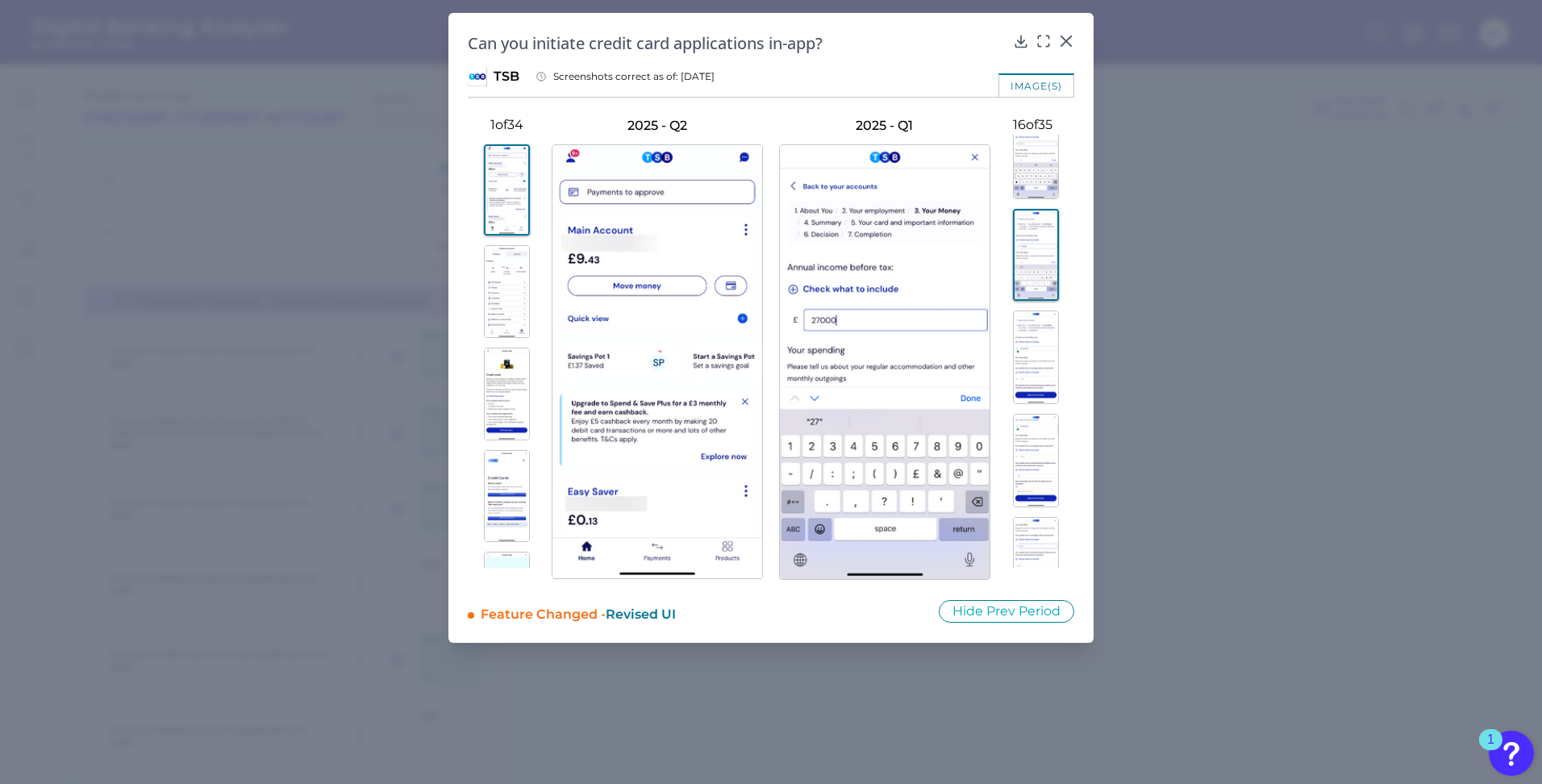
click at [1044, 438] on img at bounding box center [1036, 461] width 46 height 94
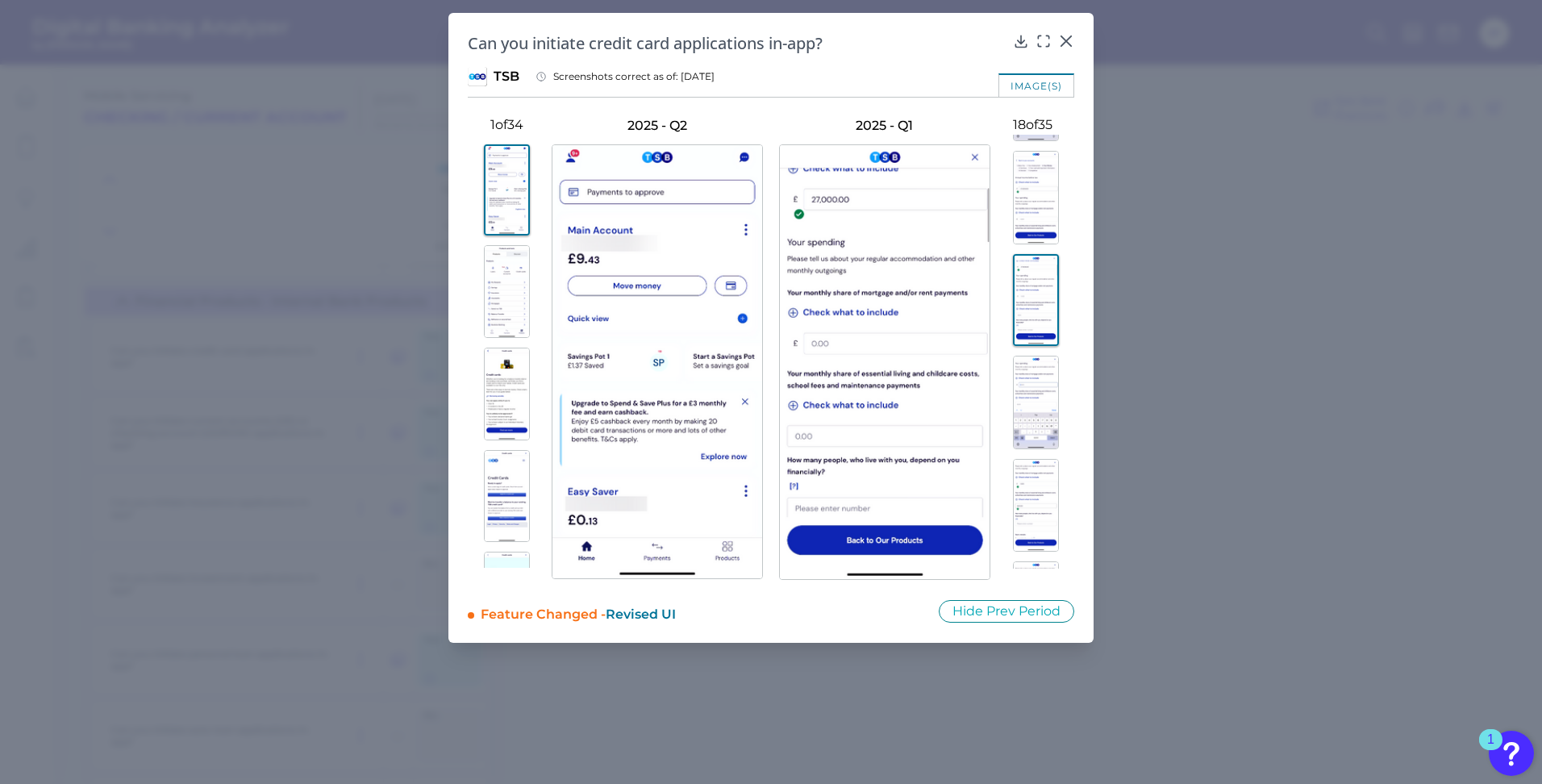
click at [1044, 432] on img at bounding box center [1036, 402] width 46 height 94
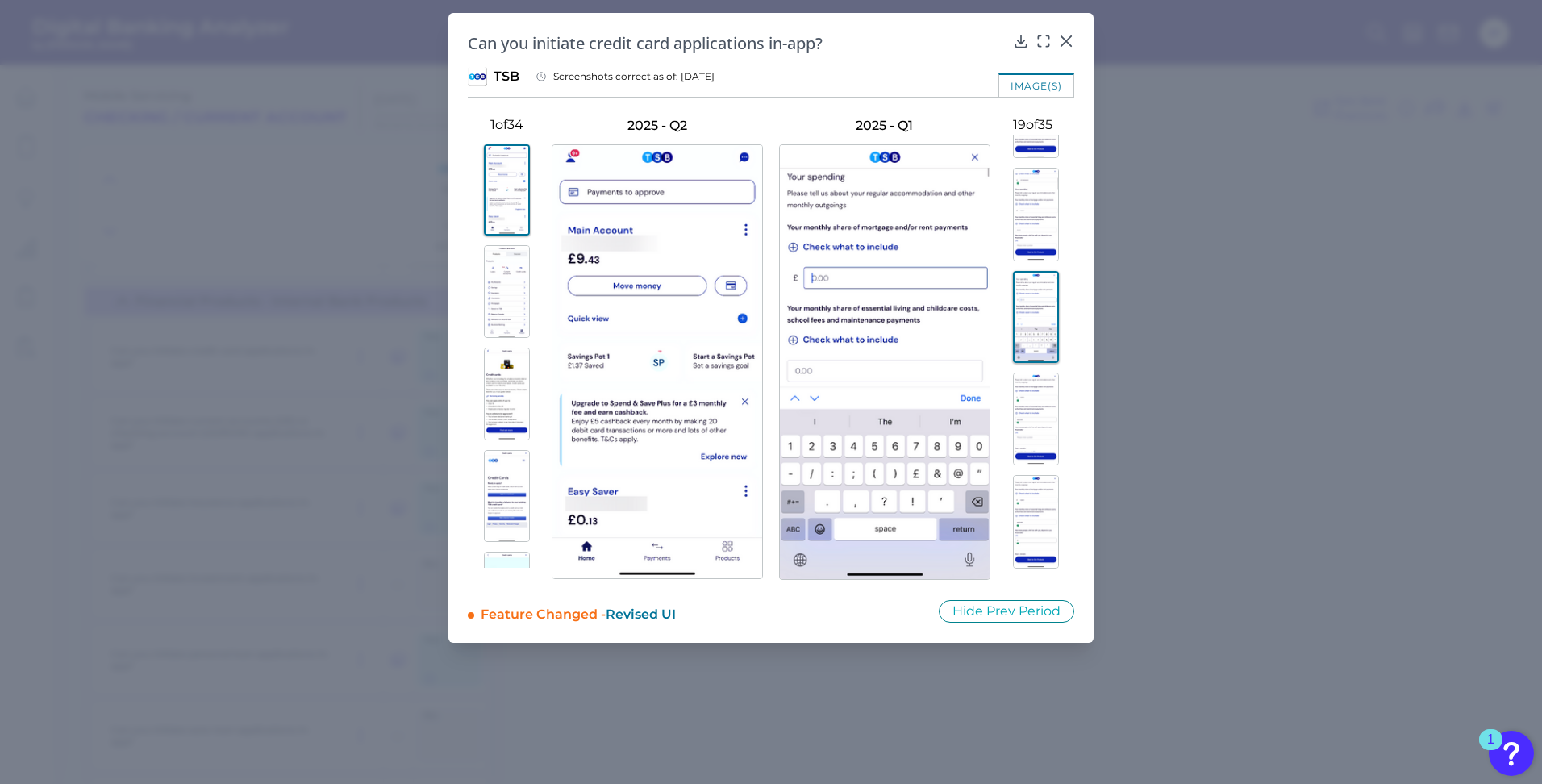
scroll to position [1793, 0]
click at [1040, 409] on img at bounding box center [1036, 446] width 46 height 94
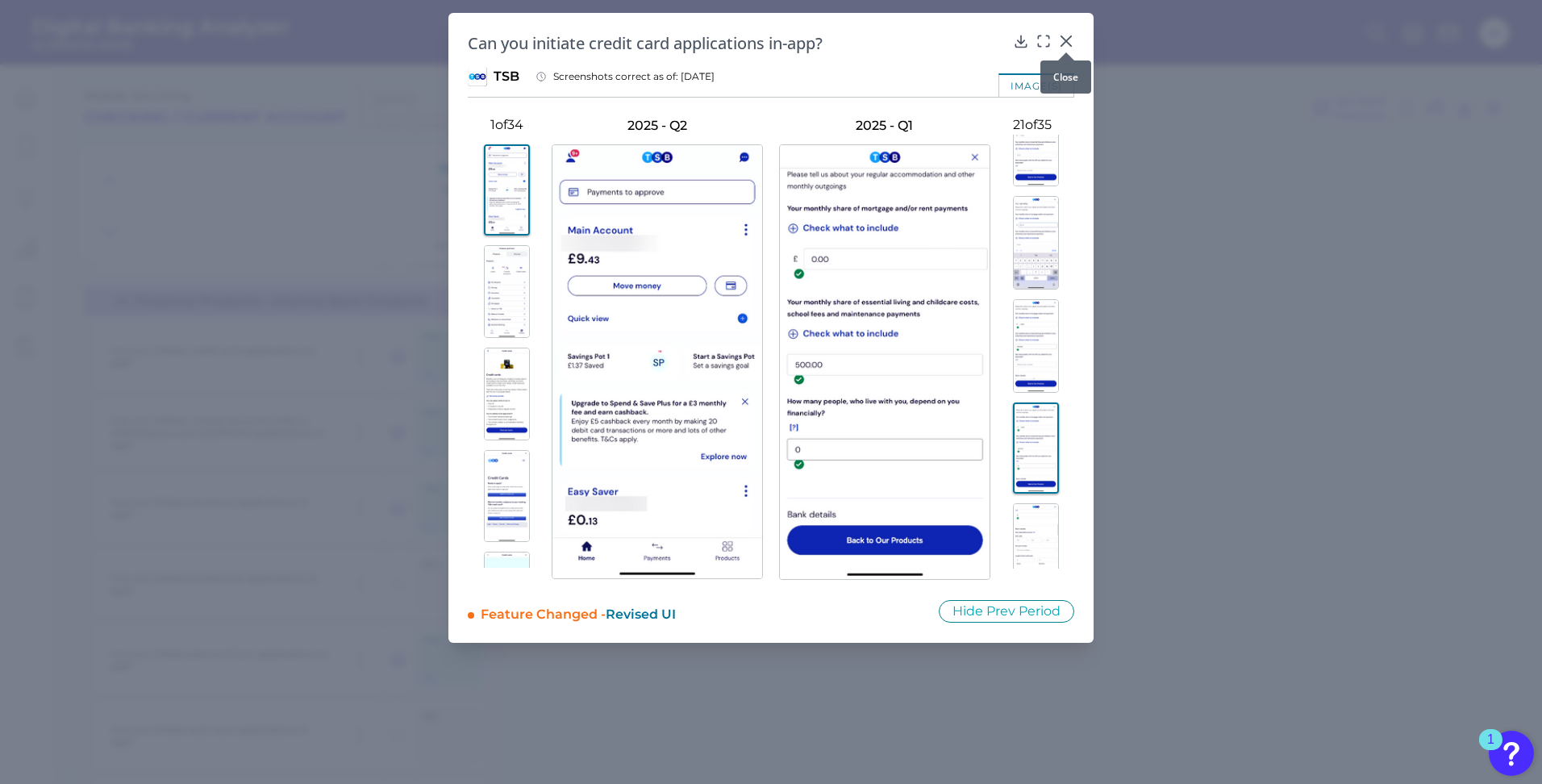
click at [1068, 42] on icon at bounding box center [1065, 41] width 10 height 10
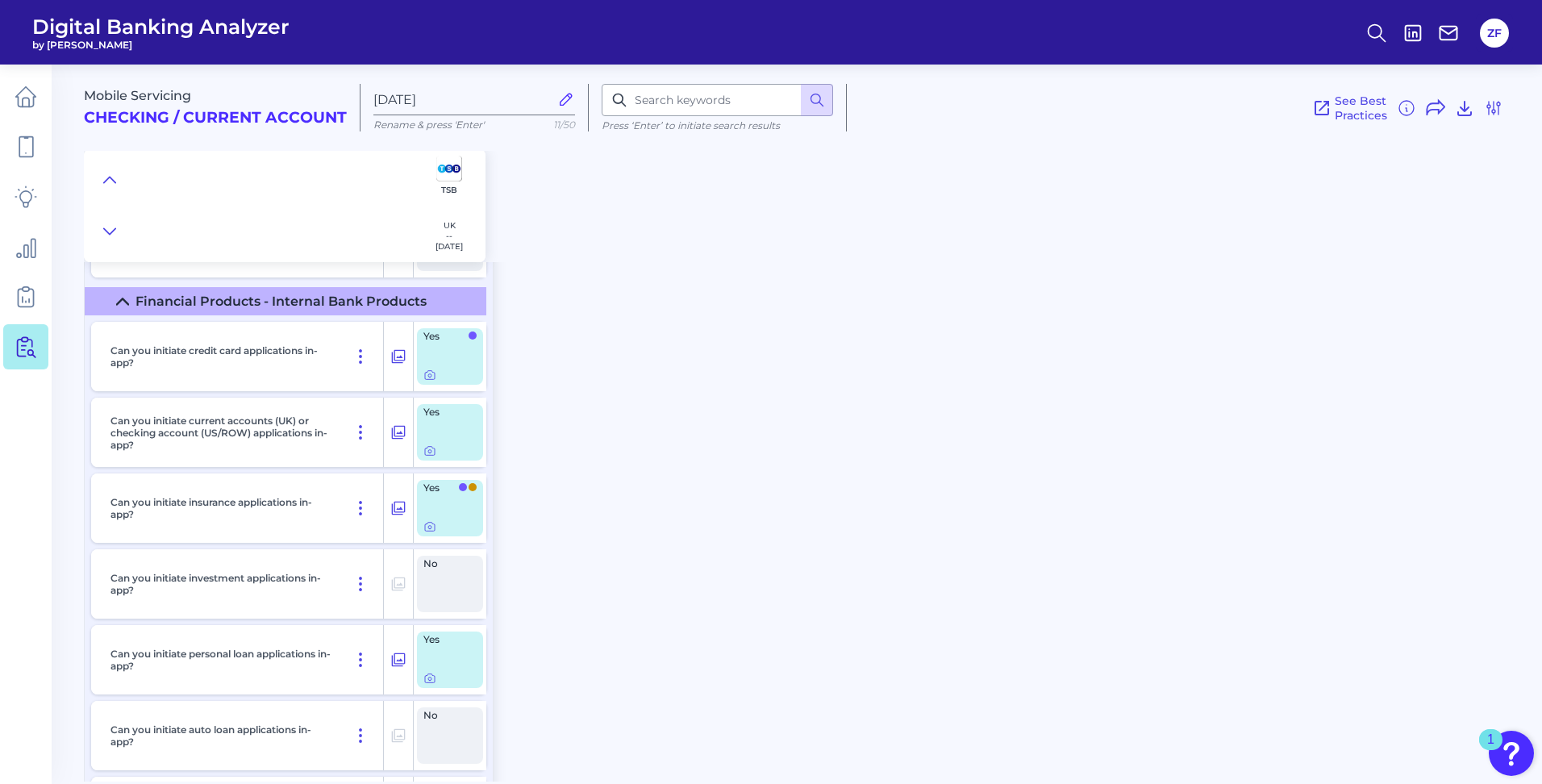
scroll to position [23944, 0]
click at [698, 308] on div "Mobile Servicing Checking / Current Account Jun 23 2025 Rename & press 'Enter' …" at bounding box center [813, 416] width 1458 height 729
